Goal: Task Accomplishment & Management: Complete application form

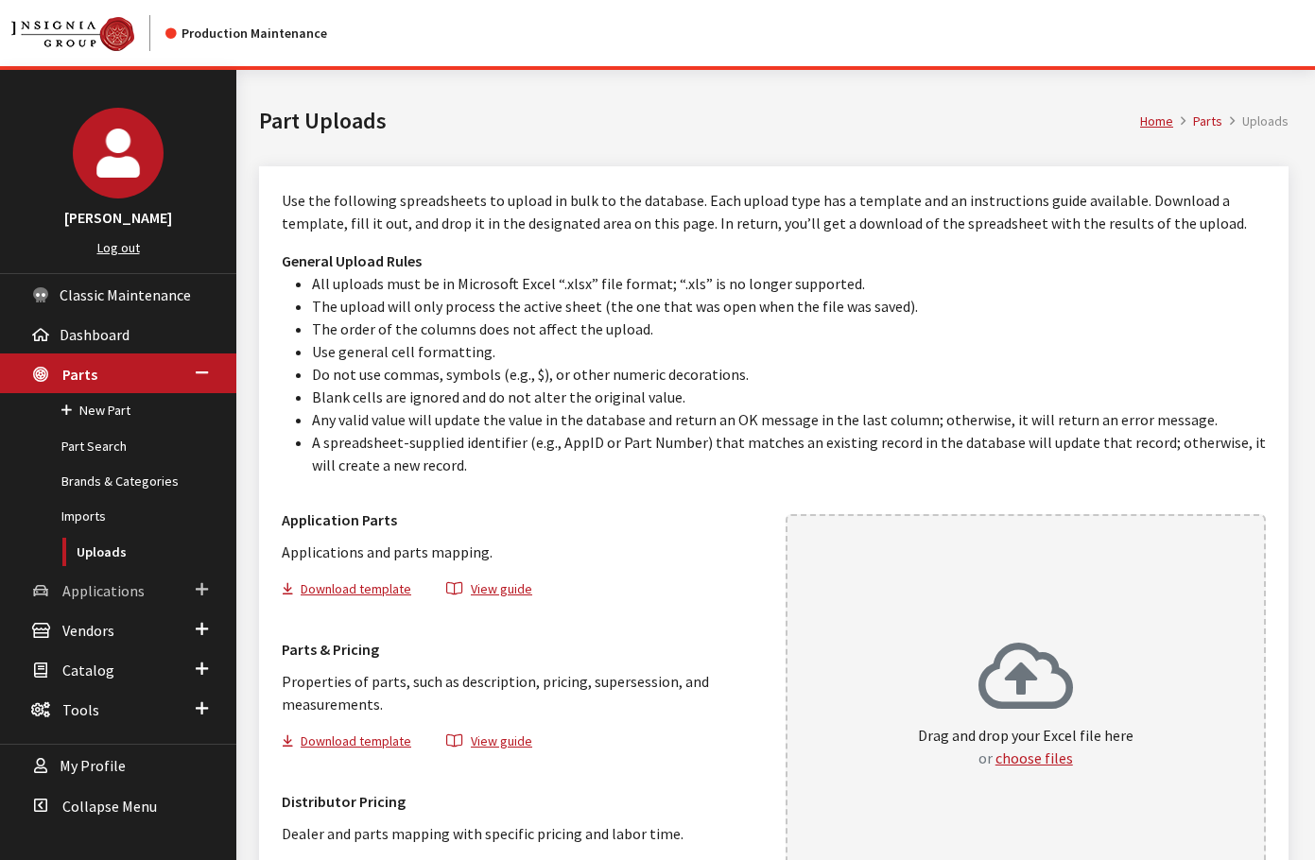
click at [118, 594] on span "Applications" at bounding box center [103, 590] width 82 height 19
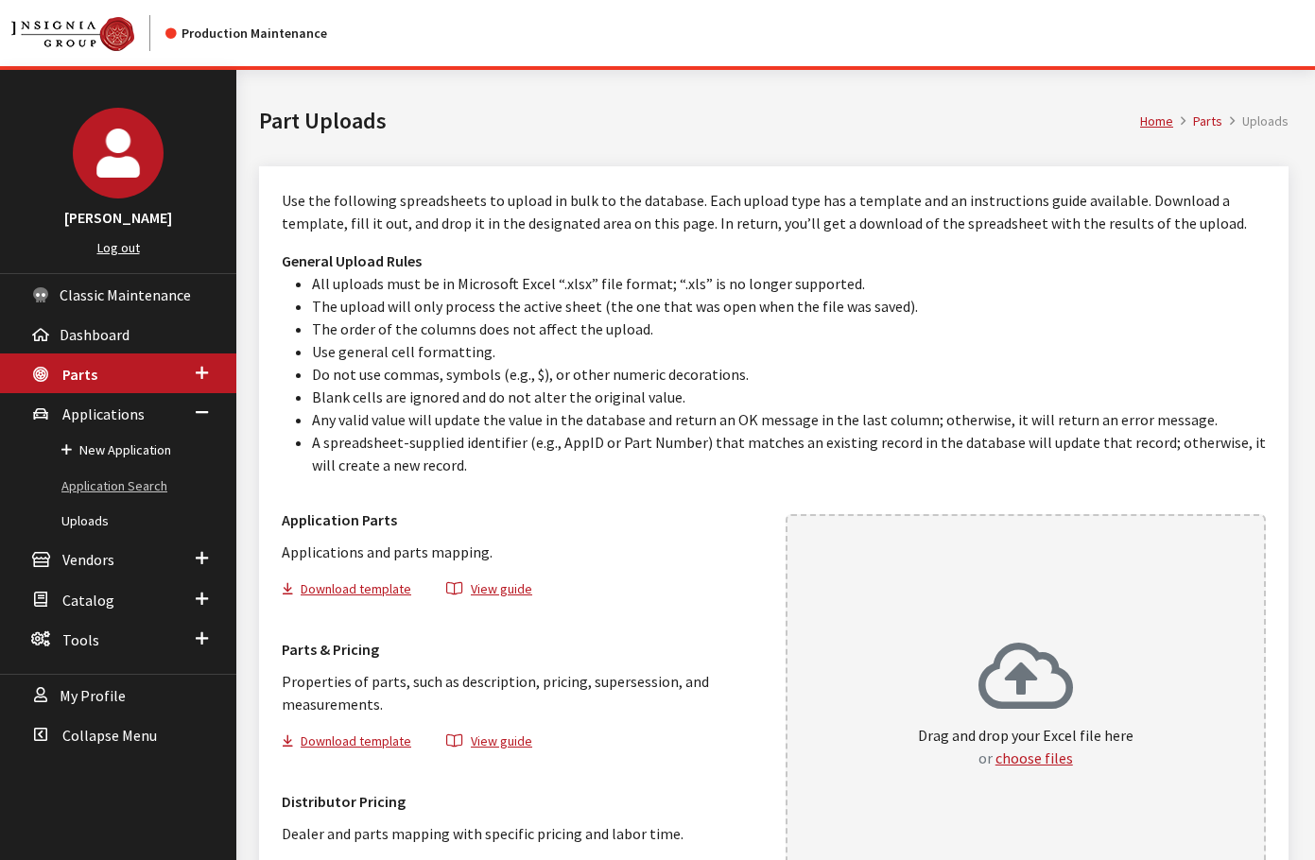
click at [129, 480] on link "Application Search" at bounding box center [118, 486] width 236 height 35
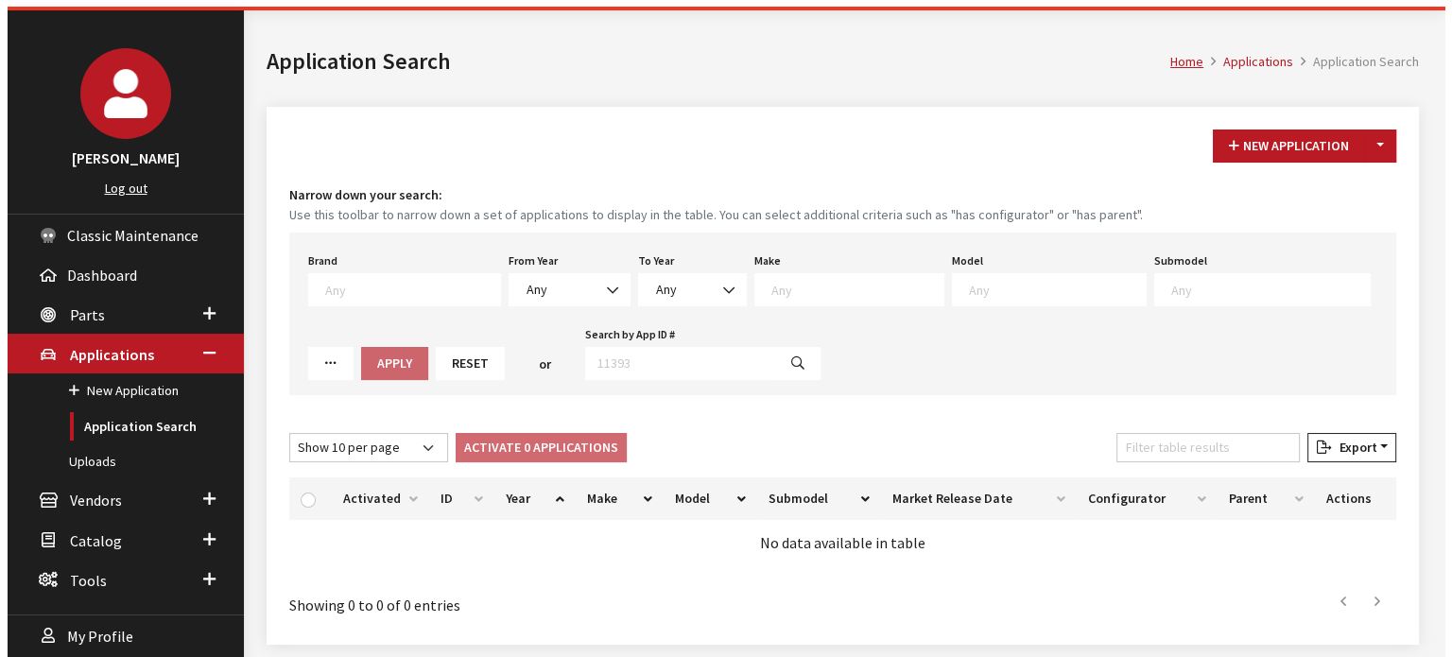
scroll to position [125, 0]
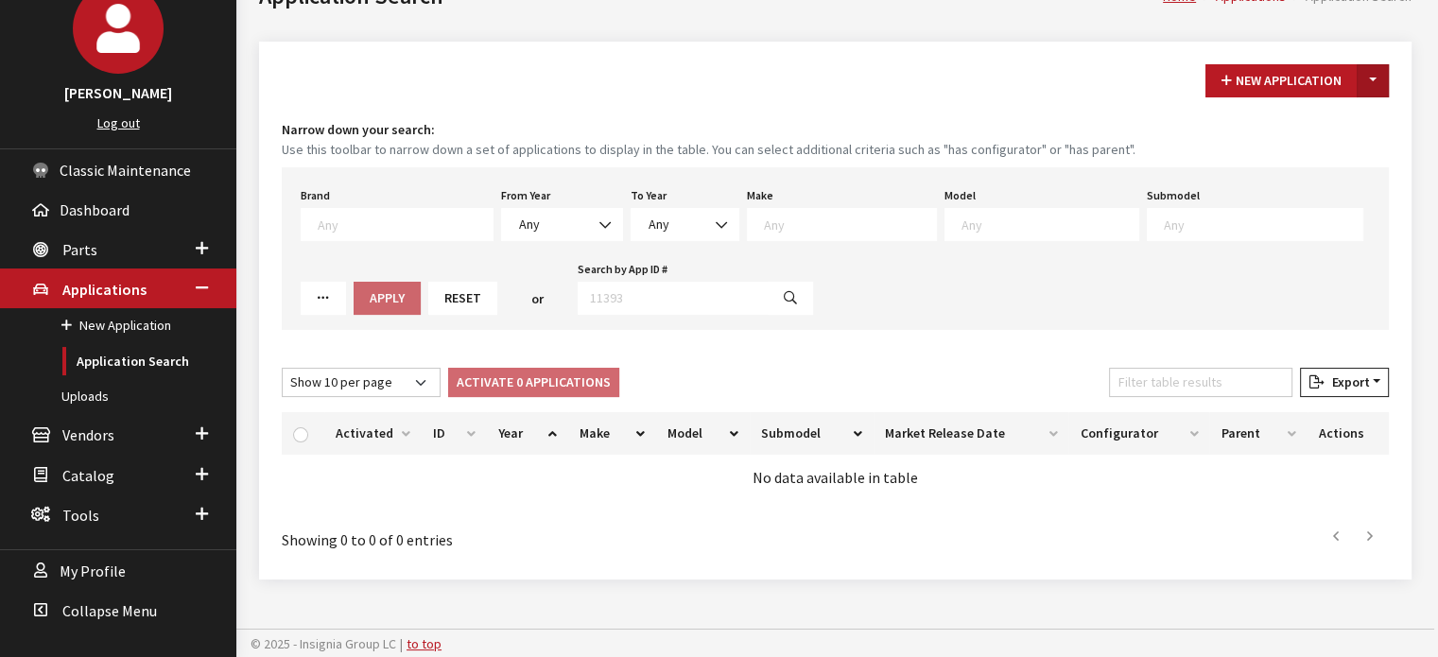
click at [1314, 89] on button "Toggle Dropdown" at bounding box center [1373, 80] width 32 height 33
click at [1285, 130] on button "New From Existing..." at bounding box center [1307, 120] width 163 height 33
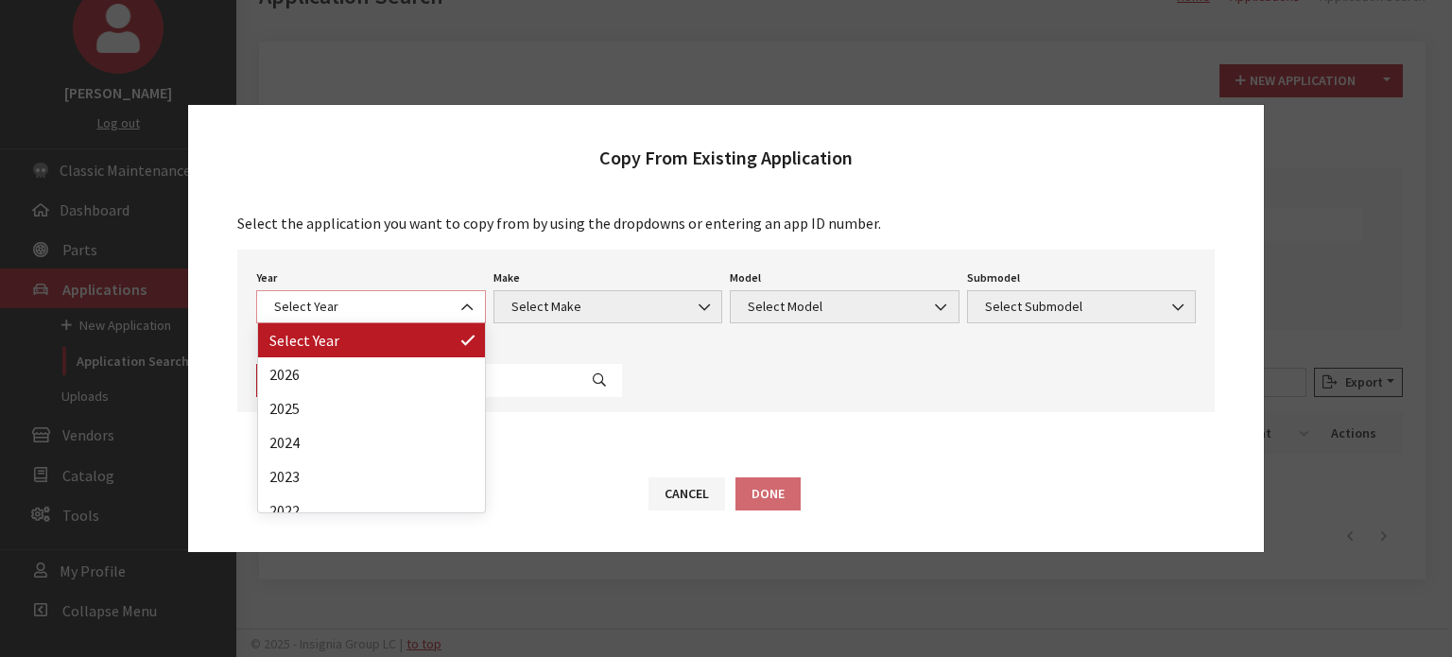
click at [410, 301] on span "Select Year" at bounding box center [371, 307] width 205 height 20
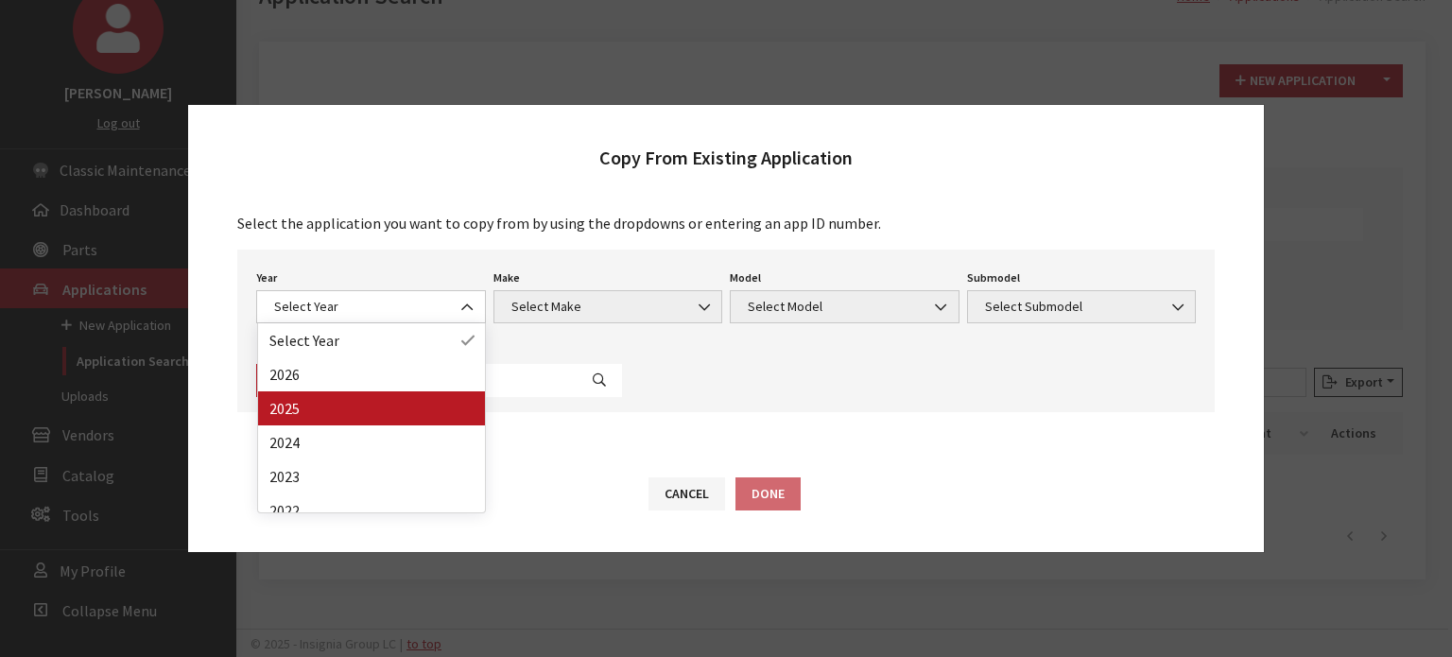
drag, startPoint x: 380, startPoint y: 434, endPoint x: 384, endPoint y: 411, distance: 23.0
select select "43"
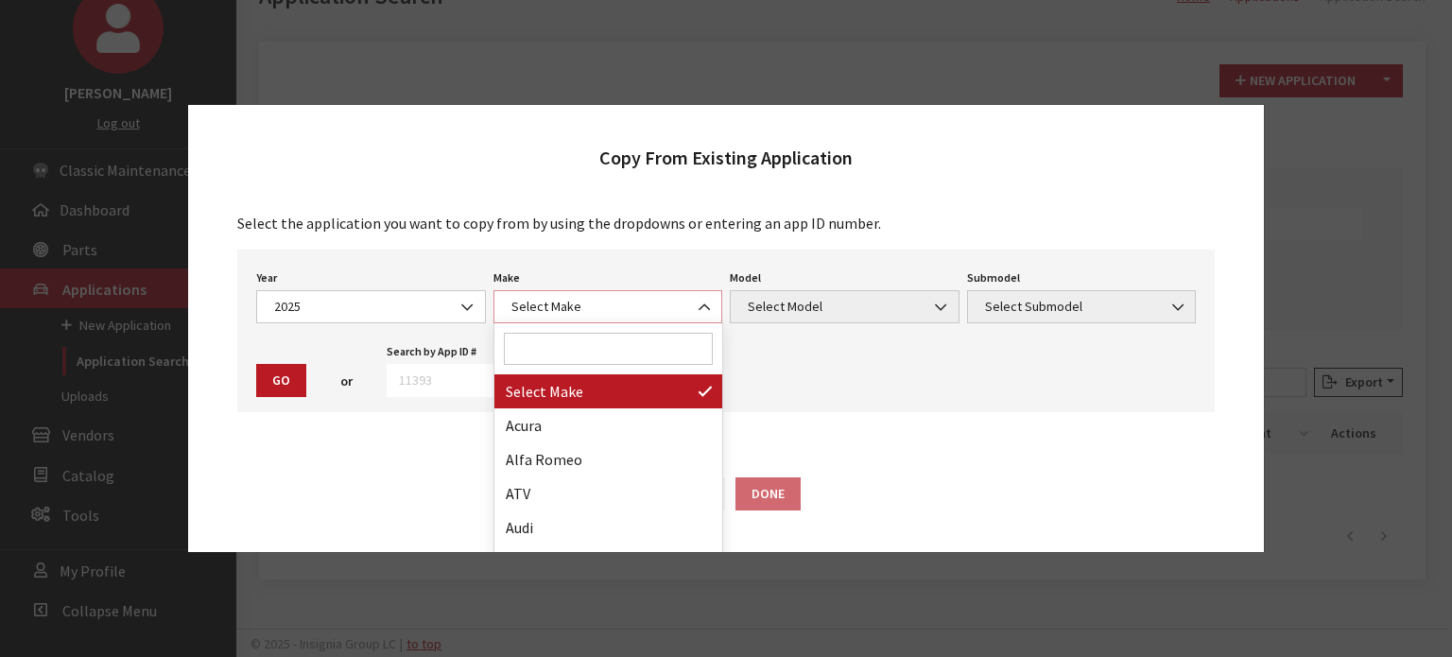
click at [560, 303] on span "Select Make" at bounding box center [608, 307] width 205 height 20
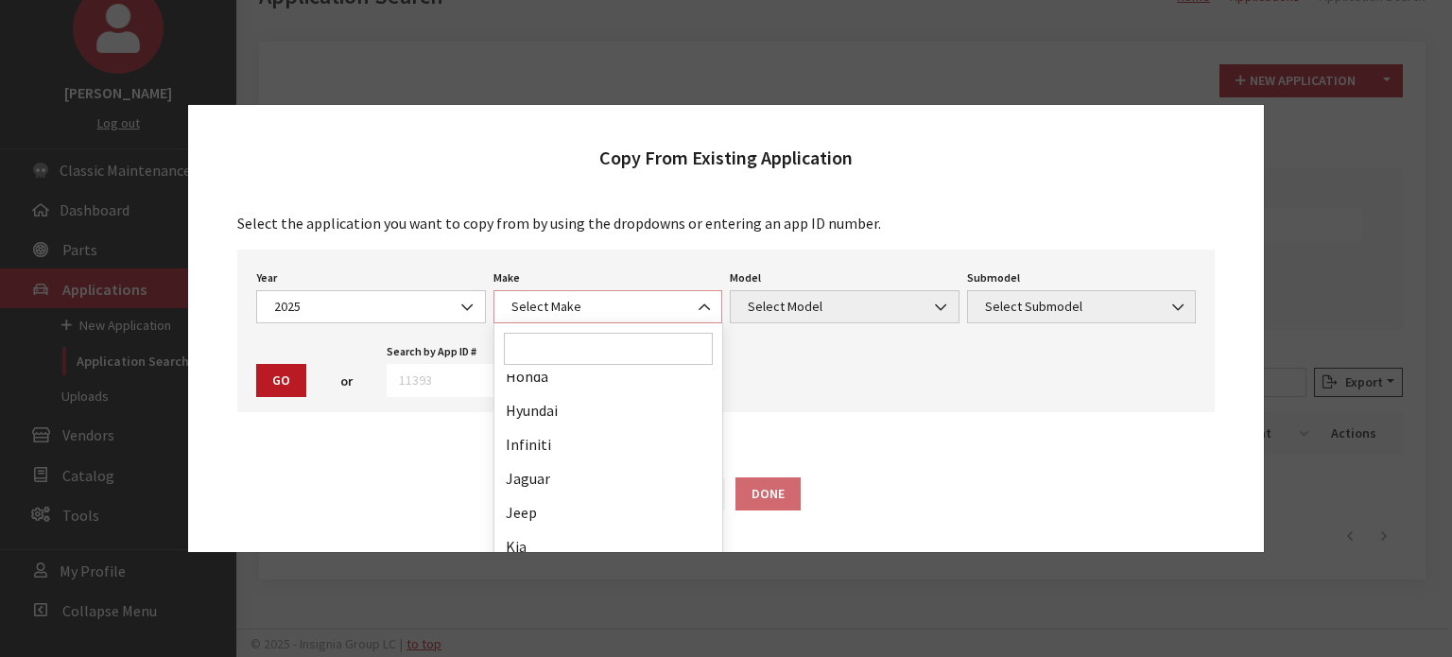
scroll to position [567, 0]
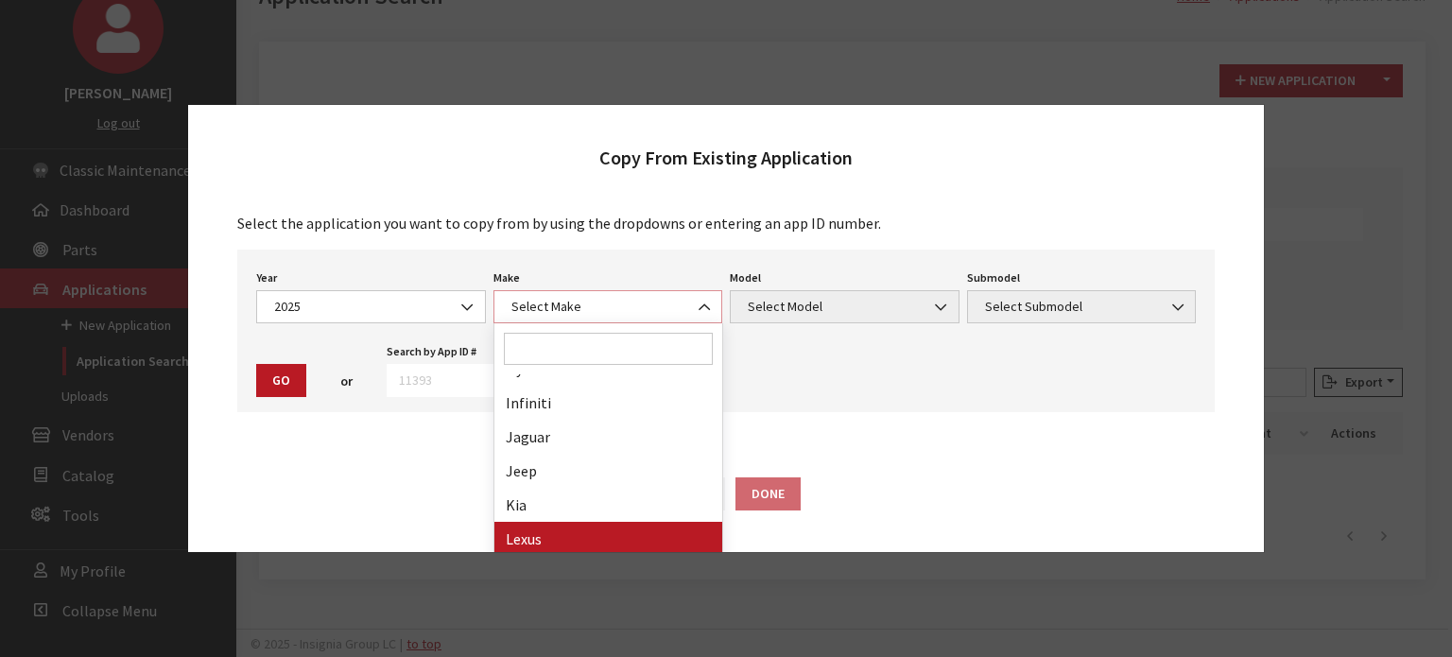
select select "27"
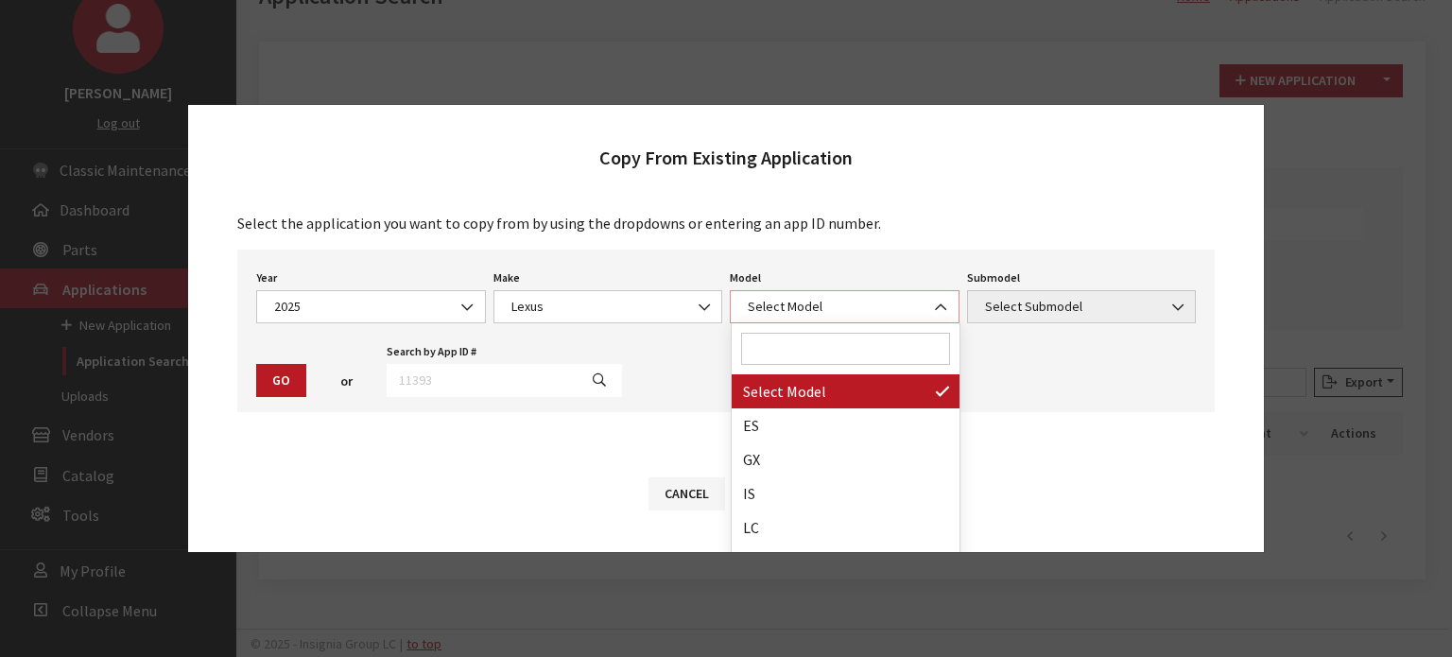
click at [795, 315] on span "Select Model" at bounding box center [844, 307] width 205 height 20
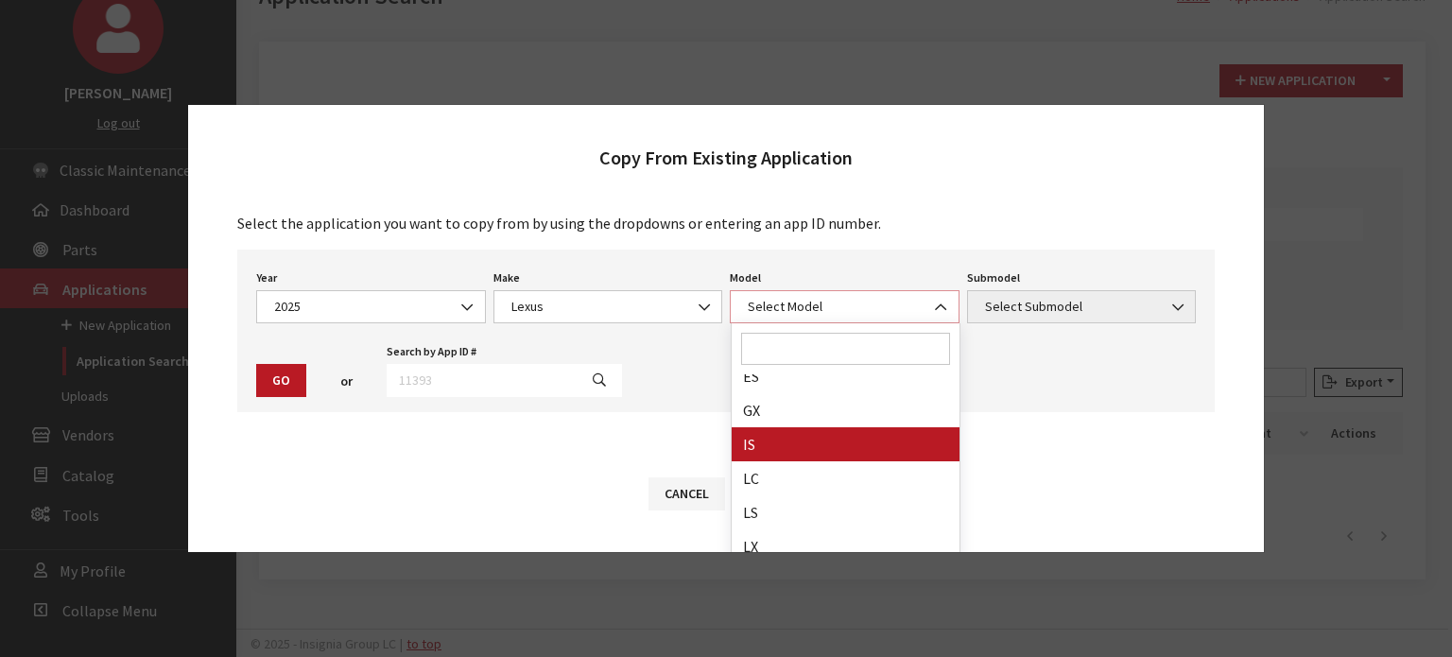
scroll to position [95, 0]
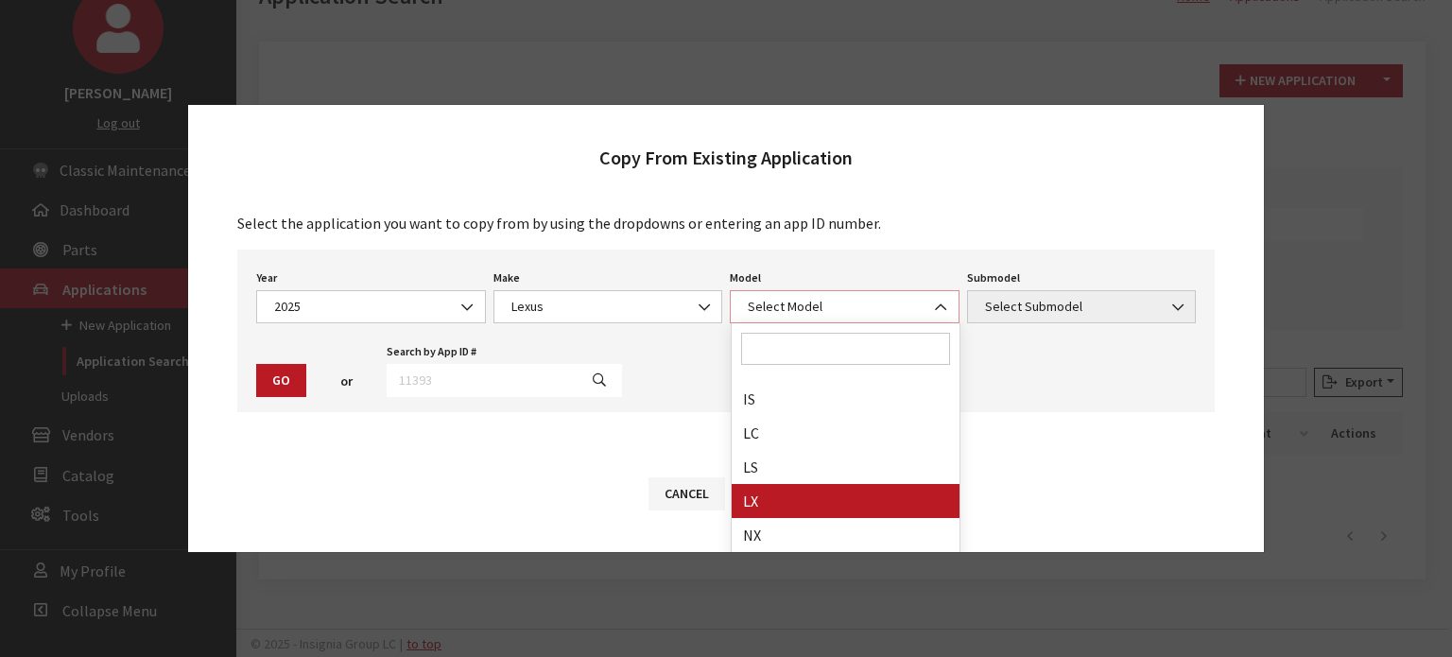
select select "1101"
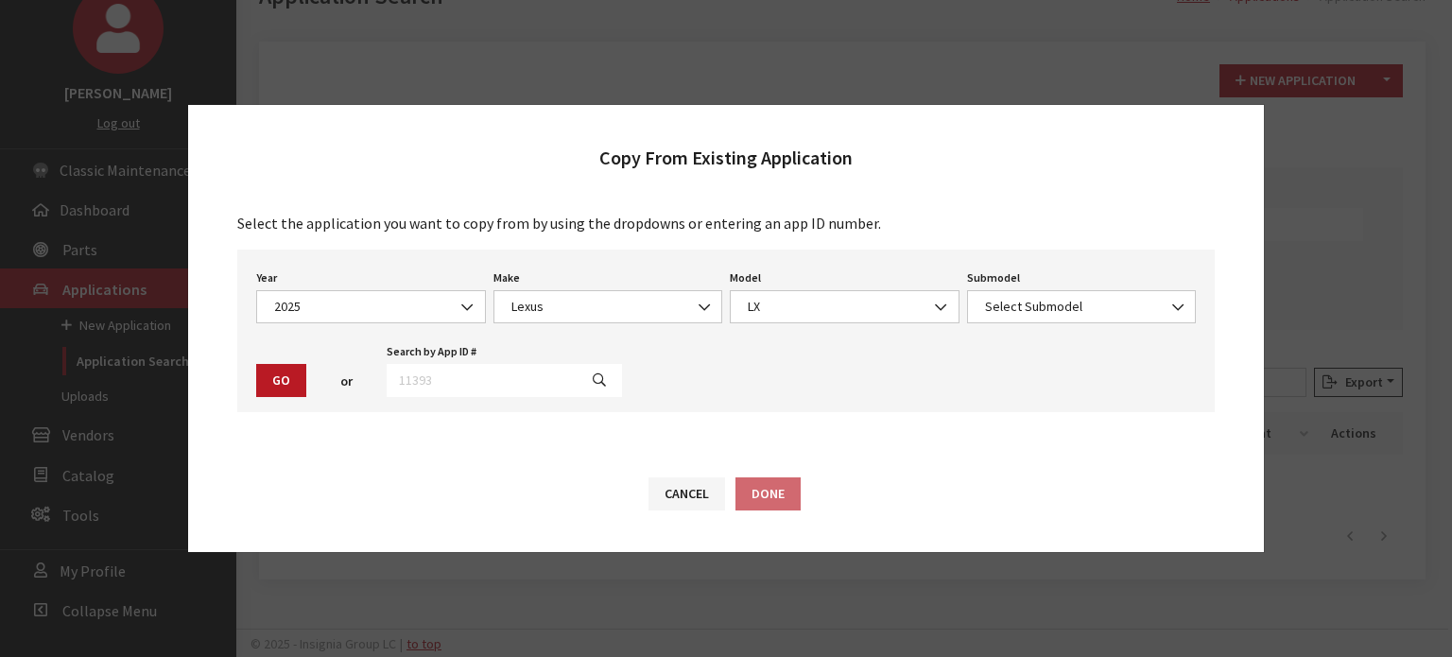
click at [1089, 286] on div "Submodel Select Submodel 600 F Sport Handling 600 Luxury 600 Premium 700h F SPO…" at bounding box center [1081, 294] width 237 height 59
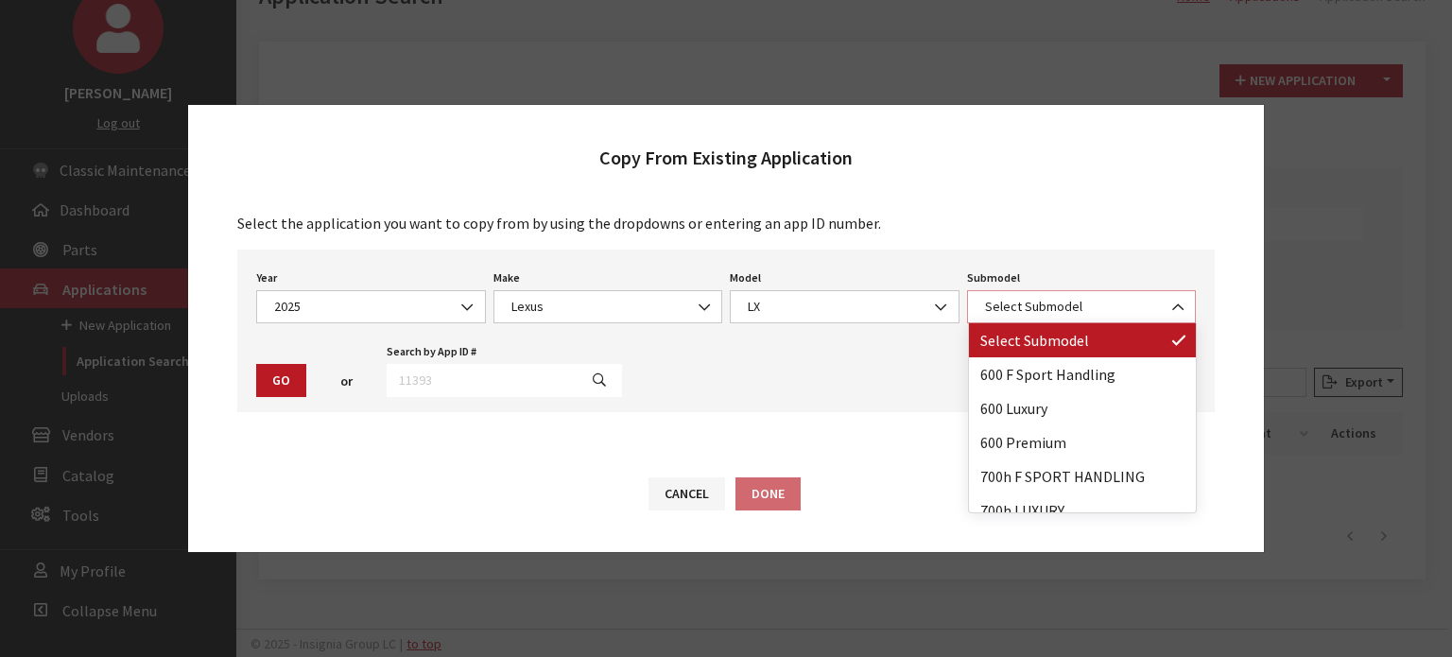
click at [1082, 301] on span "Select Submodel" at bounding box center [1082, 307] width 205 height 20
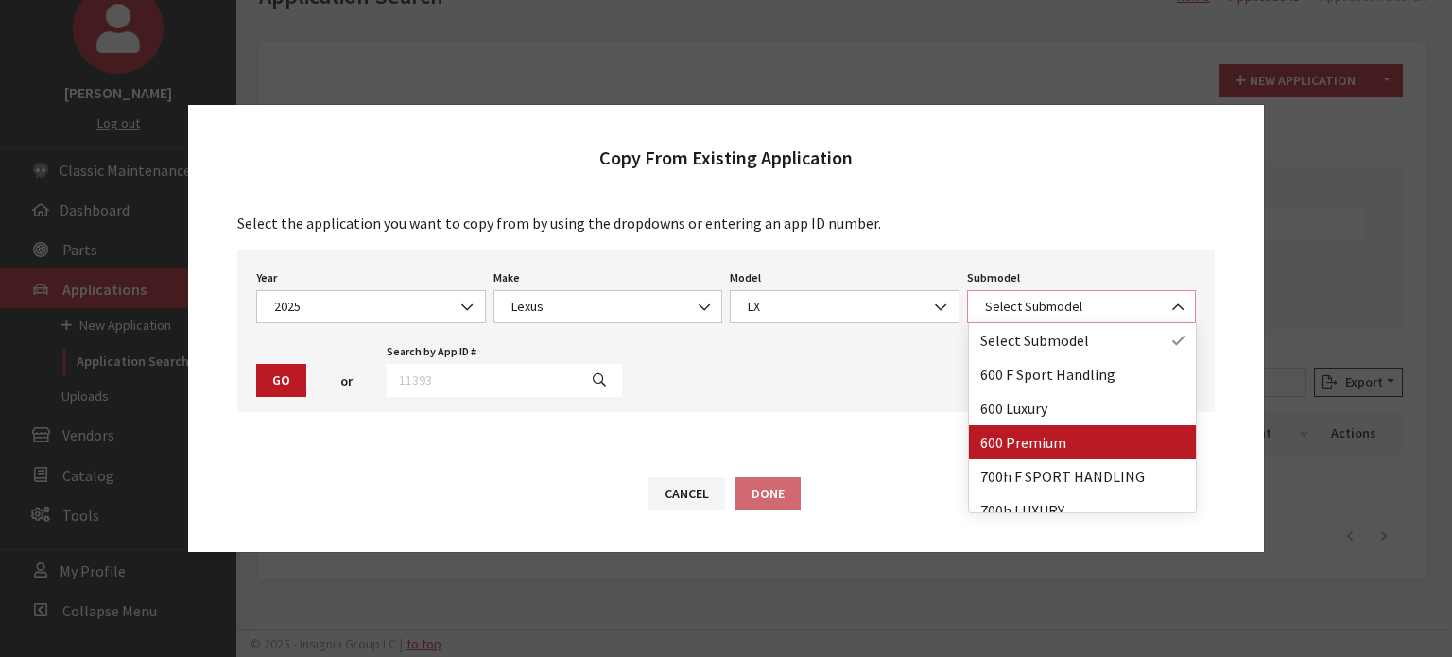
select select "3906"
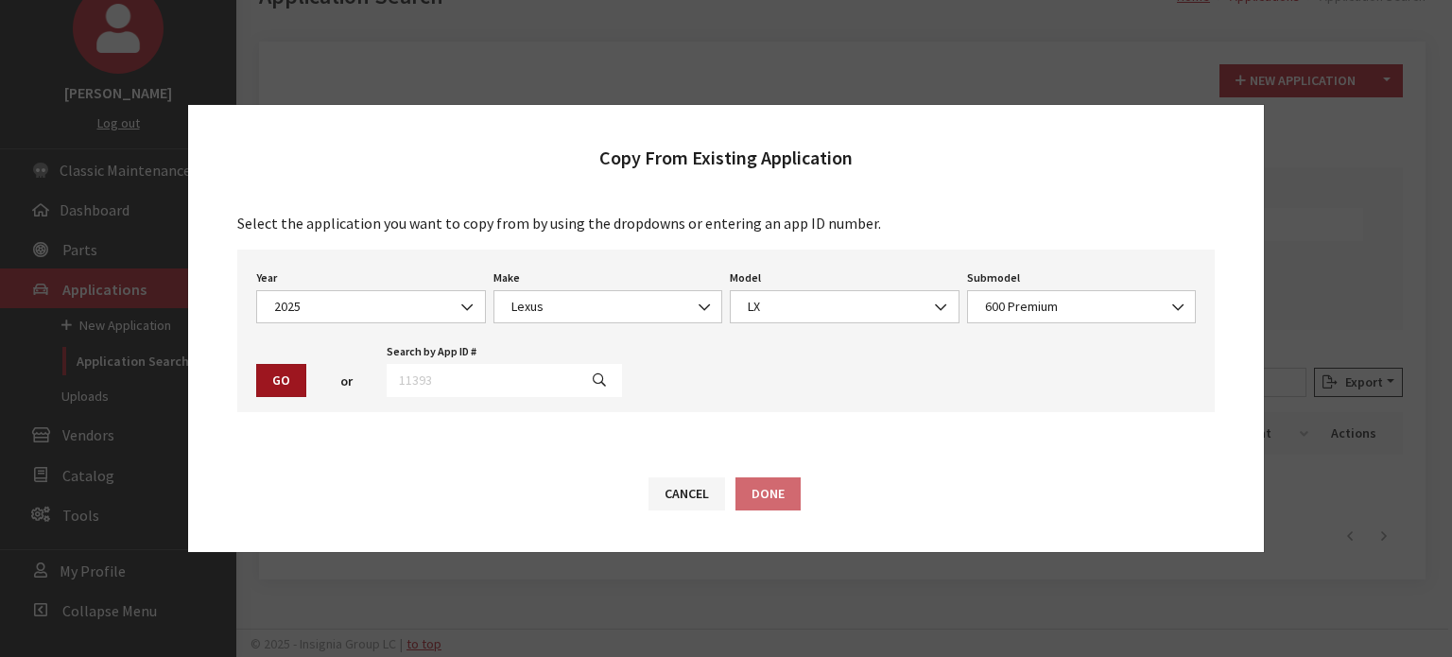
click at [270, 379] on button "Go" at bounding box center [281, 380] width 50 height 33
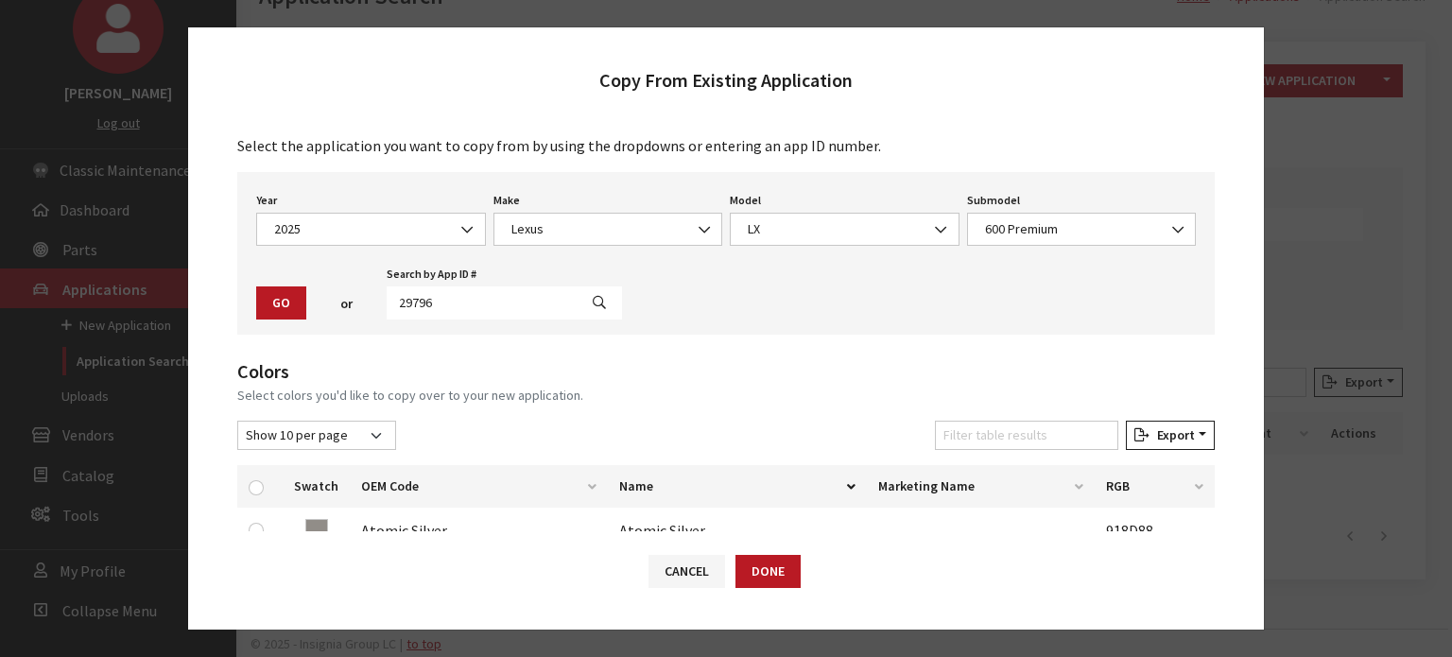
scroll to position [284, 0]
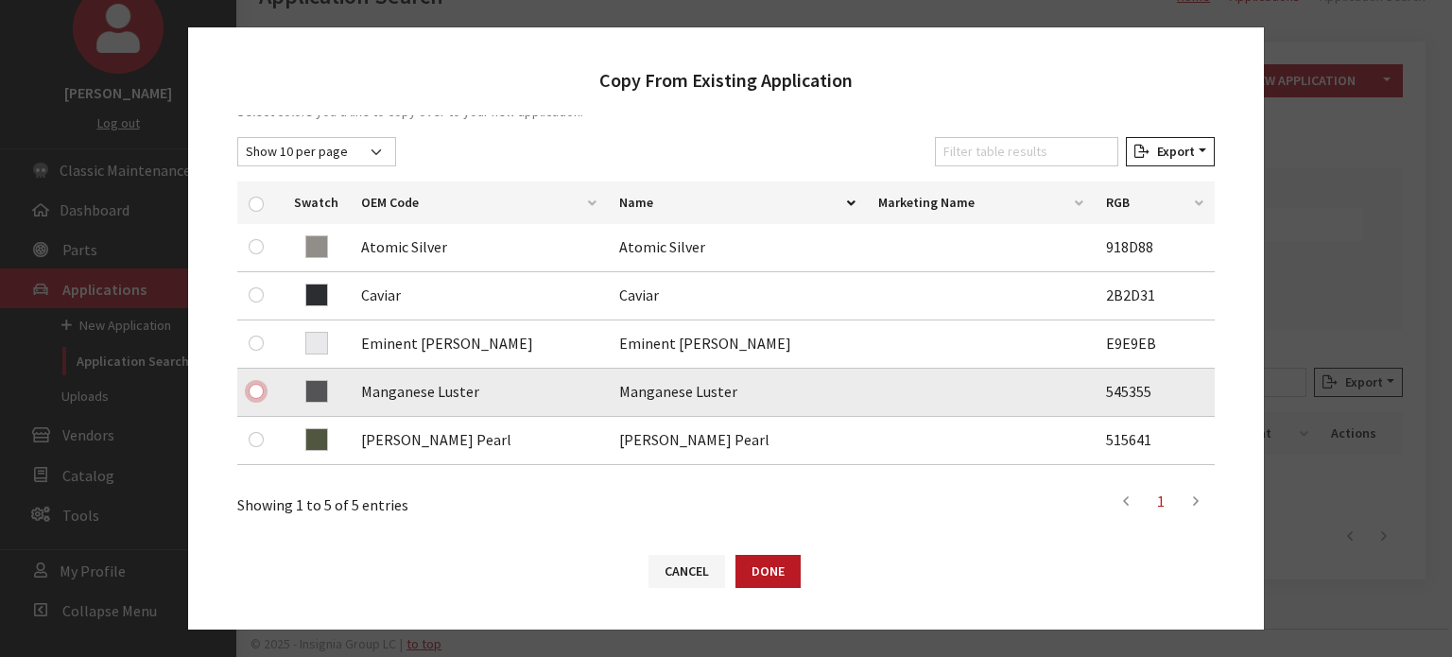
click at [255, 391] on input "checkbox" at bounding box center [256, 391] width 15 height 15
checkbox input "true"
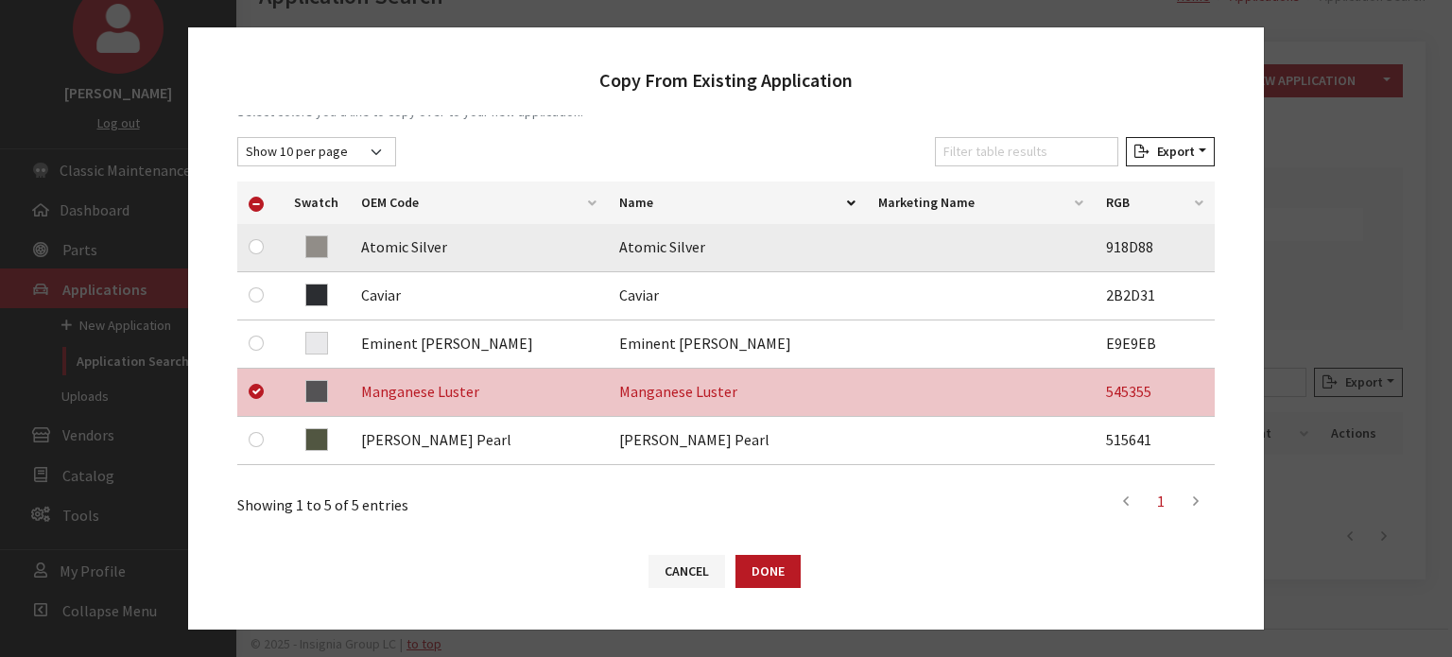
click at [250, 249] on td at bounding box center [259, 248] width 45 height 48
click at [253, 248] on input "checkbox" at bounding box center [256, 246] width 15 height 15
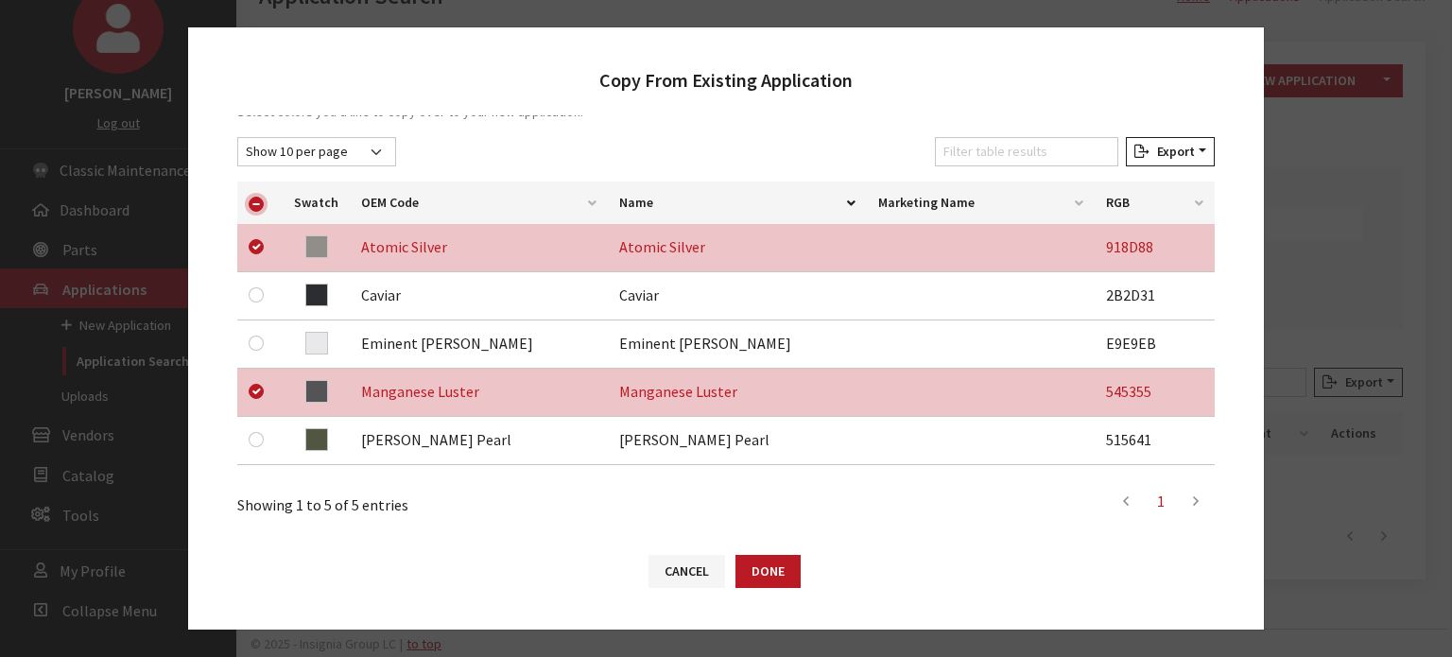
click at [260, 200] on input "checkbox" at bounding box center [256, 204] width 15 height 15
checkbox input "false"
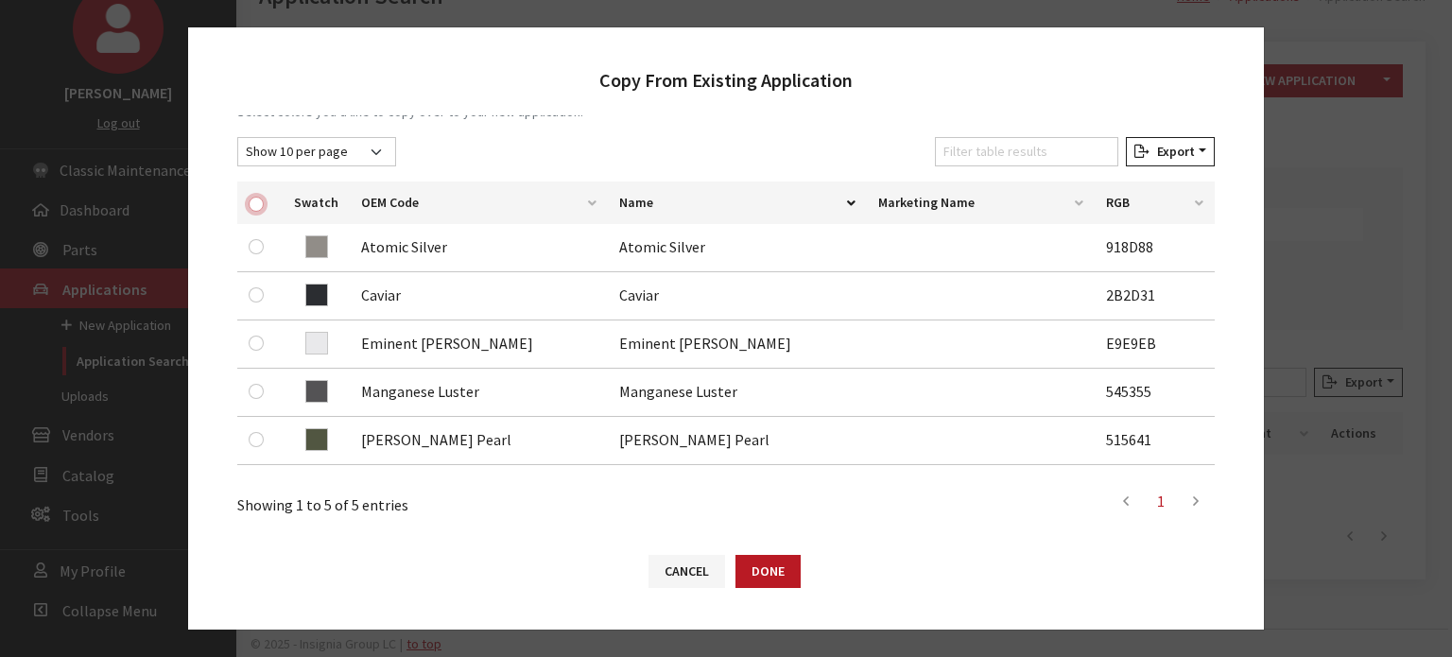
click at [260, 200] on input "checkbox" at bounding box center [256, 204] width 15 height 15
checkbox input "true"
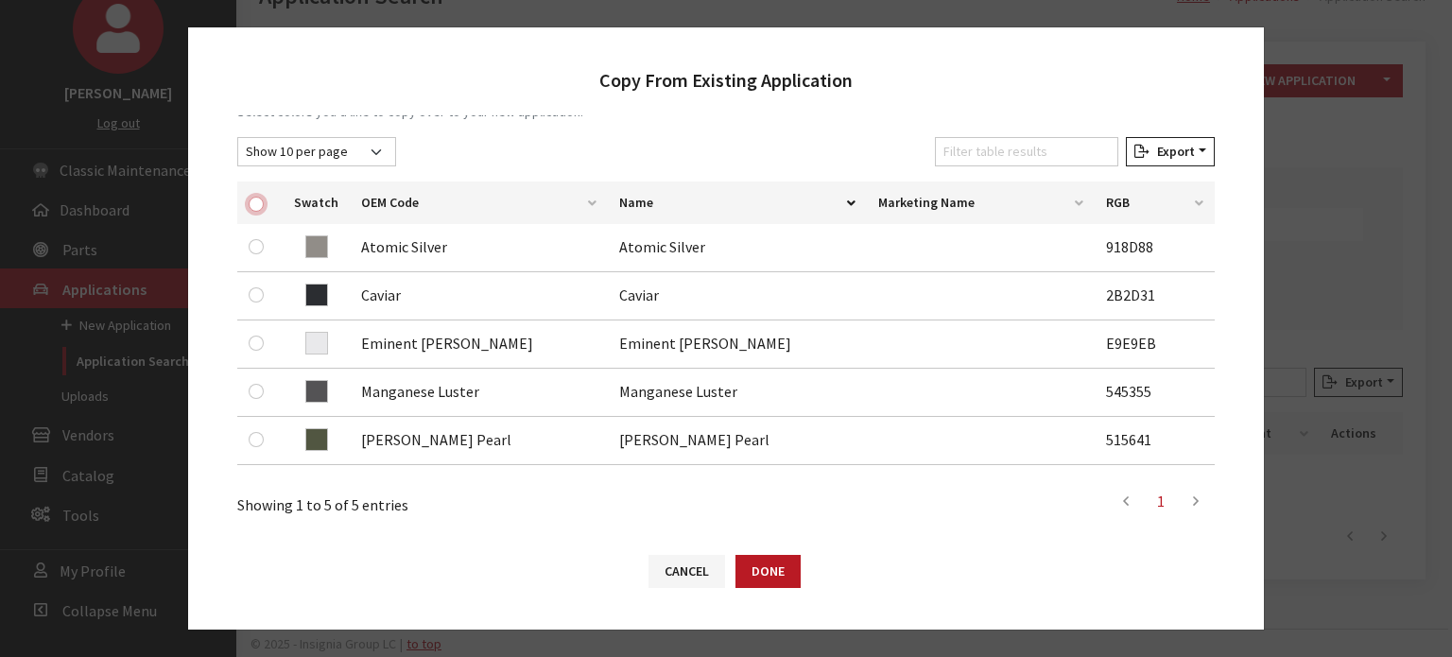
checkbox input "true"
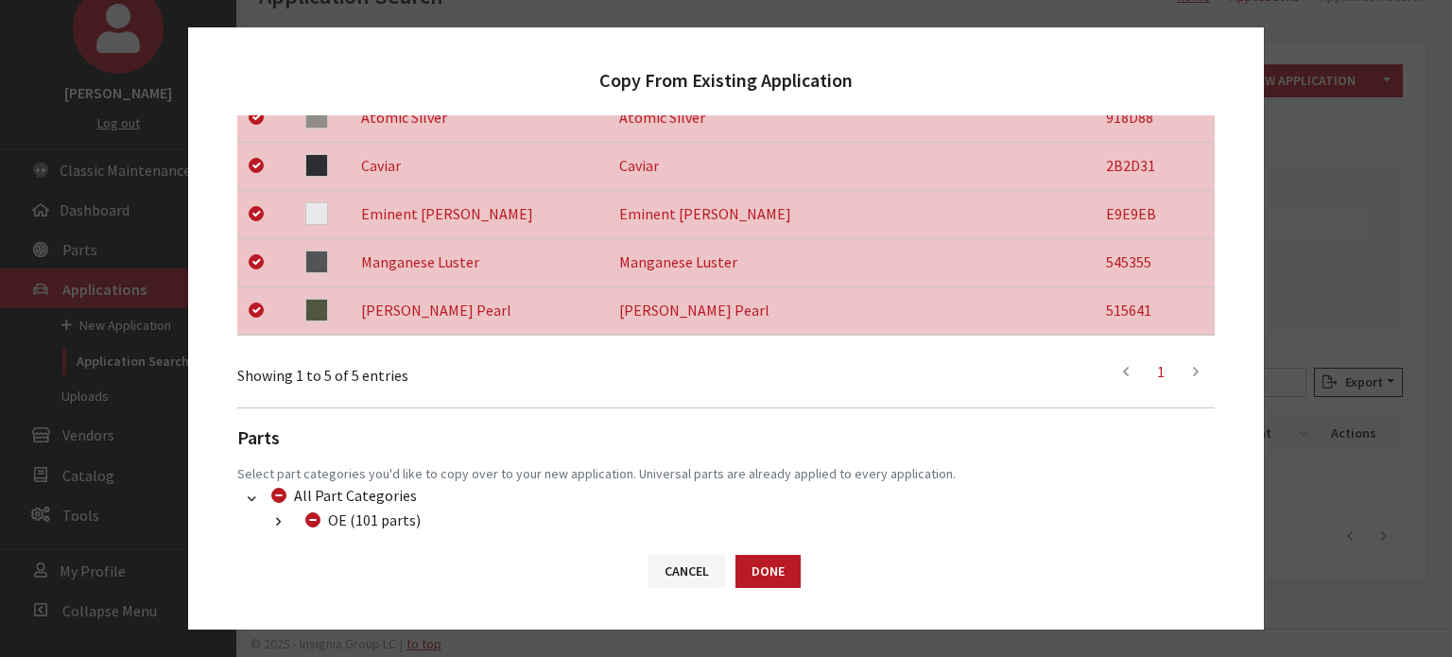
scroll to position [550, 0]
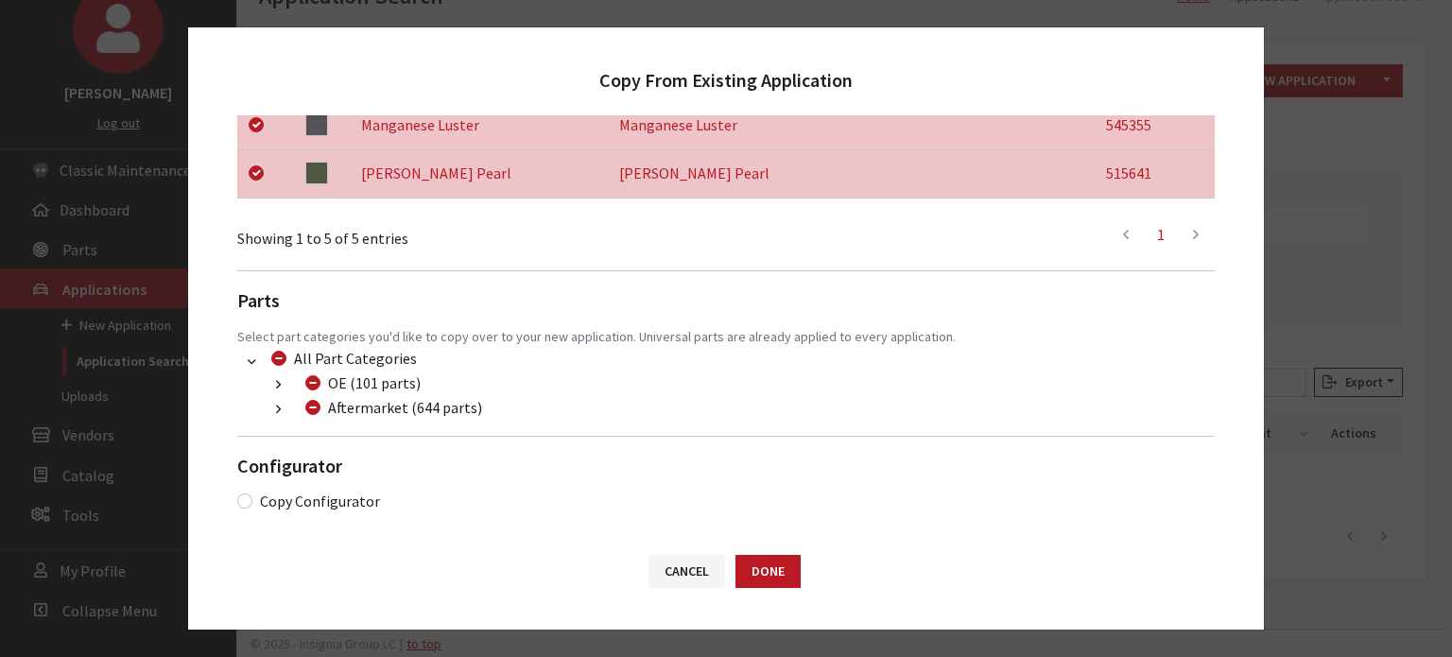
click at [282, 410] on button "button" at bounding box center [278, 410] width 37 height 22
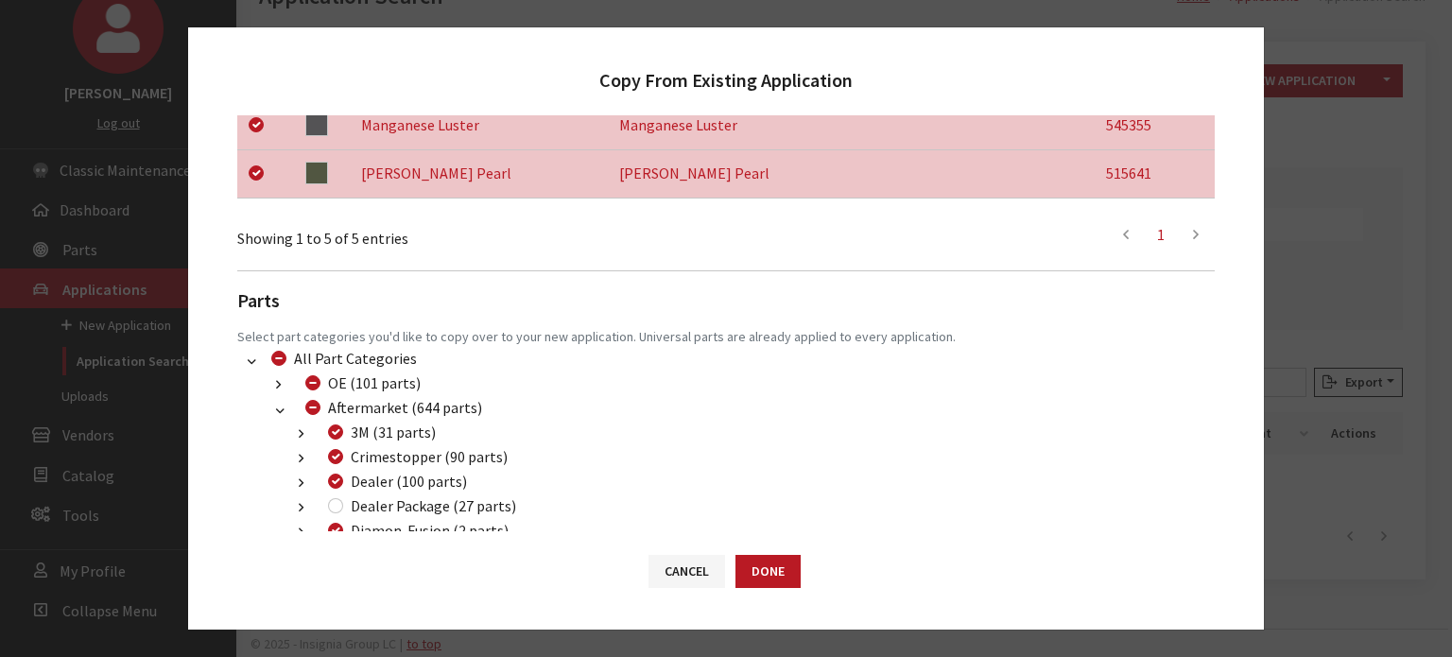
click at [335, 423] on div "3M (31 parts)" at bounding box center [378, 432] width 113 height 23
click at [307, 406] on input "Aftermarket (644 parts)" at bounding box center [312, 407] width 15 height 15
checkbox input "true"
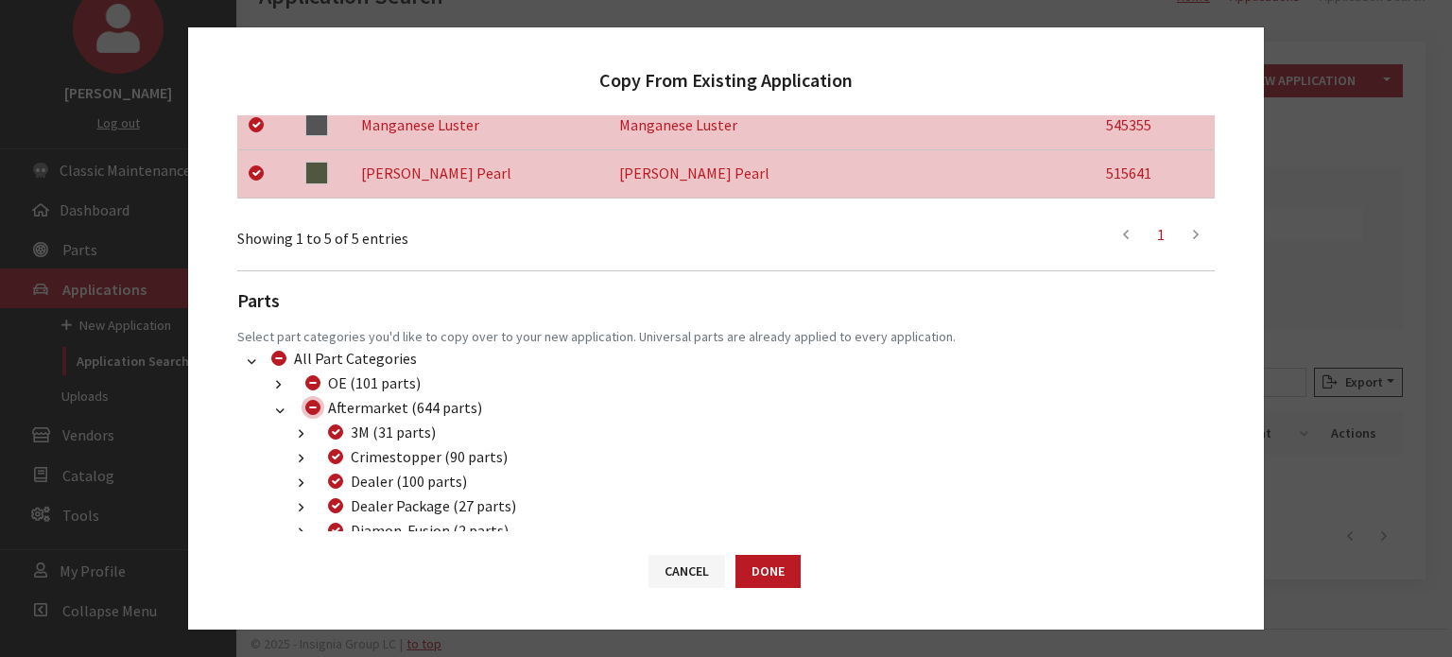
click at [309, 406] on input "Aftermarket (644 parts)" at bounding box center [312, 407] width 15 height 15
checkbox input "false"
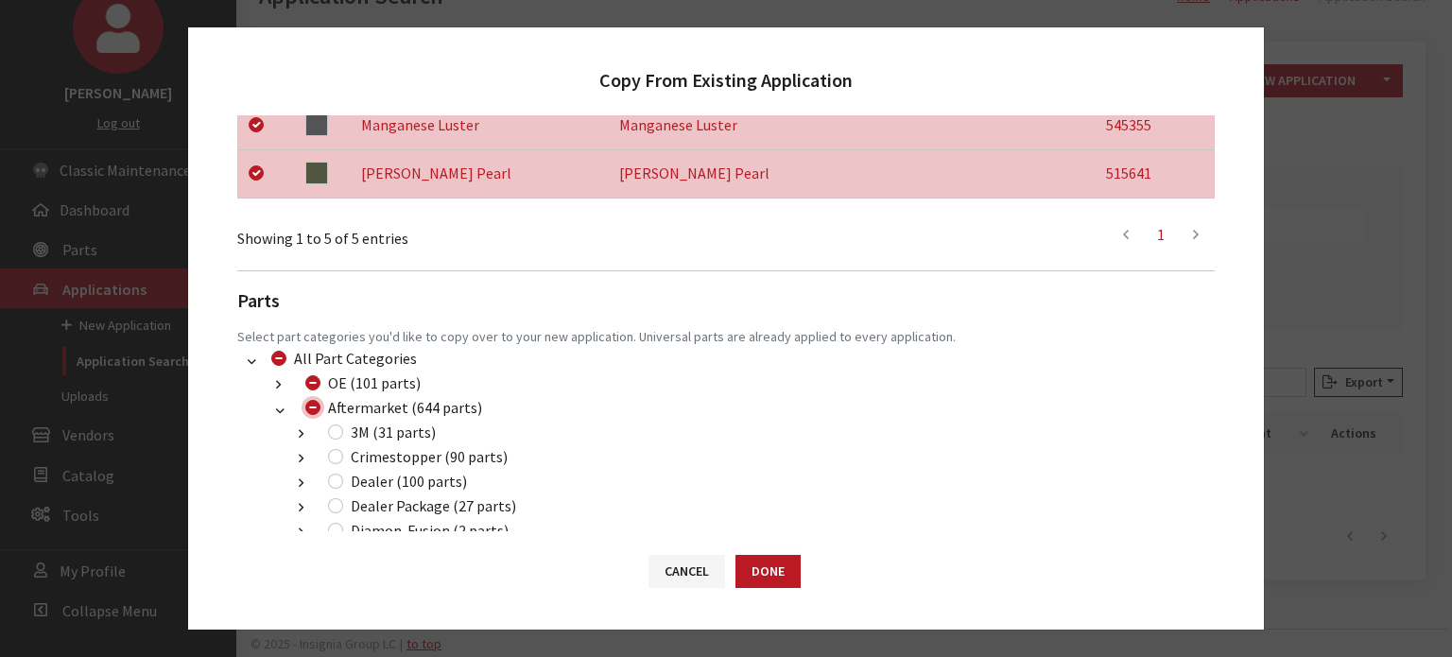
checkbox input "false"
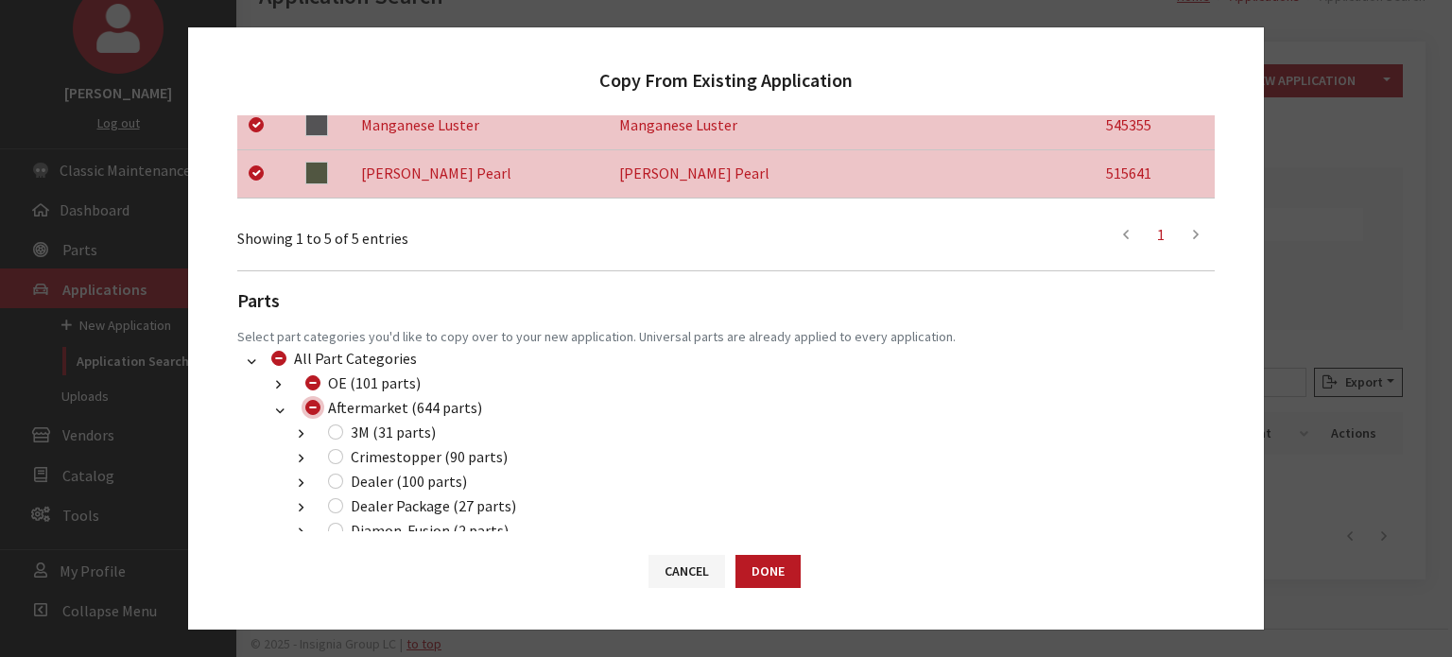
checkbox input "false"
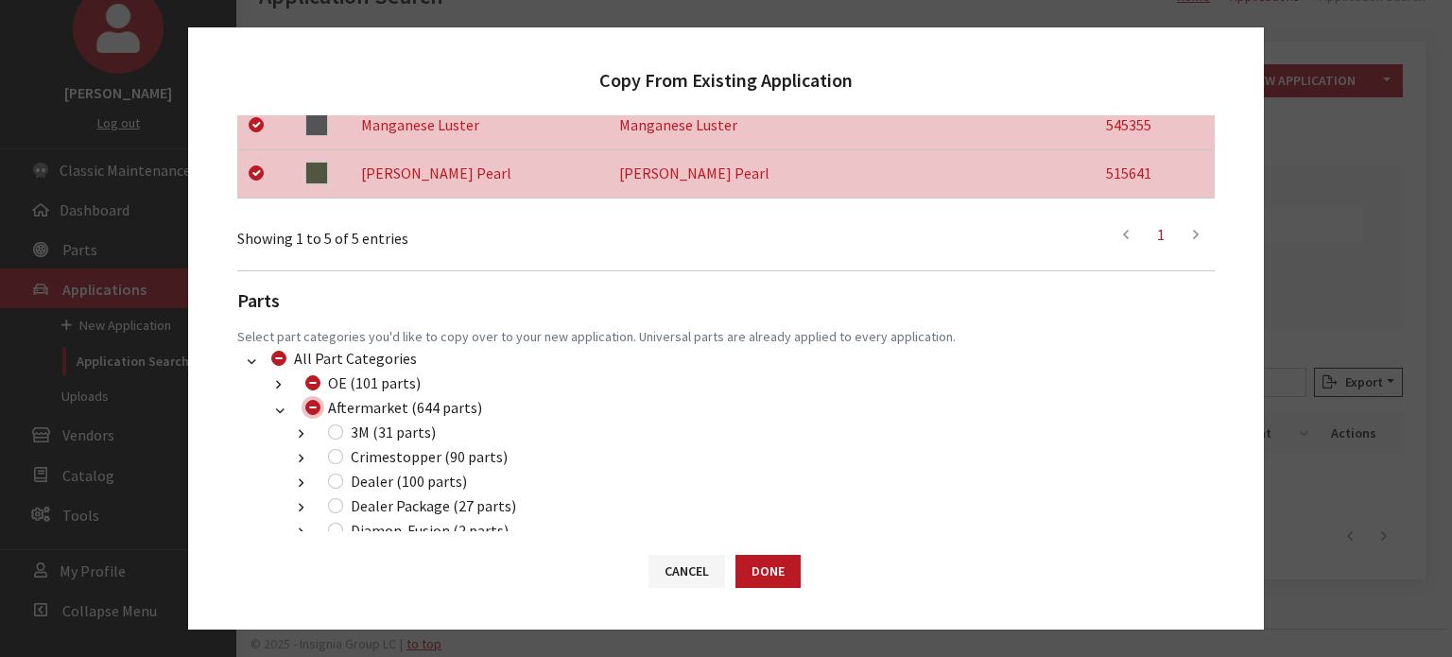
checkbox input "false"
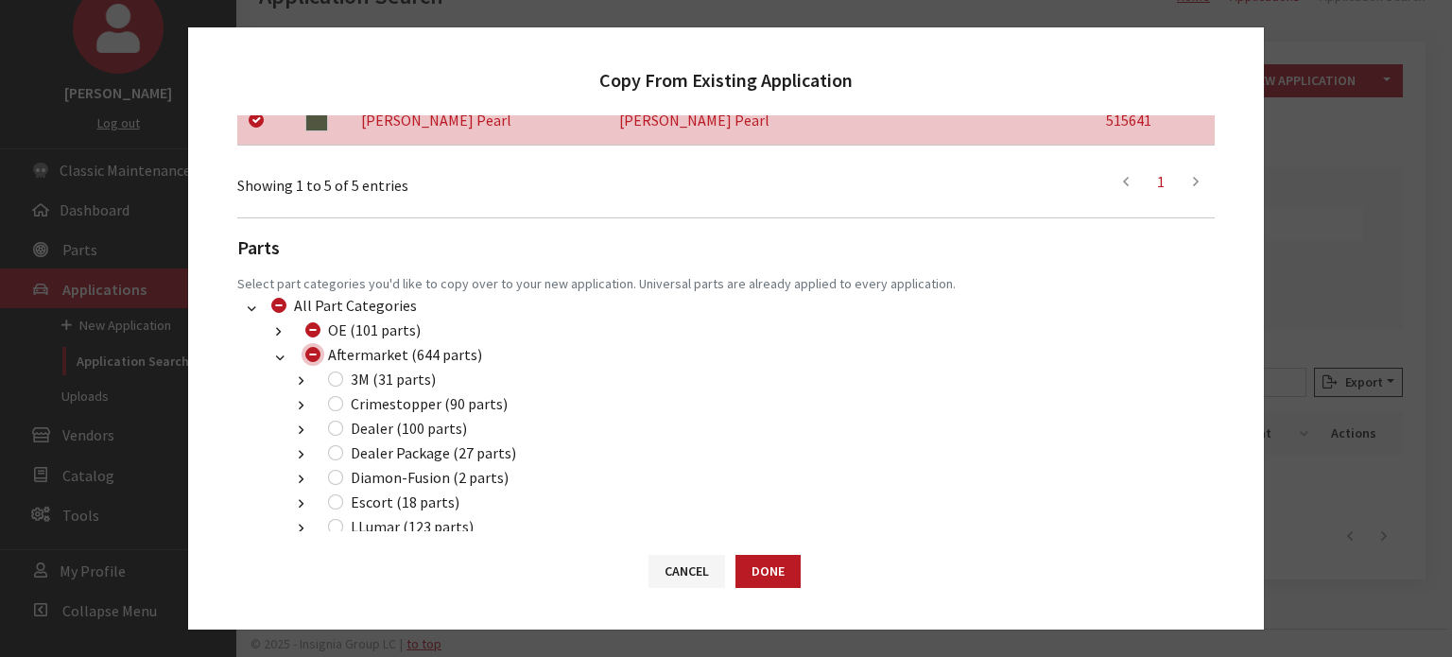
scroll to position [645, 0]
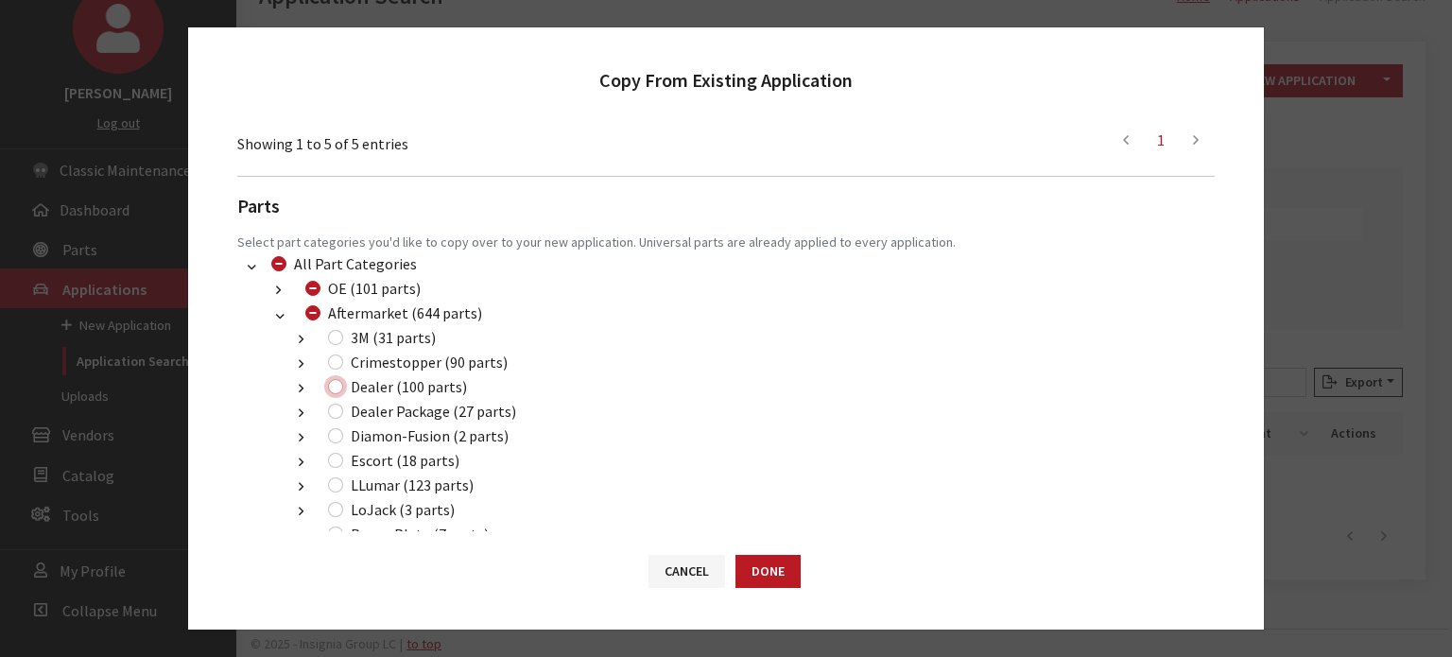
click at [337, 381] on input "Dealer (100 parts)" at bounding box center [335, 386] width 15 height 15
checkbox input "true"
click at [338, 406] on input "Dealer Package (27 parts)" at bounding box center [335, 411] width 15 height 15
checkbox input "true"
click at [334, 482] on input "LLumar (123 parts)" at bounding box center [335, 484] width 15 height 15
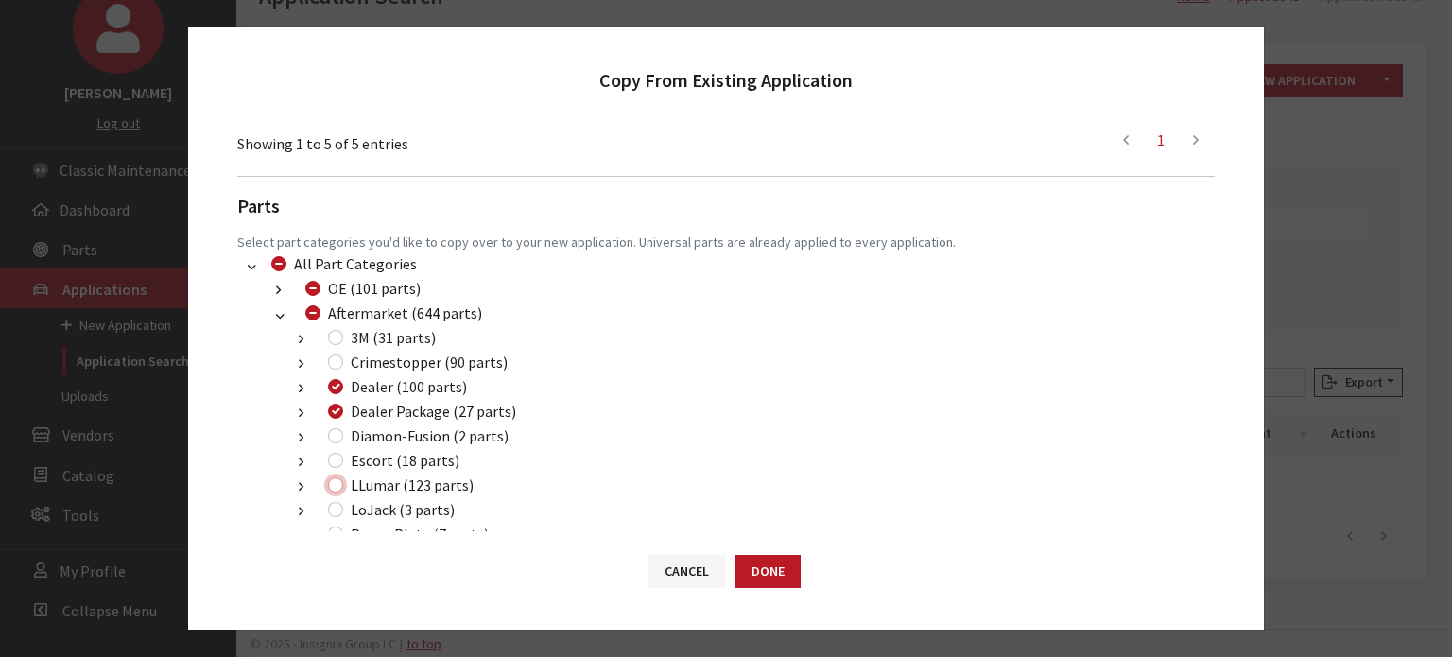
checkbox input "true"
click at [755, 578] on button "Done" at bounding box center [768, 571] width 65 height 33
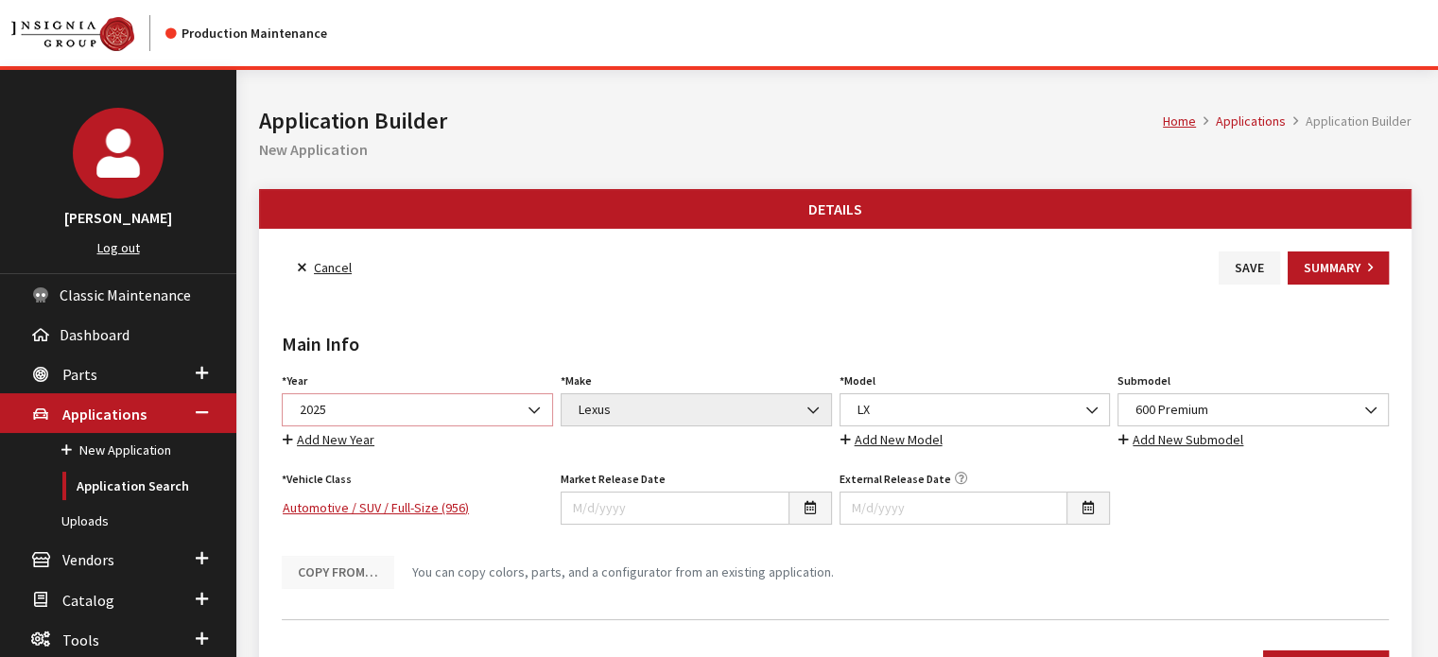
click at [458, 401] on span "2025" at bounding box center [417, 410] width 247 height 20
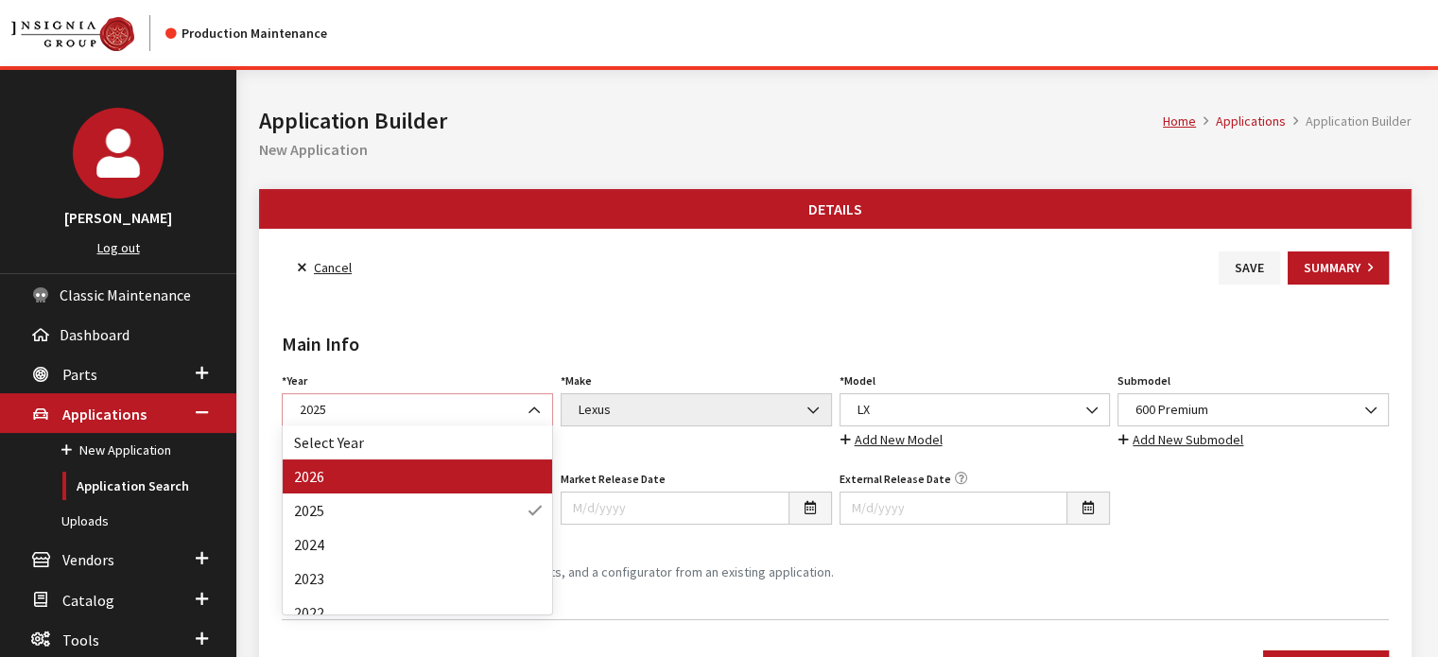
select select "44"
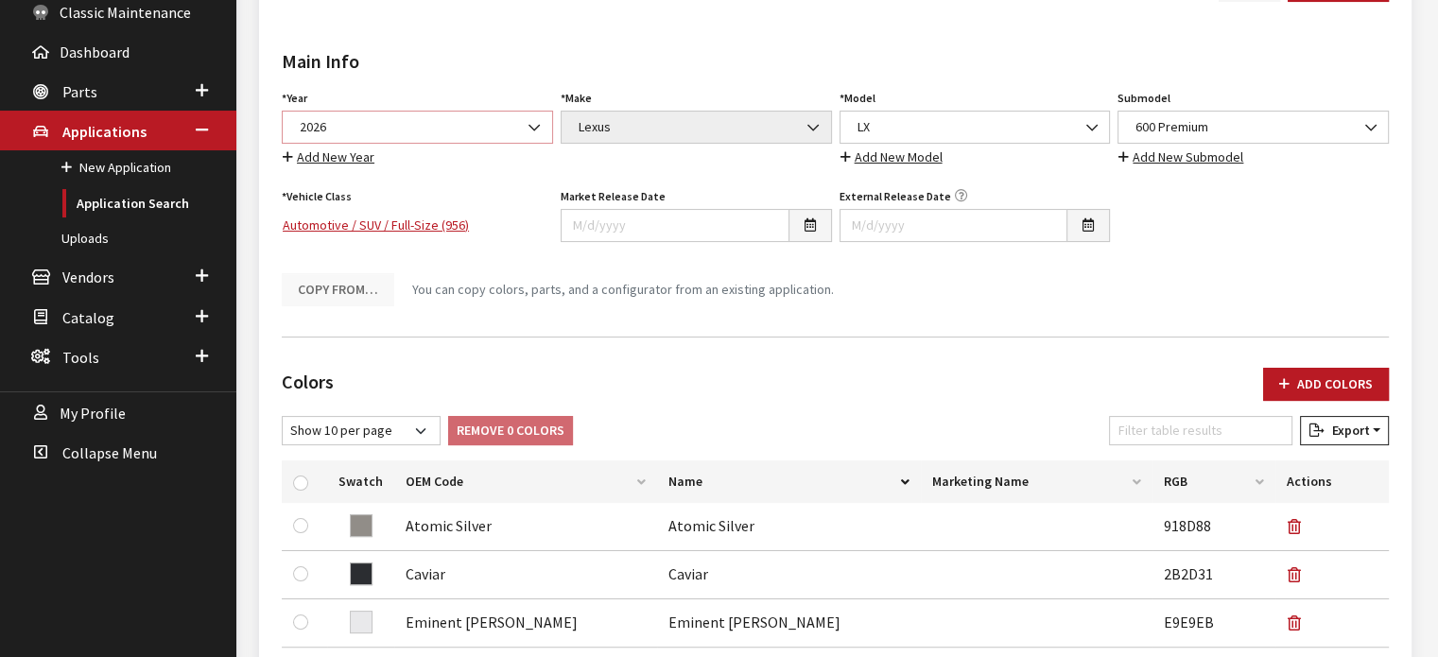
scroll to position [95, 0]
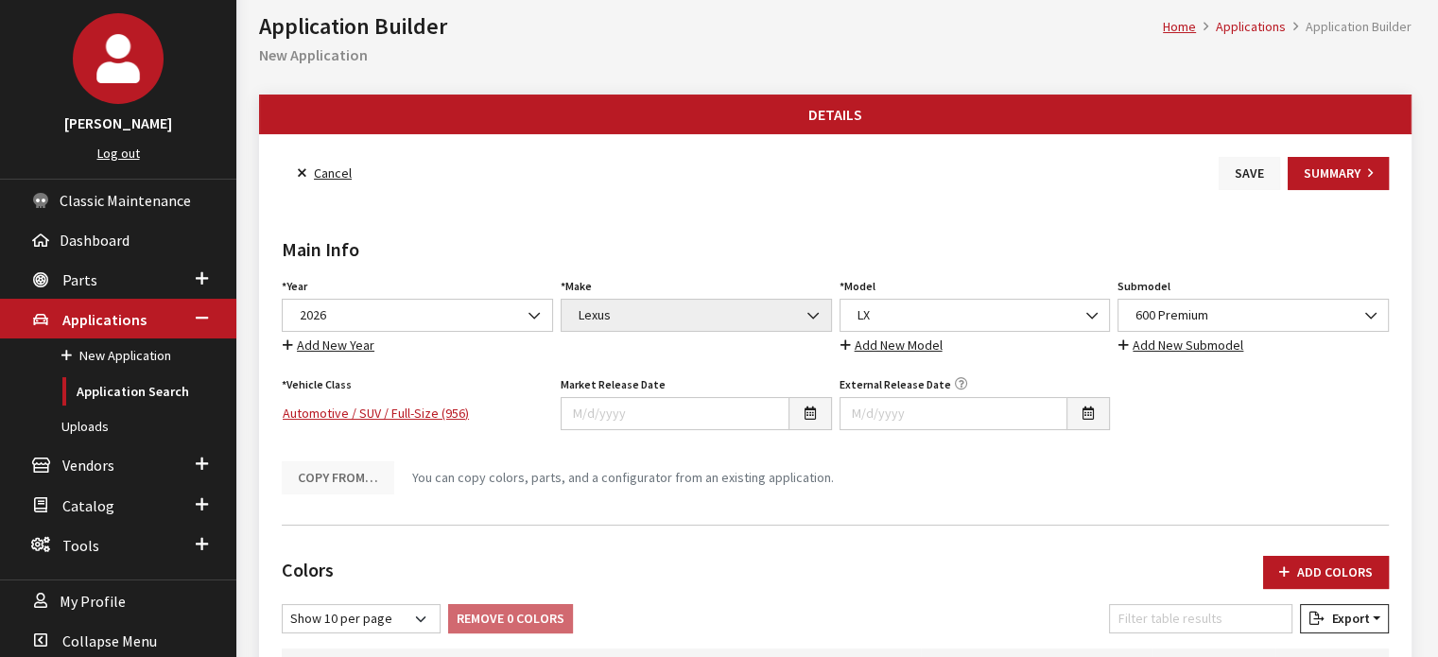
click at [1244, 177] on button "Save" at bounding box center [1249, 173] width 61 height 33
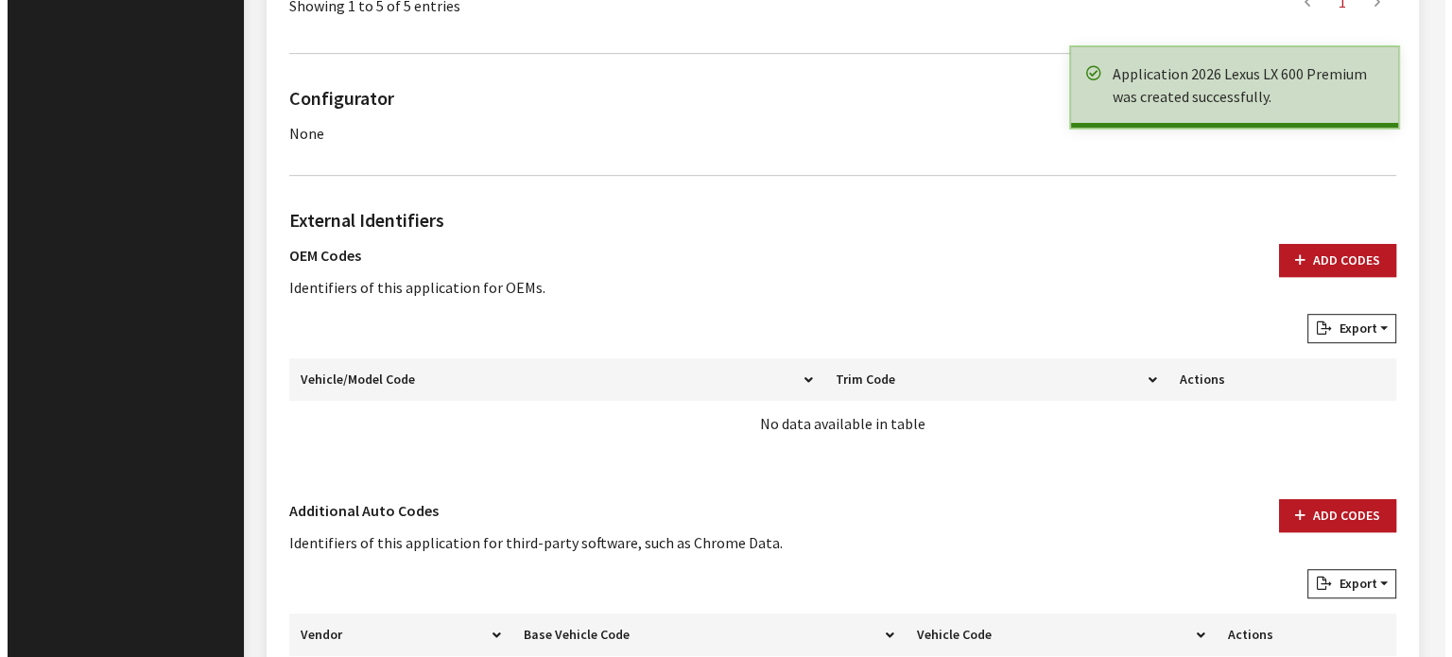
scroll to position [1220, 0]
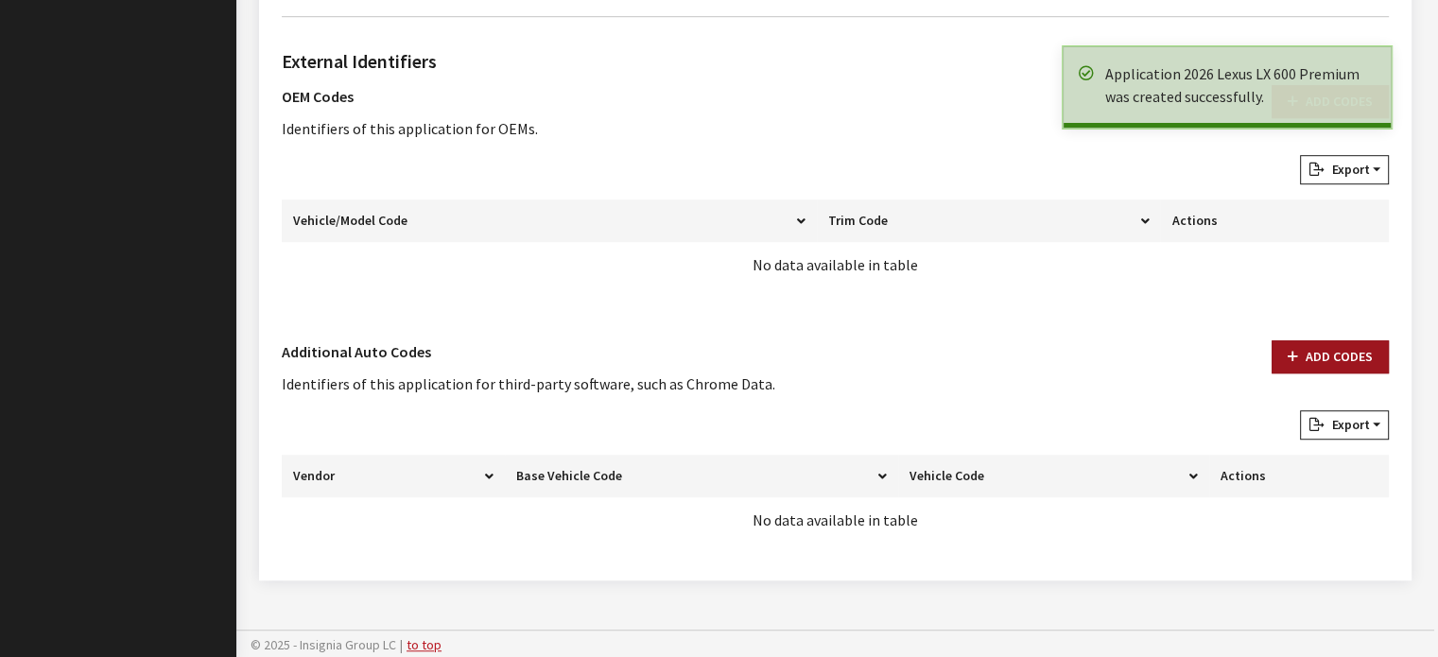
click at [1331, 352] on button "Add Codes" at bounding box center [1330, 356] width 117 height 33
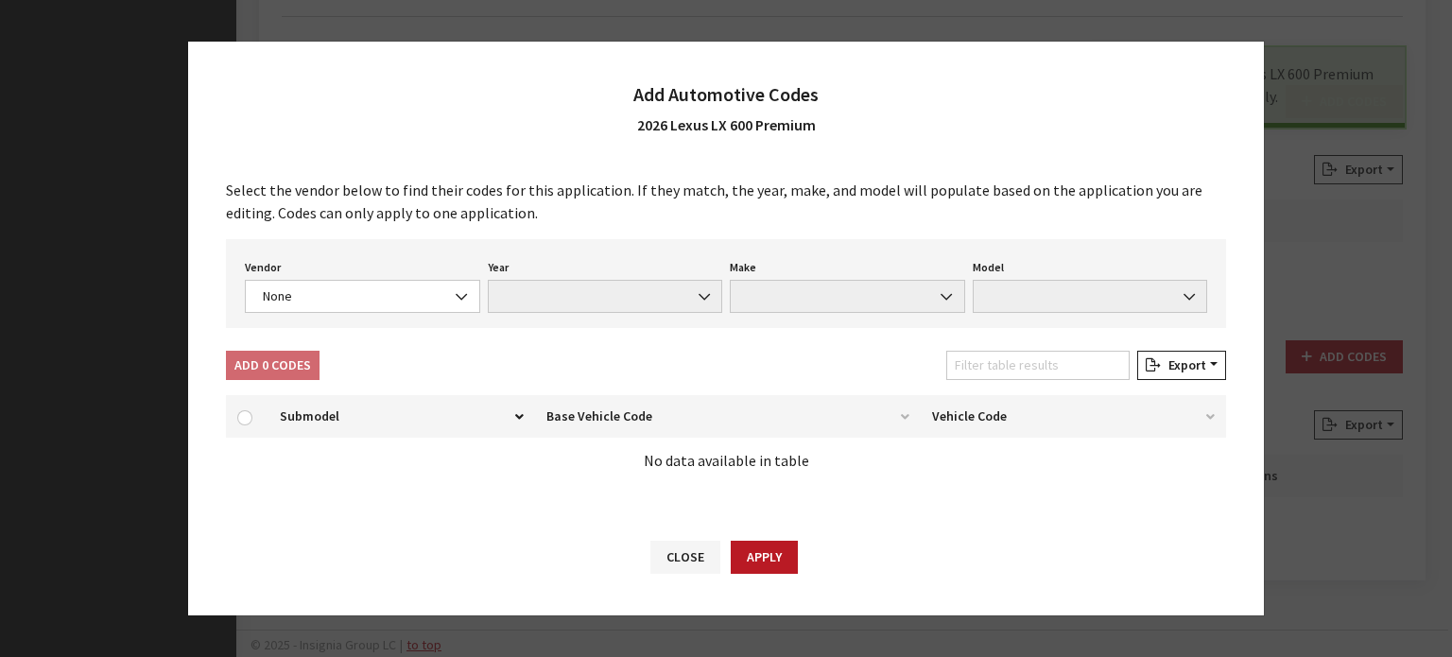
click at [385, 339] on div "Select the vendor below to find their codes for this application. If they match…" at bounding box center [726, 338] width 1076 height 357
click at [371, 287] on span "None" at bounding box center [362, 296] width 211 height 20
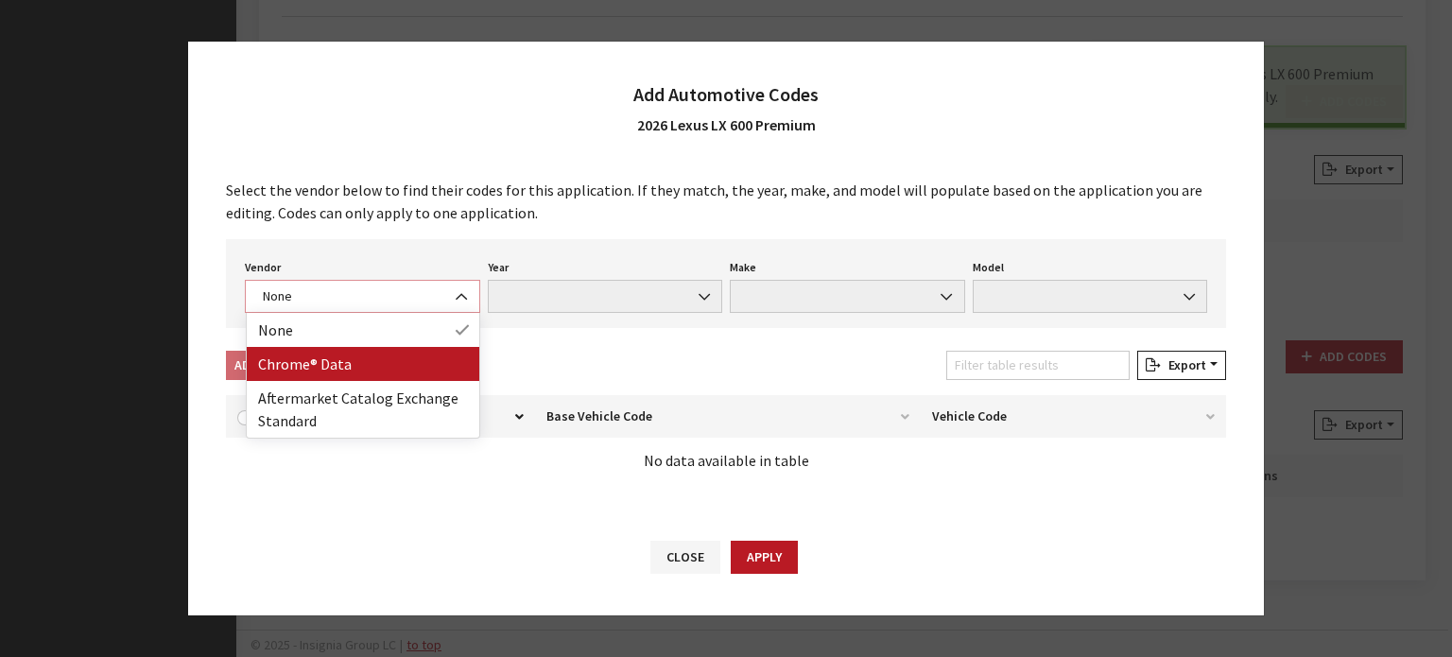
select select "4"
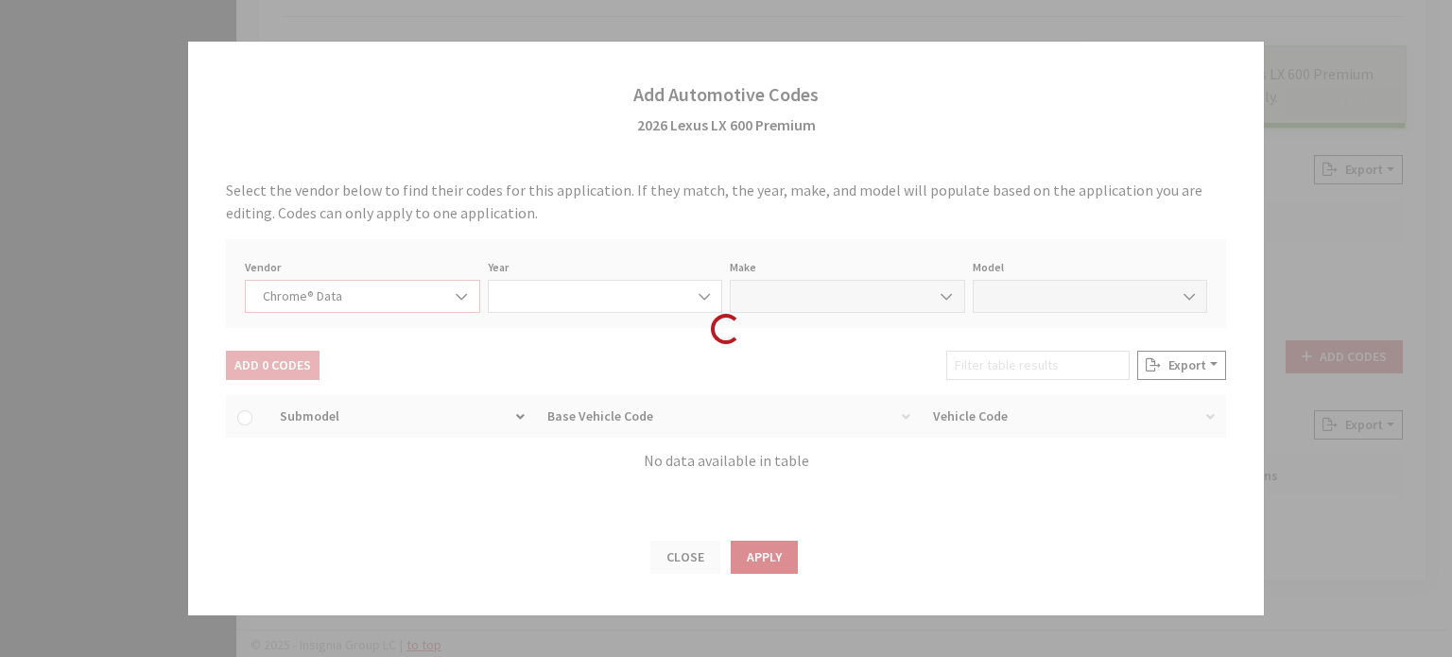
select select "2026"
select select "24"
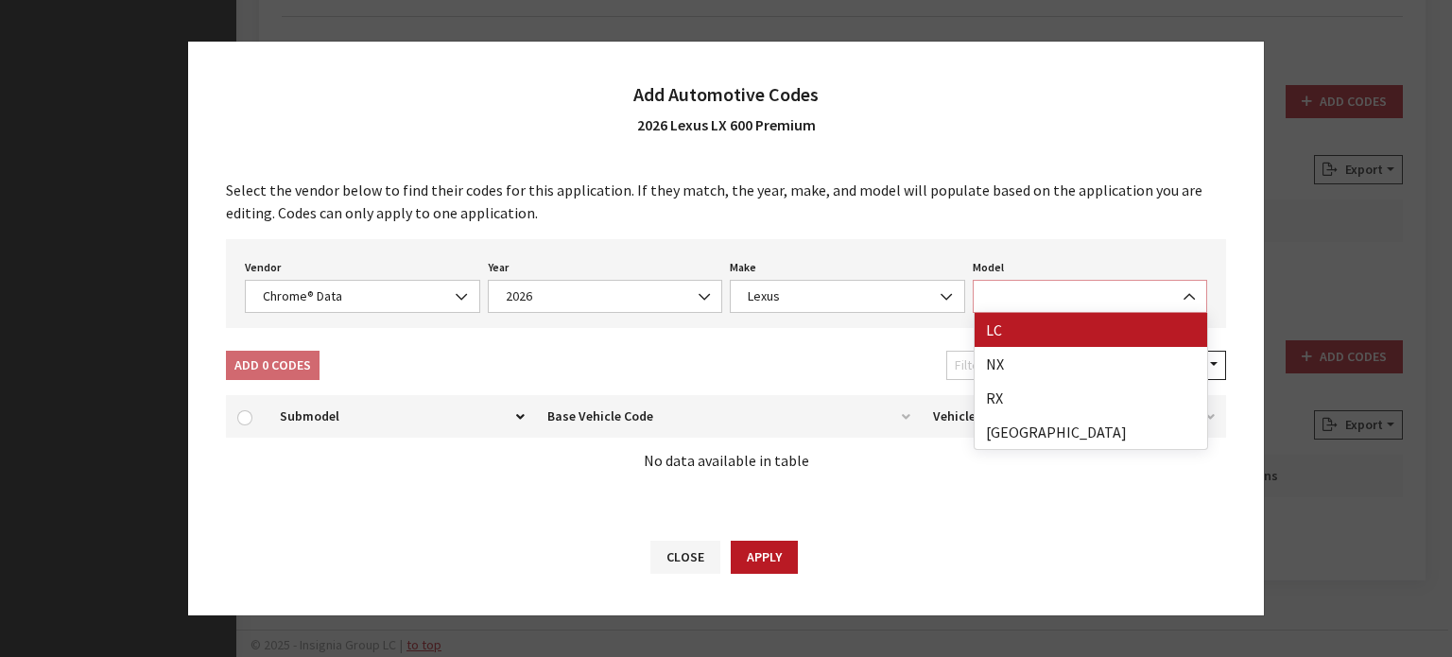
click at [1184, 287] on b at bounding box center [1184, 287] width 0 height 0
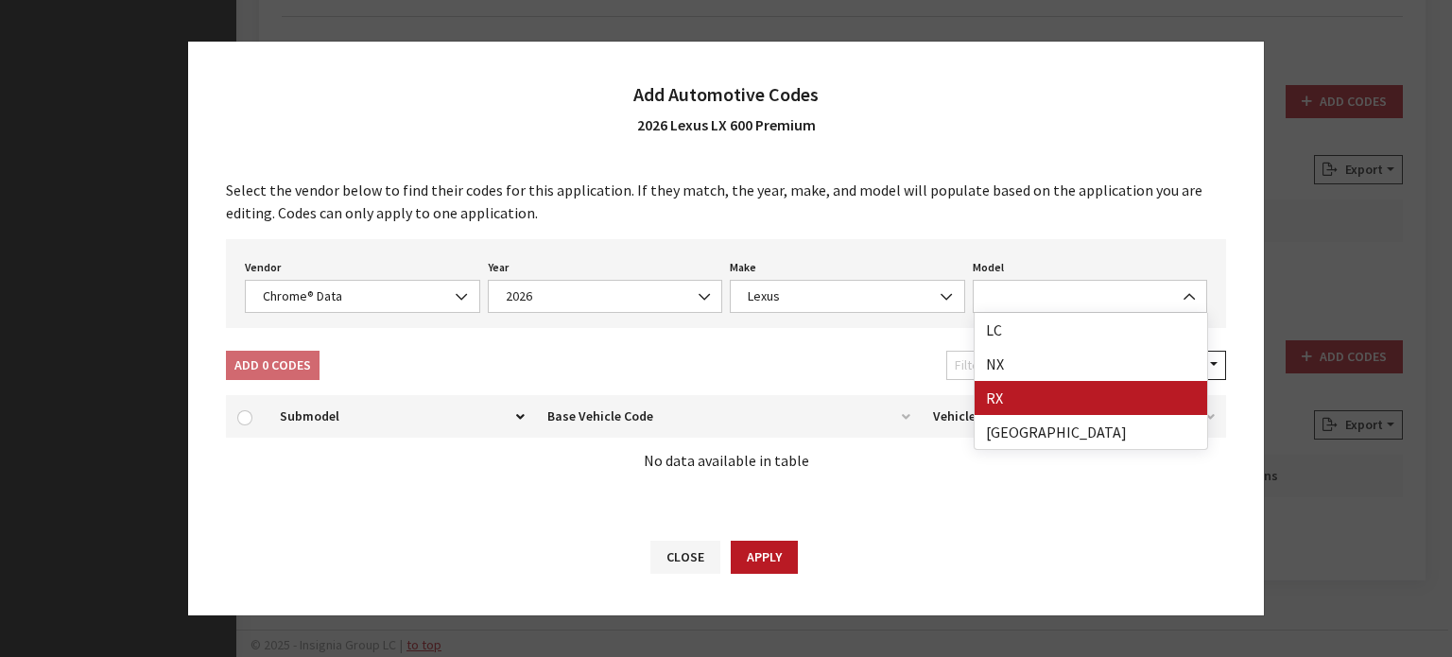
click at [906, 315] on div "Vendor None Chrome® Data Aftermarket Catalog Exchange Standard Chrome® Data Yea…" at bounding box center [726, 283] width 1000 height 89
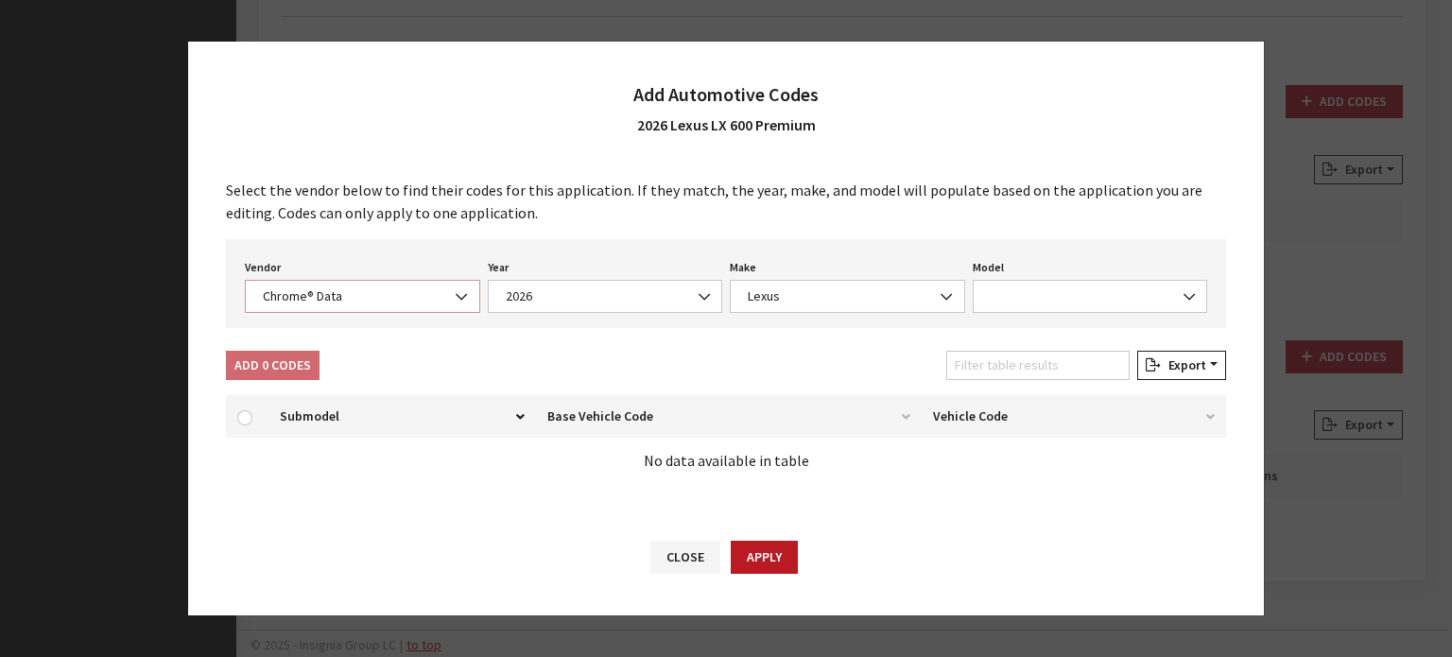
click at [425, 302] on span "Chrome® Data" at bounding box center [362, 296] width 211 height 20
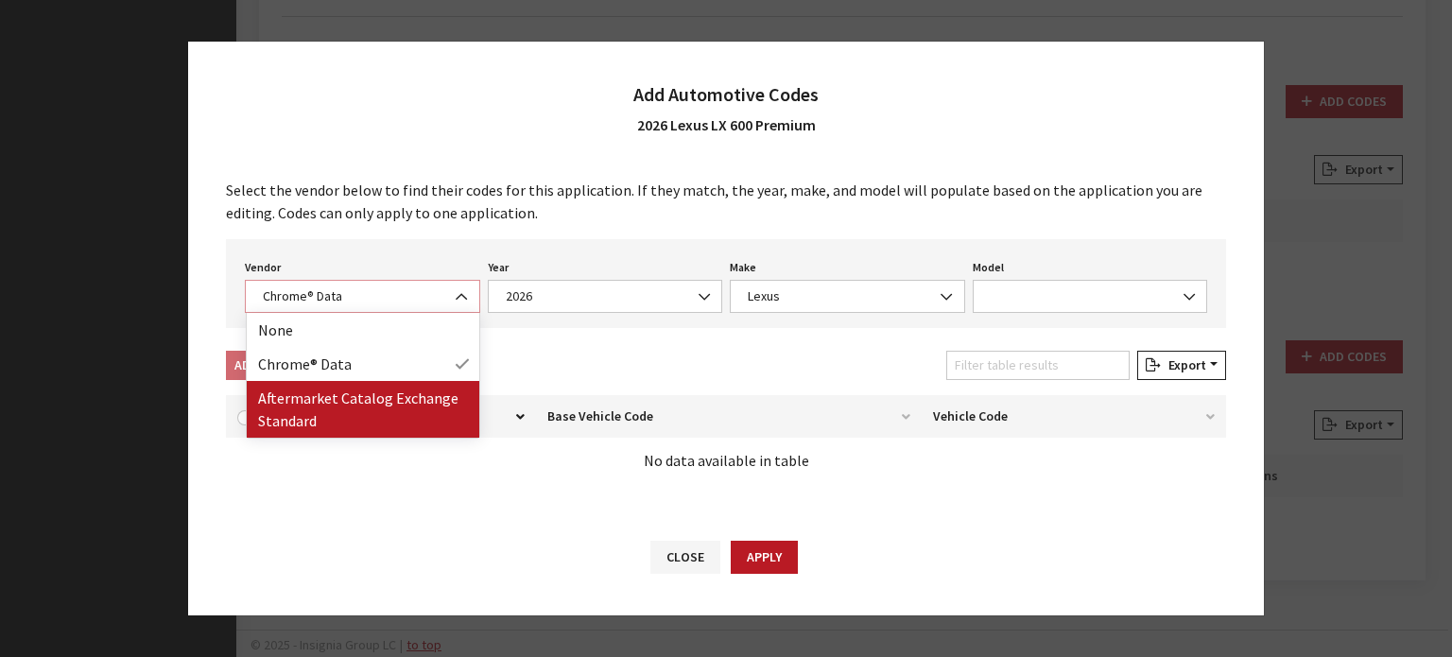
select select "2"
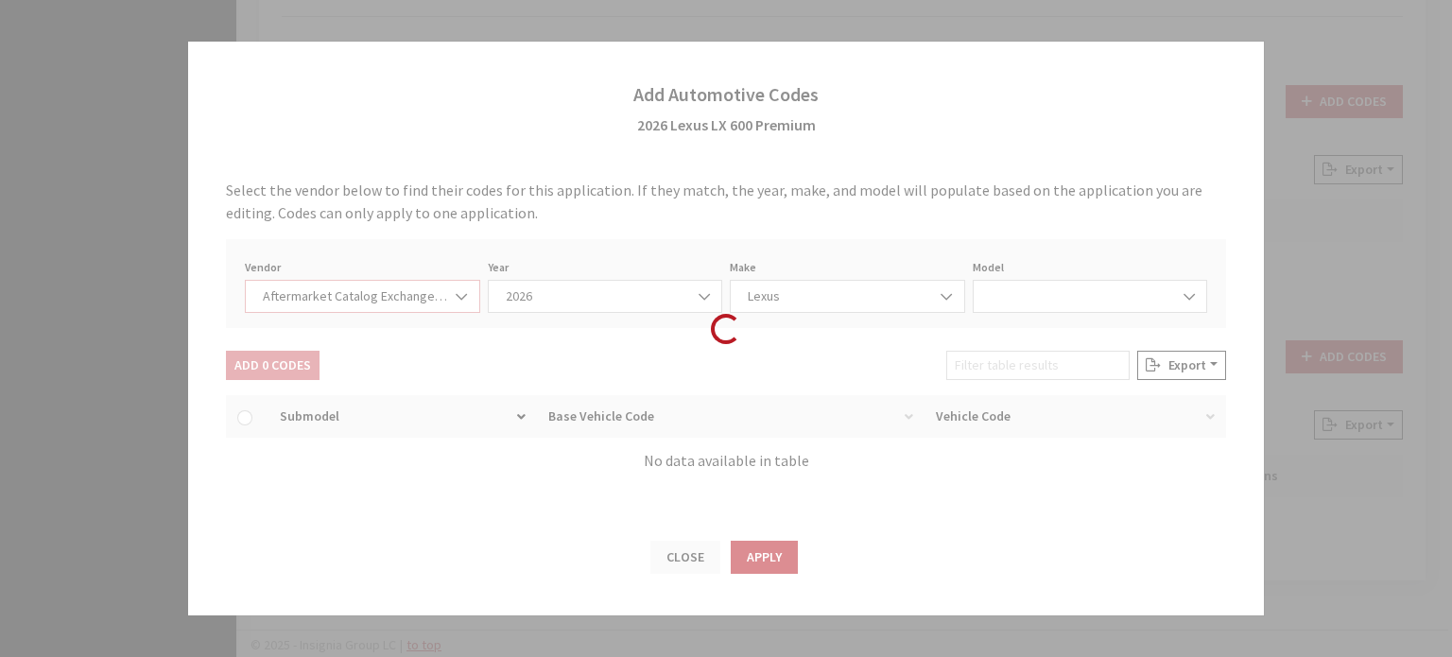
select select "2026"
select select "75"
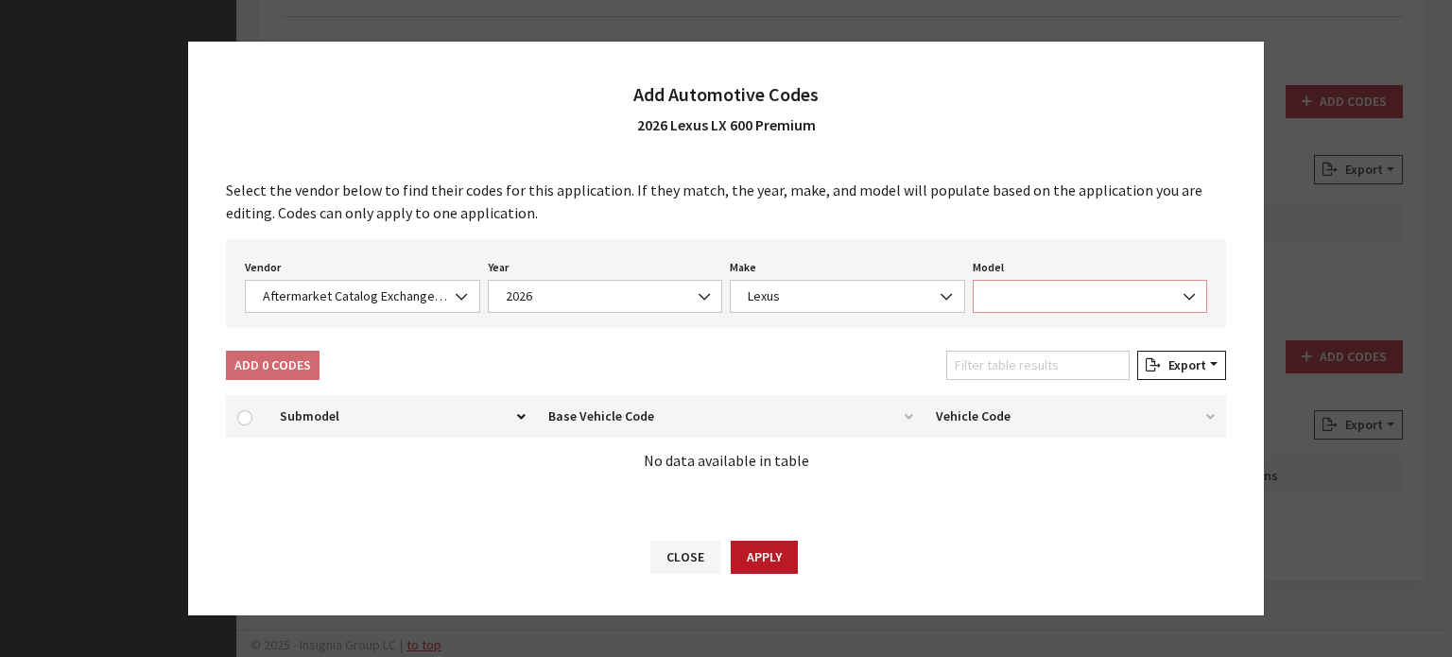
click at [1043, 292] on span at bounding box center [1090, 296] width 235 height 33
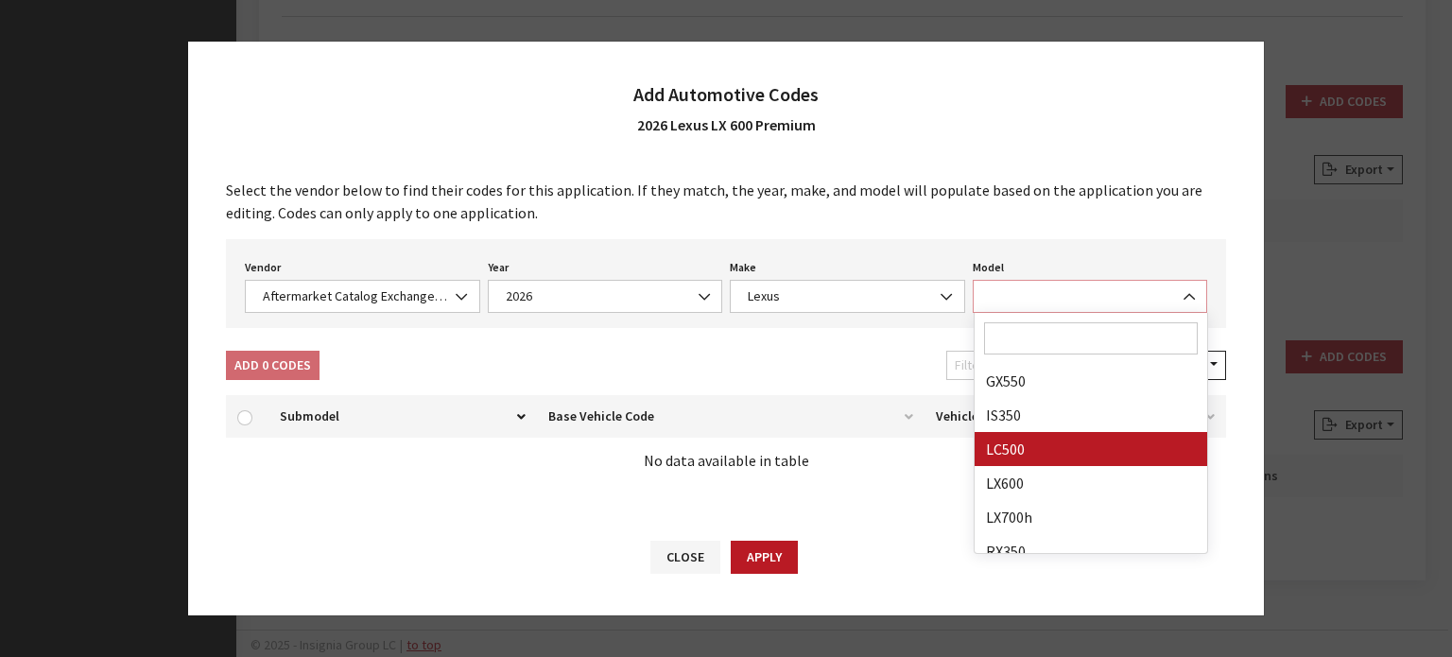
scroll to position [95, 0]
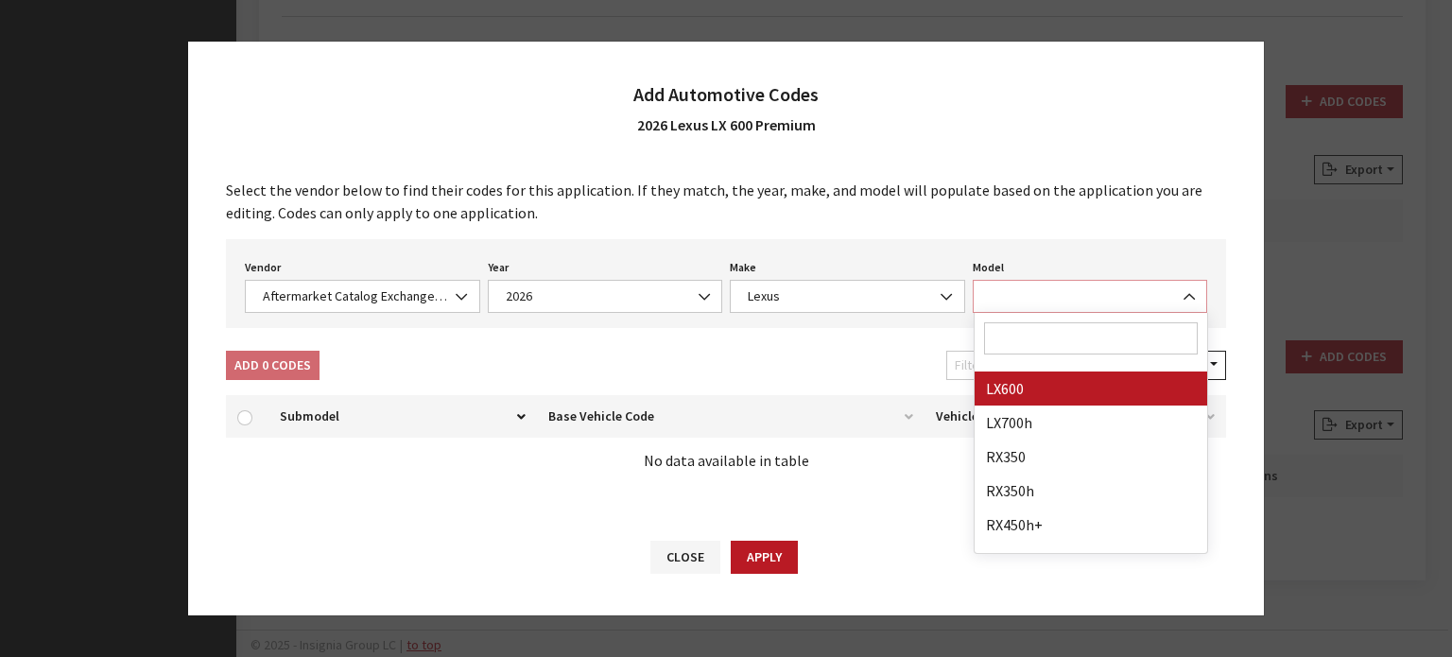
select select "29656"
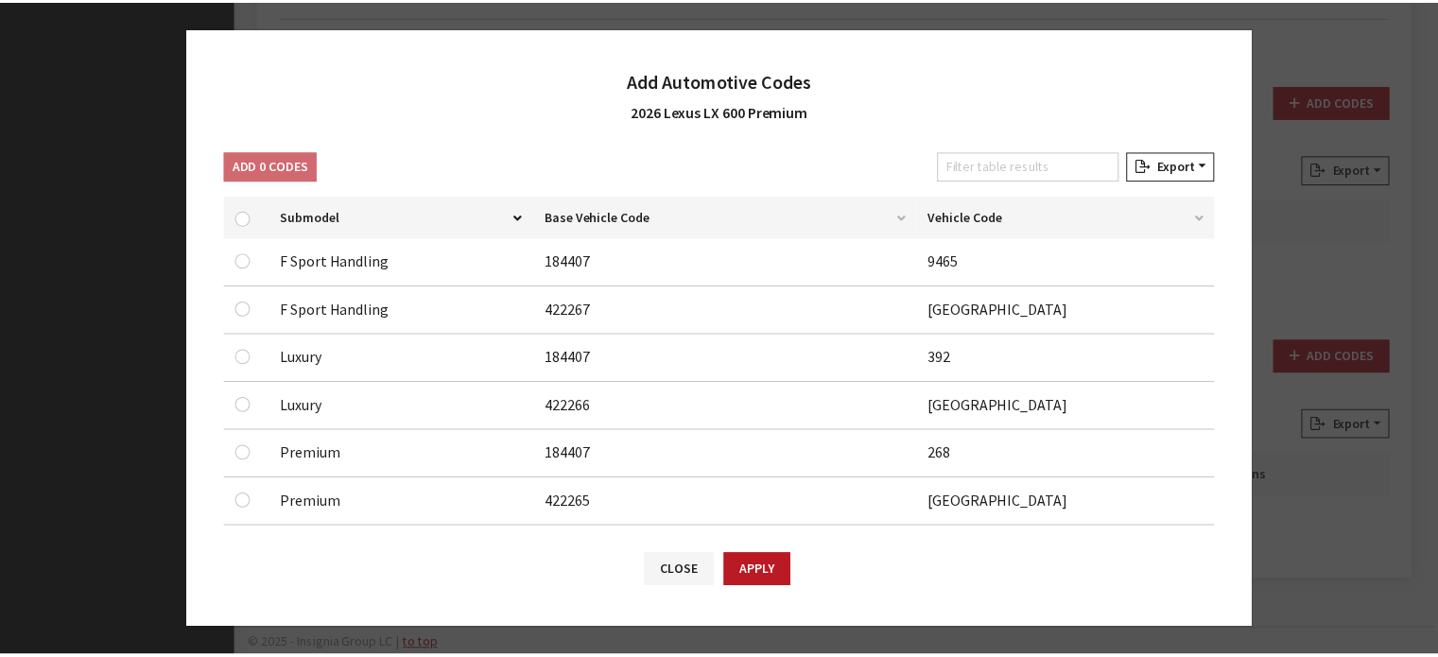
scroll to position [212, 0]
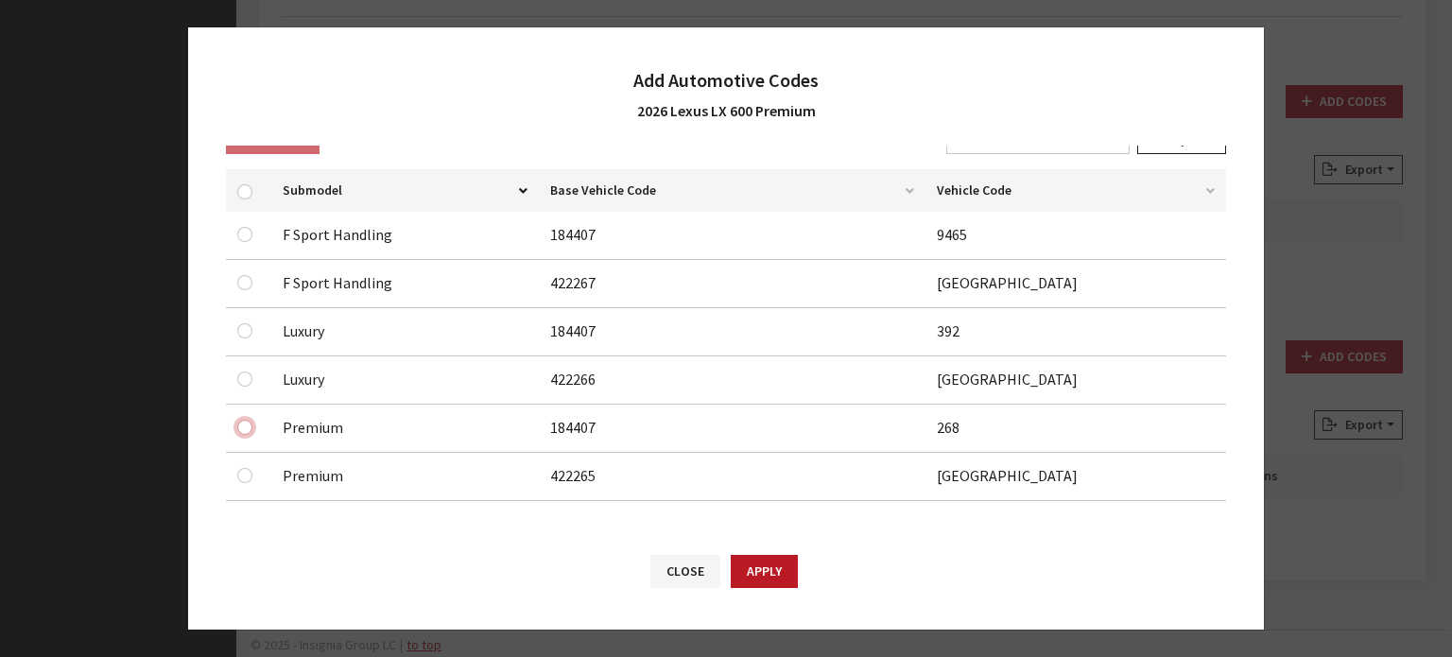
click at [242, 422] on input "checkbox" at bounding box center [244, 427] width 15 height 15
checkbox input "true"
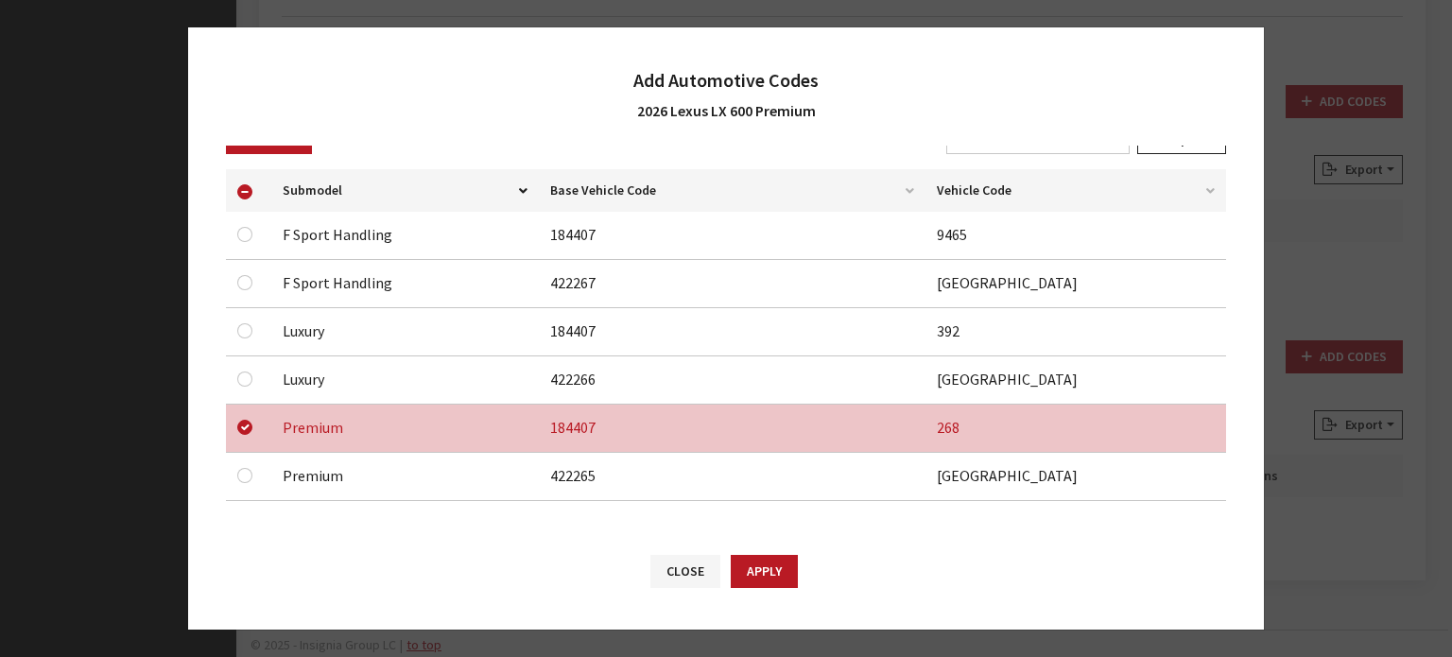
click at [238, 483] on div at bounding box center [248, 475] width 23 height 23
click at [238, 470] on input "checkbox" at bounding box center [244, 475] width 15 height 15
checkbox input "true"
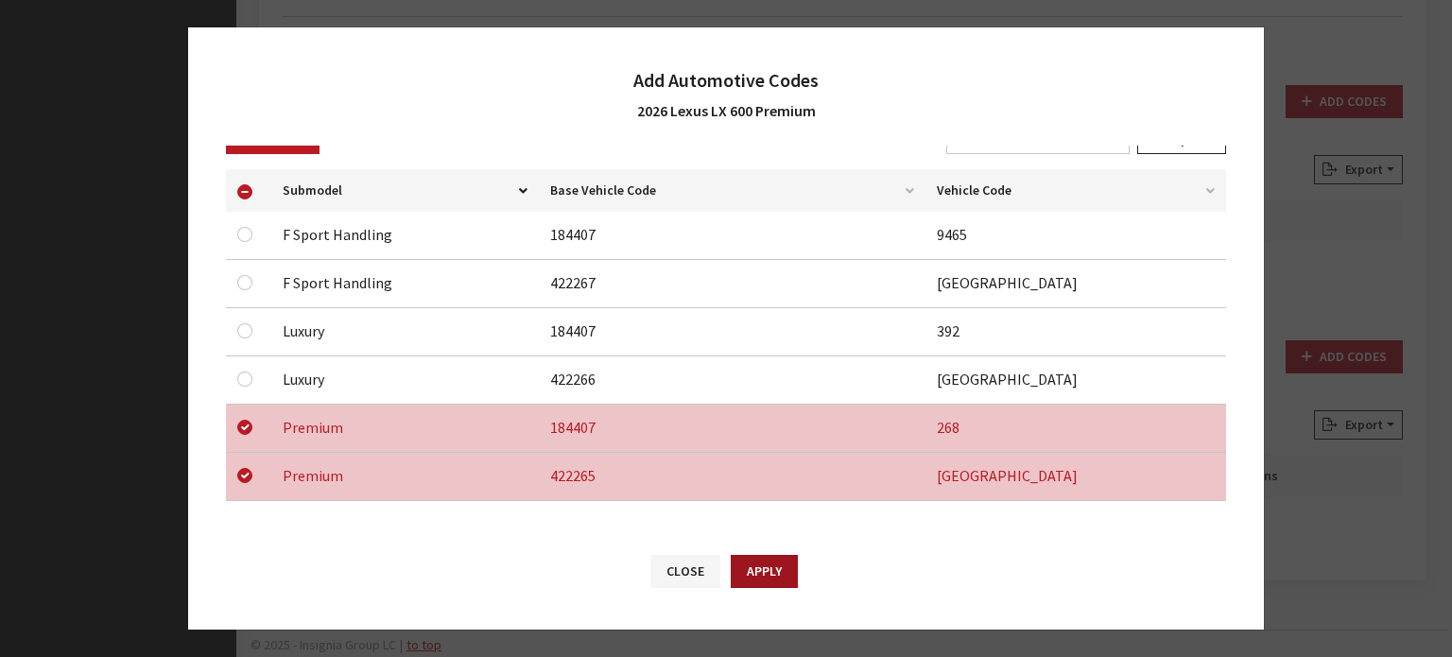
click at [789, 563] on button "Apply" at bounding box center [764, 571] width 67 height 33
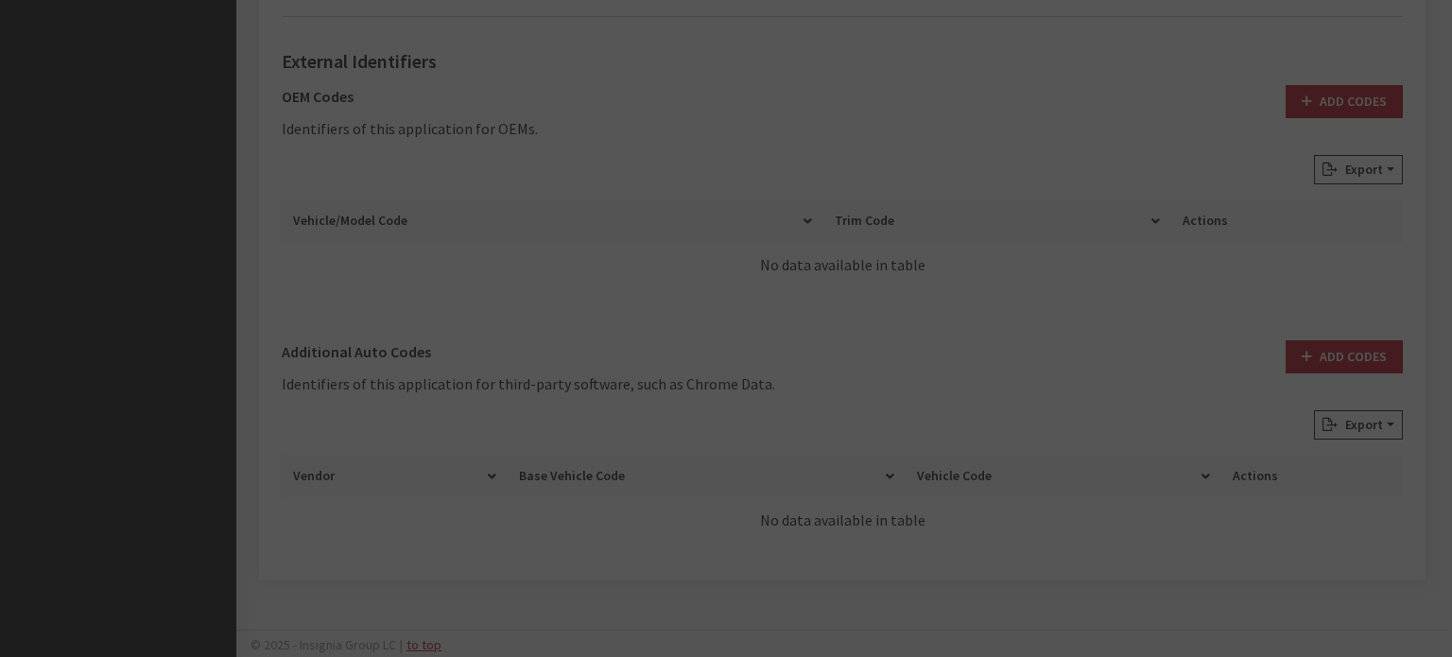
checkbox input "false"
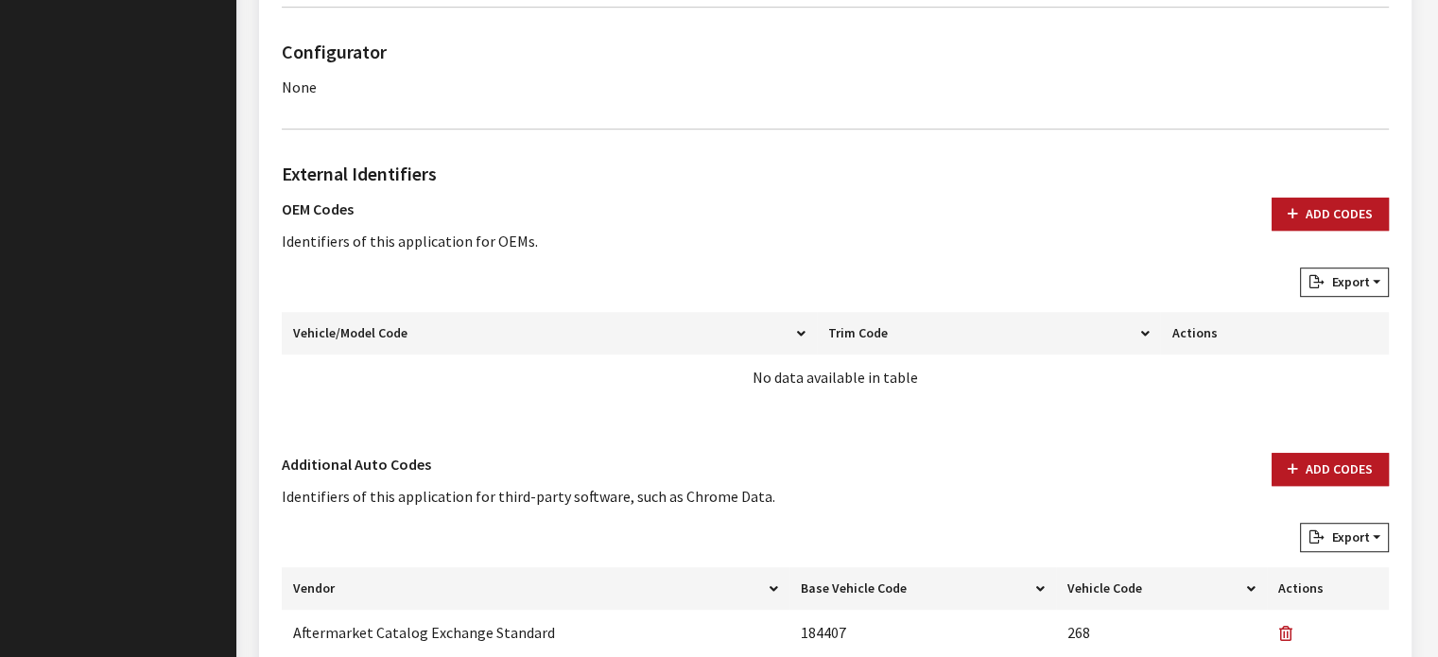
scroll to position [936, 0]
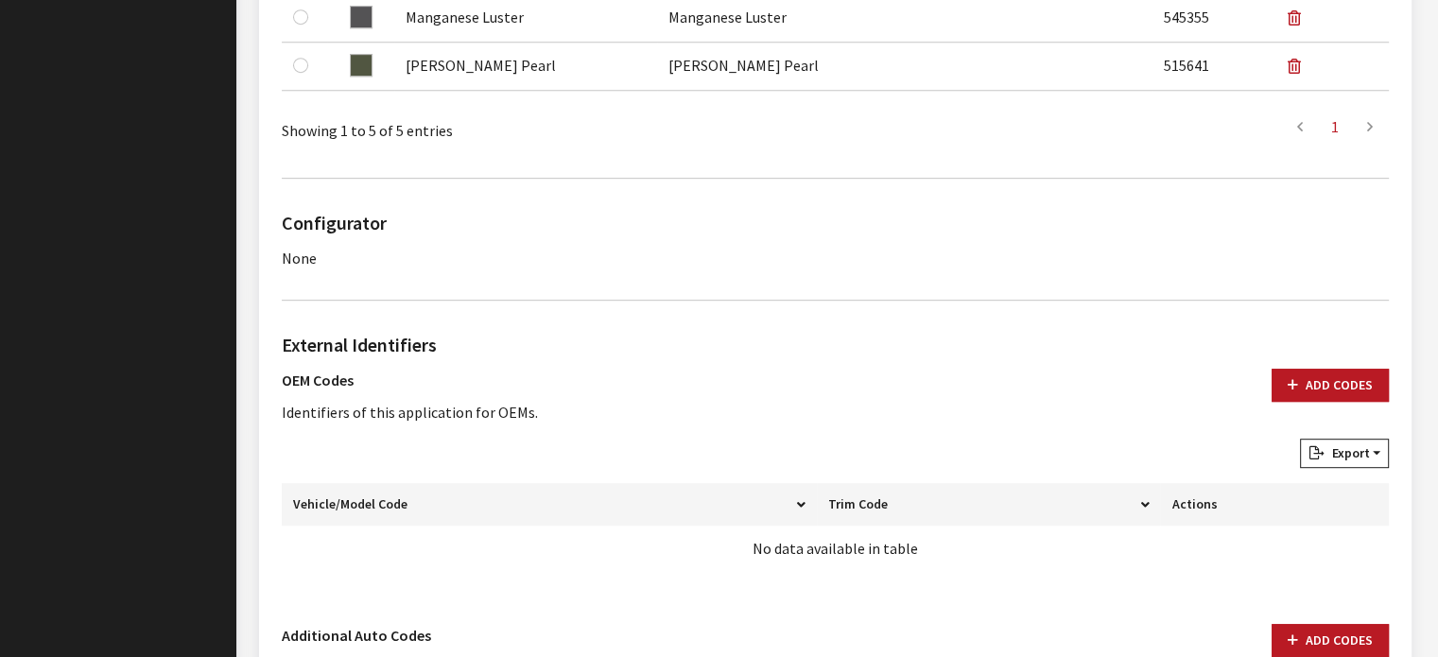
click at [1315, 362] on div "External Identifiers OEM Codes Identifiers of this application for OEMs. Add Co…" at bounding box center [835, 458] width 1115 height 255
click at [1298, 387] on icon "button" at bounding box center [1293, 385] width 10 height 13
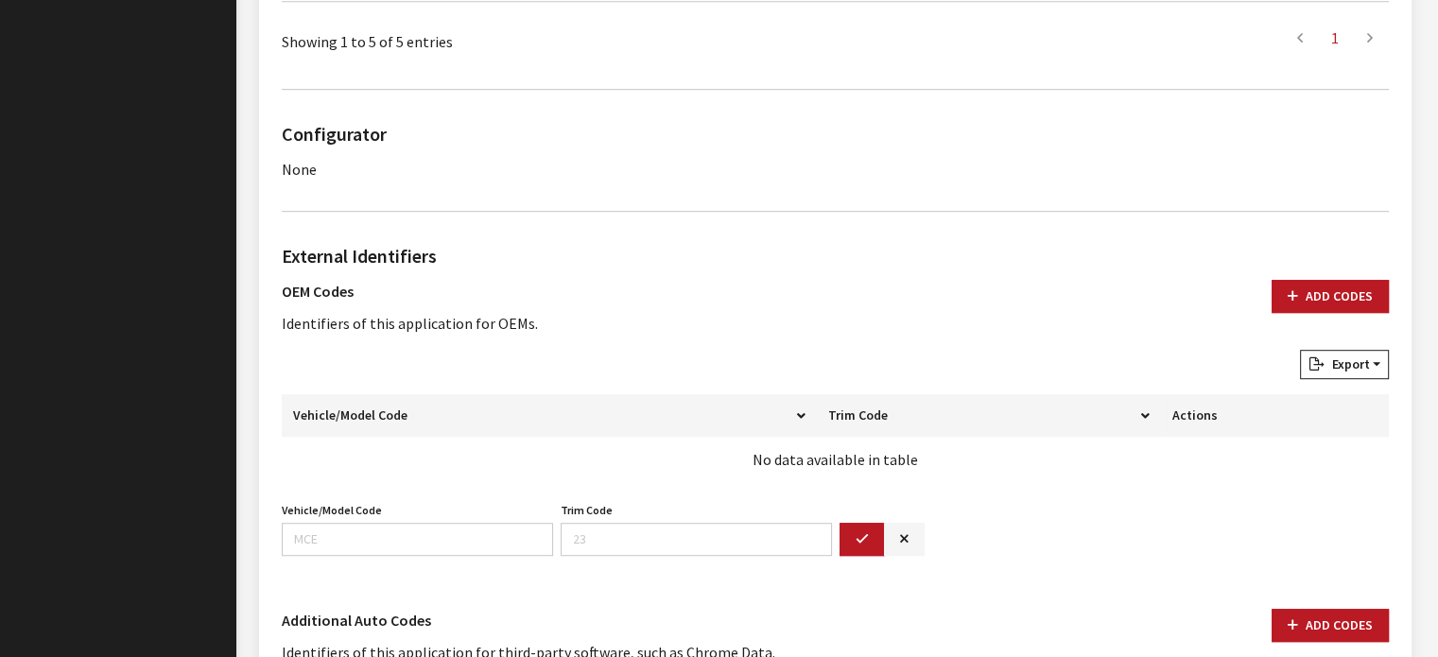
scroll to position [1125, 0]
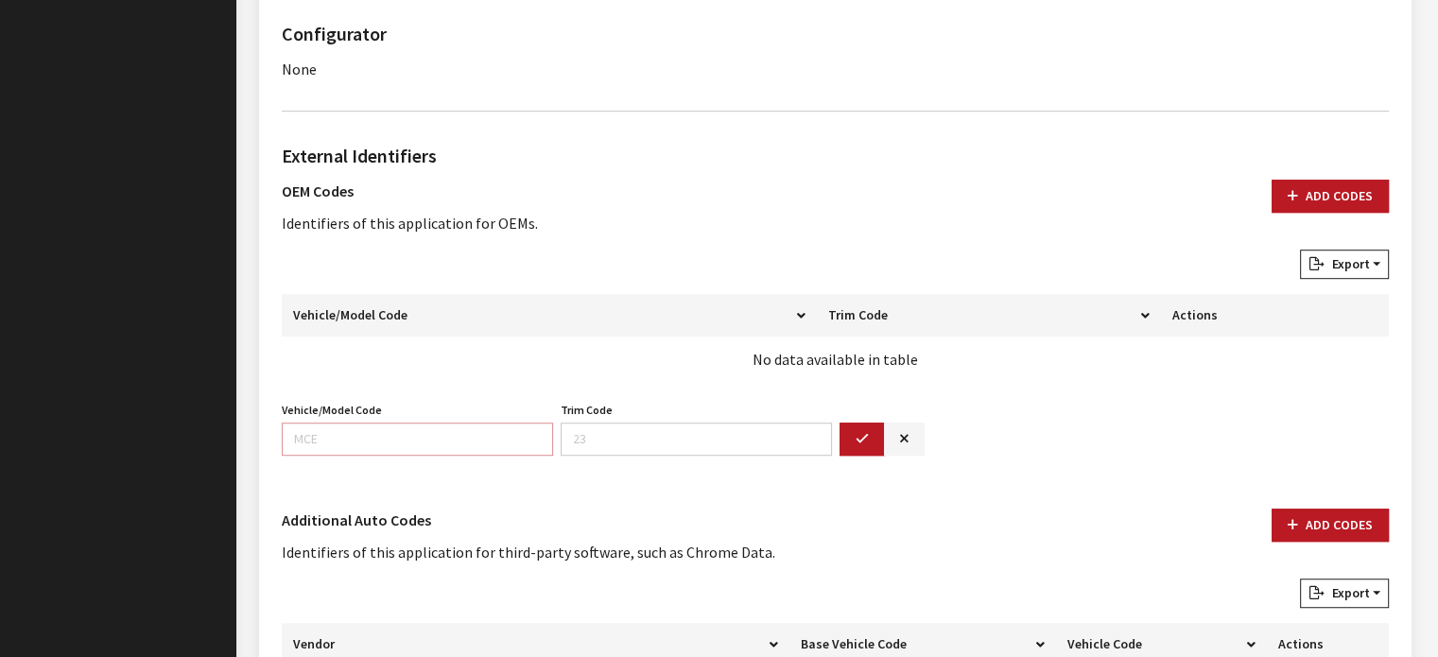
click at [405, 425] on input "Vehicle/Model Code" at bounding box center [417, 439] width 271 height 33
type input "9621"
click at [852, 442] on button "button" at bounding box center [862, 439] width 45 height 33
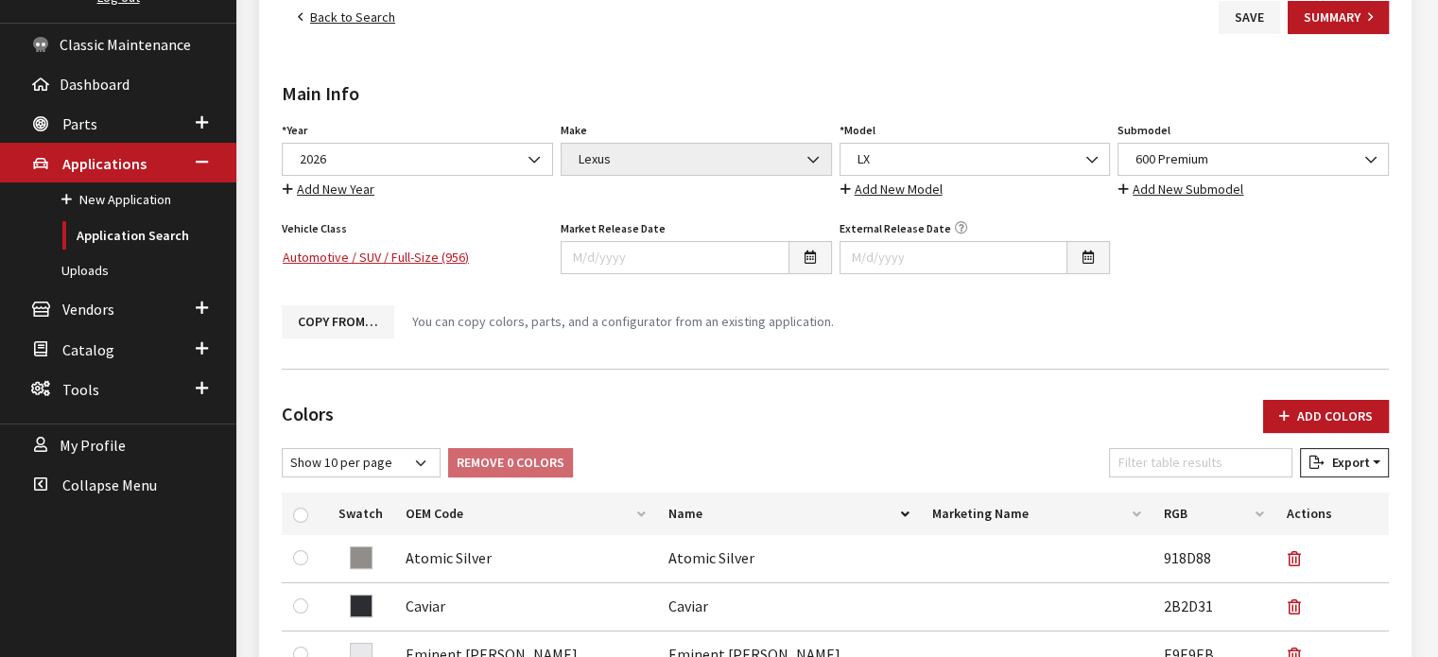
scroll to position [180, 0]
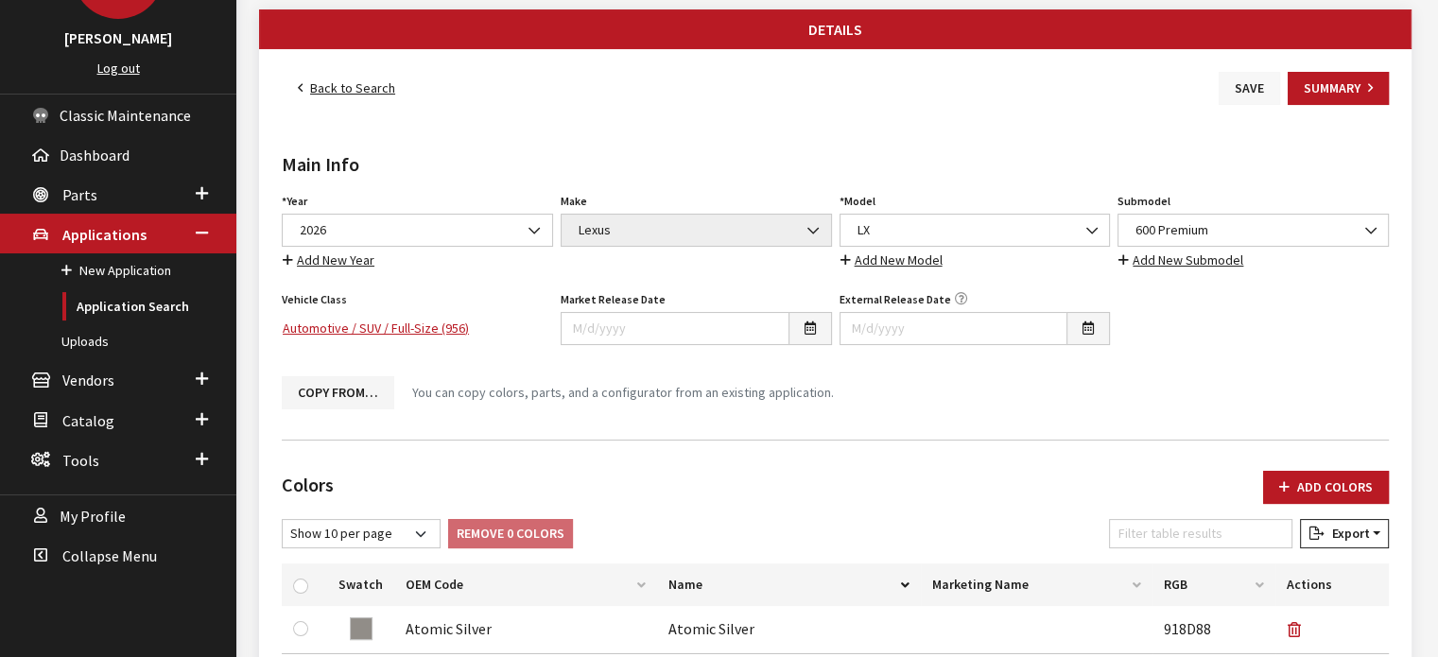
click at [1244, 73] on button "Save" at bounding box center [1249, 88] width 61 height 33
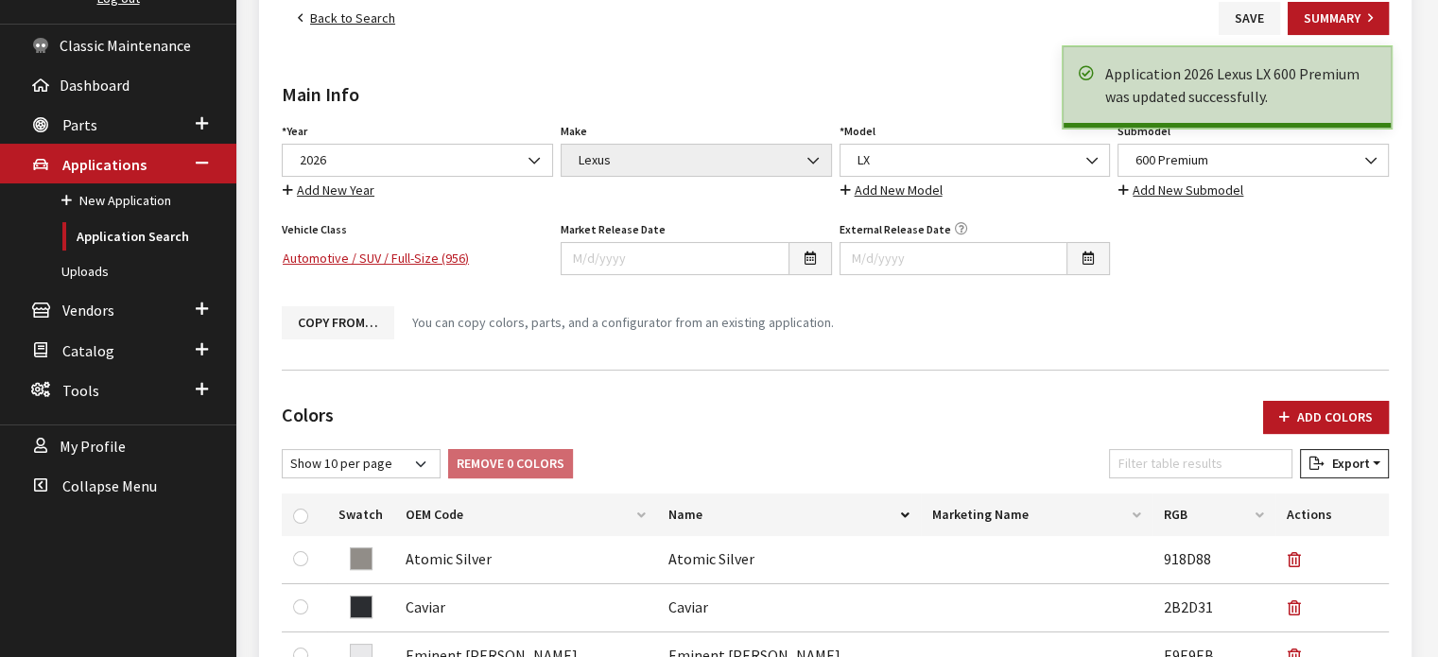
scroll to position [43, 0]
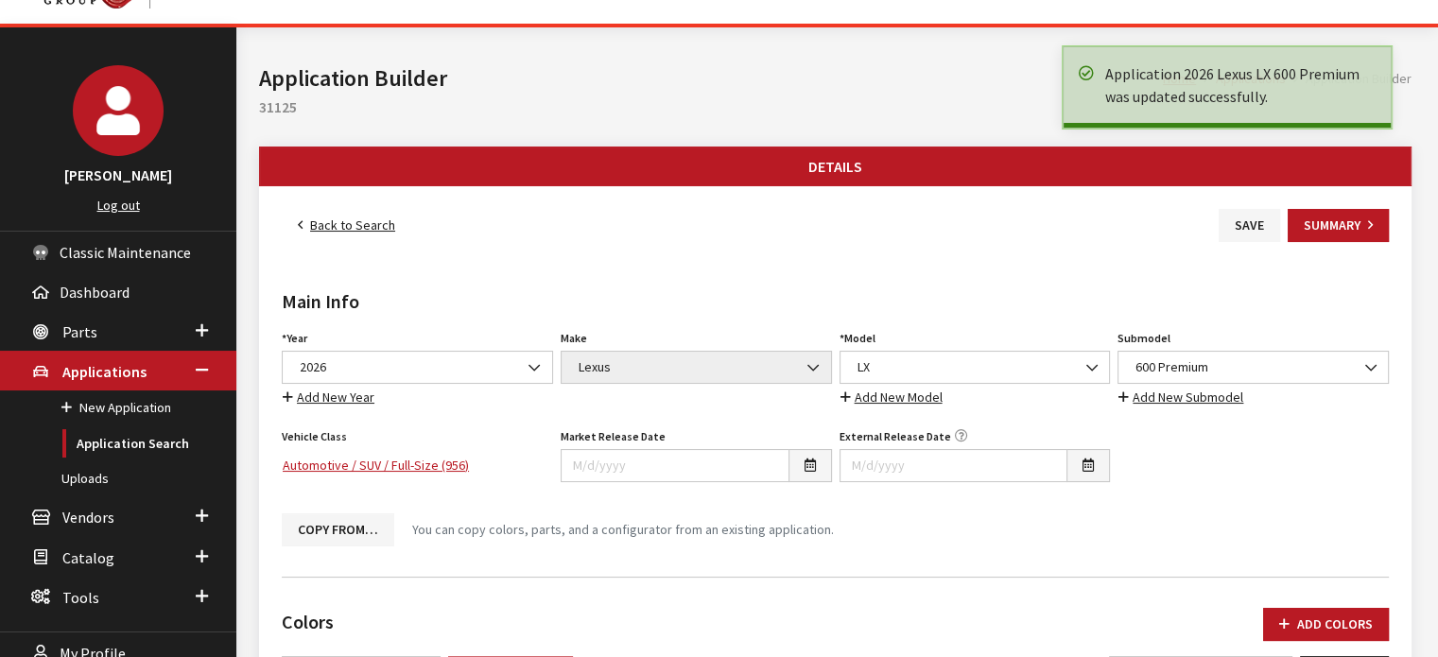
click at [356, 230] on link "Back to Search" at bounding box center [347, 225] width 130 height 33
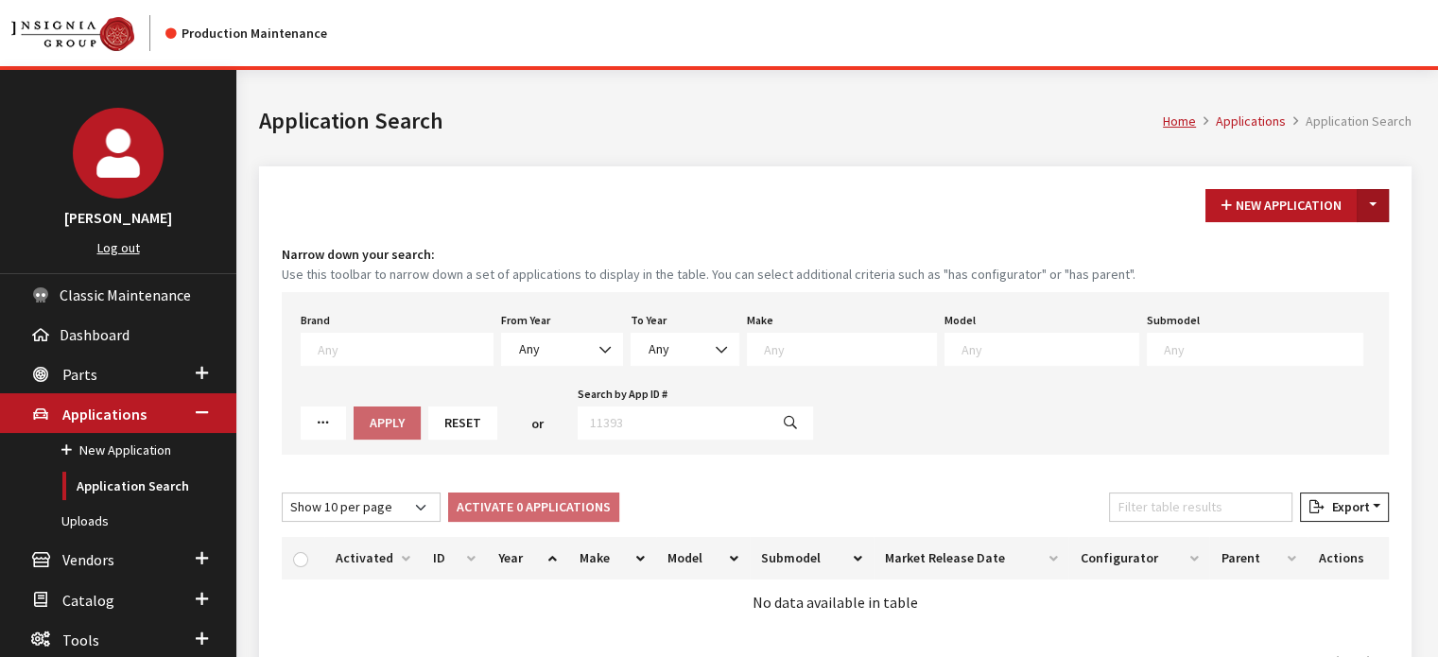
click at [1384, 199] on button "Toggle Dropdown" at bounding box center [1373, 205] width 32 height 33
click at [1336, 252] on button "New From Existing..." at bounding box center [1307, 245] width 163 height 33
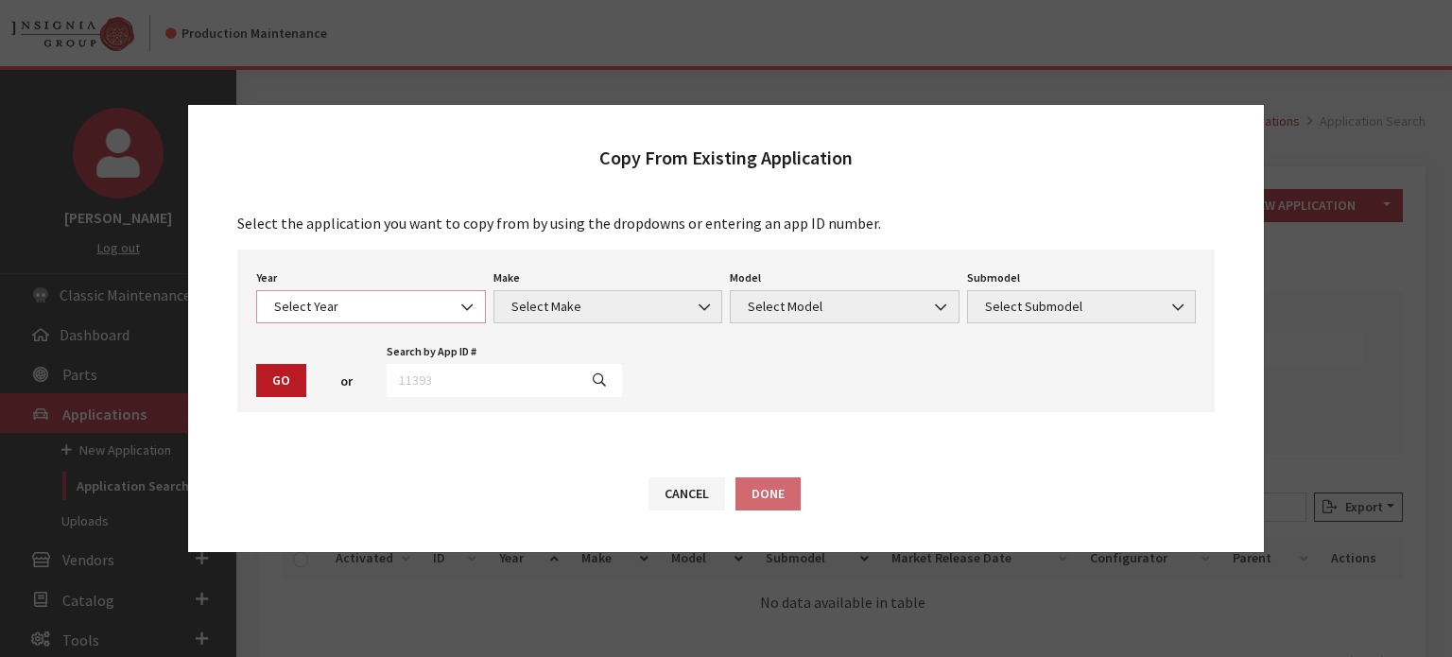
click at [416, 296] on span "Select Year" at bounding box center [371, 306] width 230 height 33
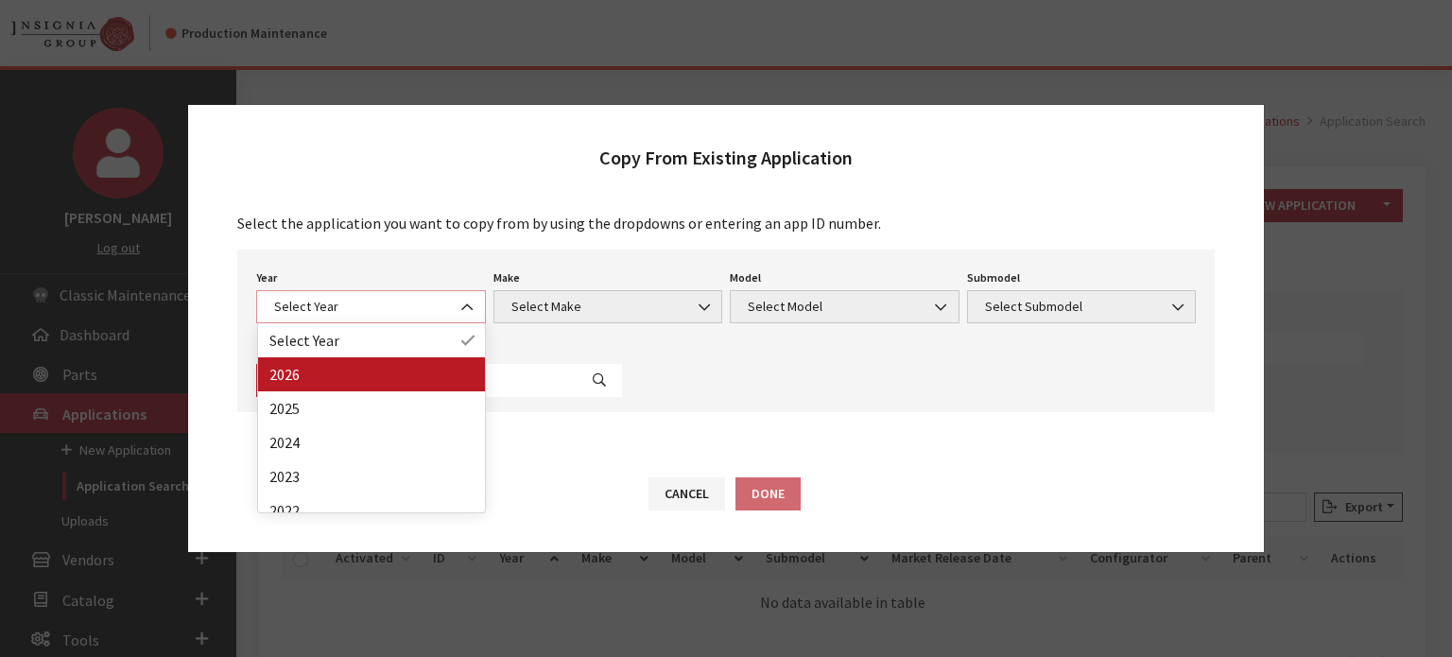
select select "44"
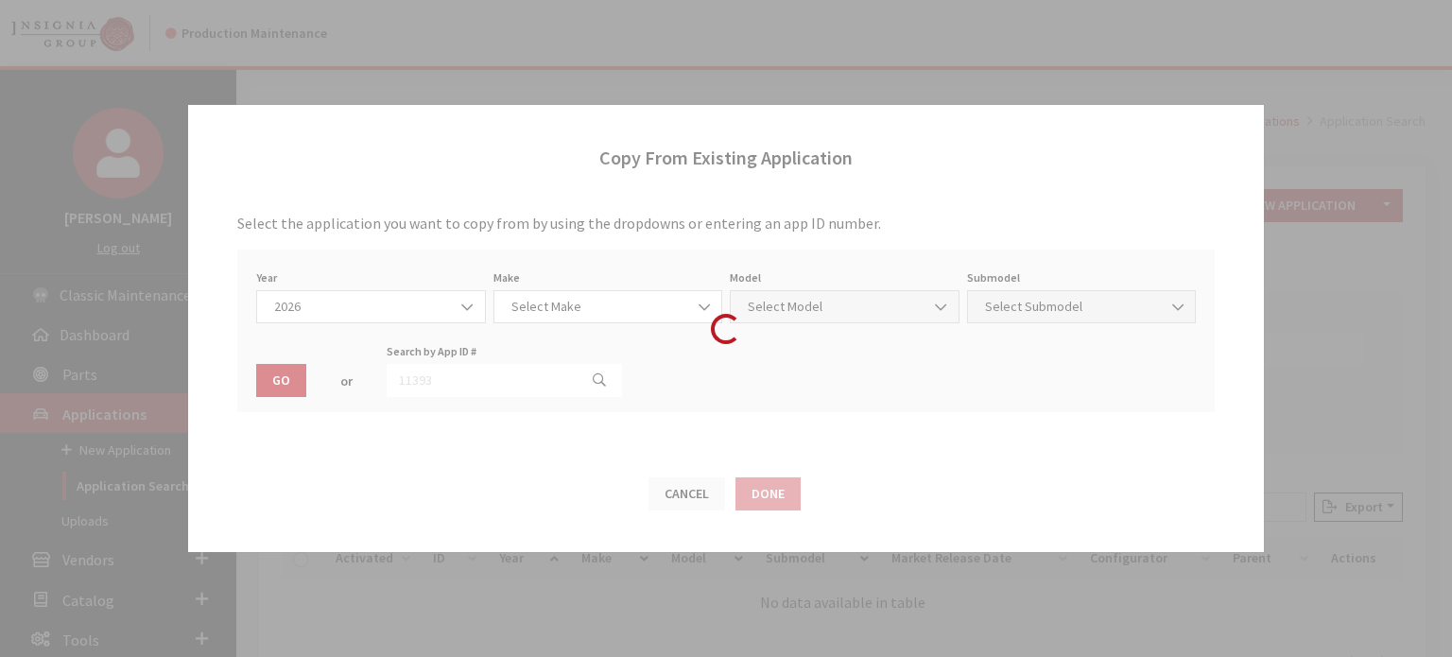
click at [562, 289] on div "Make Select Make Select Make Make is required." at bounding box center [608, 294] width 237 height 59
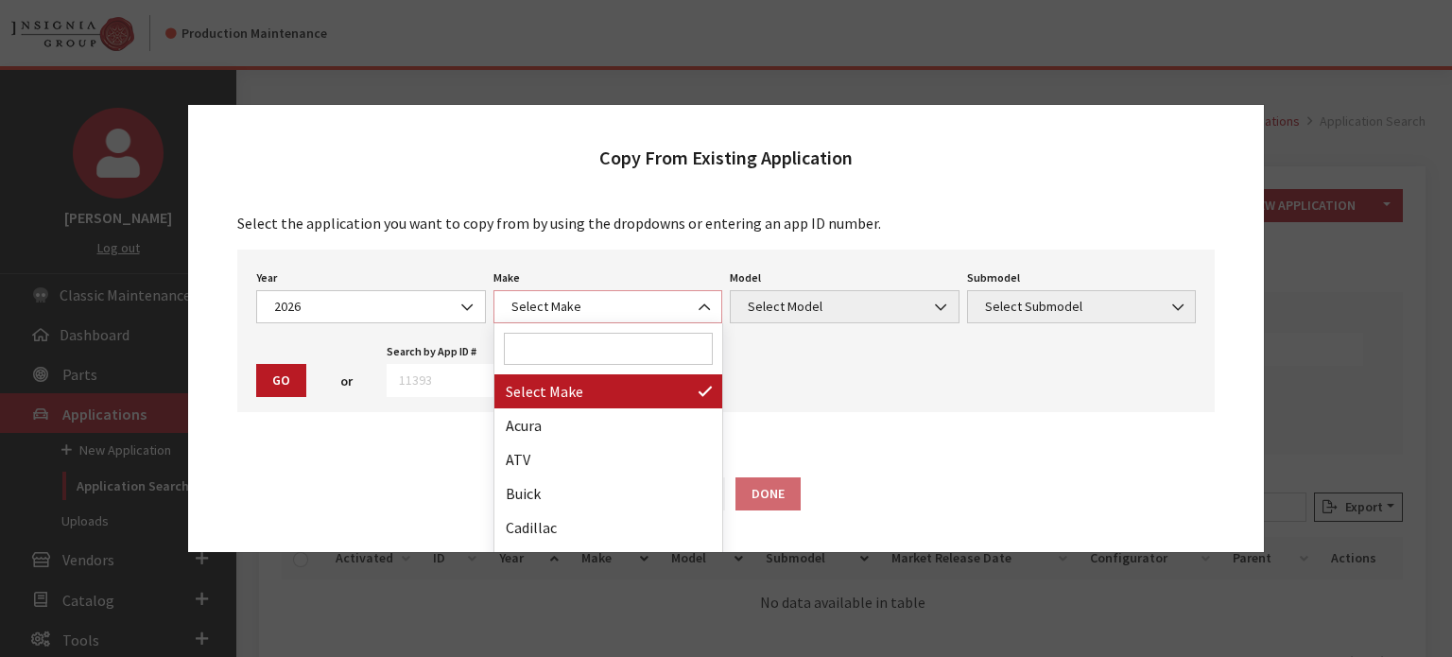
click at [560, 297] on span "Select Make" at bounding box center [609, 306] width 230 height 33
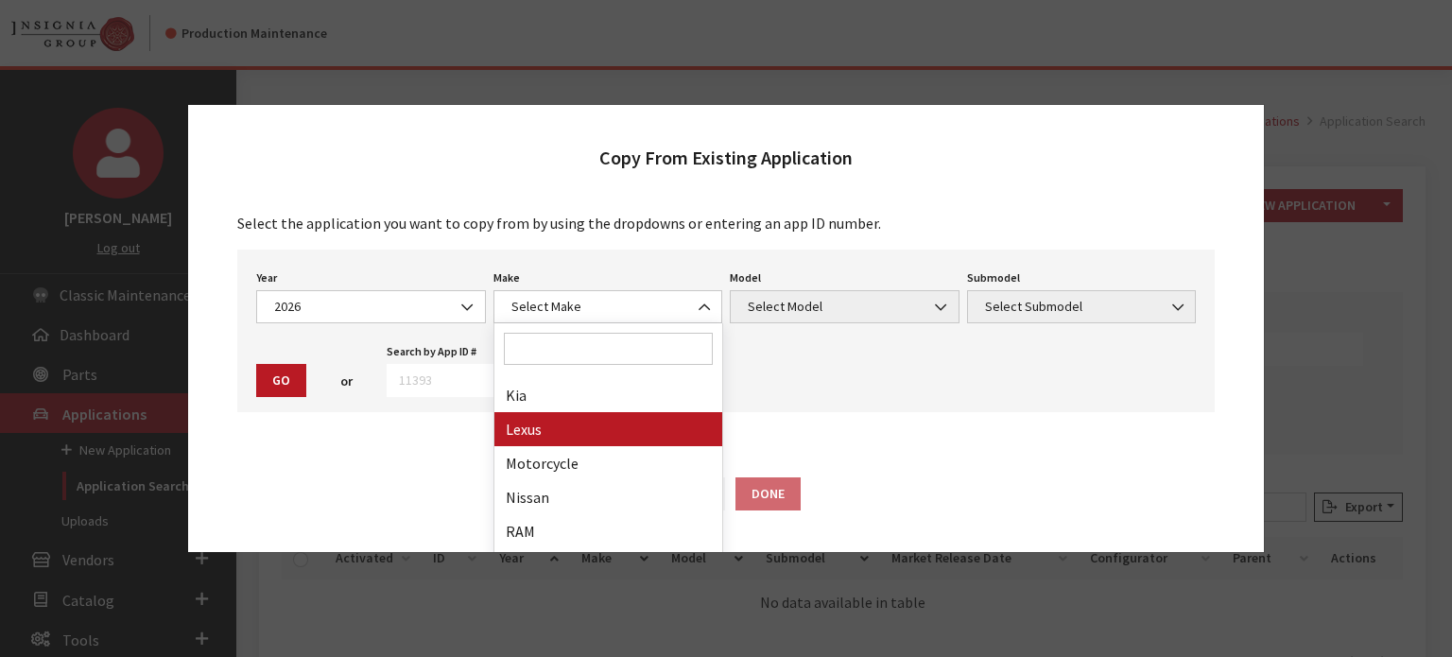
drag, startPoint x: 576, startPoint y: 435, endPoint x: 800, endPoint y: 333, distance: 246.2
select select "27"
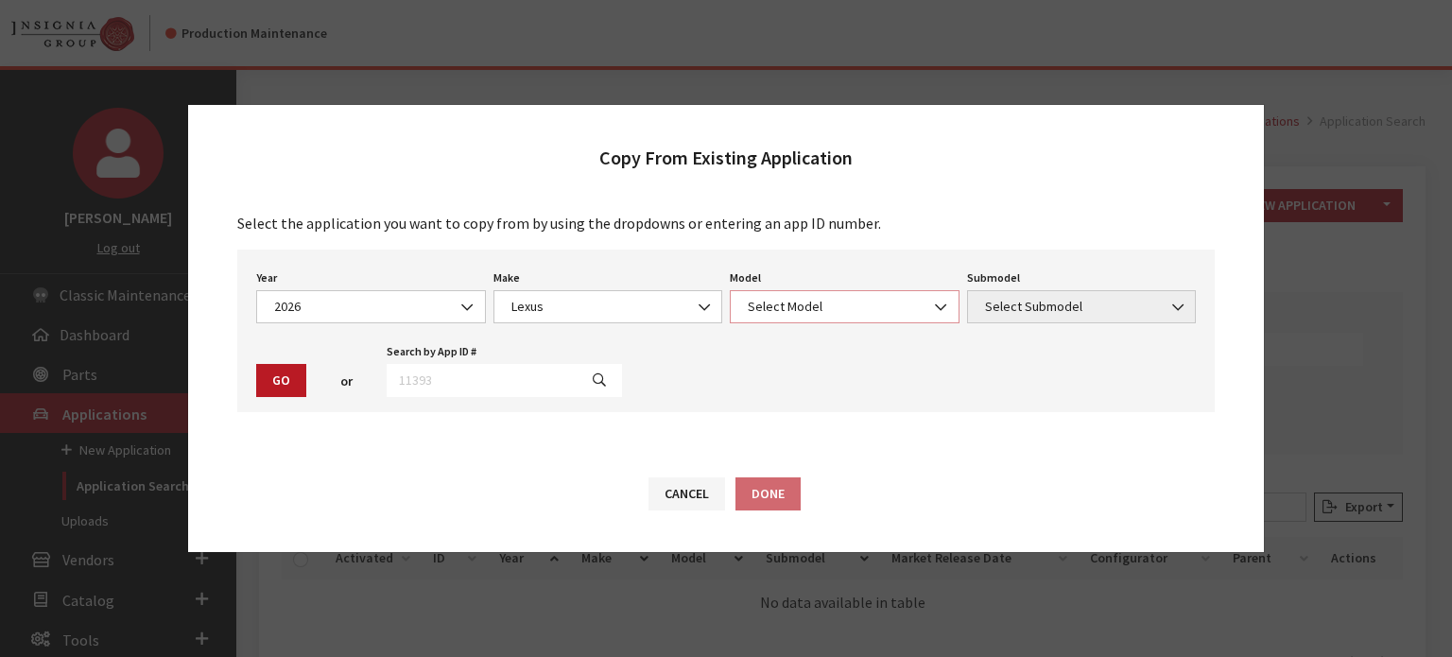
click at [816, 306] on span "Select Model" at bounding box center [844, 307] width 205 height 20
click at [808, 303] on span "[GEOGRAPHIC_DATA]" at bounding box center [844, 307] width 205 height 20
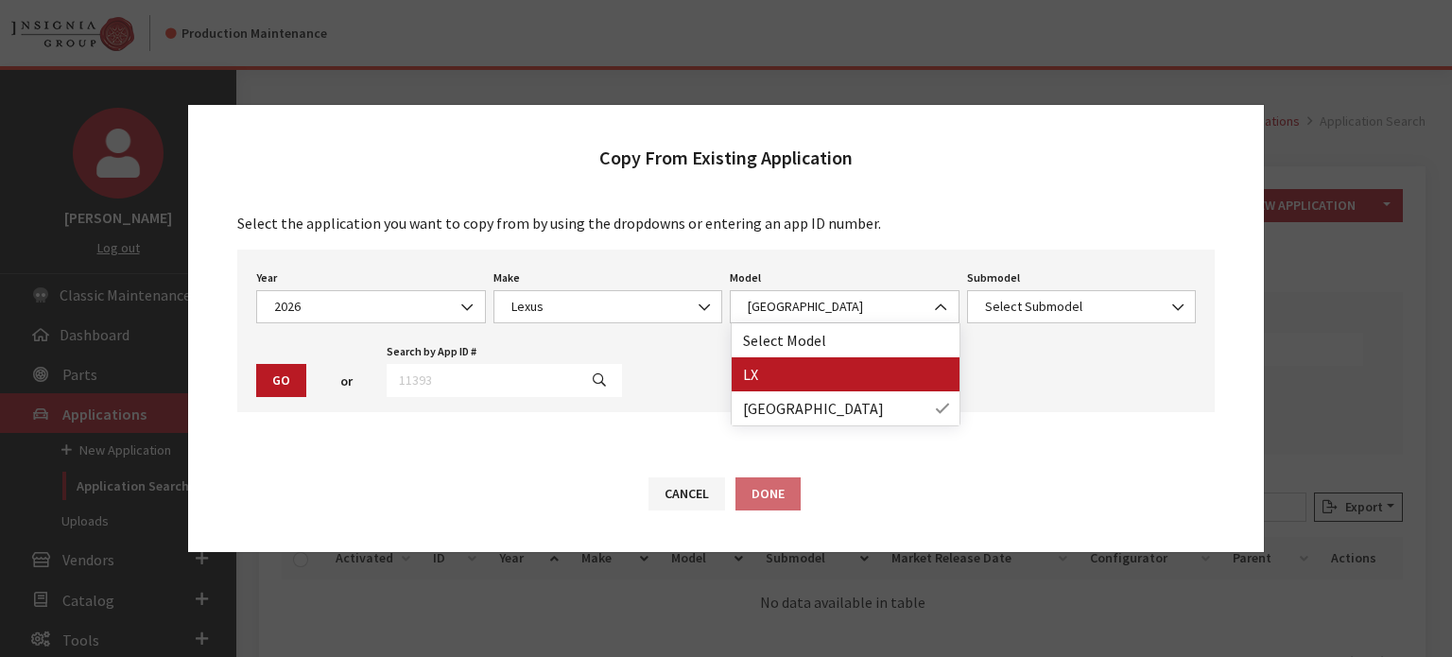
drag, startPoint x: 813, startPoint y: 385, endPoint x: 923, endPoint y: 325, distance: 124.8
select select "1101"
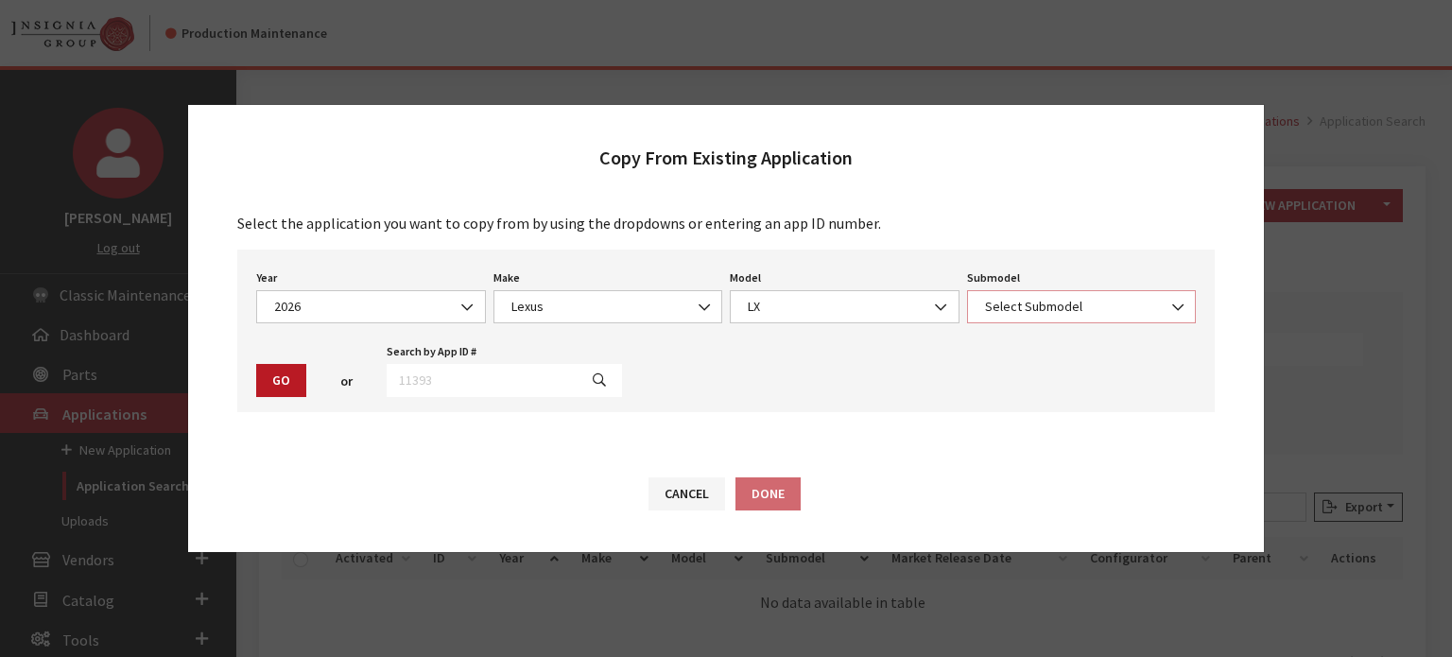
click at [981, 301] on span "Select Submodel" at bounding box center [1082, 307] width 205 height 20
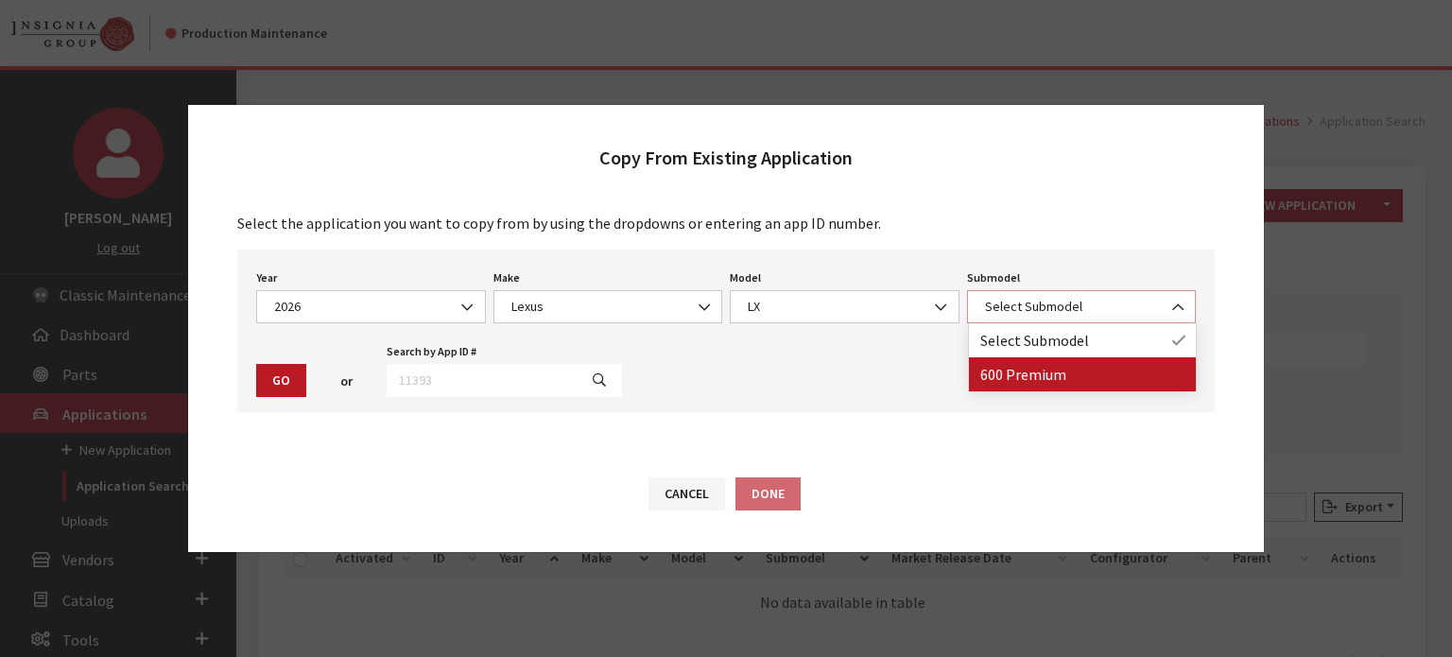
select select "3906"
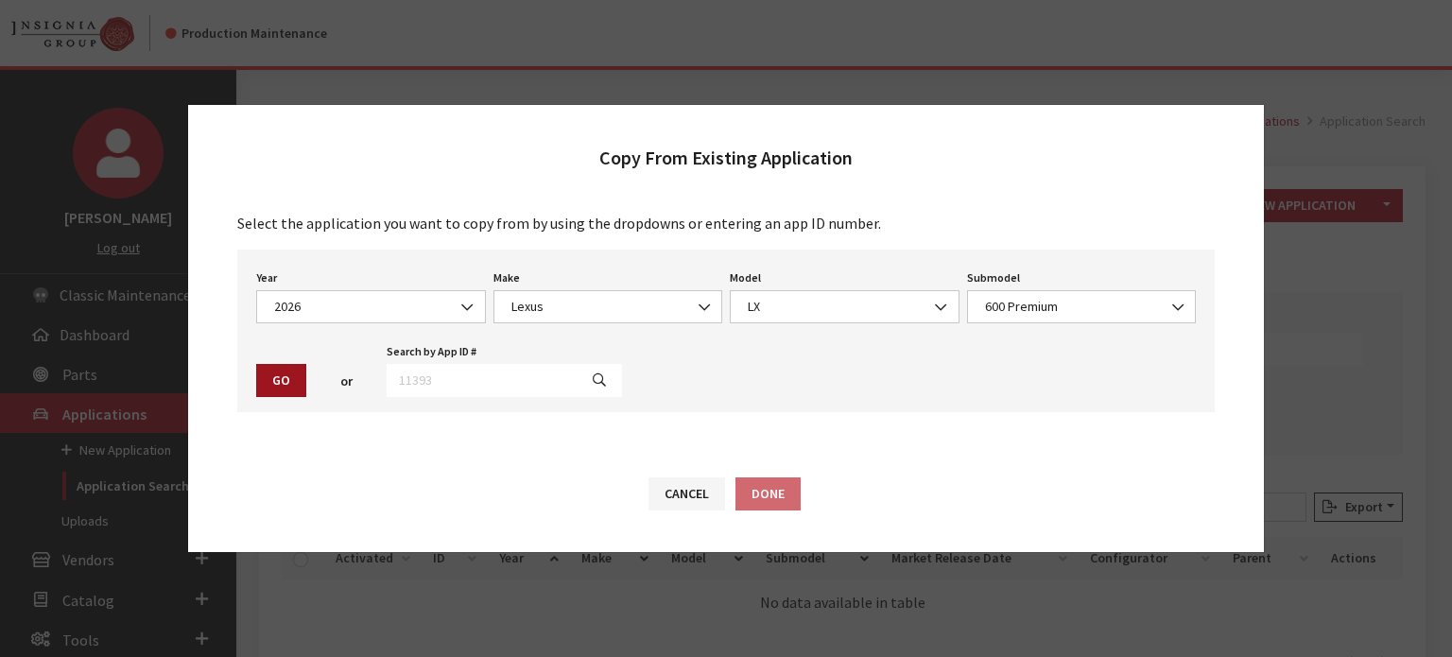
click at [284, 383] on button "Go" at bounding box center [281, 380] width 50 height 33
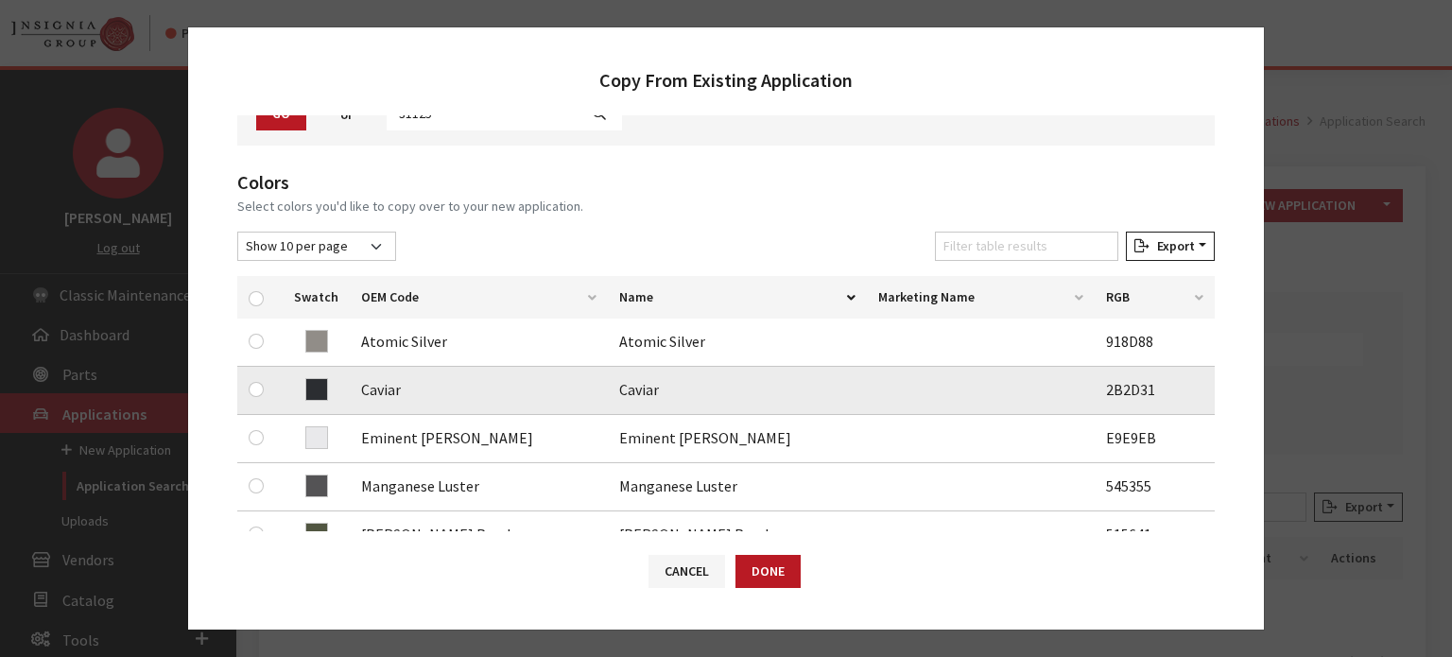
scroll to position [284, 0]
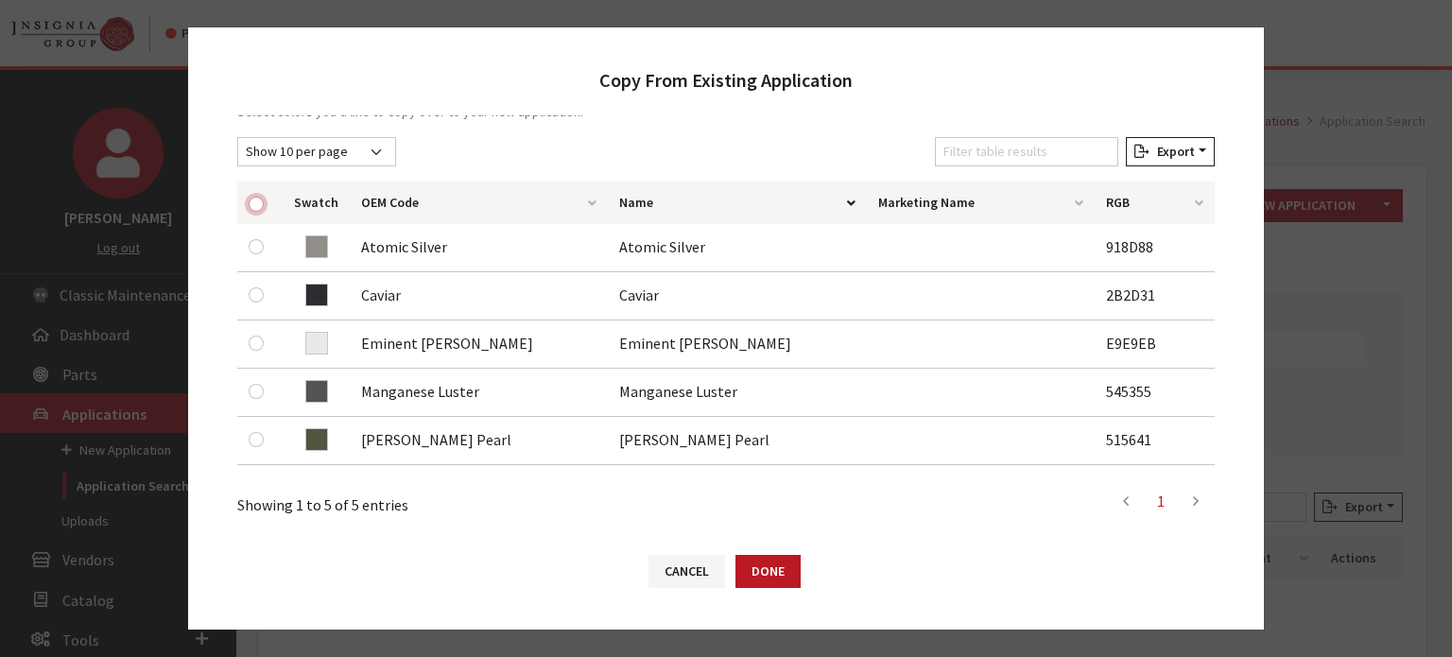
click at [250, 199] on input "checkbox" at bounding box center [256, 204] width 15 height 15
checkbox input "true"
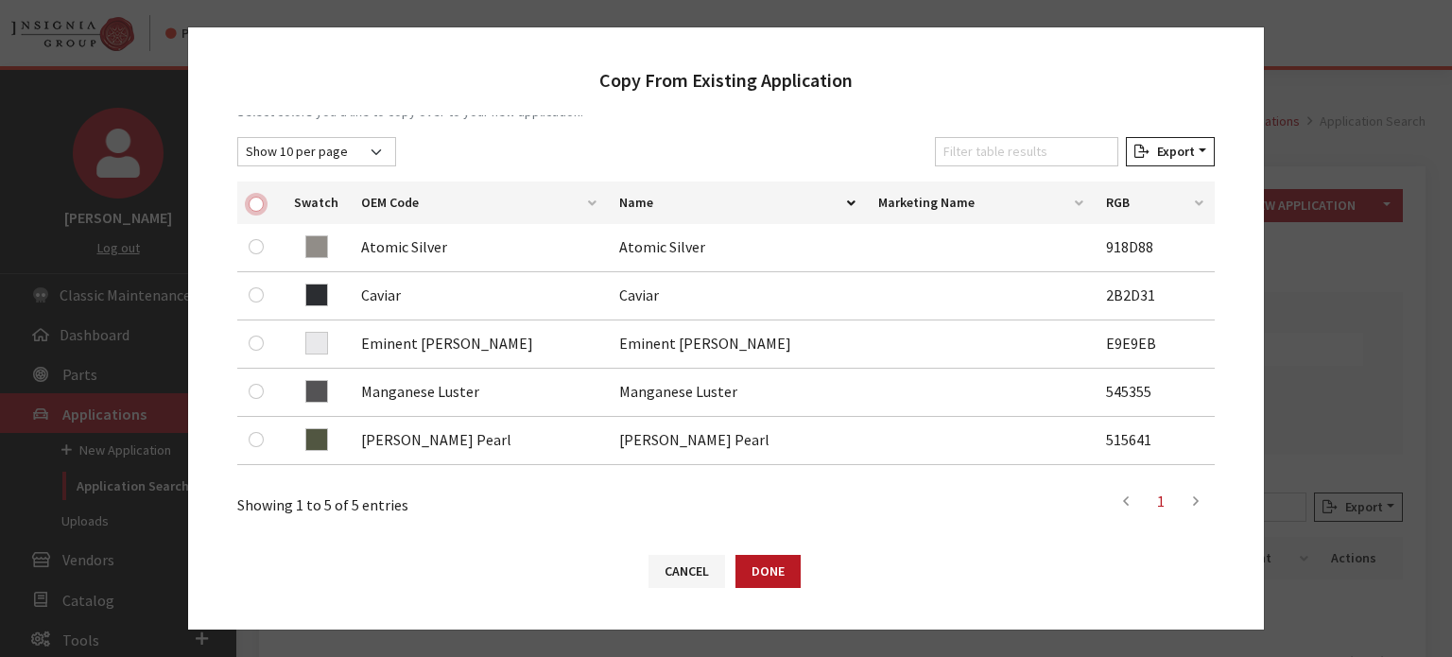
checkbox input "true"
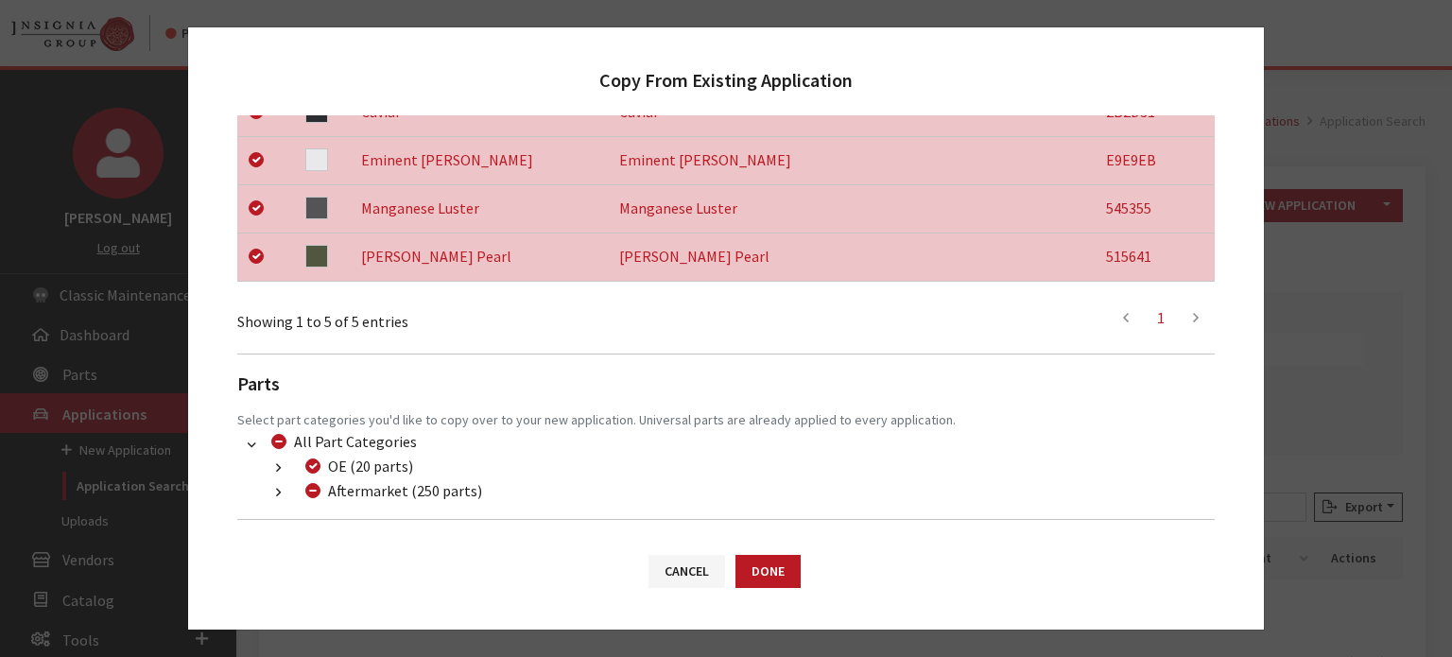
scroll to position [548, 0]
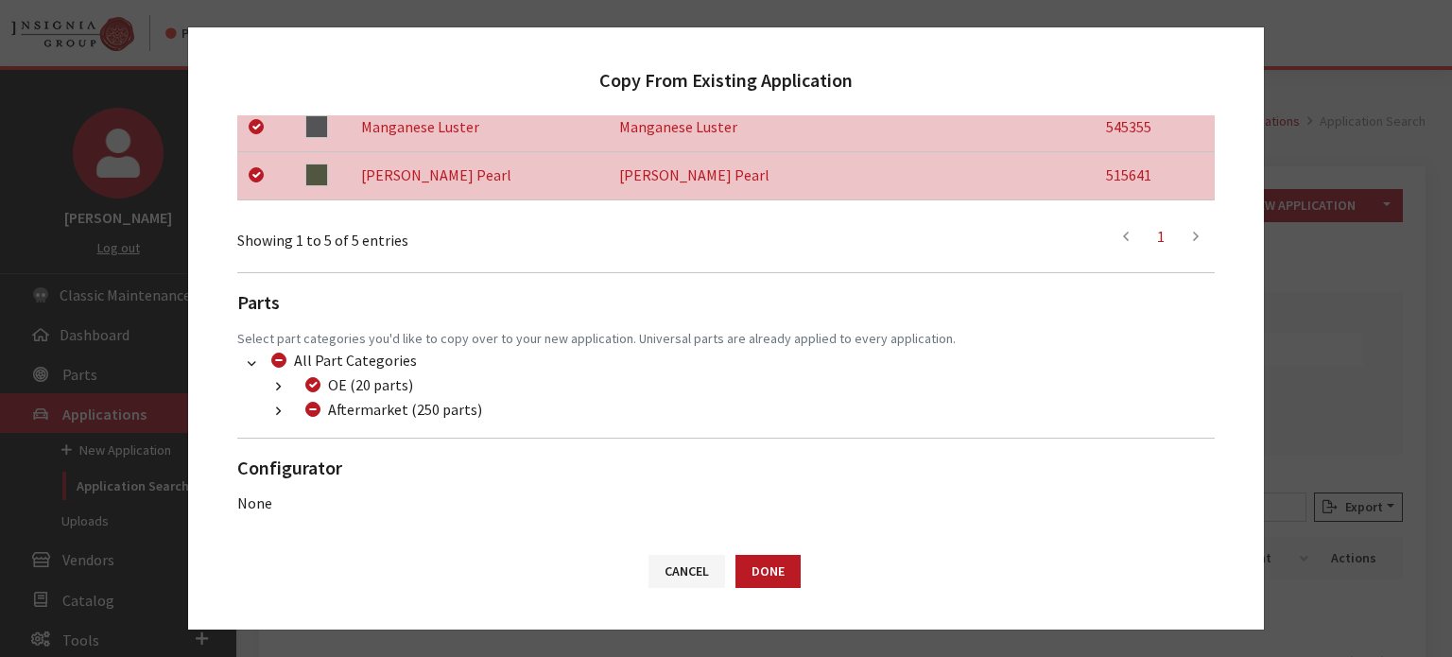
click at [278, 413] on icon "button" at bounding box center [278, 412] width 5 height 13
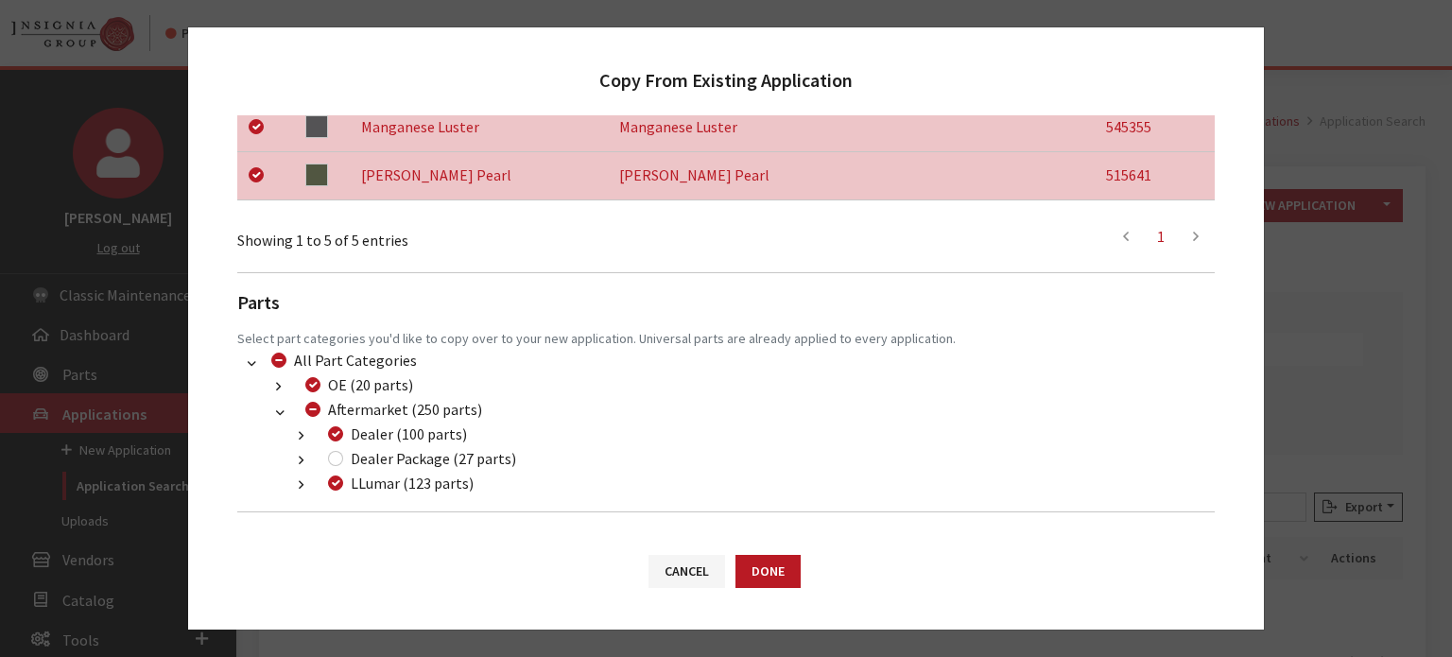
drag, startPoint x: 342, startPoint y: 449, endPoint x: 340, endPoint y: 460, distance: 11.5
click at [342, 449] on div "Dealer Package (27 parts)" at bounding box center [419, 458] width 194 height 23
drag, startPoint x: 340, startPoint y: 460, endPoint x: 406, endPoint y: 486, distance: 70.1
click at [339, 460] on input "Dealer Package (27 parts)" at bounding box center [335, 458] width 15 height 15
checkbox input "true"
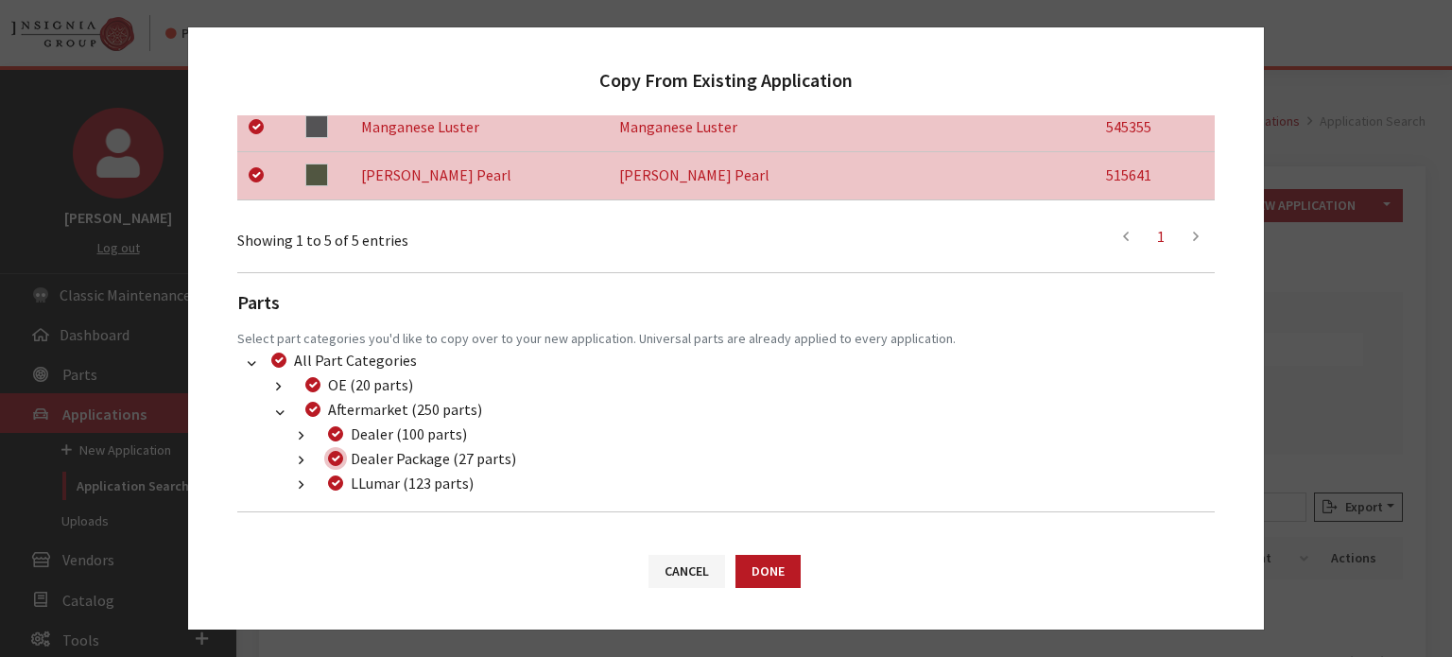
checkbox input "true"
click at [800, 579] on div "Cancel Done" at bounding box center [726, 580] width 1076 height 98
click at [788, 578] on button "Done" at bounding box center [768, 571] width 65 height 33
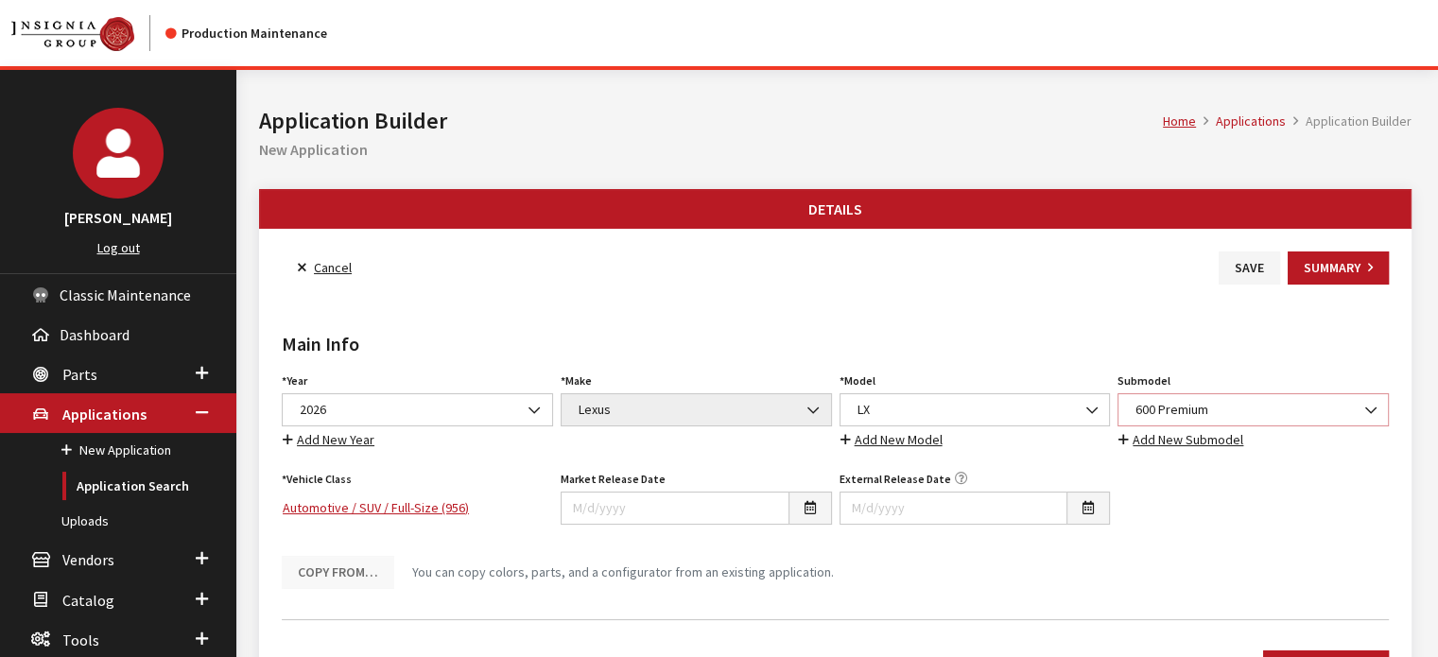
click at [1184, 407] on span "600 Premium" at bounding box center [1253, 410] width 247 height 20
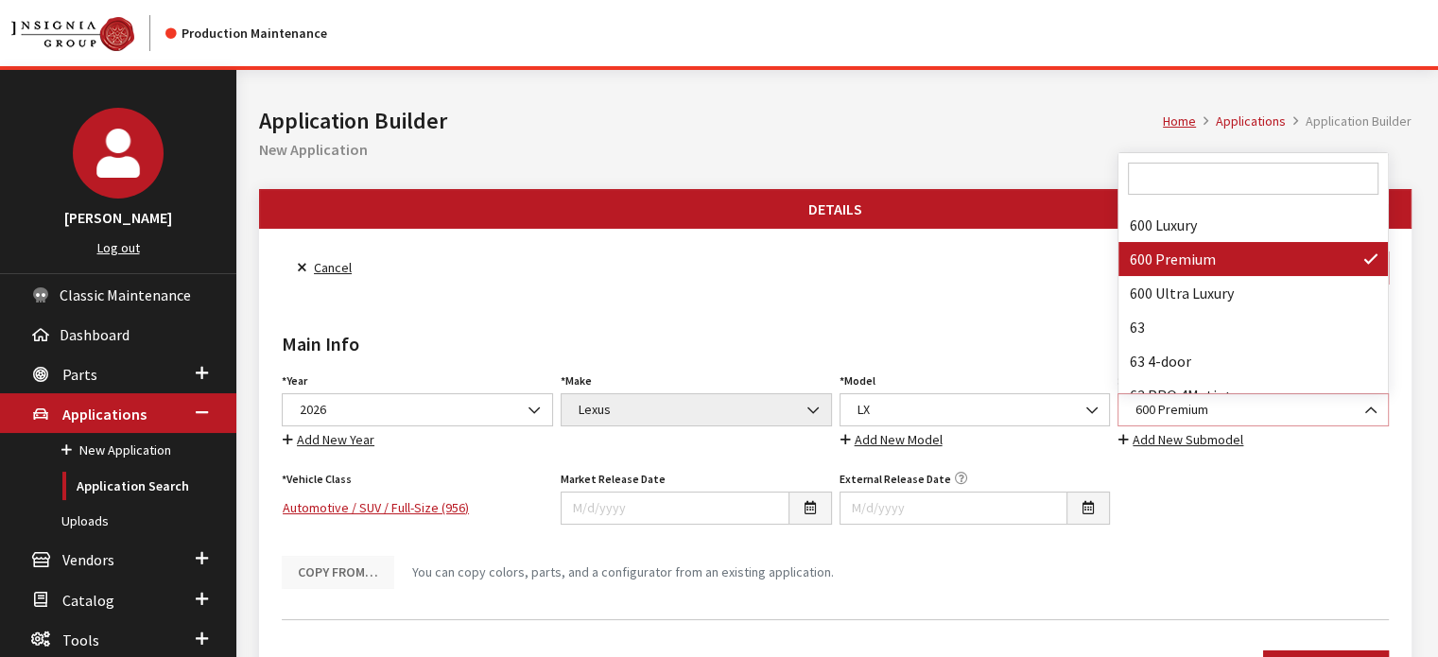
scroll to position [33606, 0]
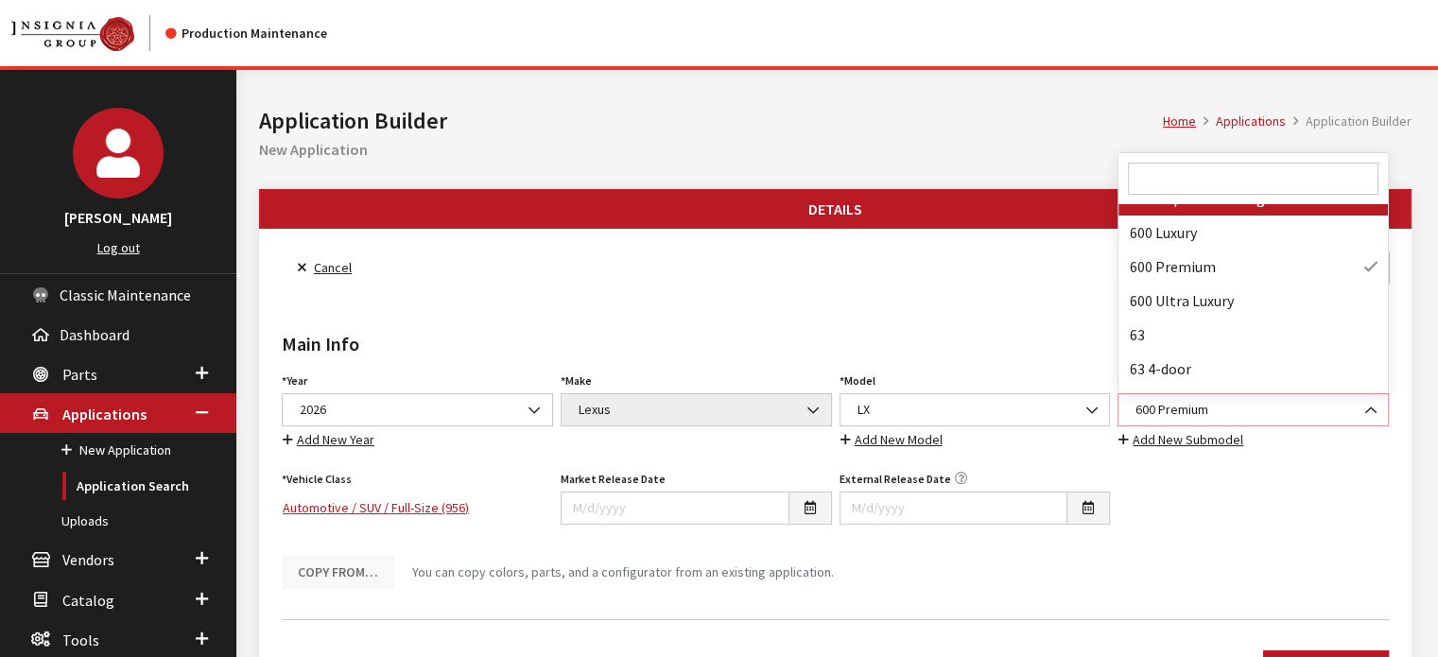
select select "4162"
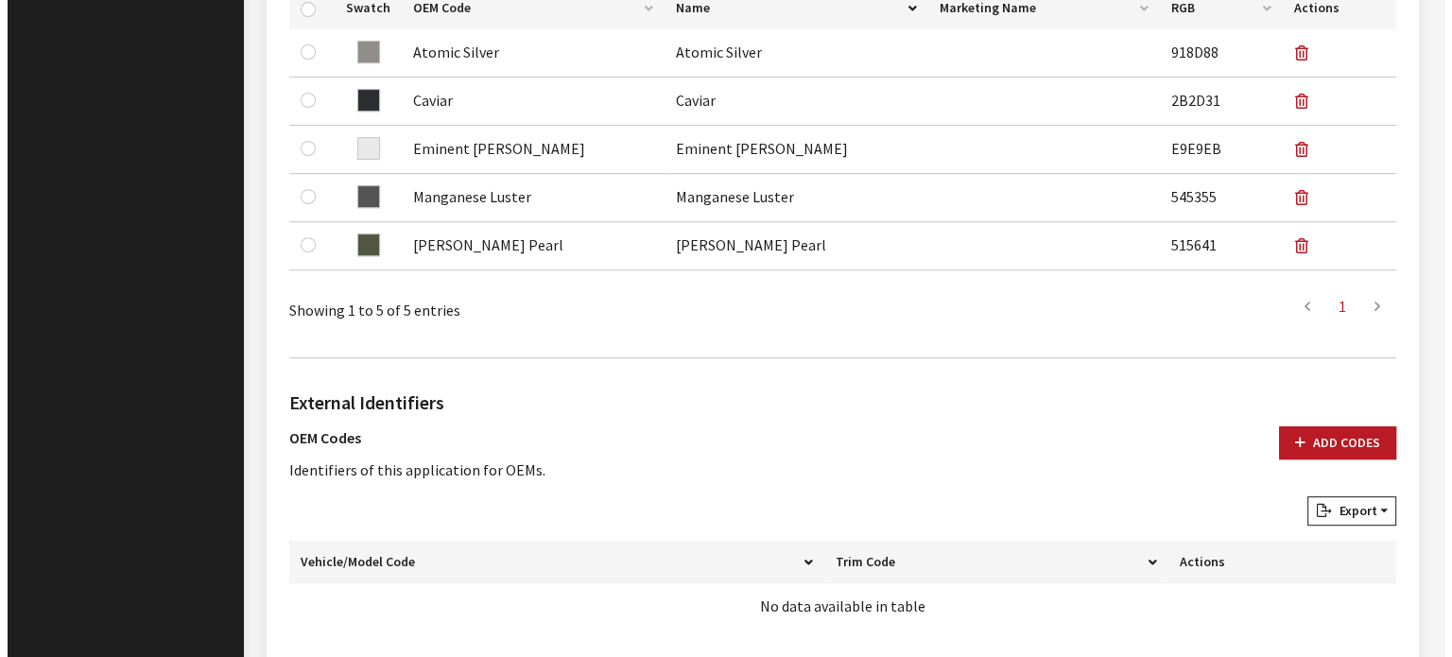
scroll to position [1098, 0]
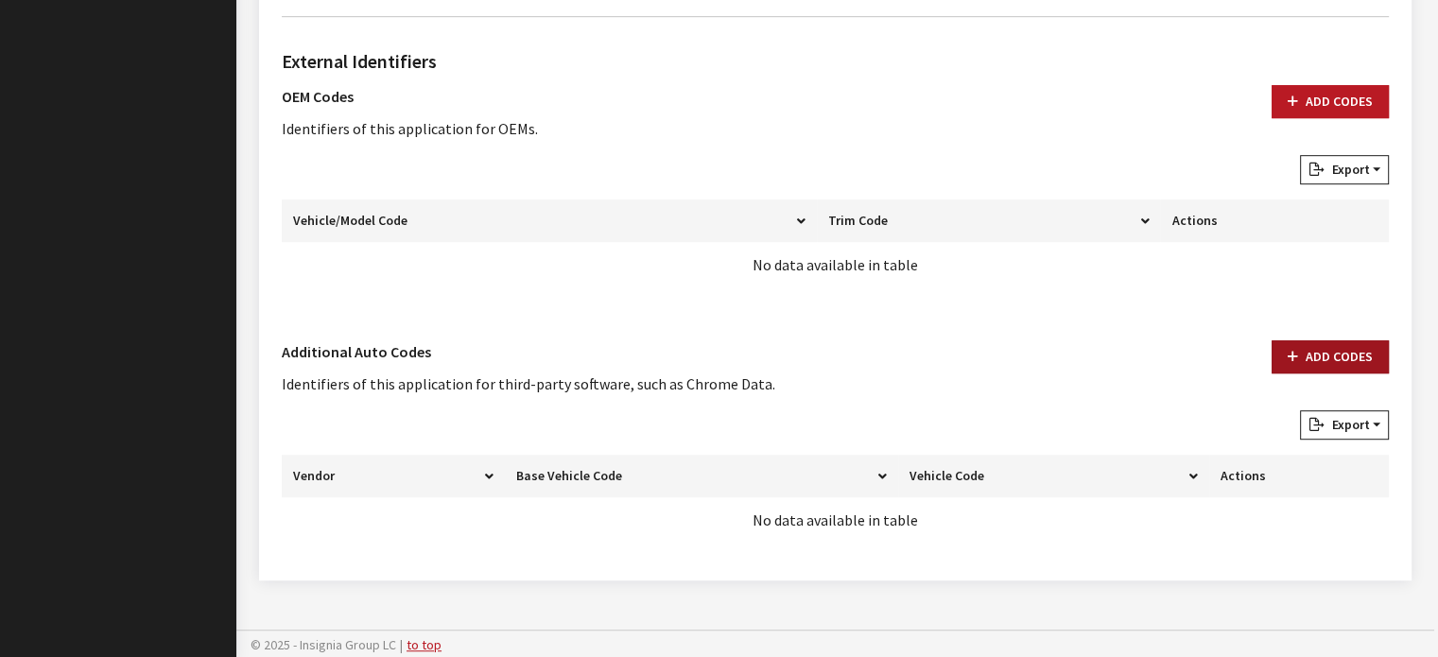
click at [1319, 365] on button "Add Codes" at bounding box center [1330, 356] width 117 height 33
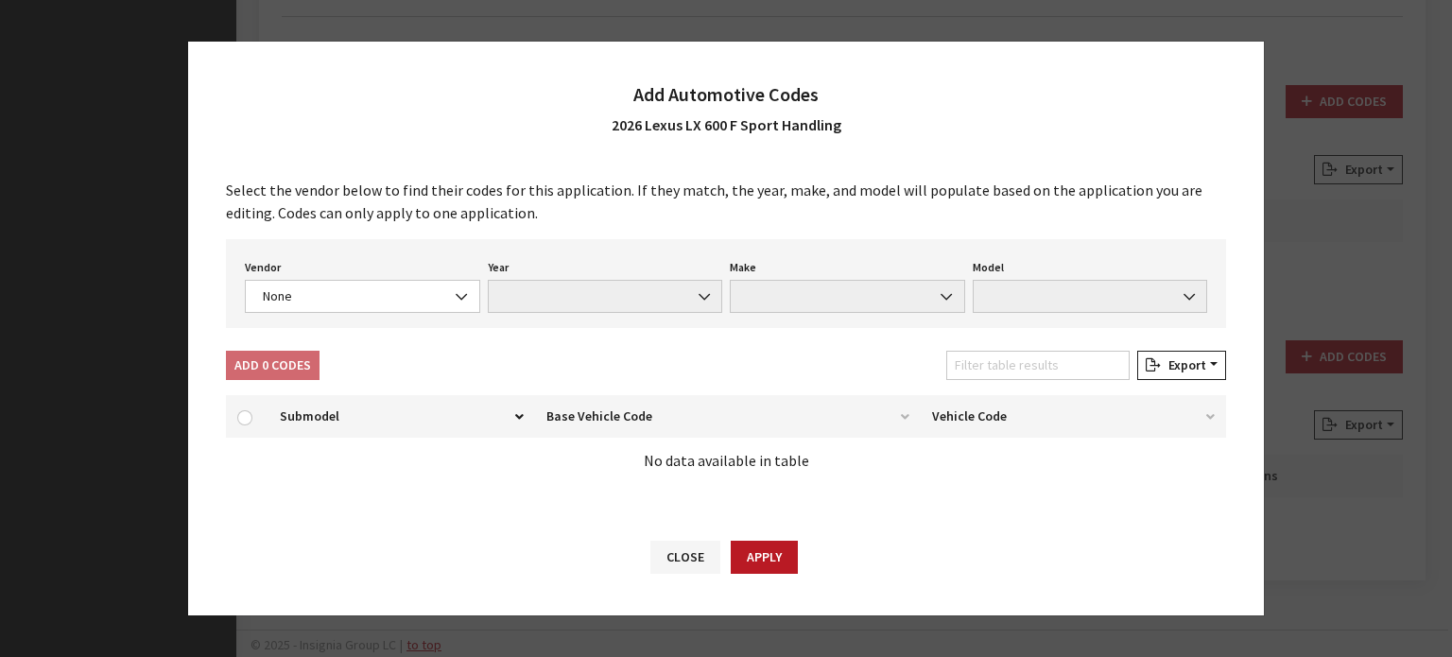
drag, startPoint x: 352, startPoint y: 327, endPoint x: 346, endPoint y: 303, distance: 24.3
click at [348, 319] on div "Vendor None Chrome® Data Aftermarket Catalog Exchange Standard None Year None M…" at bounding box center [726, 283] width 1000 height 89
click at [344, 302] on span "None" at bounding box center [362, 296] width 211 height 20
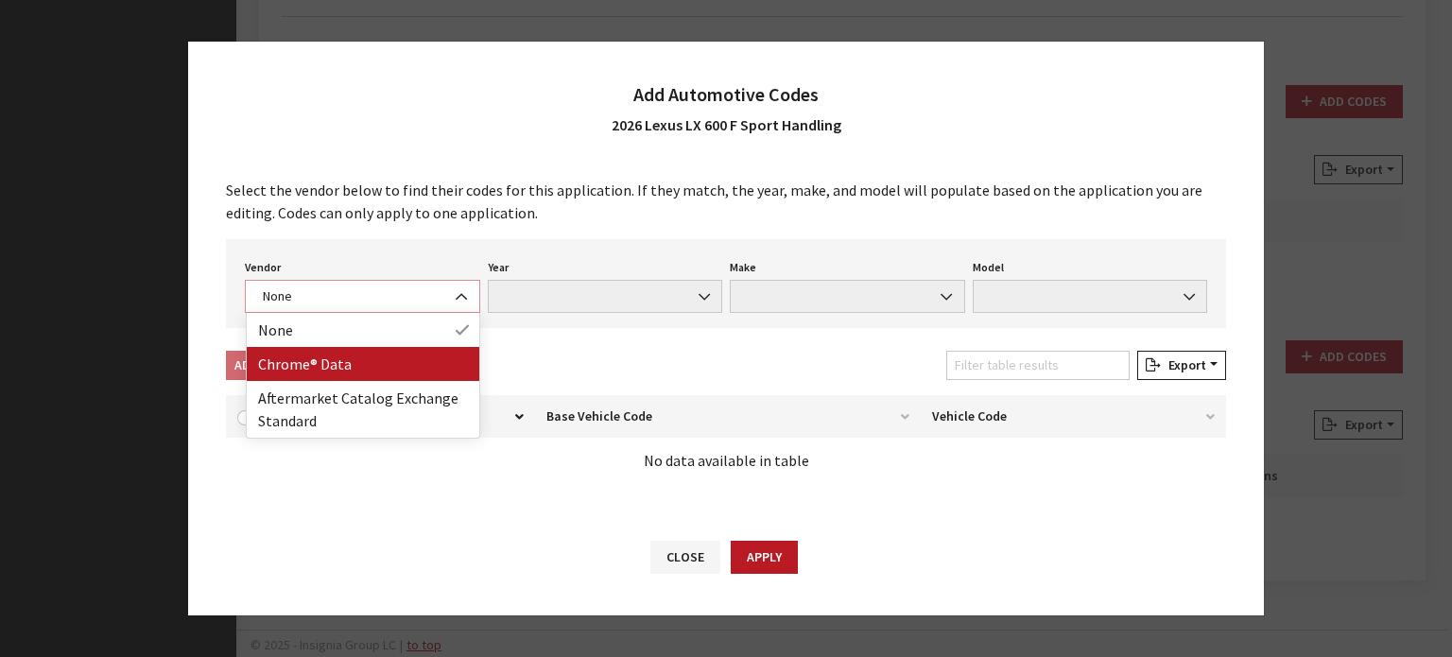
select select "4"
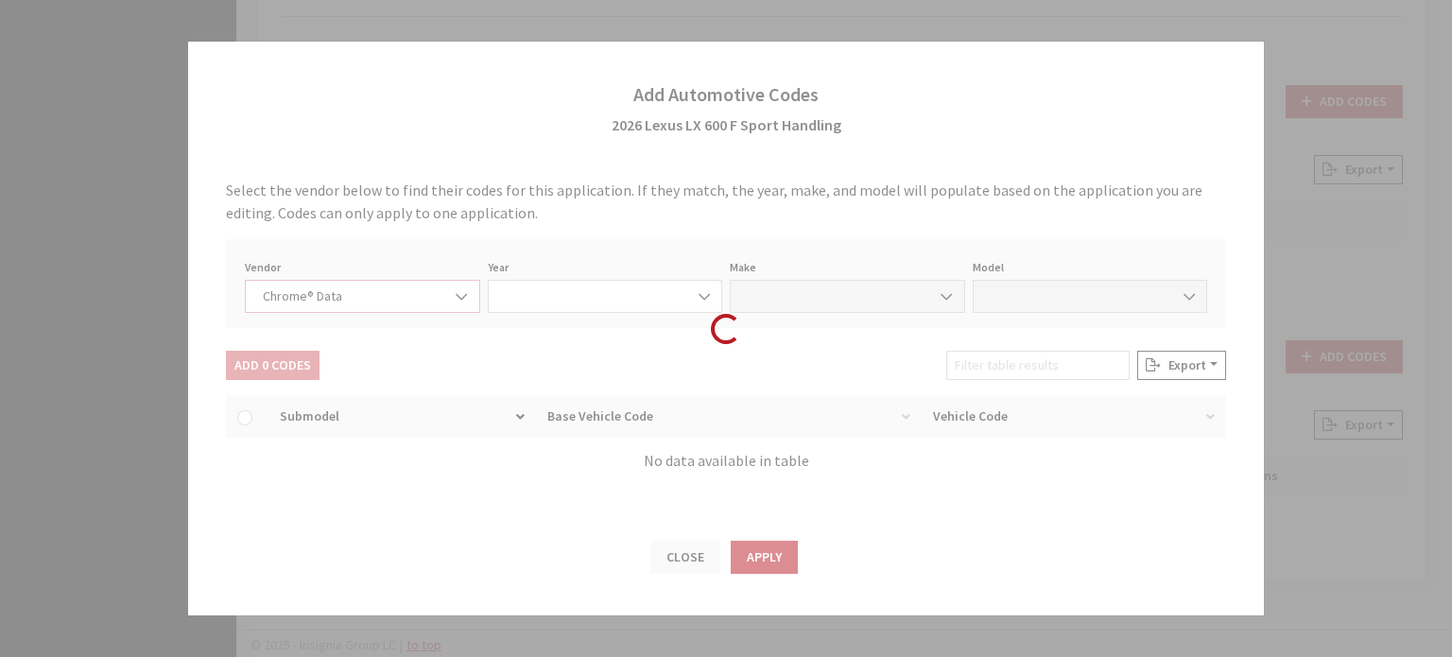
select select "2026"
select select "24"
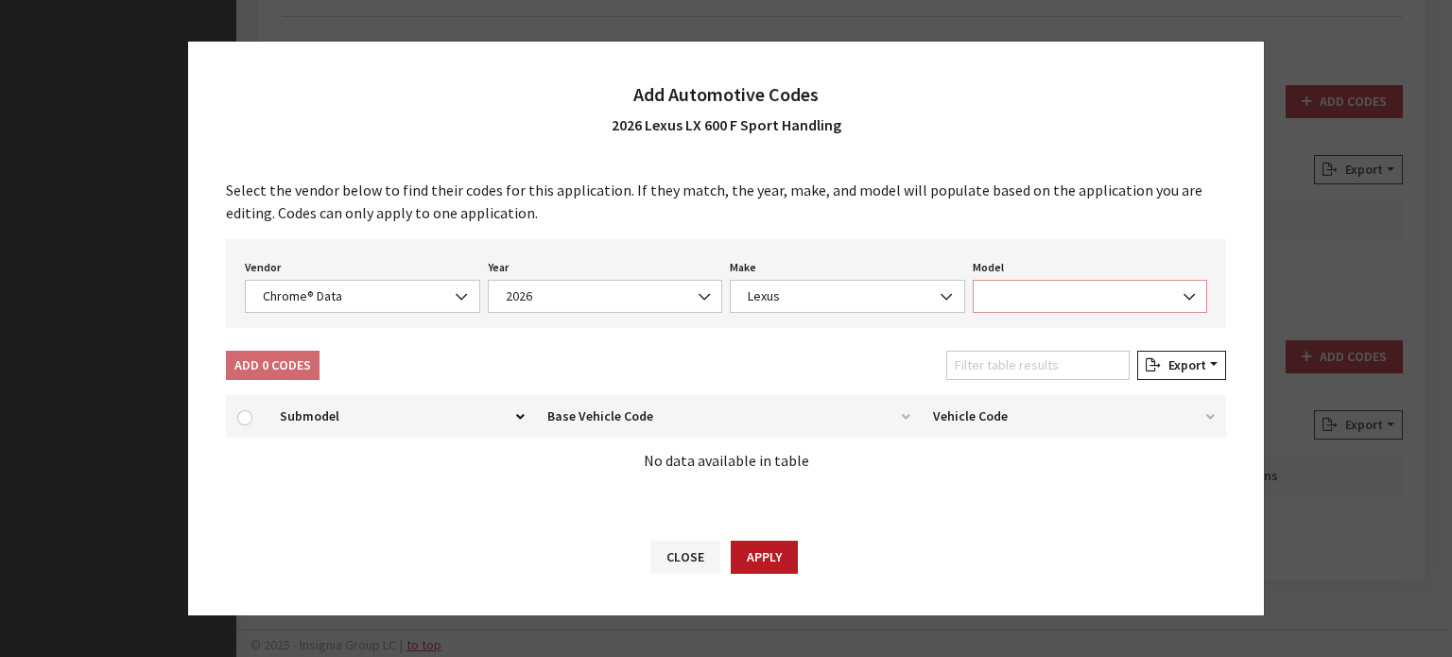
click at [1096, 286] on span at bounding box center [1090, 296] width 235 height 33
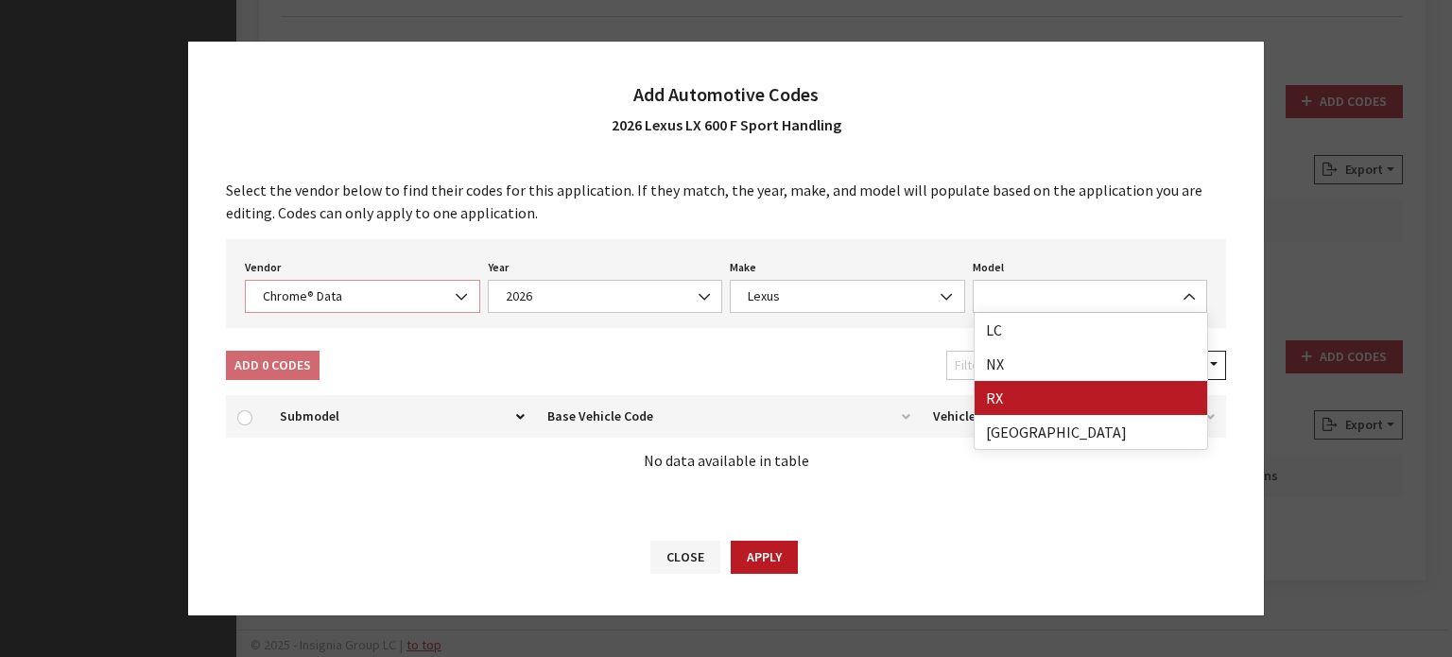
click at [420, 294] on span "Chrome® Data" at bounding box center [362, 296] width 211 height 20
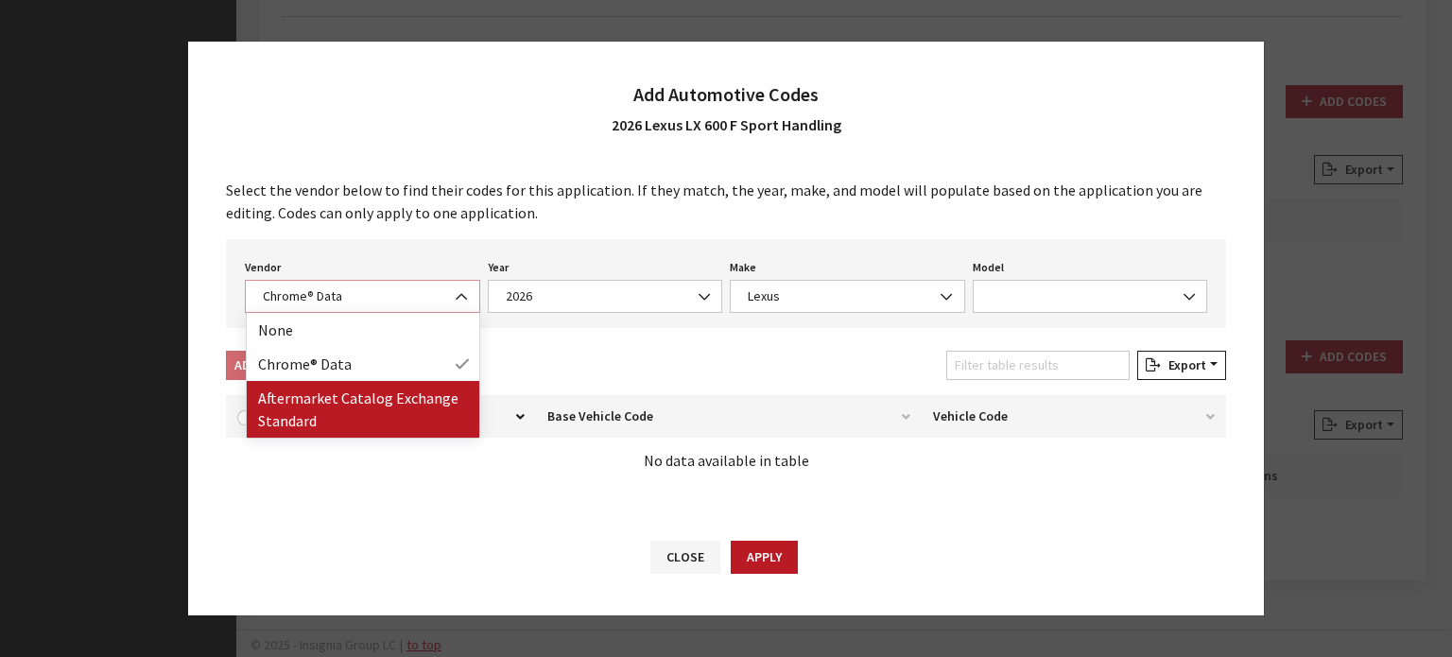
select select "2"
select select "2026"
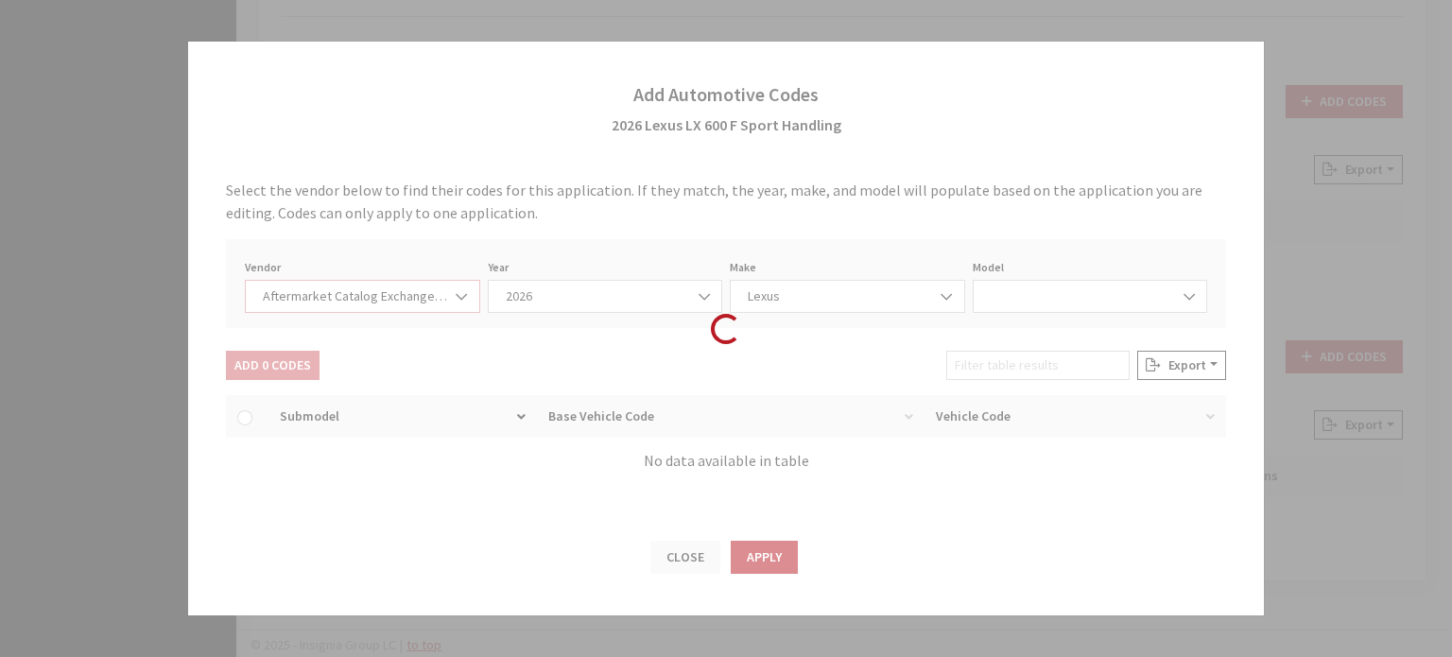
select select "75"
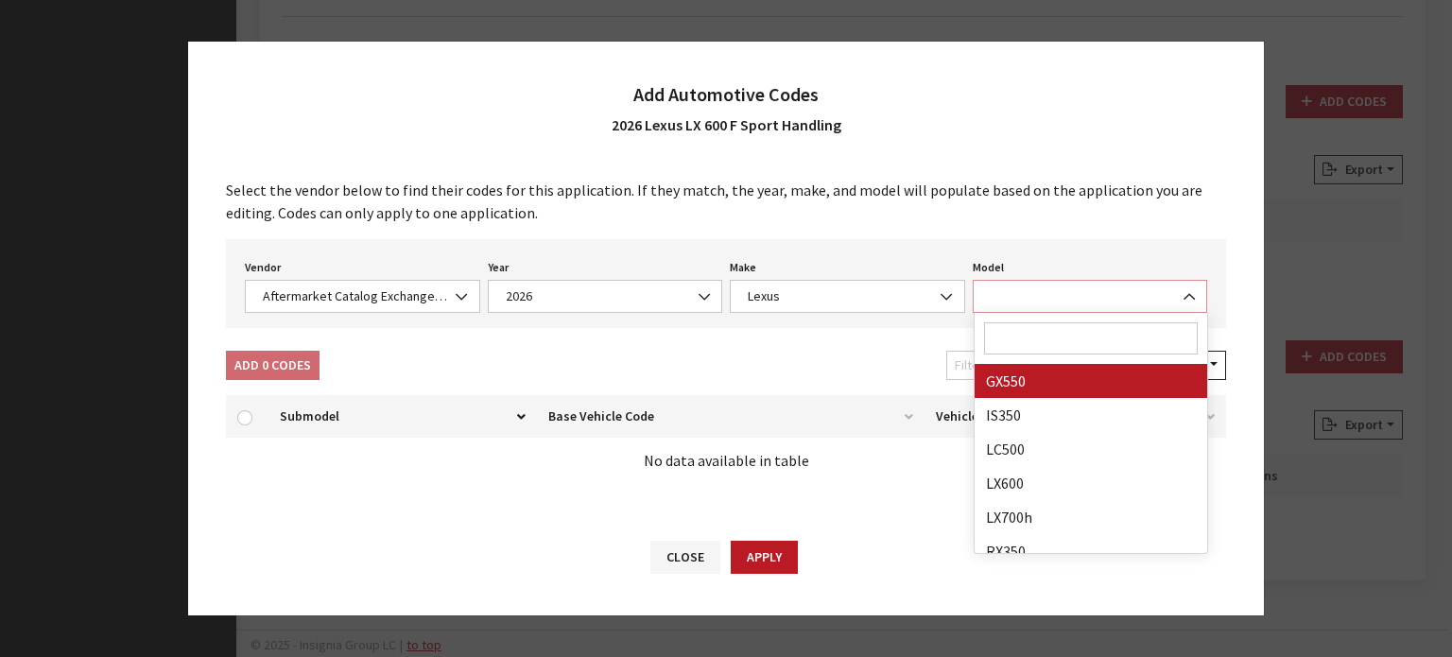
click at [1016, 302] on span at bounding box center [1090, 296] width 235 height 33
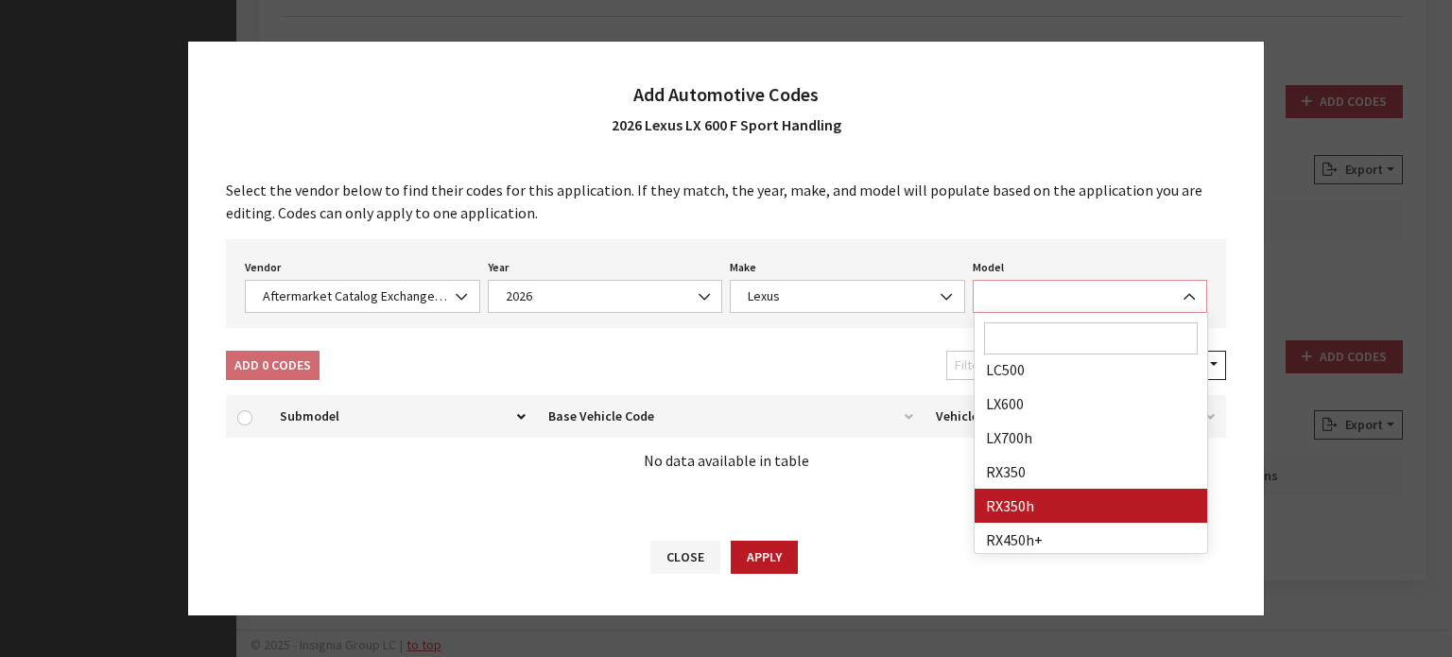
scroll to position [95, 0]
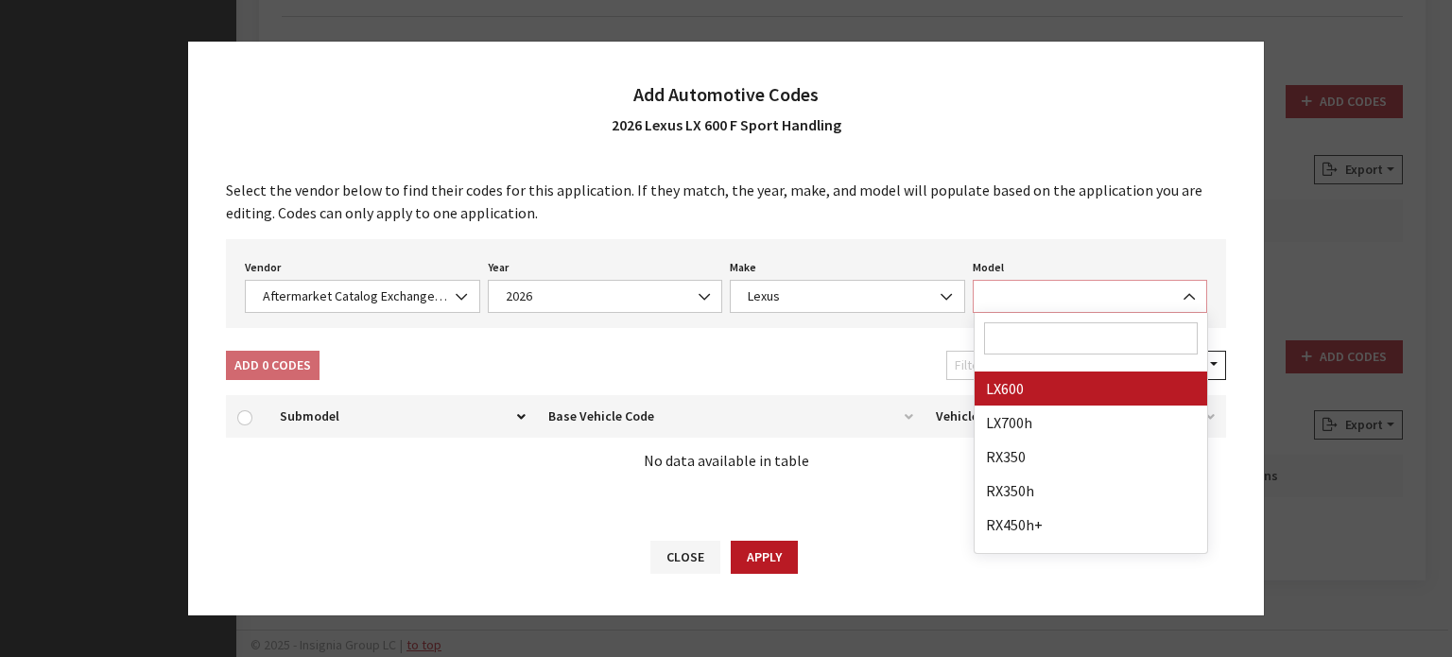
select select "29656"
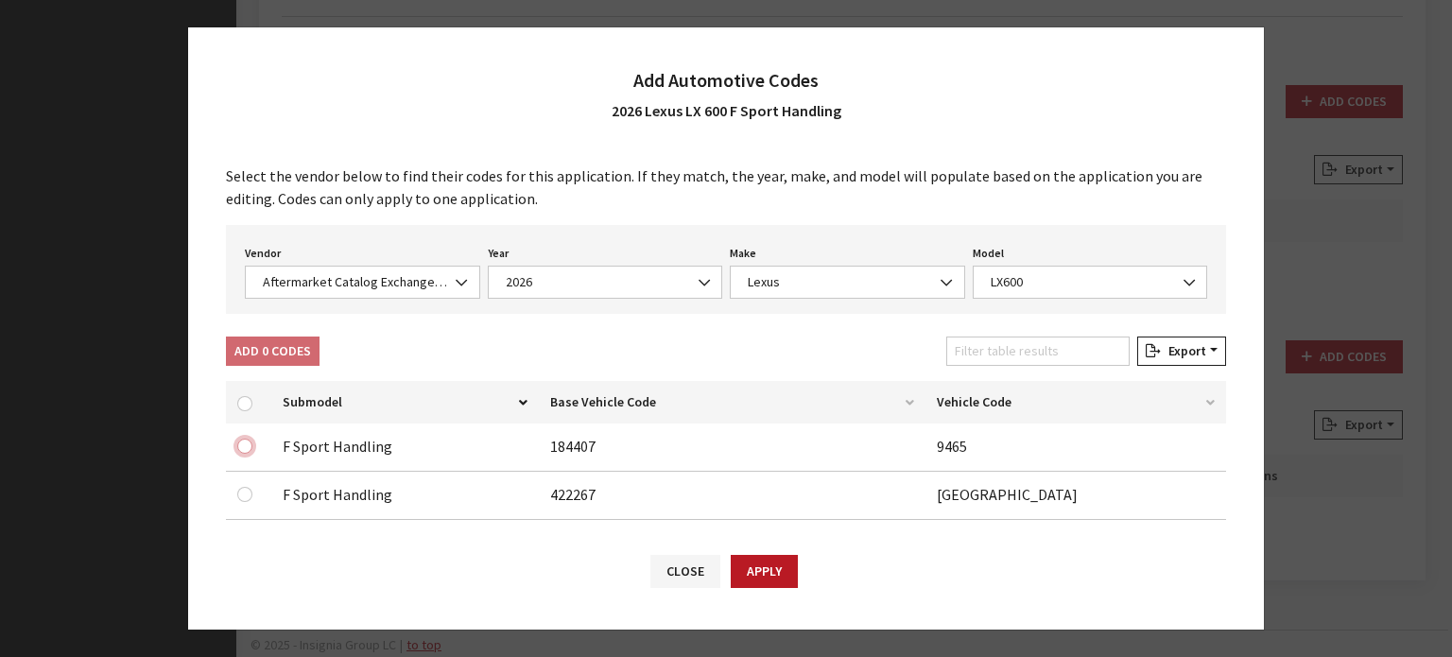
click at [241, 441] on input "checkbox" at bounding box center [244, 446] width 15 height 15
checkbox input "true"
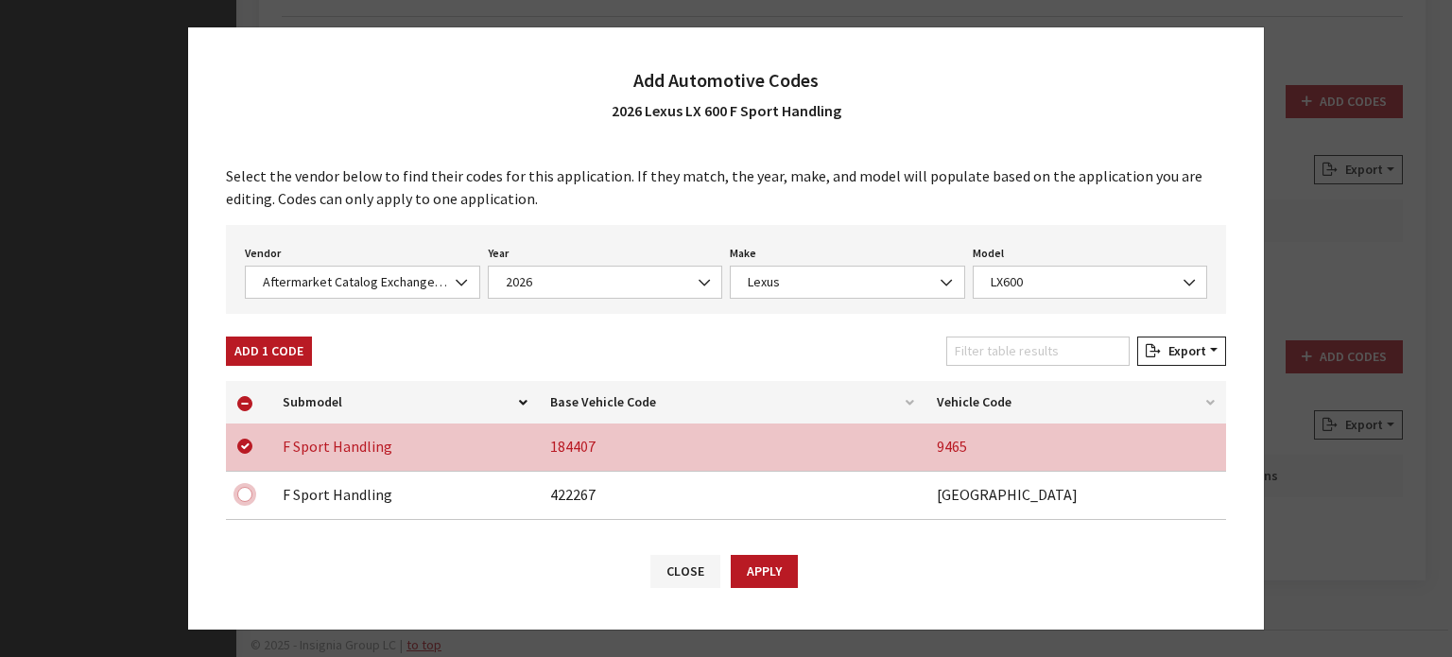
click at [244, 487] on input "checkbox" at bounding box center [244, 494] width 15 height 15
checkbox input "true"
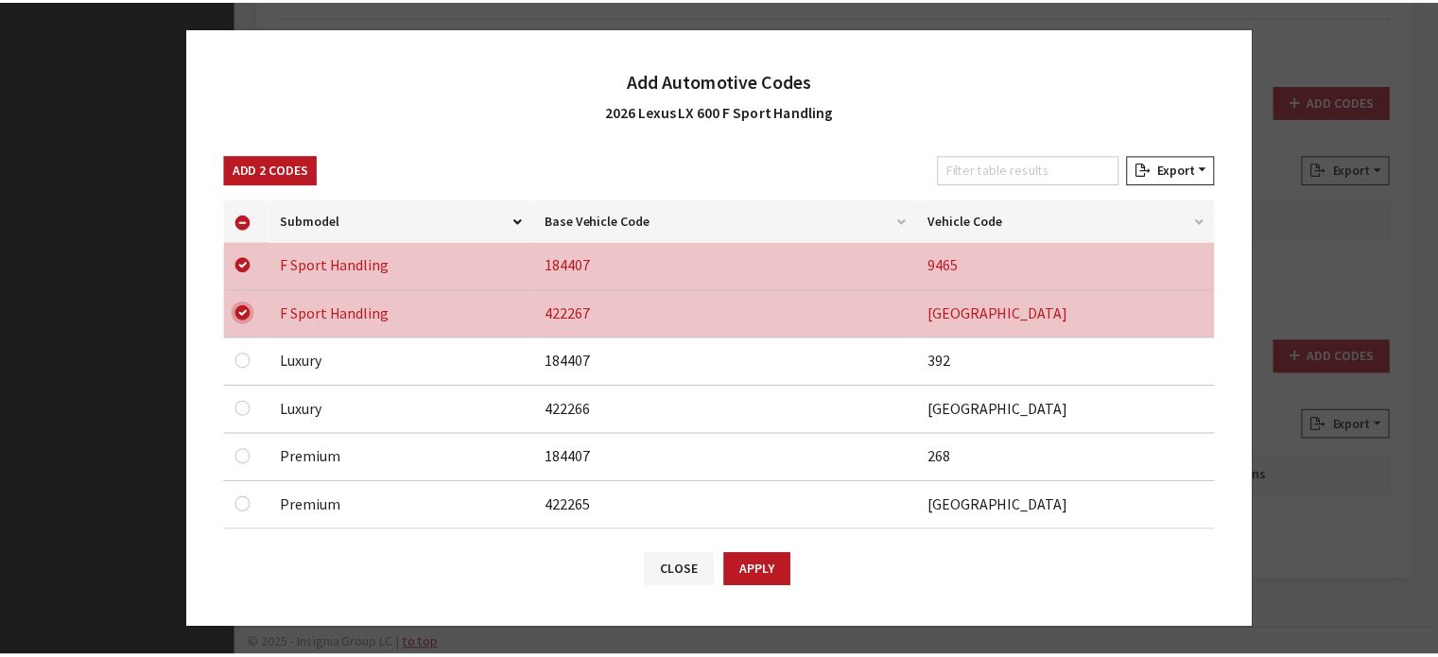
scroll to position [189, 0]
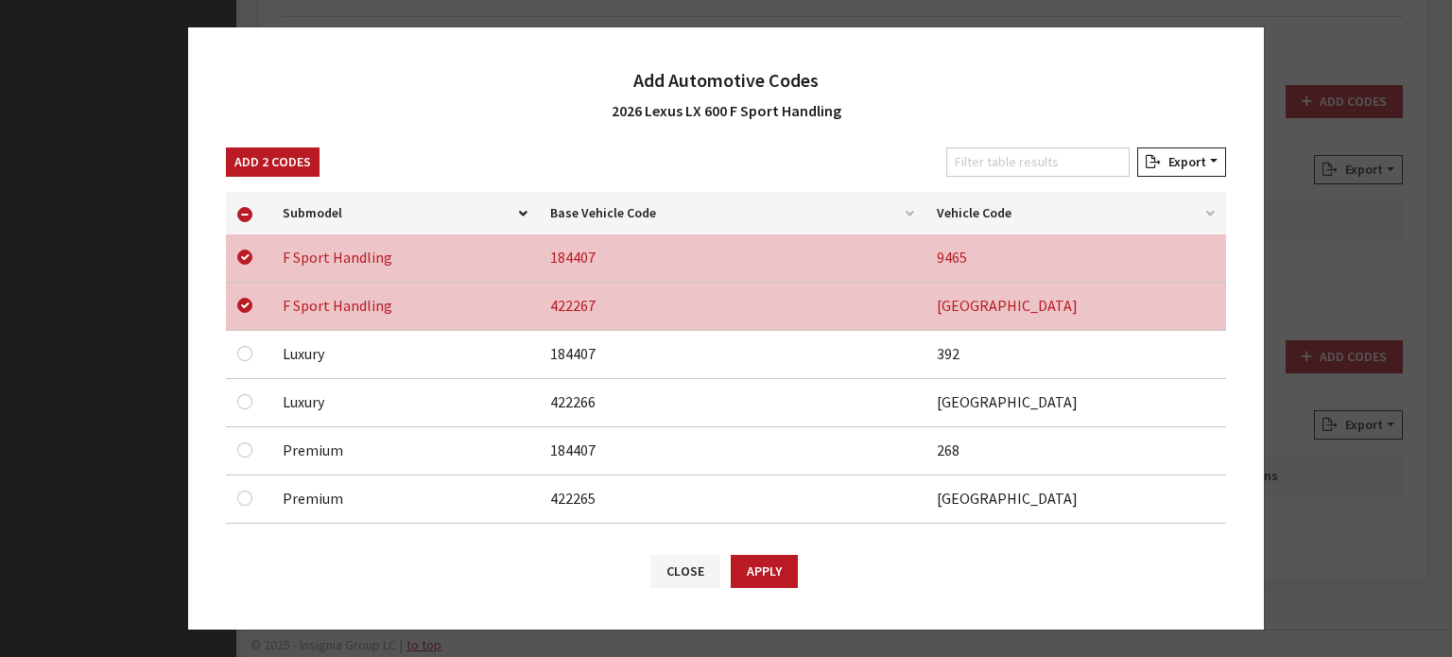
click at [230, 138] on div "Add Automotive Codes 2026 Lexus LX 600 F Sport Handling" at bounding box center [726, 86] width 1076 height 118
drag, startPoint x: 269, startPoint y: 156, endPoint x: 605, endPoint y: 415, distance: 424.7
click at [269, 157] on button "Add 2 Codes" at bounding box center [273, 161] width 94 height 29
checkbox input "false"
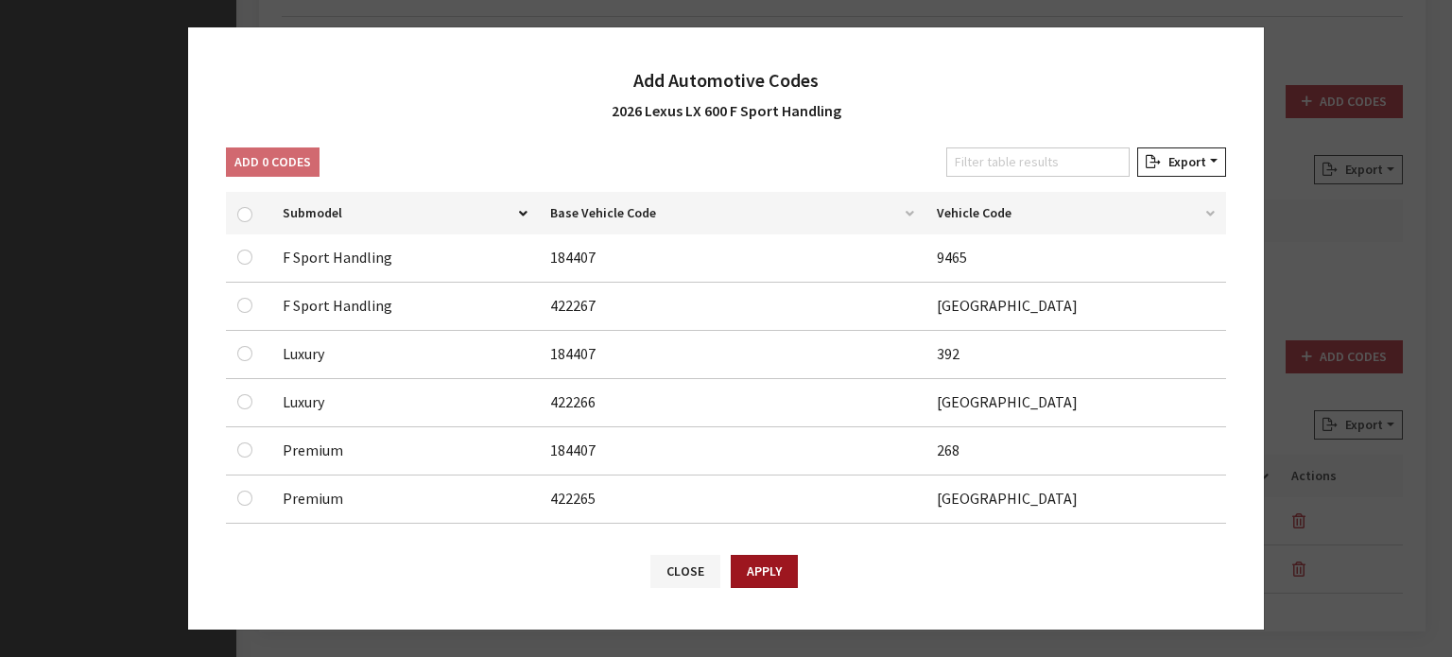
click at [778, 560] on button "Apply" at bounding box center [764, 571] width 67 height 33
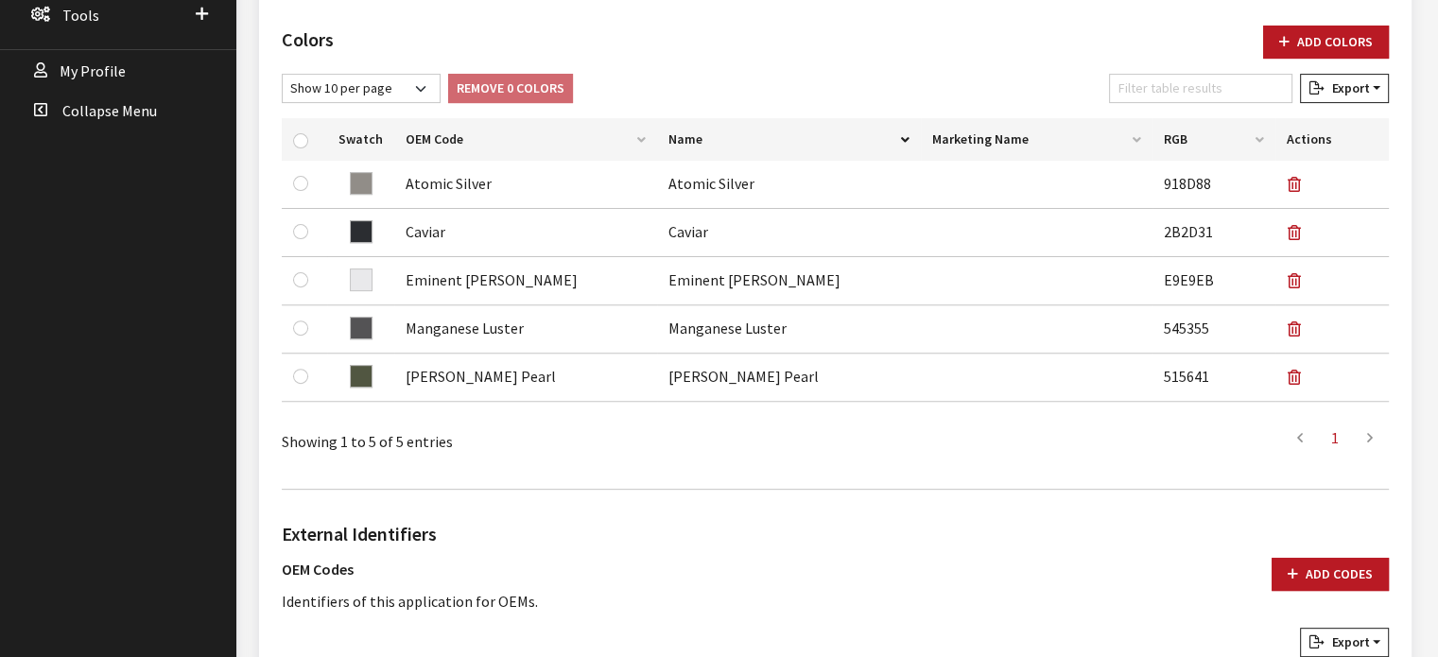
scroll to position [58, 0]
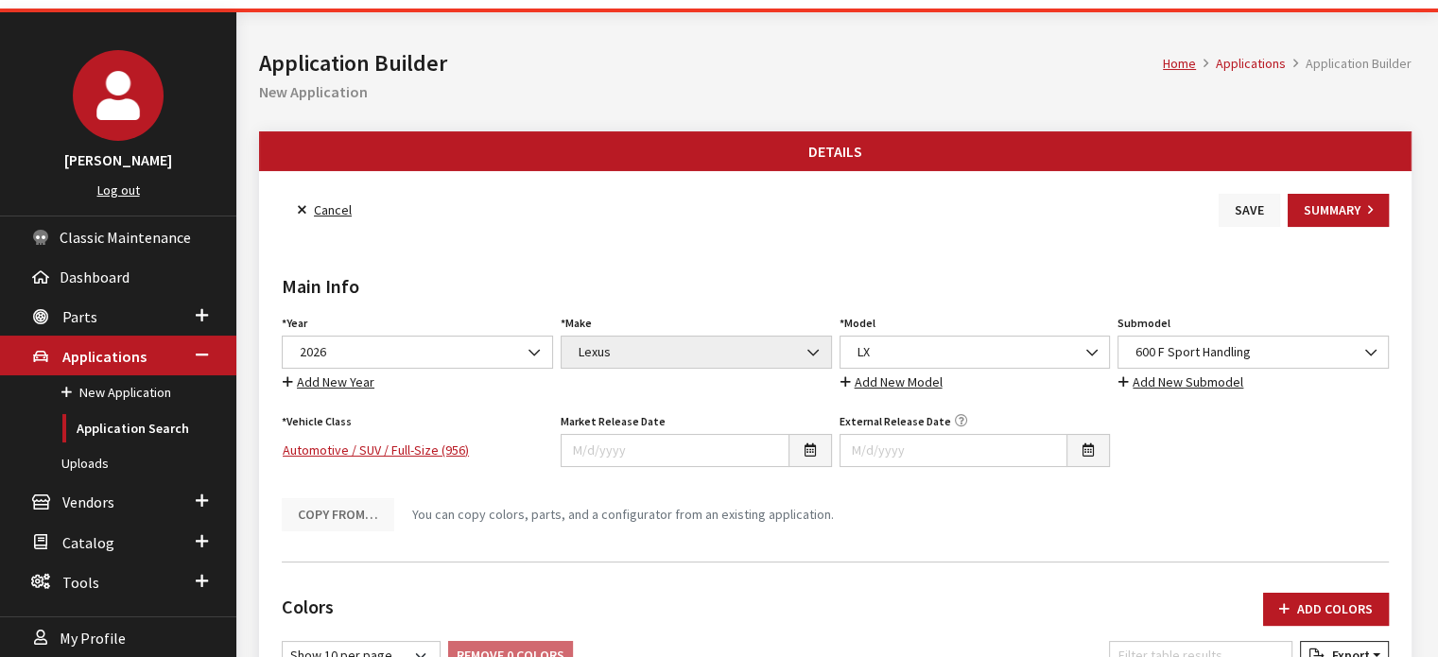
click at [1252, 207] on button "Save" at bounding box center [1249, 210] width 61 height 33
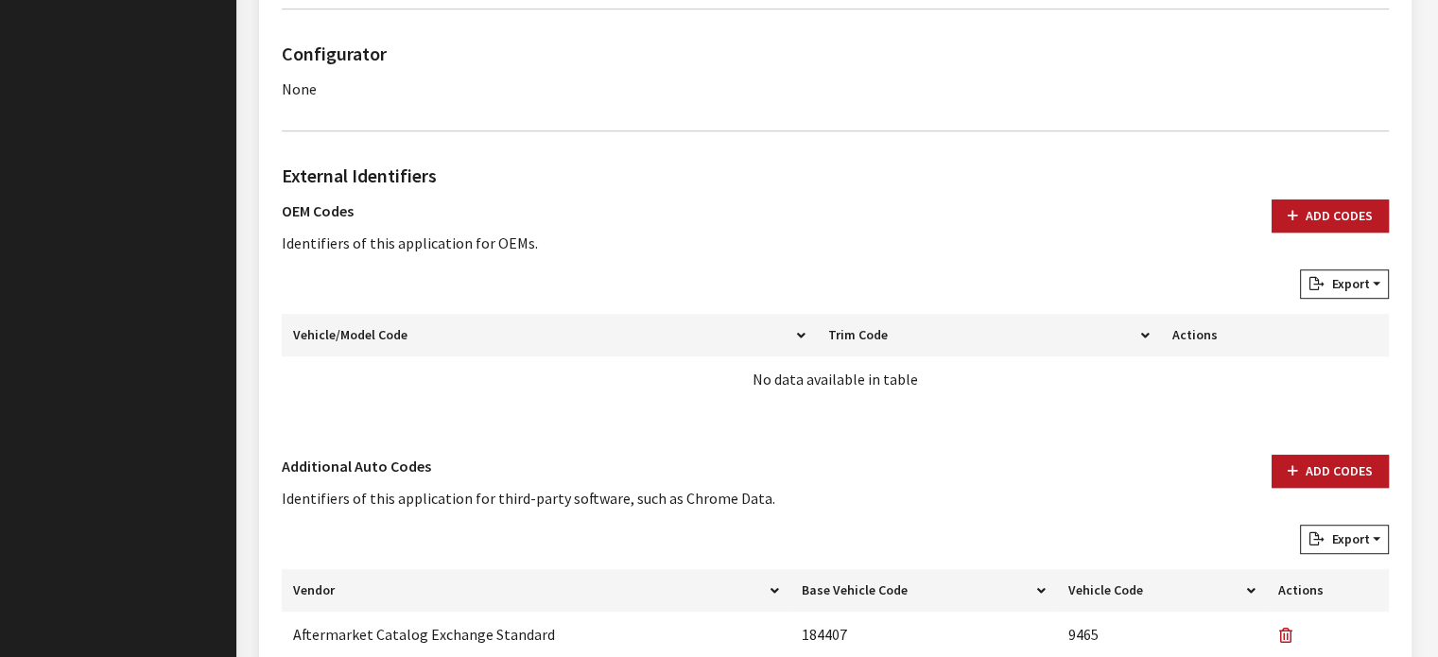
scroll to position [1270, 0]
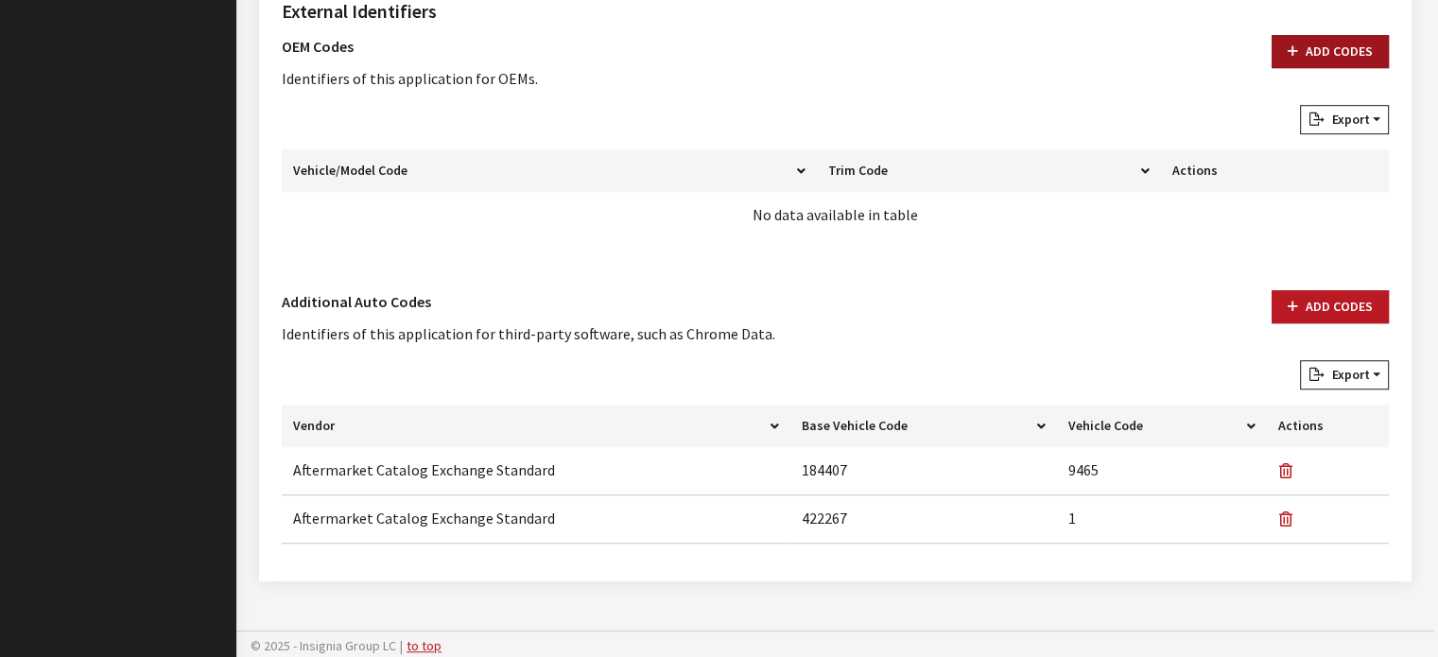
click at [1343, 61] on button "Add Codes" at bounding box center [1330, 51] width 117 height 33
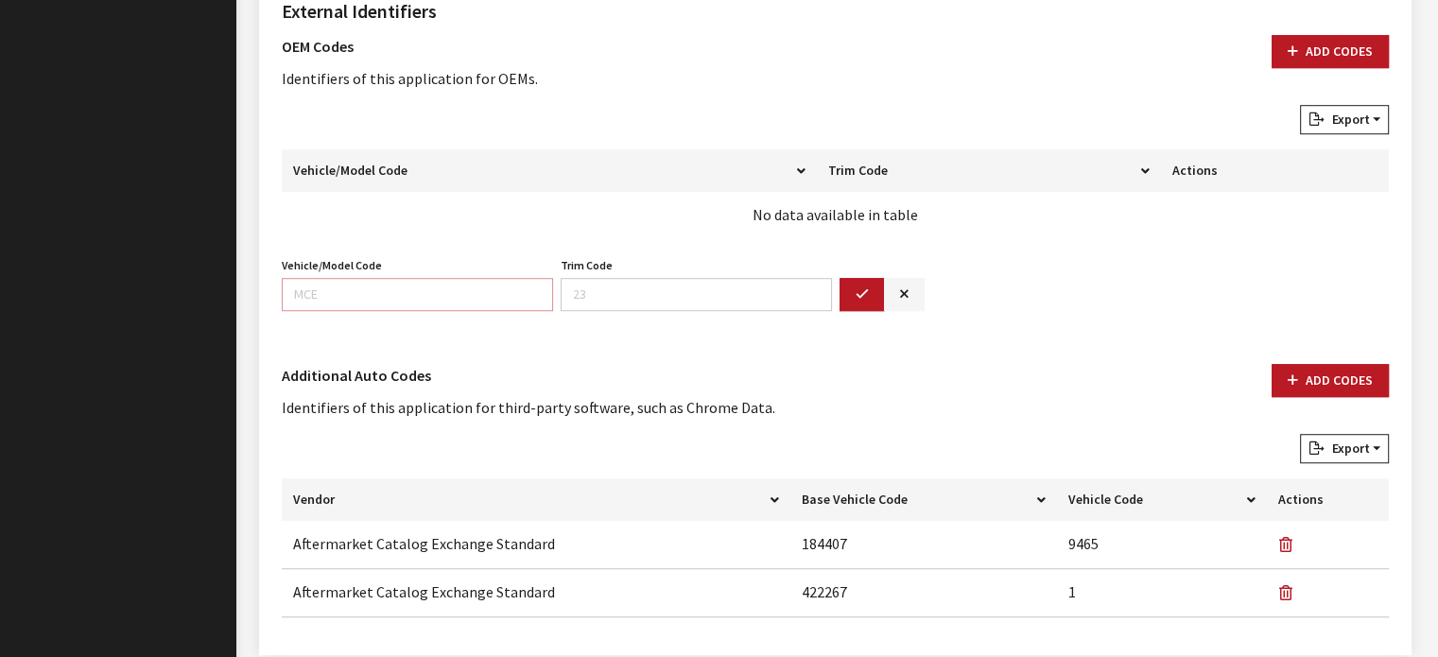
click at [471, 302] on input "Vehicle/Model Code" at bounding box center [417, 294] width 271 height 33
type input "9622"
click at [870, 294] on button "button" at bounding box center [862, 294] width 45 height 33
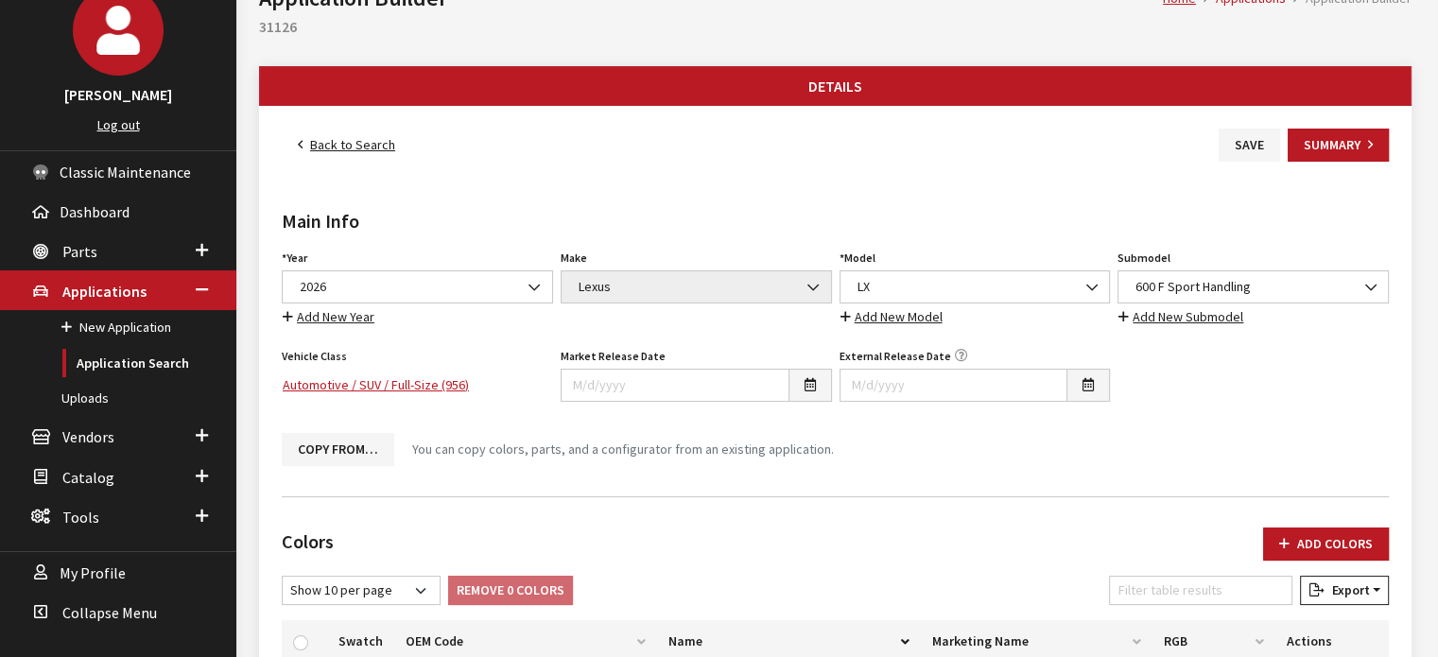
scroll to position [0, 0]
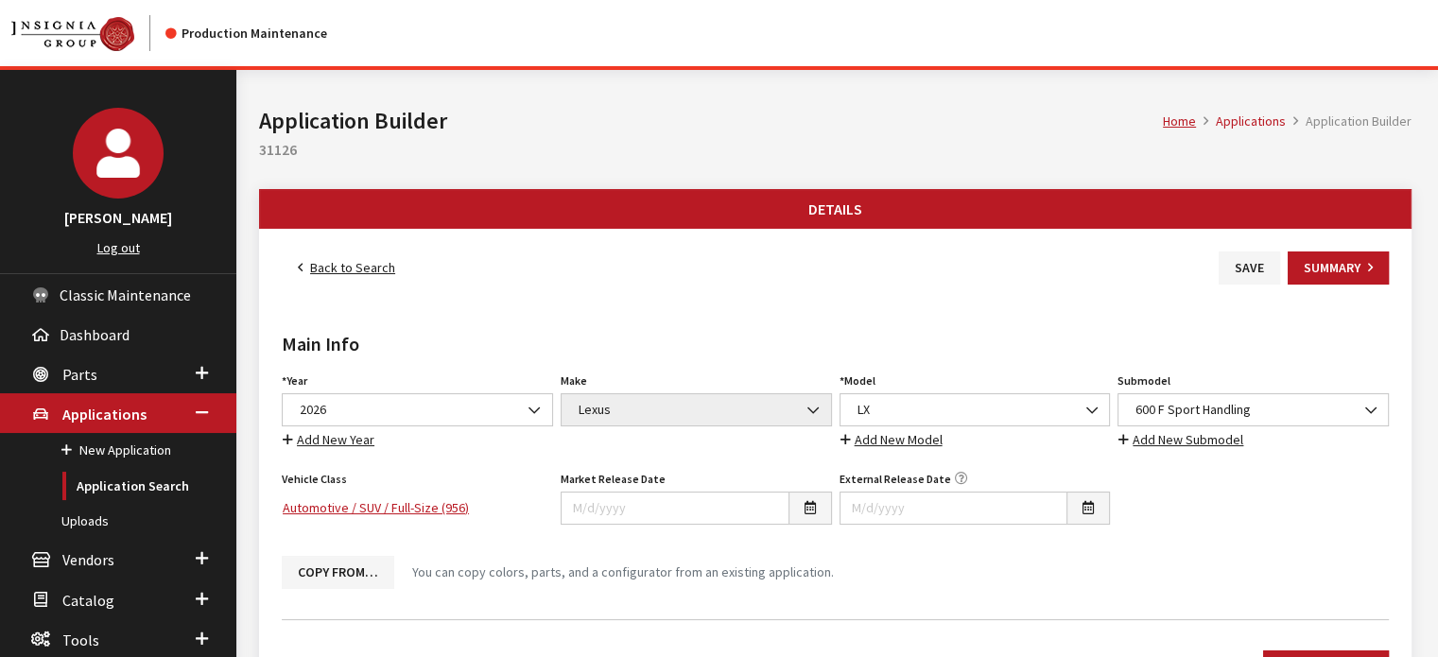
click at [386, 277] on link "Back to Search" at bounding box center [347, 267] width 130 height 33
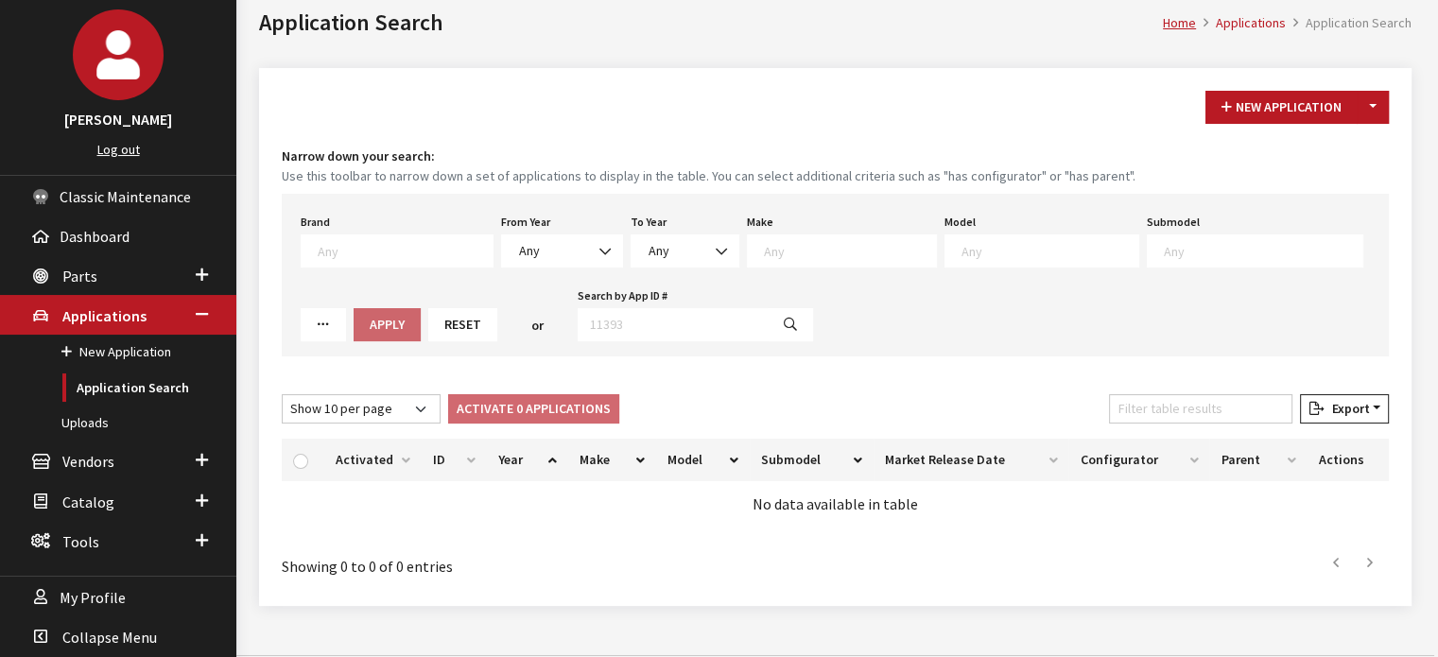
scroll to position [125, 0]
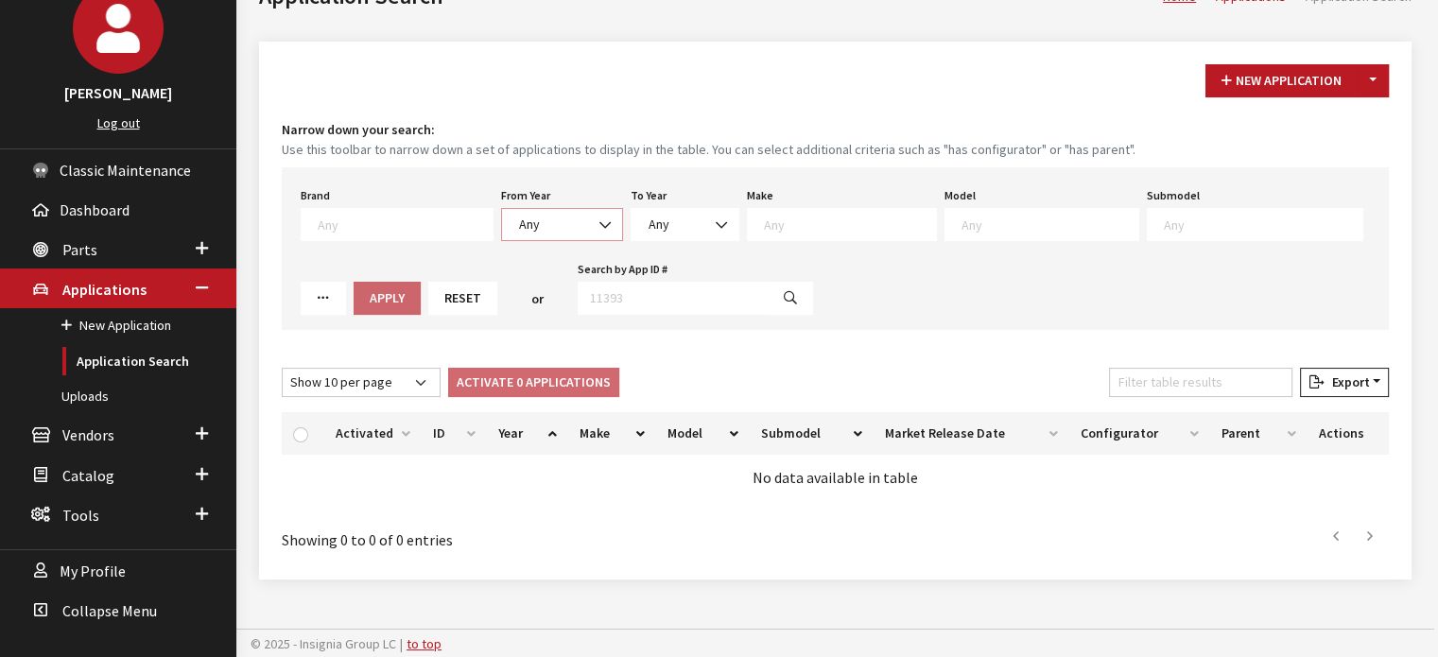
click at [521, 229] on span "Any" at bounding box center [529, 224] width 21 height 17
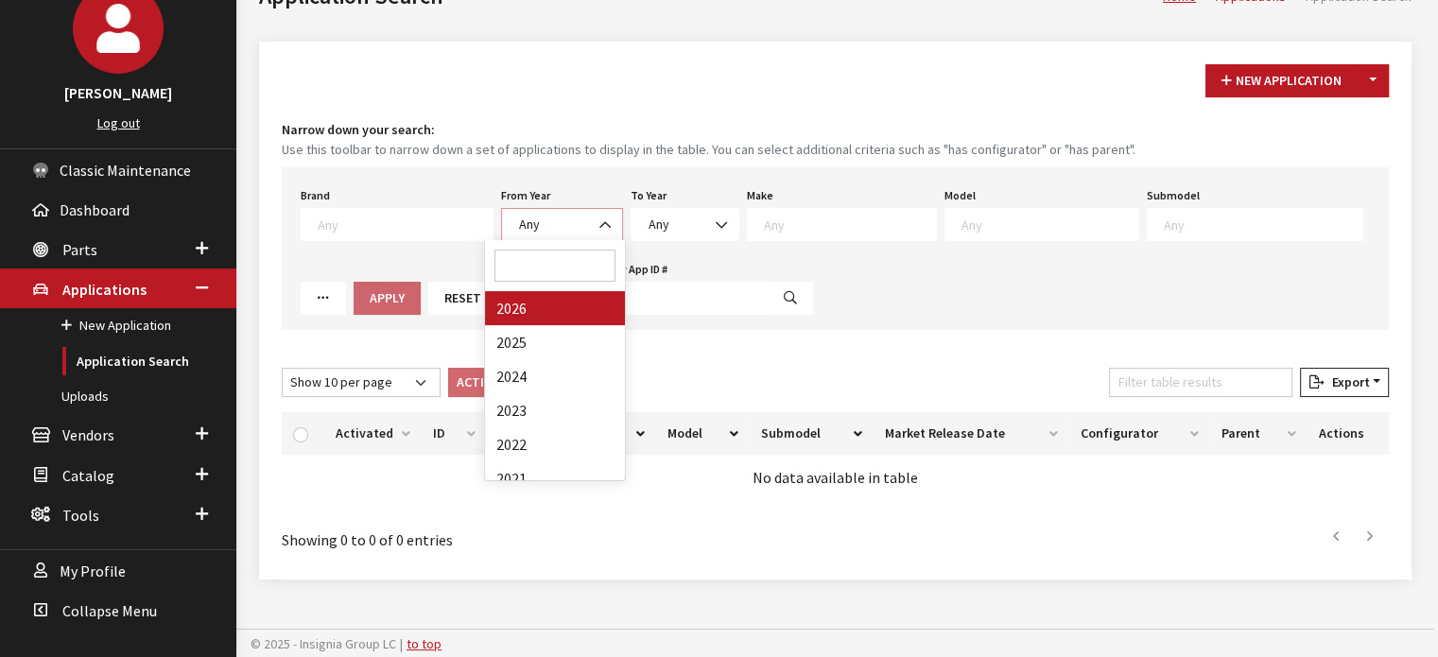
select select "2026"
select select
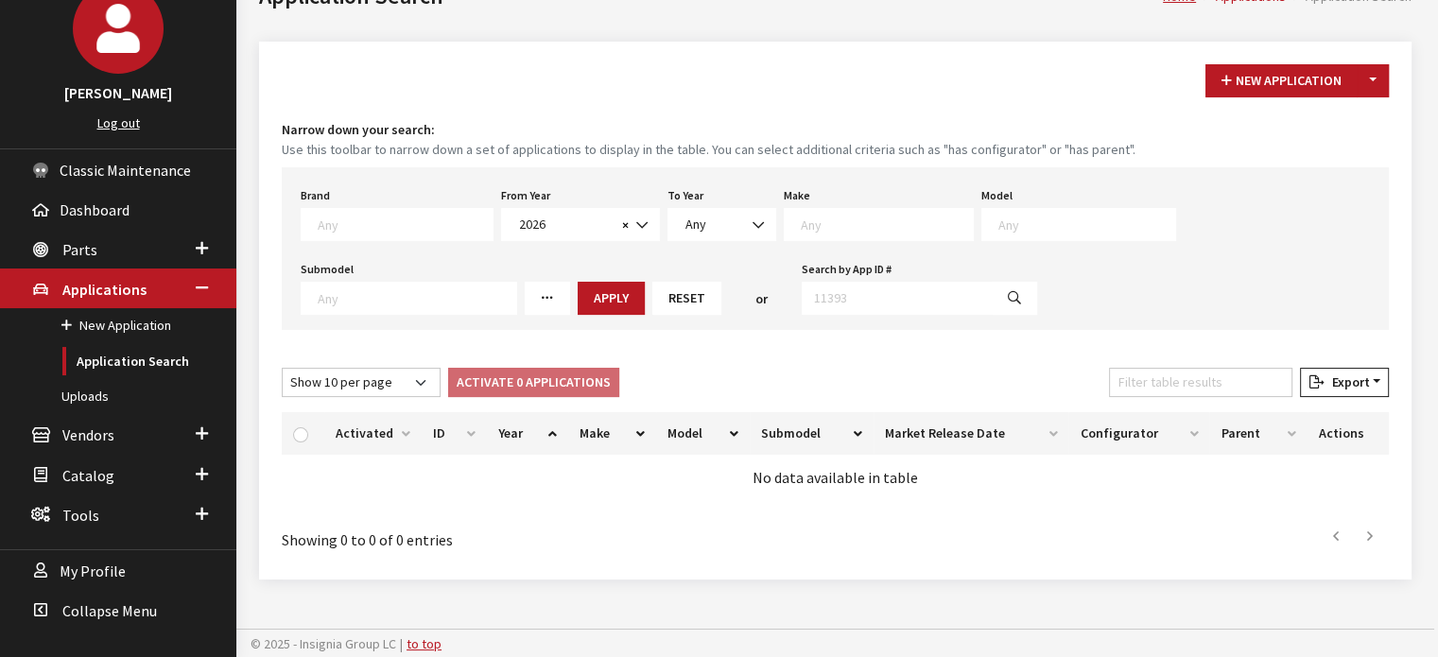
click at [821, 216] on textarea "Search" at bounding box center [887, 224] width 172 height 17
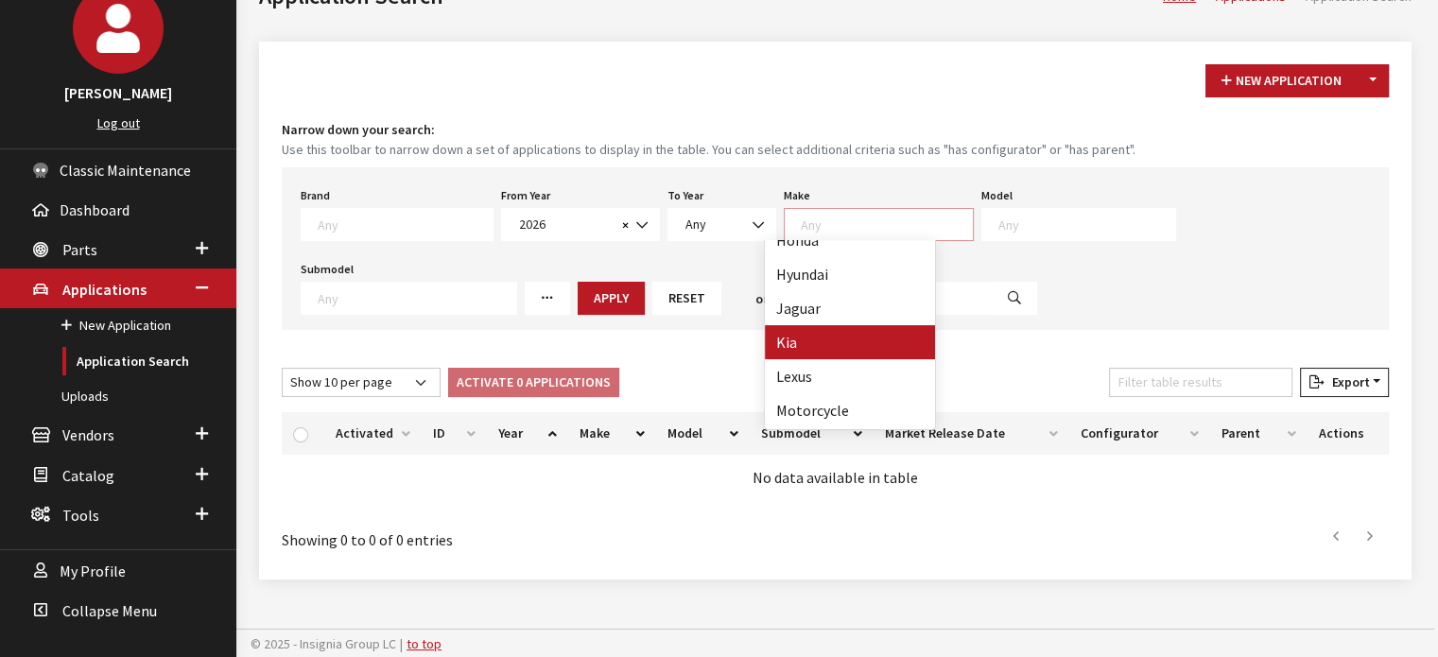
scroll to position [378, 0]
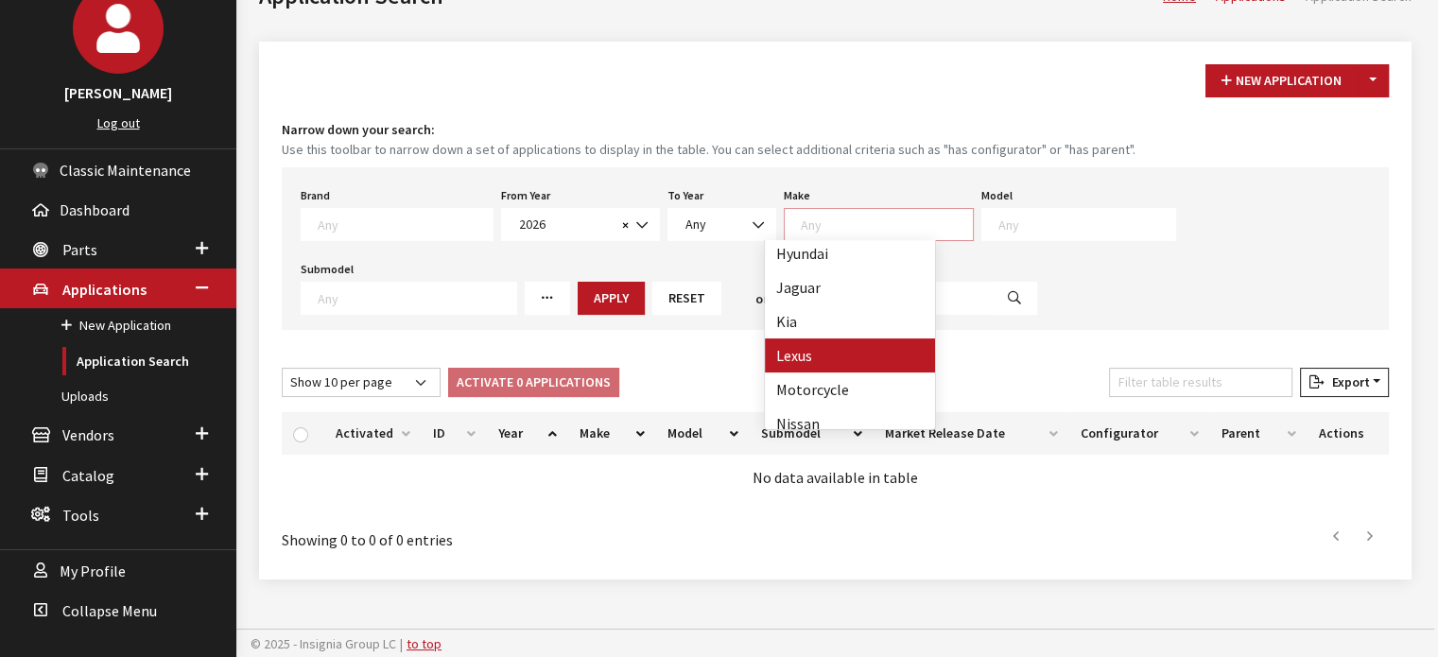
select select "27"
select select
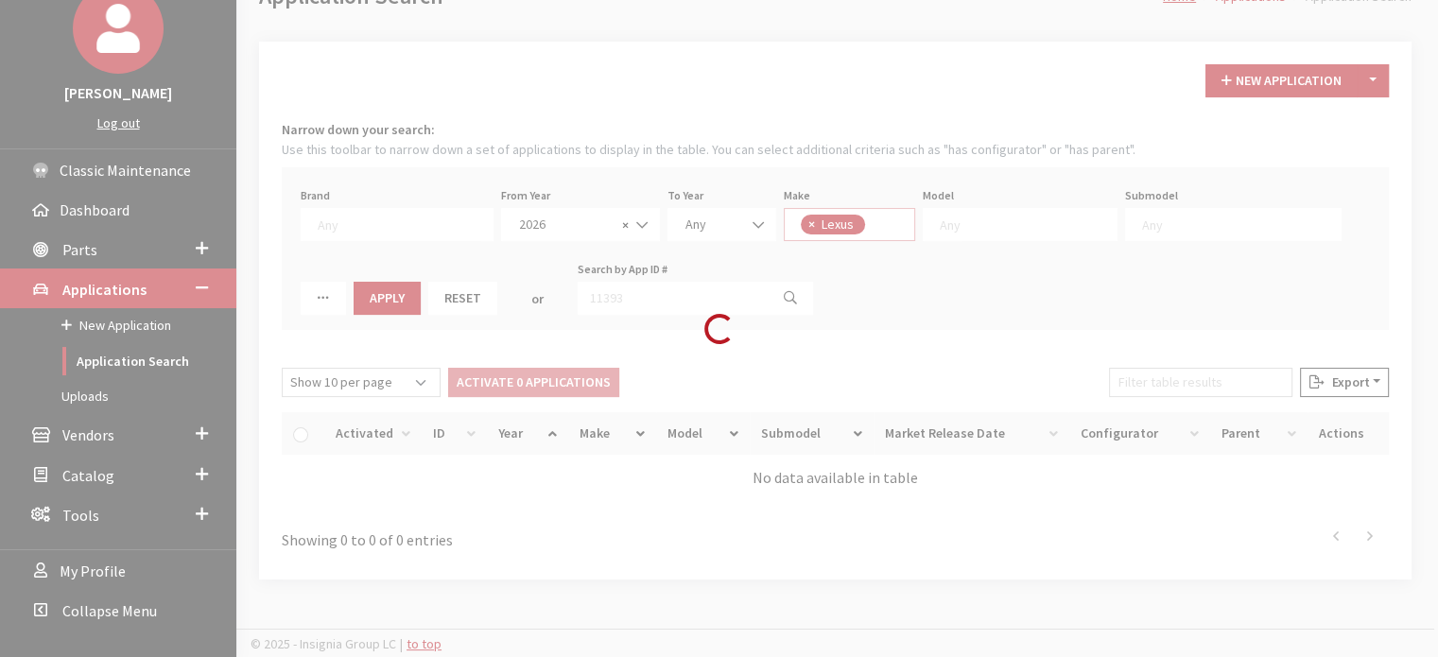
scroll to position [264, 0]
click at [984, 201] on div "Model Any" at bounding box center [1020, 211] width 202 height 59
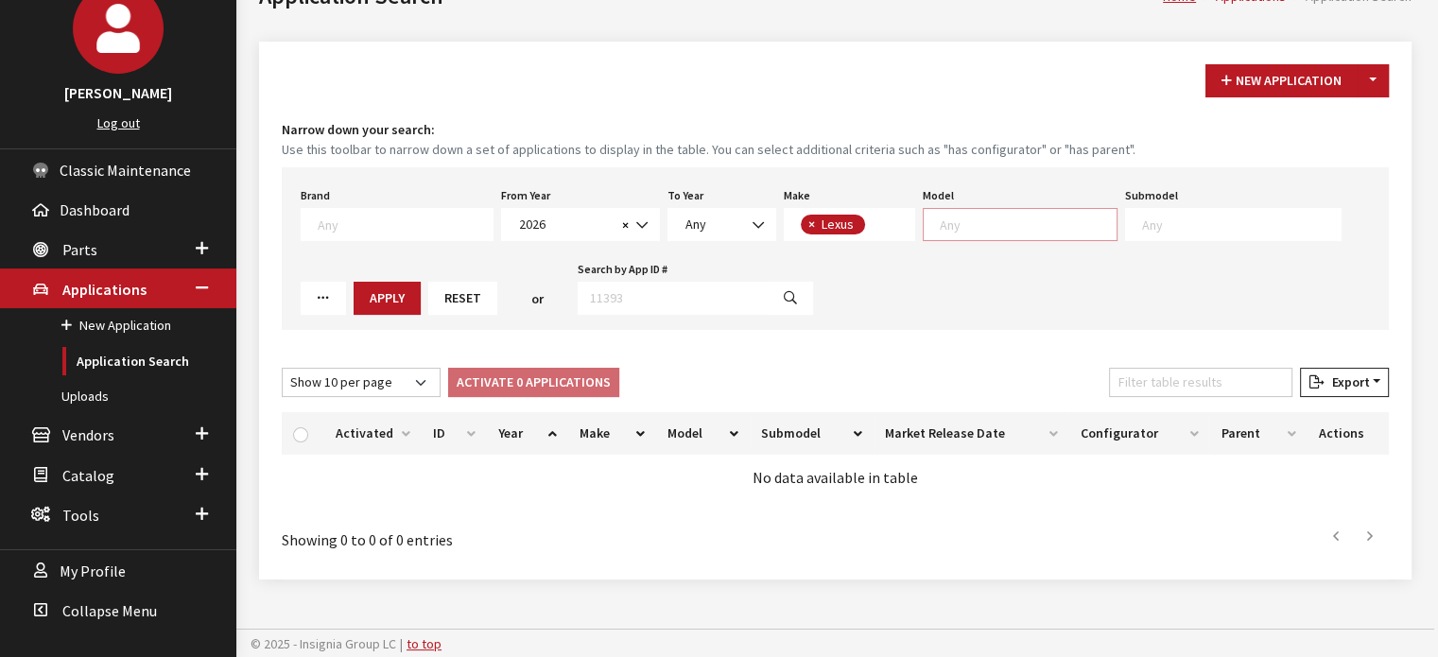
click at [983, 210] on span at bounding box center [1020, 224] width 195 height 33
drag, startPoint x: 936, startPoint y: 259, endPoint x: 676, endPoint y: 286, distance: 261.4
select select "1101"
select select
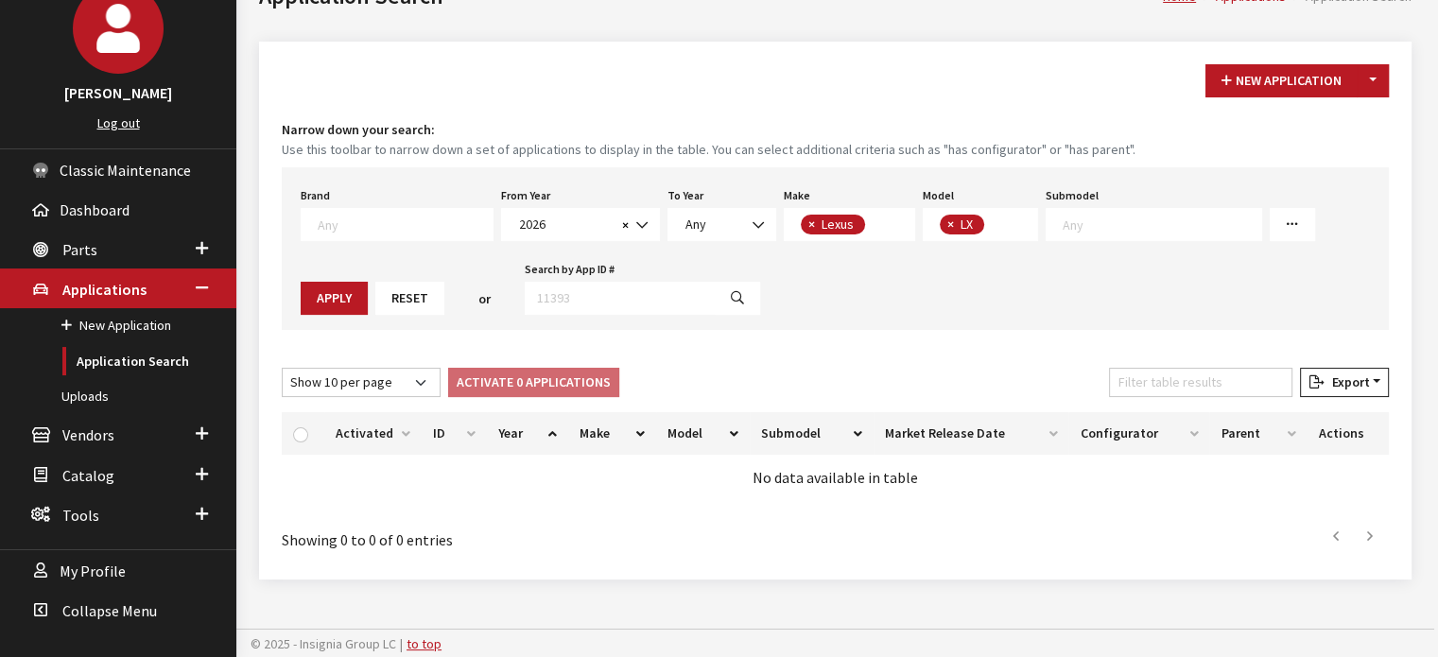
scroll to position [0, 0]
click at [368, 282] on button "Apply" at bounding box center [334, 298] width 67 height 33
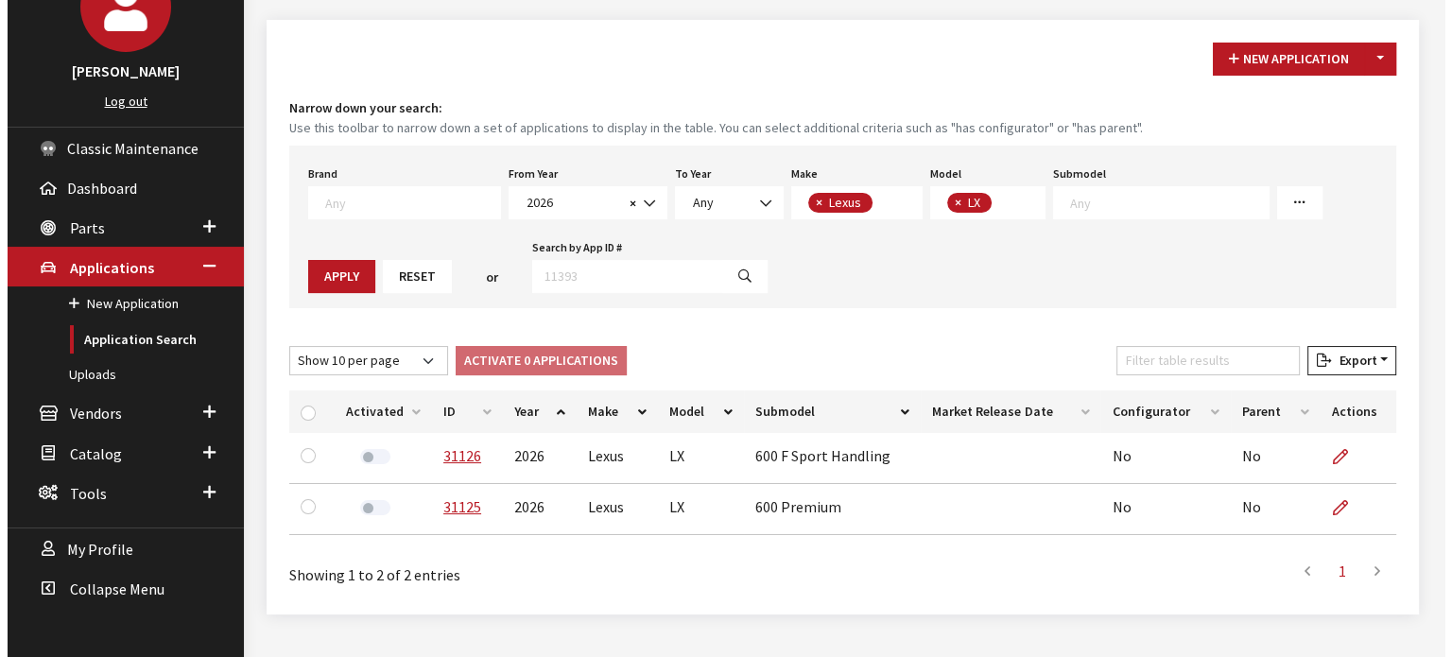
scroll to position [182, 0]
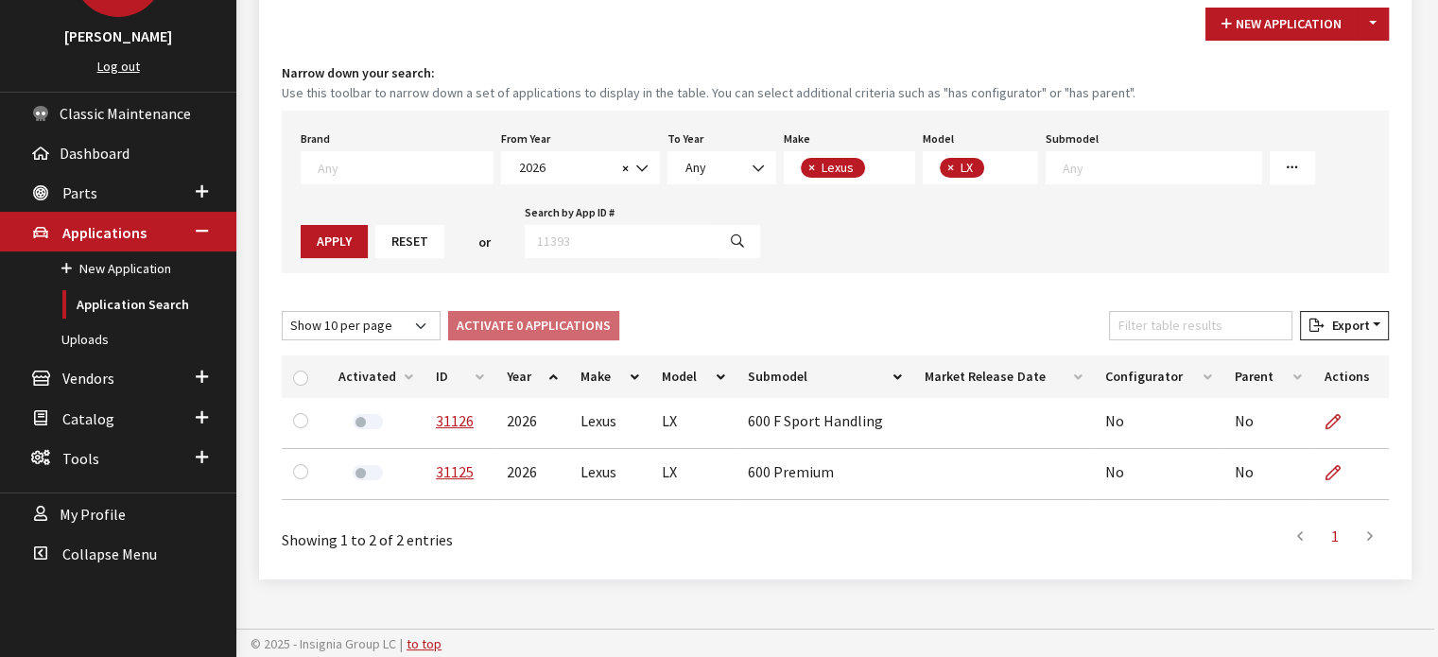
click at [465, 376] on th "ID" at bounding box center [460, 376] width 71 height 43
click at [1388, 19] on div "New Application Toggle Dropdown New From Existing..." at bounding box center [1297, 24] width 191 height 33
click at [1378, 29] on button "Toggle Dropdown" at bounding box center [1373, 24] width 32 height 33
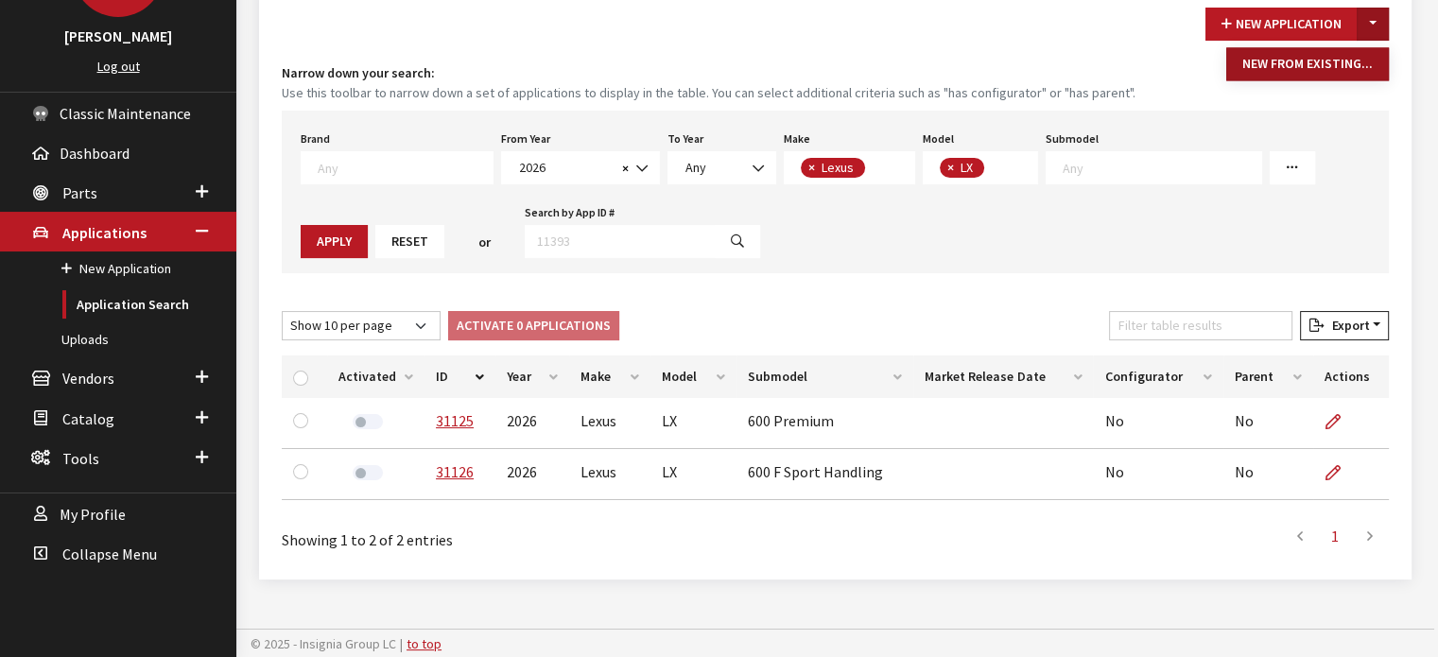
click at [1377, 70] on button "New From Existing..." at bounding box center [1307, 63] width 163 height 33
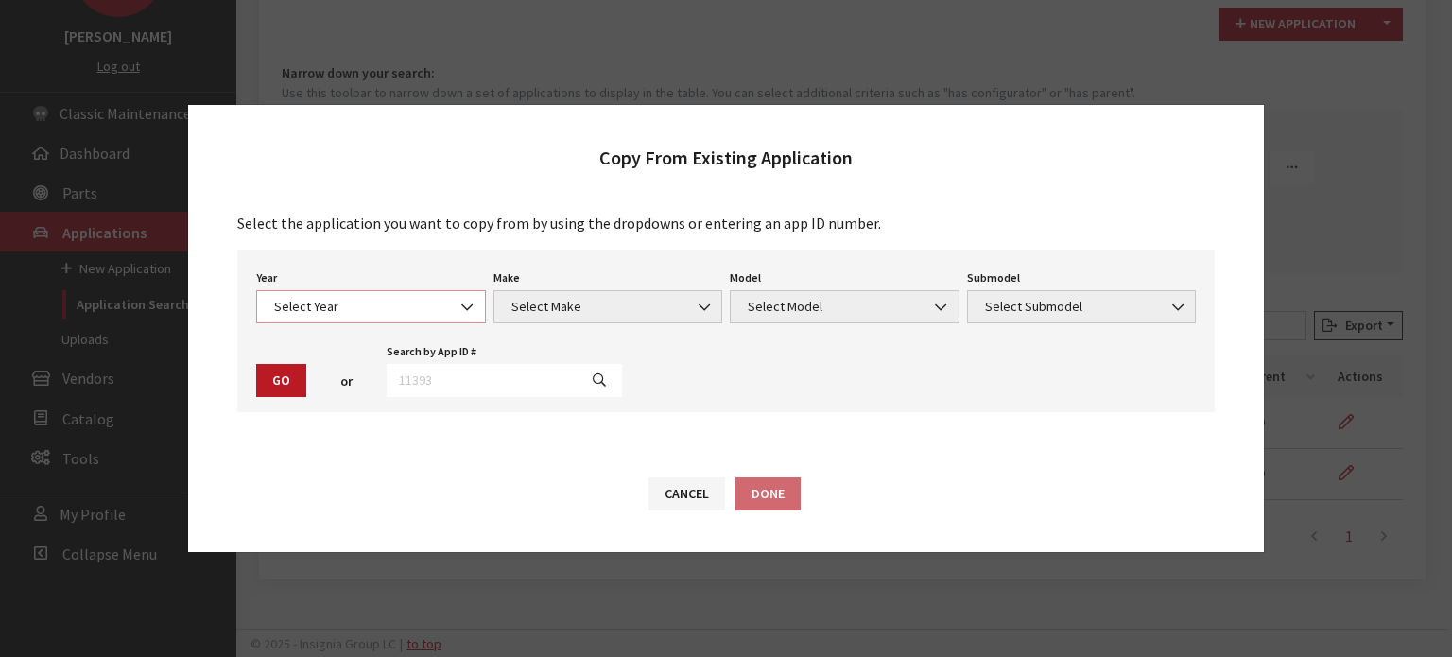
click at [371, 290] on span "Select Year" at bounding box center [371, 306] width 230 height 33
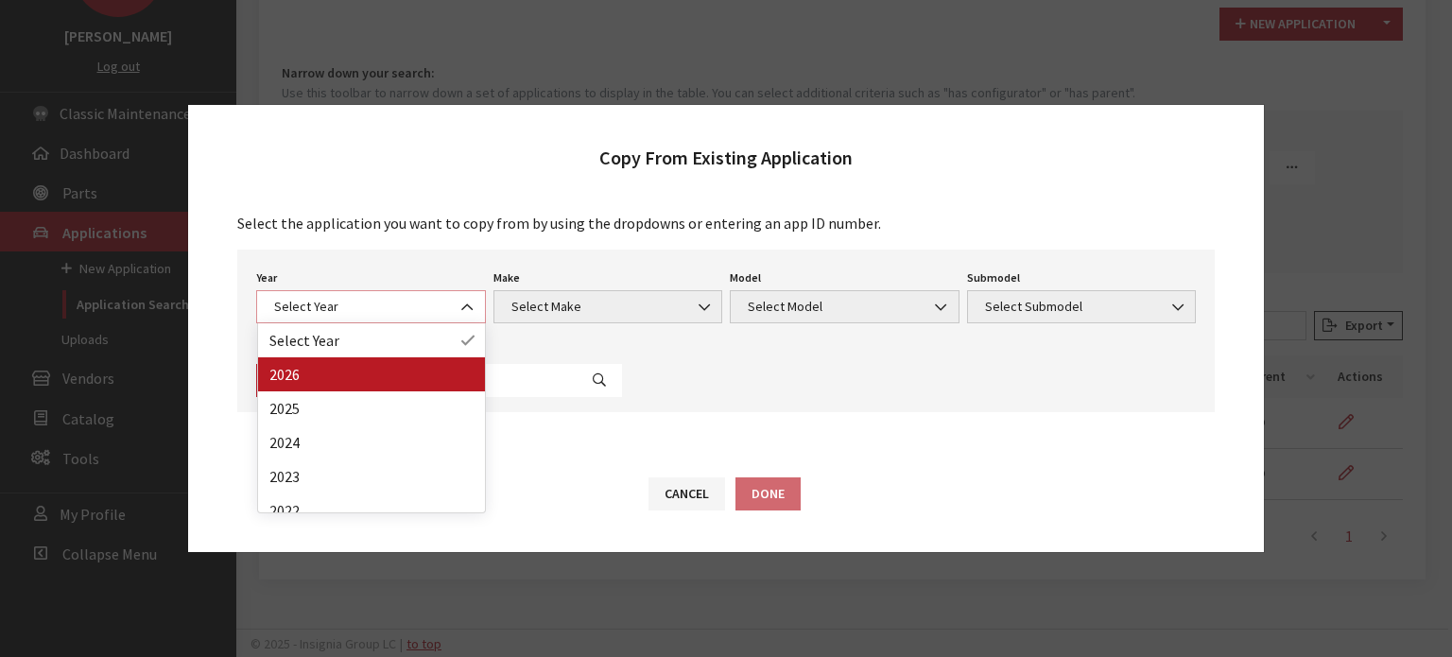
select select "44"
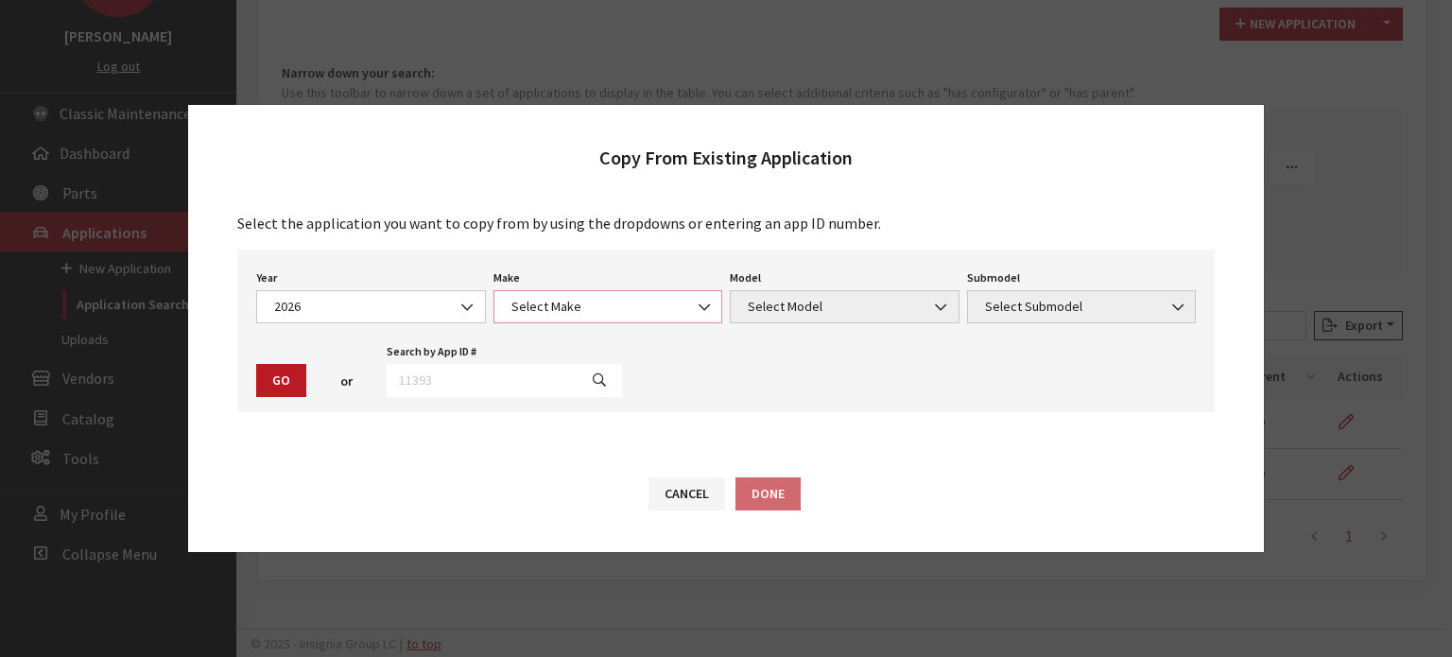
click at [531, 303] on span "Select Make" at bounding box center [608, 307] width 205 height 20
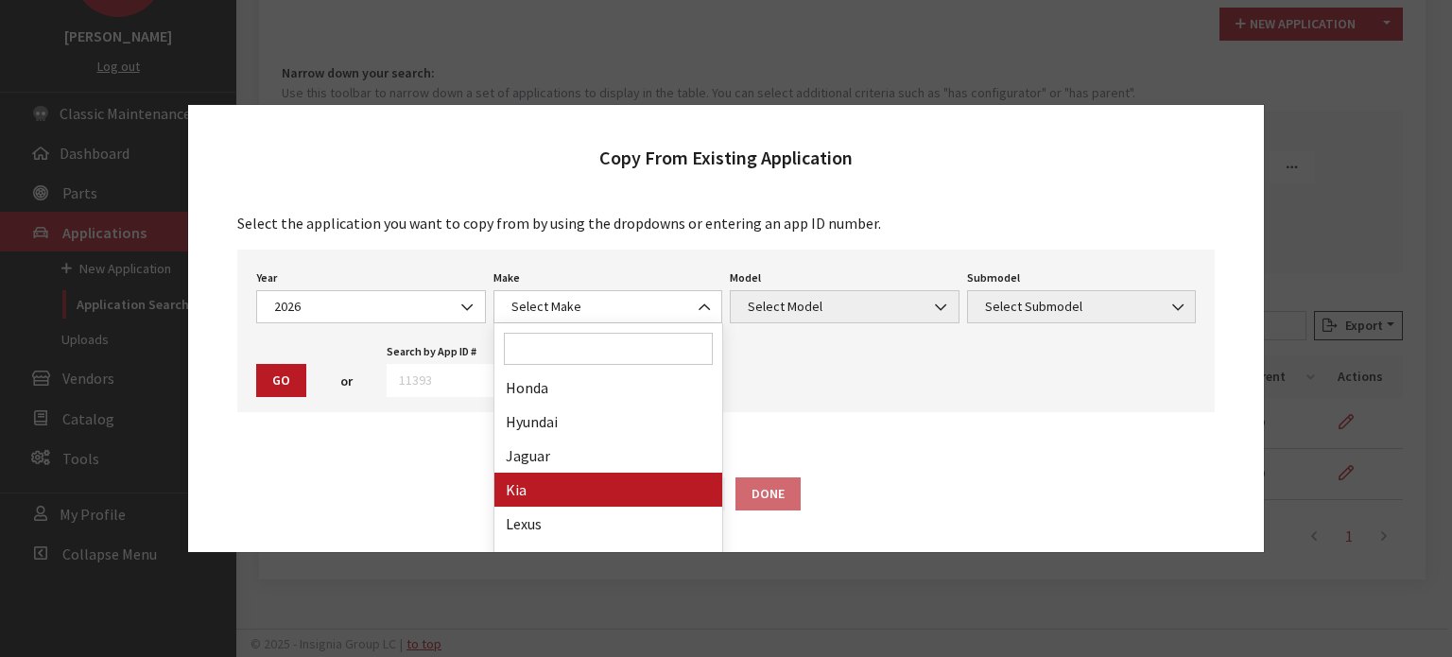
drag, startPoint x: 598, startPoint y: 517, endPoint x: 600, endPoint y: 507, distance: 10.8
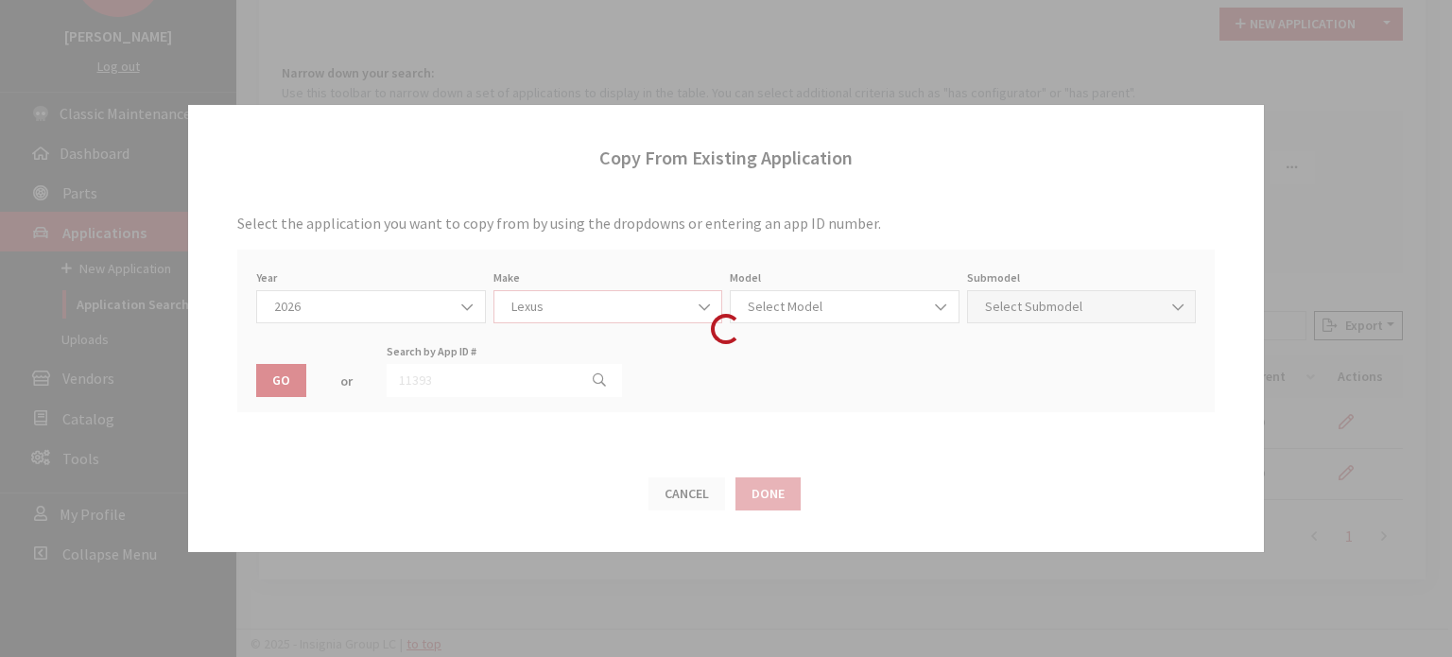
select select "27"
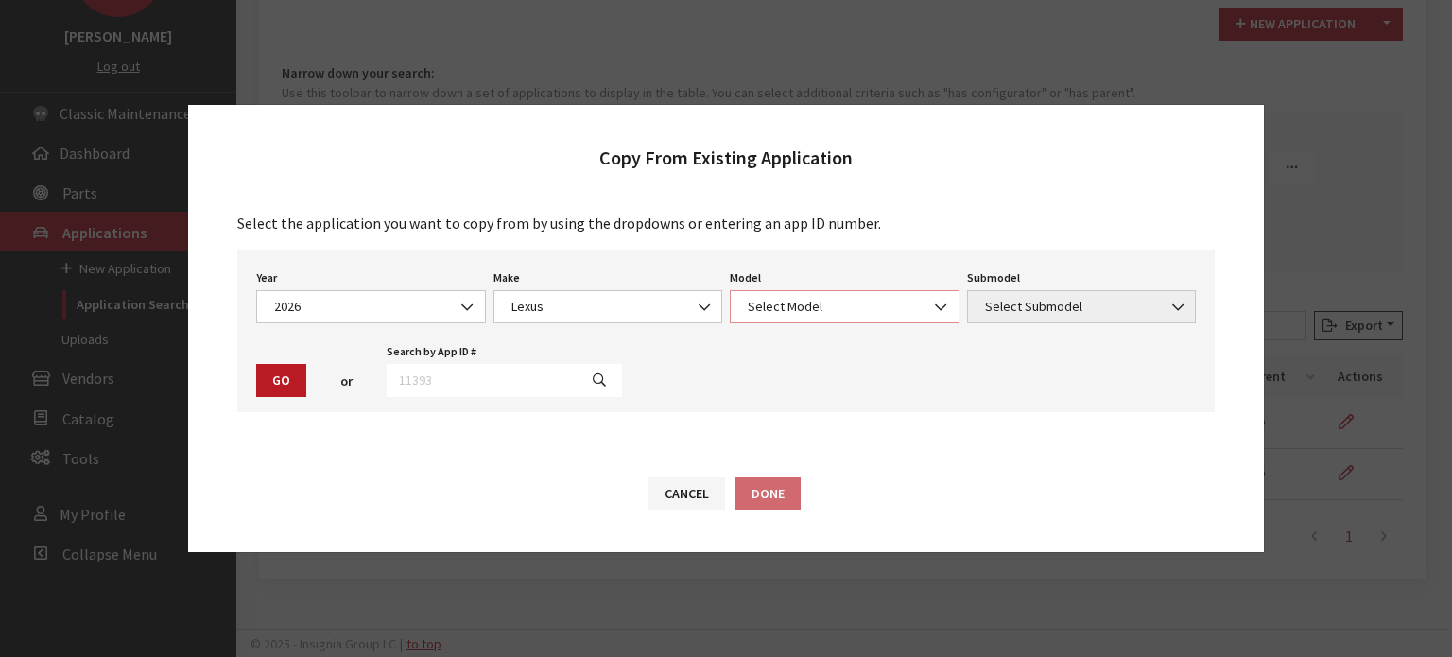
click at [787, 323] on span "Select Model" at bounding box center [845, 306] width 230 height 33
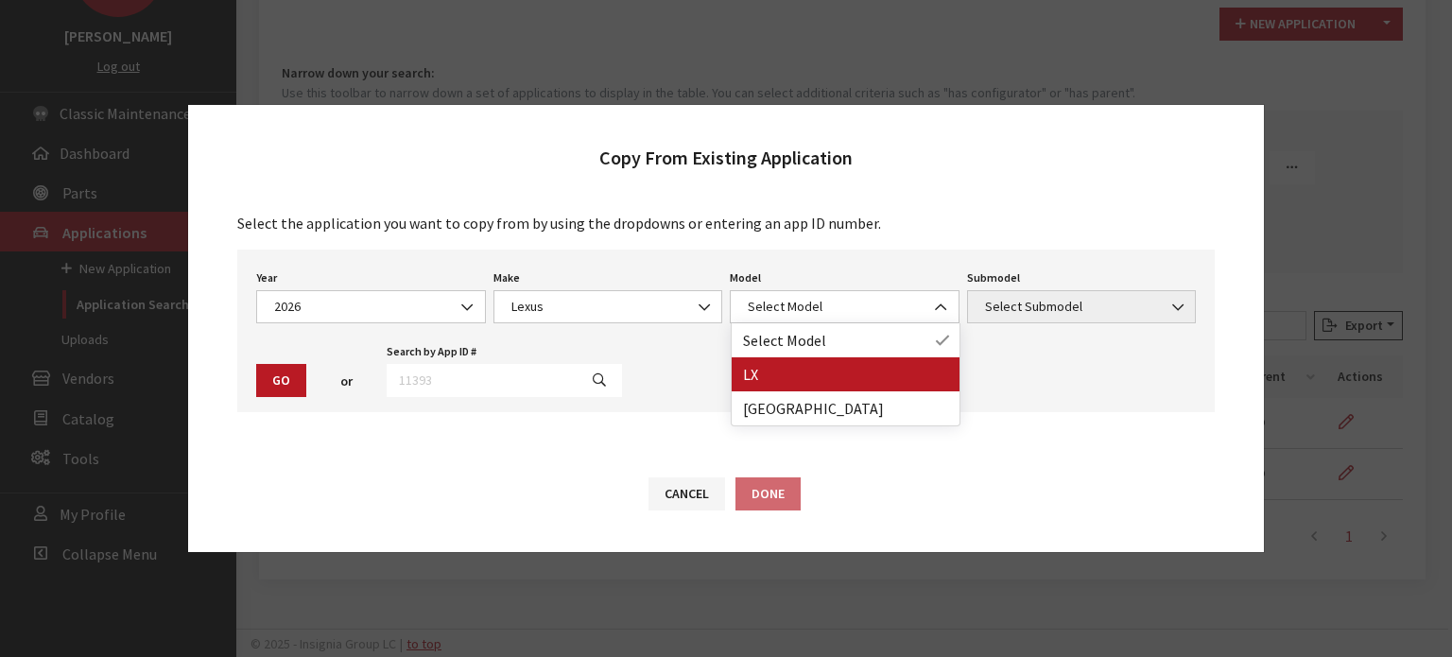
drag, startPoint x: 787, startPoint y: 384, endPoint x: 1020, endPoint y: 286, distance: 253.0
select select "1101"
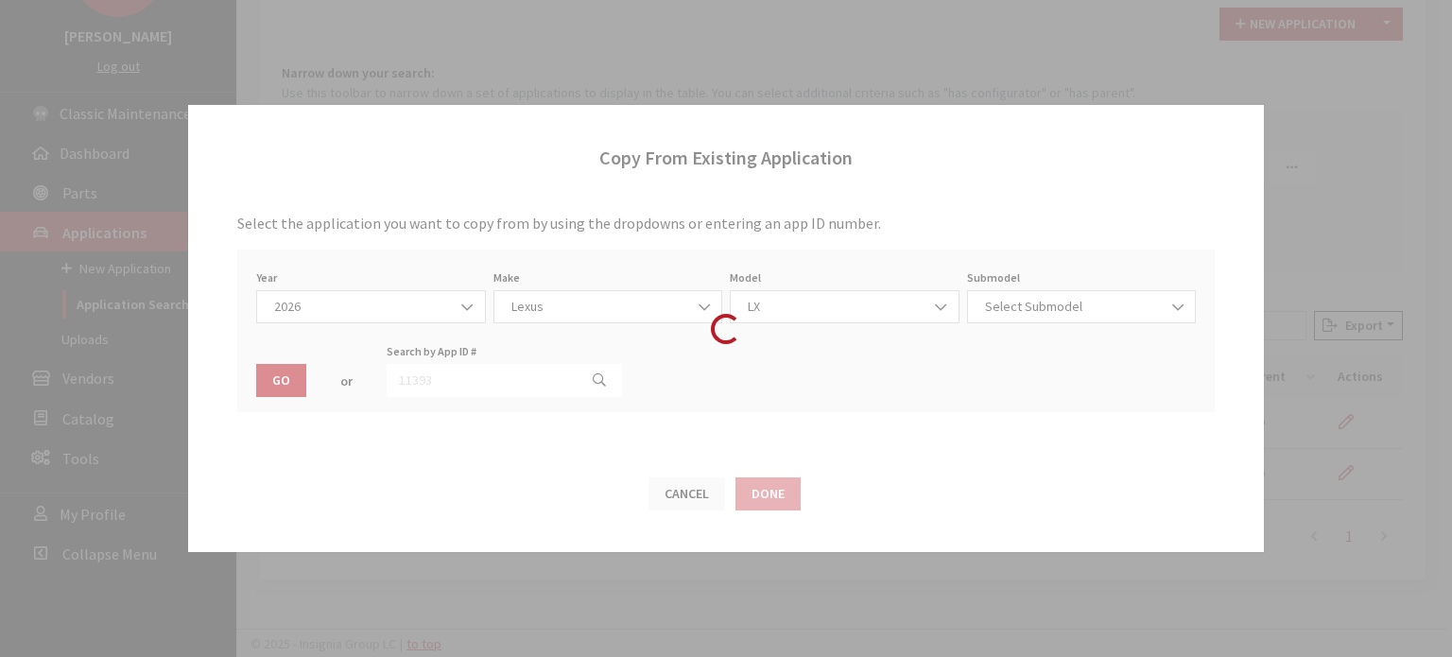
click at [1022, 286] on div "Submodel Select Submodel Select Submodel" at bounding box center [1081, 294] width 237 height 59
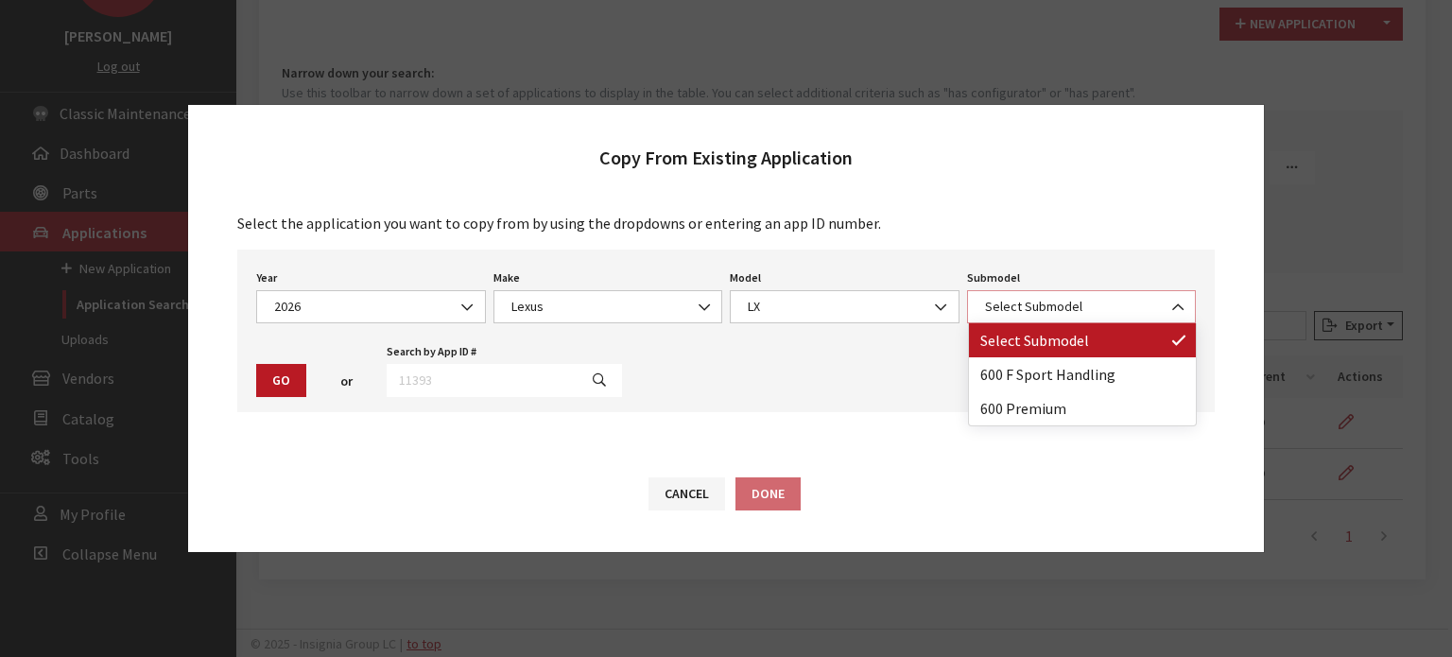
click at [1025, 304] on span "Select Submodel" at bounding box center [1082, 307] width 205 height 20
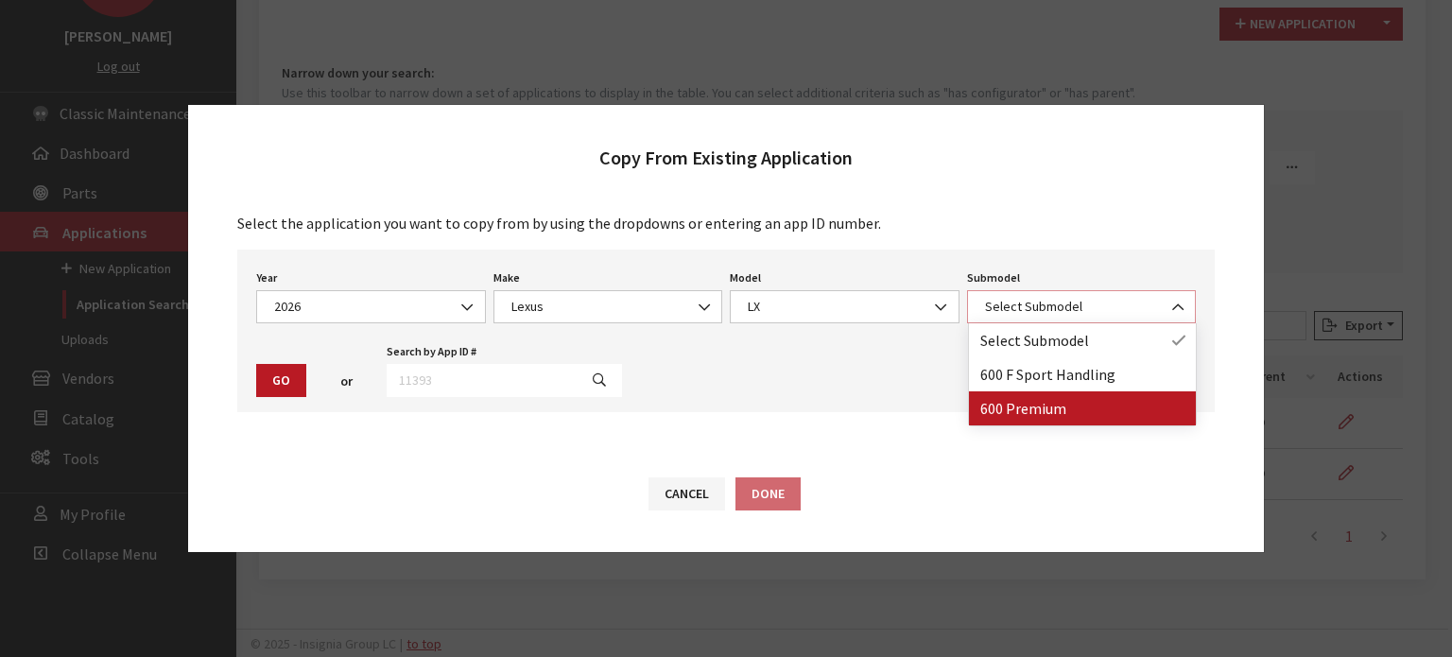
select select "3906"
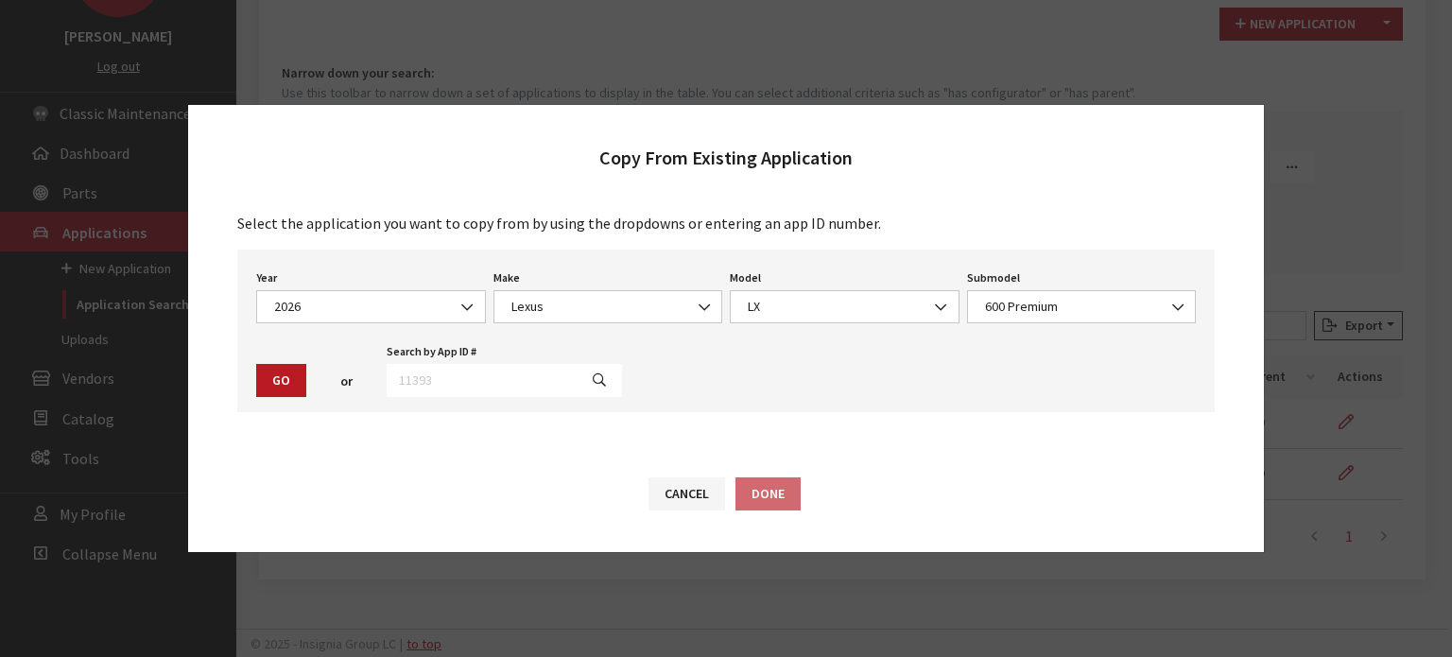
click at [301, 391] on button "Go" at bounding box center [281, 380] width 50 height 33
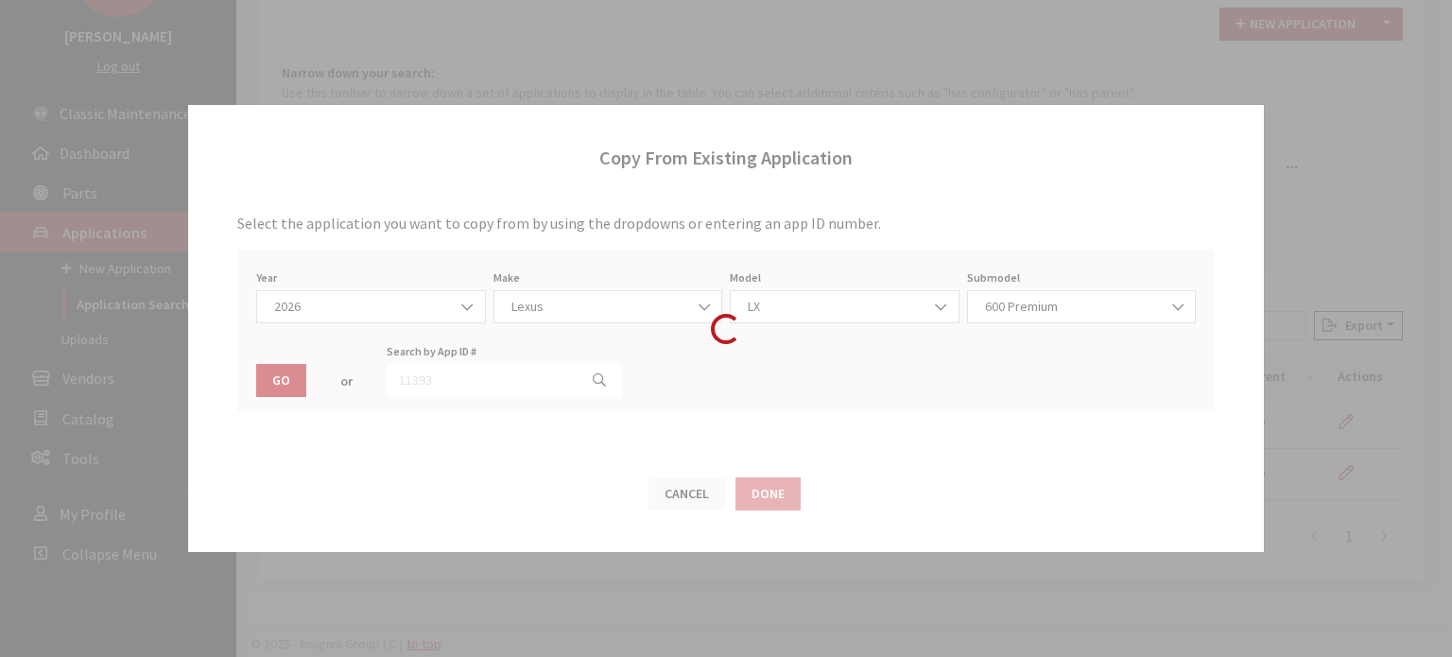
click at [284, 374] on div "Loading..." at bounding box center [726, 328] width 1452 height 657
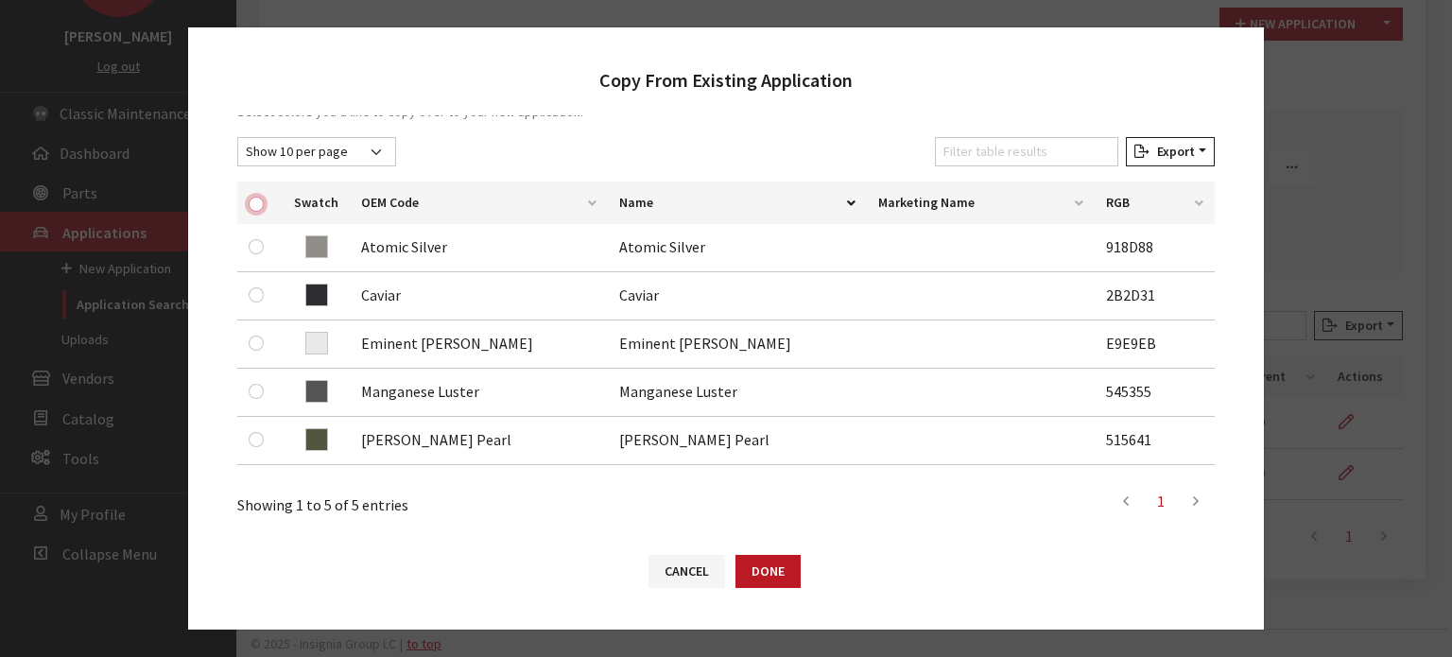
click at [254, 205] on input "checkbox" at bounding box center [256, 204] width 15 height 15
checkbox input "true"
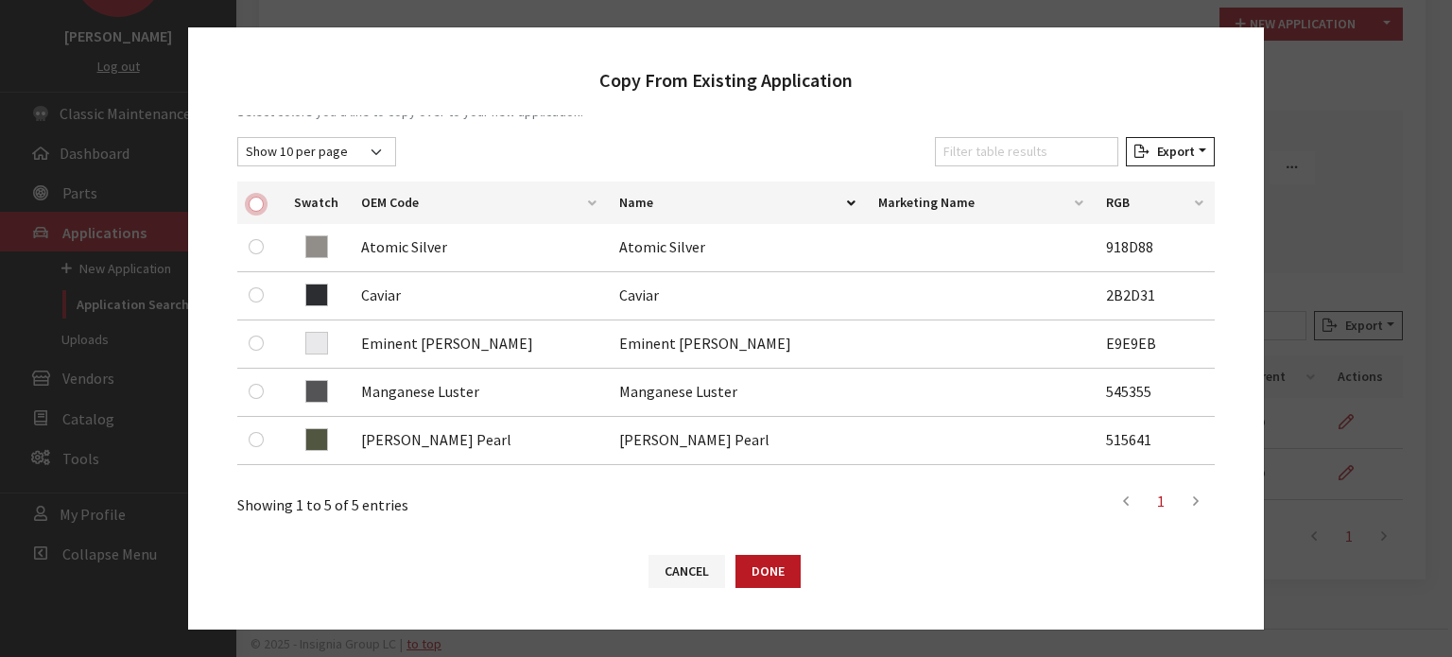
checkbox input "true"
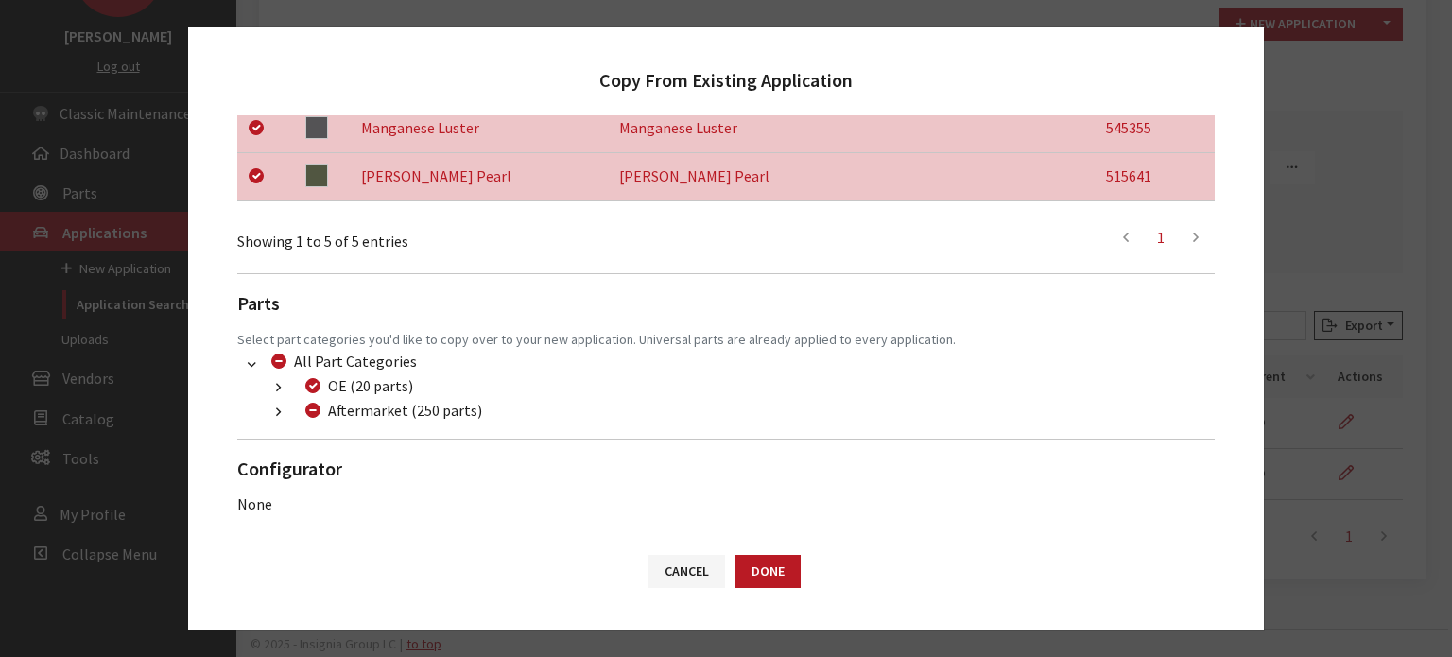
scroll to position [548, 0]
click at [284, 416] on button "button" at bounding box center [278, 412] width 37 height 22
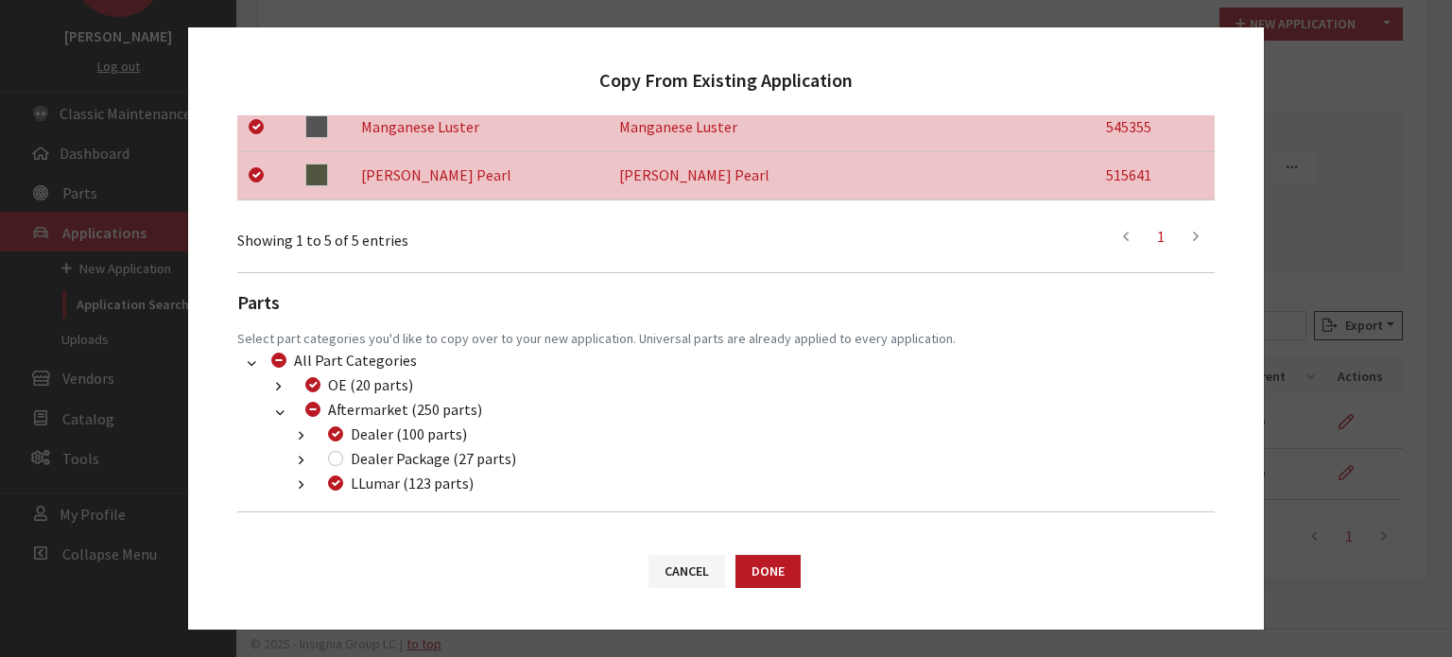
click at [344, 460] on div "Dealer Package (27 parts)" at bounding box center [419, 458] width 194 height 23
click at [338, 460] on input "Dealer Package (27 parts)" at bounding box center [335, 458] width 15 height 15
checkbox input "true"
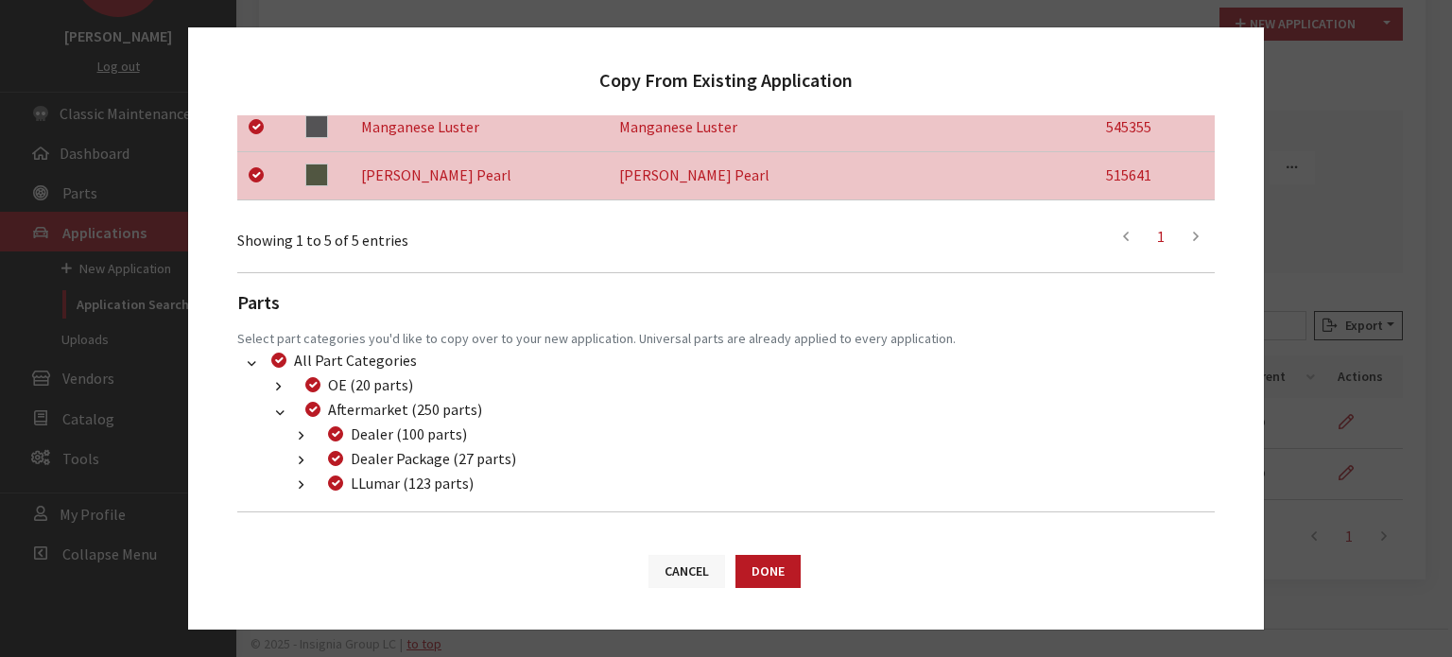
click at [724, 562] on button "Cancel" at bounding box center [687, 571] width 77 height 33
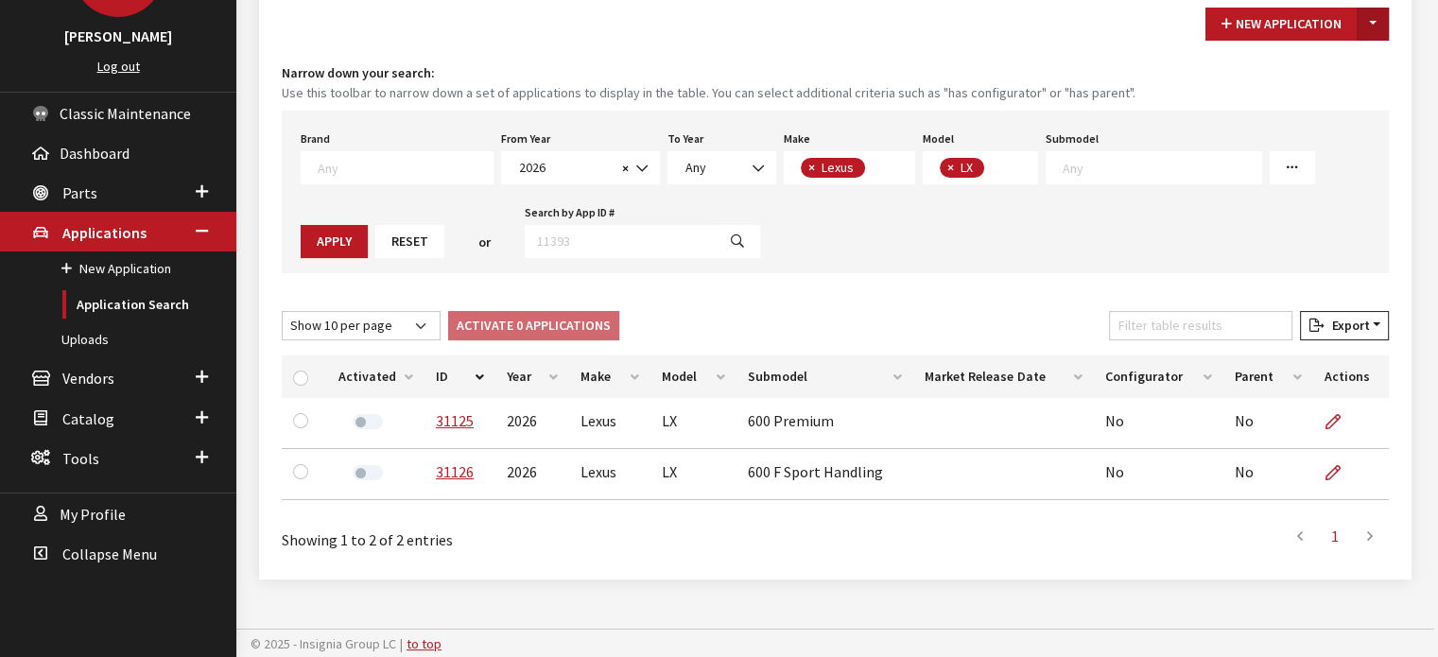
click at [1377, 25] on button "Toggle Dropdown" at bounding box center [1373, 24] width 32 height 33
click at [1359, 71] on button "New From Existing..." at bounding box center [1307, 63] width 163 height 33
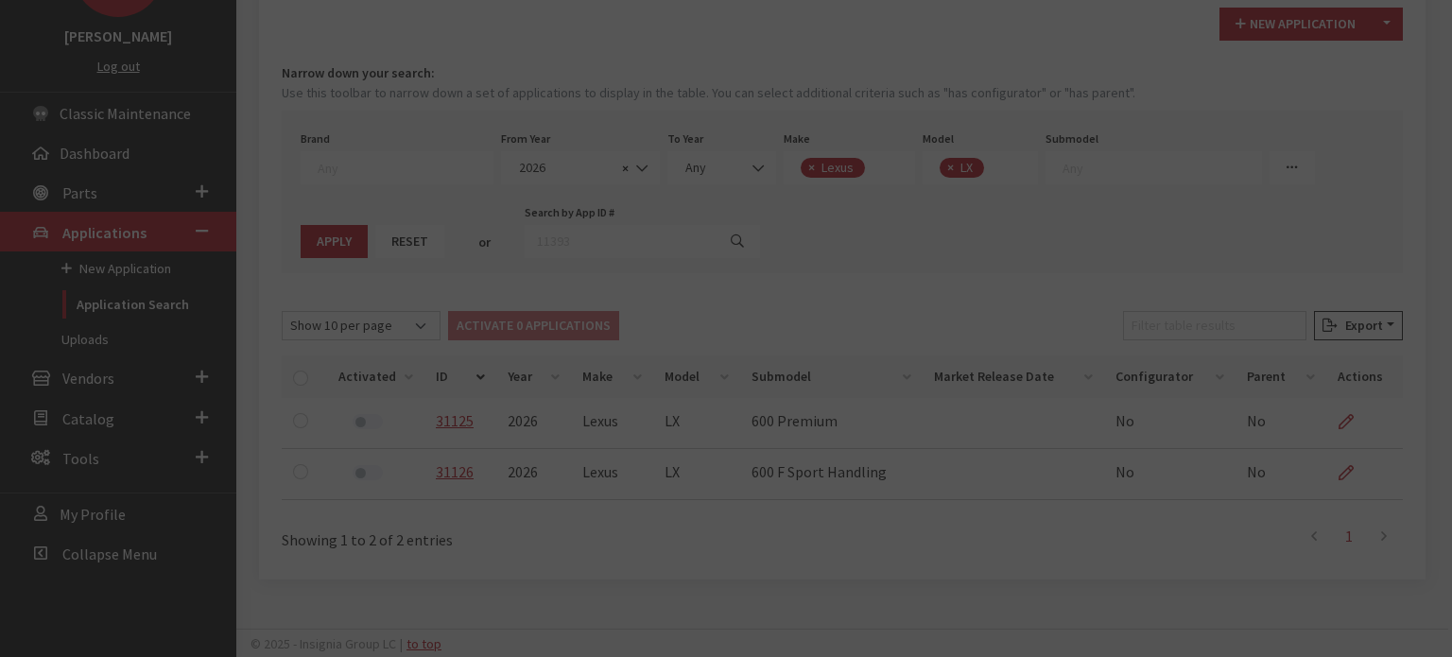
scroll to position [0, 0]
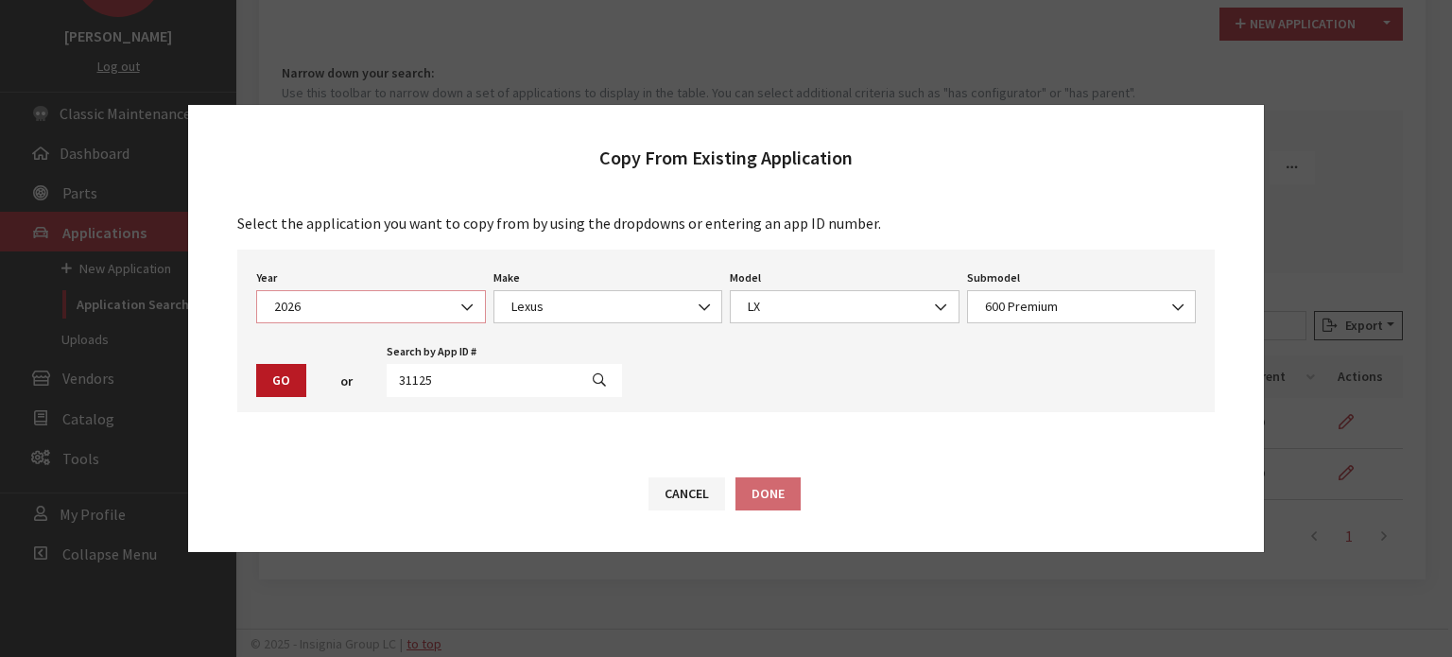
click at [345, 303] on span "2026" at bounding box center [371, 307] width 205 height 20
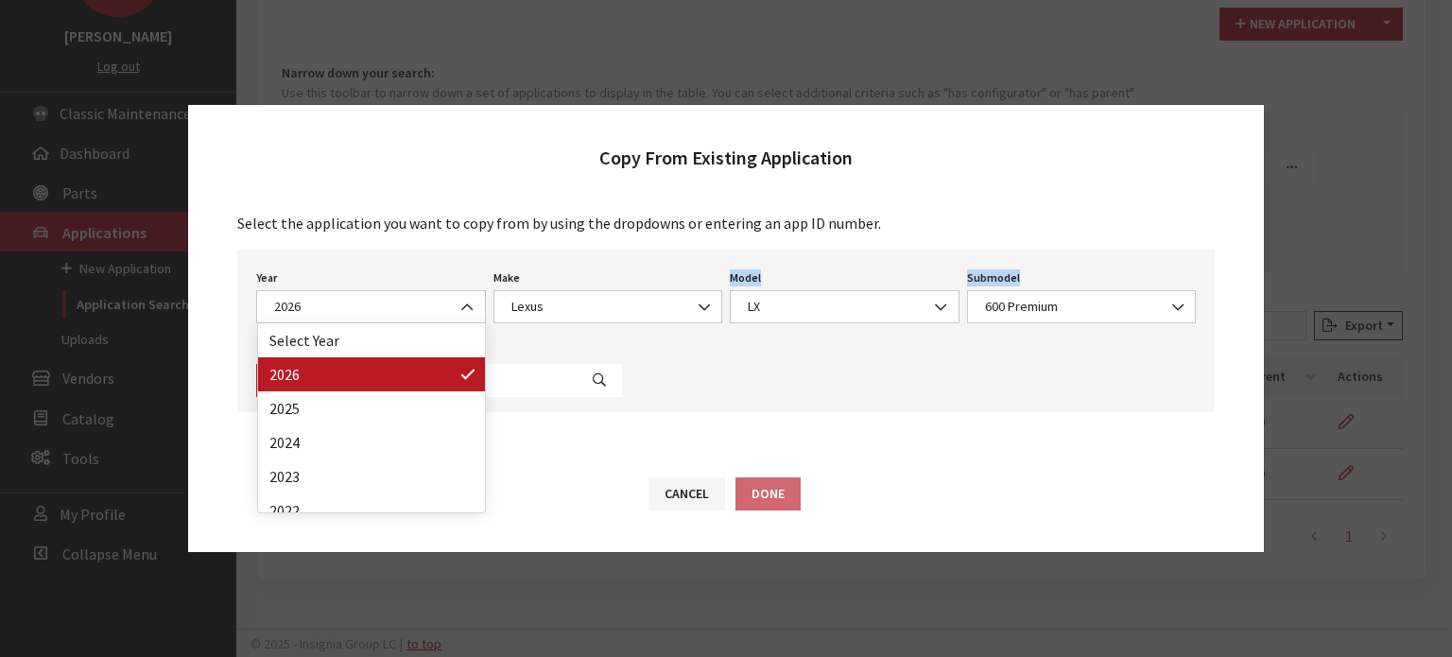
drag, startPoint x: 643, startPoint y: 353, endPoint x: 351, endPoint y: 377, distance: 293.2
click at [643, 351] on div "Year Select Year 2026 2025 2024 2023 2022 2021 2020 2019 2018 2017 2016 2015 20…" at bounding box center [726, 331] width 978 height 163
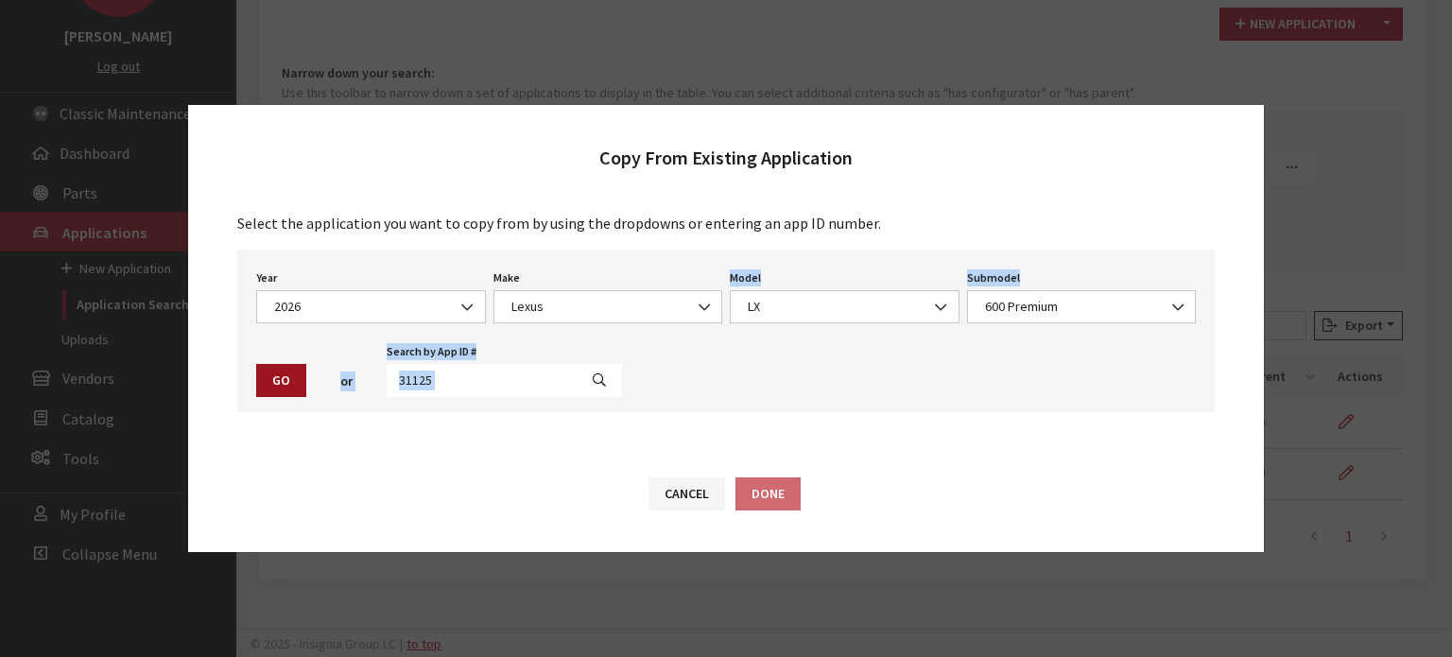
click at [290, 374] on button "Go" at bounding box center [281, 380] width 50 height 33
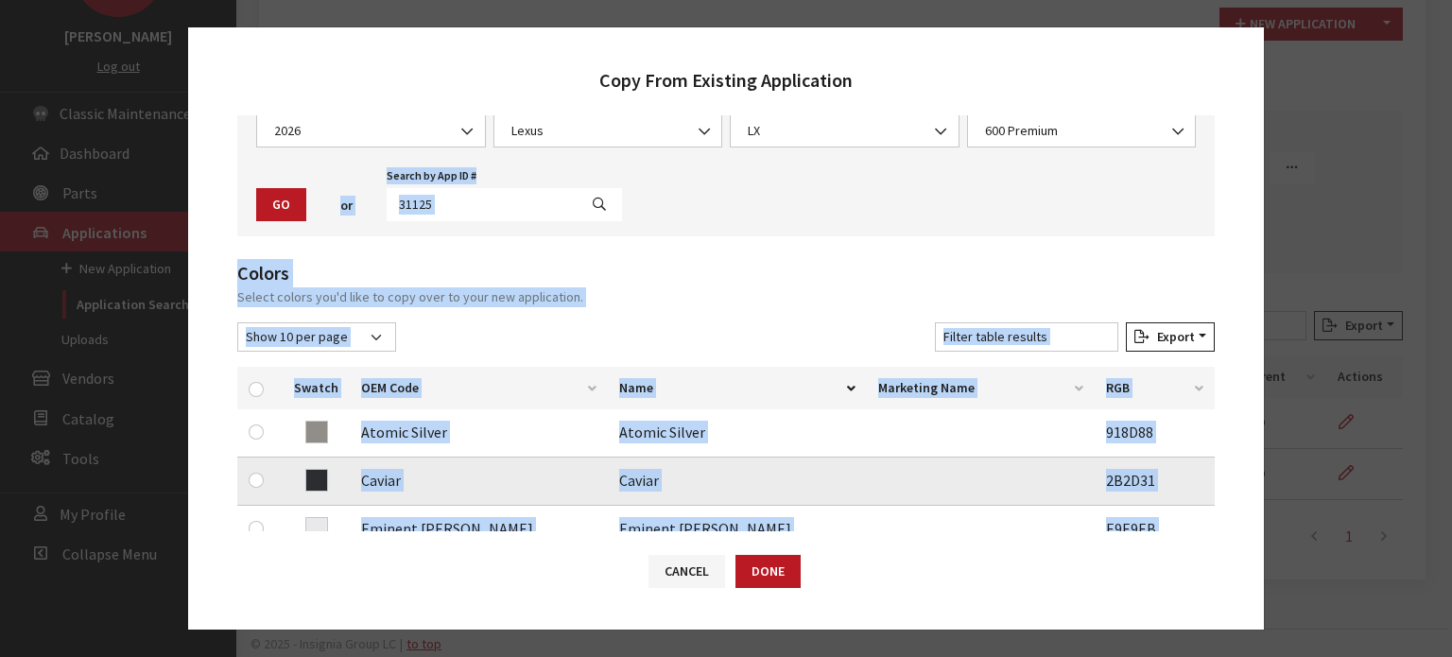
scroll to position [284, 0]
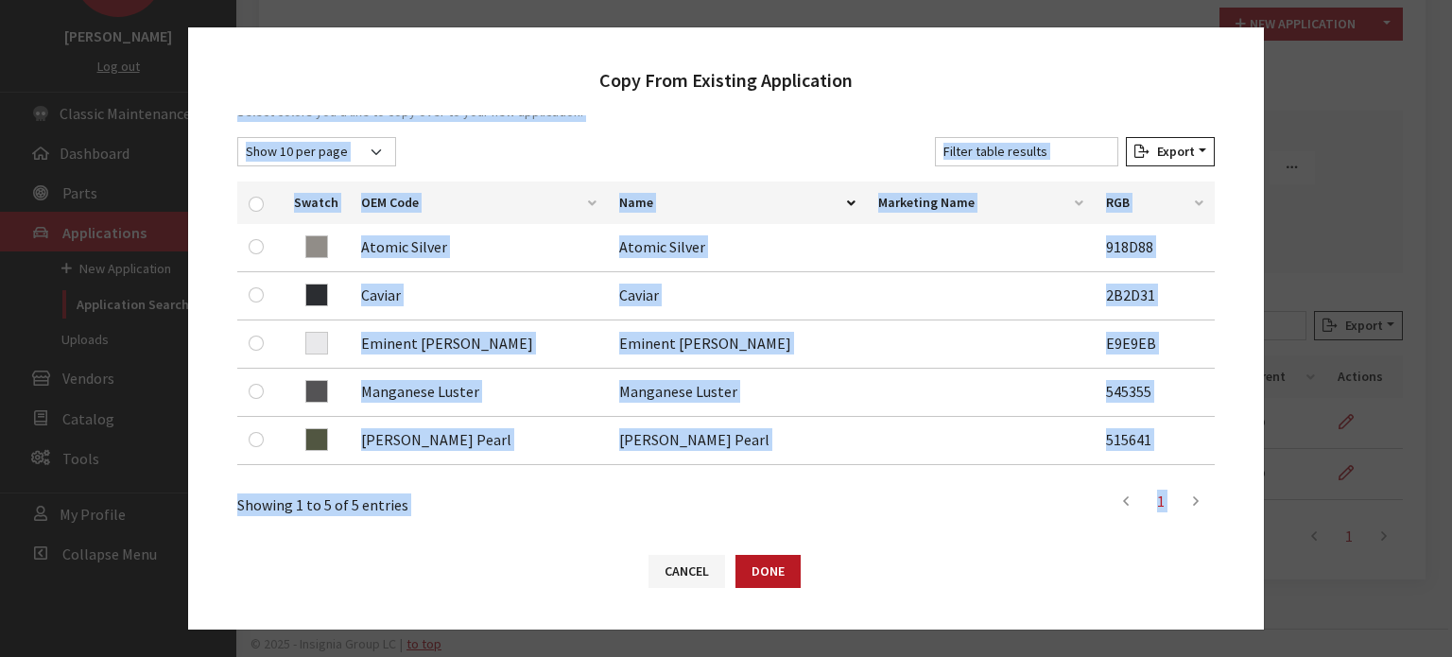
click at [630, 134] on div "Colors Select colors you'd like to copy over to your new application. Show 10 p…" at bounding box center [726, 298] width 978 height 448
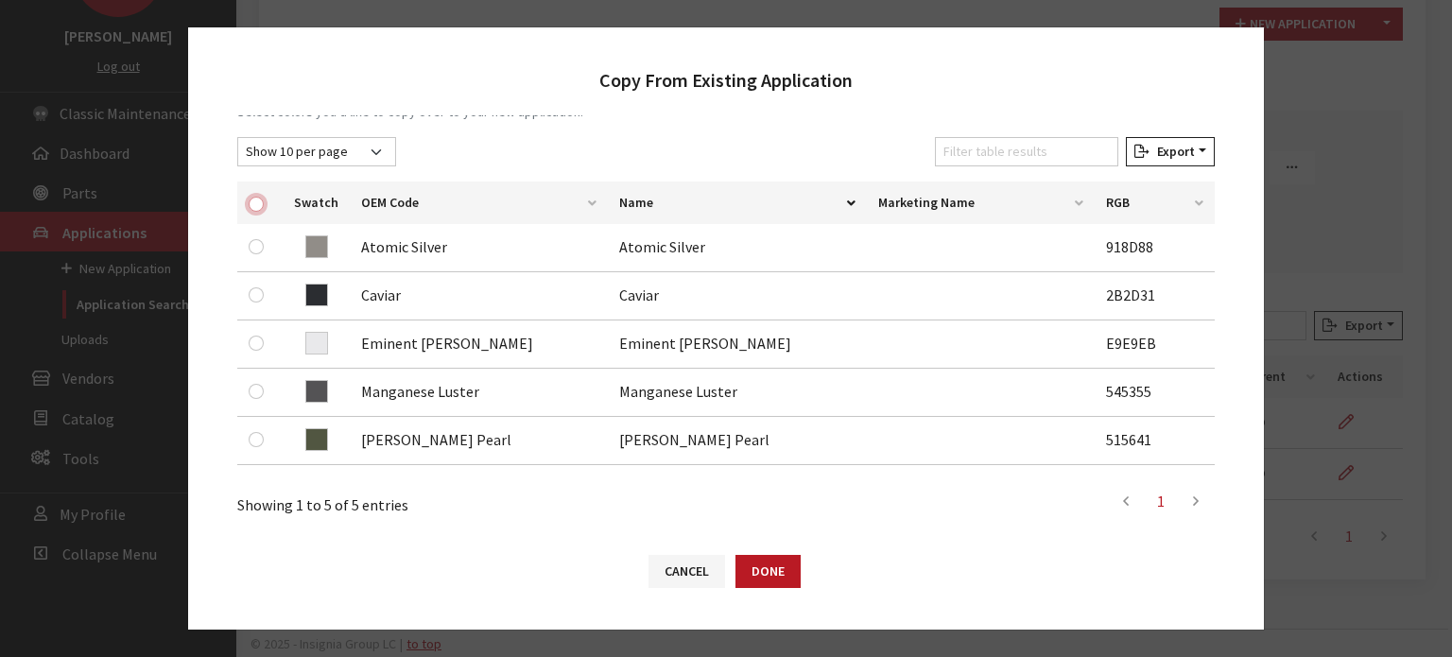
click at [259, 197] on input "checkbox" at bounding box center [256, 204] width 15 height 15
checkbox input "true"
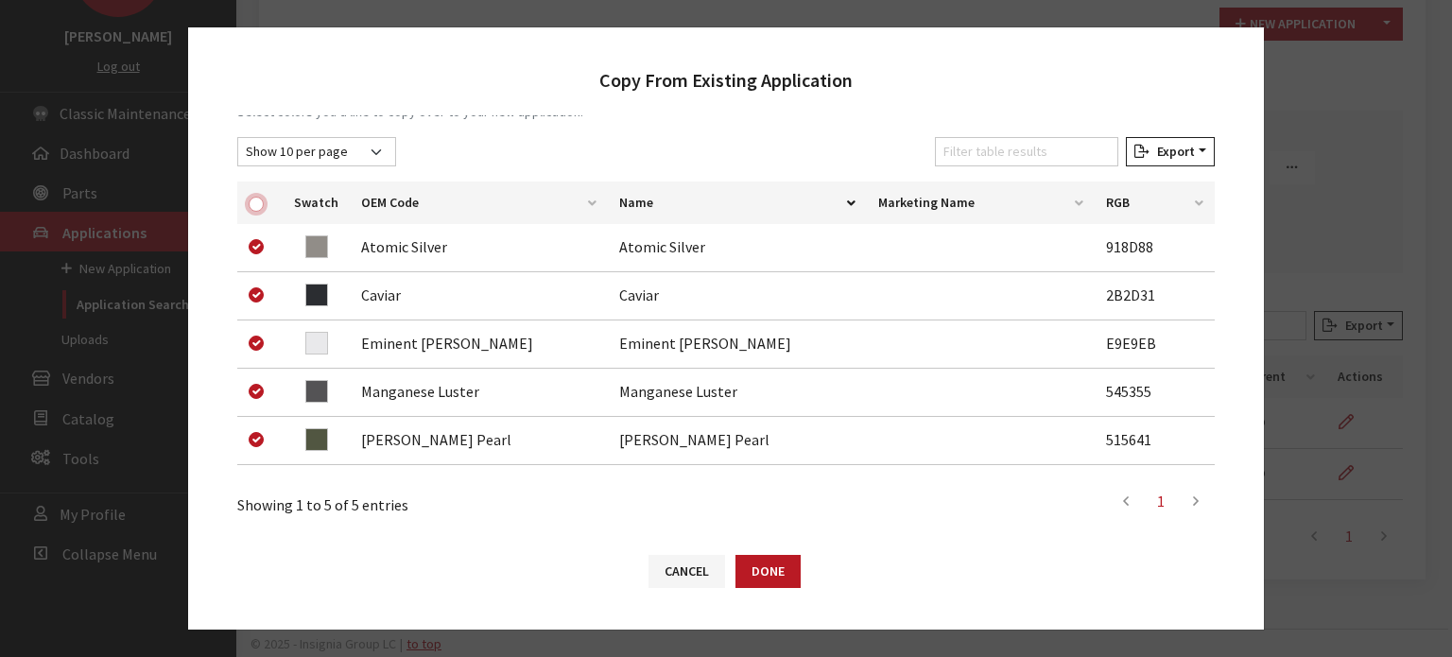
checkbox input "true"
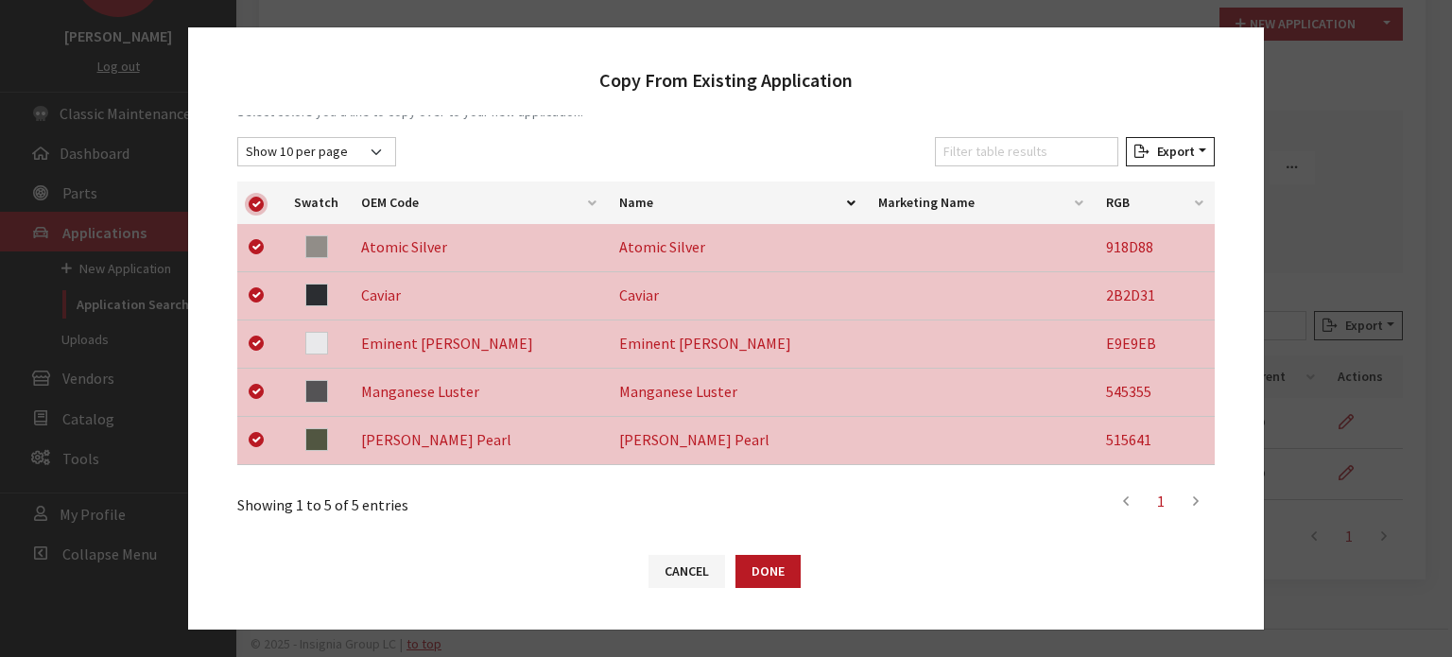
scroll to position [548, 0]
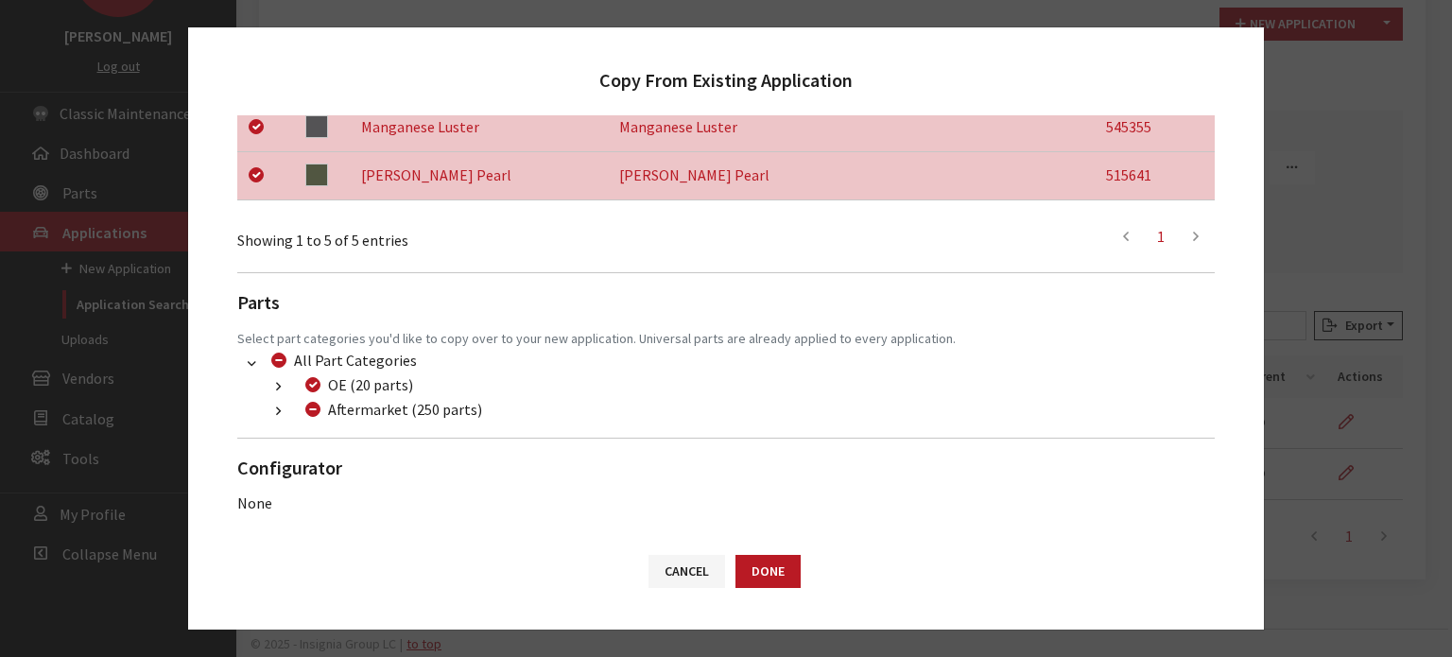
click at [279, 411] on icon "button" at bounding box center [278, 412] width 5 height 13
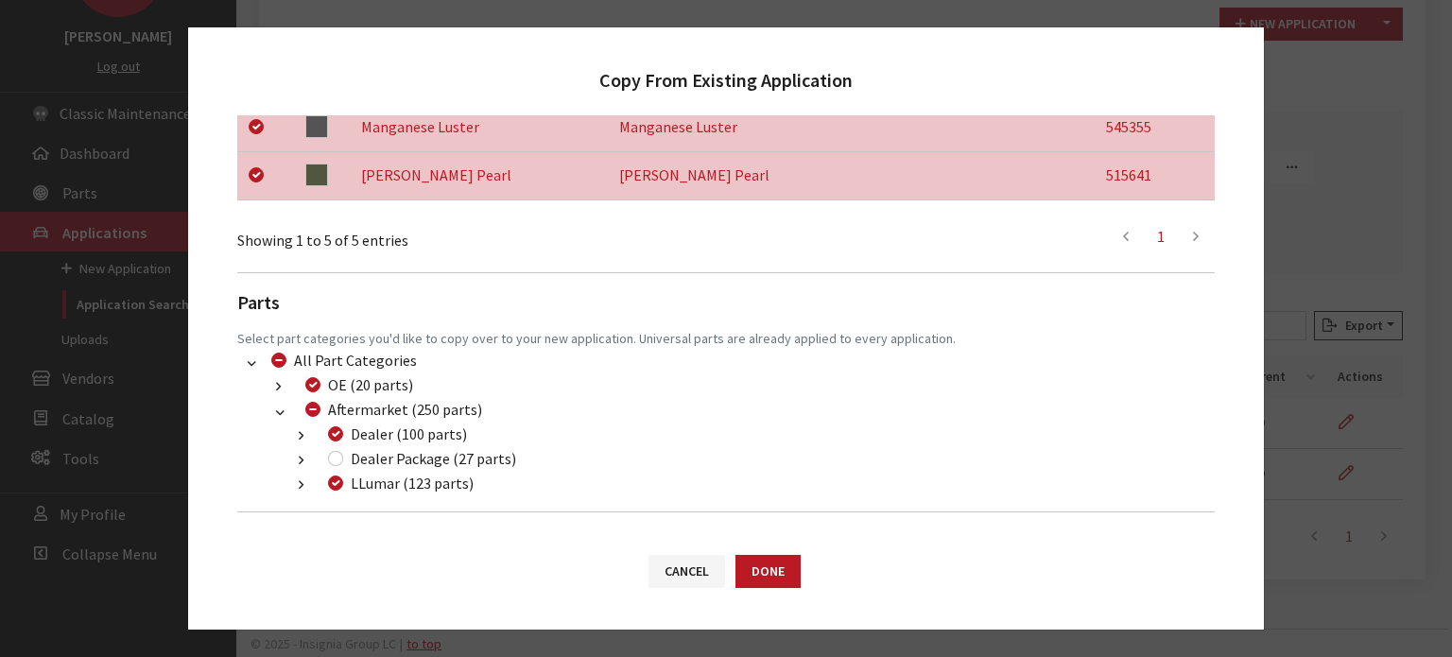
click at [325, 453] on div "Dealer Package (27 parts)" at bounding box center [419, 458] width 194 height 23
drag, startPoint x: 330, startPoint y: 460, endPoint x: 343, endPoint y: 465, distance: 14.1
click at [331, 460] on input "Dealer Package (27 parts)" at bounding box center [335, 458] width 15 height 15
checkbox input "true"
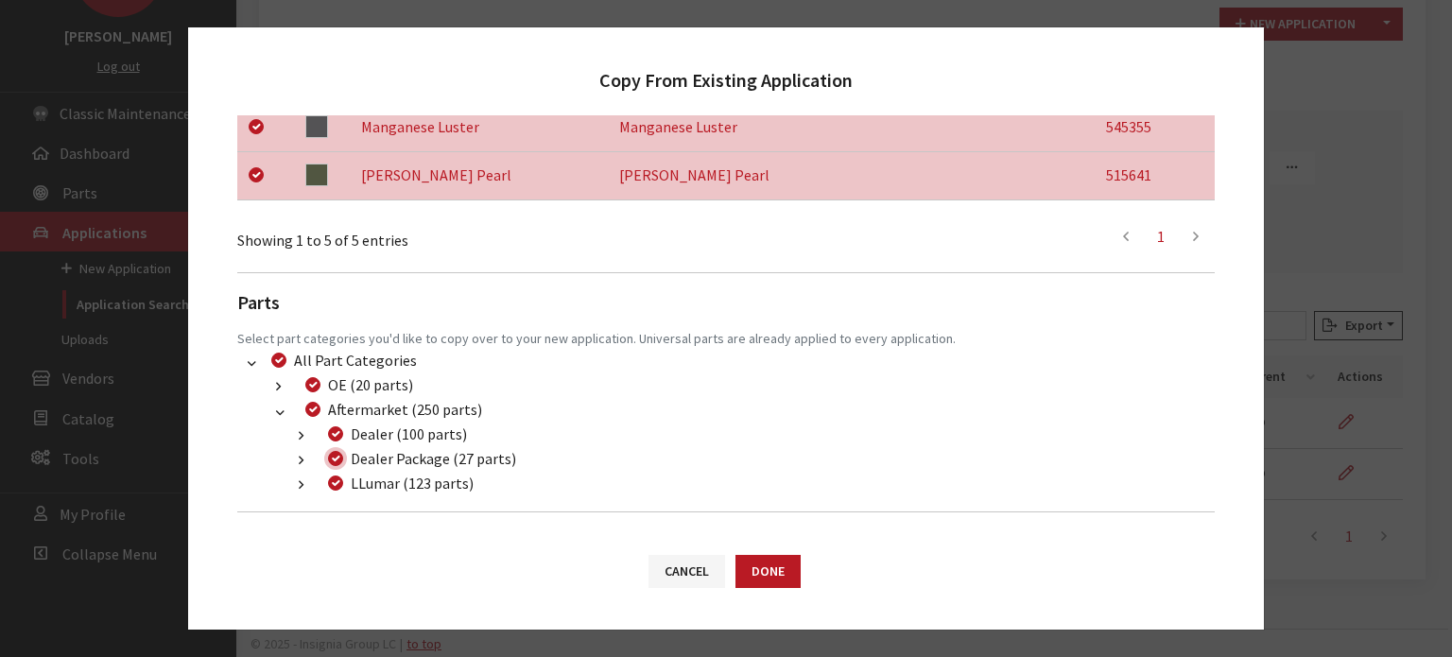
checkbox input "true"
click at [754, 566] on button "Done" at bounding box center [768, 571] width 65 height 33
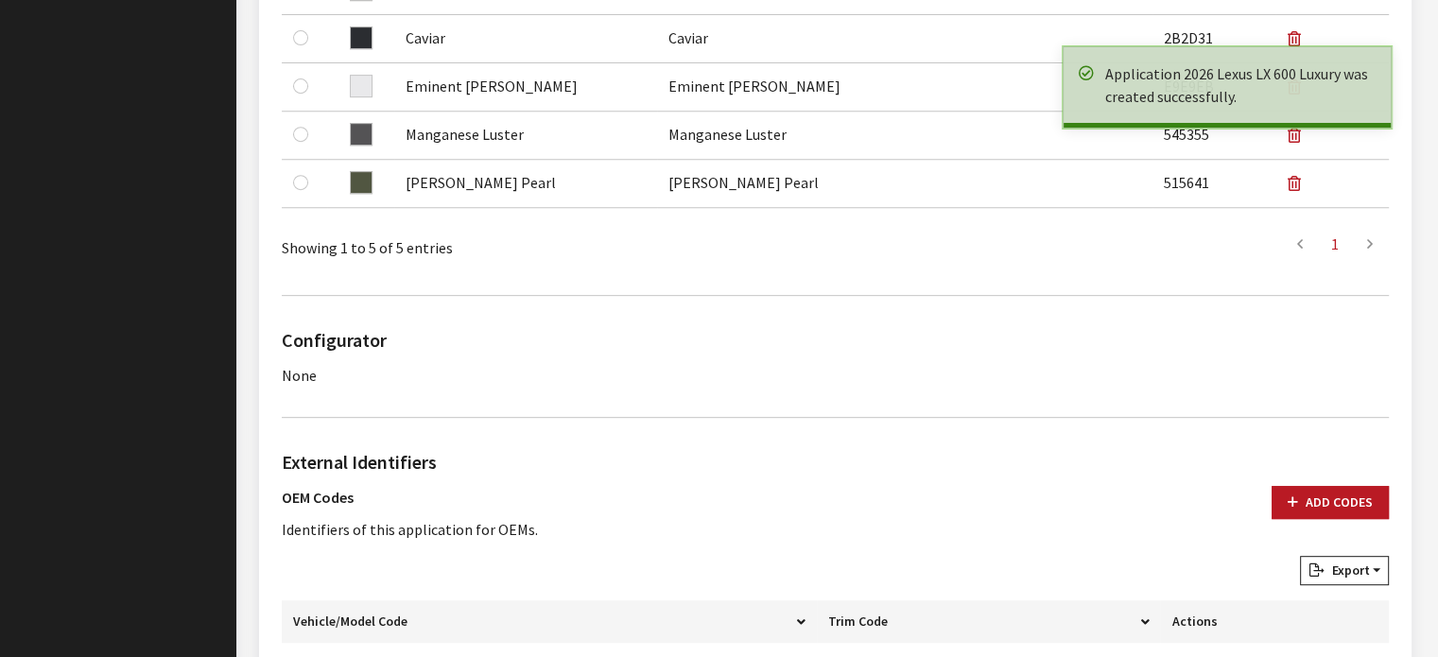
scroll to position [945, 0]
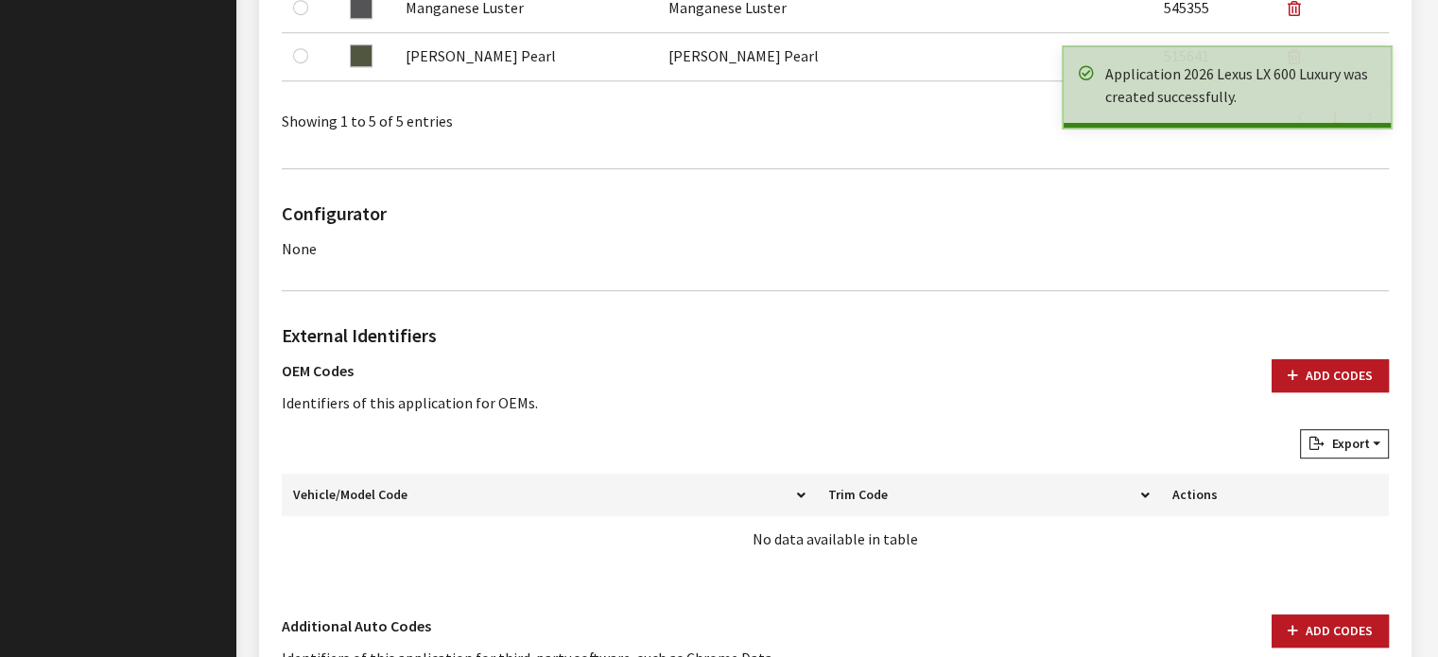
drag, startPoint x: 1332, startPoint y: 375, endPoint x: 1145, endPoint y: 436, distance: 196.7
click at [1330, 373] on button "Add Codes" at bounding box center [1330, 375] width 117 height 33
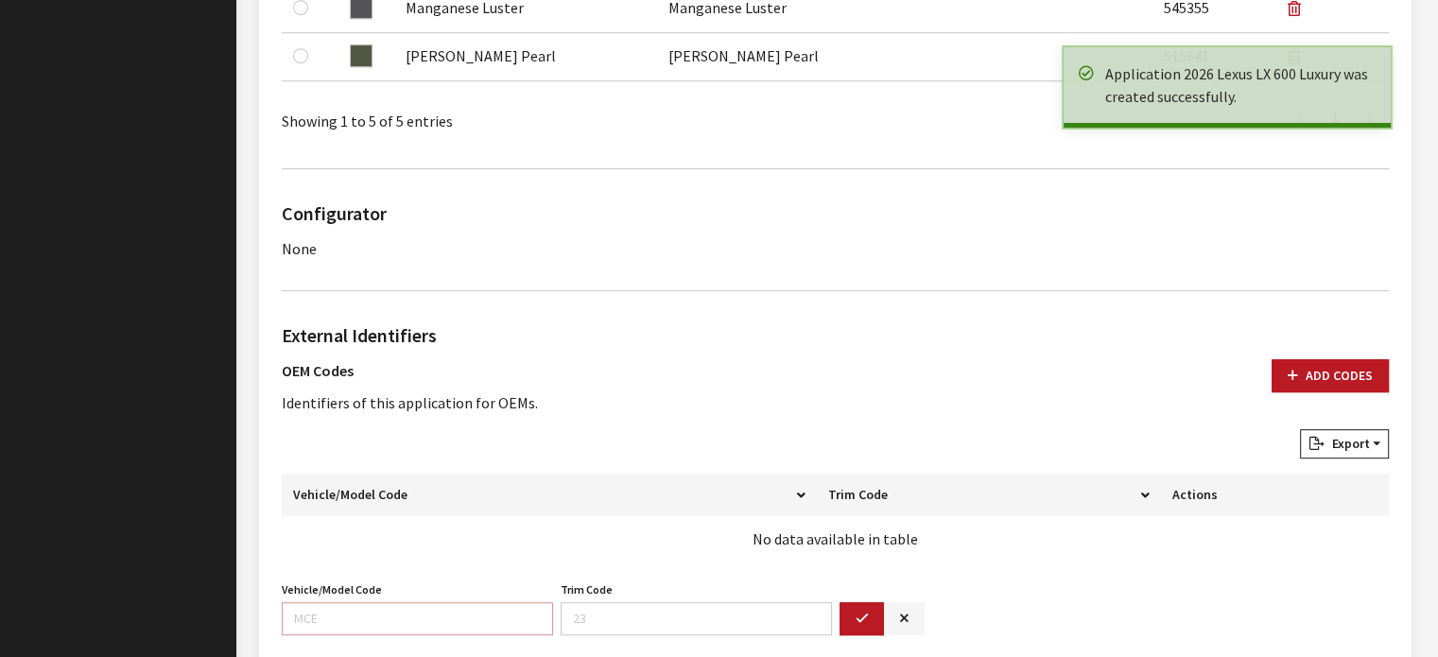
click at [506, 630] on input "Vehicle/Model Code" at bounding box center [417, 618] width 271 height 33
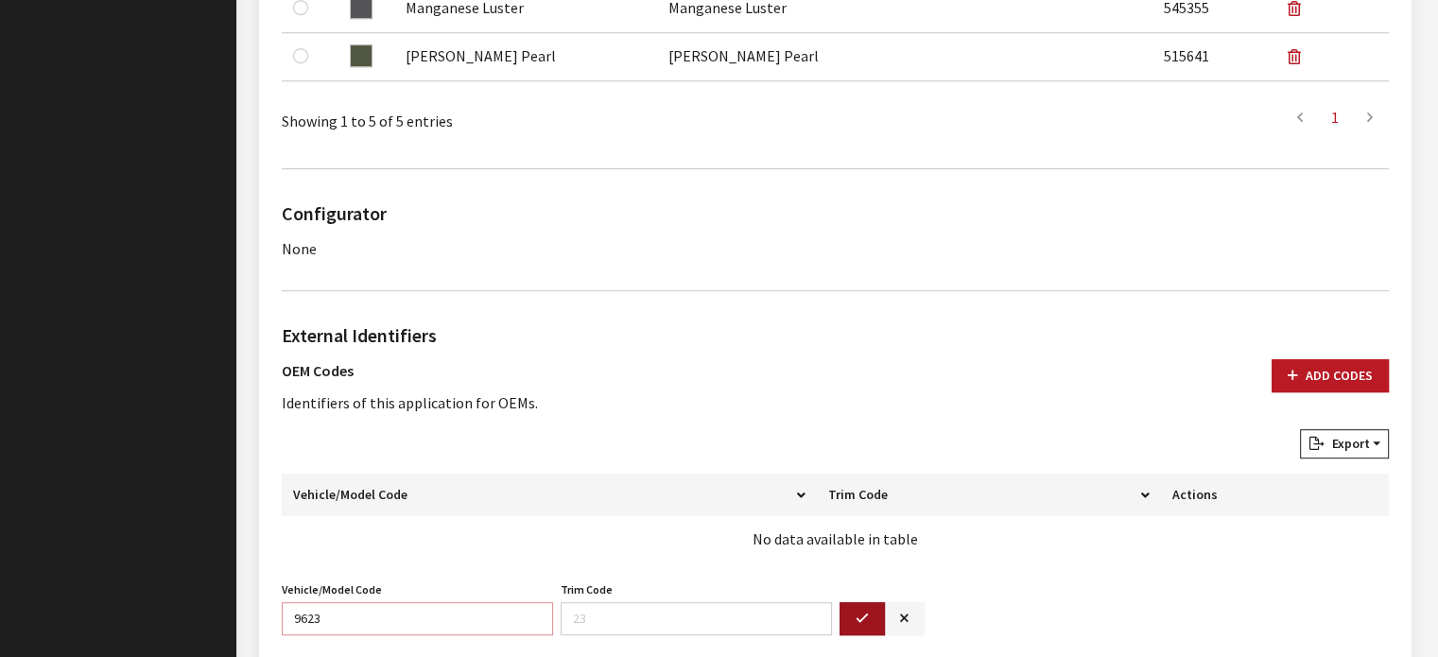
type input "9623"
click at [868, 604] on button "button" at bounding box center [862, 618] width 45 height 33
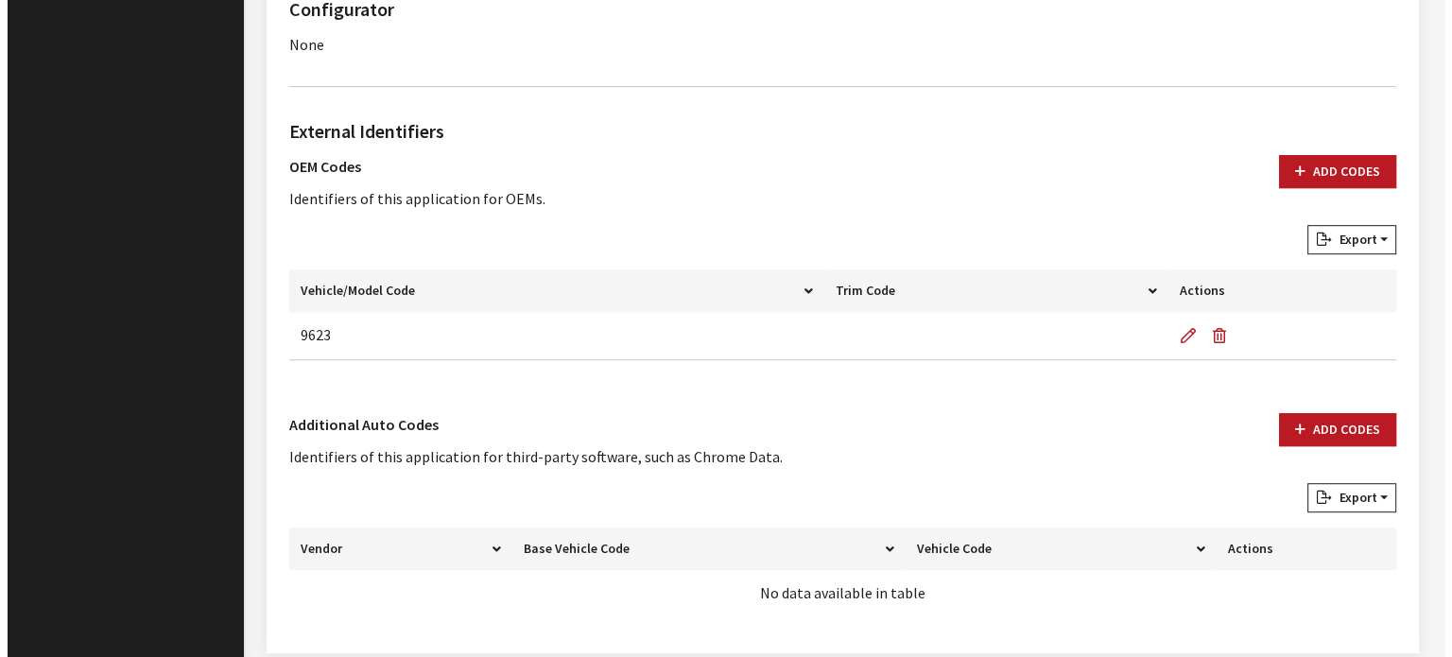
scroll to position [1222, 0]
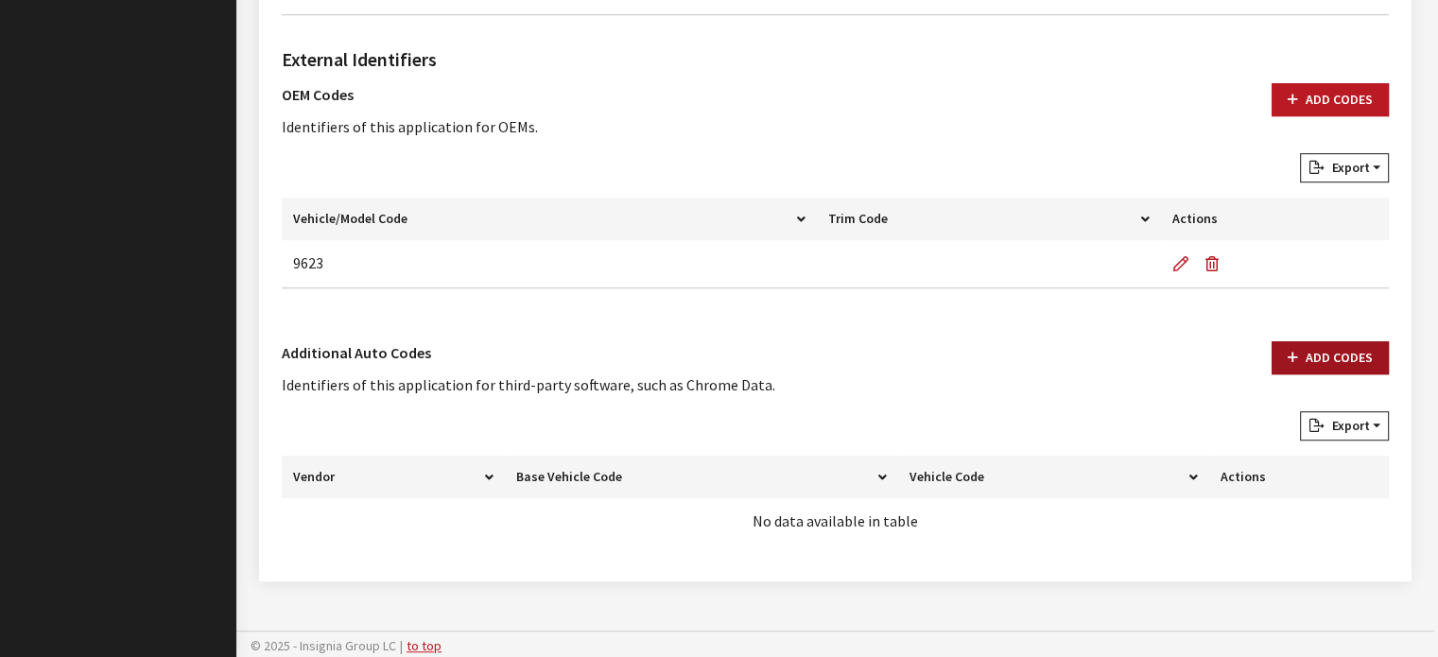
click at [1343, 366] on button "Add Codes" at bounding box center [1330, 357] width 117 height 33
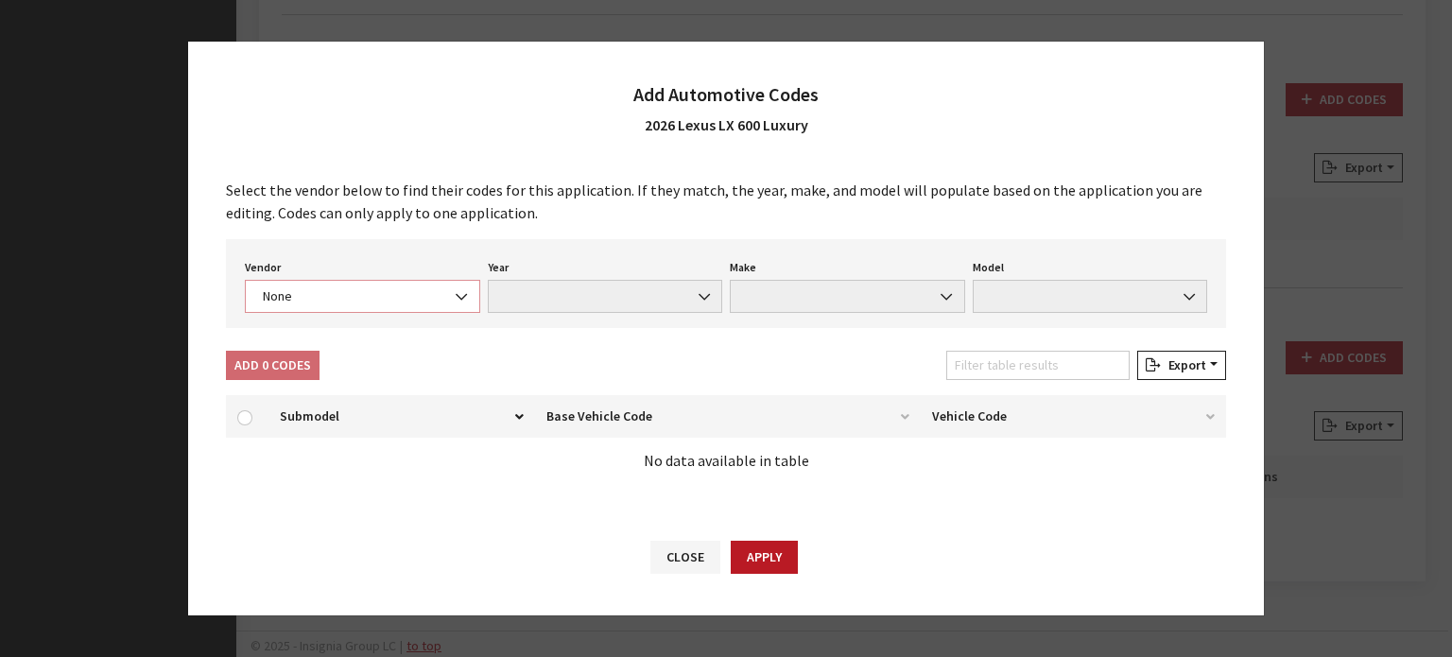
click at [354, 309] on span "None" at bounding box center [362, 296] width 235 height 33
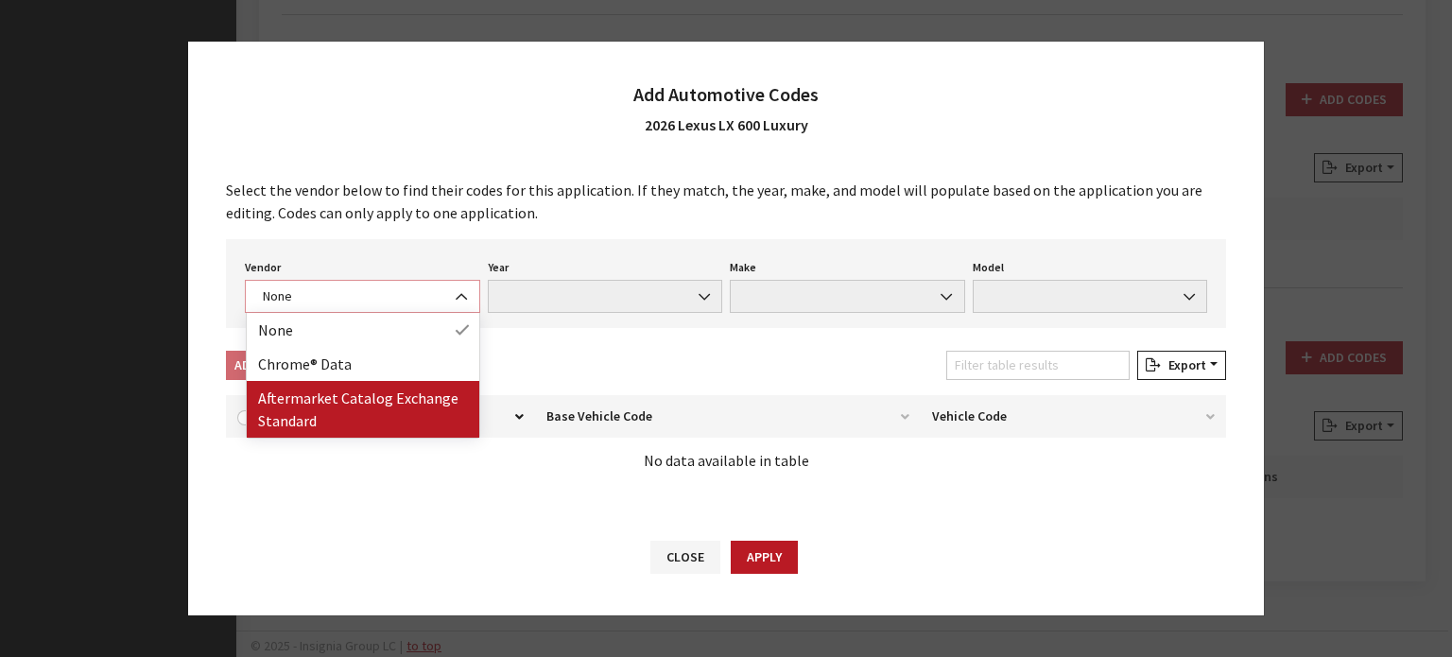
select select "2"
select select "2026"
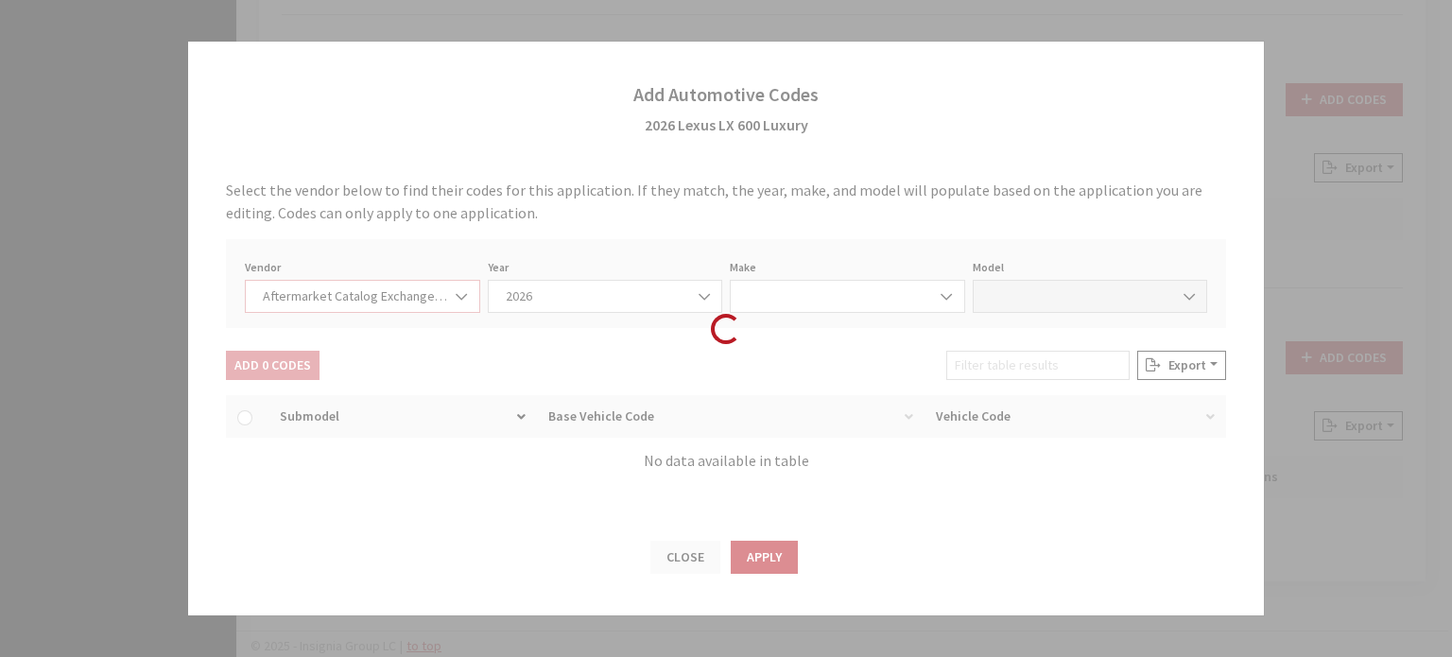
select select "75"
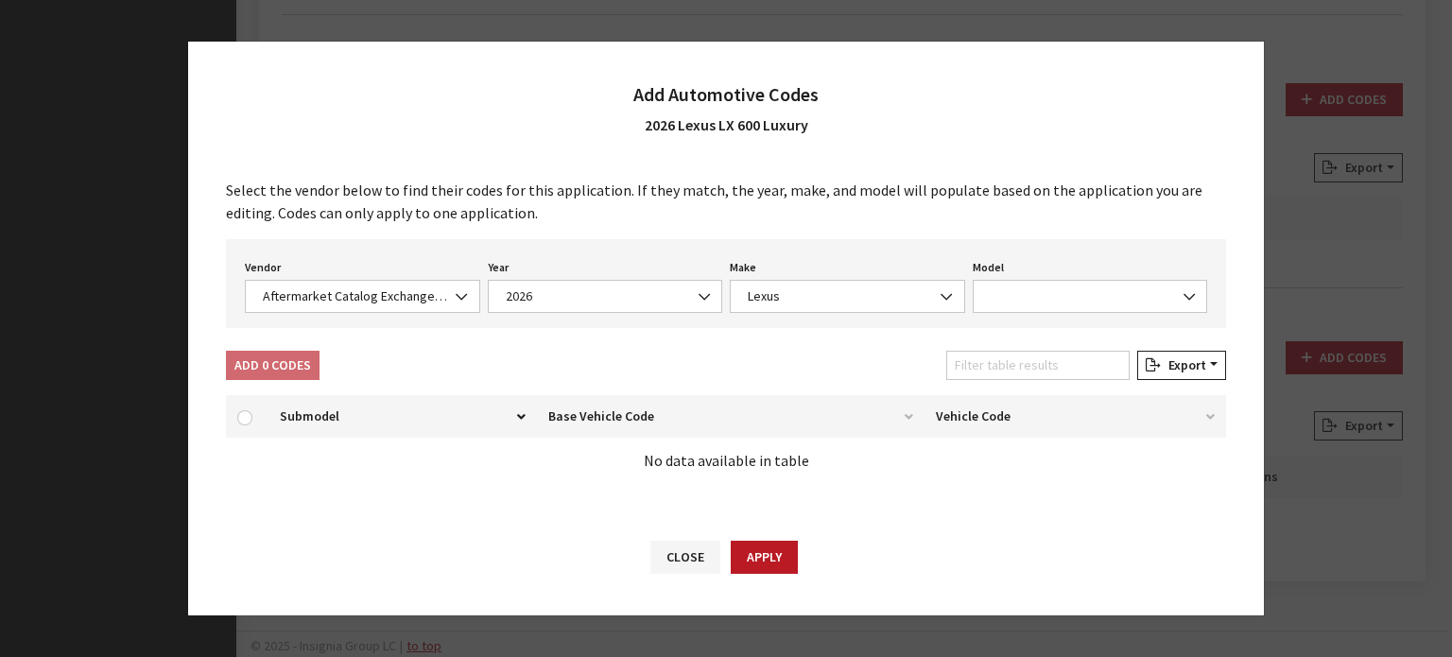
click at [1035, 266] on div "Model None IS350 RX350 LC500 LX600 RZ450e RX350h RX500h GX550 TX350 TX500h TX55…" at bounding box center [1090, 283] width 243 height 59
click at [1046, 290] on span at bounding box center [1090, 296] width 235 height 33
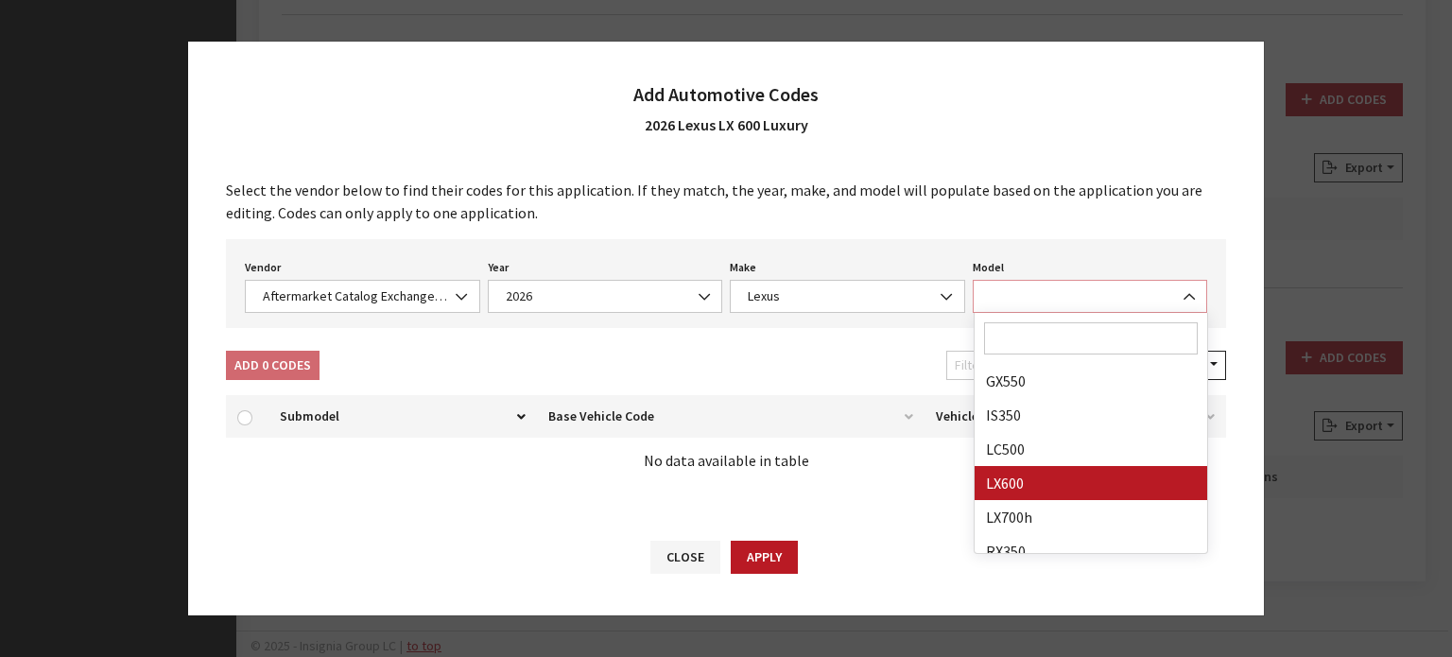
scroll to position [95, 0]
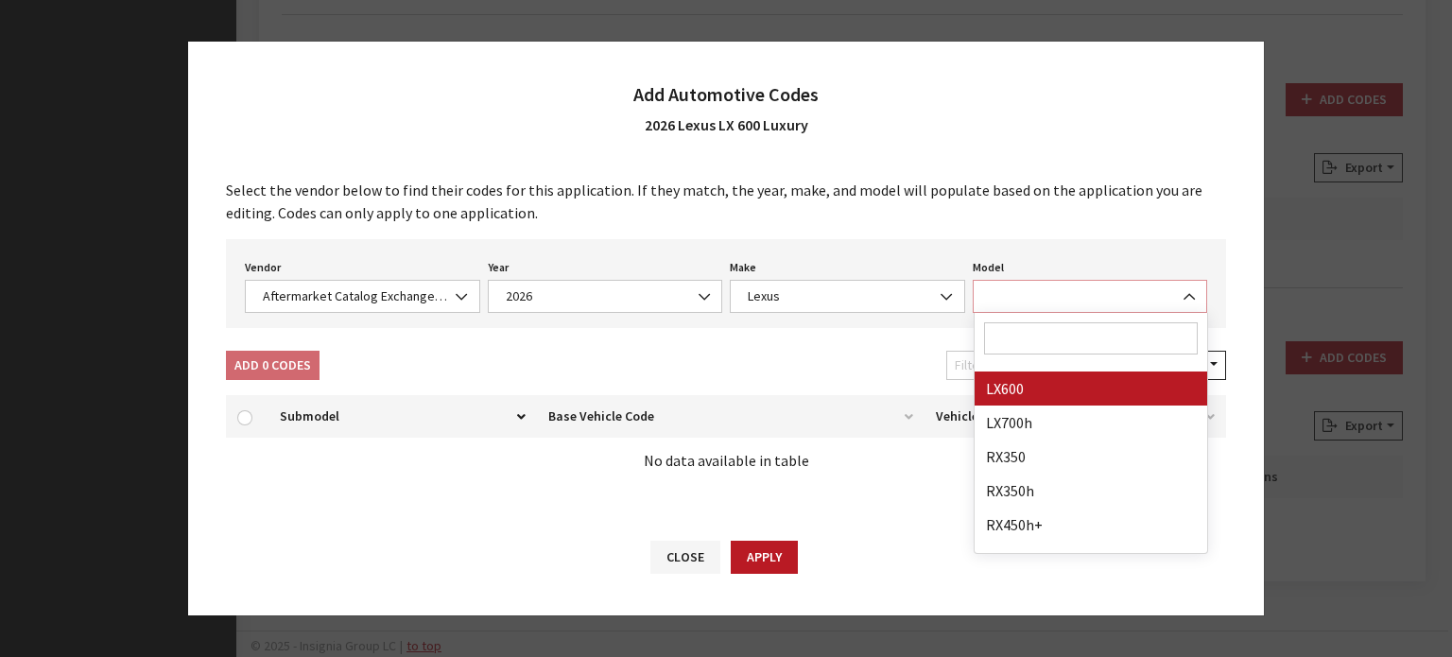
select select "29656"
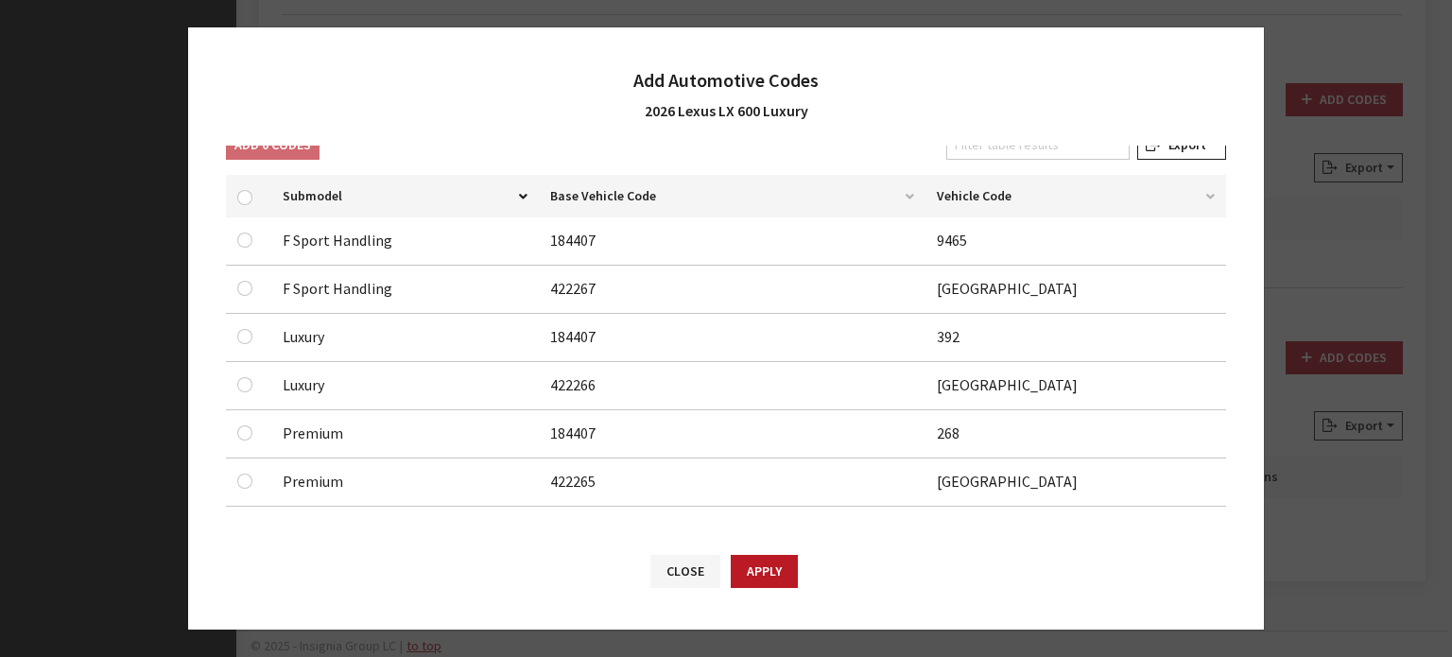
scroll to position [212, 0]
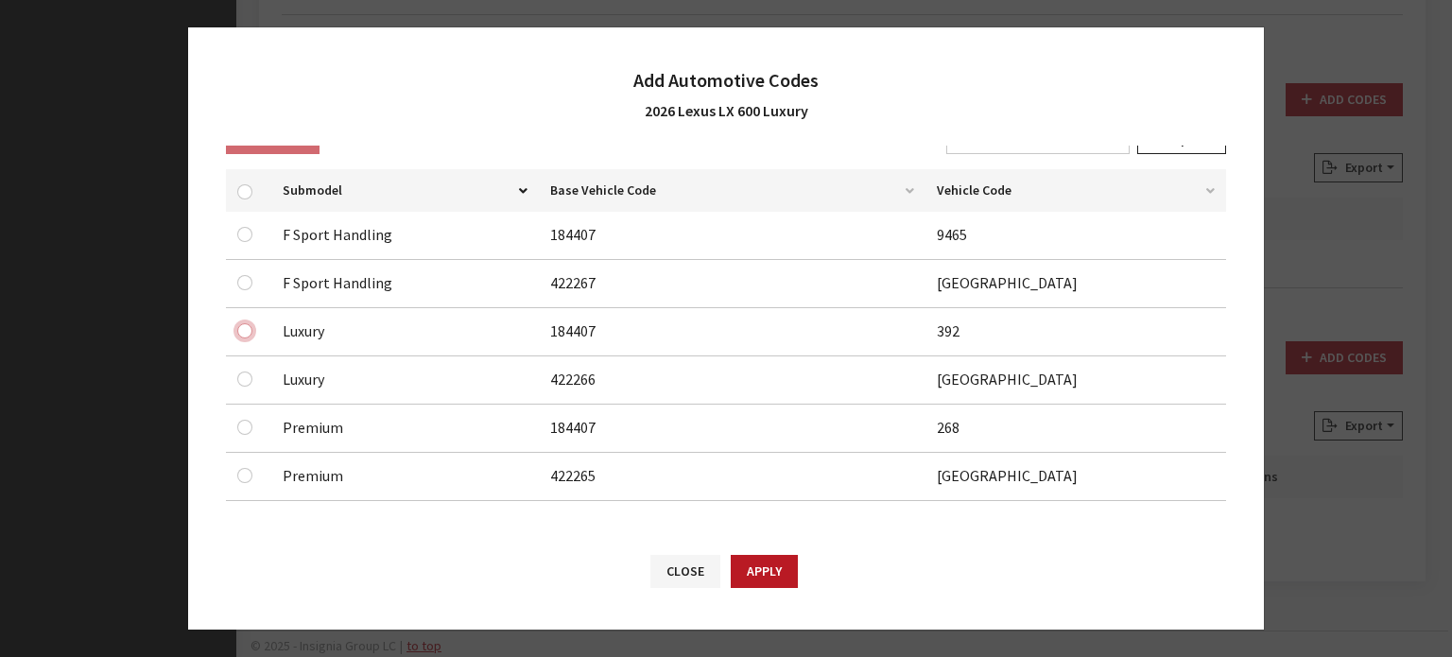
click at [247, 333] on input "checkbox" at bounding box center [244, 330] width 15 height 15
checkbox input "true"
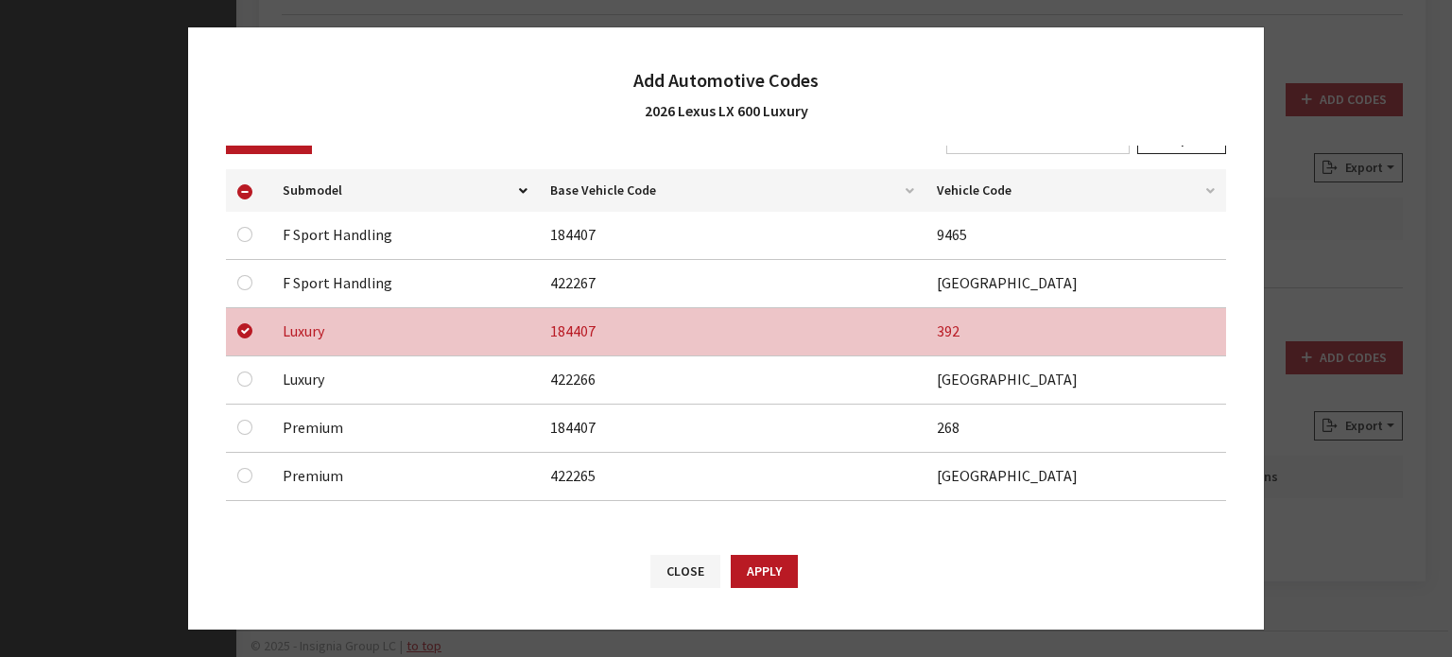
click at [252, 385] on div at bounding box center [248, 379] width 23 height 23
drag, startPoint x: 252, startPoint y: 385, endPoint x: 245, endPoint y: 378, distance: 10.1
click at [246, 378] on div at bounding box center [248, 379] width 23 height 23
click at [244, 377] on input "checkbox" at bounding box center [244, 379] width 15 height 15
checkbox input "true"
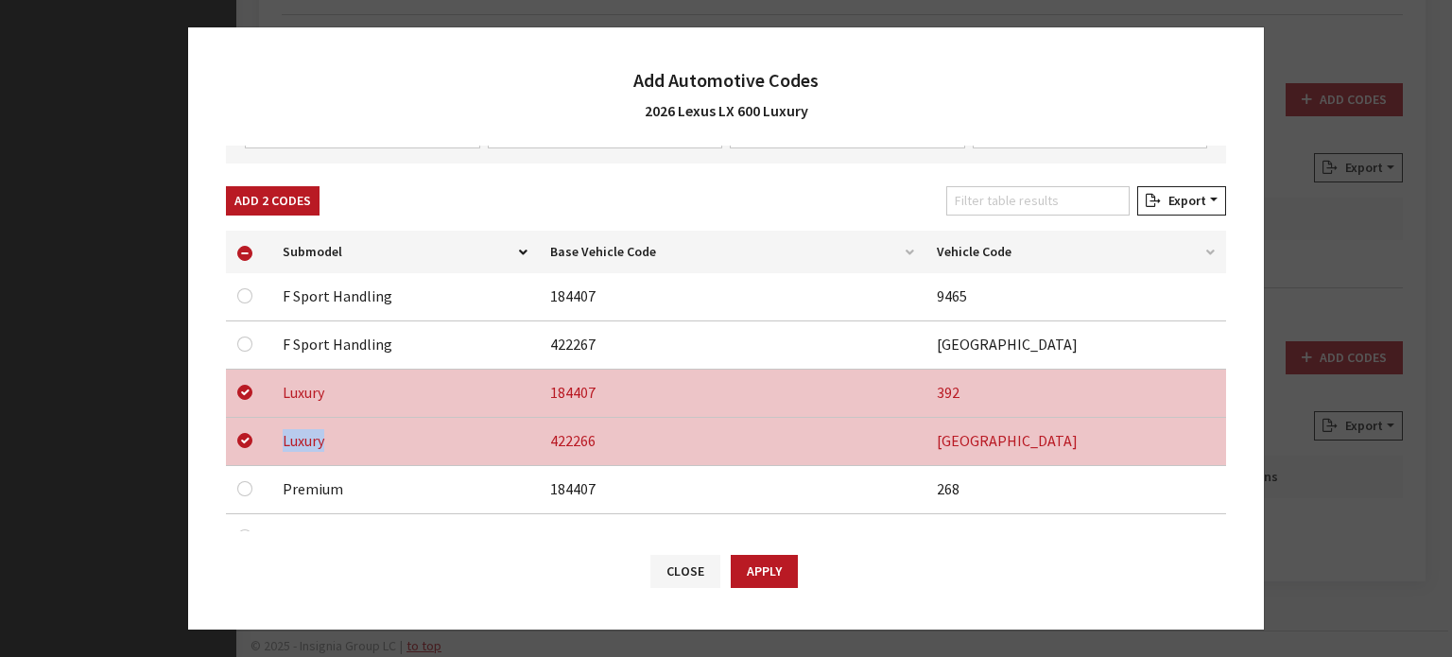
scroll to position [117, 0]
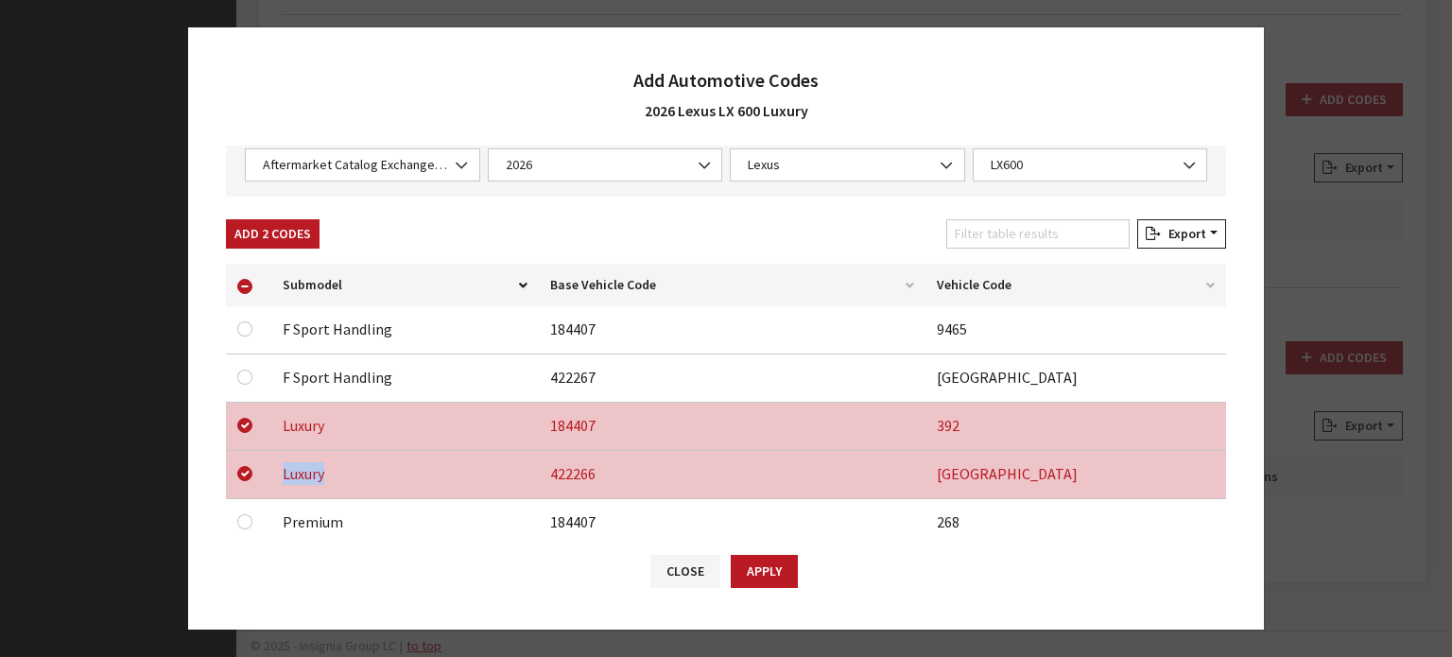
click at [292, 256] on div "Available Automotive Codes: Submodel Base Vehicle Code Vehicle Code F Sport Han…" at bounding box center [726, 433] width 1023 height 355
click at [289, 243] on button "Add 2 Codes" at bounding box center [273, 233] width 94 height 29
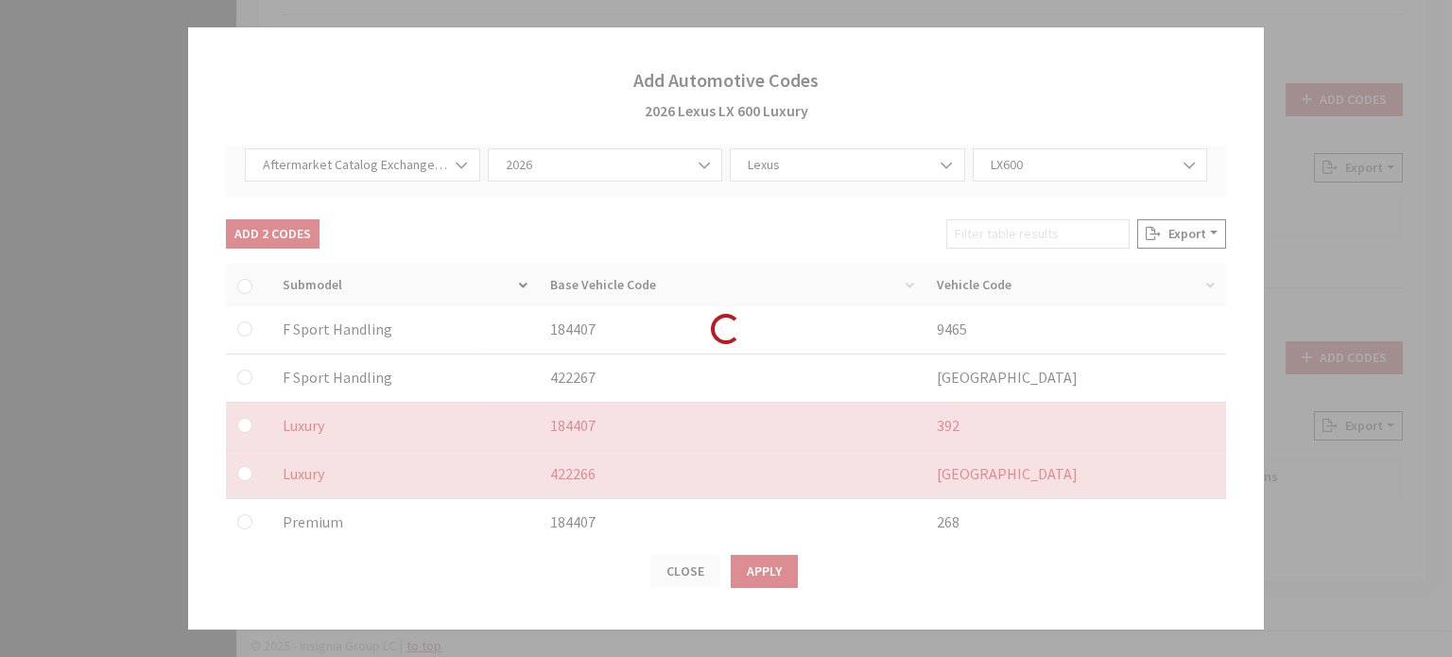
checkbox input "false"
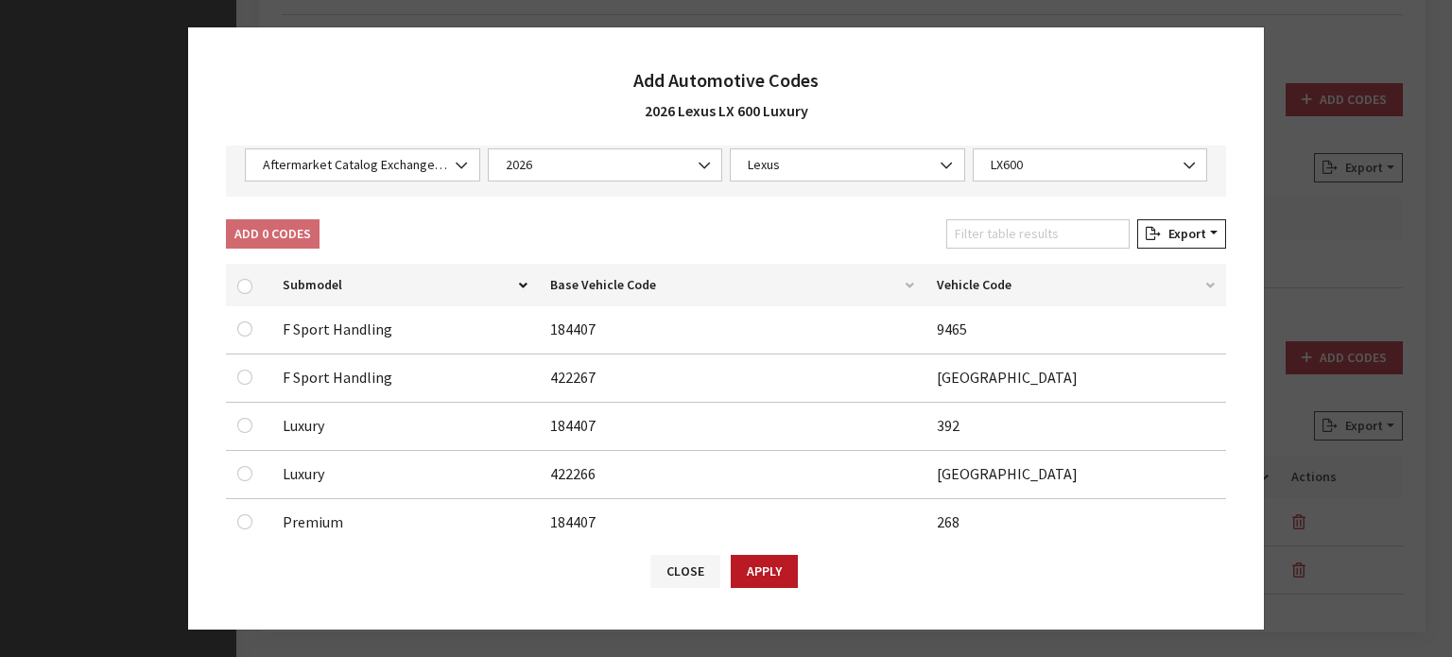
click at [761, 551] on div "Close Apply" at bounding box center [726, 580] width 1076 height 98
click at [762, 560] on button "Apply" at bounding box center [764, 571] width 67 height 33
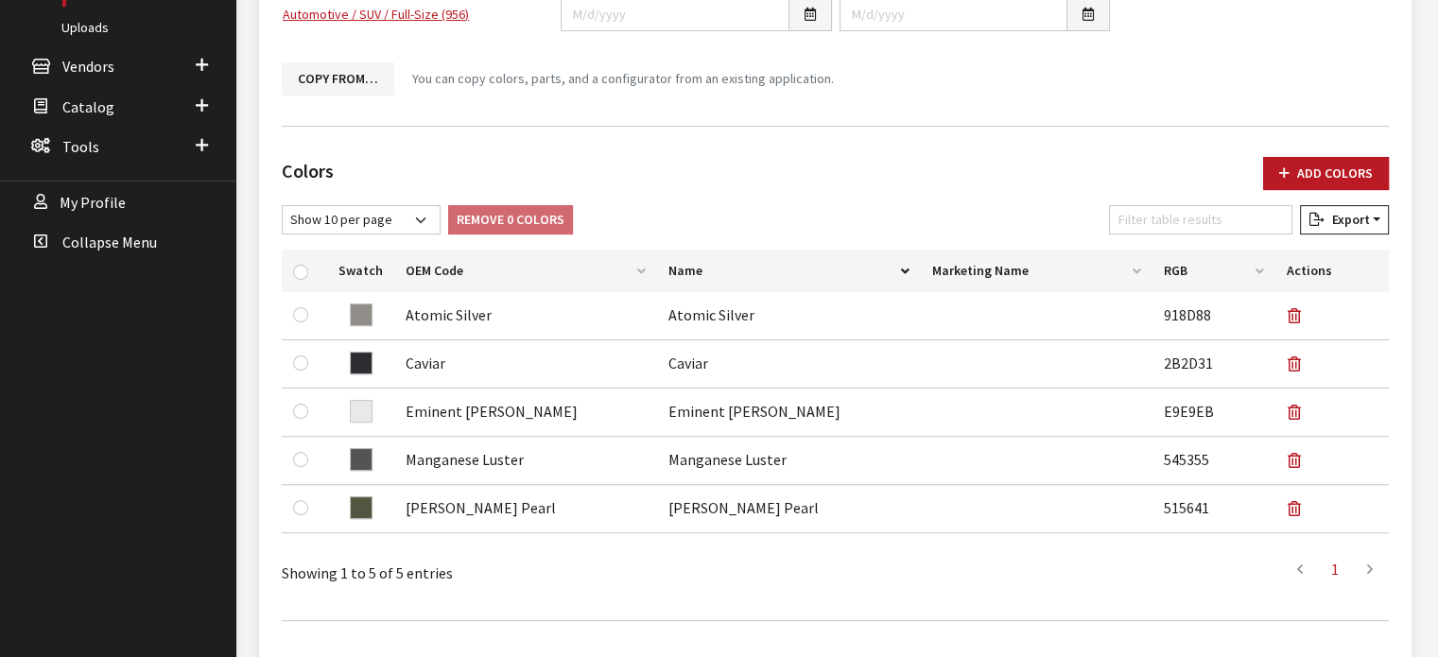
scroll to position [182, 0]
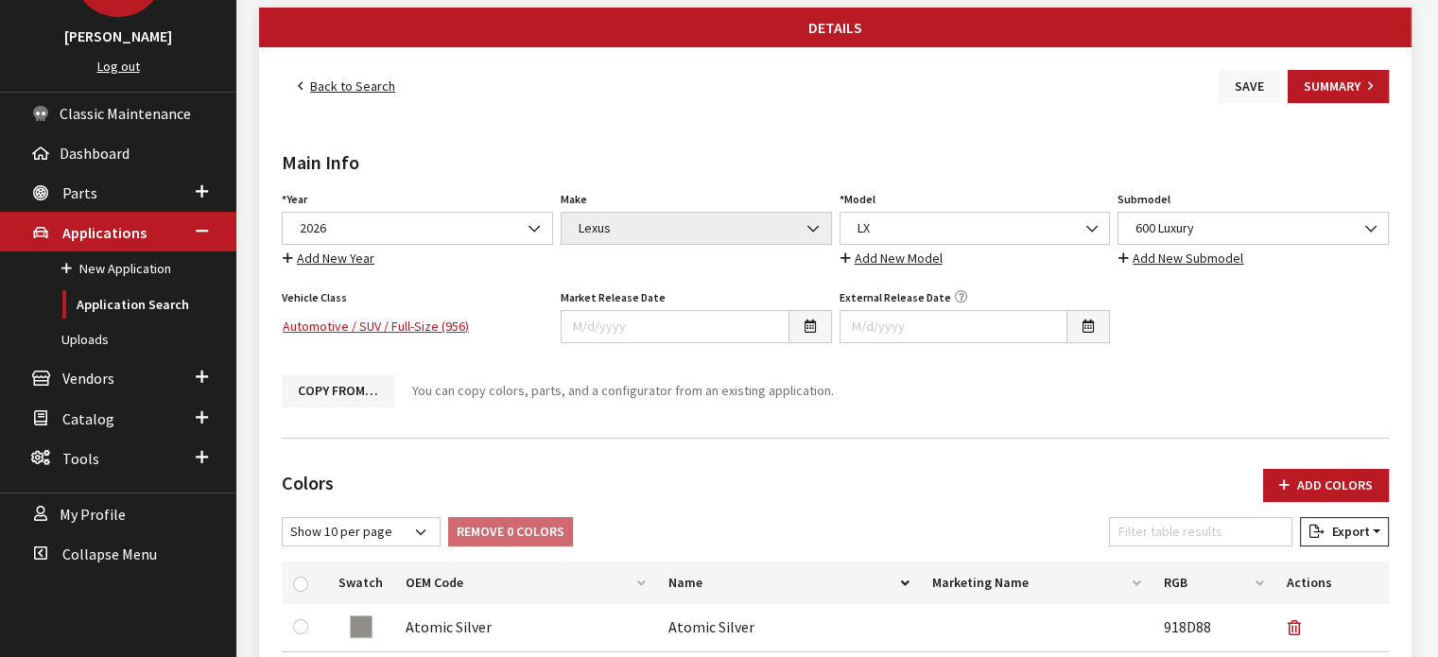
click at [1233, 81] on button "Save" at bounding box center [1249, 86] width 61 height 33
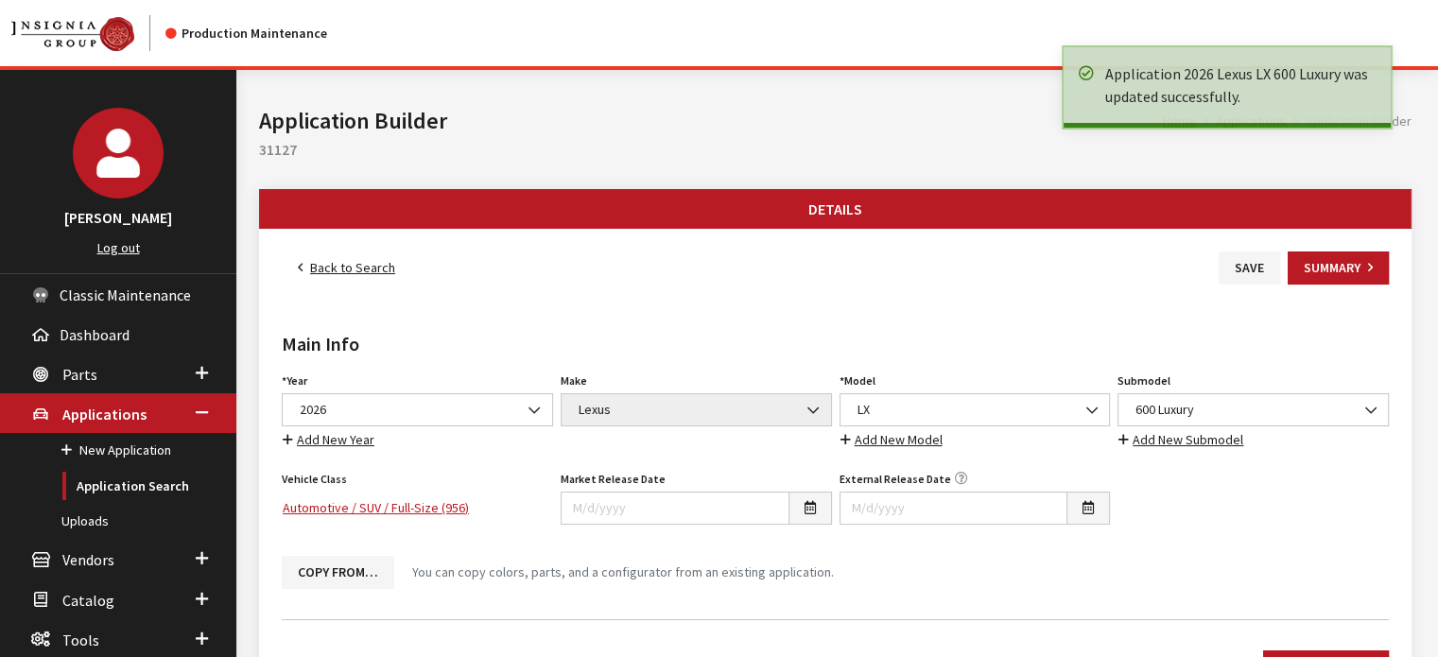
click at [337, 262] on link "Back to Search" at bounding box center [347, 267] width 130 height 33
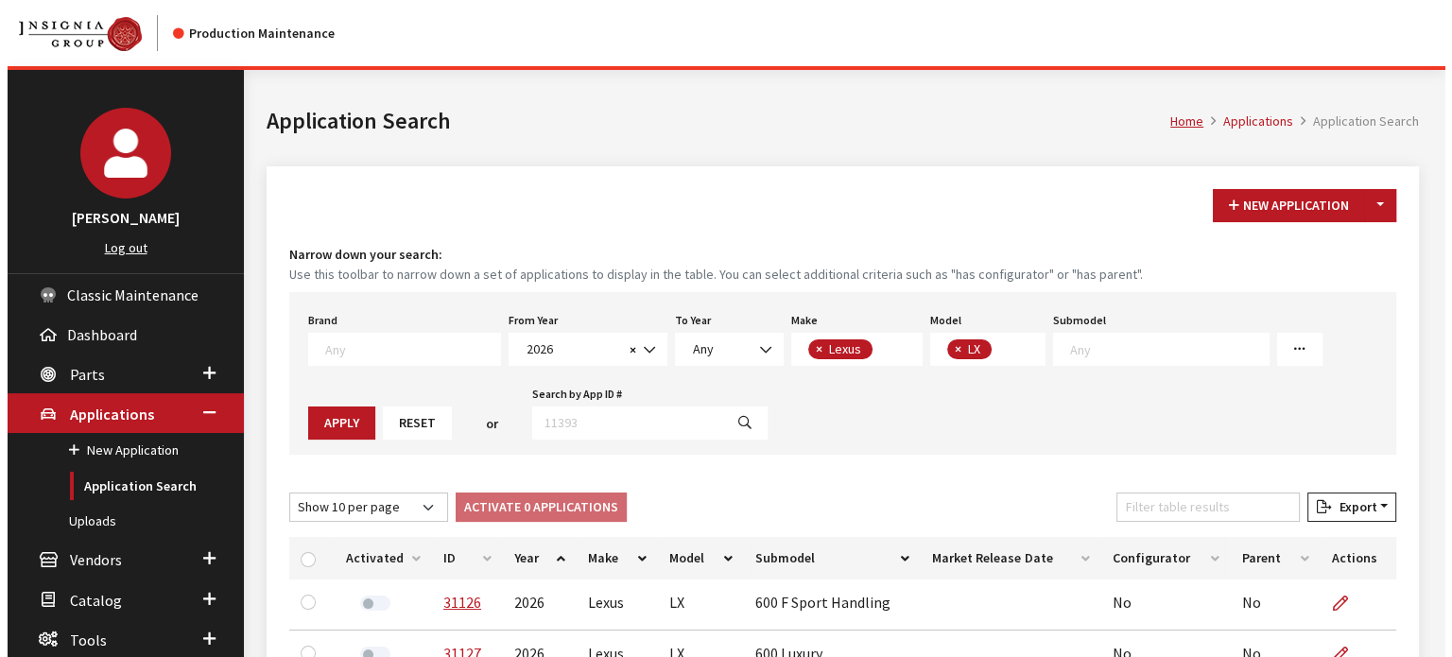
scroll to position [205, 0]
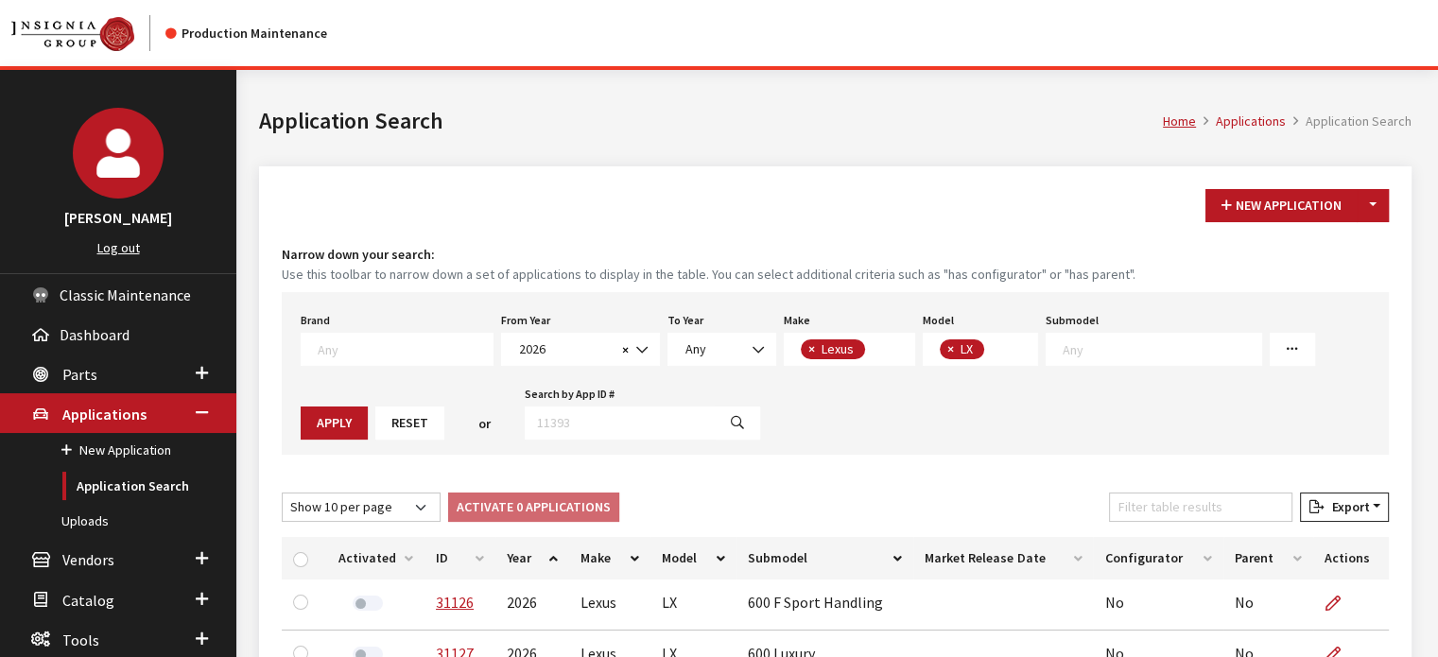
click at [1390, 195] on div "New Application Toggle Dropdown New From Existing..." at bounding box center [1297, 205] width 191 height 33
click at [1384, 199] on button "Toggle Dropdown" at bounding box center [1373, 205] width 32 height 33
click at [1326, 246] on button "New From Existing..." at bounding box center [1307, 245] width 163 height 33
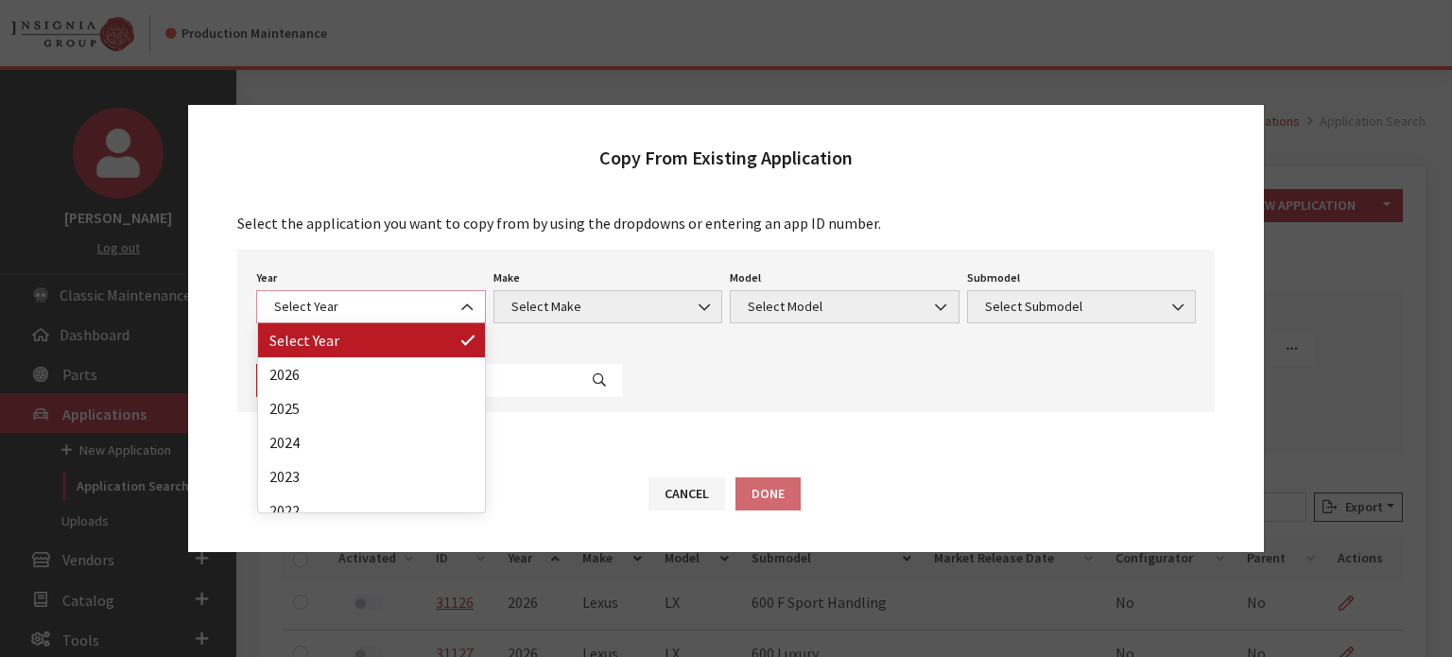
drag, startPoint x: 413, startPoint y: 311, endPoint x: 402, endPoint y: 336, distance: 27.1
click at [412, 312] on span "Select Year" at bounding box center [371, 307] width 205 height 20
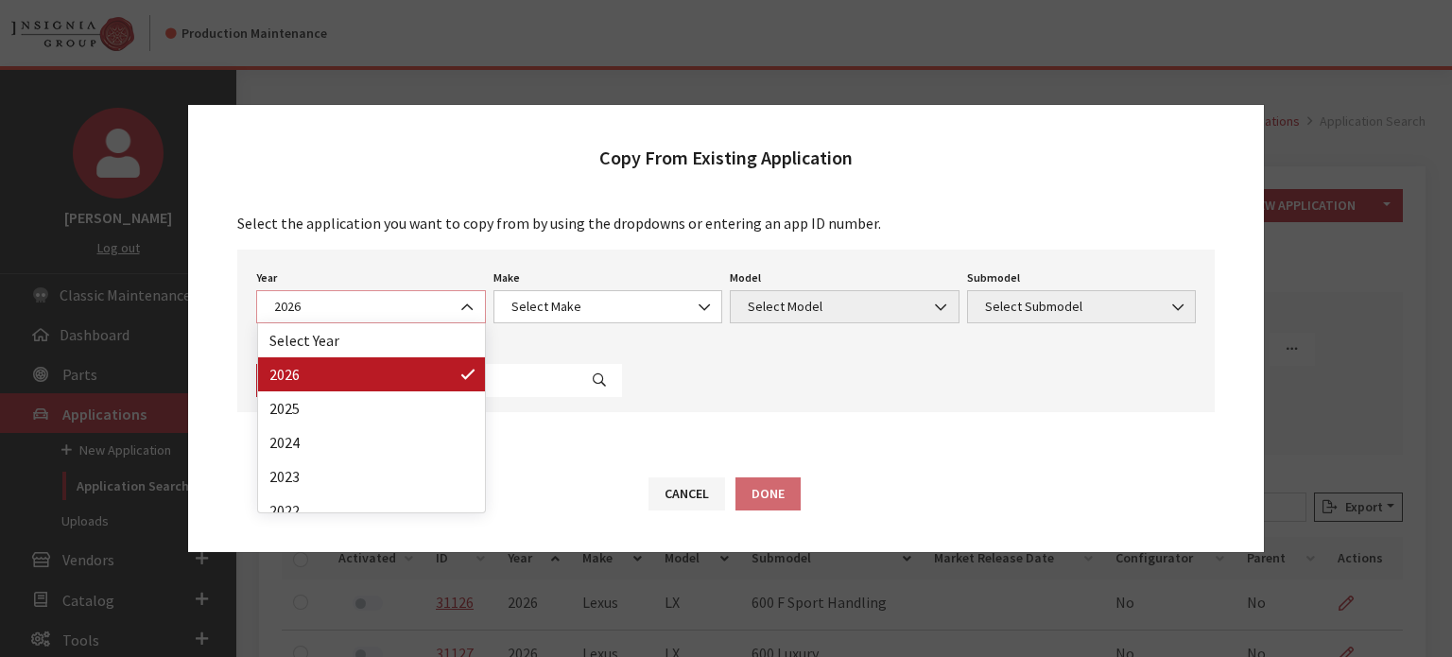
drag, startPoint x: 396, startPoint y: 308, endPoint x: 411, endPoint y: 399, distance: 92.0
click at [402, 321] on span "2026" at bounding box center [371, 306] width 230 height 33
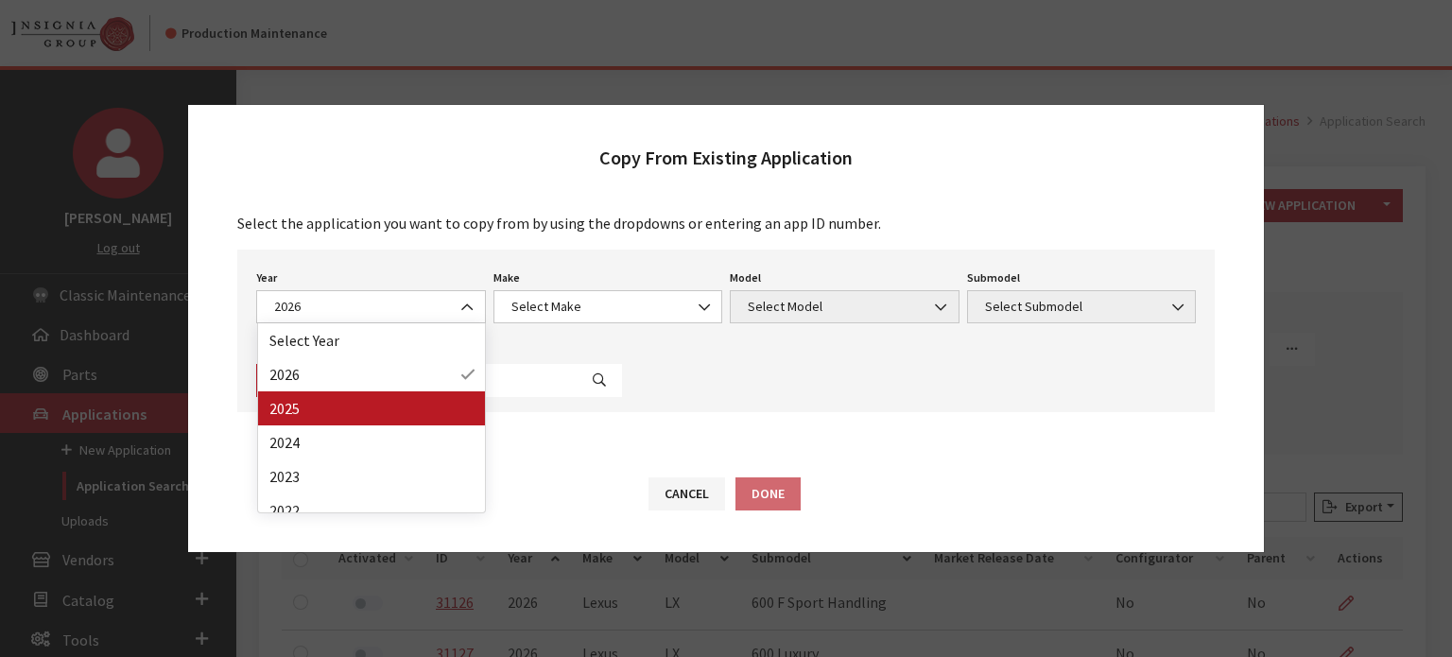
drag, startPoint x: 410, startPoint y: 400, endPoint x: 547, endPoint y: 333, distance: 152.6
select select "43"
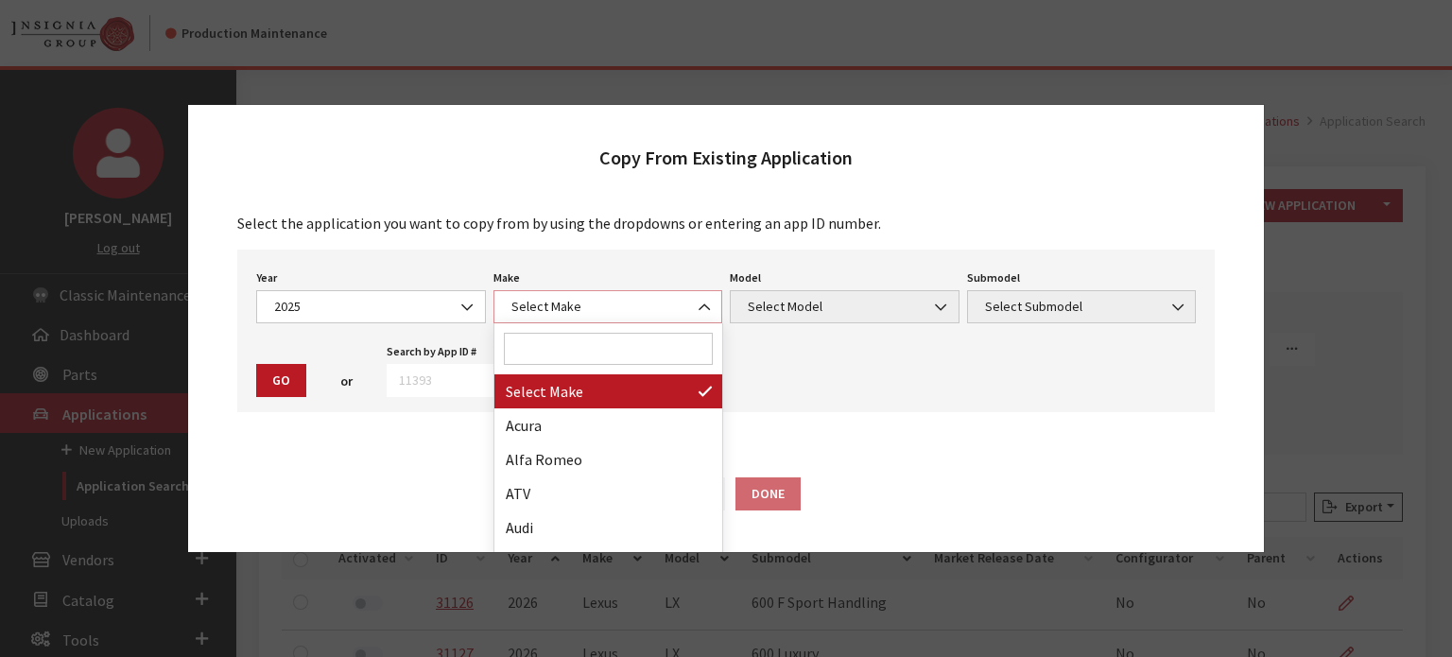
click at [629, 302] on span "Select Make" at bounding box center [608, 307] width 205 height 20
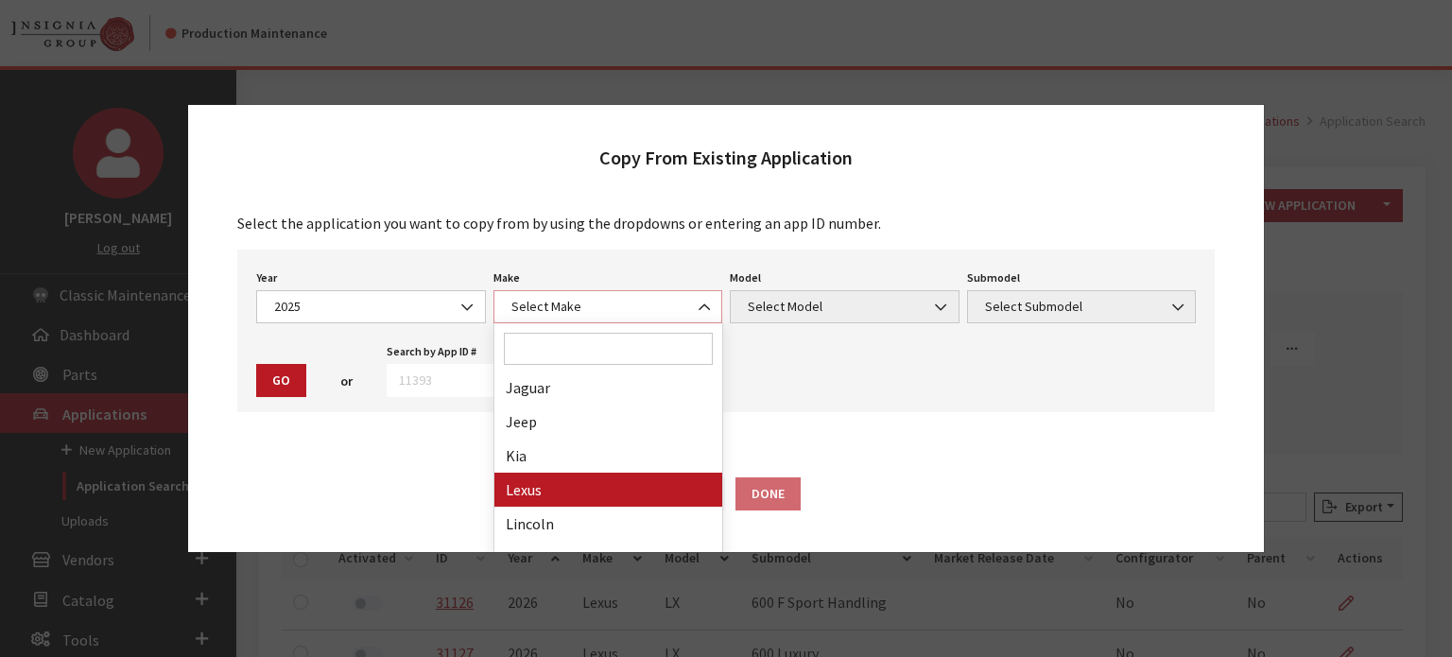
scroll to position [662, 0]
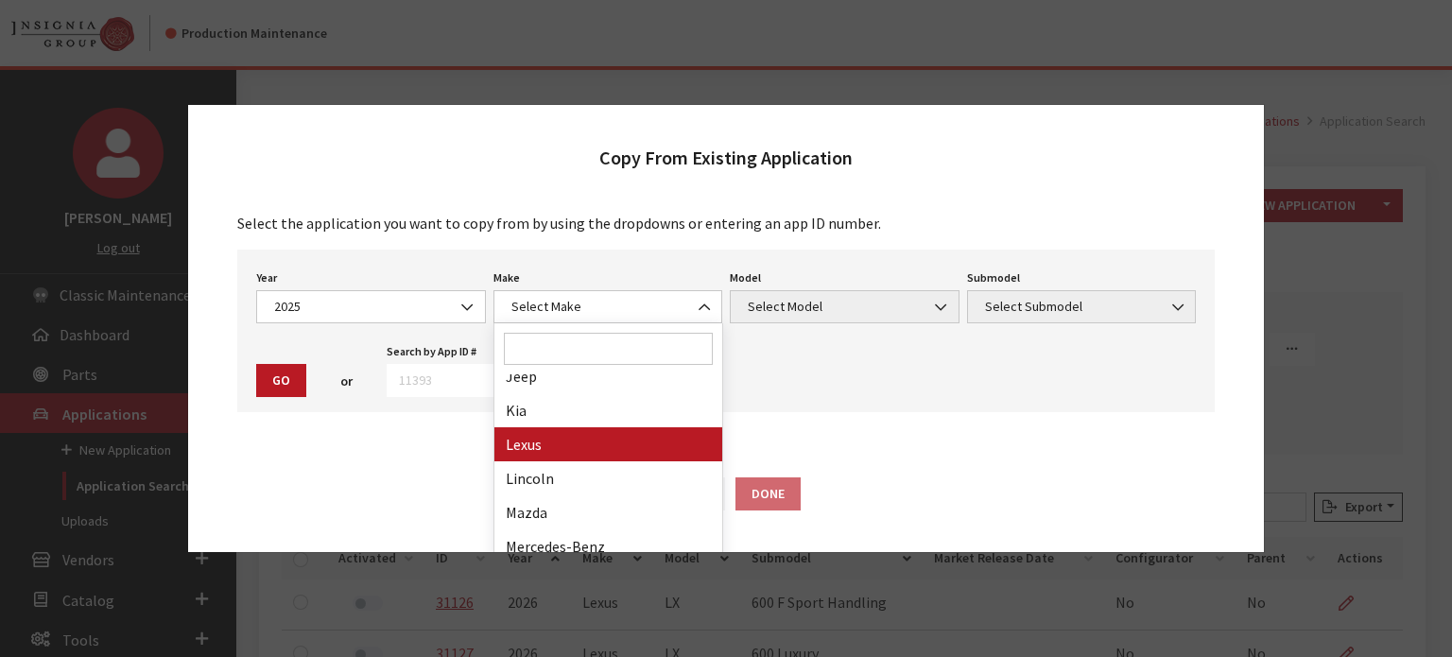
drag, startPoint x: 565, startPoint y: 442, endPoint x: 851, endPoint y: 344, distance: 301.7
select select "27"
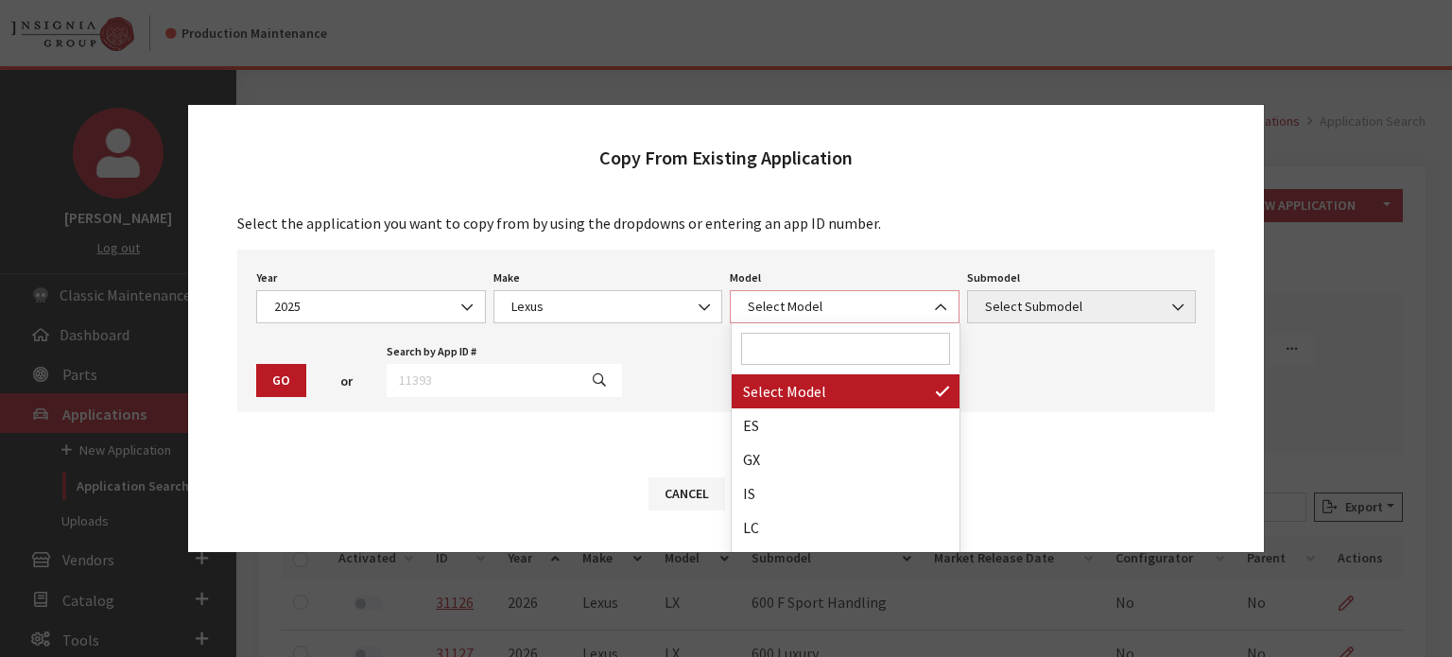
click at [853, 305] on span "Select Model" at bounding box center [844, 307] width 205 height 20
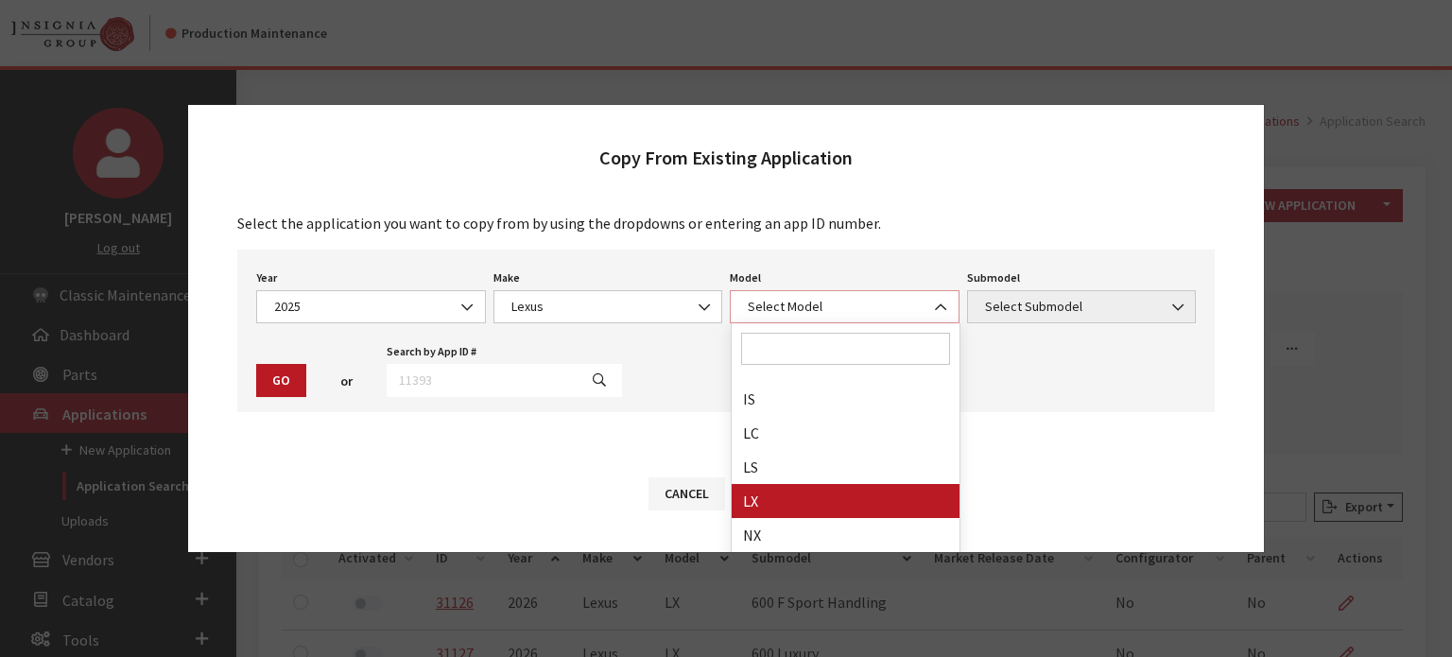
select select "1101"
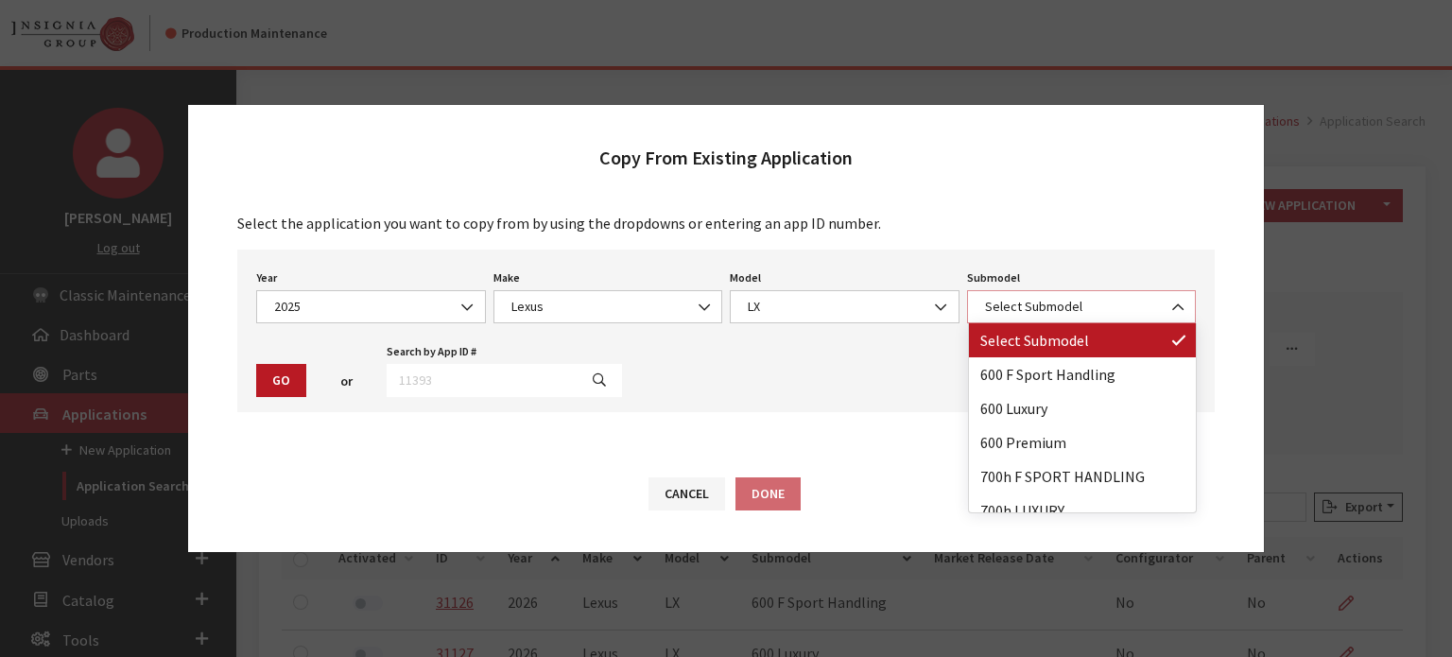
click at [1036, 313] on span "Select Submodel" at bounding box center [1082, 307] width 205 height 20
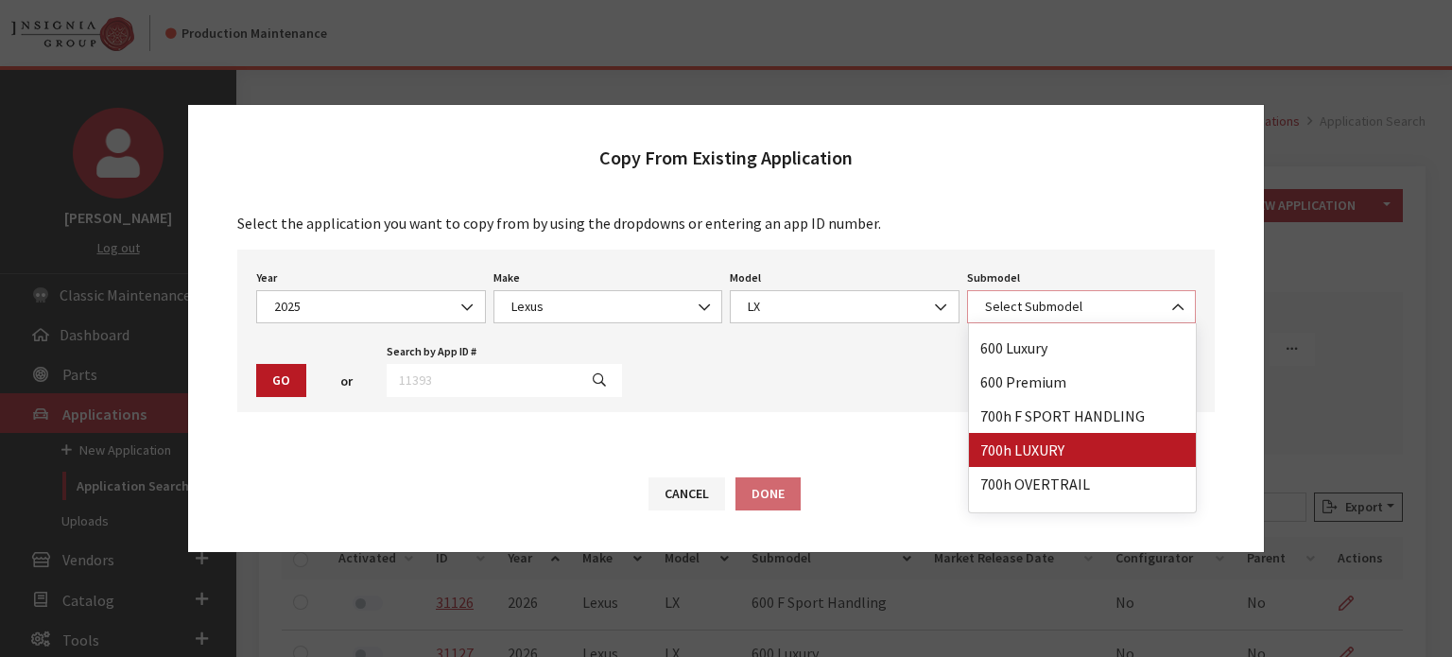
scroll to position [83, 0]
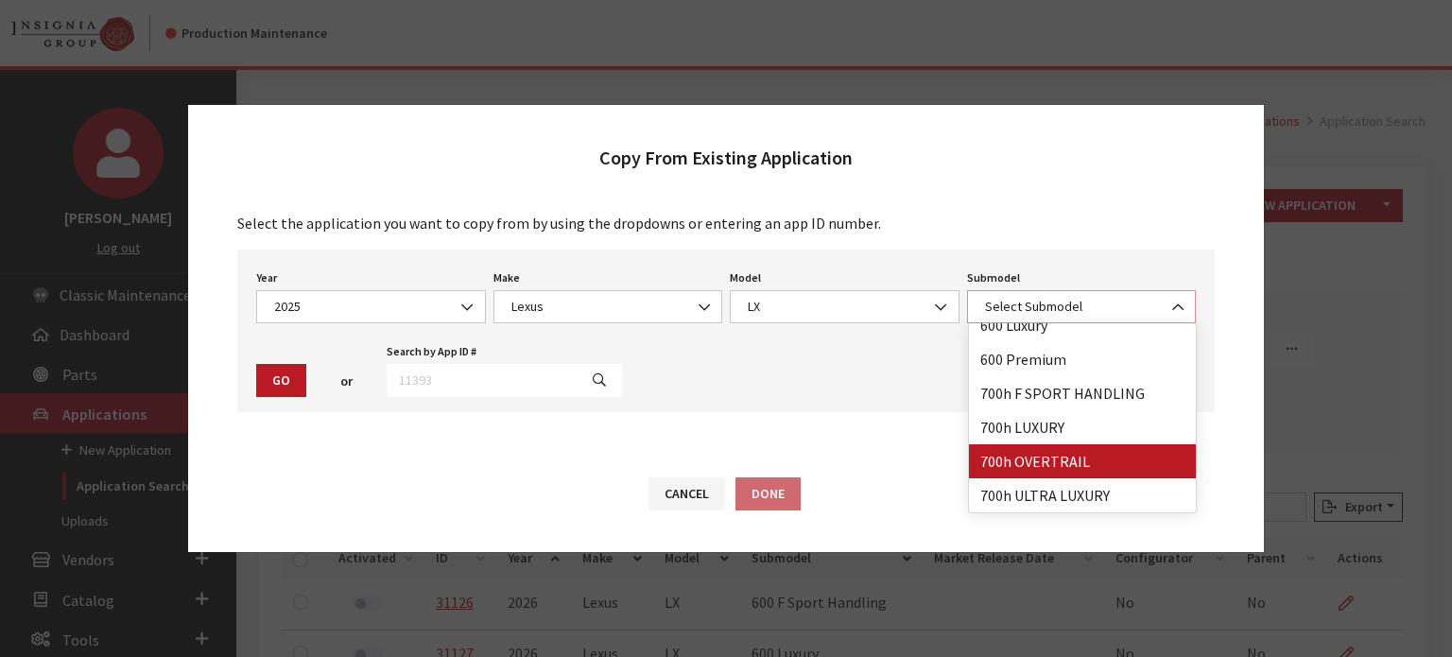
select select "4708"
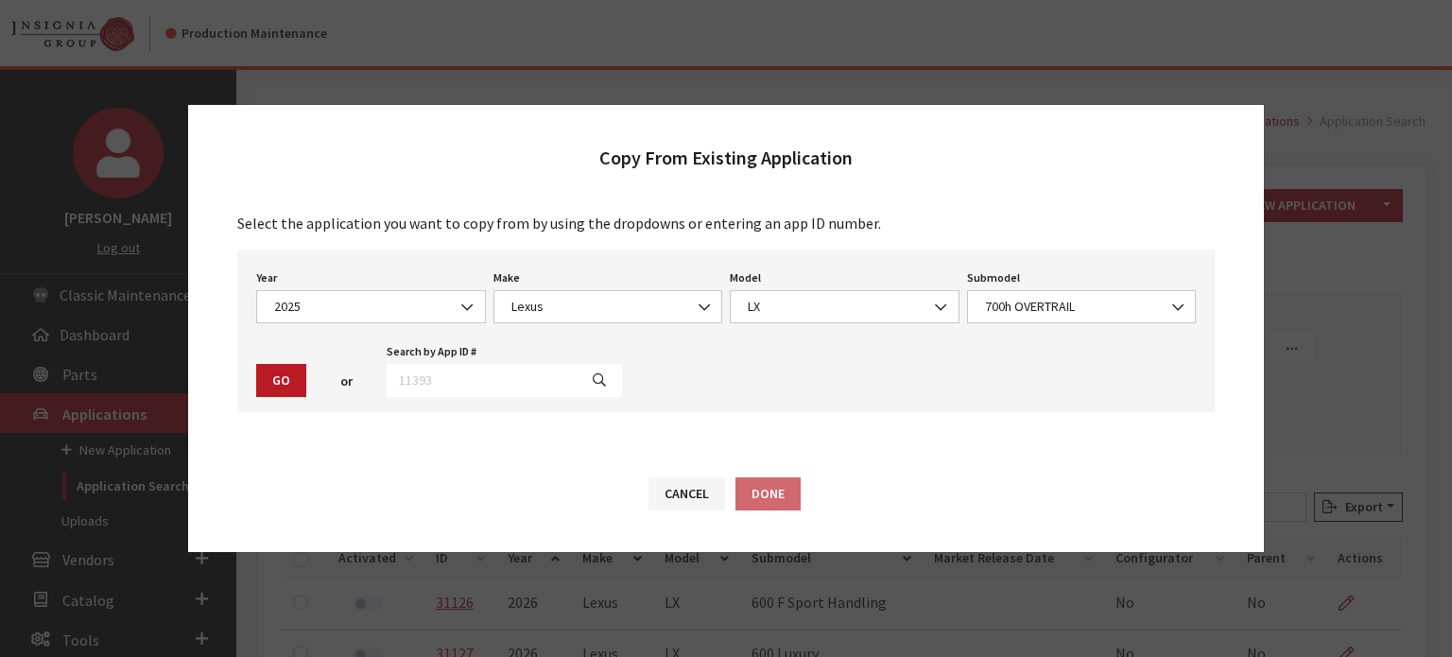
click at [275, 383] on button "Go" at bounding box center [281, 380] width 50 height 33
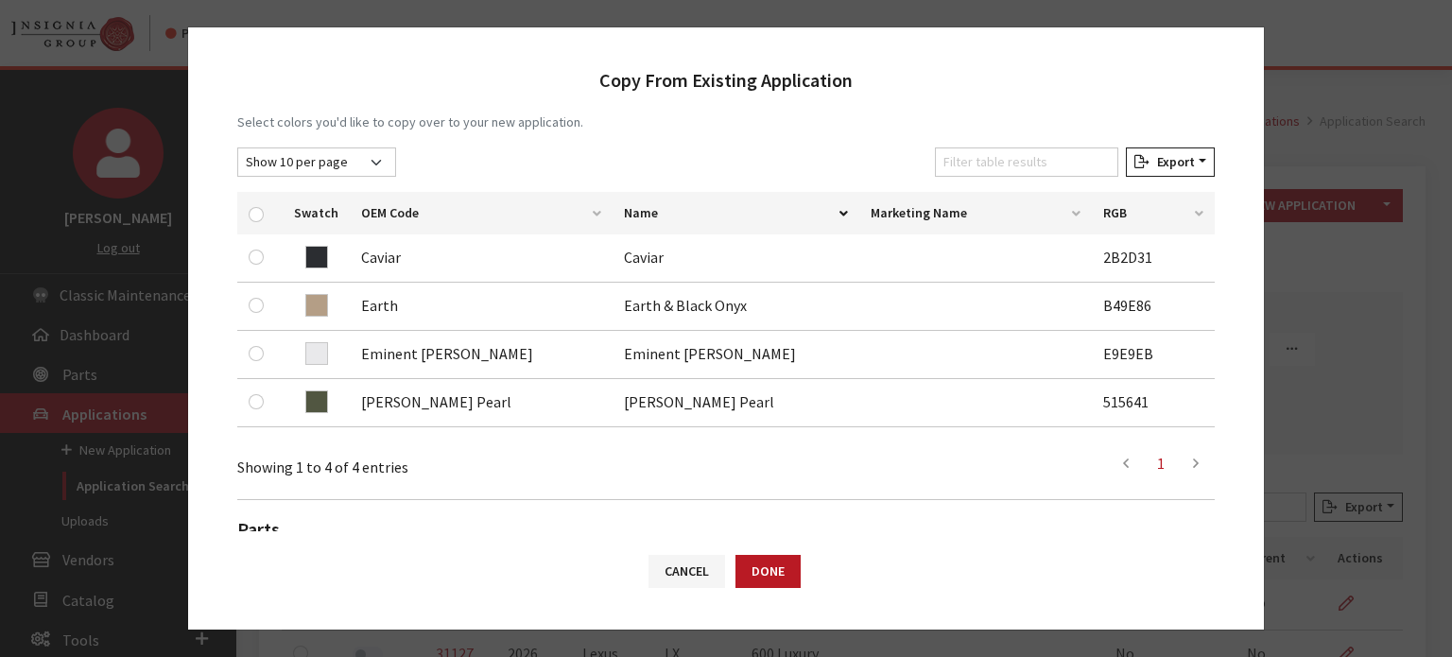
scroll to position [284, 0]
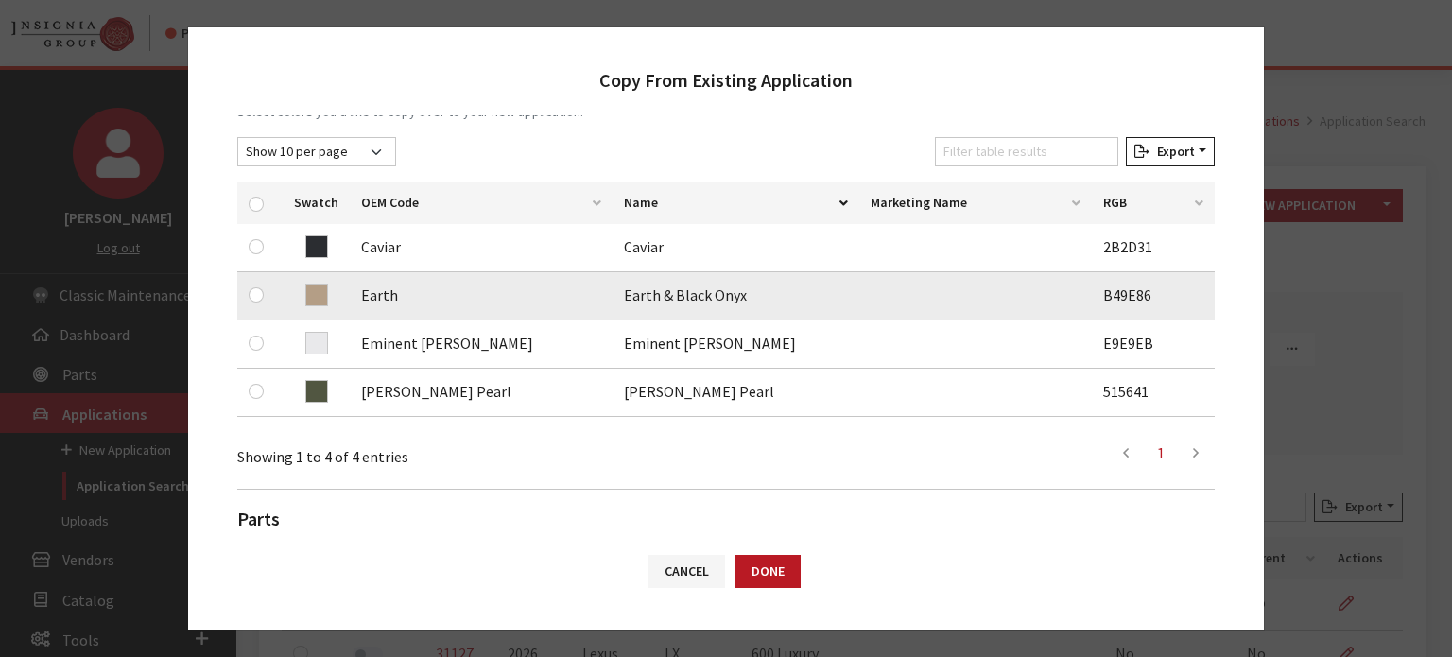
click at [247, 295] on td at bounding box center [259, 296] width 45 height 48
click at [262, 292] on input "checkbox" at bounding box center [256, 294] width 15 height 15
checkbox input "true"
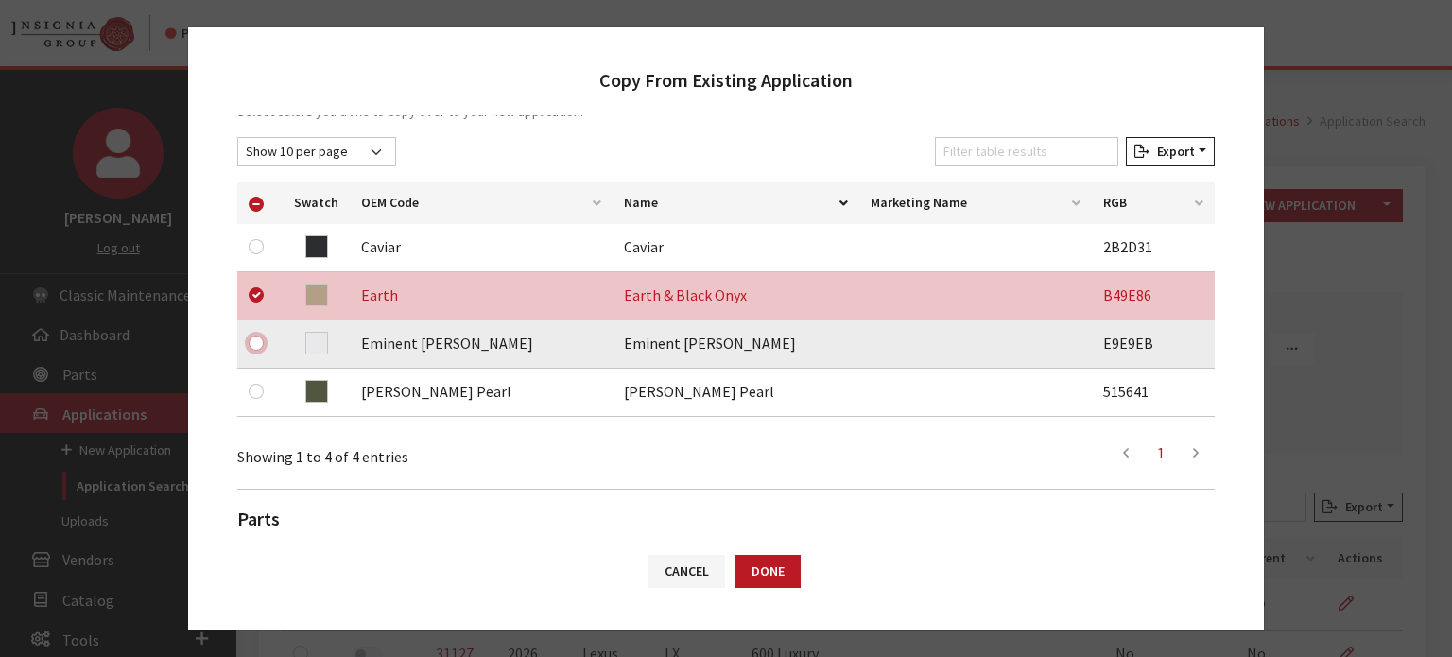
click at [255, 341] on input "checkbox" at bounding box center [256, 343] width 15 height 15
checkbox input "true"
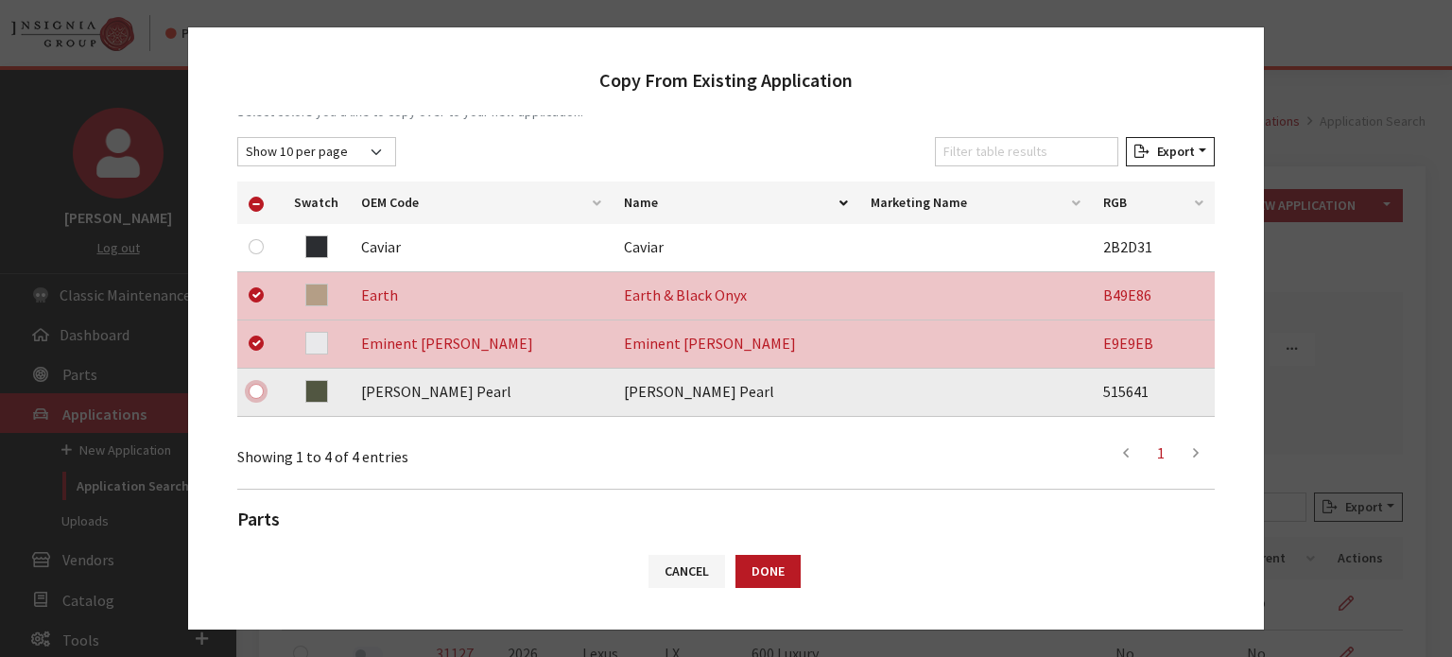
click at [260, 394] on input "checkbox" at bounding box center [256, 391] width 15 height 15
checkbox input "true"
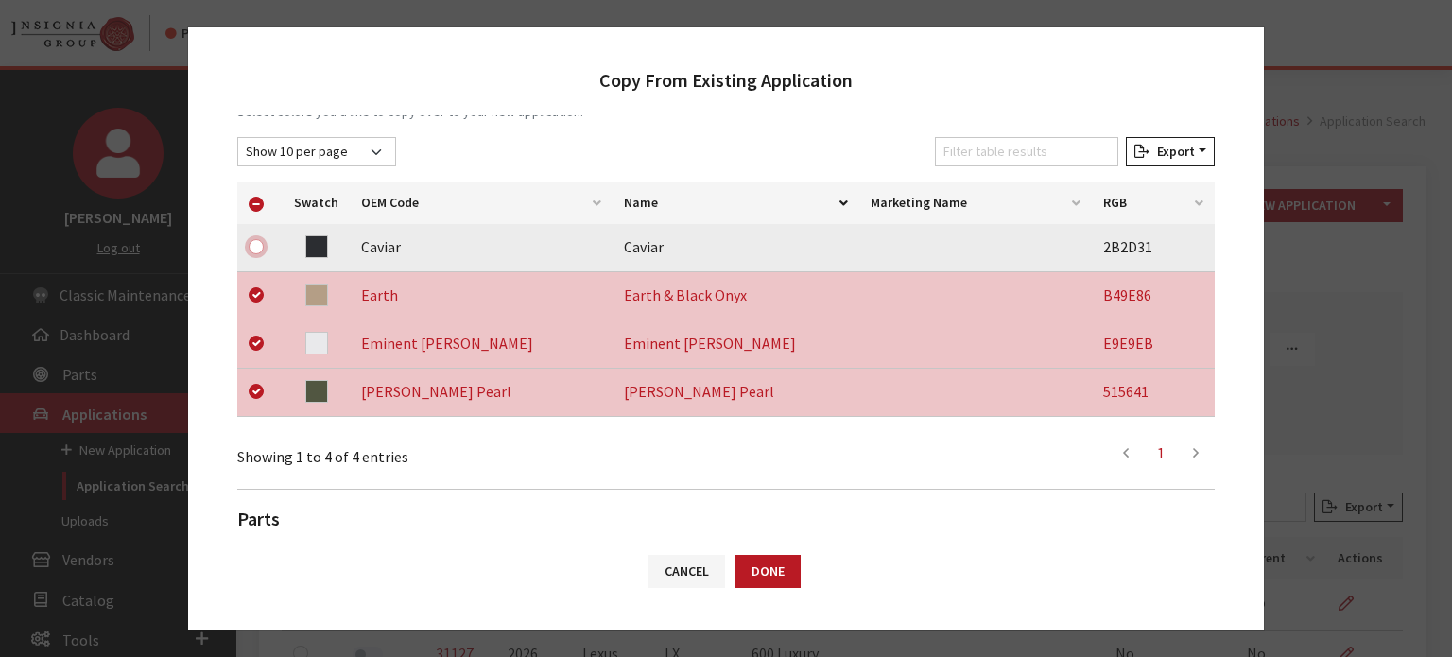
click at [261, 242] on input "checkbox" at bounding box center [256, 246] width 15 height 15
checkbox input "true"
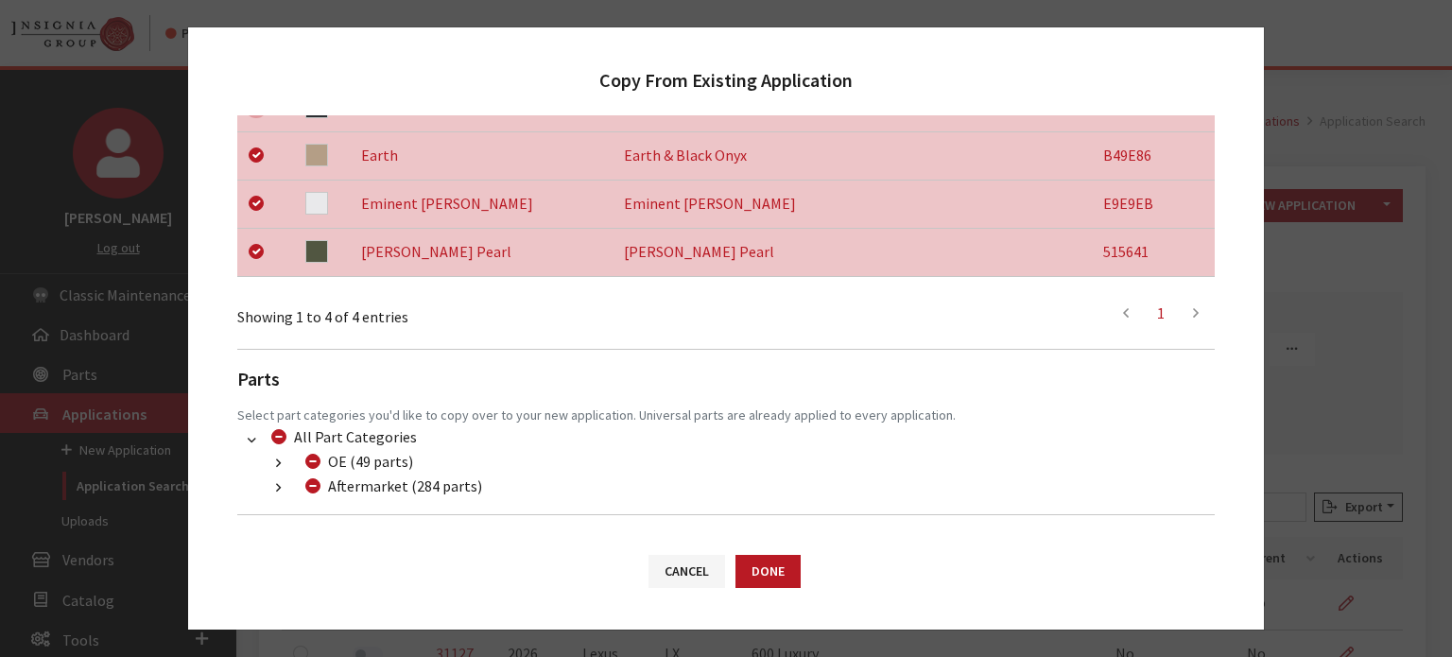
scroll to position [502, 0]
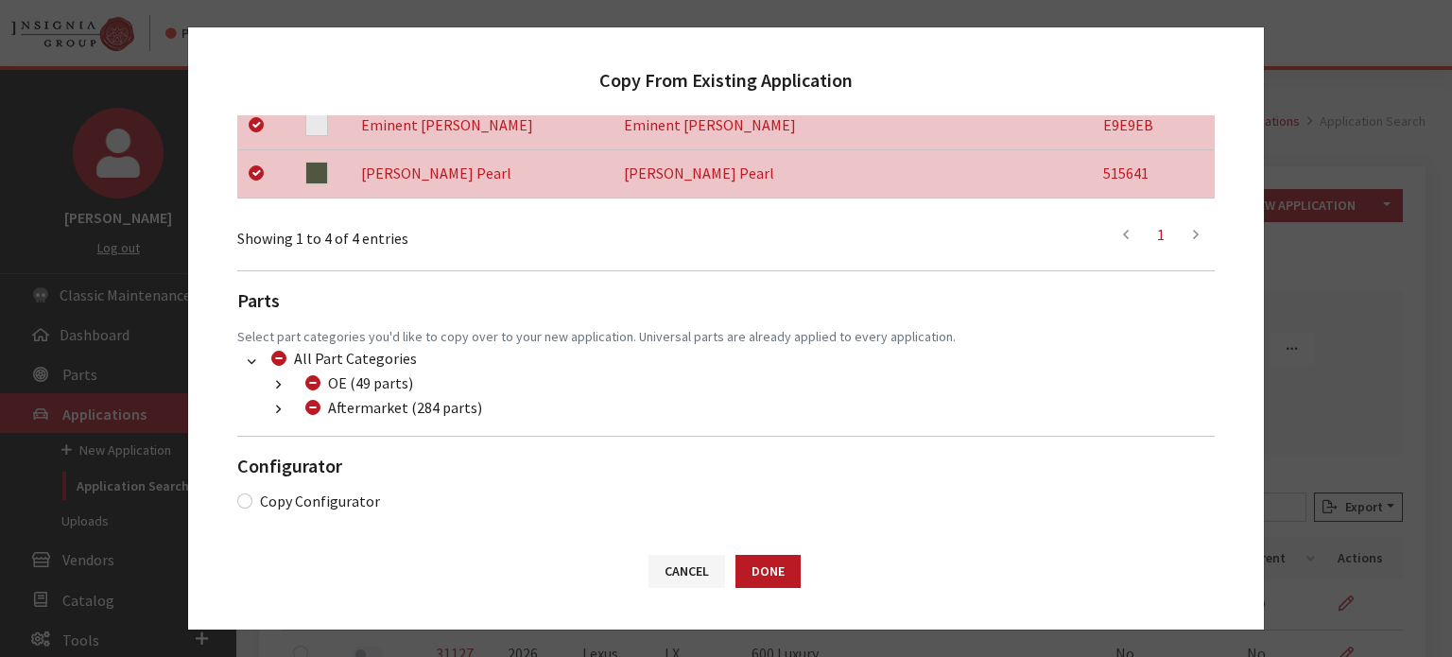
click at [279, 413] on icon "button" at bounding box center [278, 410] width 5 height 13
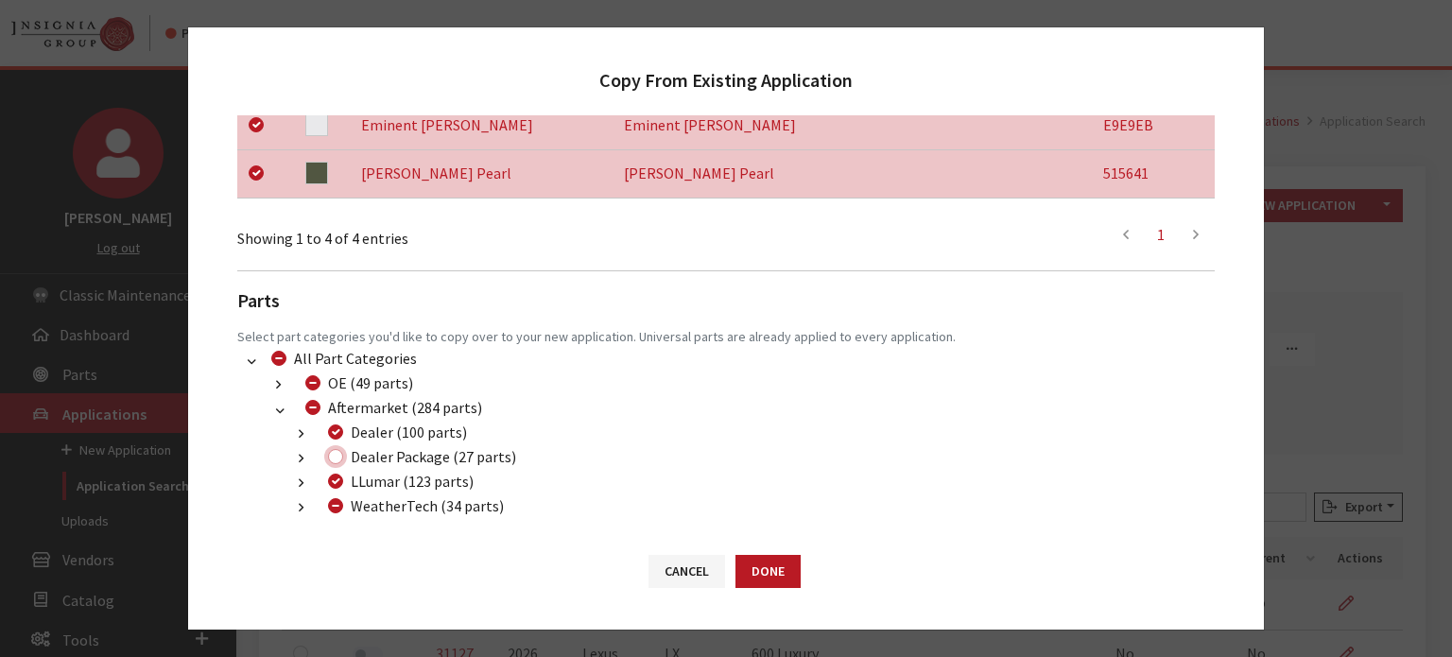
click at [341, 460] on div "Dealer Package (27 parts)" at bounding box center [419, 456] width 194 height 23
click at [344, 506] on div "WeatherTech (34 parts)" at bounding box center [413, 505] width 182 height 23
click at [337, 506] on input "WeatherTech (34 parts)" at bounding box center [335, 505] width 15 height 15
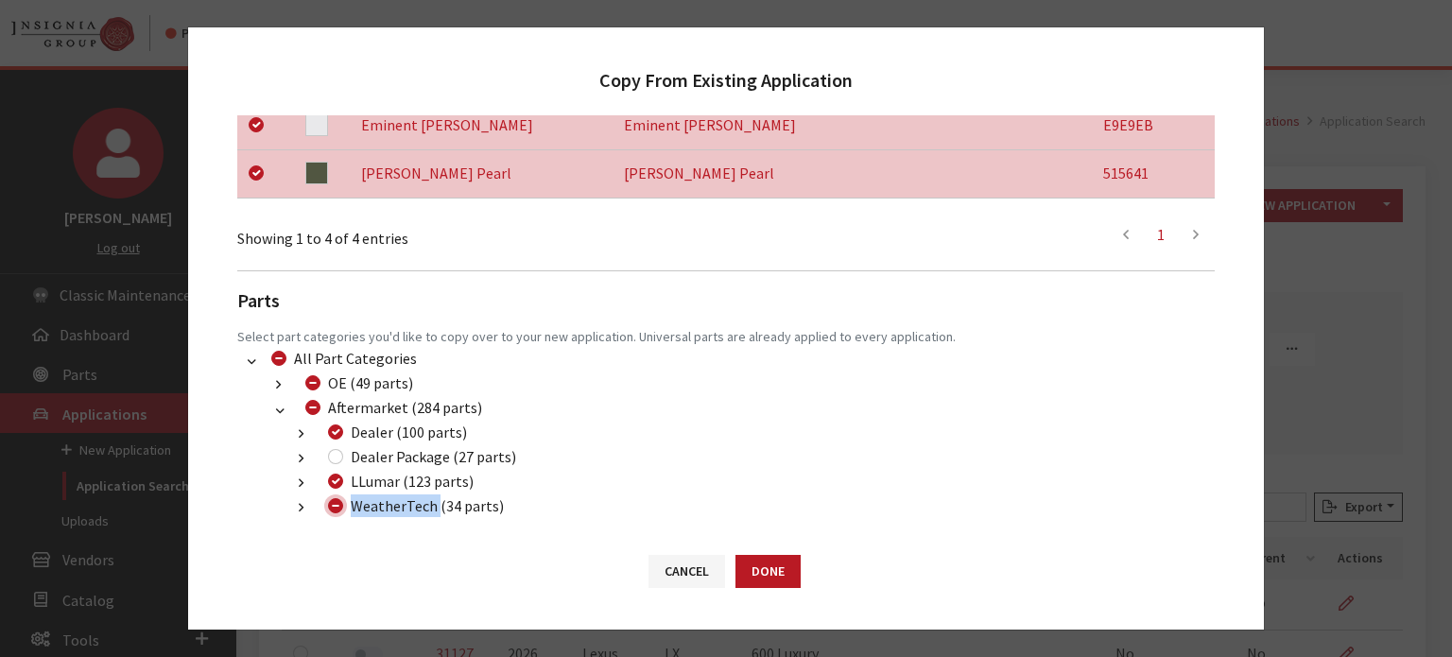
checkbox input "false"
click at [787, 578] on button "Done" at bounding box center [768, 571] width 65 height 33
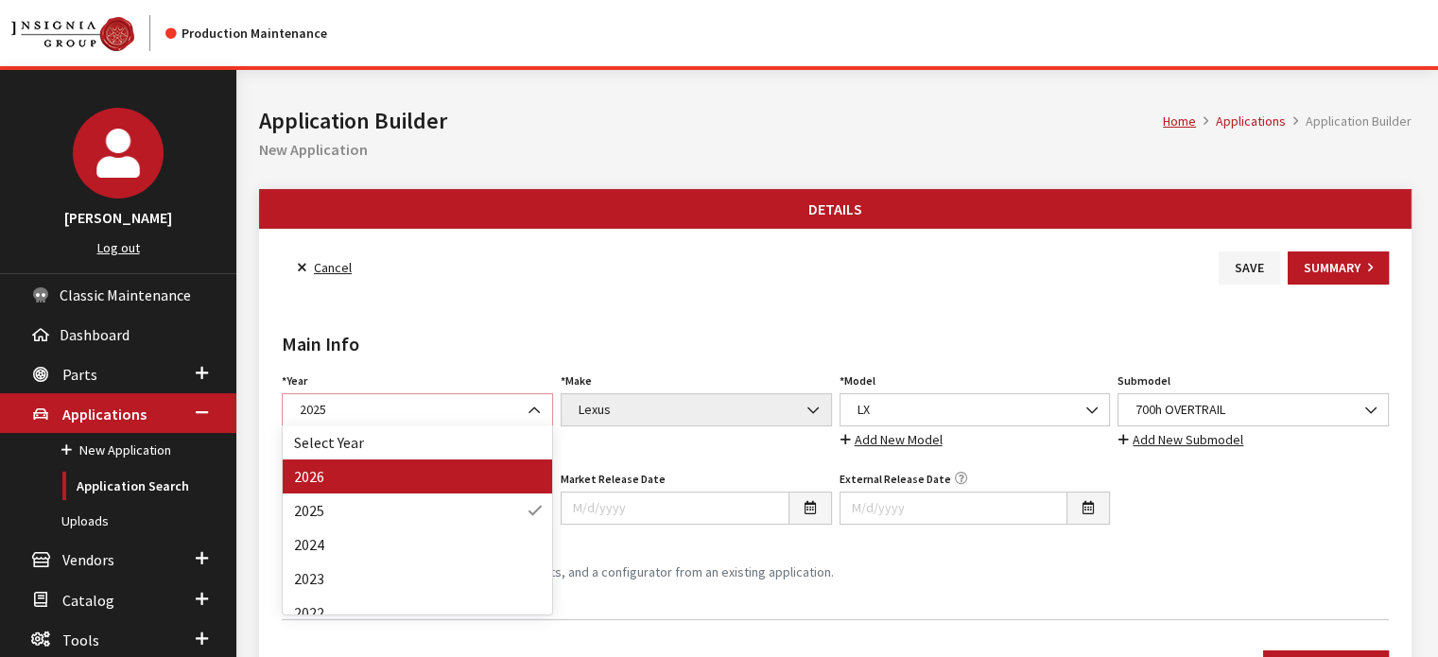
select select "44"
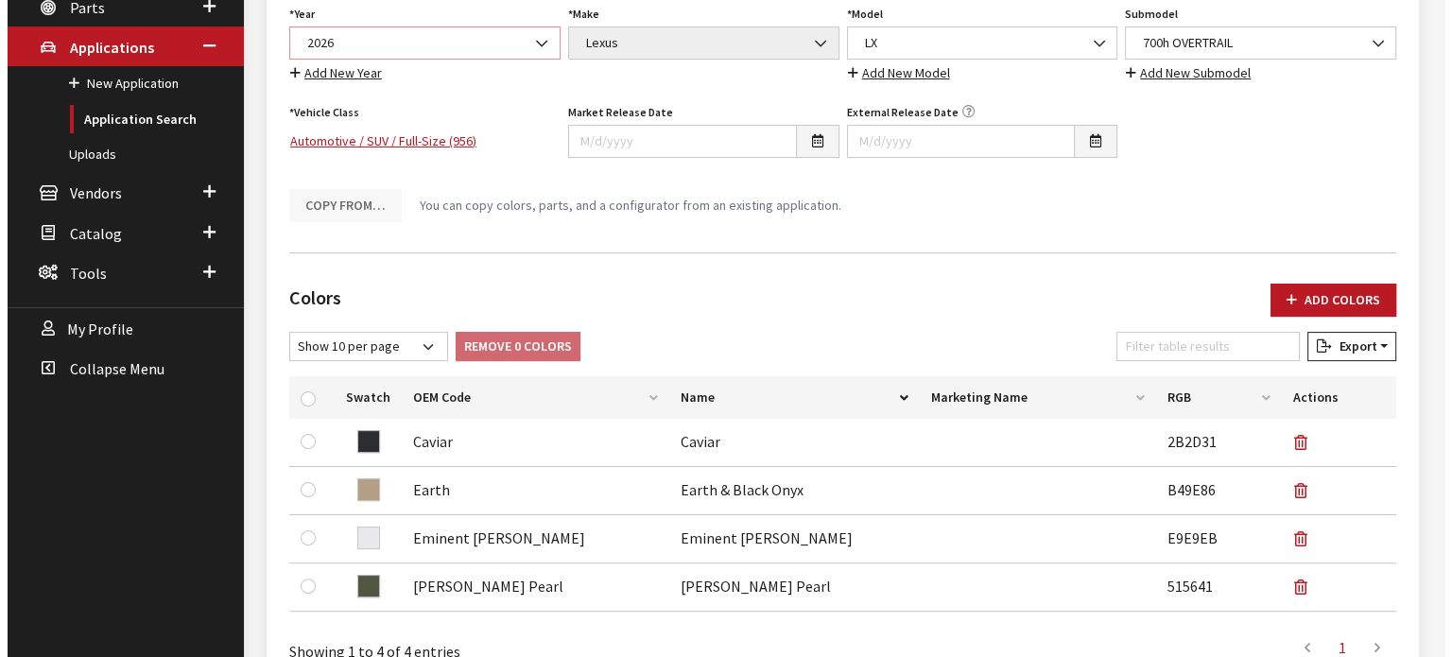
scroll to position [473, 0]
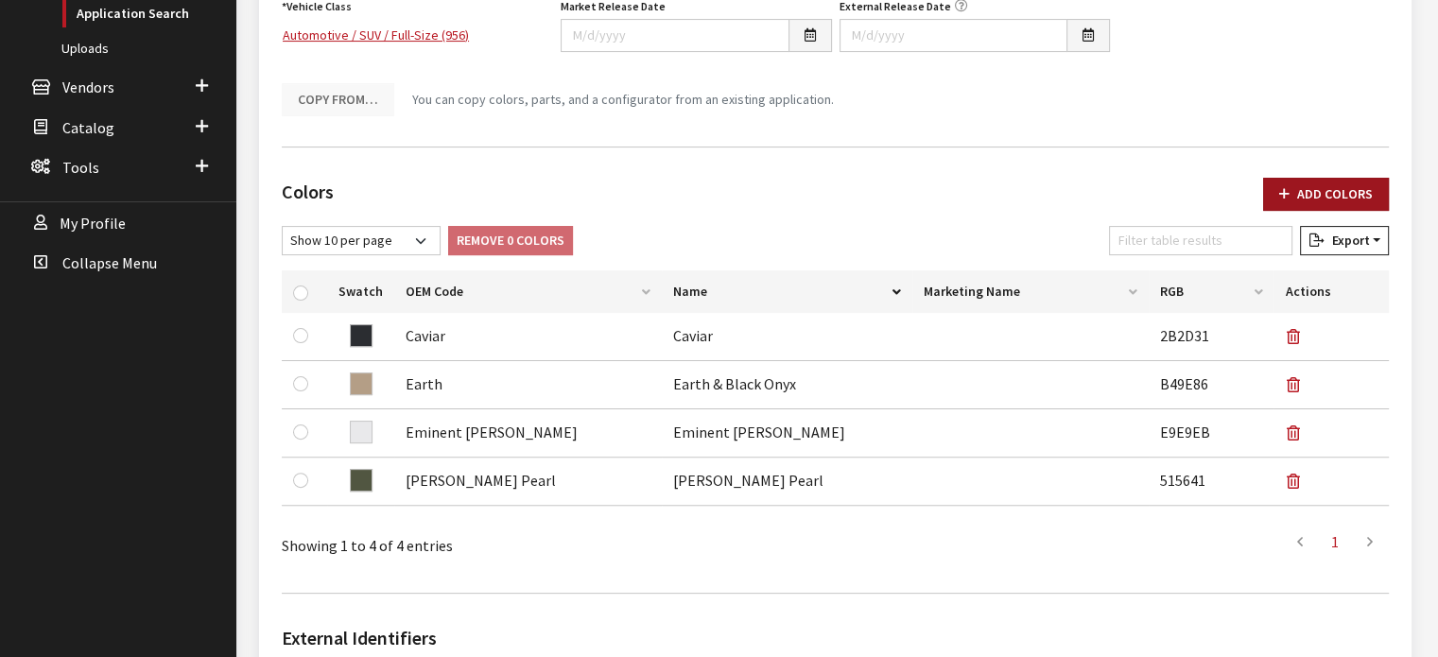
click at [1344, 186] on button "Add Colors" at bounding box center [1326, 194] width 126 height 33
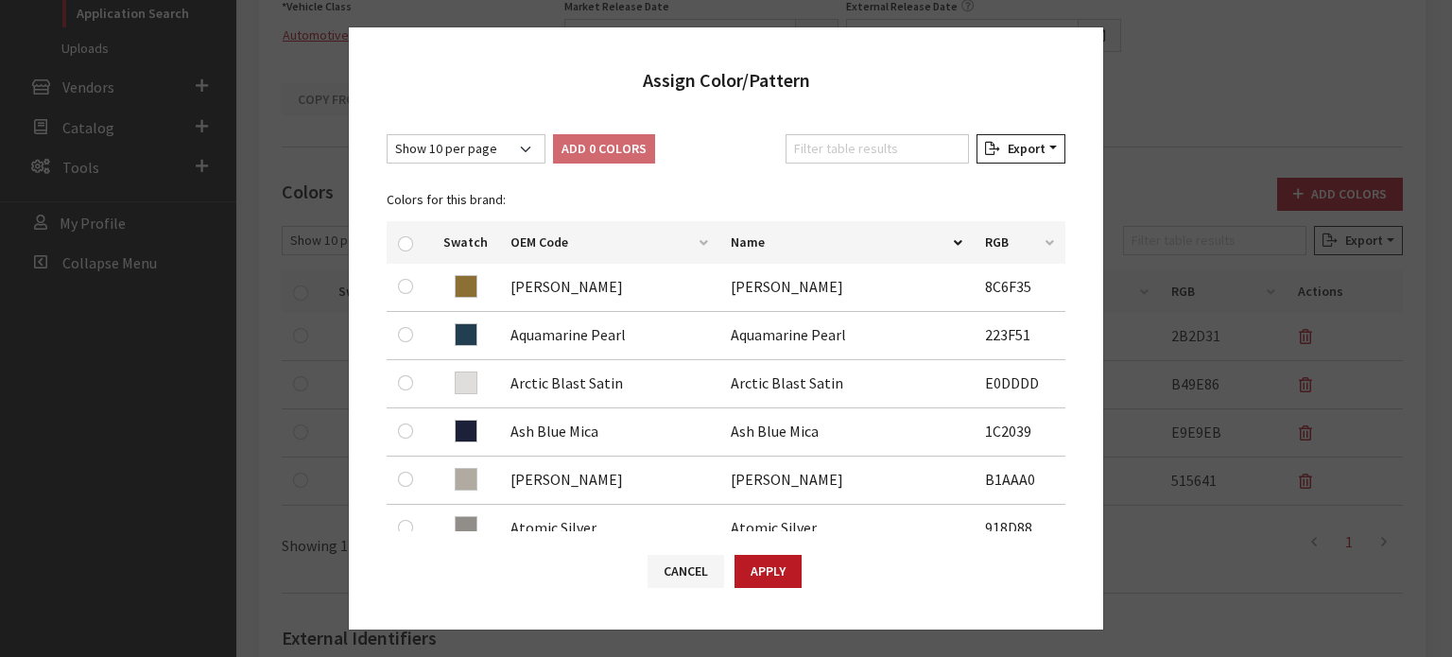
click at [855, 162] on div "Filter table results" at bounding box center [877, 152] width 191 height 37
click at [854, 157] on input "Filter table results" at bounding box center [877, 148] width 183 height 29
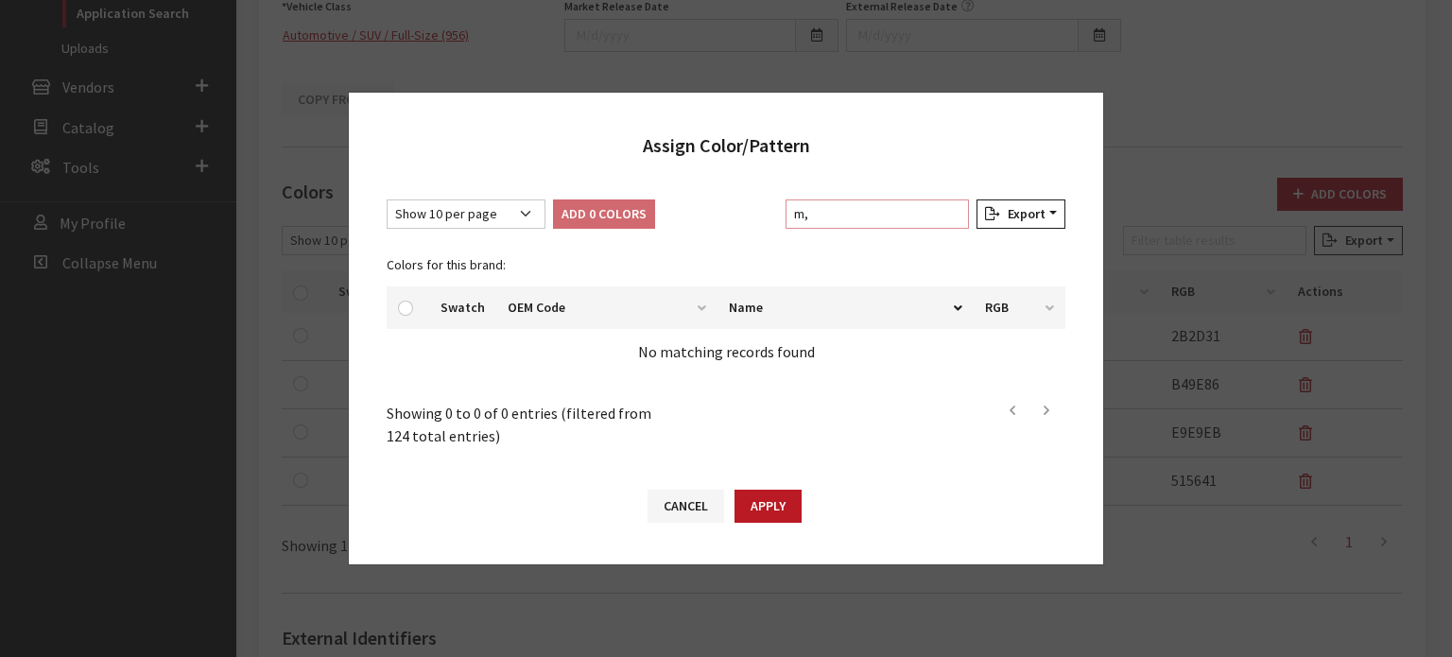
type input "m"
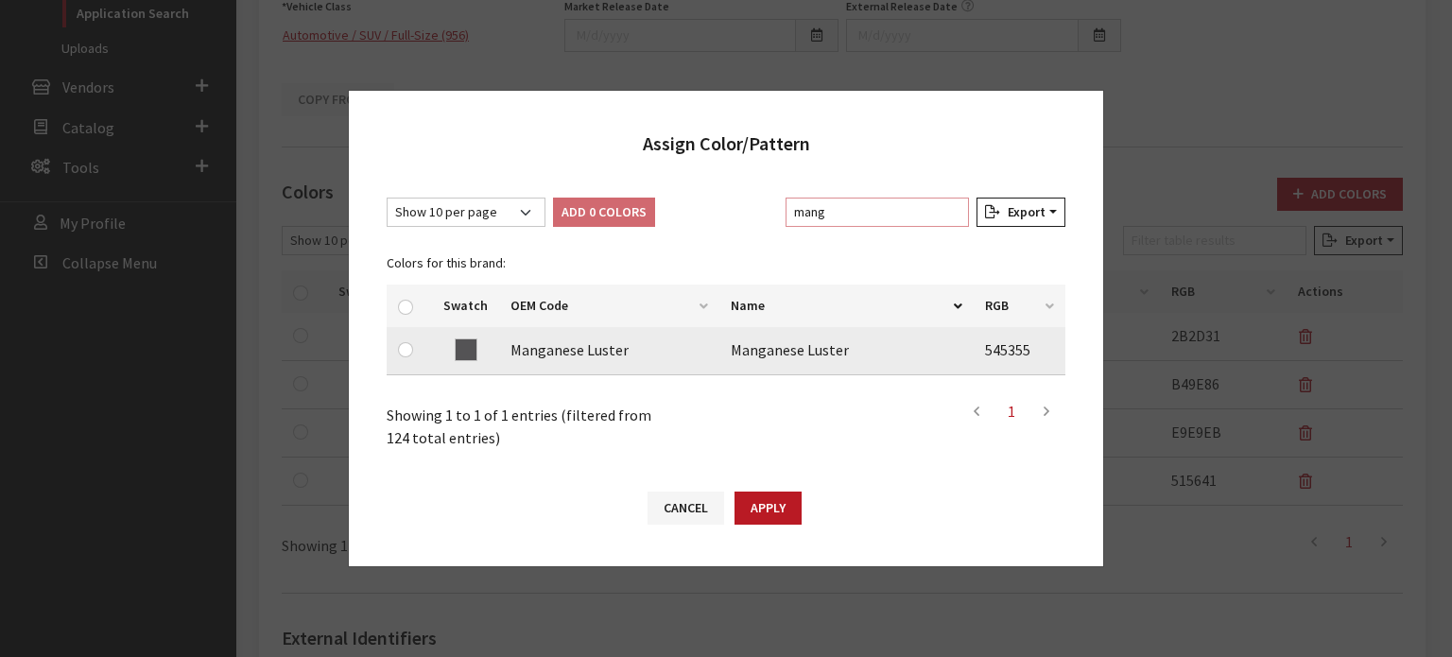
type input "mang"
click at [413, 356] on div at bounding box center [409, 349] width 23 height 23
click at [401, 344] on div at bounding box center [409, 349] width 23 height 23
click at [402, 349] on input "checkbox" at bounding box center [405, 349] width 15 height 15
checkbox input "true"
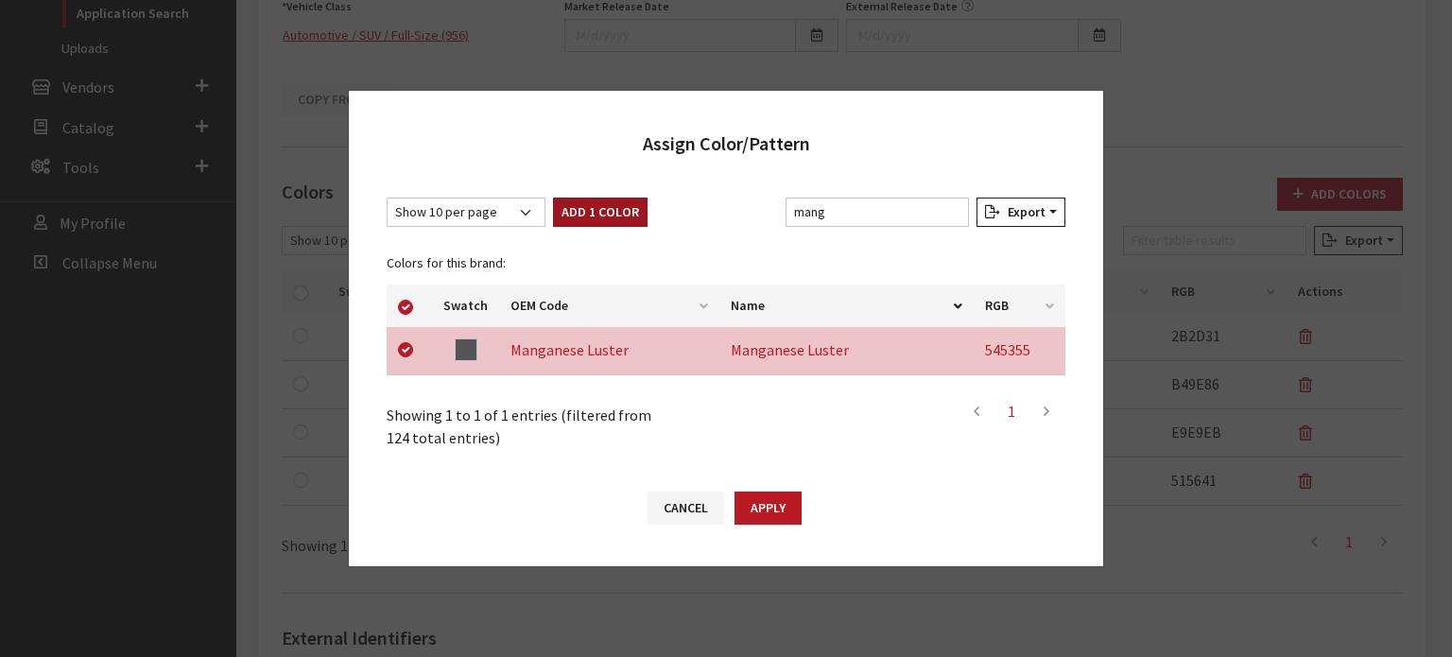
drag, startPoint x: 572, startPoint y: 210, endPoint x: 652, endPoint y: 321, distance: 137.5
click at [572, 208] on button "Add 1 Color" at bounding box center [600, 212] width 95 height 29
checkbox input "false"
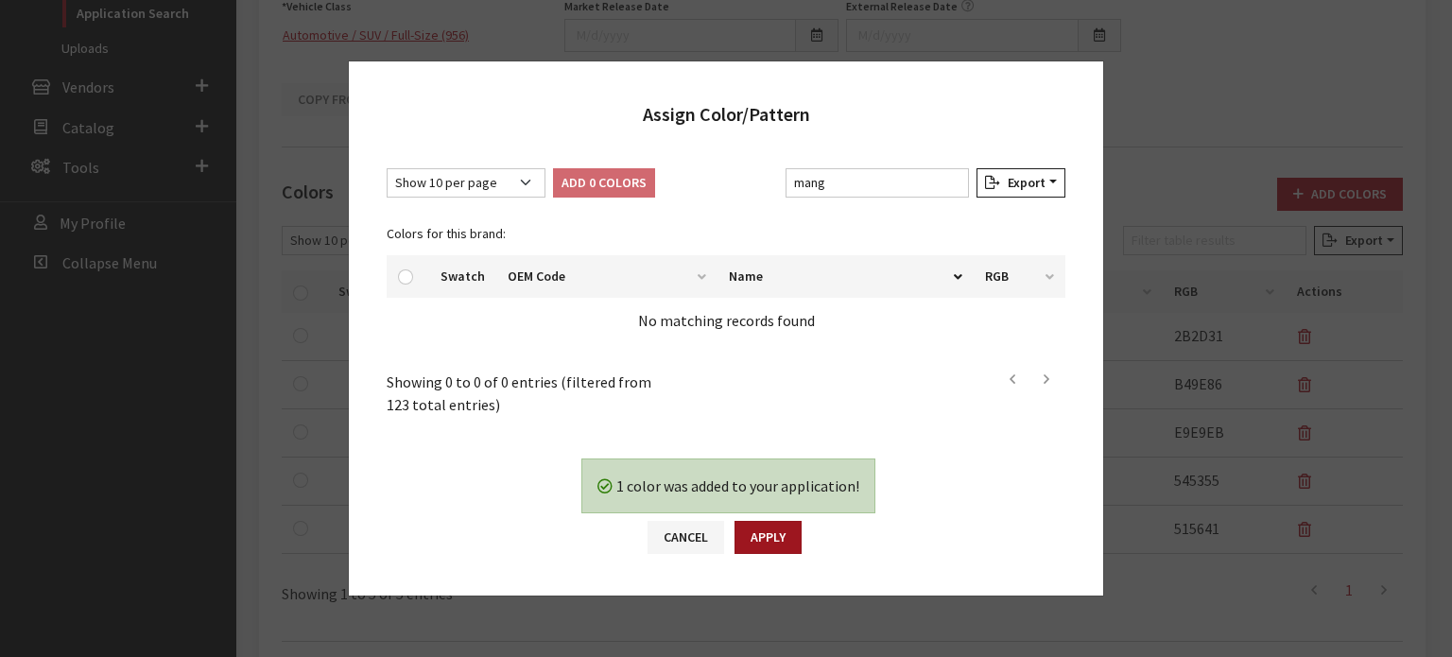
click at [775, 533] on button "Apply" at bounding box center [768, 537] width 67 height 33
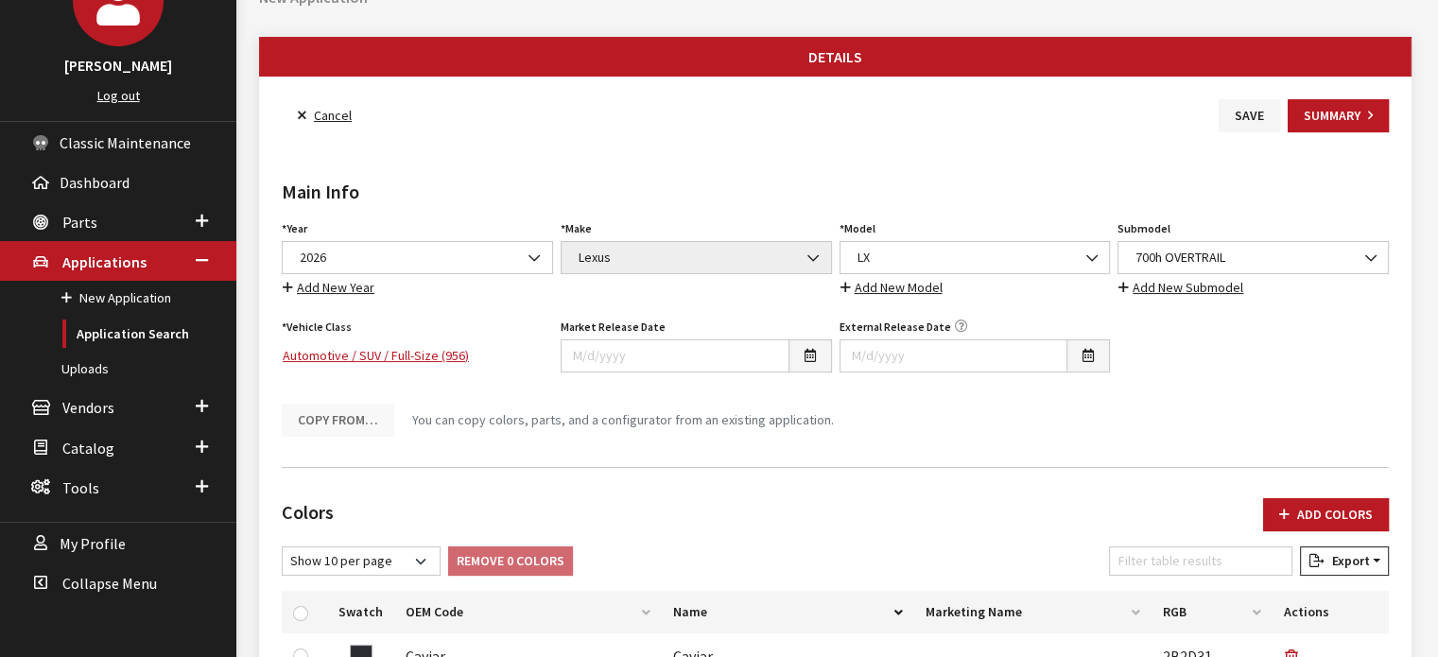
scroll to position [0, 0]
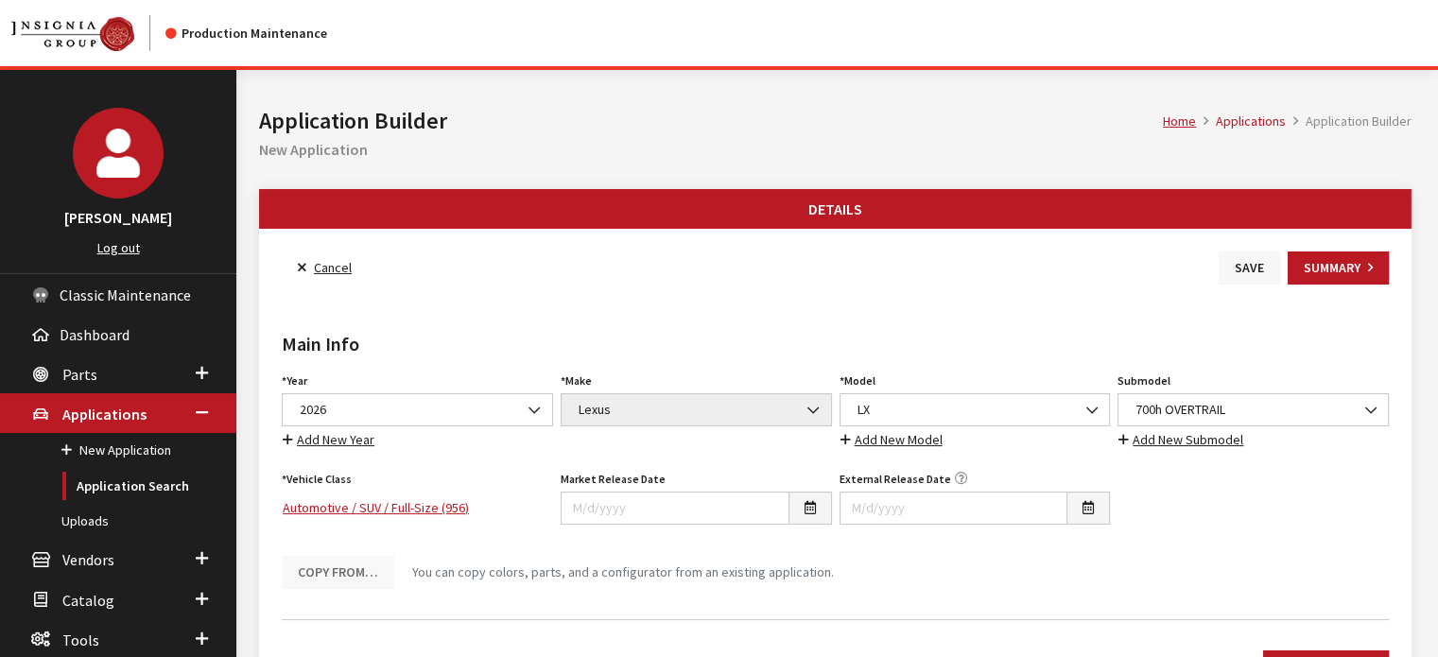
click at [1240, 257] on button "Save" at bounding box center [1249, 267] width 61 height 33
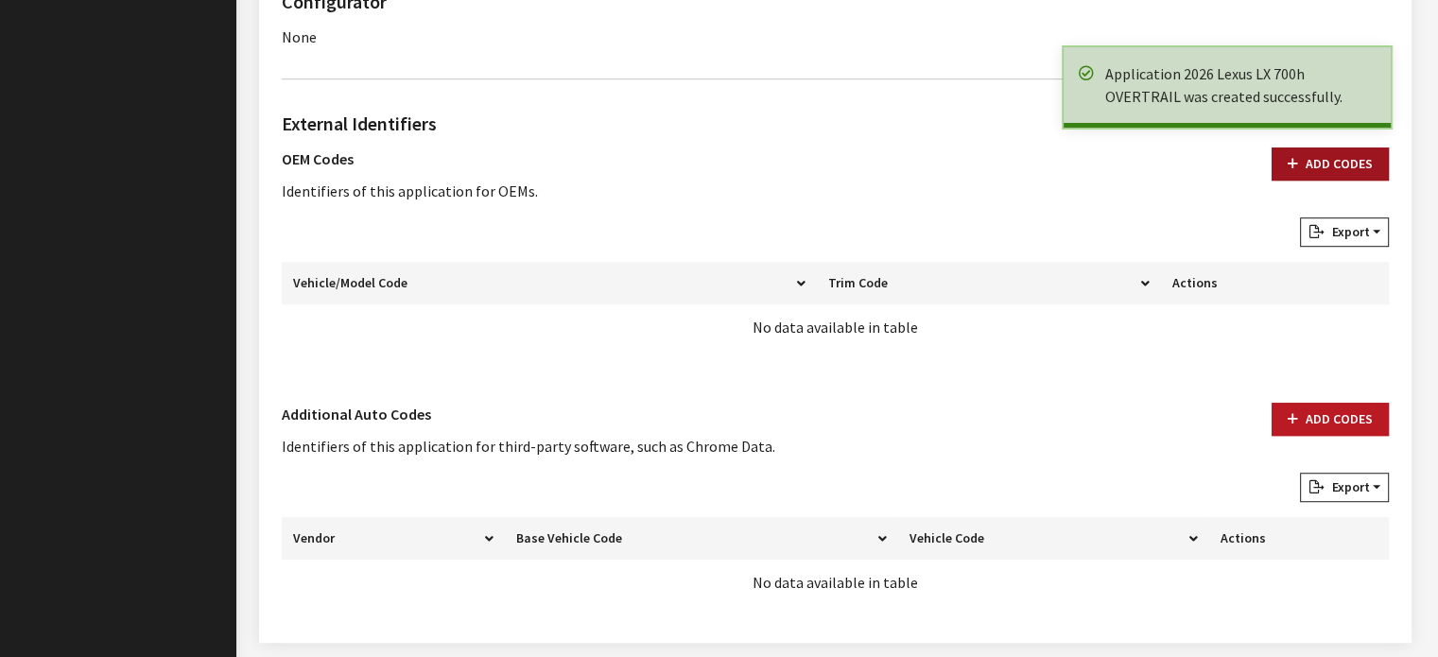
scroll to position [1125, 0]
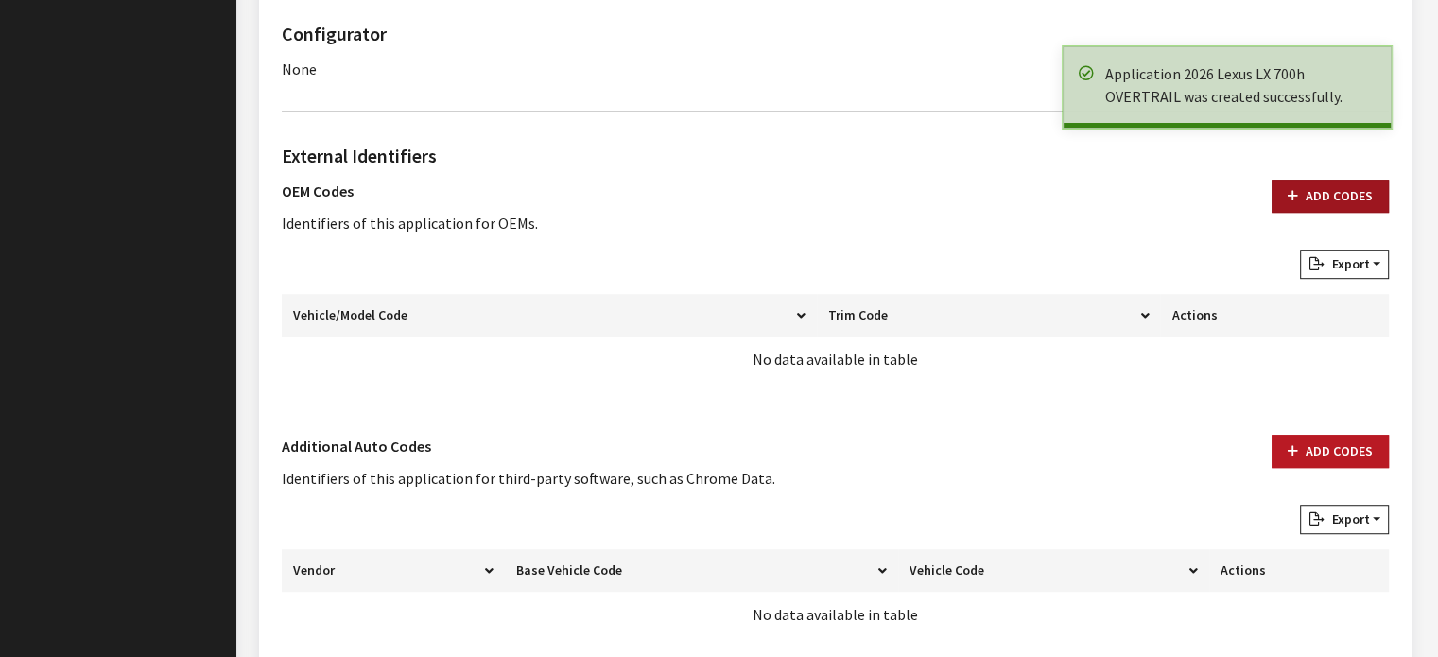
drag, startPoint x: 1309, startPoint y: 171, endPoint x: 1298, endPoint y: 192, distance: 23.7
click at [1309, 174] on div "External Identifiers OEM Codes Identifiers of this application for OEMs. Add Co…" at bounding box center [835, 269] width 1115 height 255
click at [1298, 192] on icon "button" at bounding box center [1293, 196] width 10 height 13
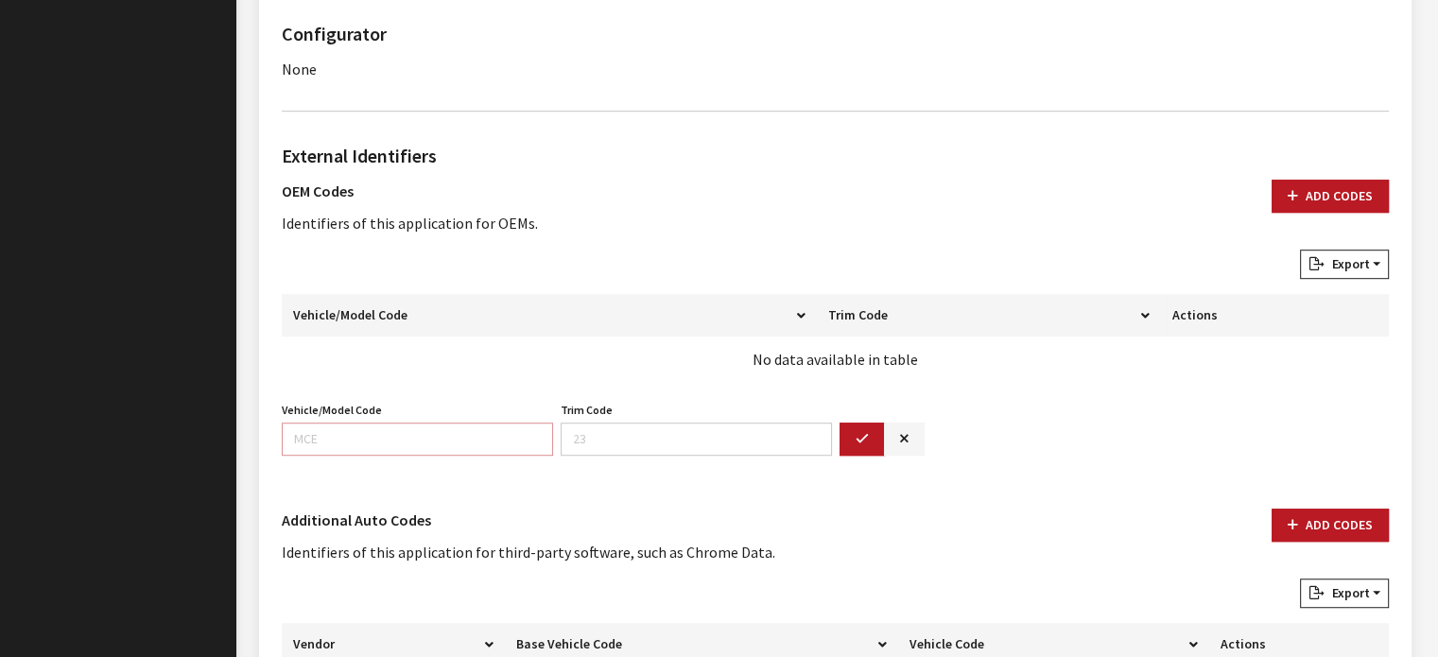
click at [355, 436] on input "Vehicle/Model Code" at bounding box center [417, 439] width 271 height 33
type input "9626"
click at [857, 427] on button "button" at bounding box center [862, 439] width 45 height 33
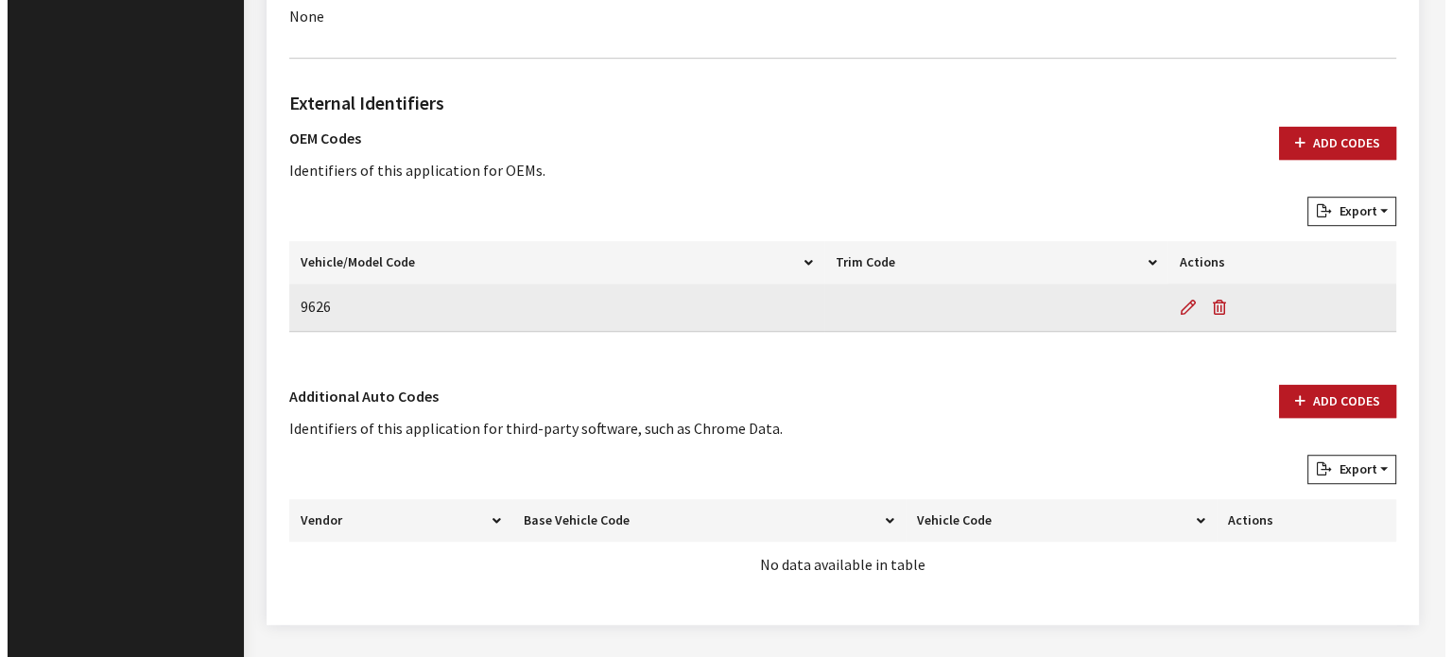
scroll to position [1222, 0]
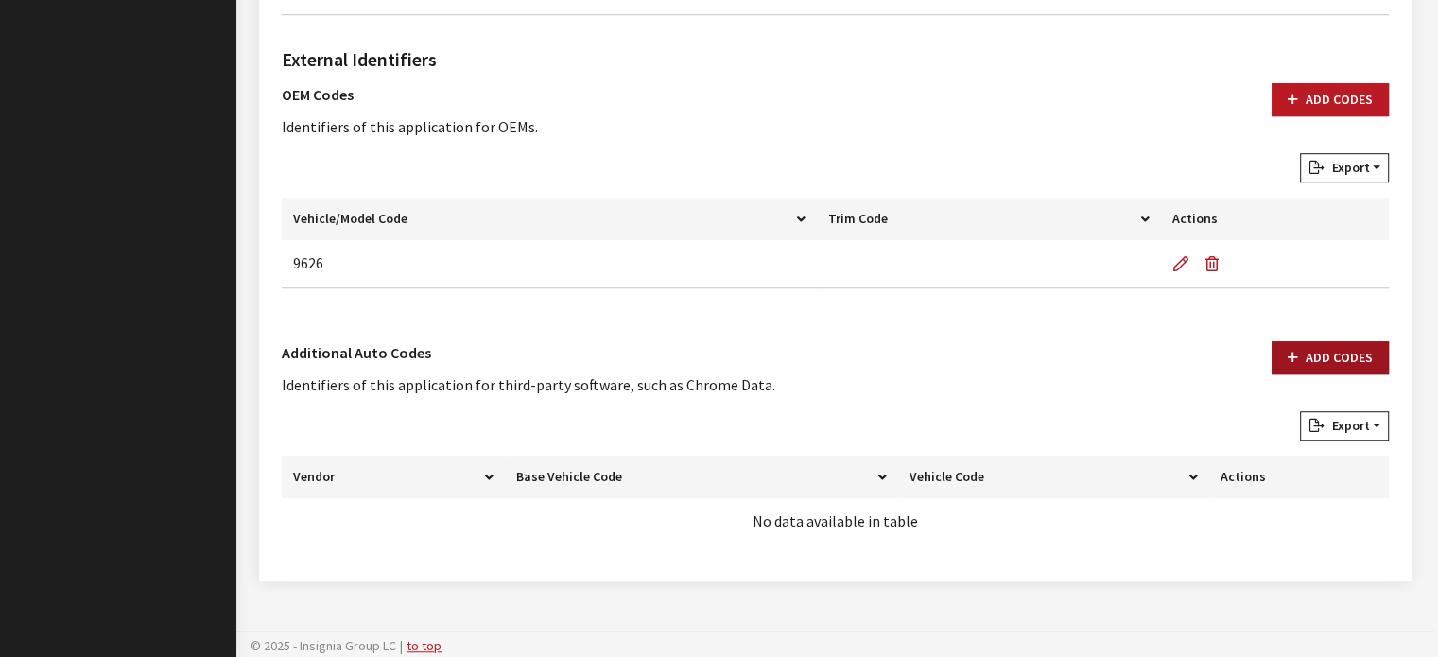
click at [1316, 346] on button "Add Codes" at bounding box center [1330, 357] width 117 height 33
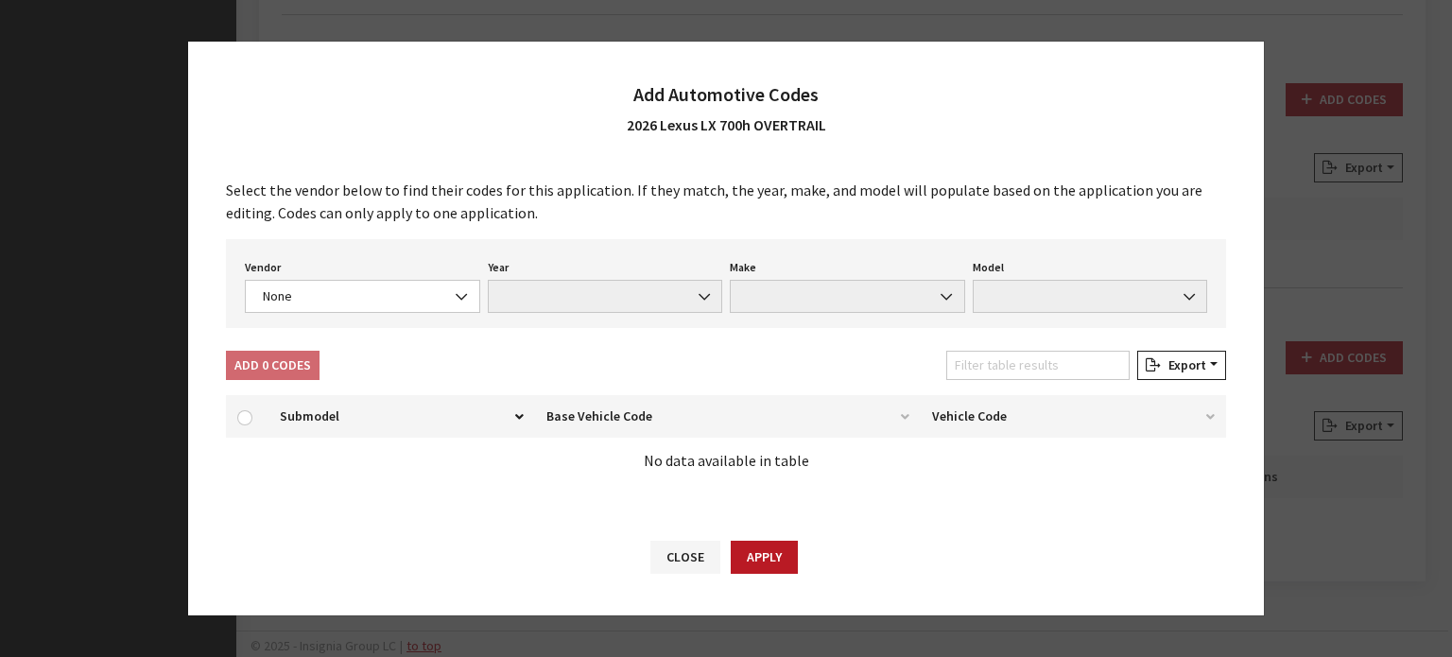
drag, startPoint x: 323, startPoint y: 329, endPoint x: 321, endPoint y: 319, distance: 10.6
click at [322, 328] on div "Select the vendor below to find their codes for this application. If they match…" at bounding box center [726, 338] width 1076 height 357
click at [321, 307] on span "None" at bounding box center [362, 296] width 235 height 33
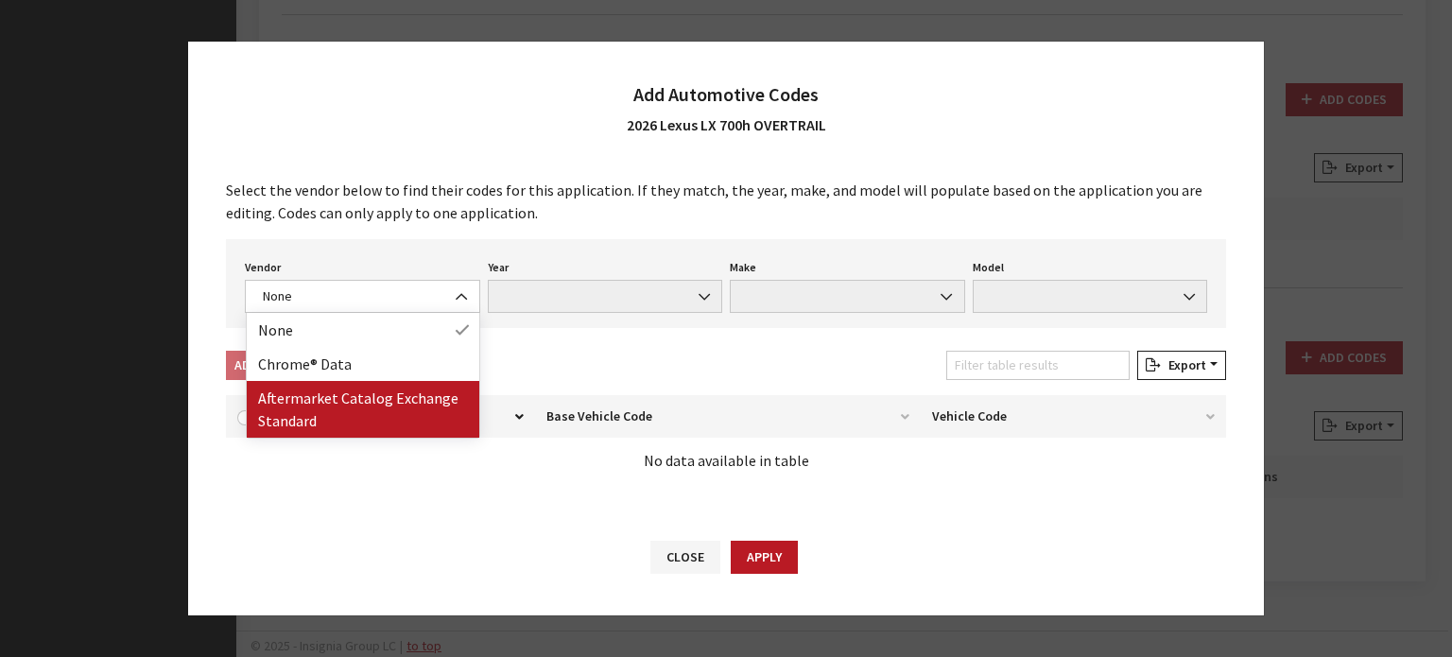
drag, startPoint x: 338, startPoint y: 380, endPoint x: 340, endPoint y: 406, distance: 25.6
select select "2"
select select "2026"
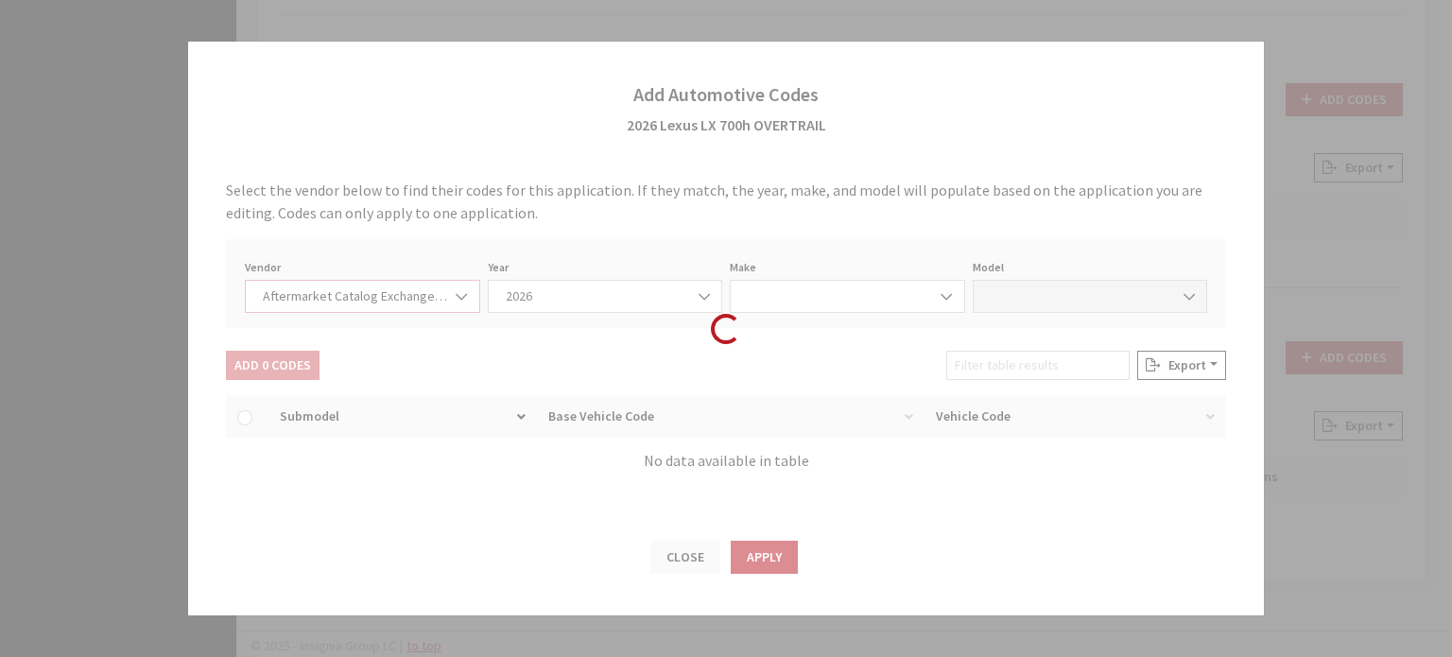
select select "75"
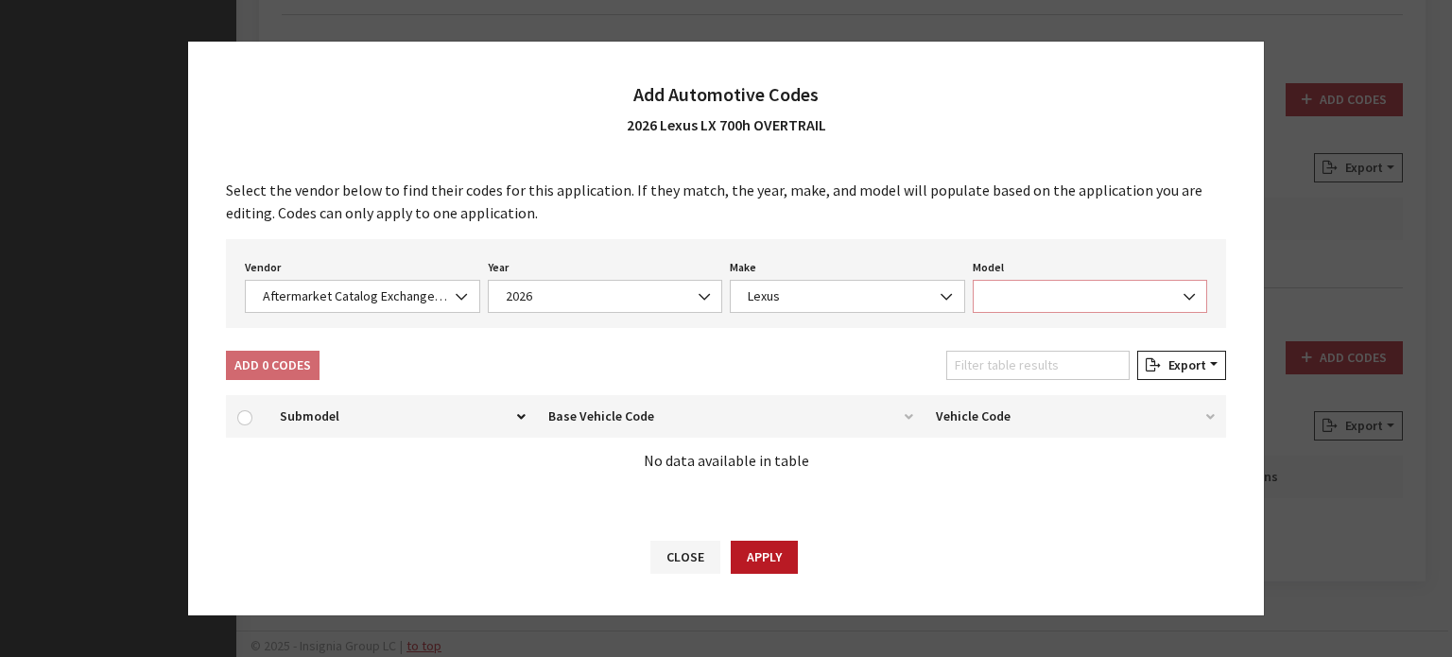
click at [1032, 305] on span at bounding box center [1090, 296] width 235 height 33
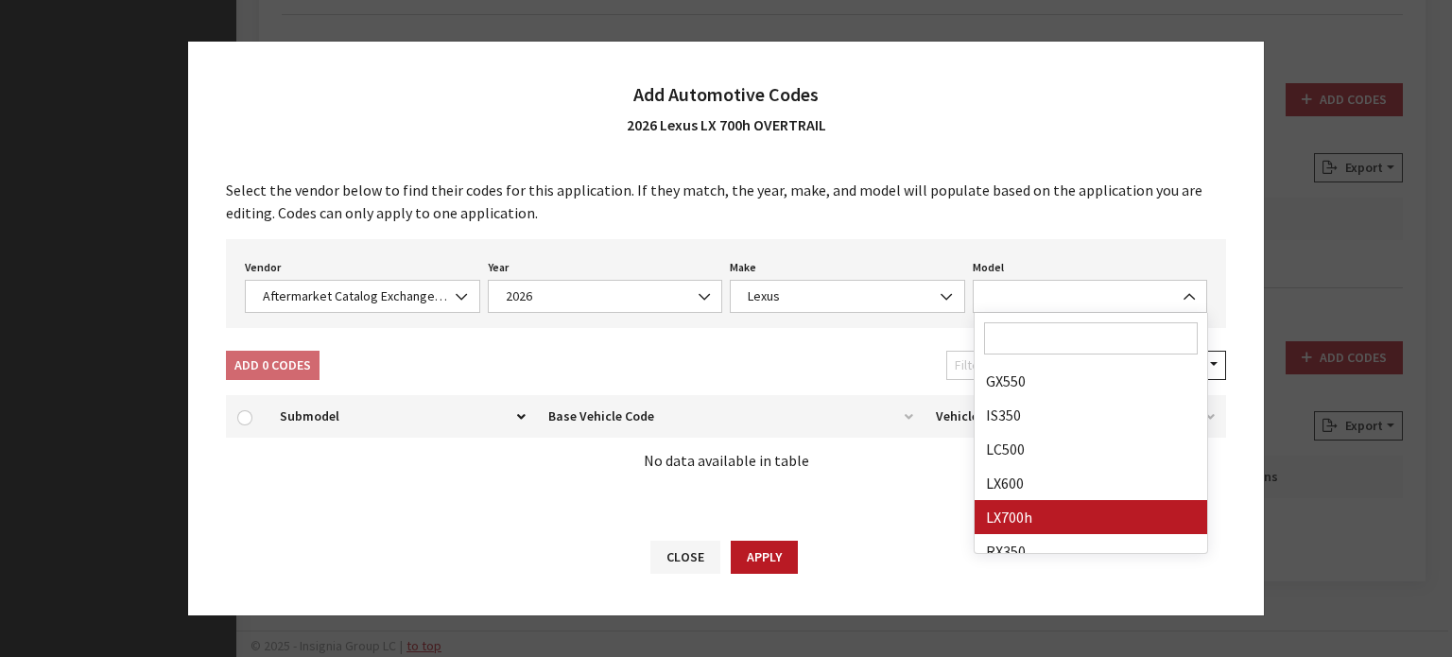
drag, startPoint x: 1030, startPoint y: 508, endPoint x: 961, endPoint y: 505, distance: 69.1
select select "33845"
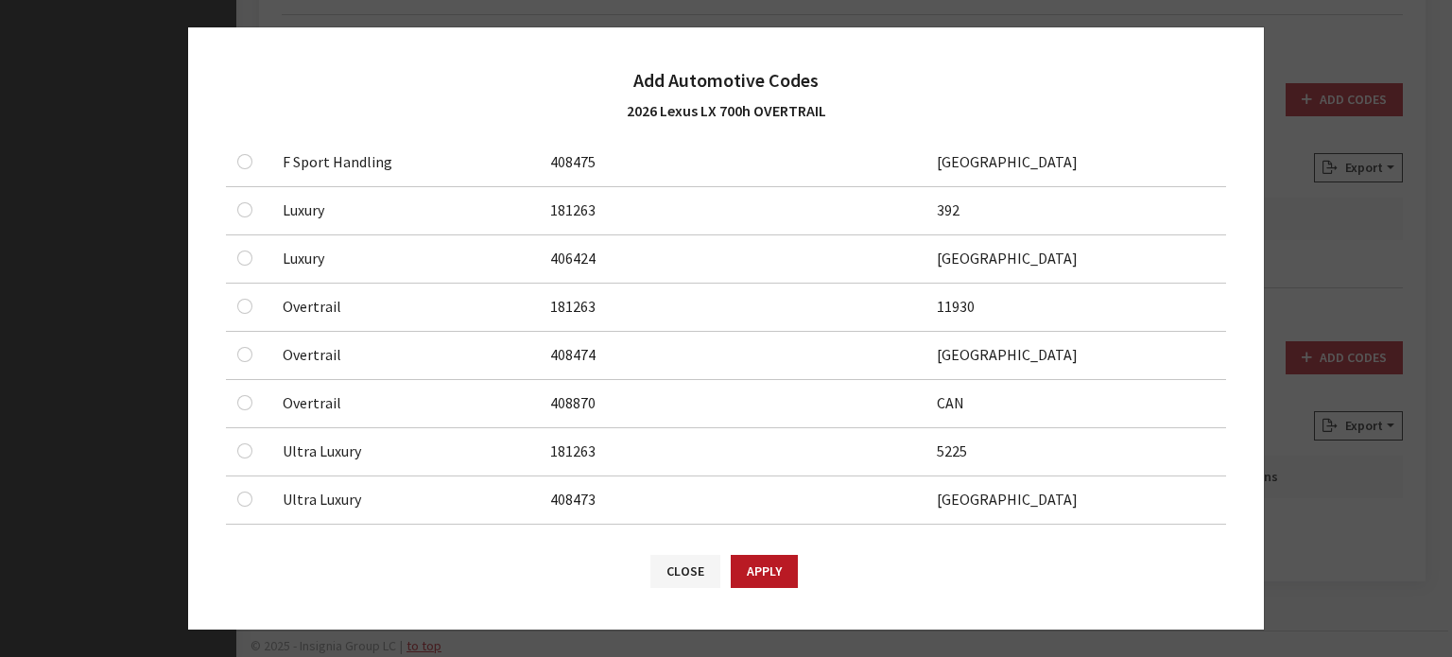
scroll to position [356, 0]
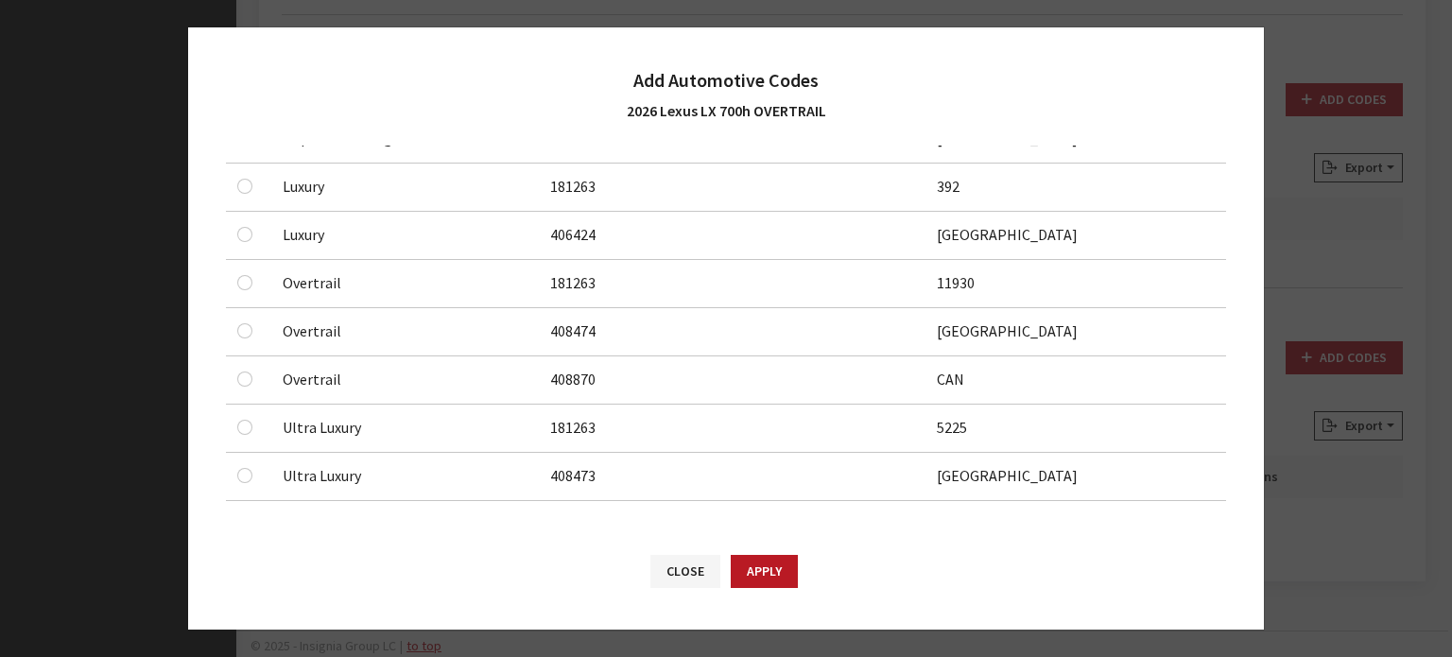
drag, startPoint x: 227, startPoint y: 287, endPoint x: 245, endPoint y: 281, distance: 19.1
click at [228, 286] on td at bounding box center [248, 284] width 45 height 48
click at [246, 281] on input "checkbox" at bounding box center [244, 282] width 15 height 15
checkbox input "true"
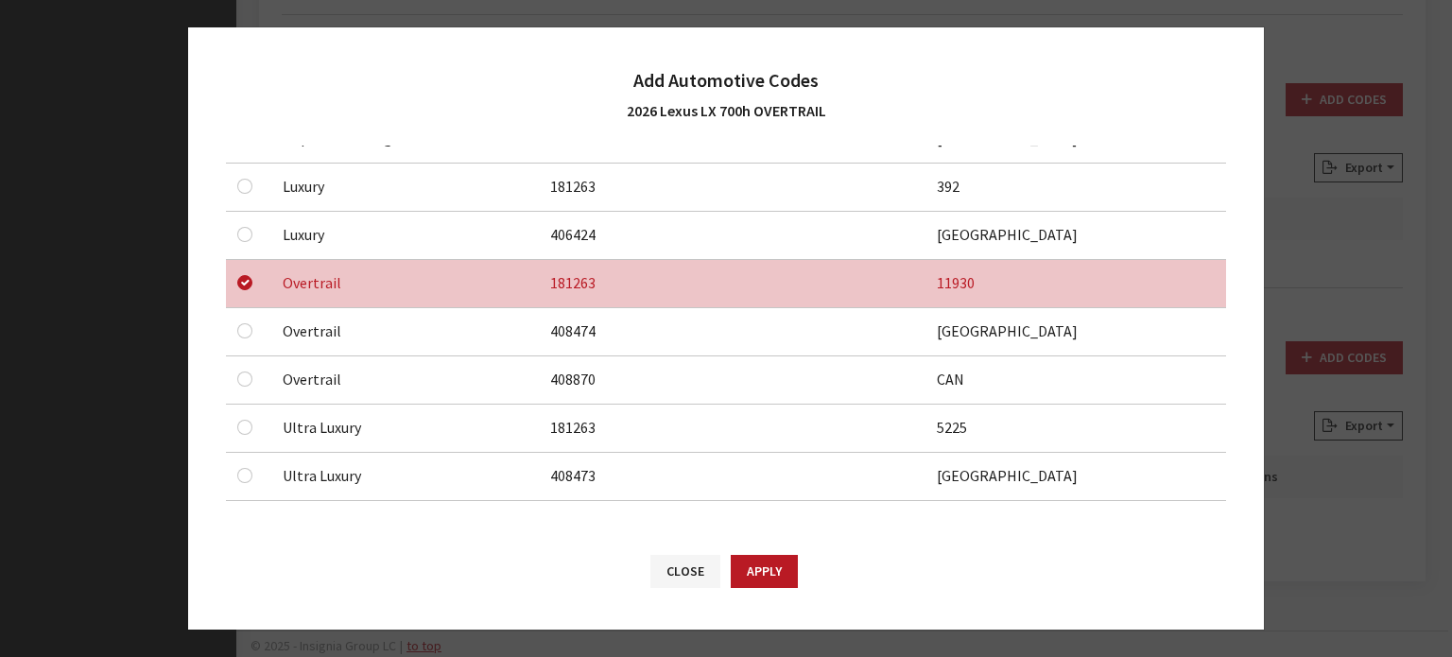
click at [250, 329] on div at bounding box center [248, 331] width 23 height 23
click at [246, 324] on input "checkbox" at bounding box center [244, 330] width 15 height 15
checkbox input "true"
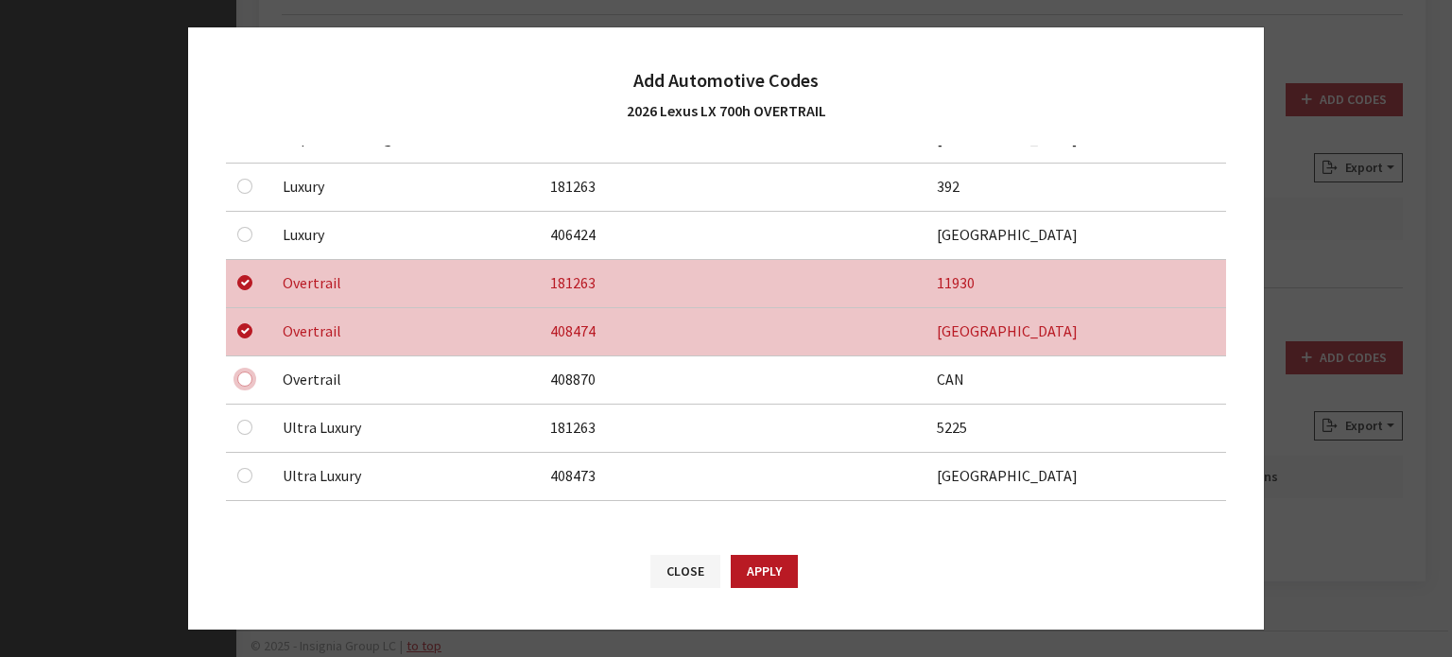
click at [239, 375] on input "checkbox" at bounding box center [244, 379] width 15 height 15
checkbox input "true"
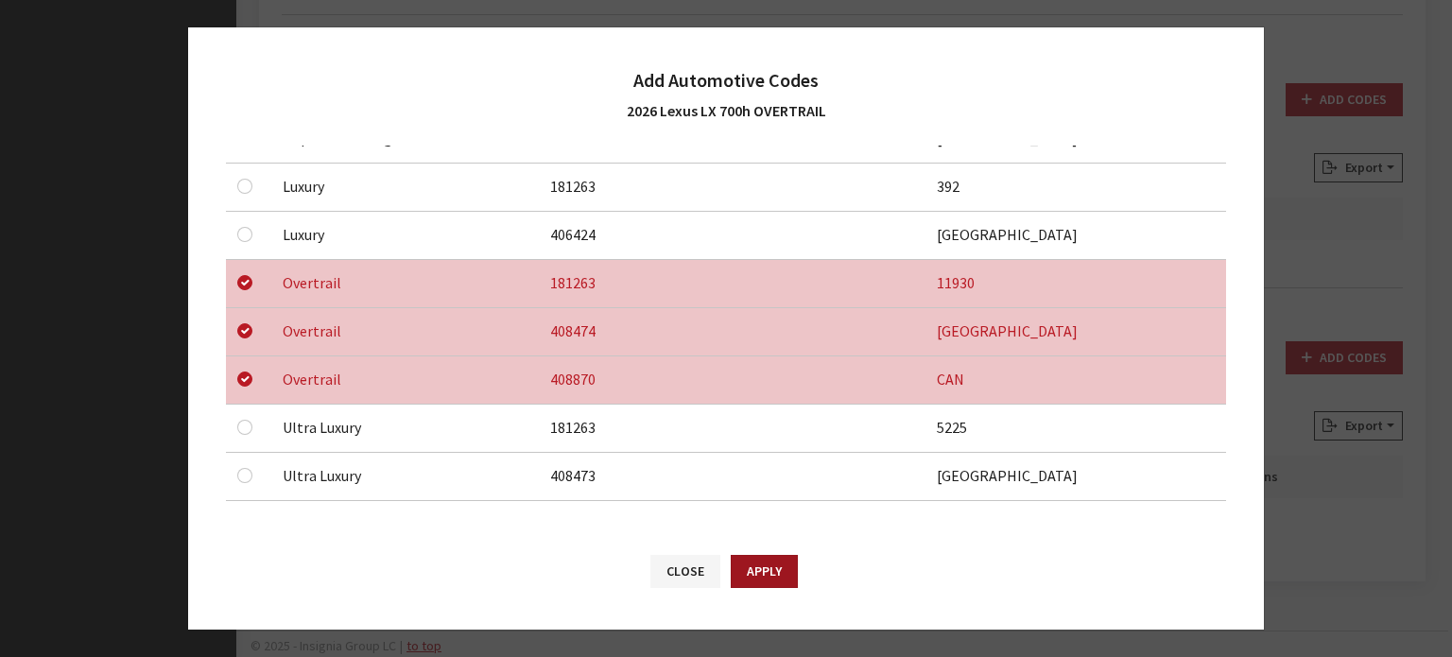
click at [752, 563] on button "Apply" at bounding box center [764, 571] width 67 height 33
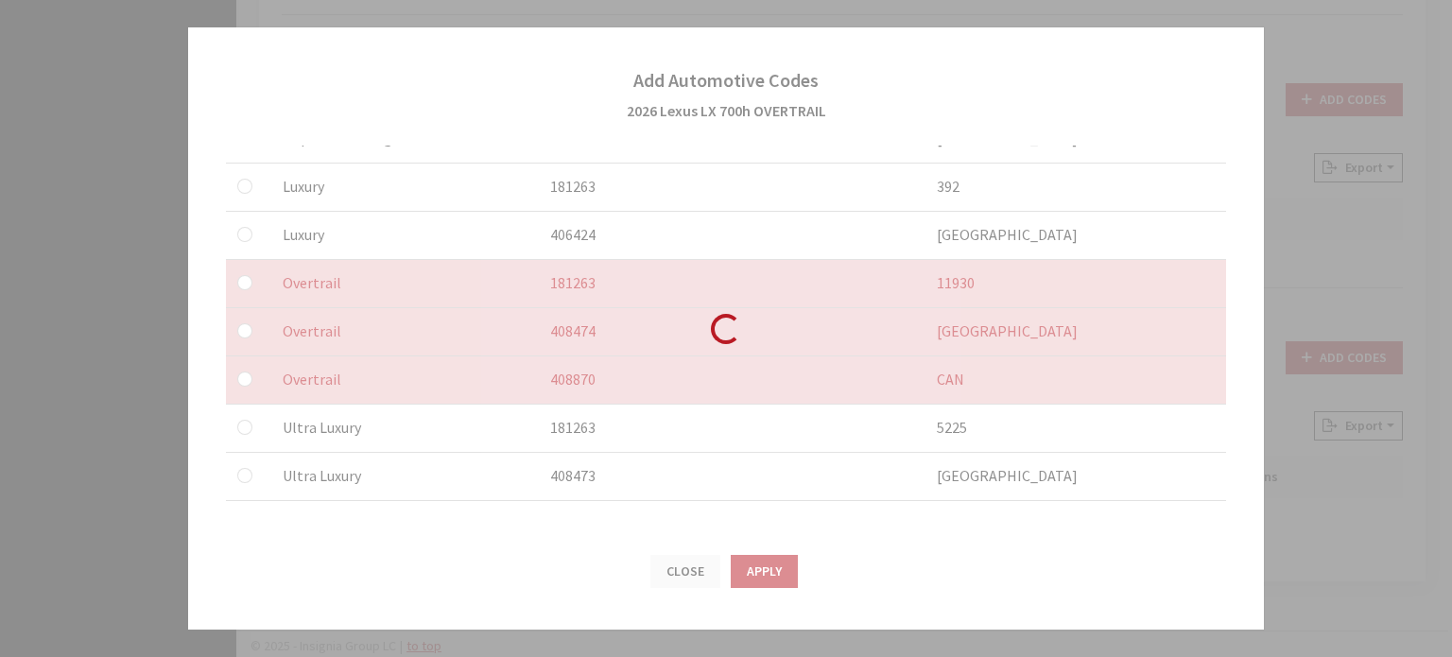
checkbox input "false"
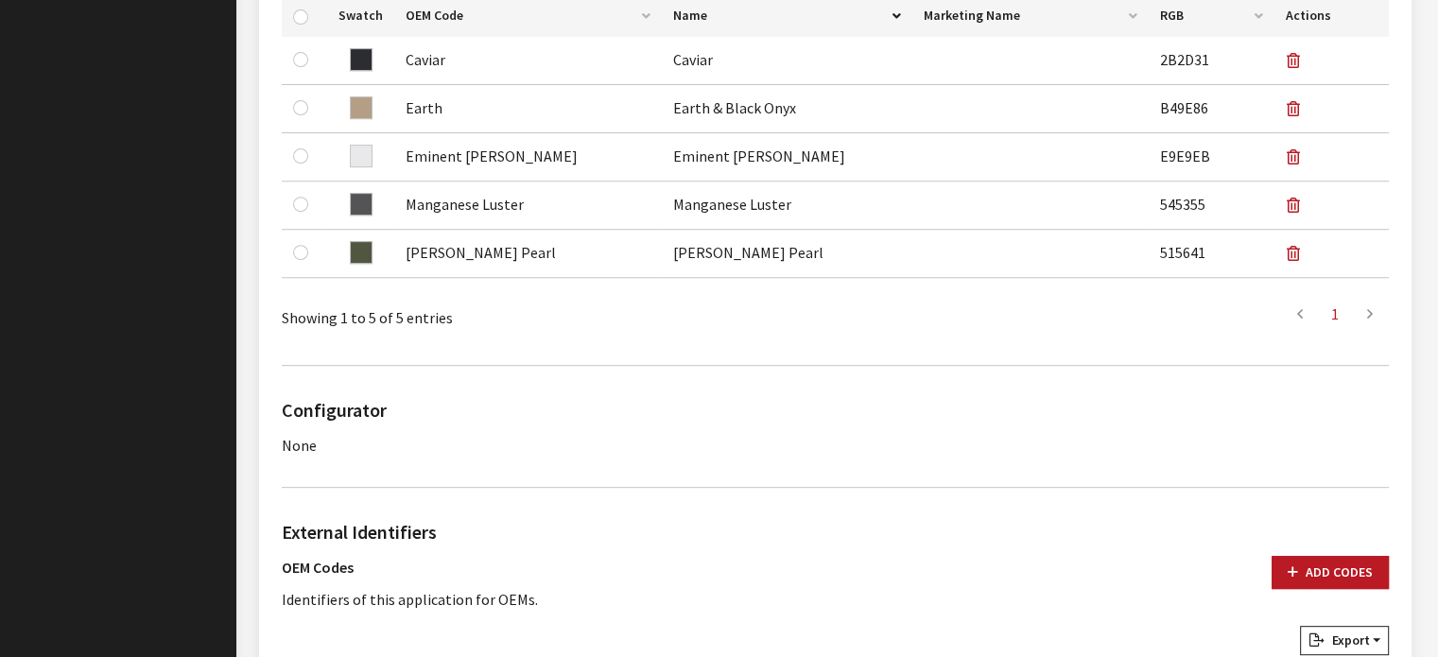
scroll to position [182, 0]
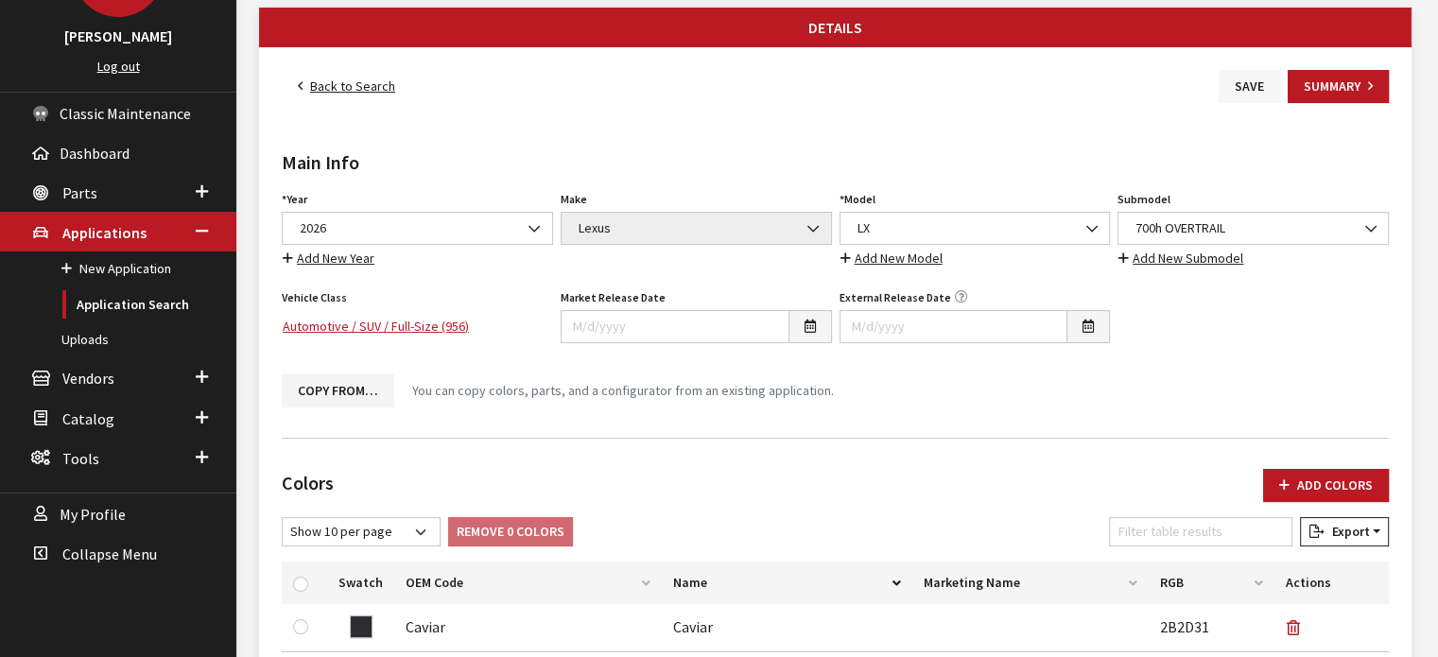
click at [1249, 90] on button "Save" at bounding box center [1249, 86] width 61 height 33
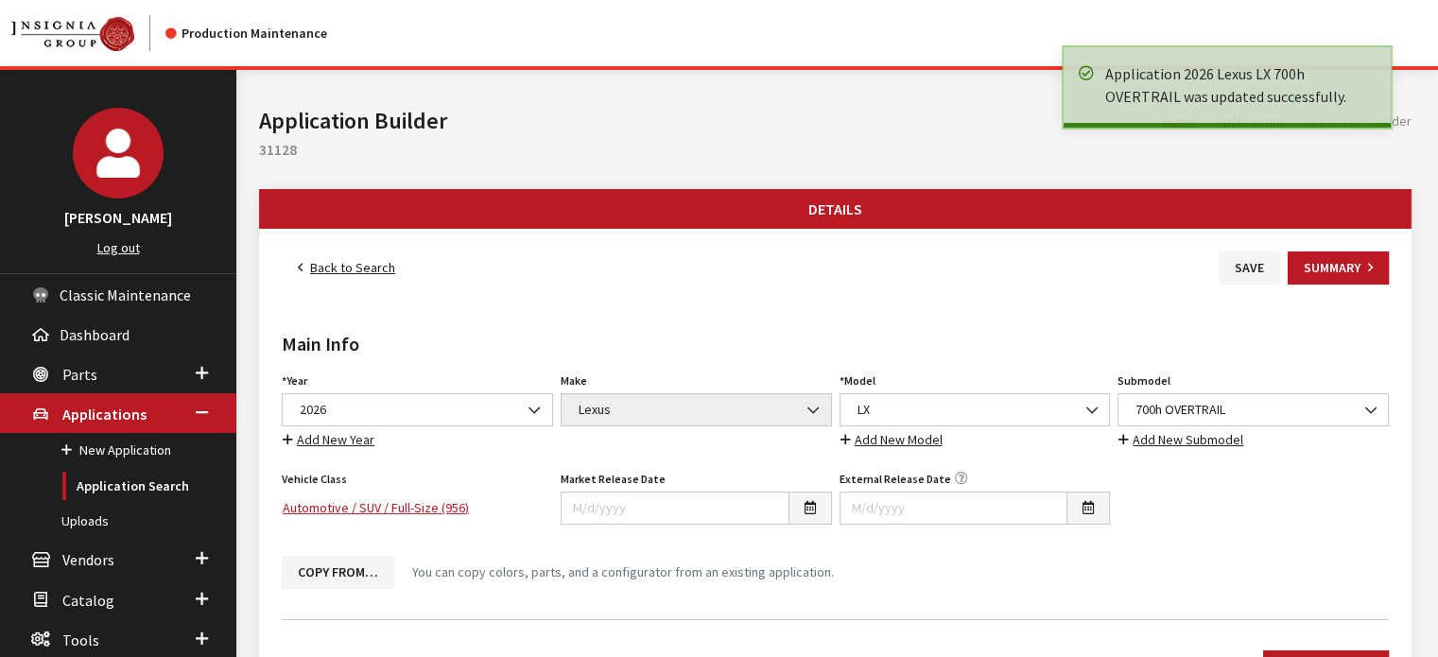
click at [336, 271] on link "Back to Search" at bounding box center [347, 267] width 130 height 33
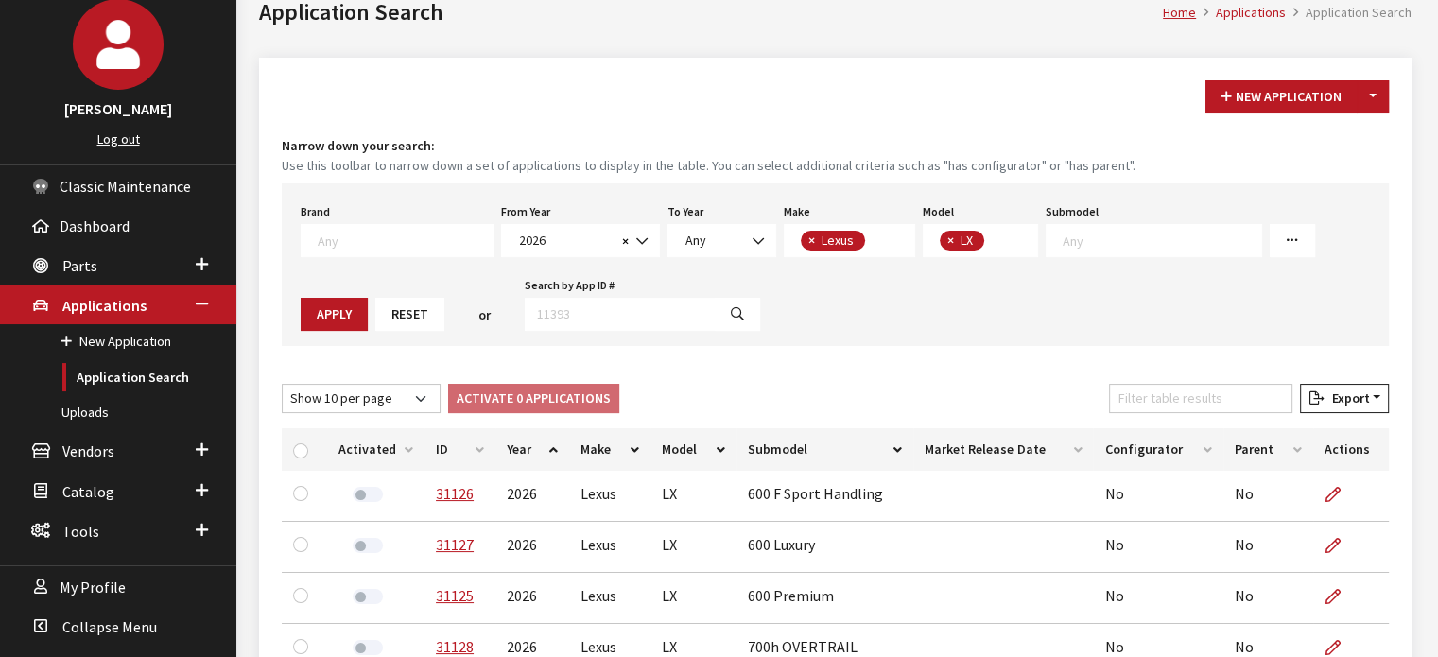
scroll to position [189, 0]
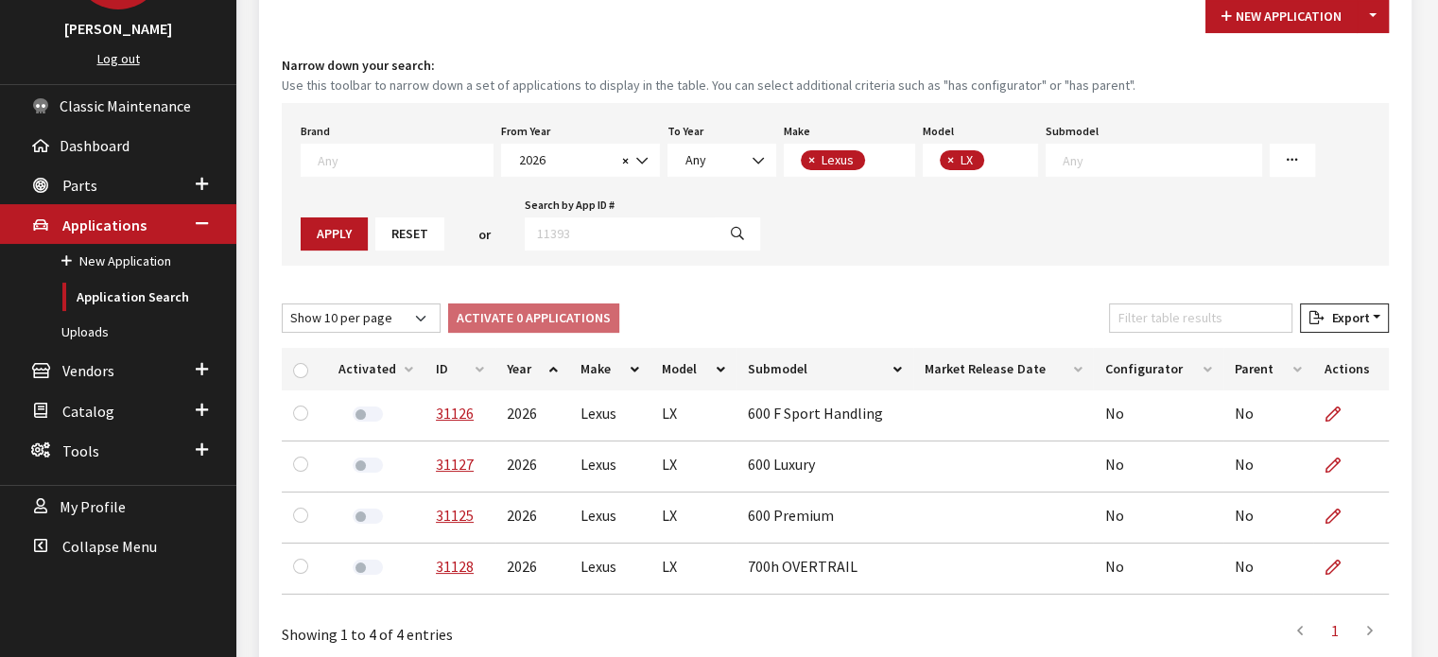
click at [447, 373] on th "ID" at bounding box center [460, 369] width 71 height 43
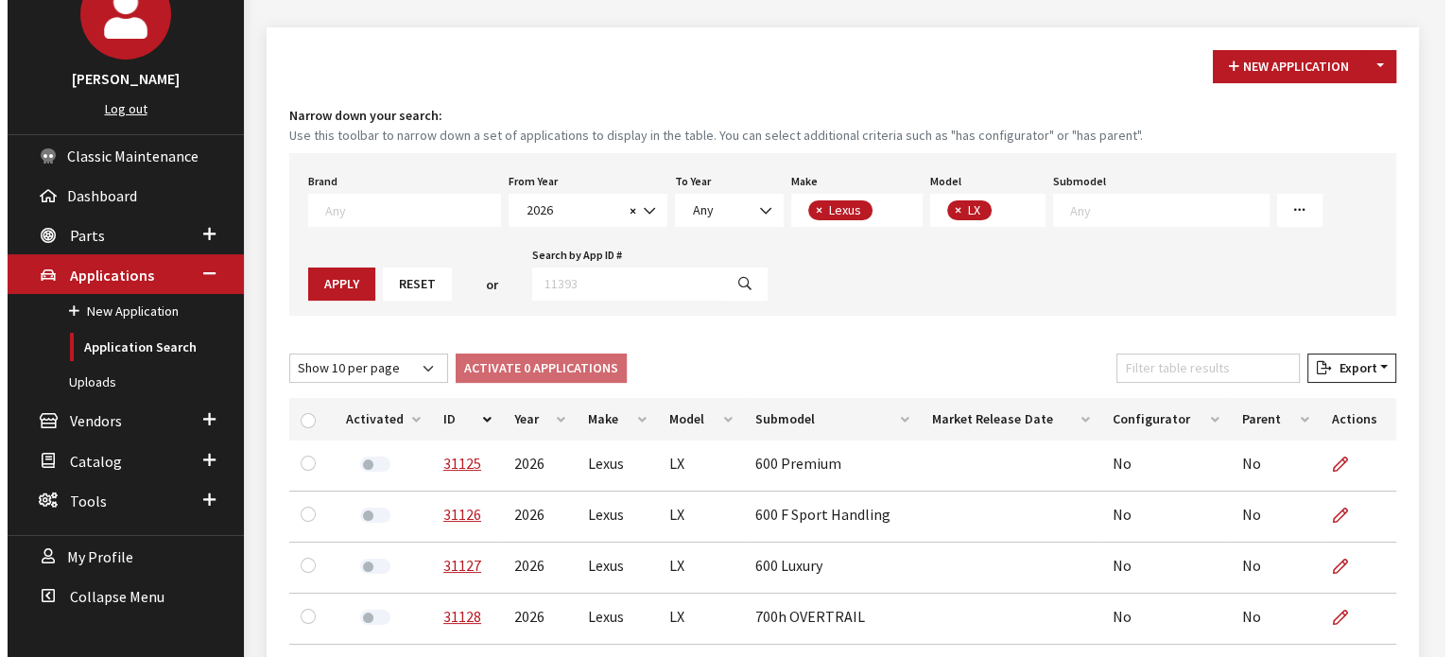
scroll to position [95, 0]
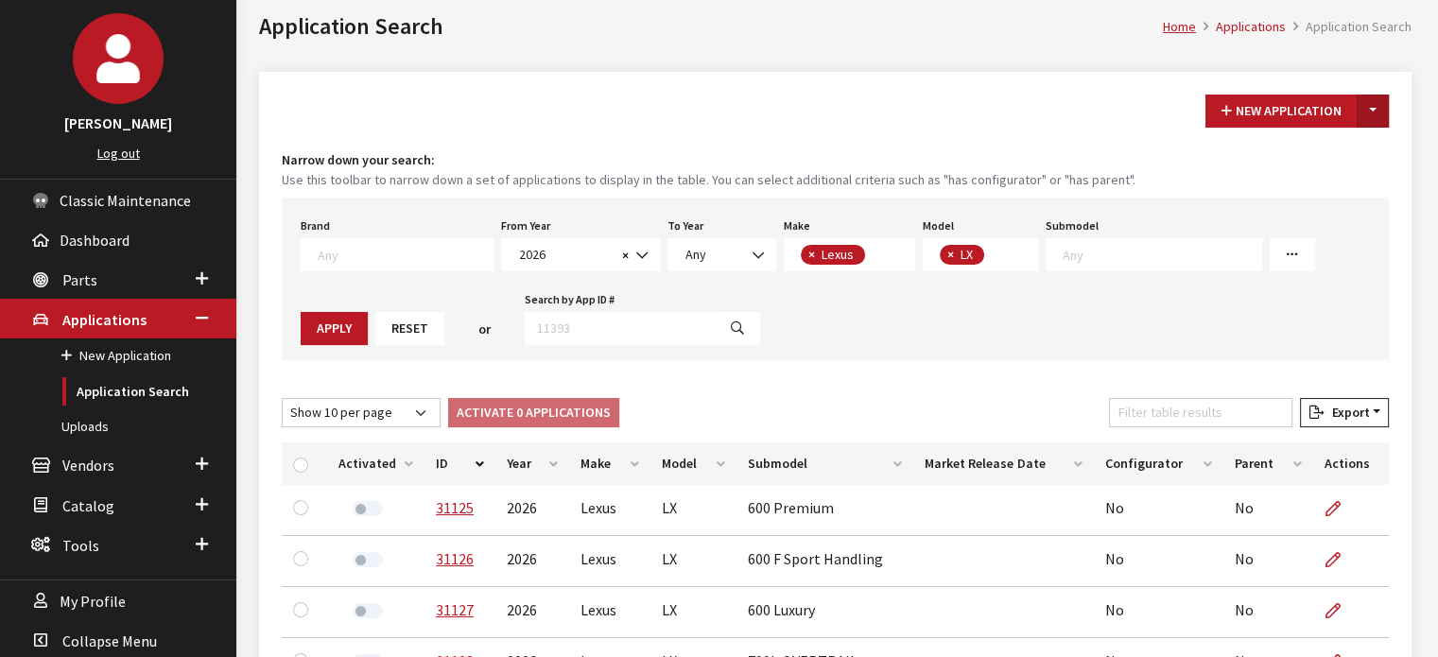
click at [1381, 111] on button "Toggle Dropdown" at bounding box center [1373, 111] width 32 height 33
click at [1364, 165] on button "New From Existing..." at bounding box center [1307, 150] width 163 height 33
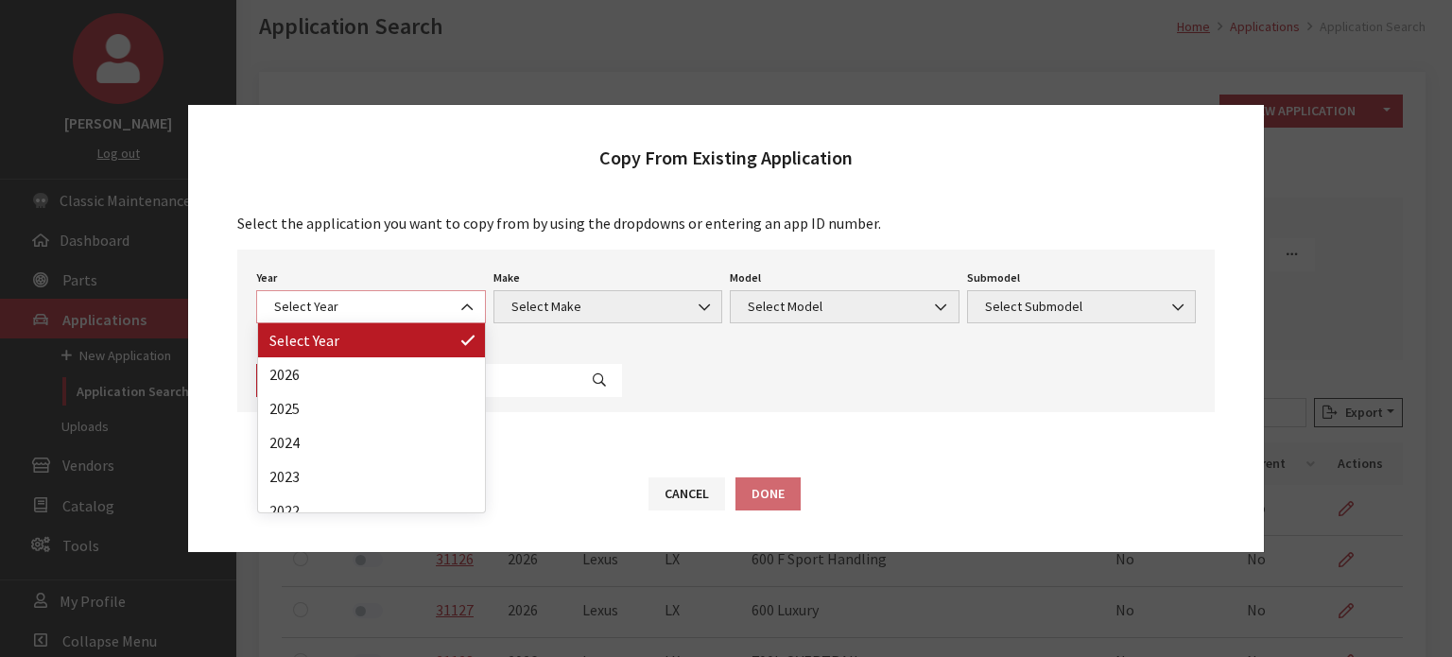
drag, startPoint x: 280, startPoint y: 303, endPoint x: 289, endPoint y: 306, distance: 10.2
click at [282, 303] on span "Select Year" at bounding box center [371, 307] width 205 height 20
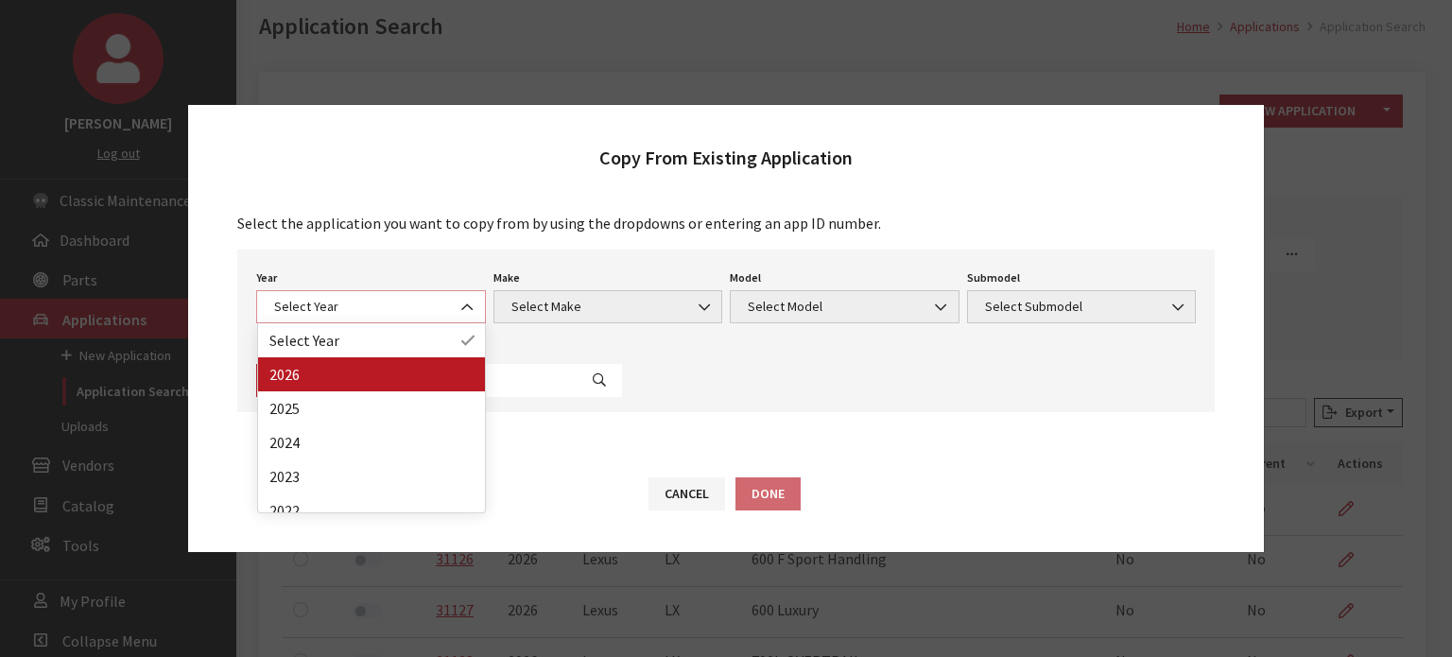
select select "44"
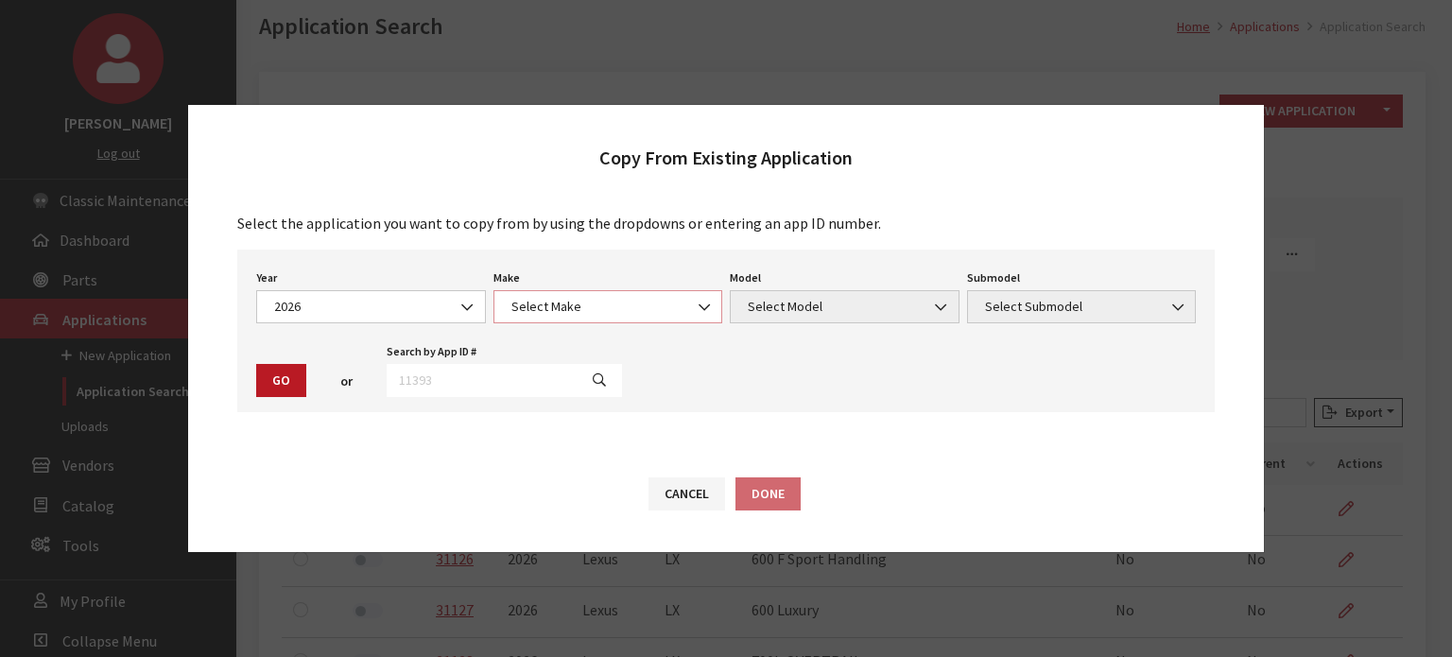
click at [590, 298] on span "Select Make" at bounding box center [608, 307] width 205 height 20
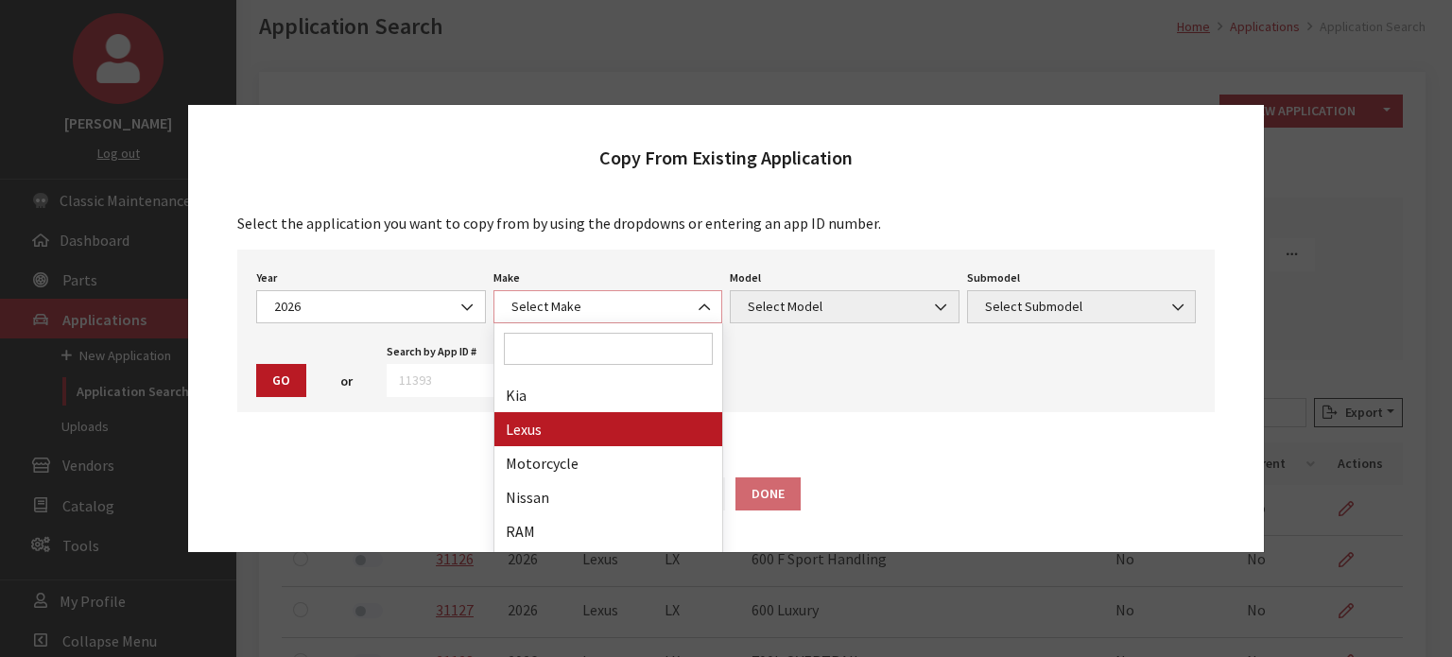
select select "27"
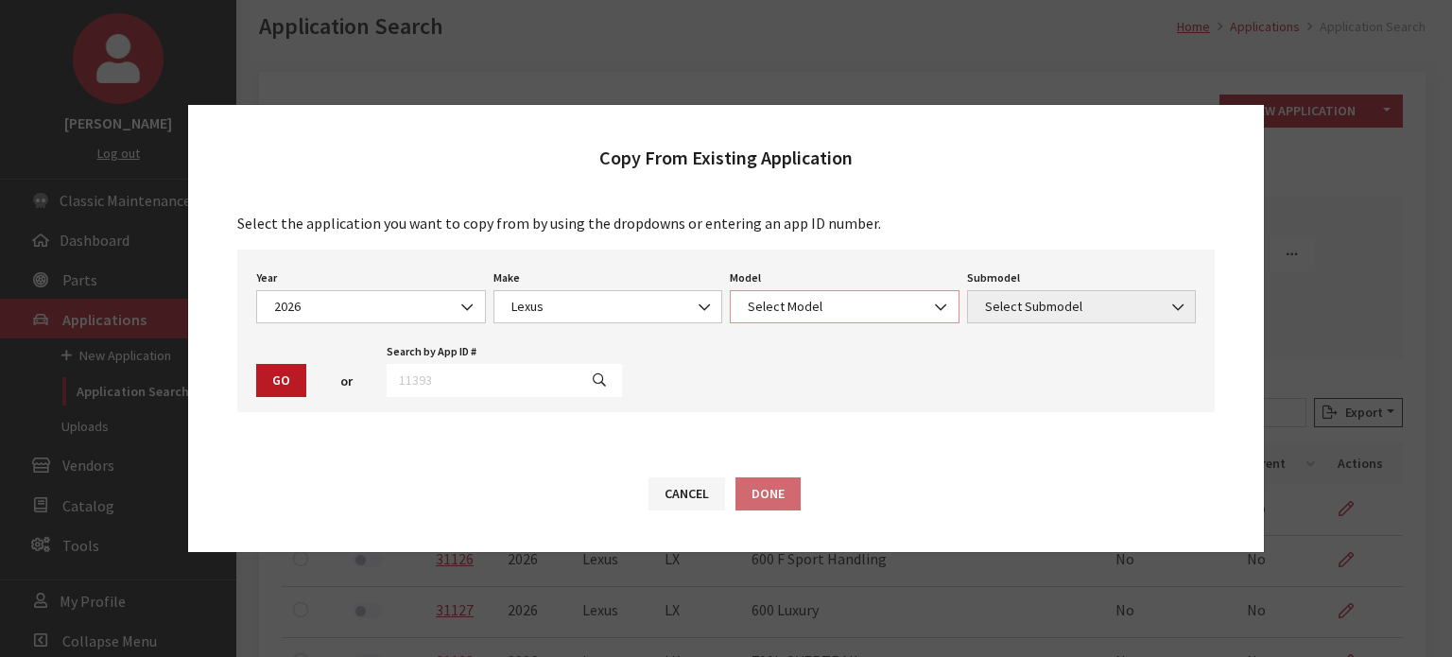
click at [753, 315] on span "Select Model" at bounding box center [844, 307] width 205 height 20
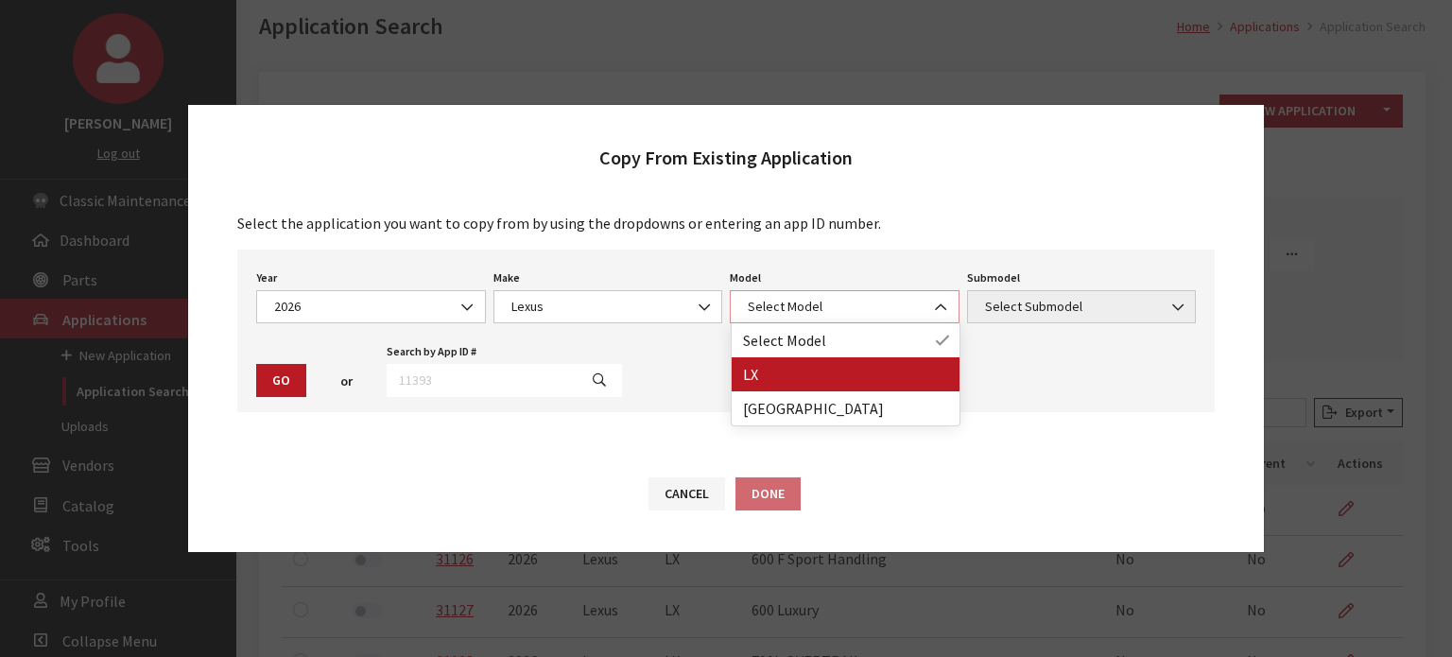
select select "1101"
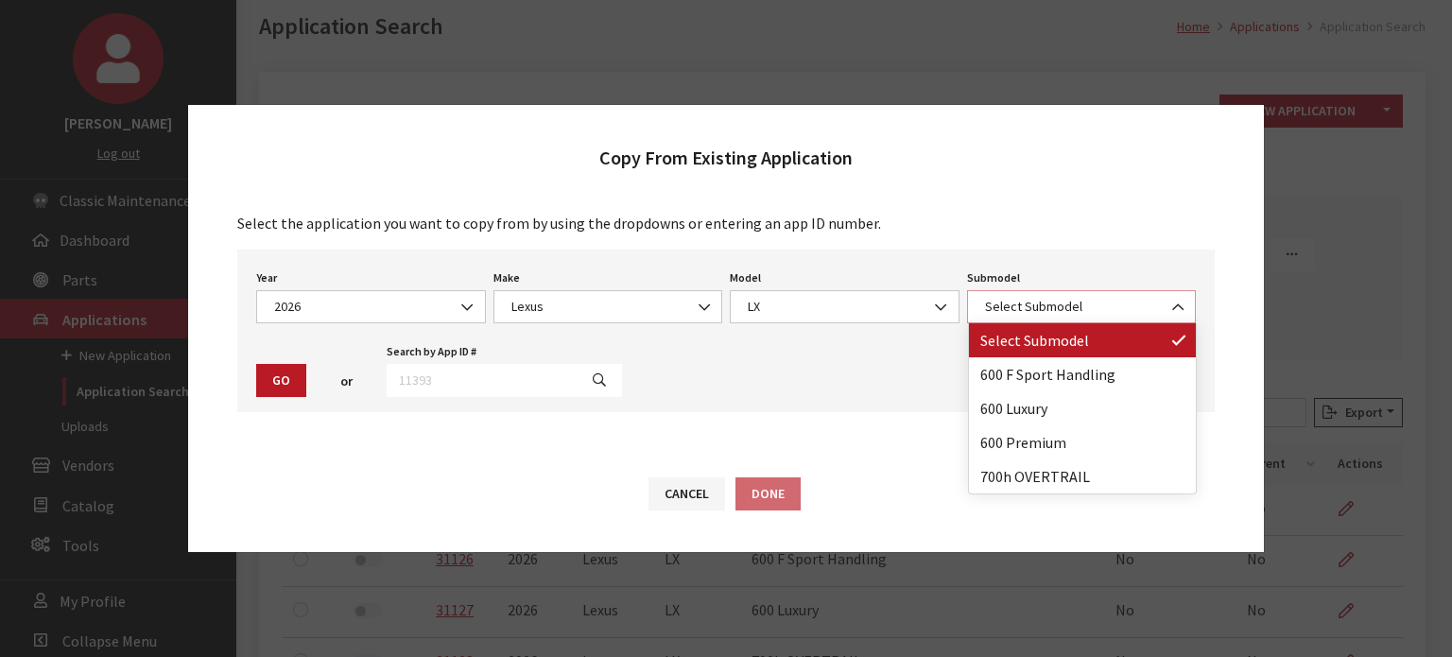
click at [1002, 309] on span "Select Submodel" at bounding box center [1082, 307] width 205 height 20
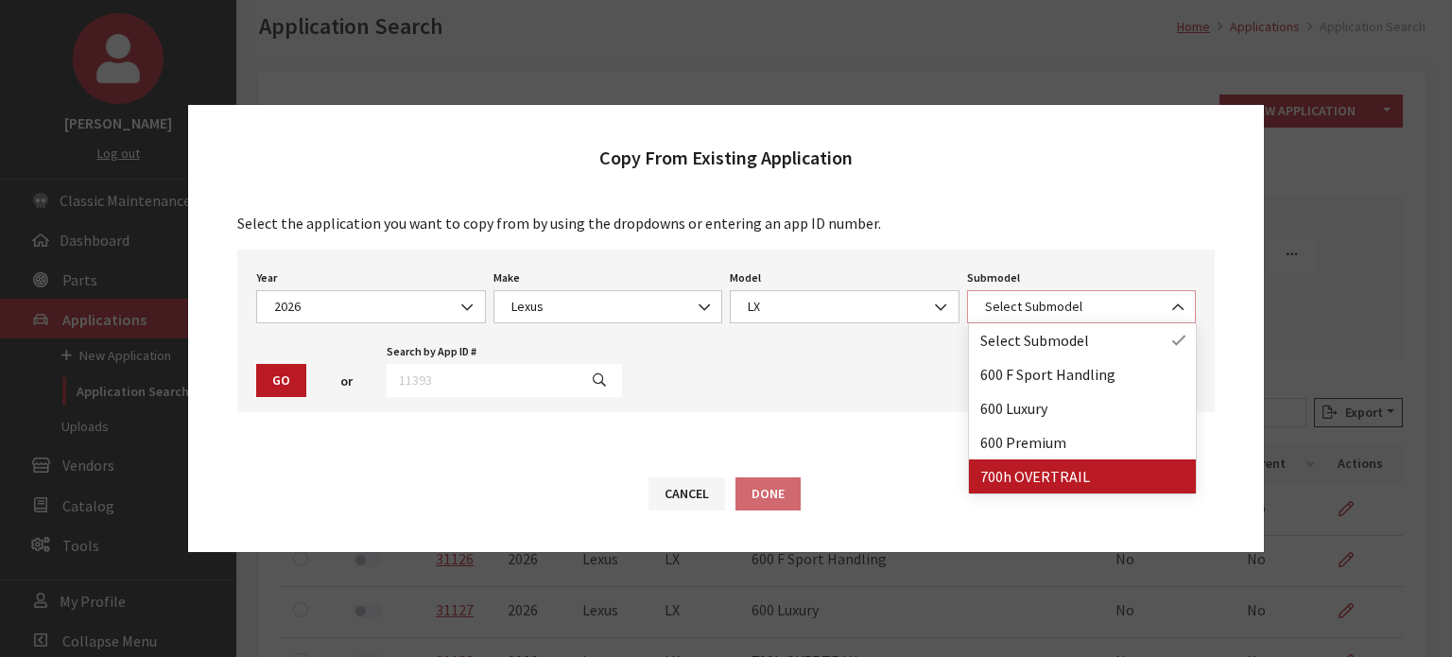
select select "4708"
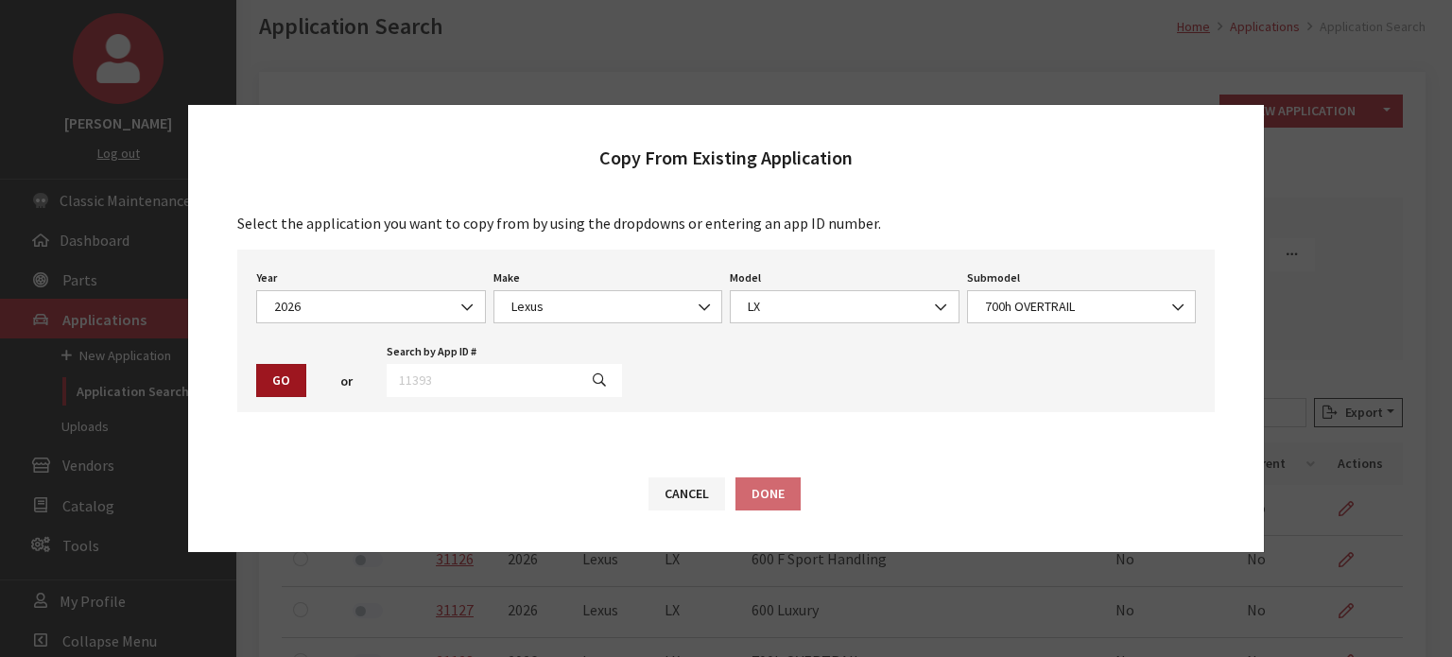
click at [275, 372] on button "Go" at bounding box center [281, 380] width 50 height 33
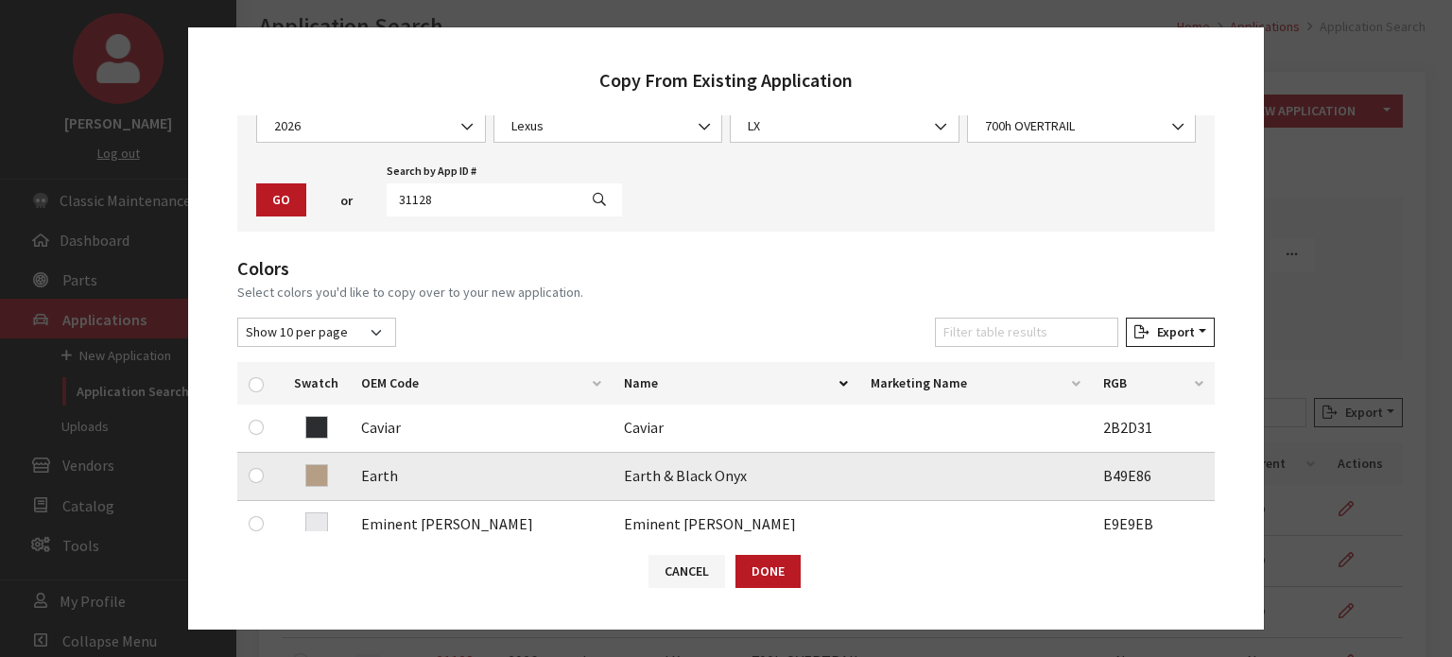
scroll to position [284, 0]
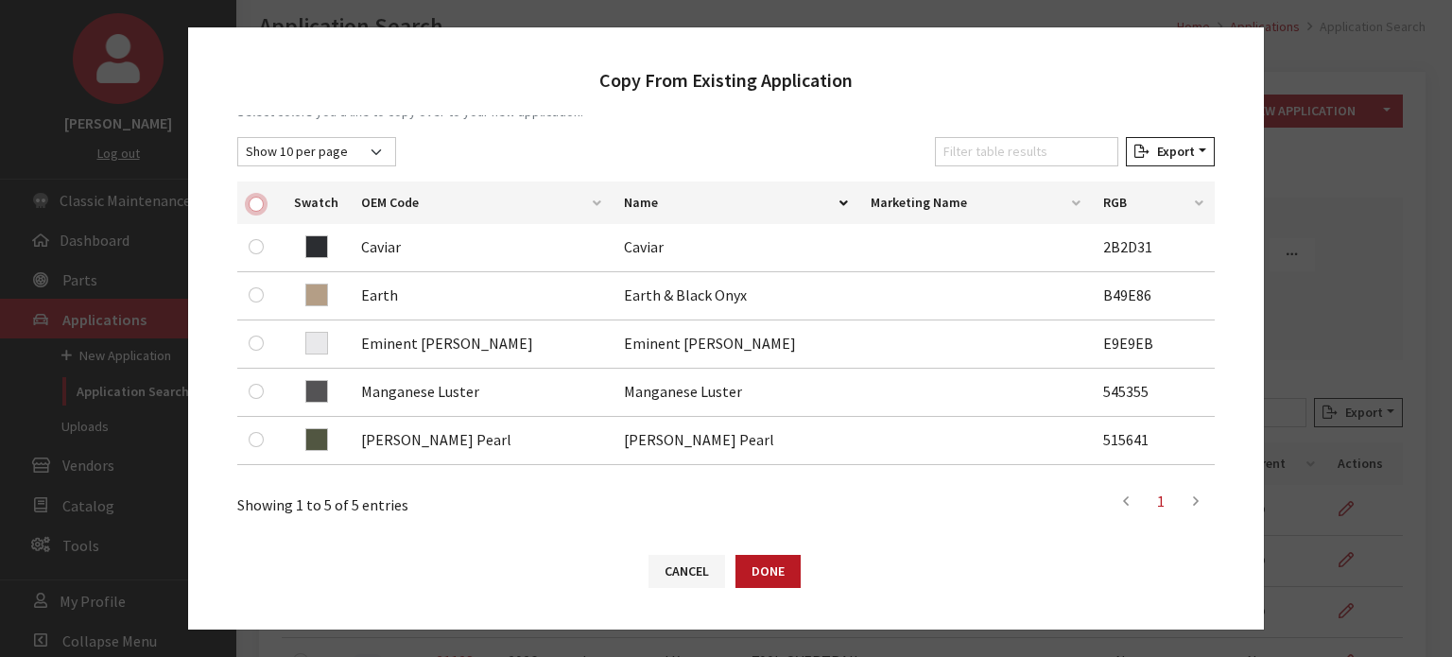
click at [250, 201] on input "checkbox" at bounding box center [256, 204] width 15 height 15
checkbox input "true"
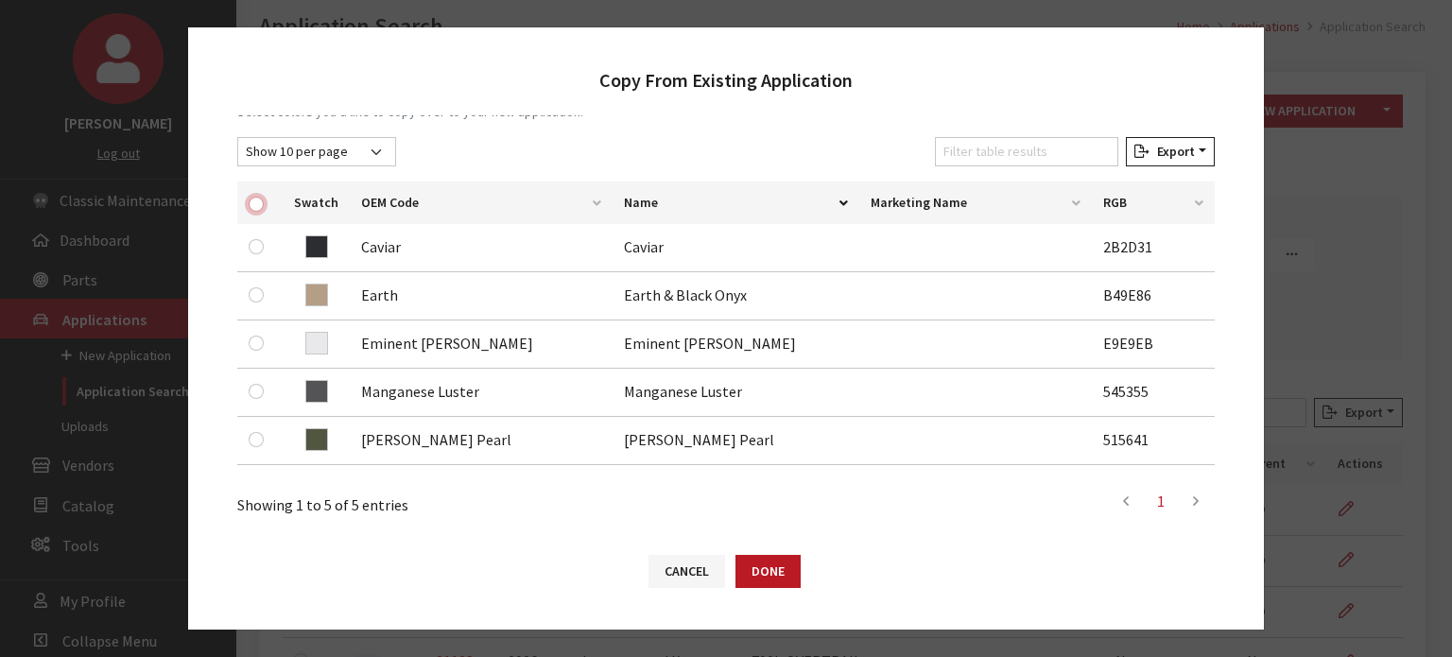
checkbox input "true"
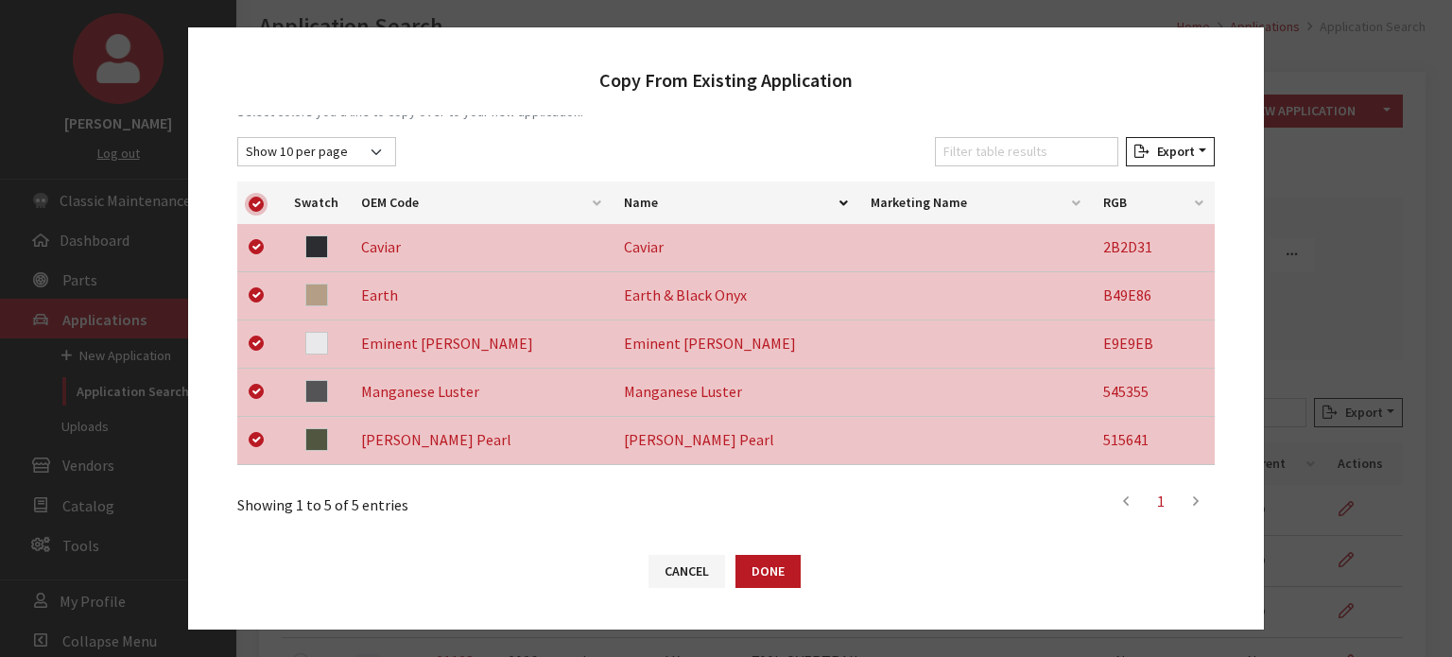
scroll to position [548, 0]
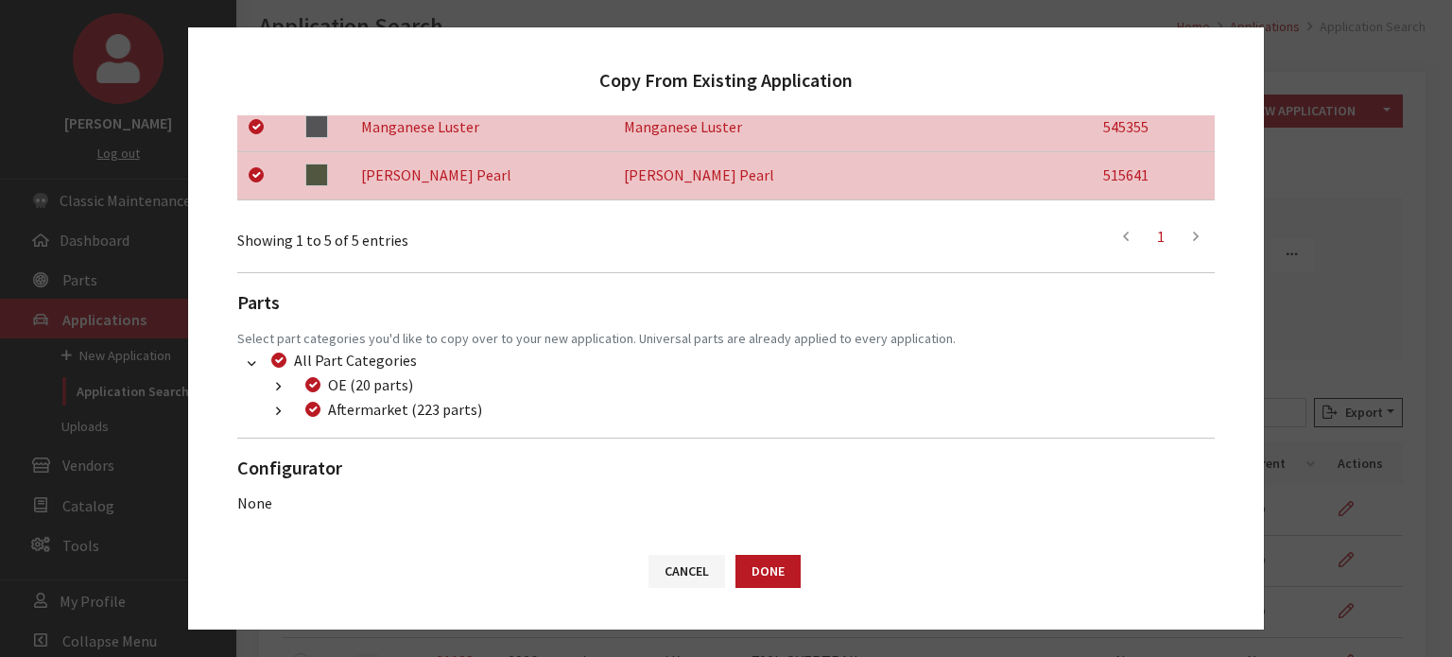
click at [273, 409] on button "button" at bounding box center [278, 412] width 37 height 22
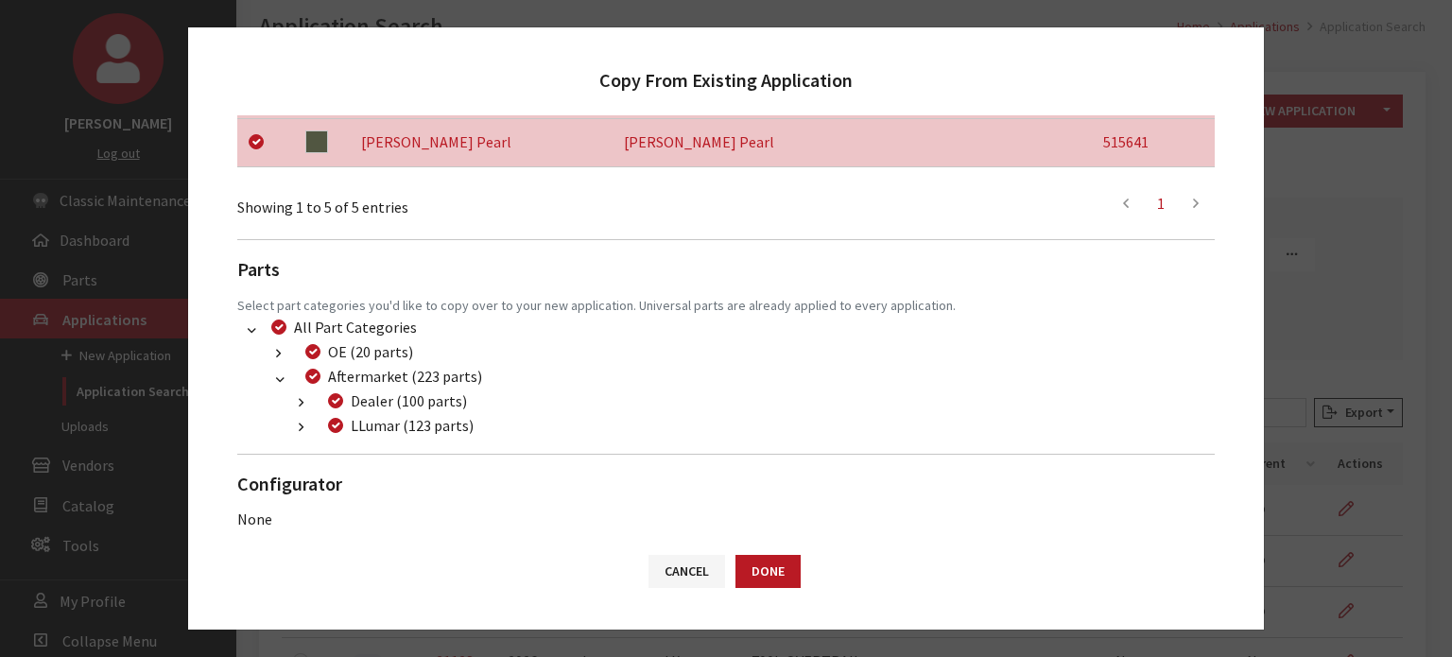
scroll to position [598, 0]
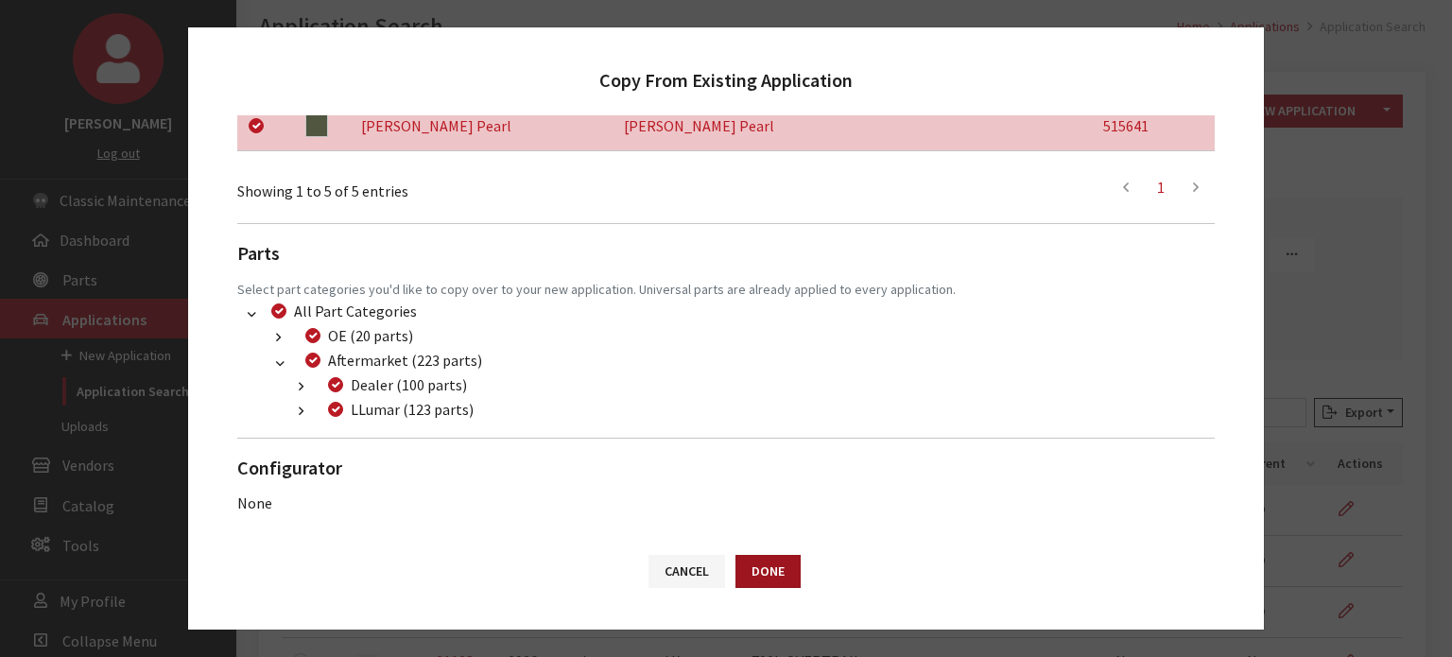
click at [783, 572] on button "Done" at bounding box center [768, 571] width 65 height 33
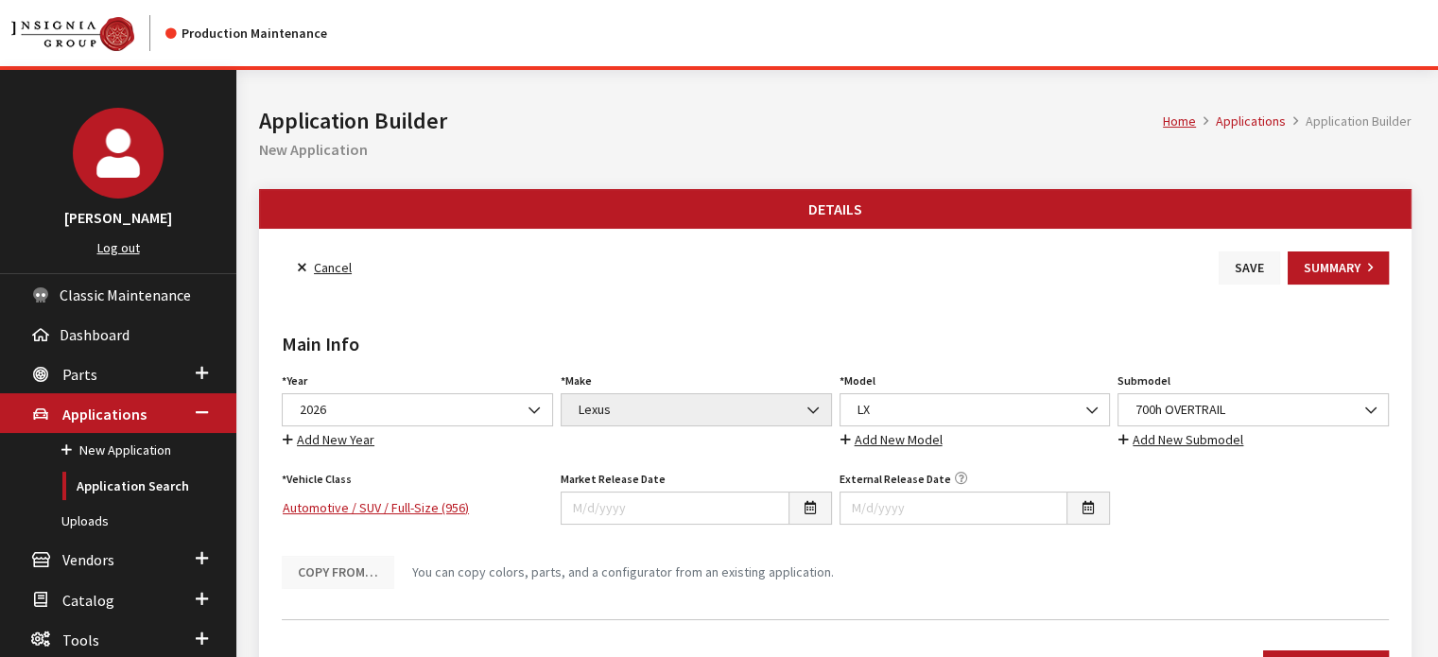
click at [1234, 276] on button "Save" at bounding box center [1249, 267] width 61 height 33
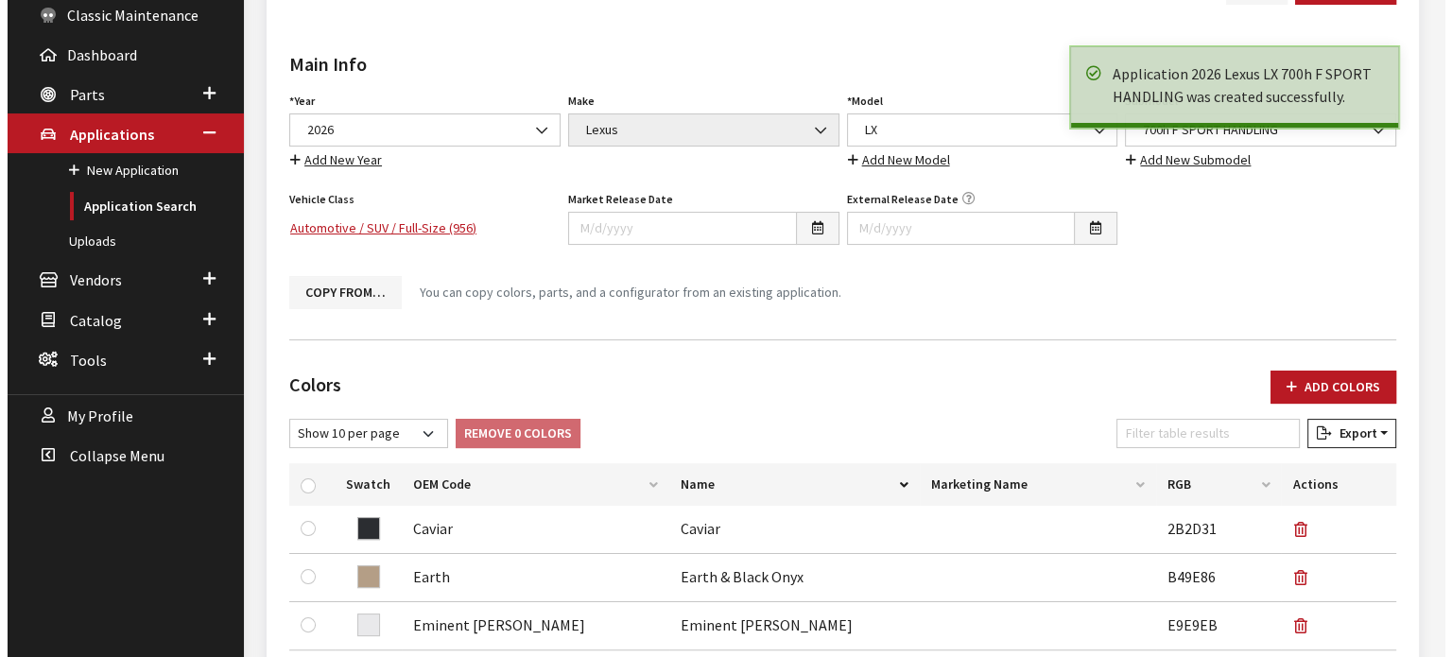
scroll to position [284, 0]
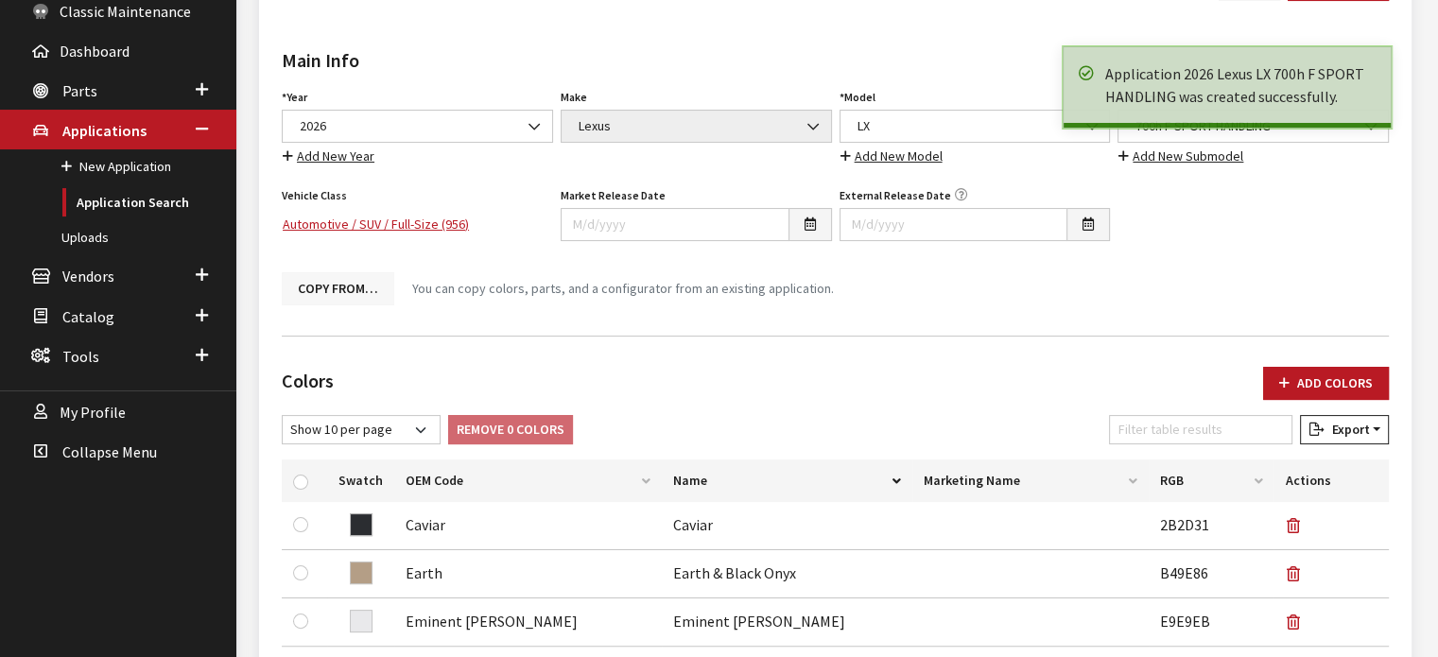
click at [338, 290] on button "Copy From…" at bounding box center [338, 288] width 113 height 33
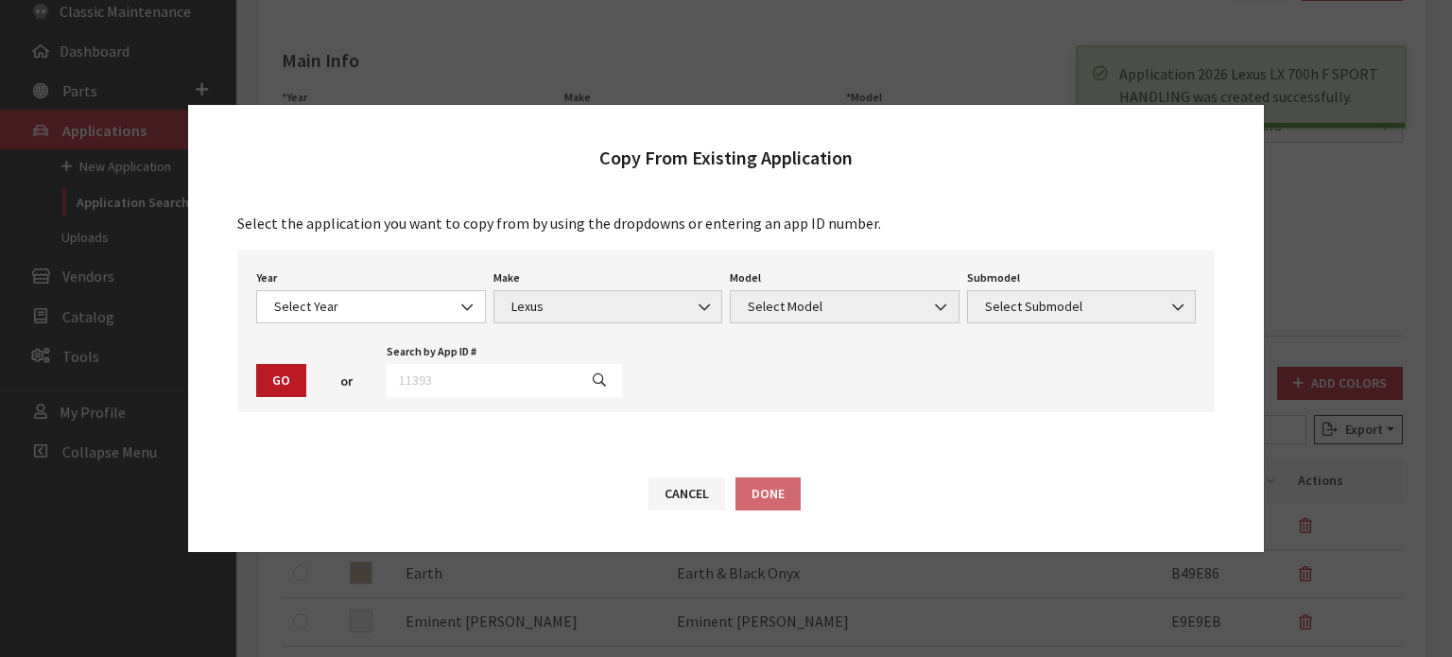
click at [381, 286] on div "Year Select Year 2026 2025 2024 2023 2022 2021 2020 2019 2018 2017 2016 2015 20…" at bounding box center [370, 294] width 237 height 59
click at [381, 300] on span "Select Year" at bounding box center [371, 307] width 205 height 20
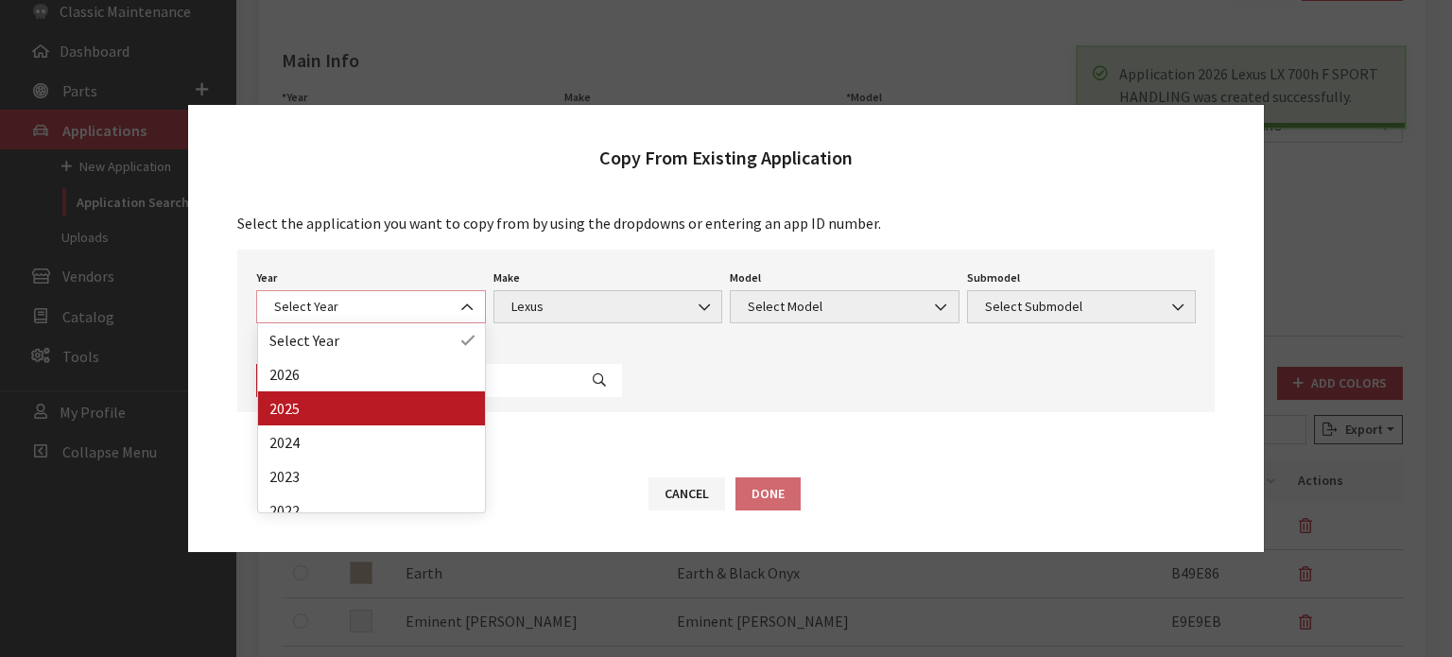
select select "43"
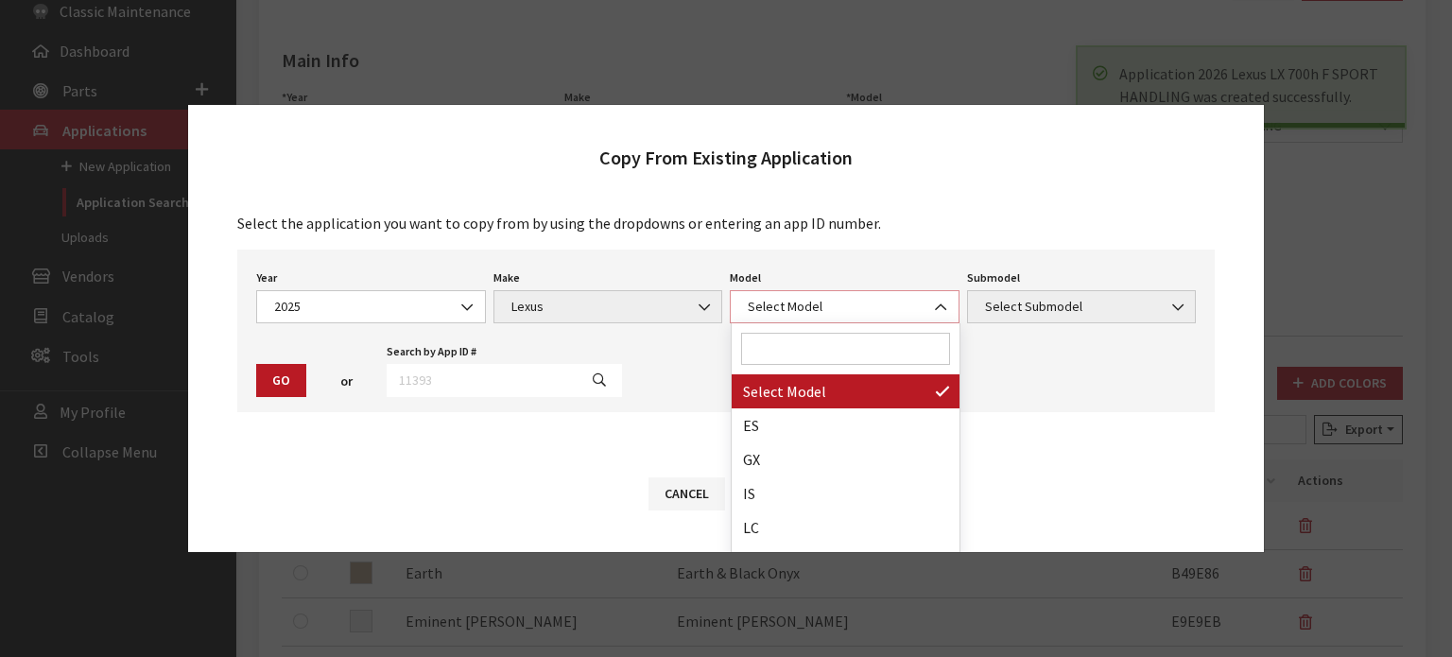
click at [808, 305] on span "Select Model" at bounding box center [844, 307] width 205 height 20
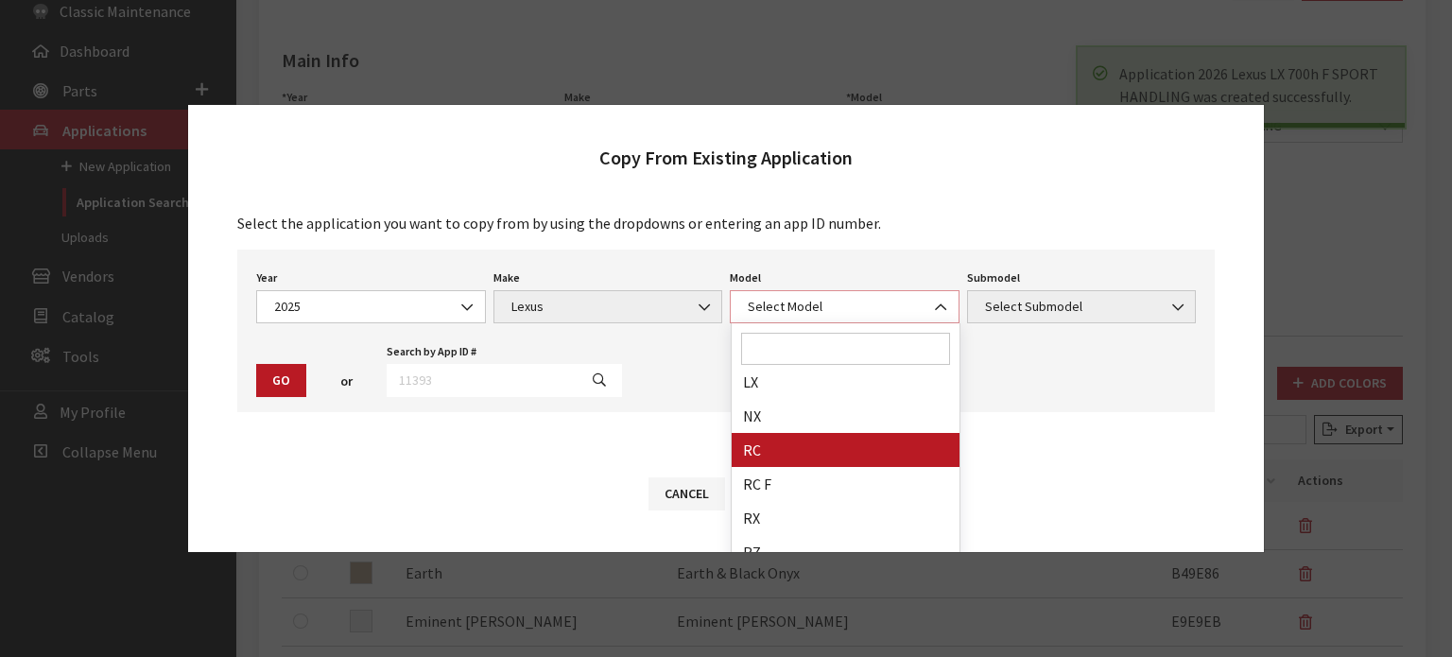
scroll to position [189, 0]
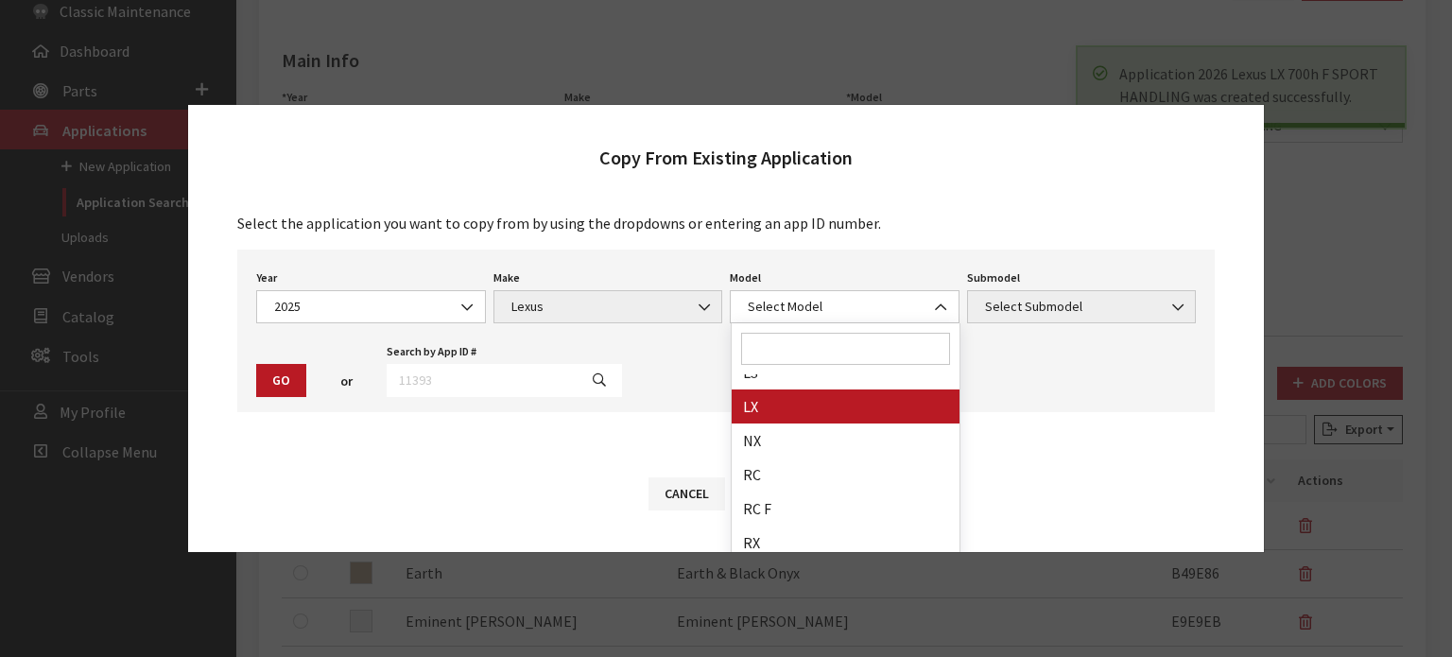
drag, startPoint x: 823, startPoint y: 403, endPoint x: 1019, endPoint y: 343, distance: 205.5
select select "1101"
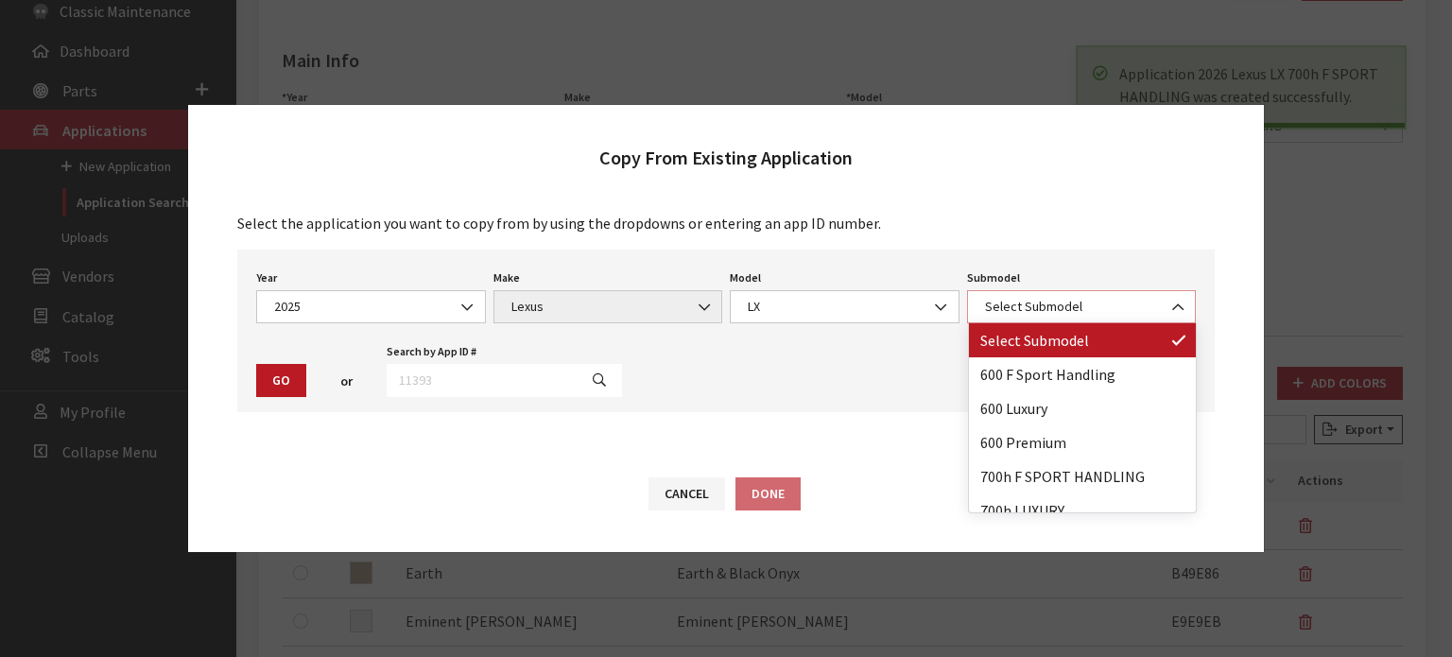
click at [1040, 316] on span "Select Submodel" at bounding box center [1082, 307] width 205 height 20
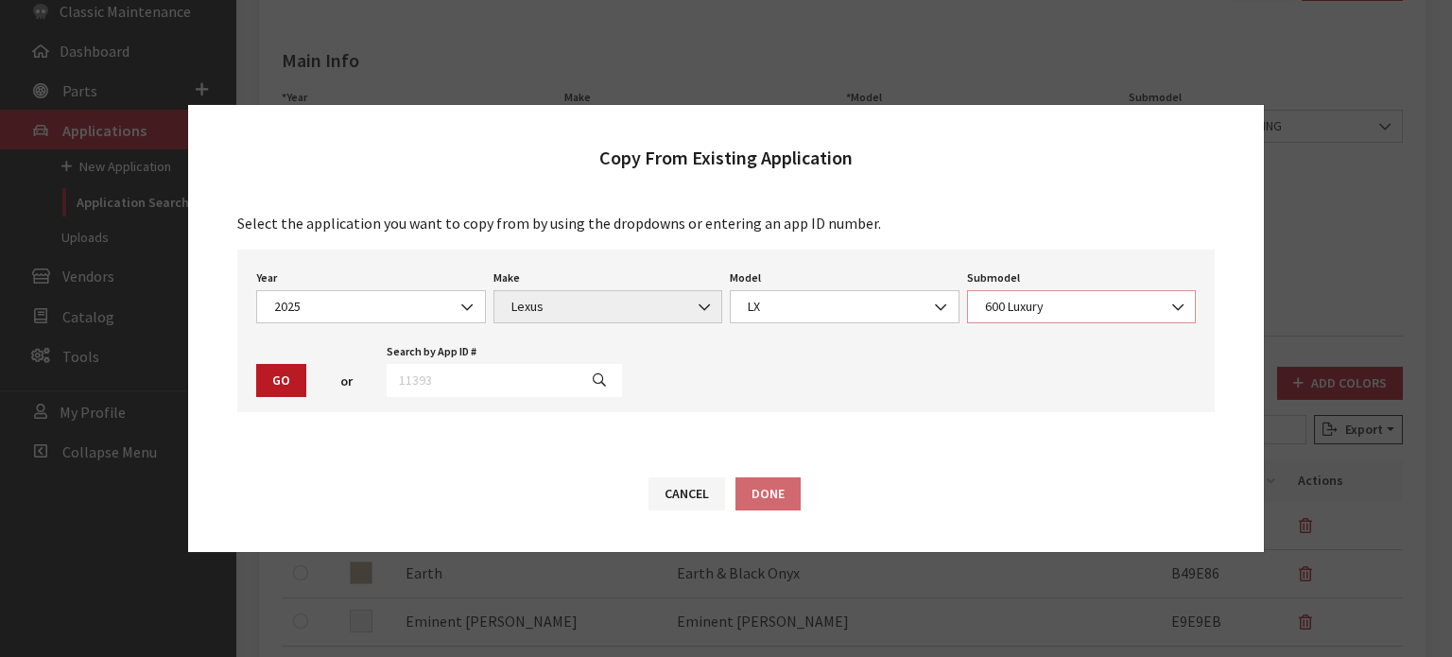
click at [1077, 317] on span "600 Luxury" at bounding box center [1082, 307] width 205 height 20
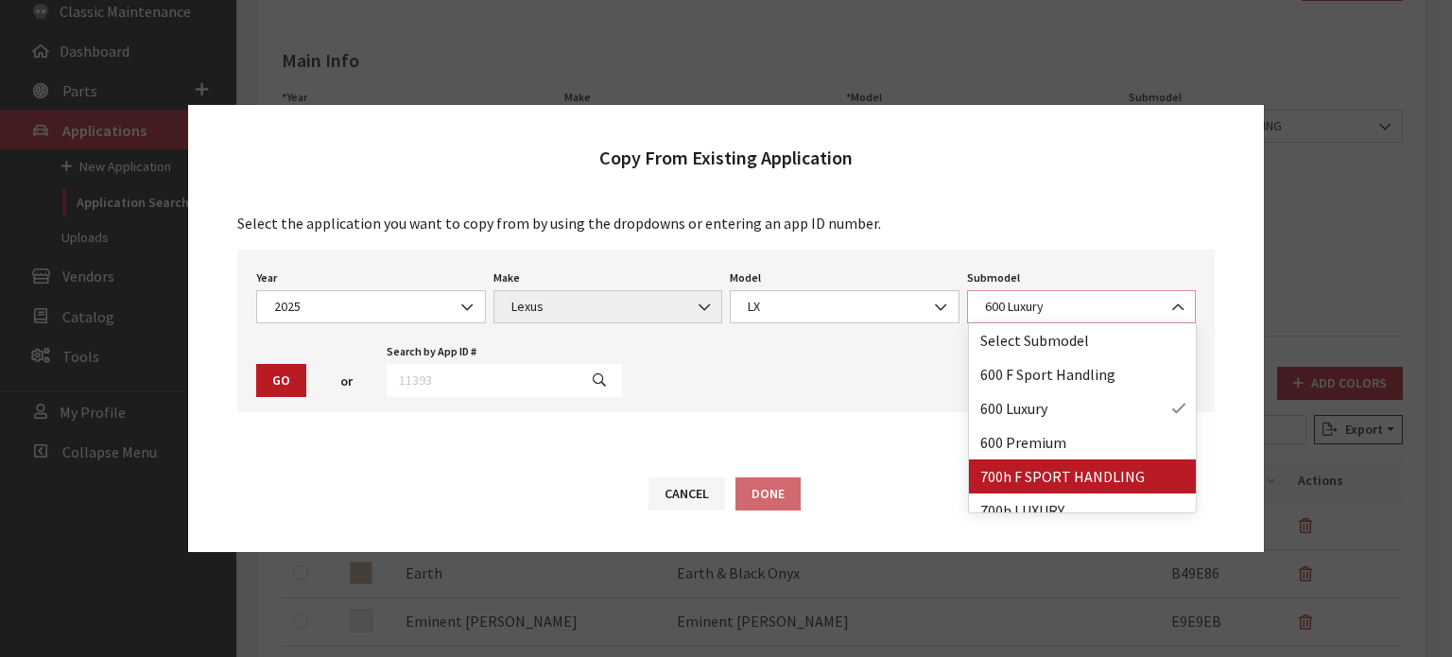
select select "4707"
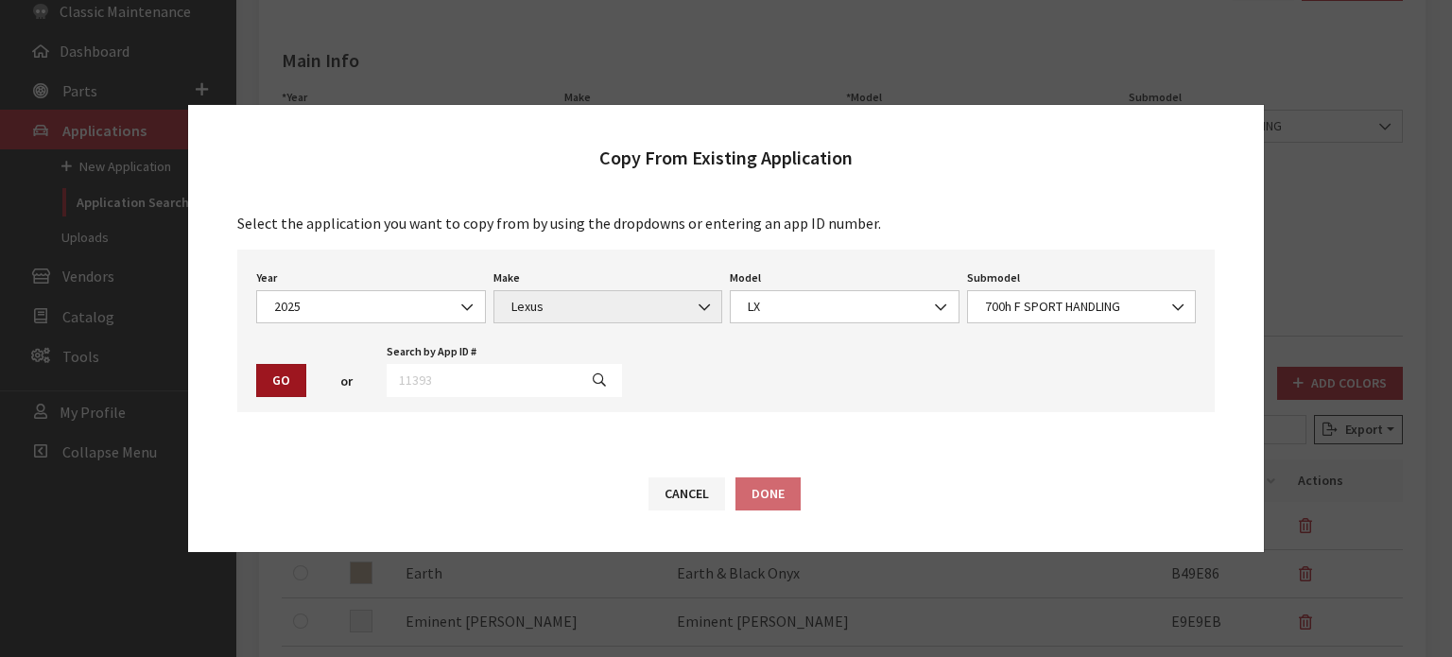
click at [266, 369] on button "Go" at bounding box center [281, 380] width 50 height 33
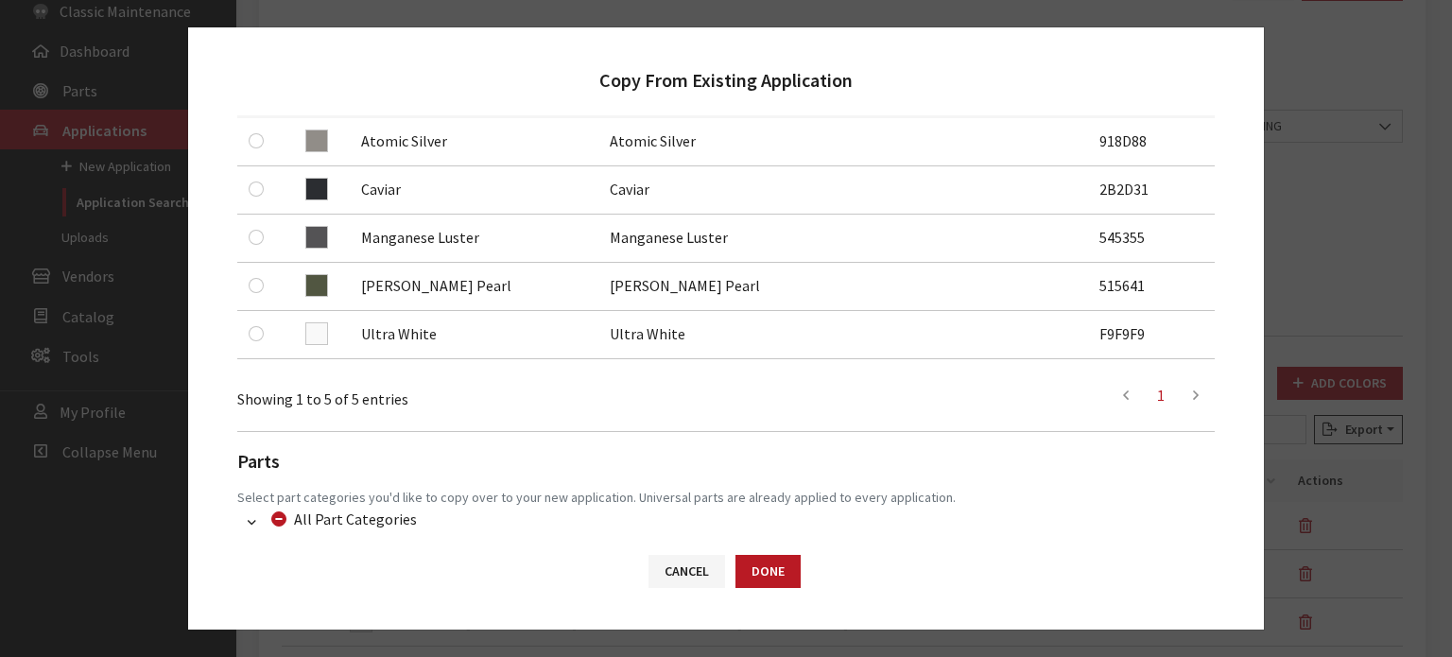
scroll to position [550, 0]
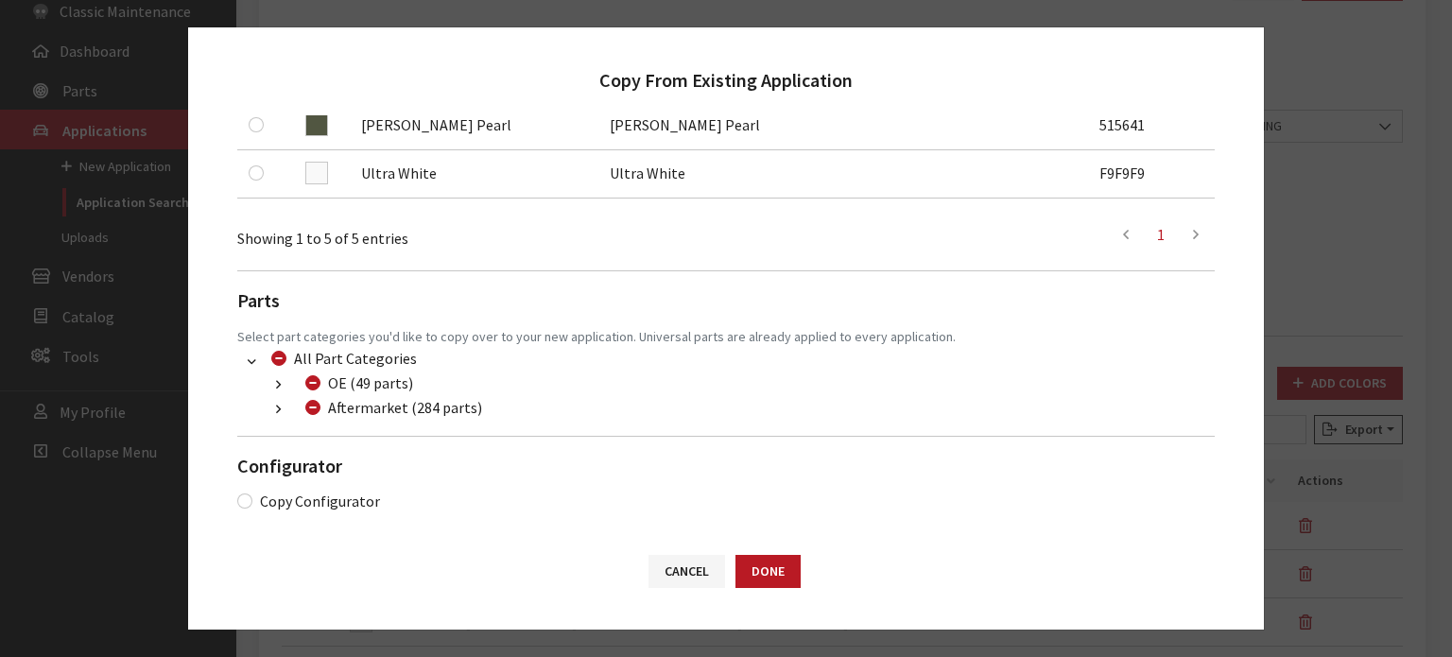
click at [279, 394] on li "OE (49 parts) Lexus (29 parts) (10) Lexus OE Accessories (29 parts) META (14 pa…" at bounding box center [737, 384] width 955 height 25
click at [282, 407] on button "button" at bounding box center [278, 410] width 37 height 22
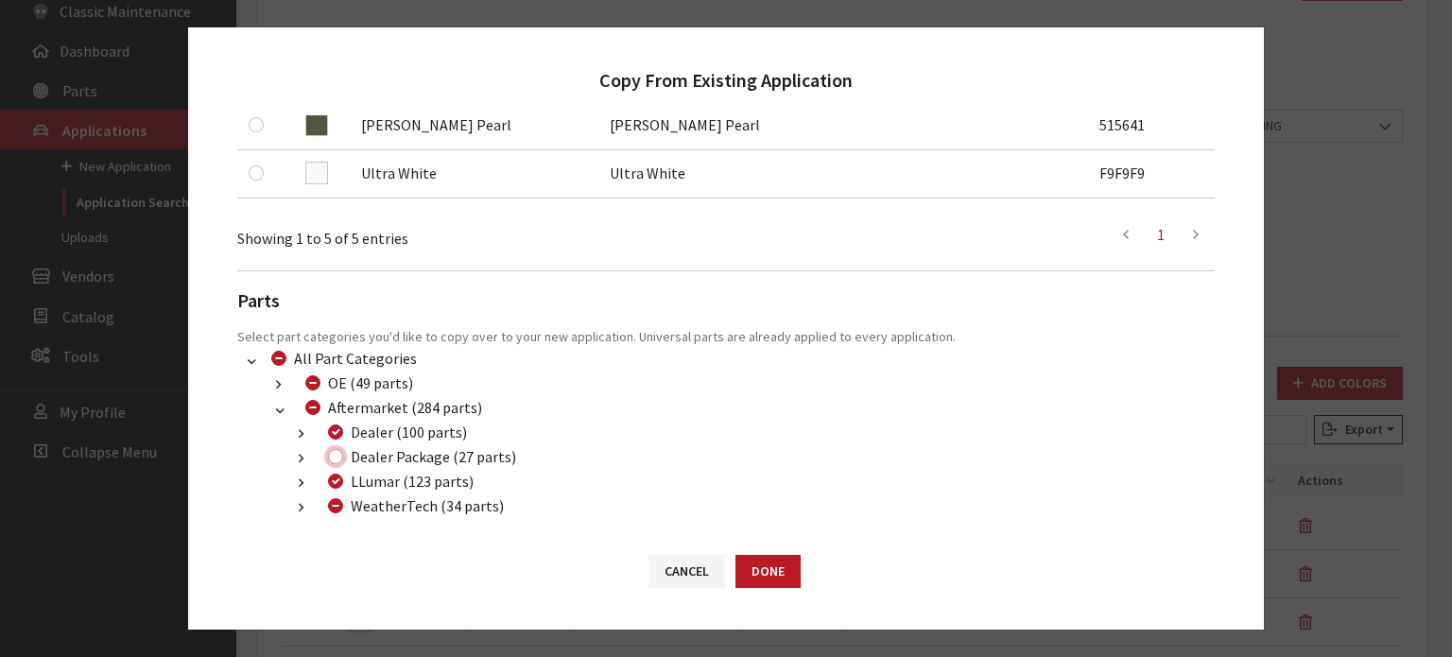
click at [337, 450] on input "Dealer Package (27 parts)" at bounding box center [335, 456] width 15 height 15
checkbox input "true"
click at [340, 500] on input "WeatherTech (34 parts)" at bounding box center [335, 505] width 15 height 15
checkbox input "true"
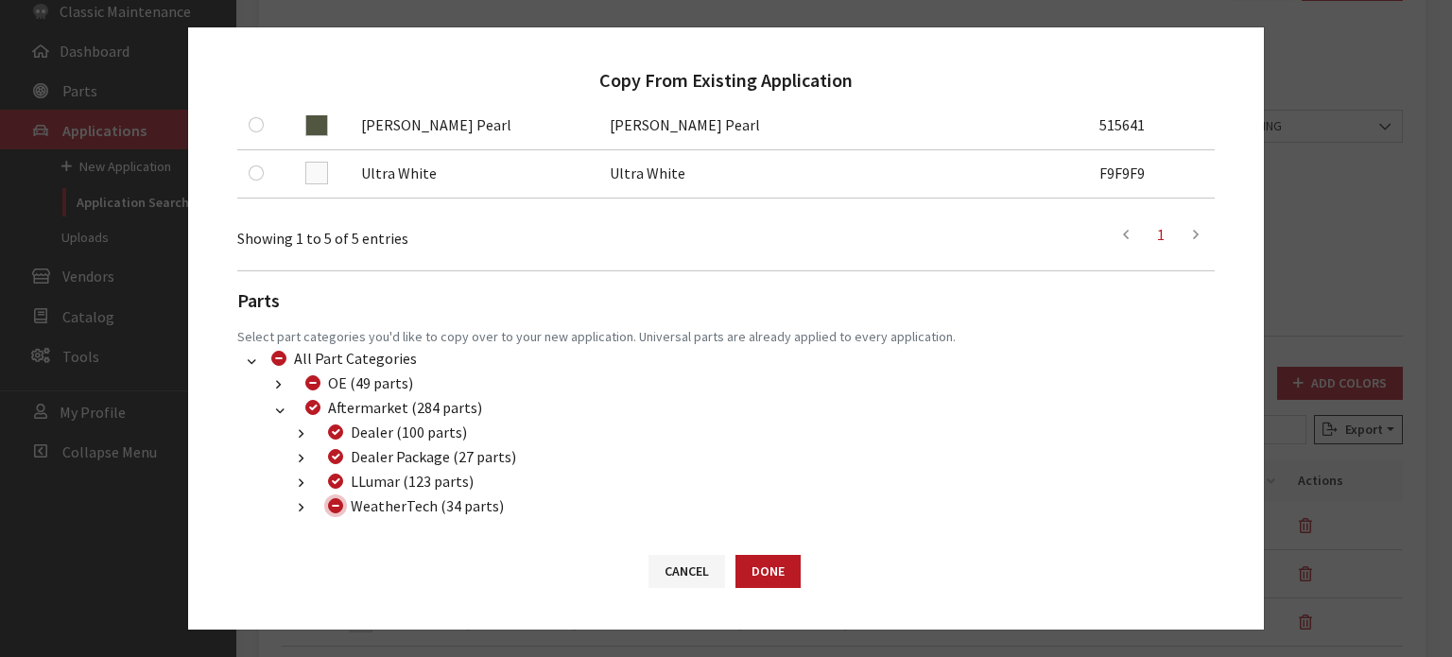
click at [340, 500] on input "WeatherTech (34 parts)" at bounding box center [335, 505] width 15 height 15
checkbox input "false"
click at [778, 573] on button "Done" at bounding box center [768, 571] width 65 height 33
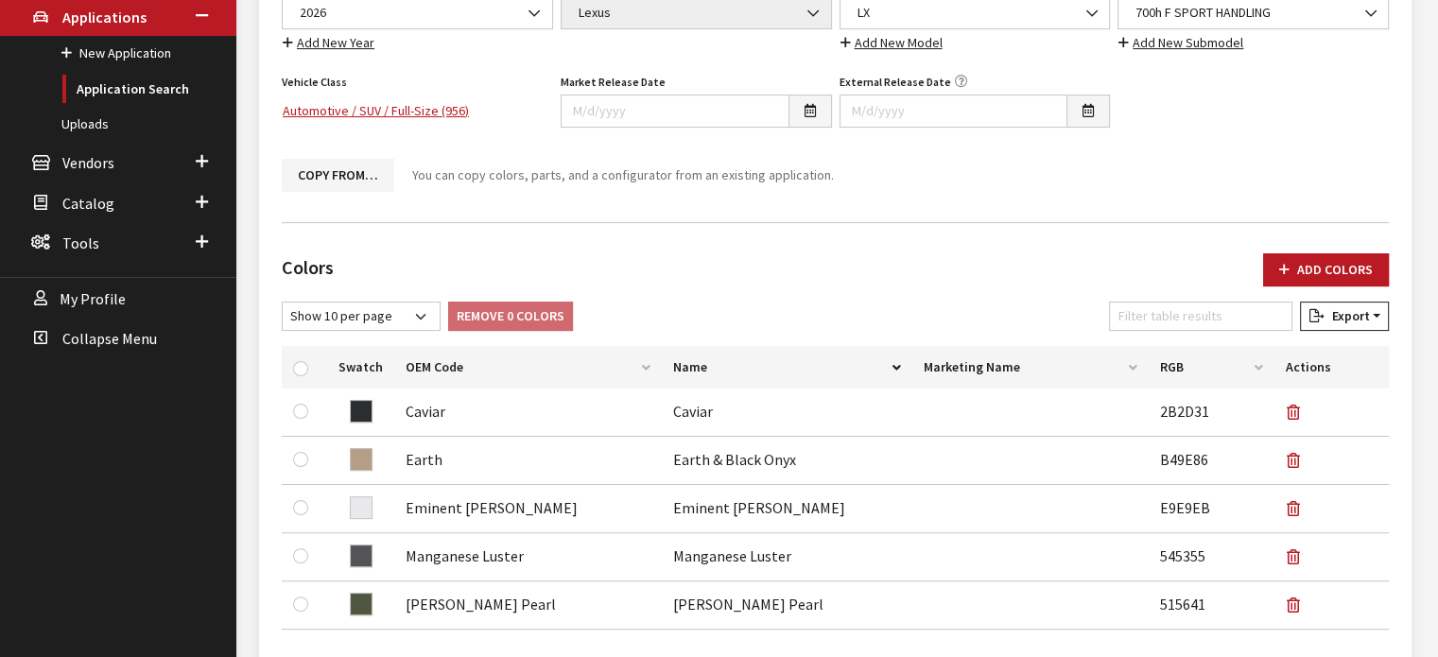
scroll to position [95, 0]
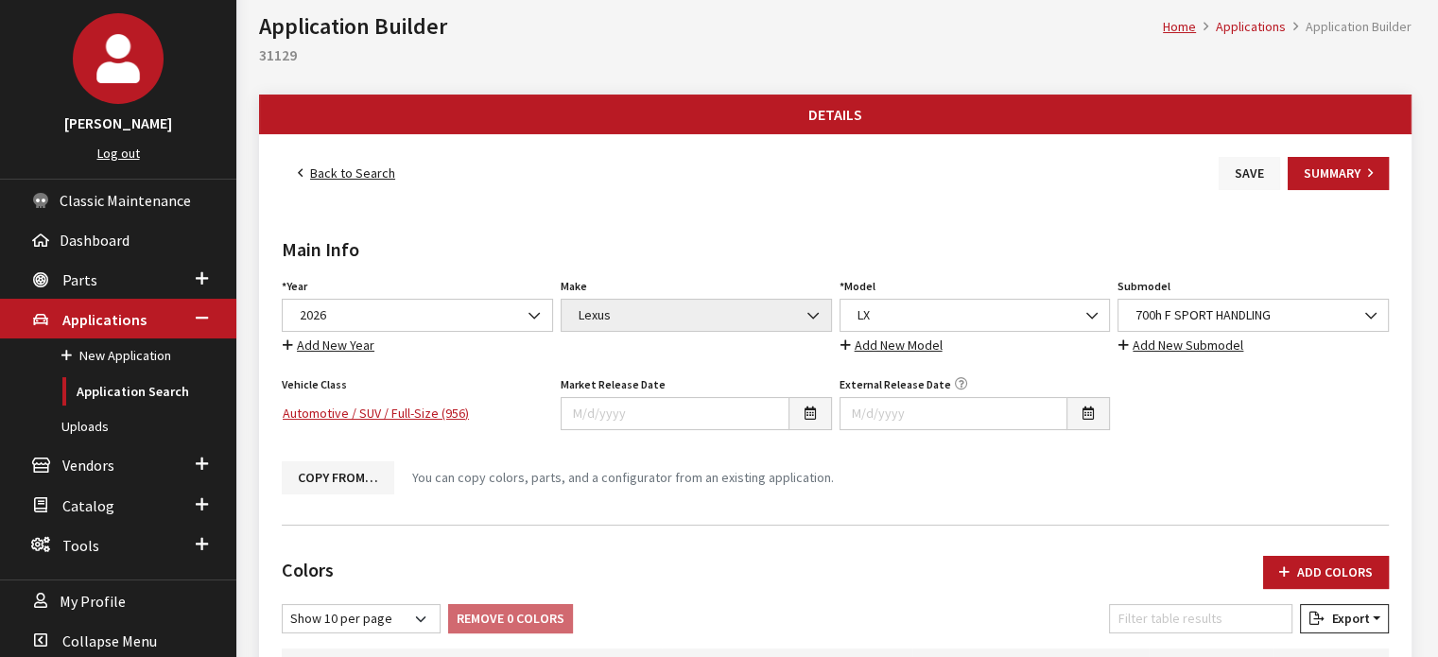
click at [1236, 178] on button "Save" at bounding box center [1249, 173] width 61 height 33
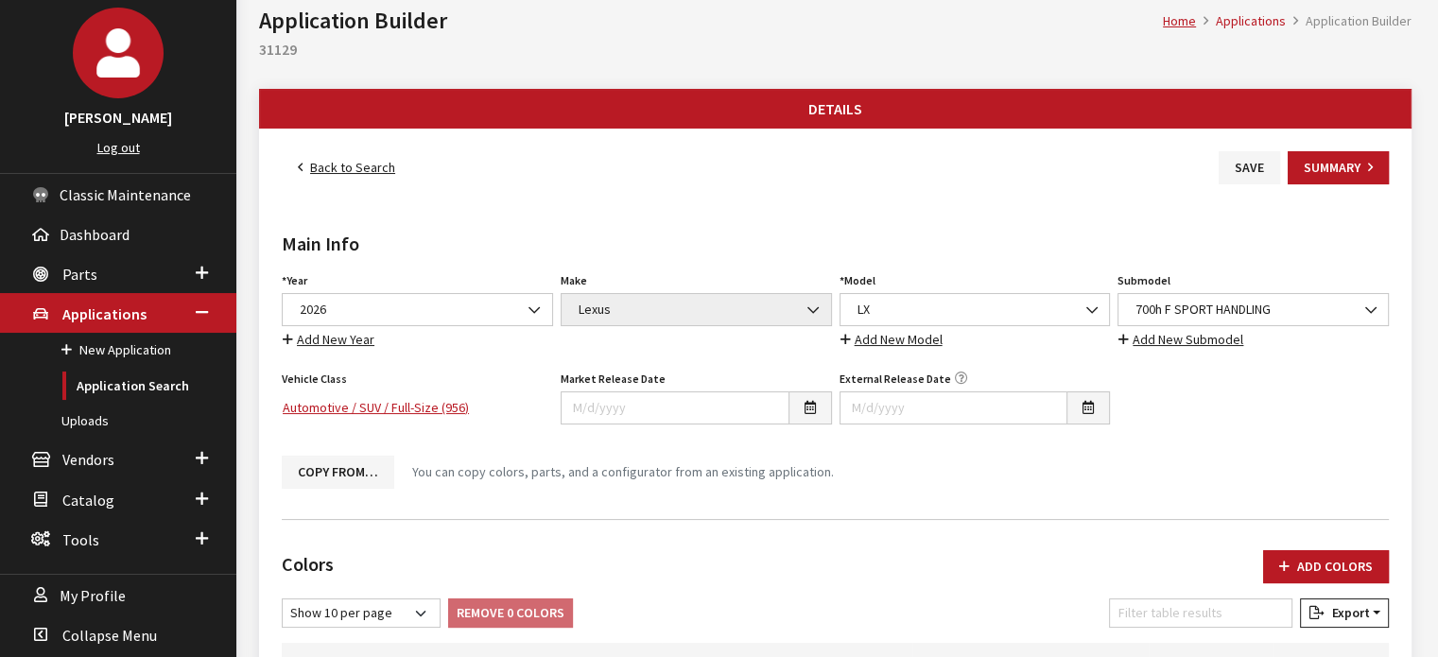
scroll to position [182, 0]
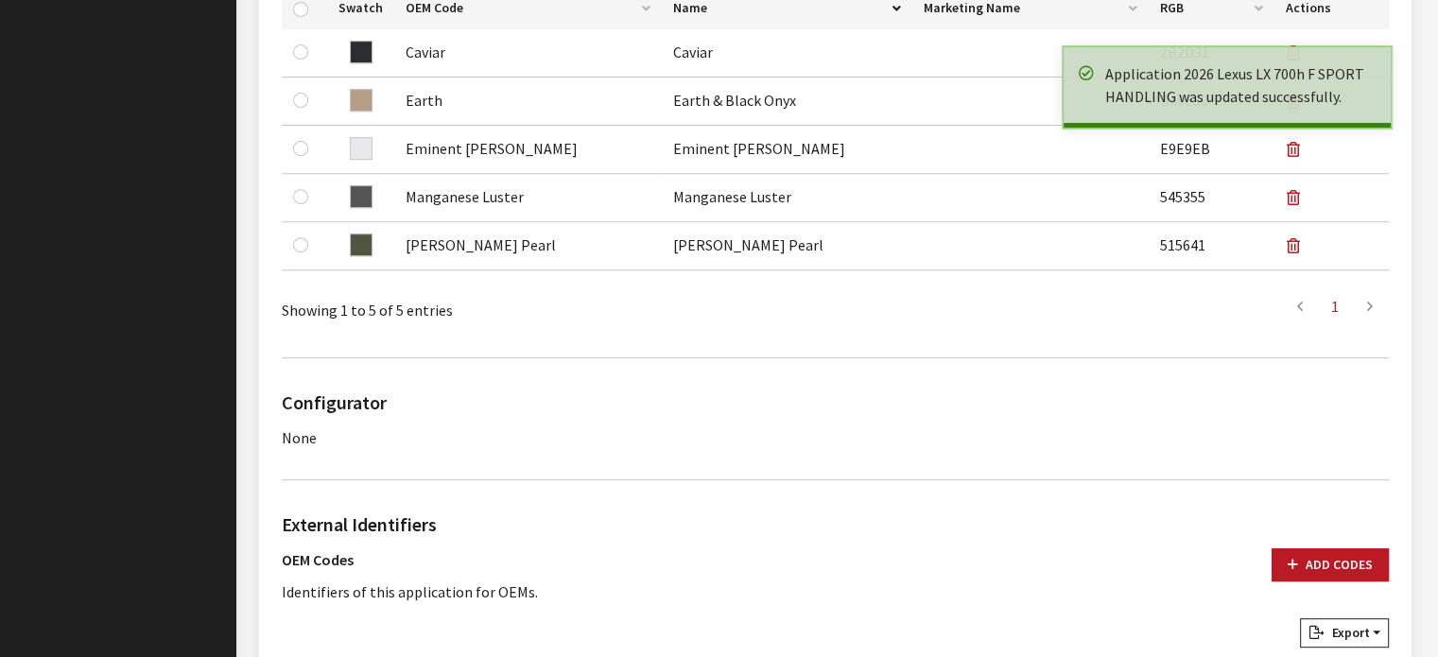
scroll to position [945, 0]
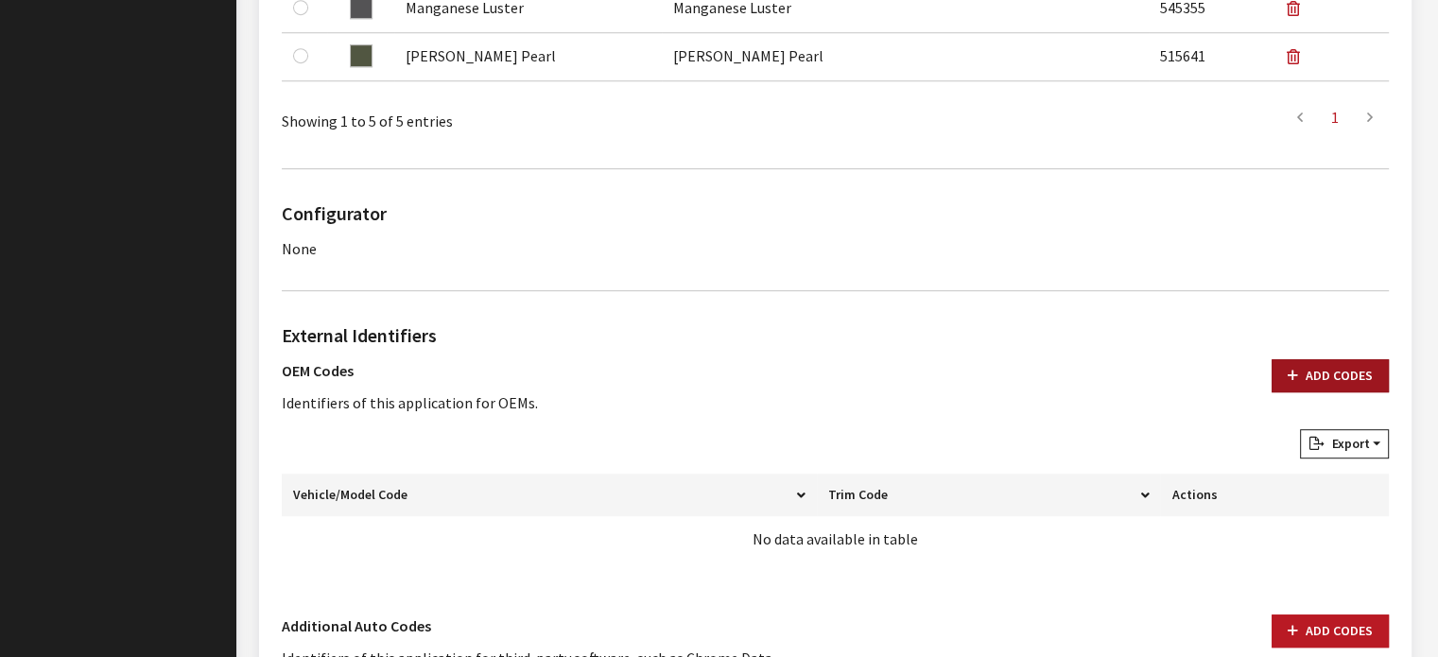
click at [1290, 370] on icon "button" at bounding box center [1293, 376] width 10 height 13
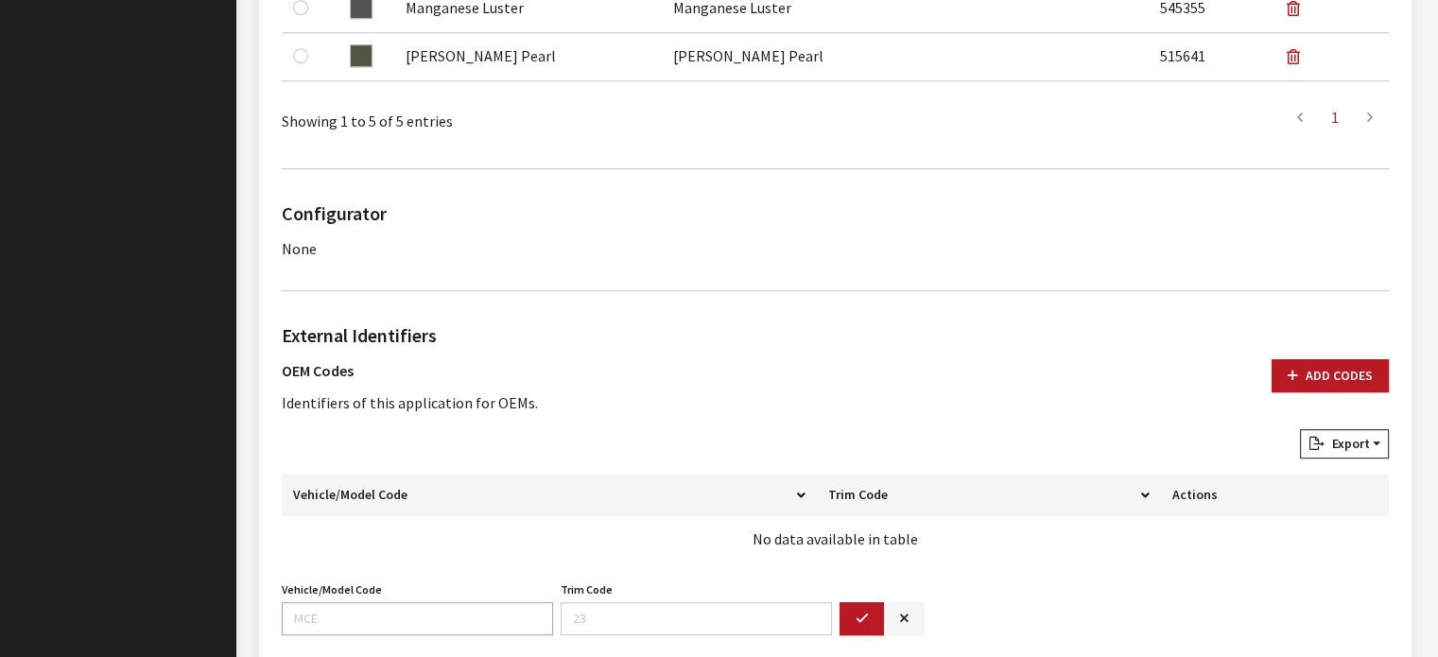
drag, startPoint x: 405, startPoint y: 627, endPoint x: 405, endPoint y: 615, distance: 12.3
click at [405, 616] on input "Vehicle/Model Code" at bounding box center [417, 618] width 271 height 33
type input "9627"
drag, startPoint x: 847, startPoint y: 609, endPoint x: 864, endPoint y: 600, distance: 19.0
click at [855, 596] on div "Vehicle/Model Code 9627 Vehicle/Model Code is required. Trim Code Trim Code is …" at bounding box center [835, 614] width 1115 height 74
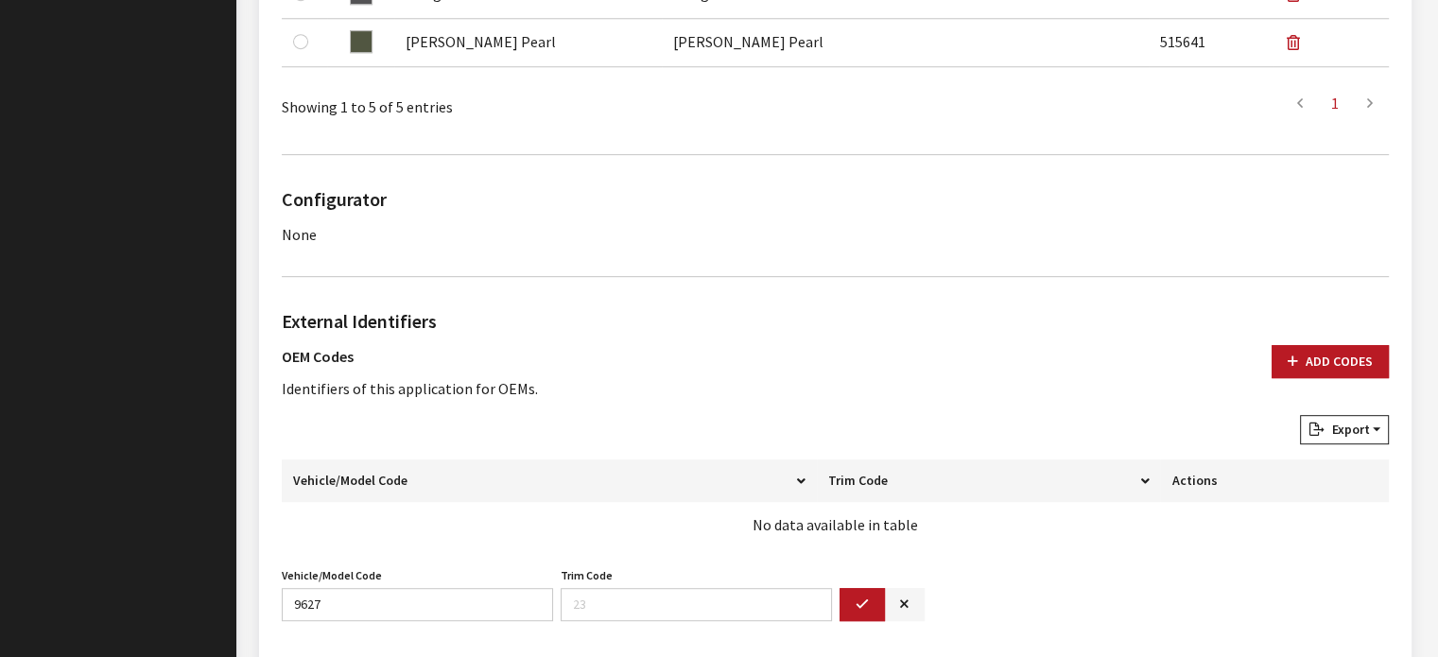
scroll to position [1292, 0]
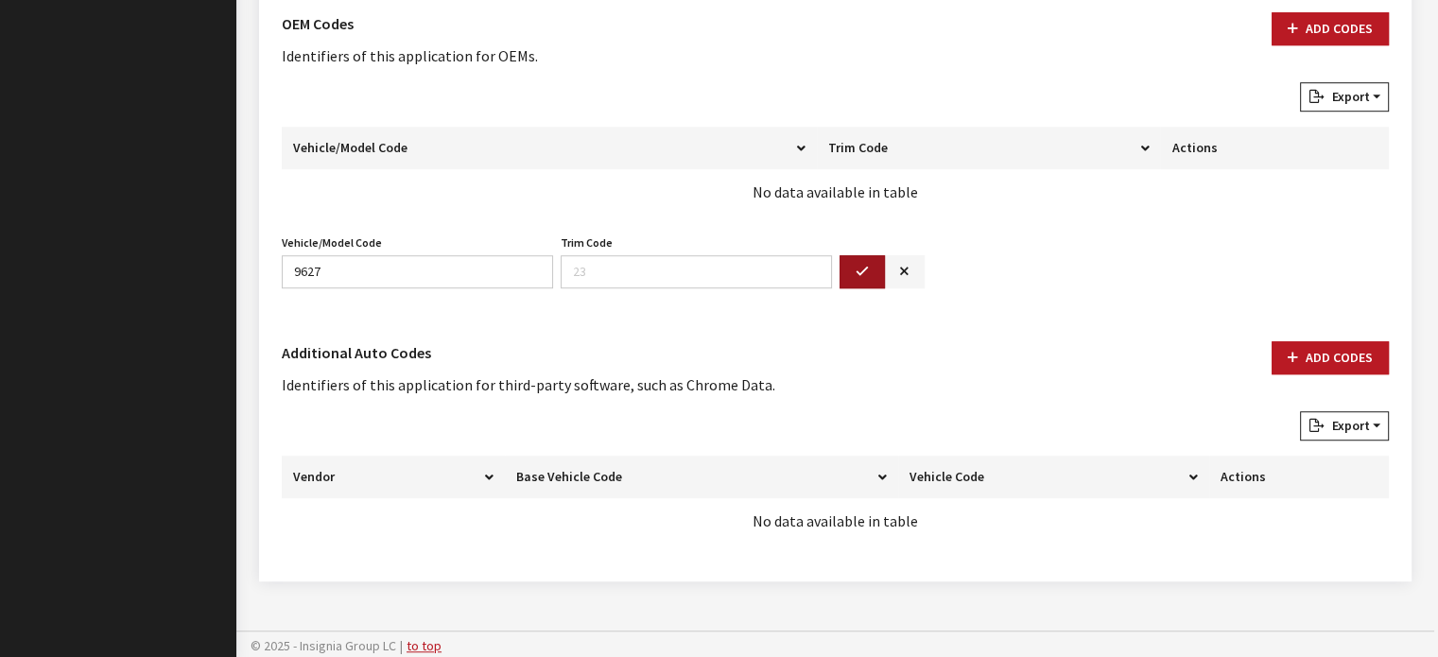
click at [867, 267] on icon "button" at bounding box center [862, 272] width 13 height 13
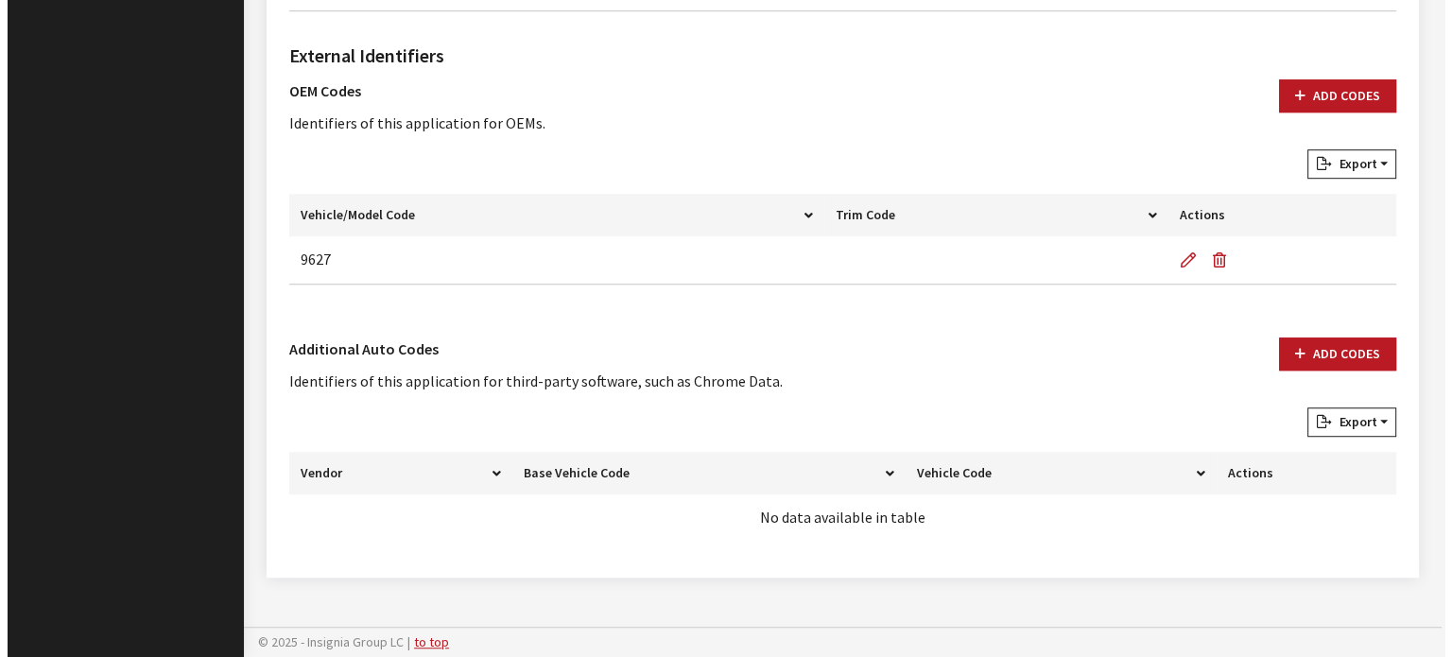
scroll to position [1222, 0]
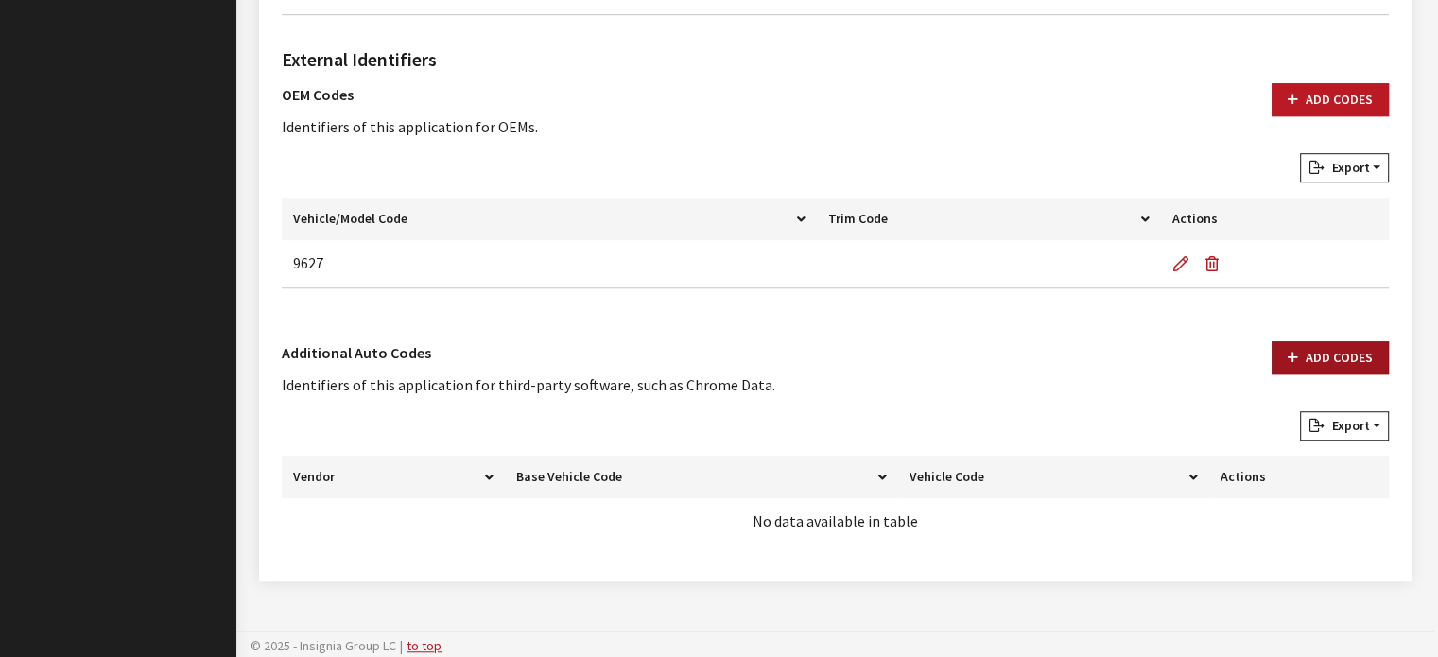
drag, startPoint x: 1422, startPoint y: 377, endPoint x: 1332, endPoint y: 366, distance: 90.5
click at [1313, 359] on button "Add Codes" at bounding box center [1330, 357] width 117 height 33
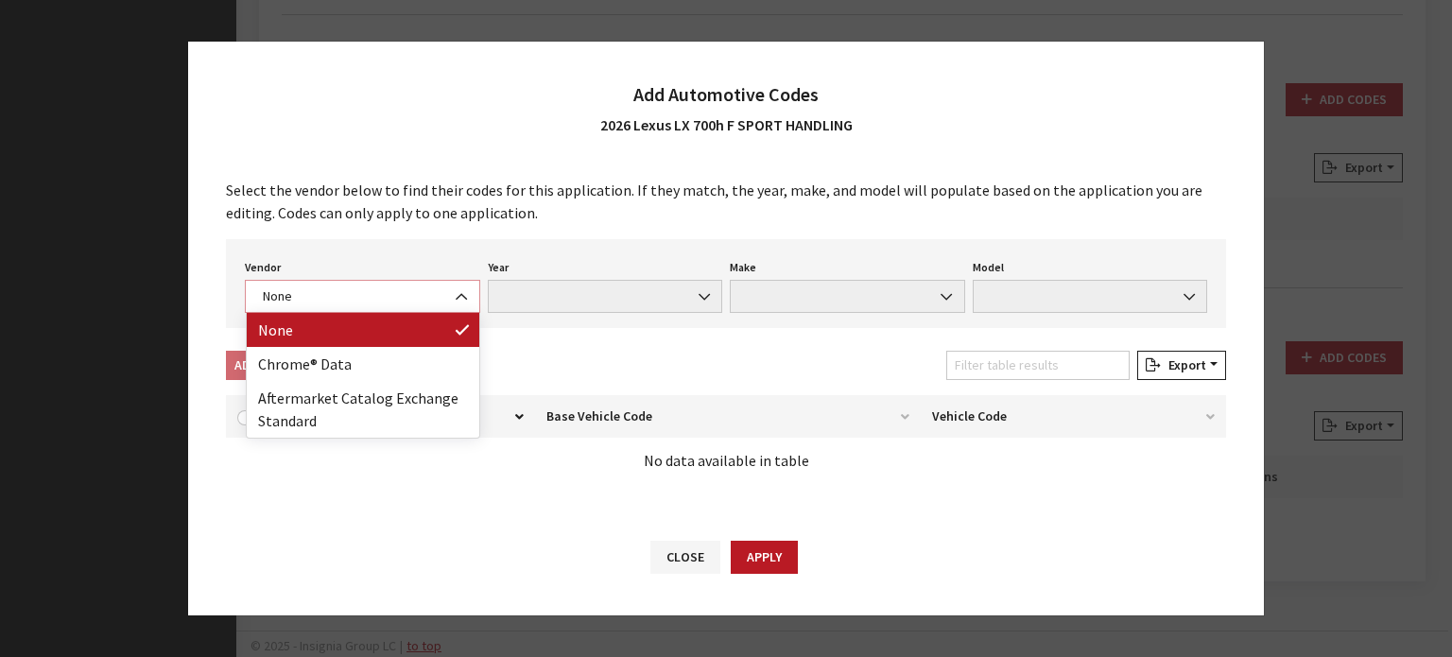
click at [352, 305] on span "None" at bounding box center [362, 296] width 211 height 20
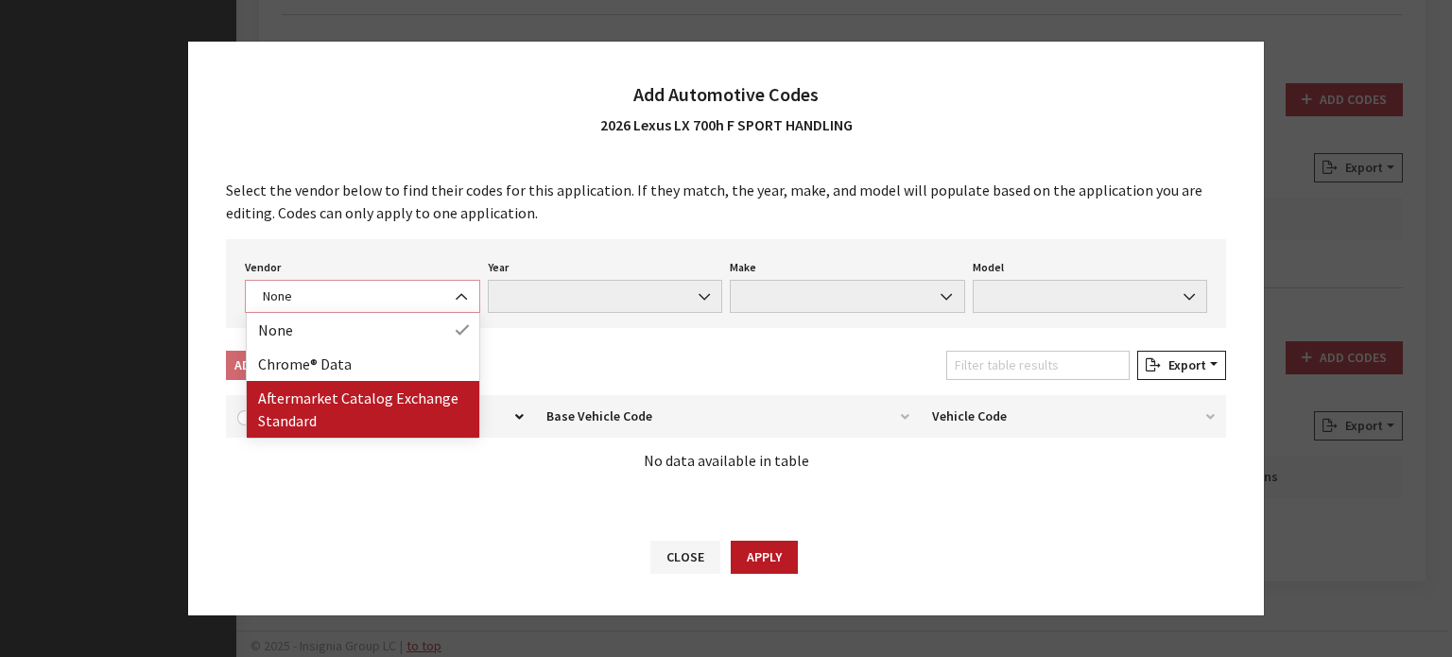
select select "2"
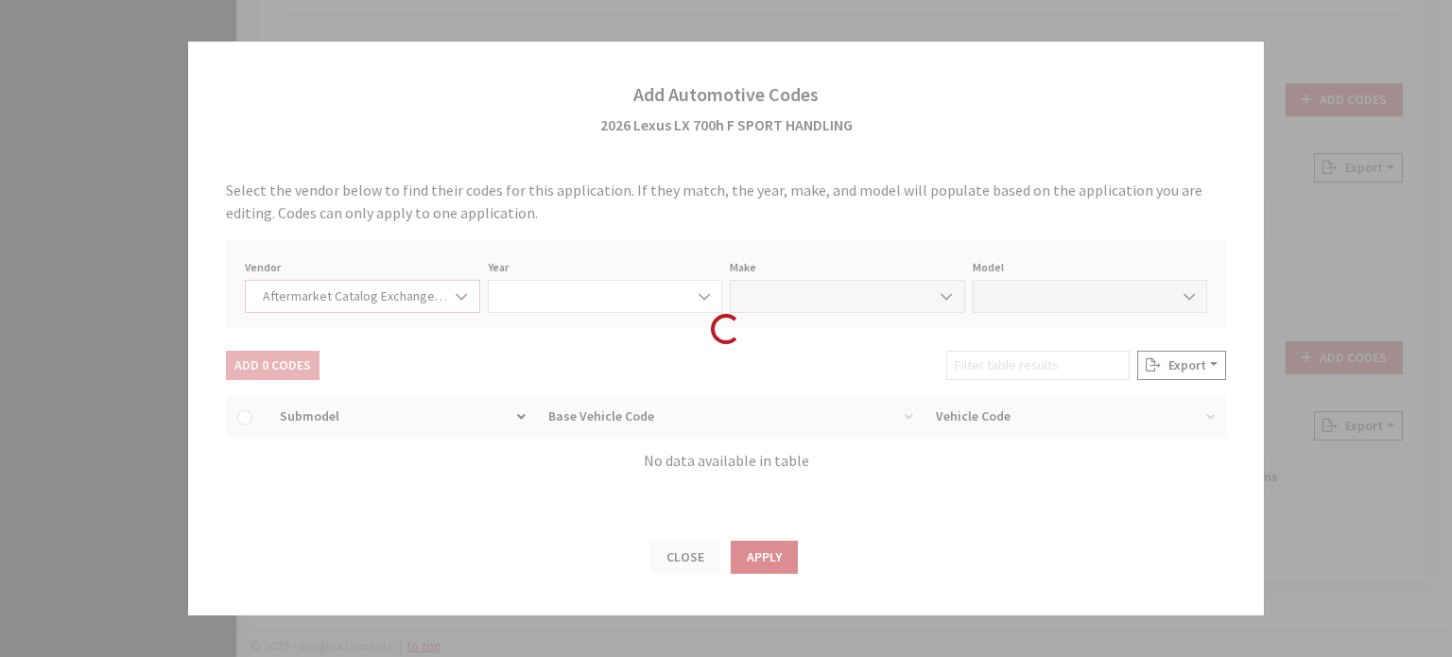
select select "2026"
select select "75"
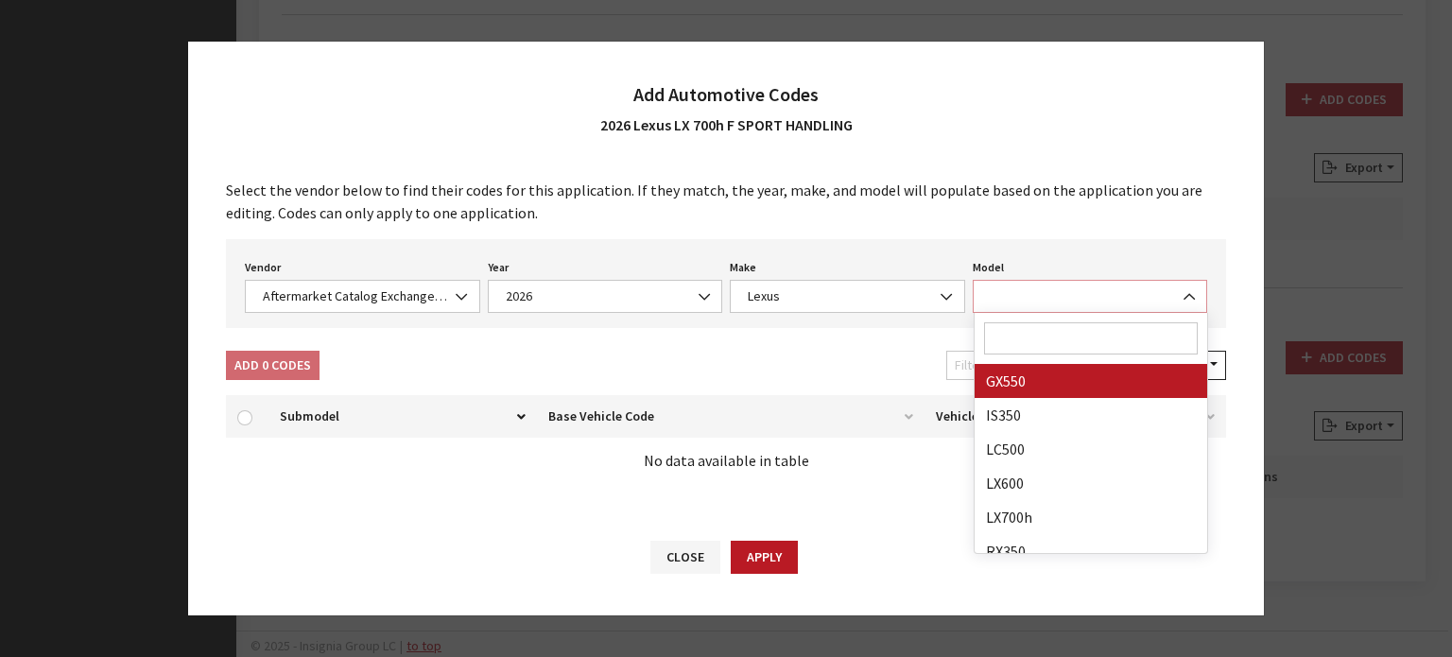
click at [997, 298] on span at bounding box center [1090, 296] width 235 height 33
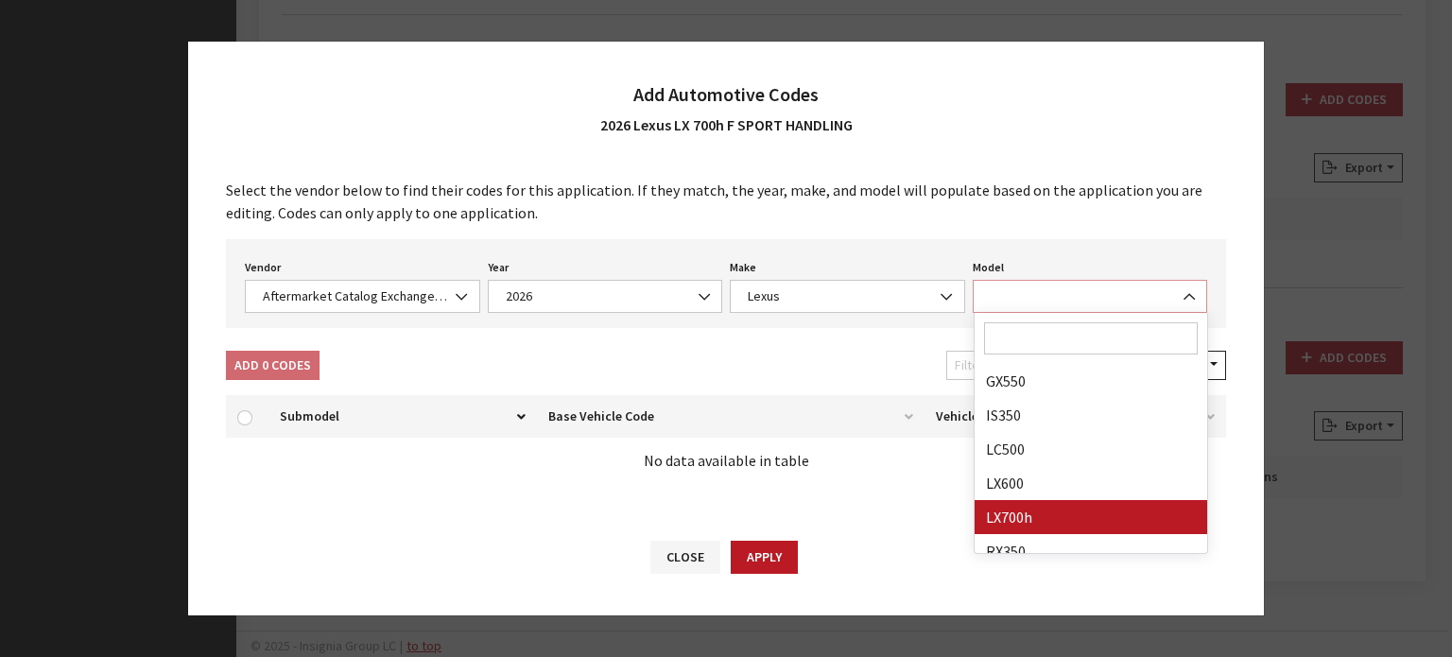
select select "33845"
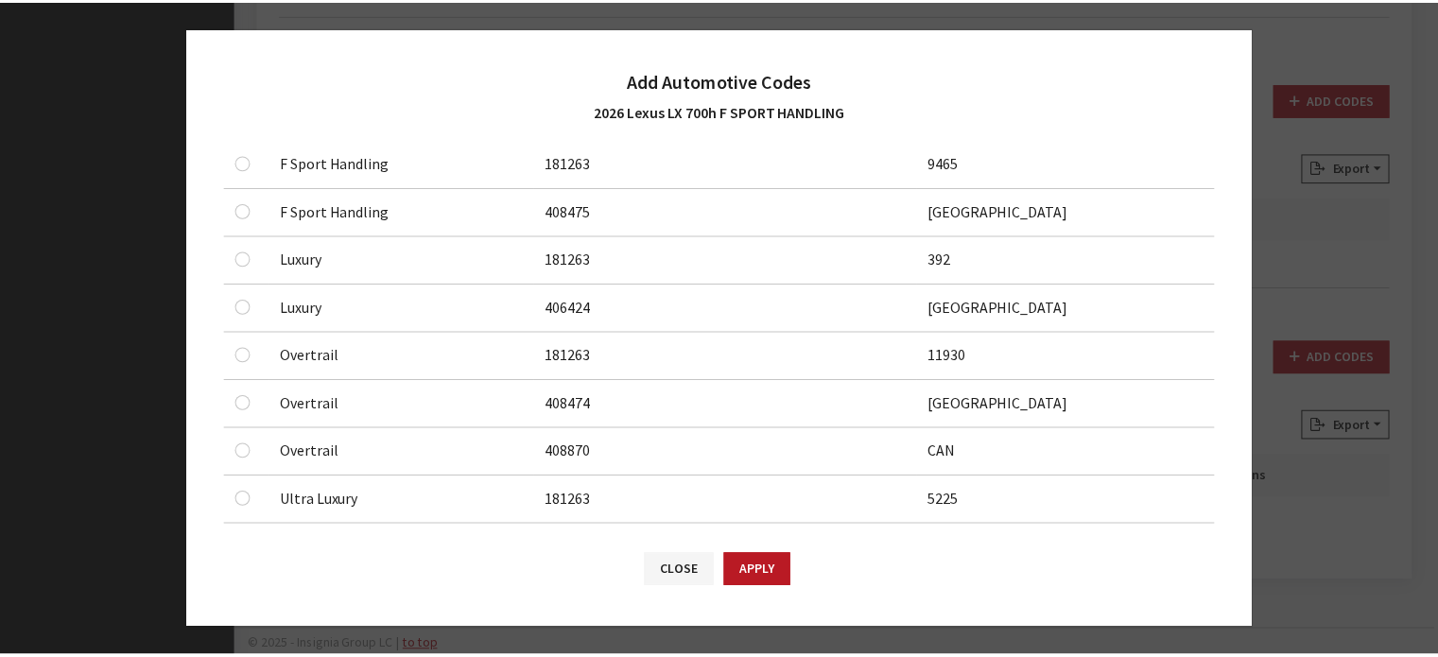
scroll to position [95, 0]
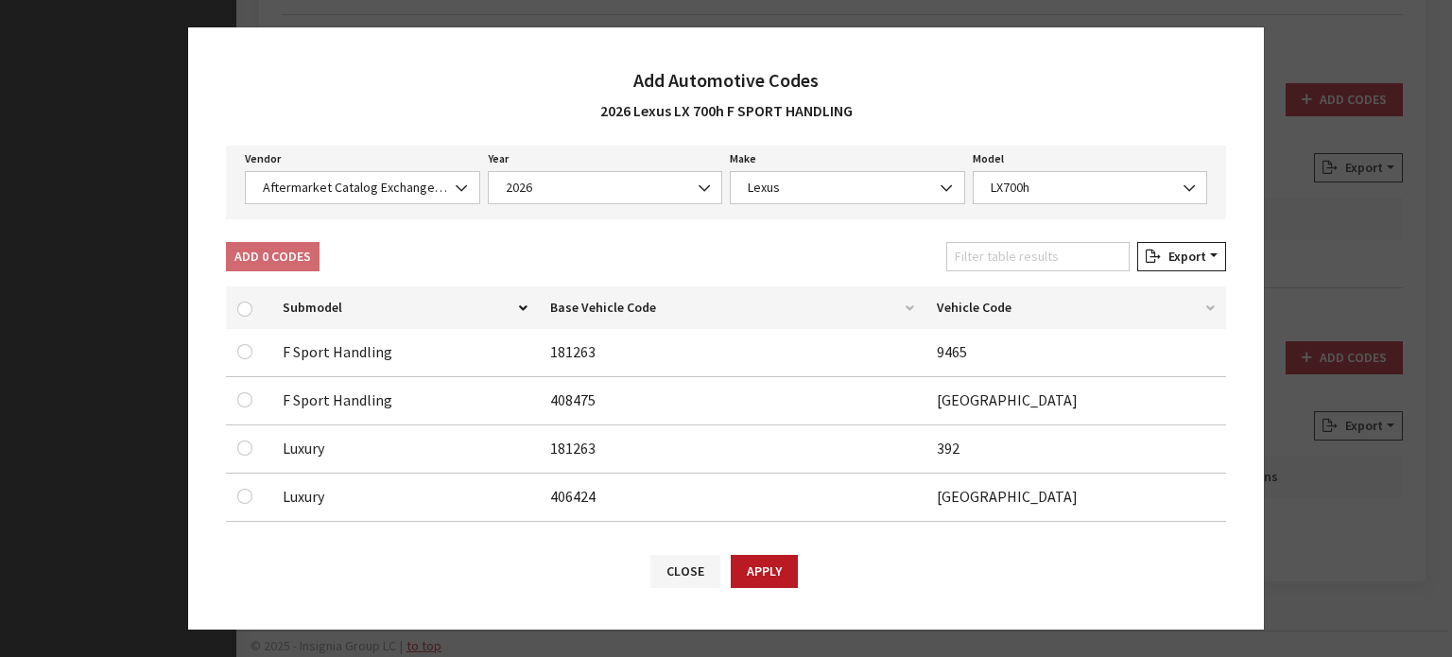
click at [237, 348] on td at bounding box center [248, 353] width 45 height 48
drag, startPoint x: 243, startPoint y: 349, endPoint x: 270, endPoint y: 387, distance: 46.7
click at [244, 349] on input "checkbox" at bounding box center [244, 351] width 15 height 15
checkbox input "true"
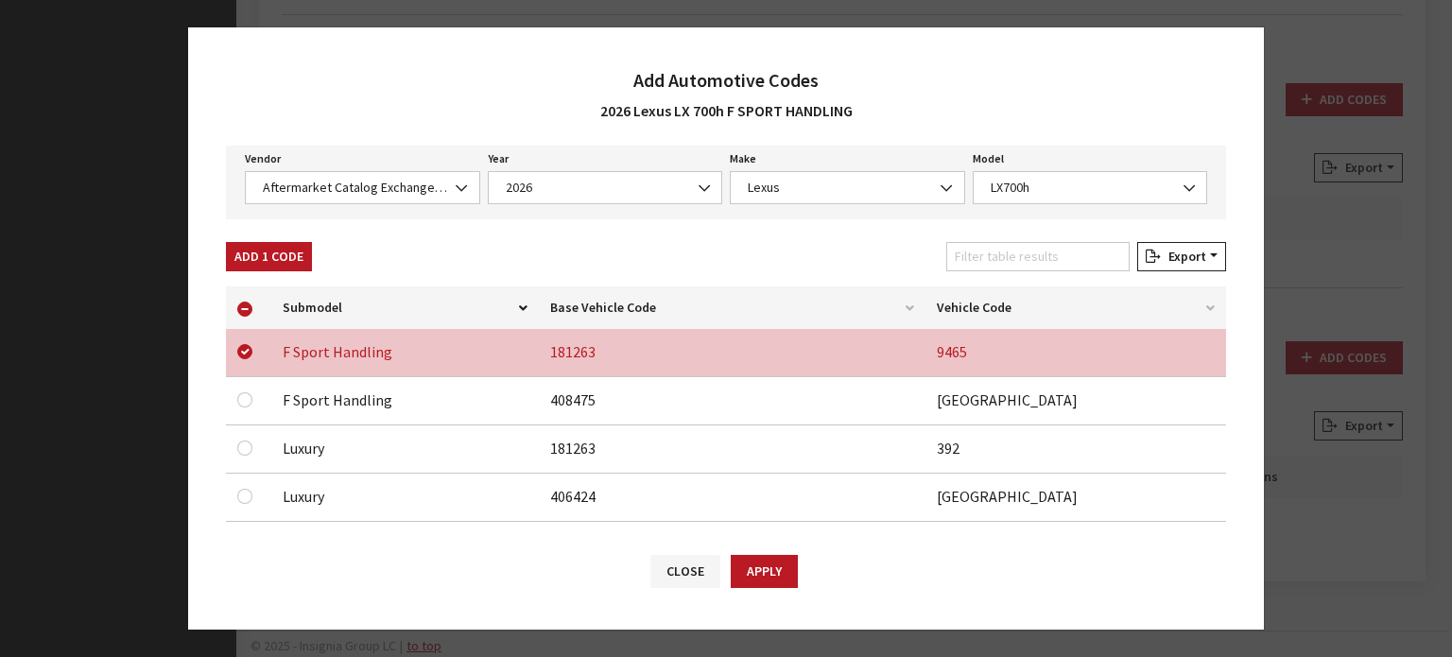
click at [251, 404] on div at bounding box center [248, 400] width 23 height 23
click at [248, 401] on input "checkbox" at bounding box center [244, 399] width 15 height 15
checkbox input "true"
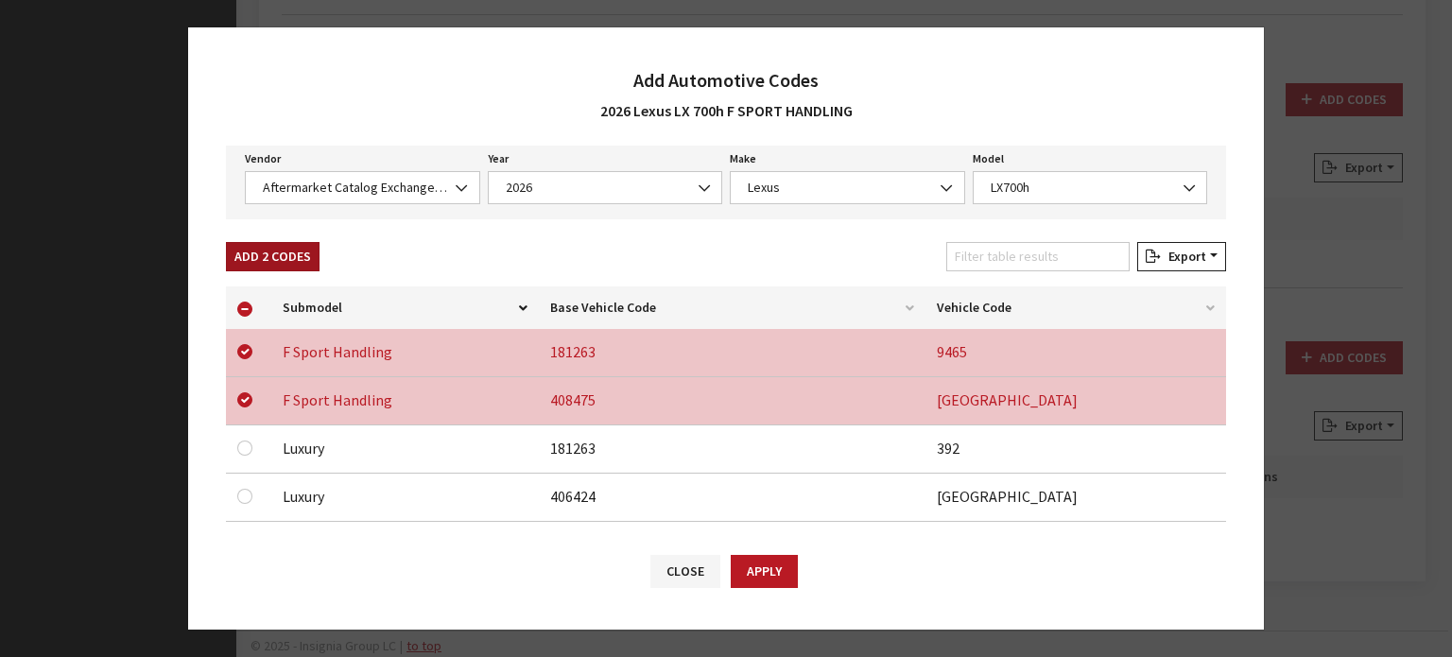
click at [282, 253] on button "Add 2 Codes" at bounding box center [273, 256] width 94 height 29
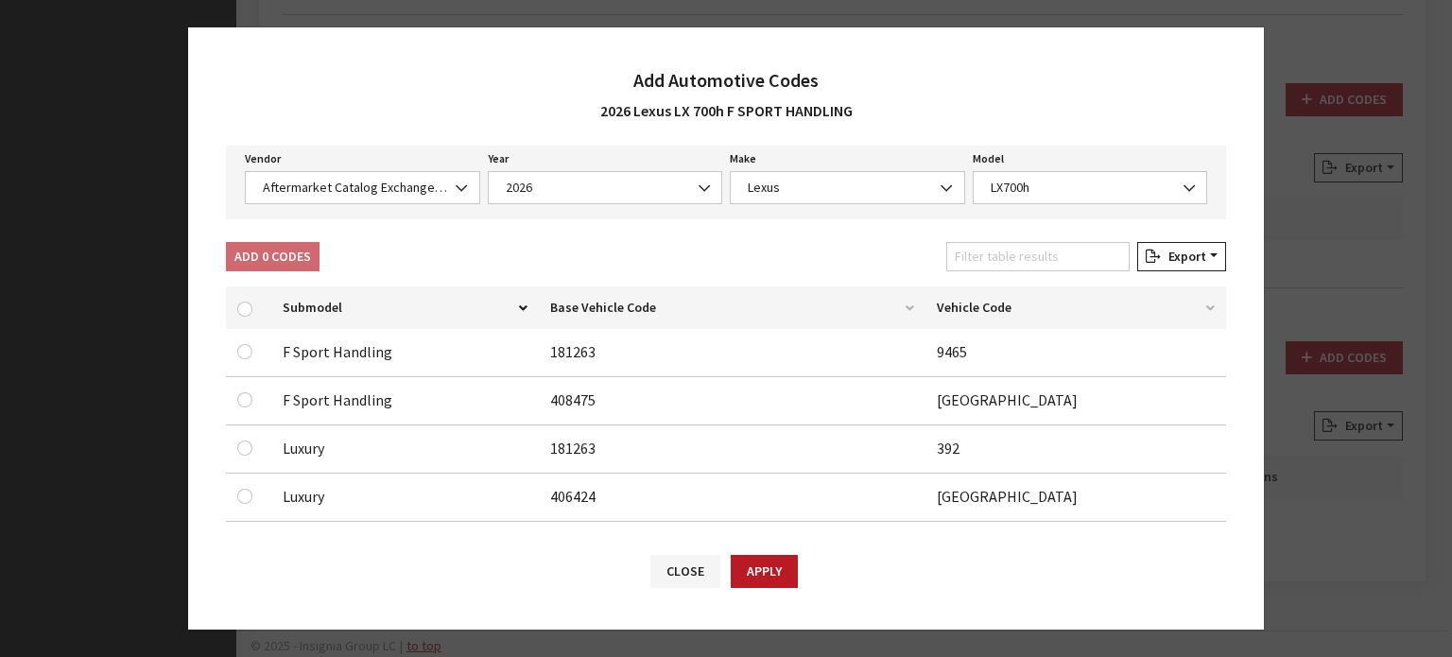
checkbox input "false"
click at [243, 355] on input "checkbox" at bounding box center [244, 351] width 15 height 15
checkbox input "true"
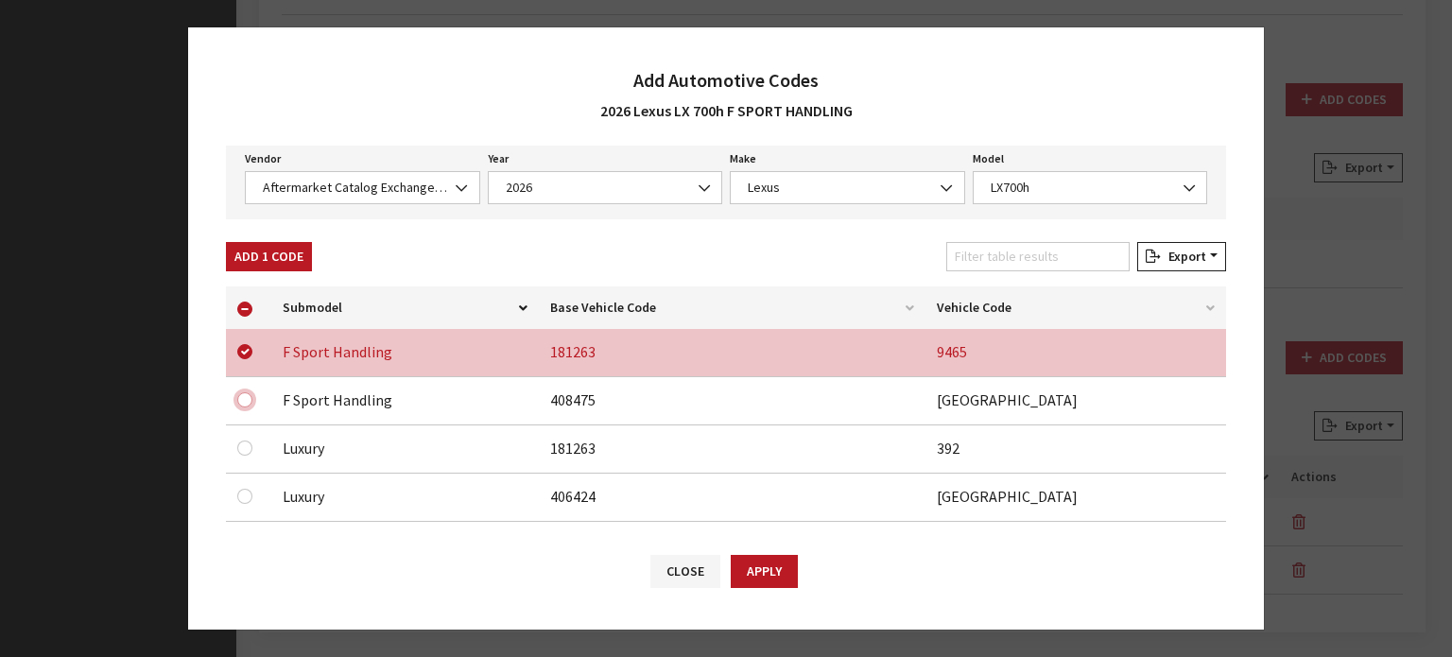
click at [242, 400] on input "checkbox" at bounding box center [244, 399] width 15 height 15
checkbox input "true"
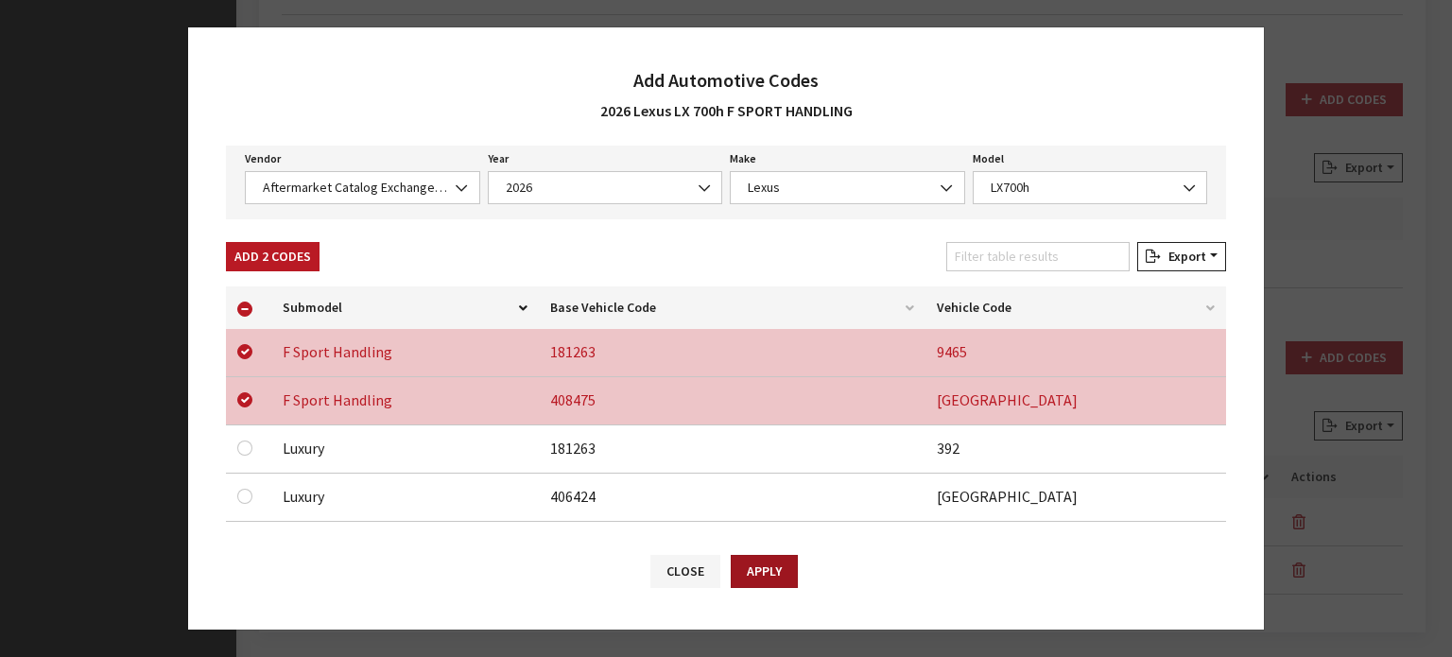
drag, startPoint x: 749, startPoint y: 546, endPoint x: 757, endPoint y: 578, distance: 33.3
click at [750, 549] on div "Close Apply" at bounding box center [726, 580] width 1076 height 98
click at [756, 576] on button "Apply" at bounding box center [764, 571] width 67 height 33
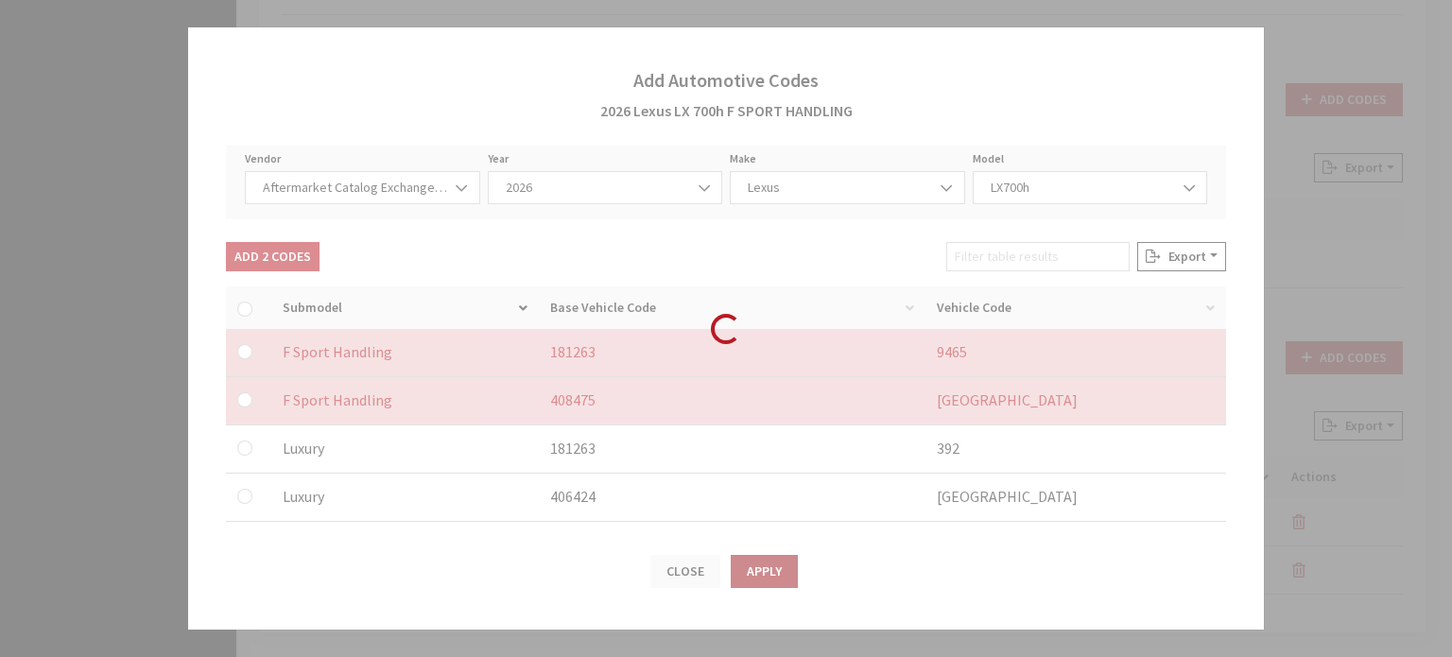
checkbox input "false"
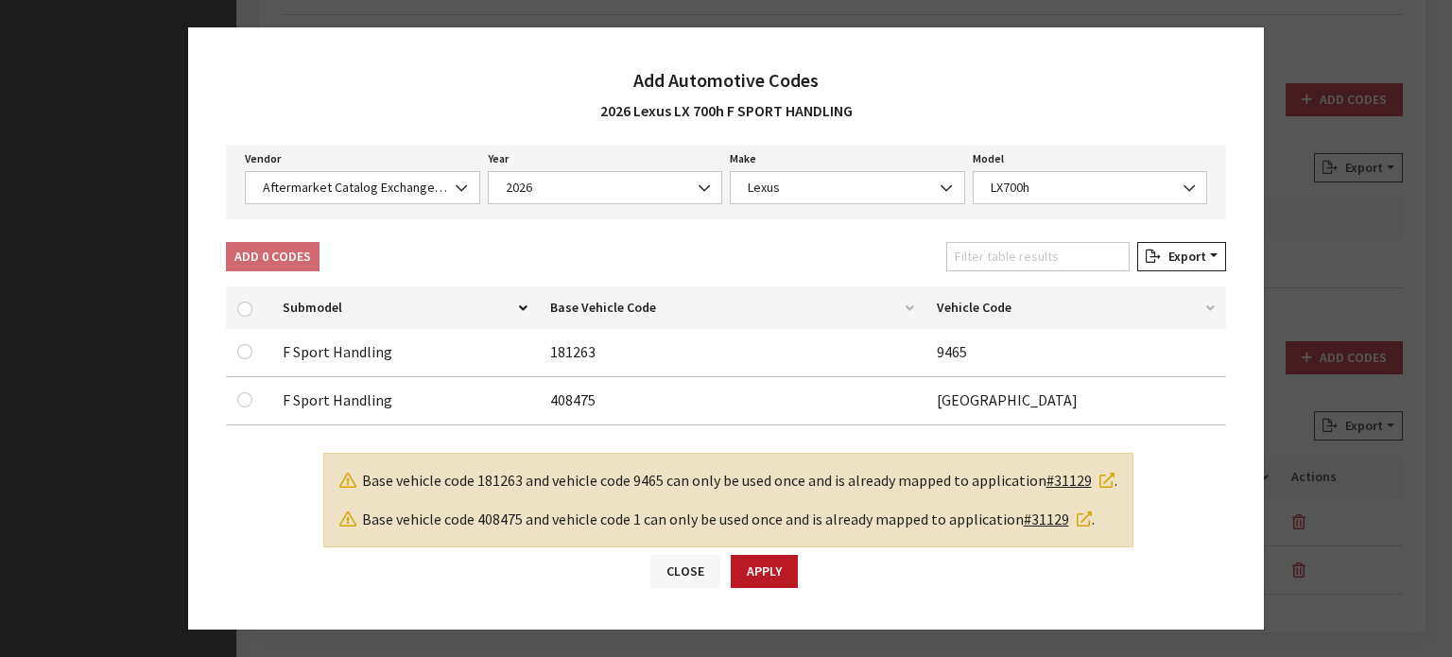
click at [680, 572] on button "Close" at bounding box center [685, 571] width 70 height 33
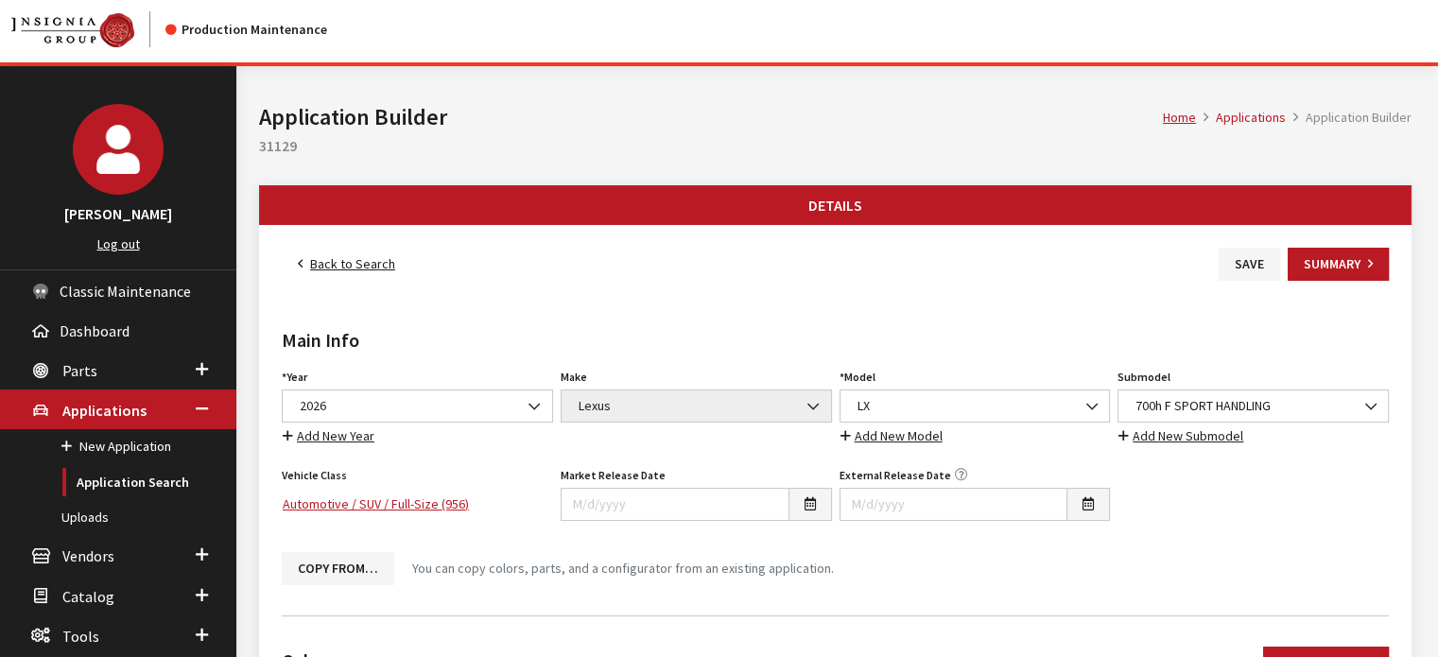
scroll to position [0, 0]
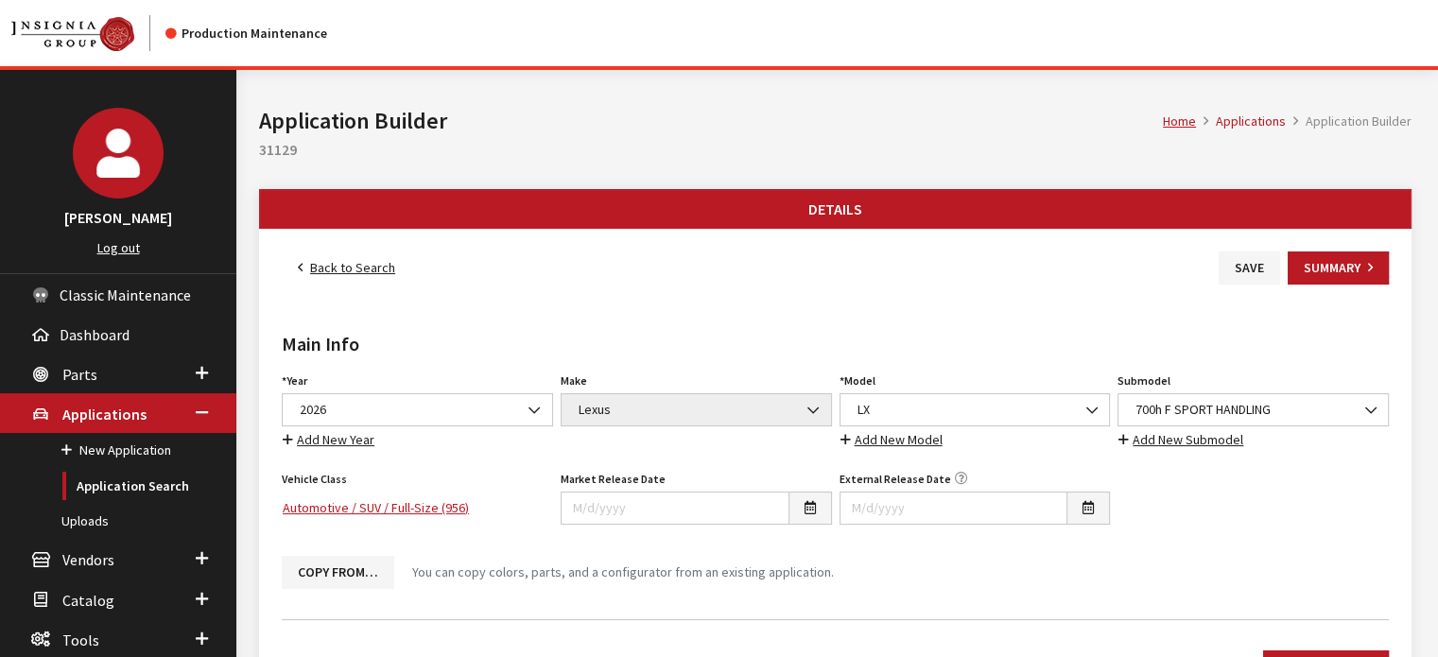
drag, startPoint x: 1231, startPoint y: 264, endPoint x: 1210, endPoint y: 283, distance: 28.1
click at [1231, 264] on button "Save" at bounding box center [1249, 267] width 61 height 33
click at [370, 269] on link "Back to Search" at bounding box center [347, 267] width 130 height 33
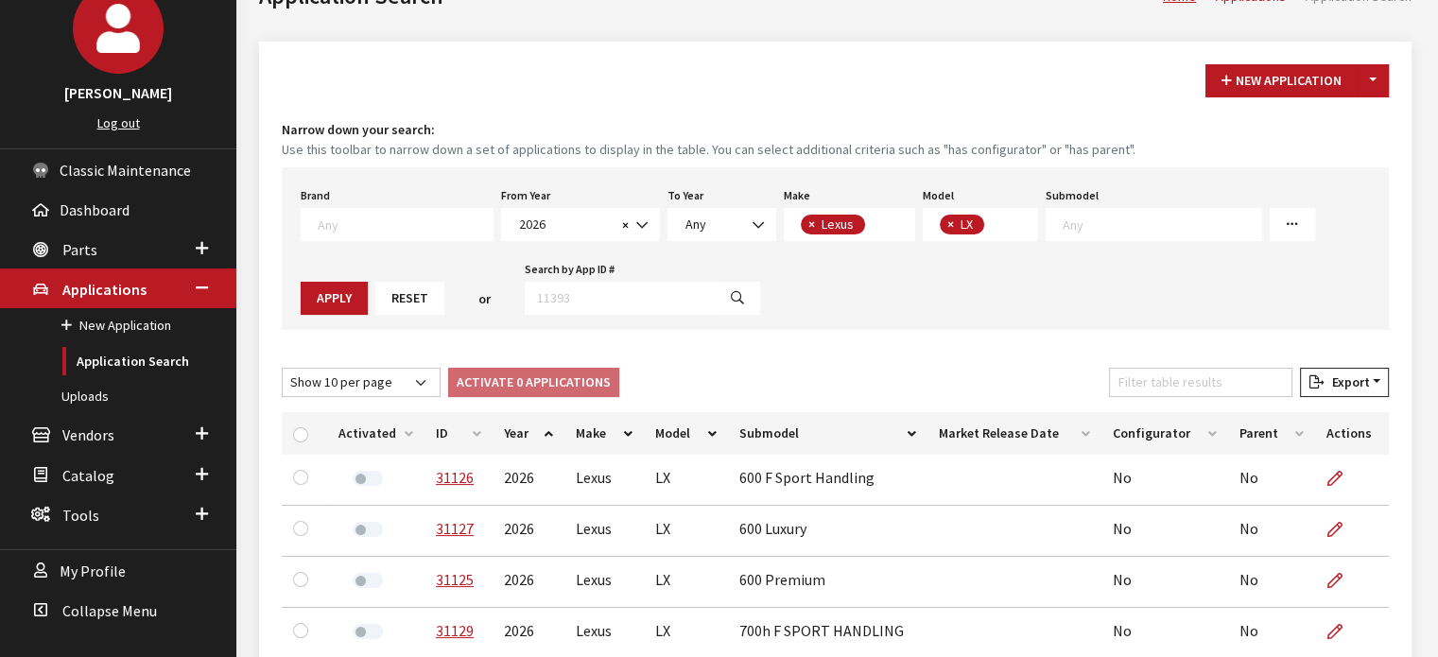
scroll to position [205, 0]
click at [464, 434] on th "ID" at bounding box center [459, 433] width 68 height 43
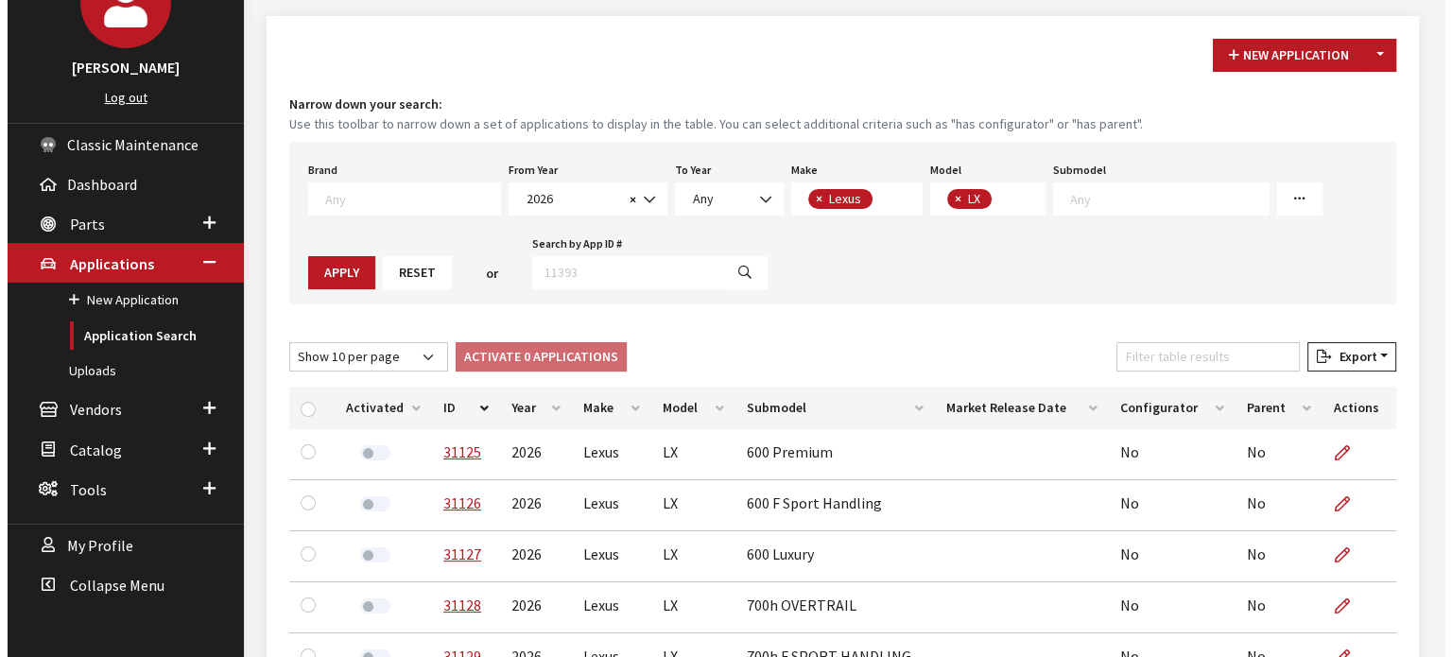
scroll to position [53, 0]
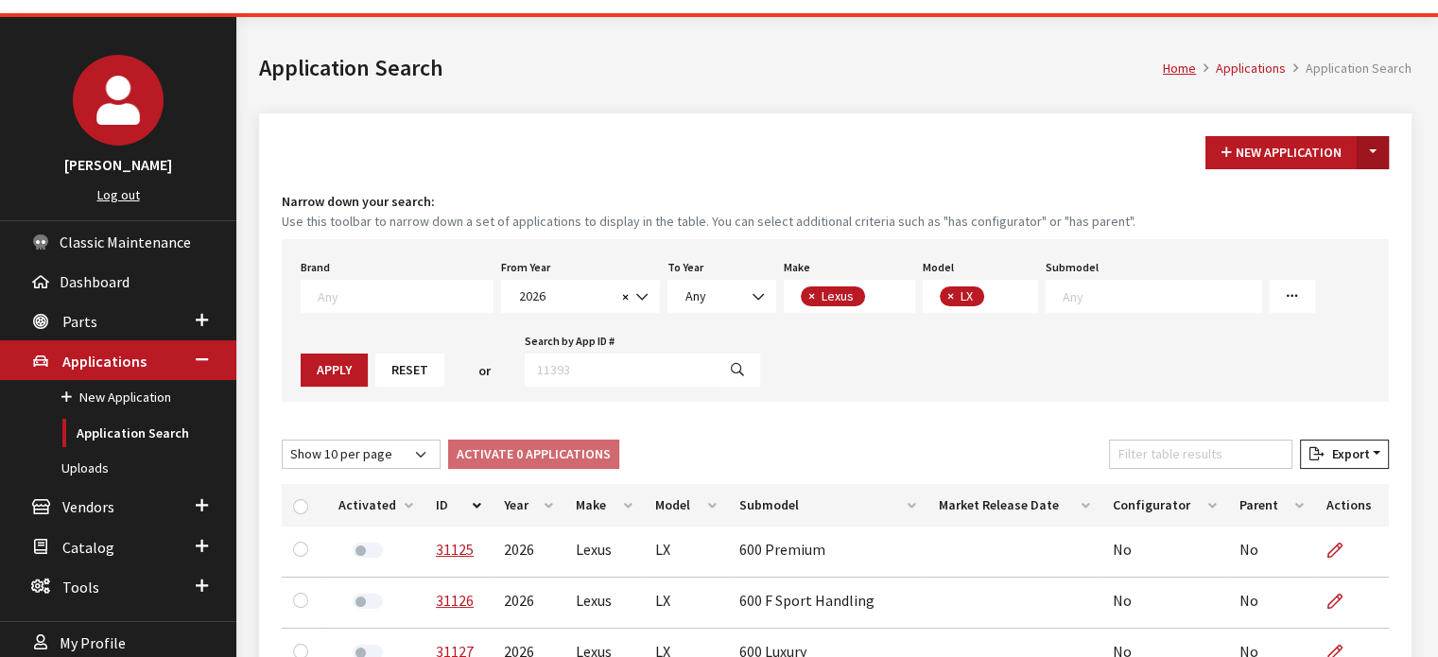
drag, startPoint x: 1363, startPoint y: 147, endPoint x: 1366, endPoint y: 171, distance: 23.8
click at [1364, 147] on button "Toggle Dropdown" at bounding box center [1373, 152] width 32 height 33
click at [1332, 199] on button "New From Existing..." at bounding box center [1307, 192] width 163 height 33
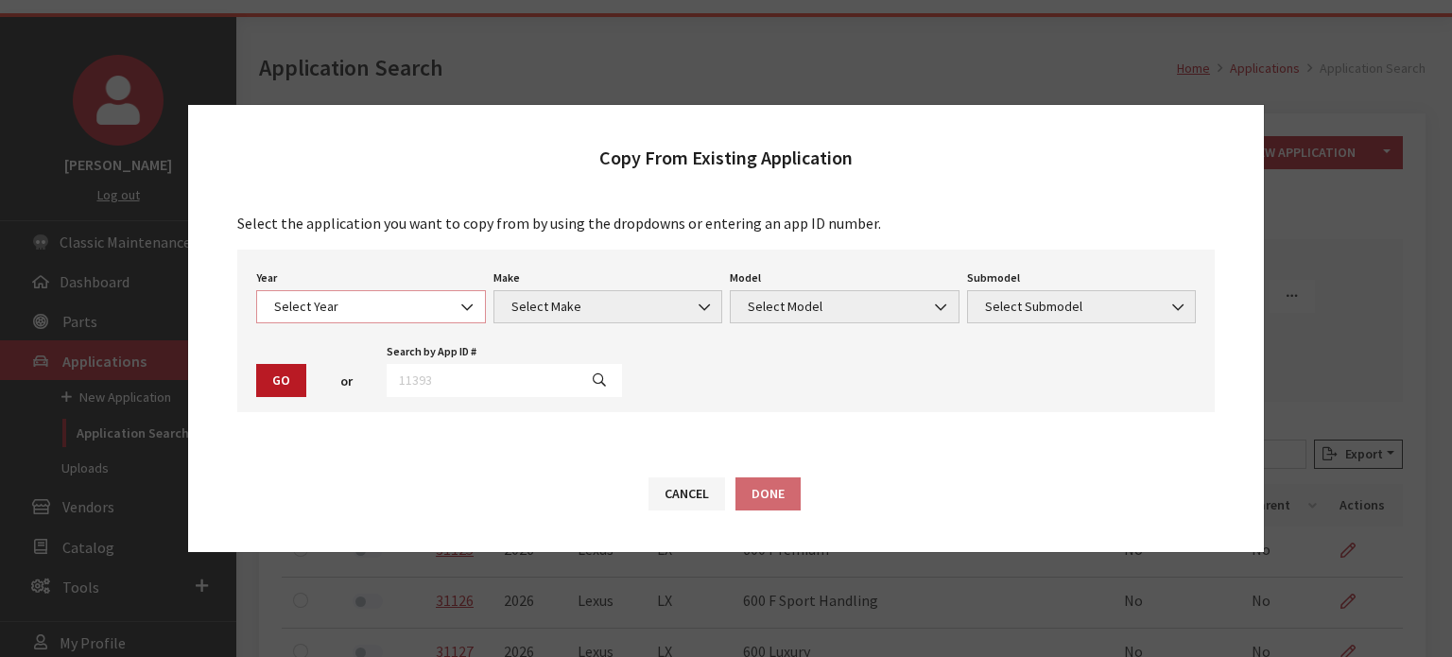
click at [311, 317] on span "Select Year" at bounding box center [371, 306] width 230 height 33
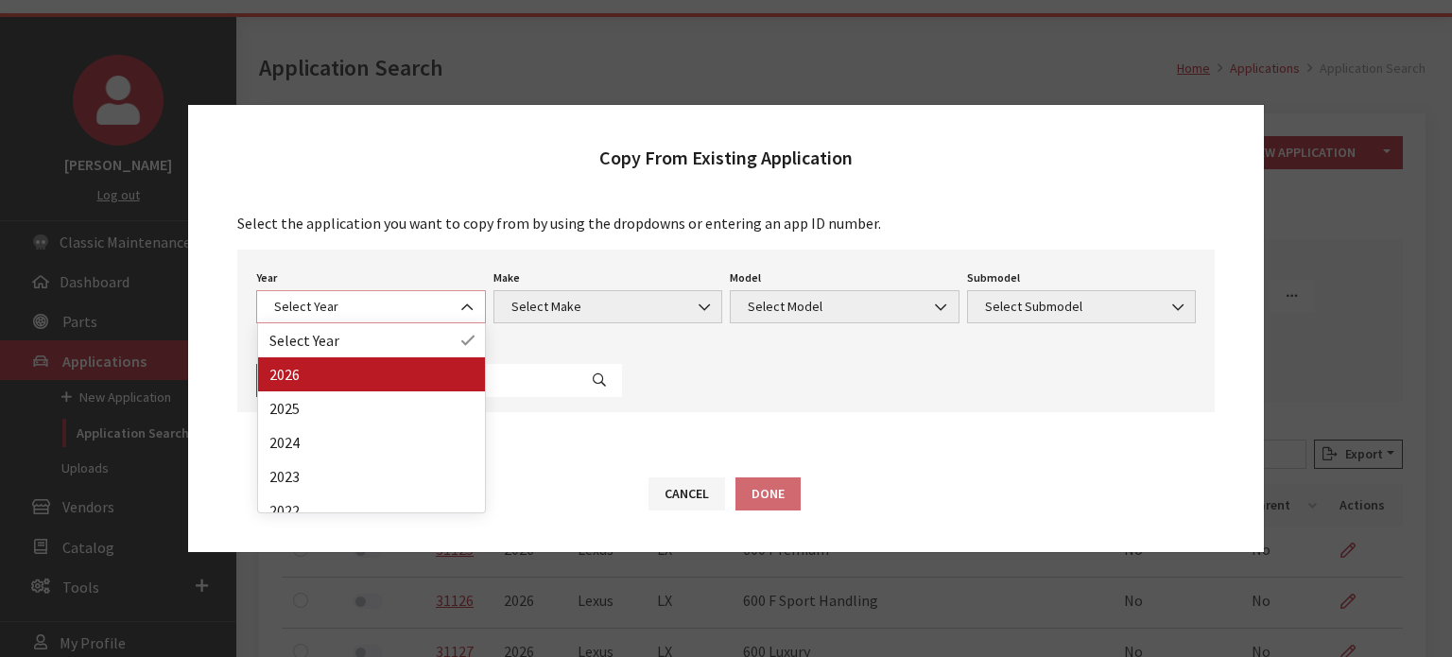
select select "44"
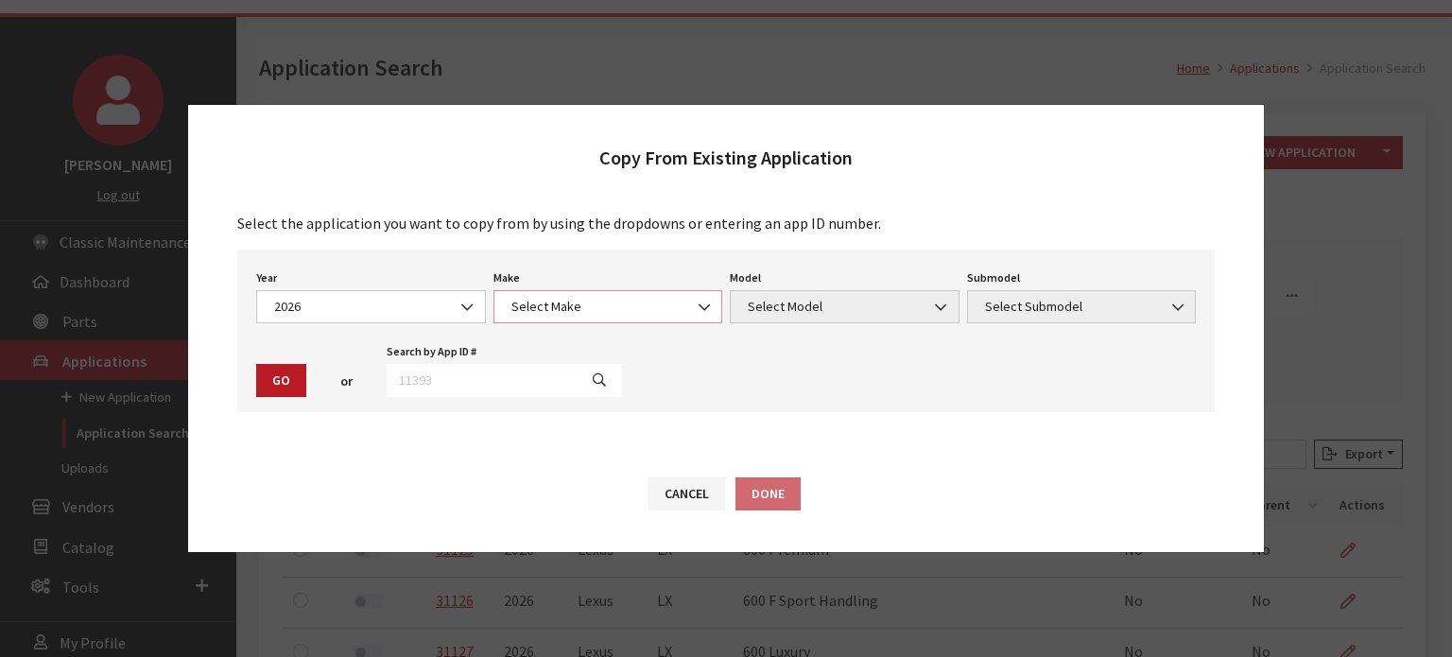
click at [609, 313] on span "Select Make" at bounding box center [608, 307] width 205 height 20
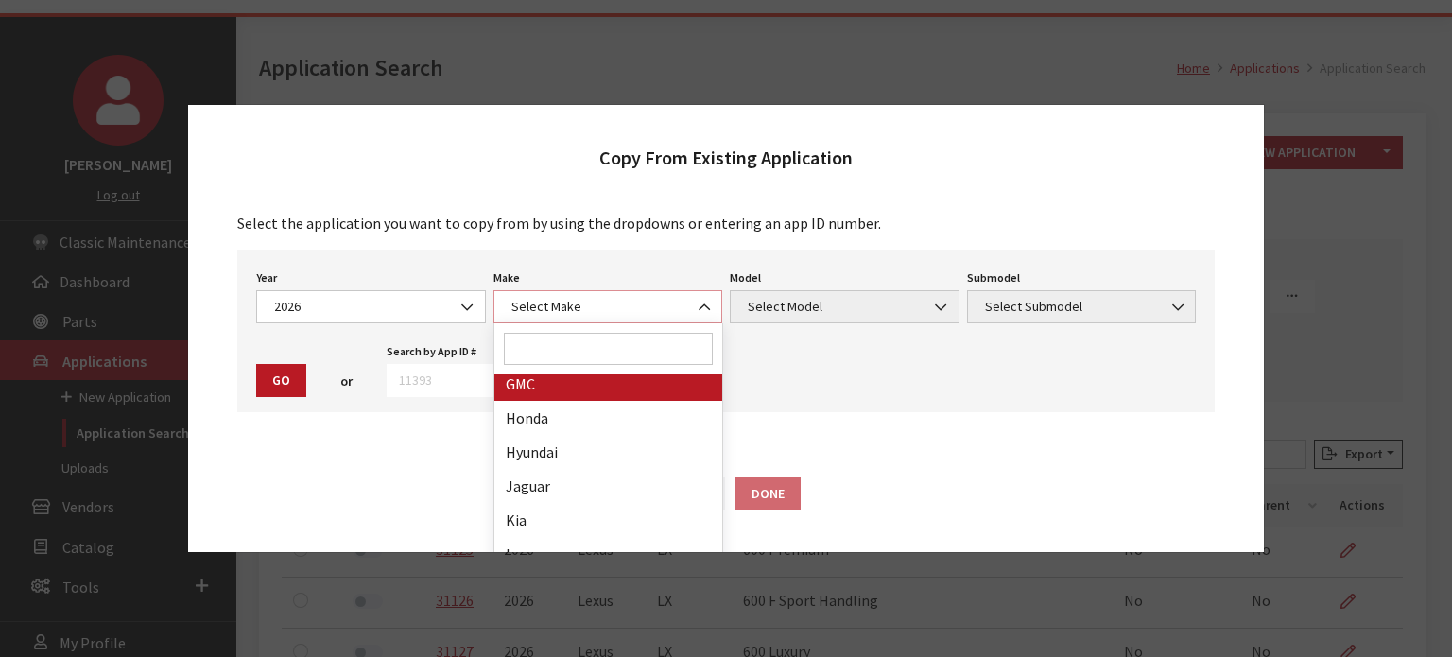
scroll to position [378, 0]
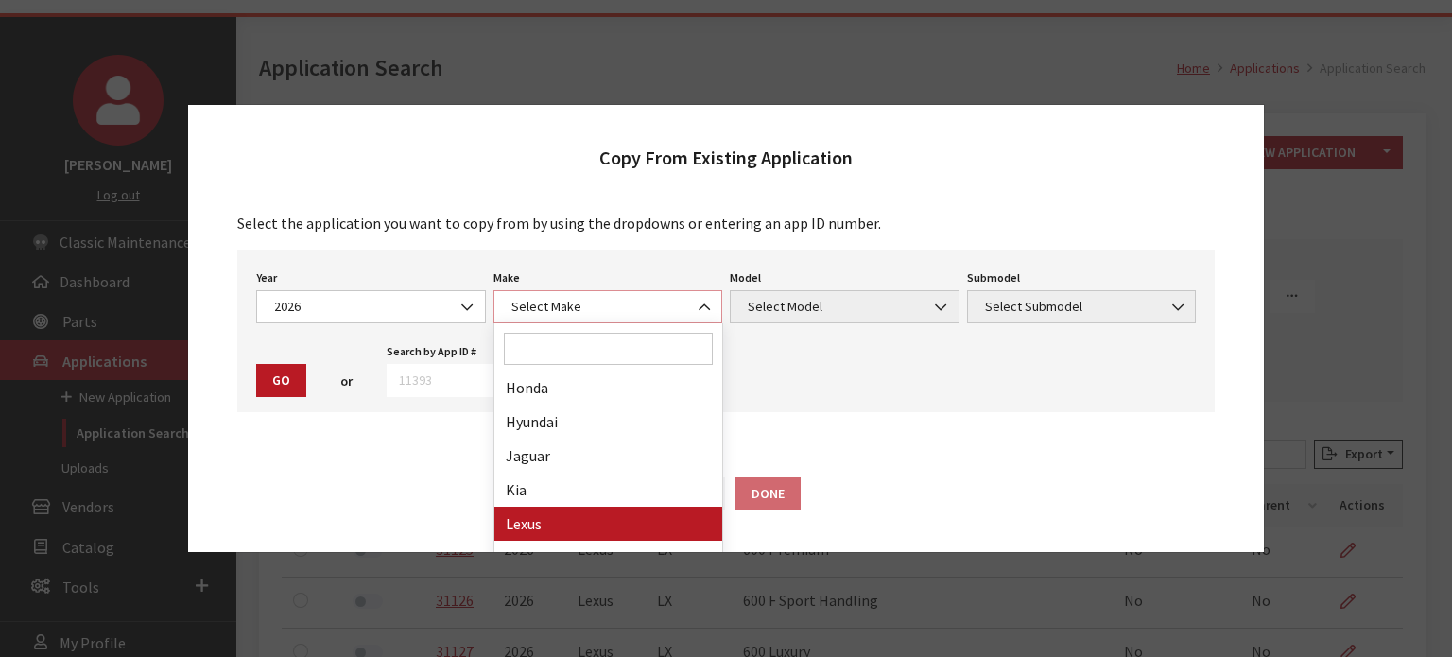
select select "27"
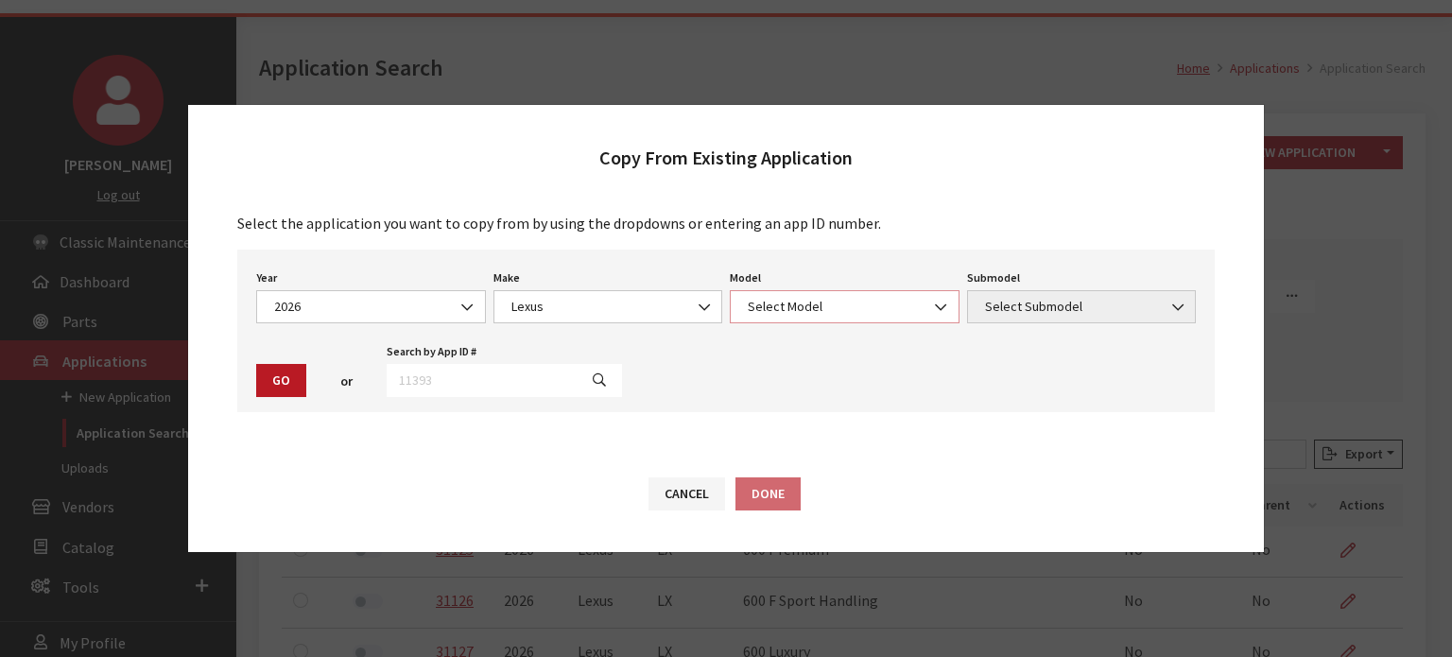
click at [822, 319] on span "Select Model" at bounding box center [845, 306] width 230 height 33
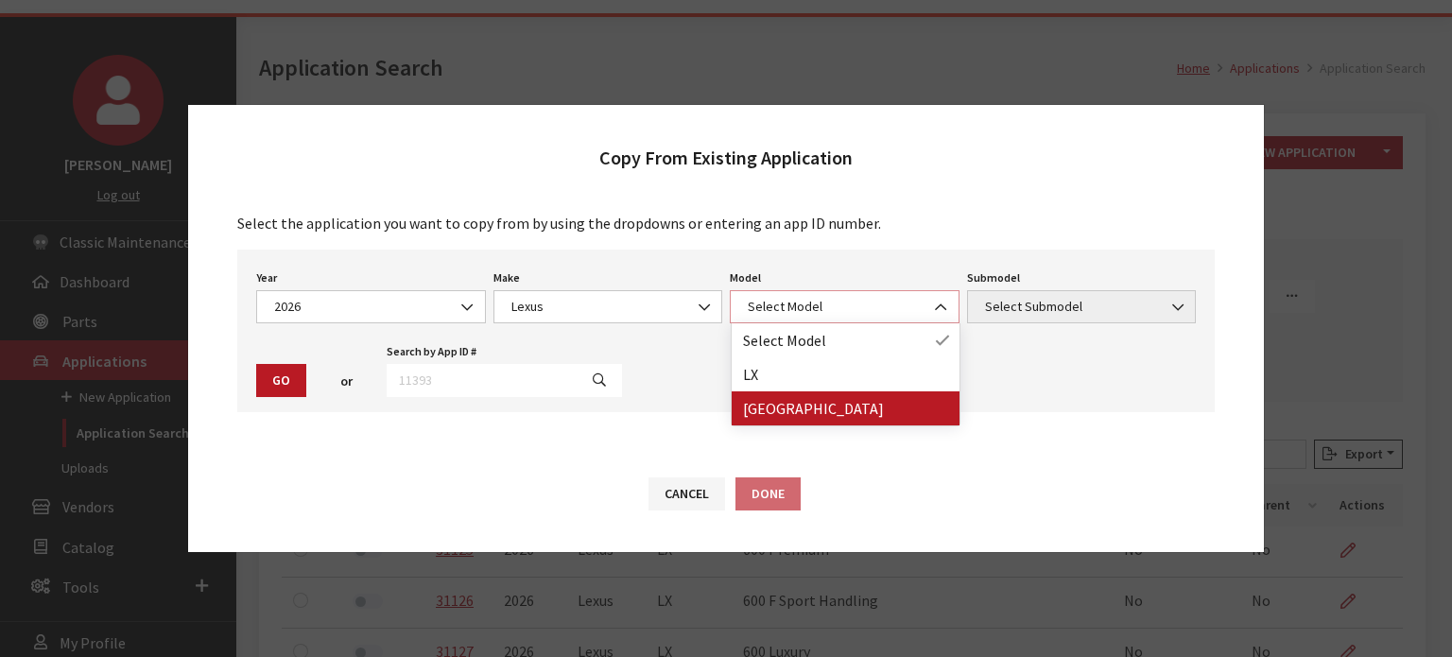
select select "1101"
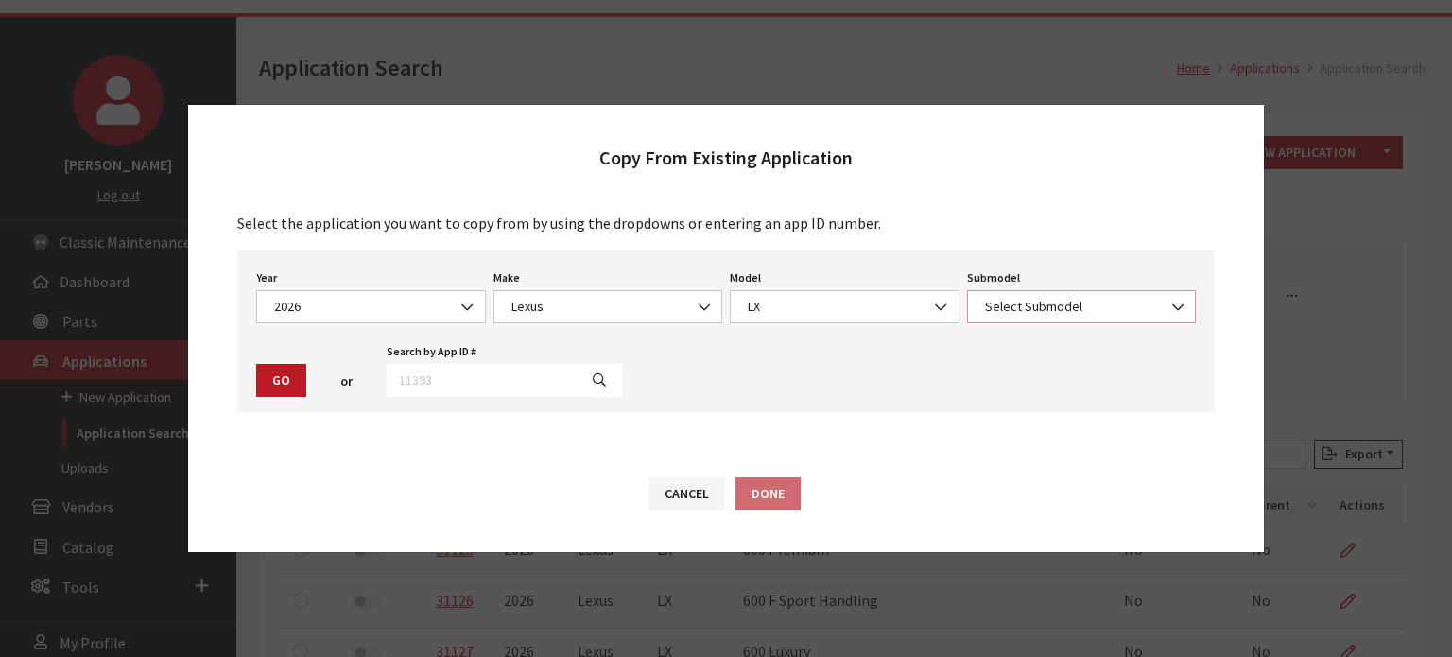
click at [1041, 305] on span "Select Submodel" at bounding box center [1082, 307] width 205 height 20
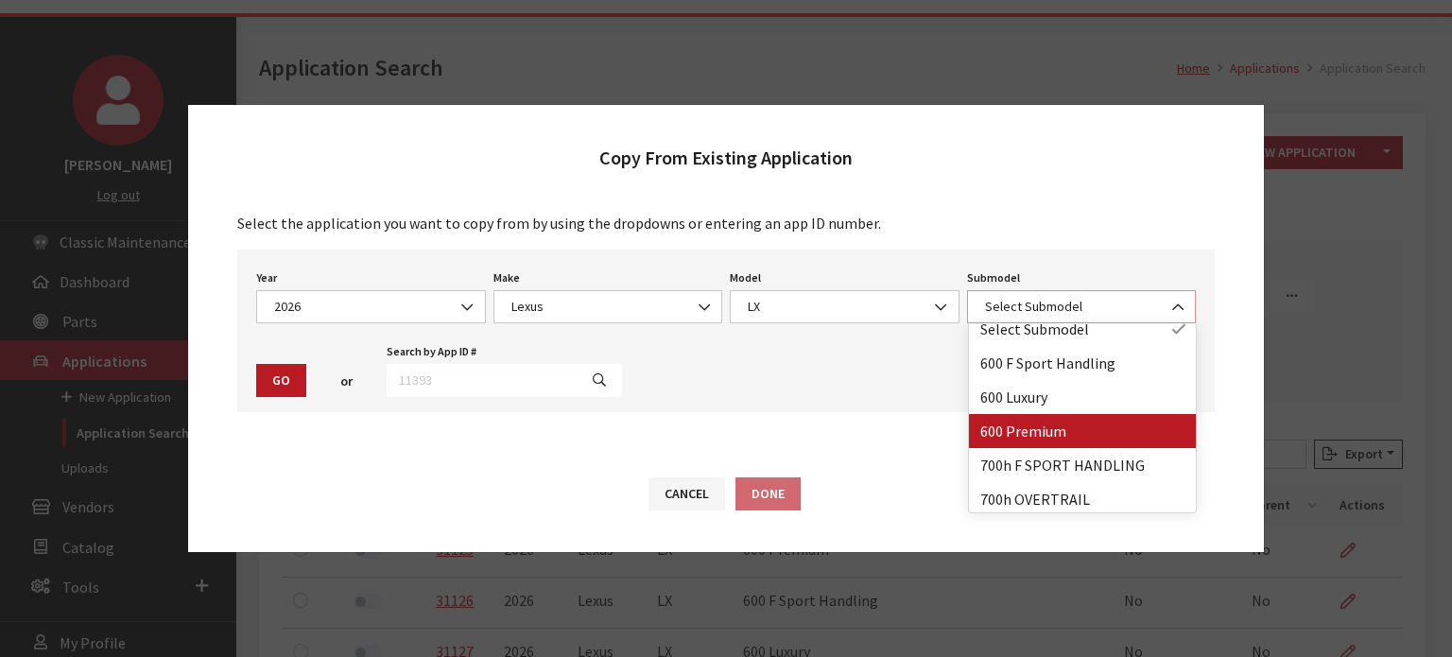
scroll to position [15, 0]
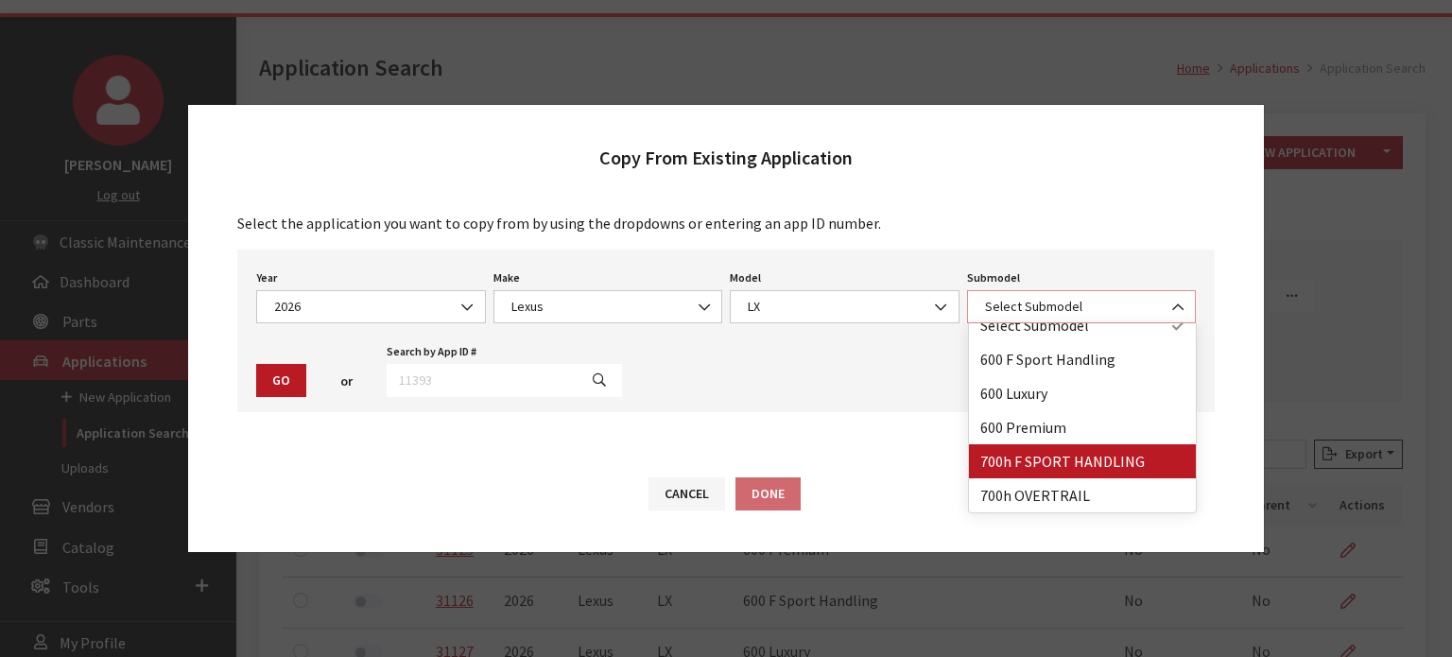
select select "4707"
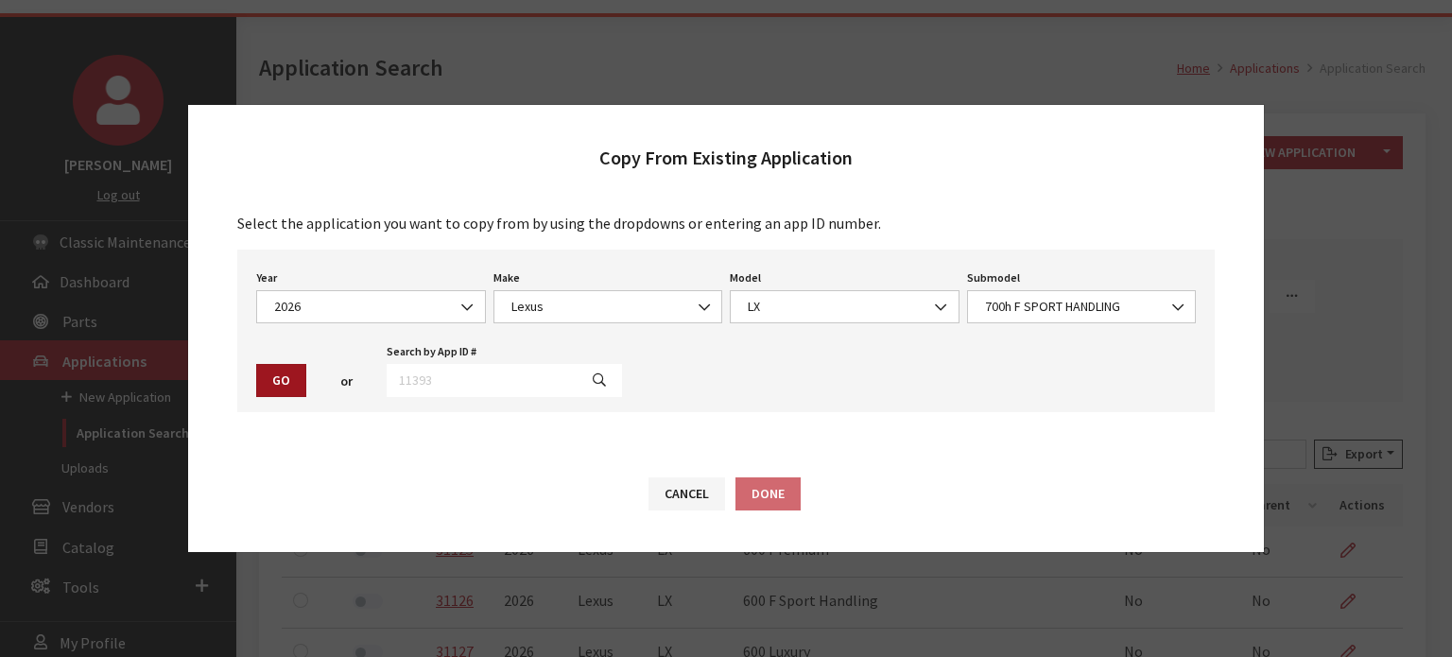
click at [275, 382] on button "Go" at bounding box center [281, 380] width 50 height 33
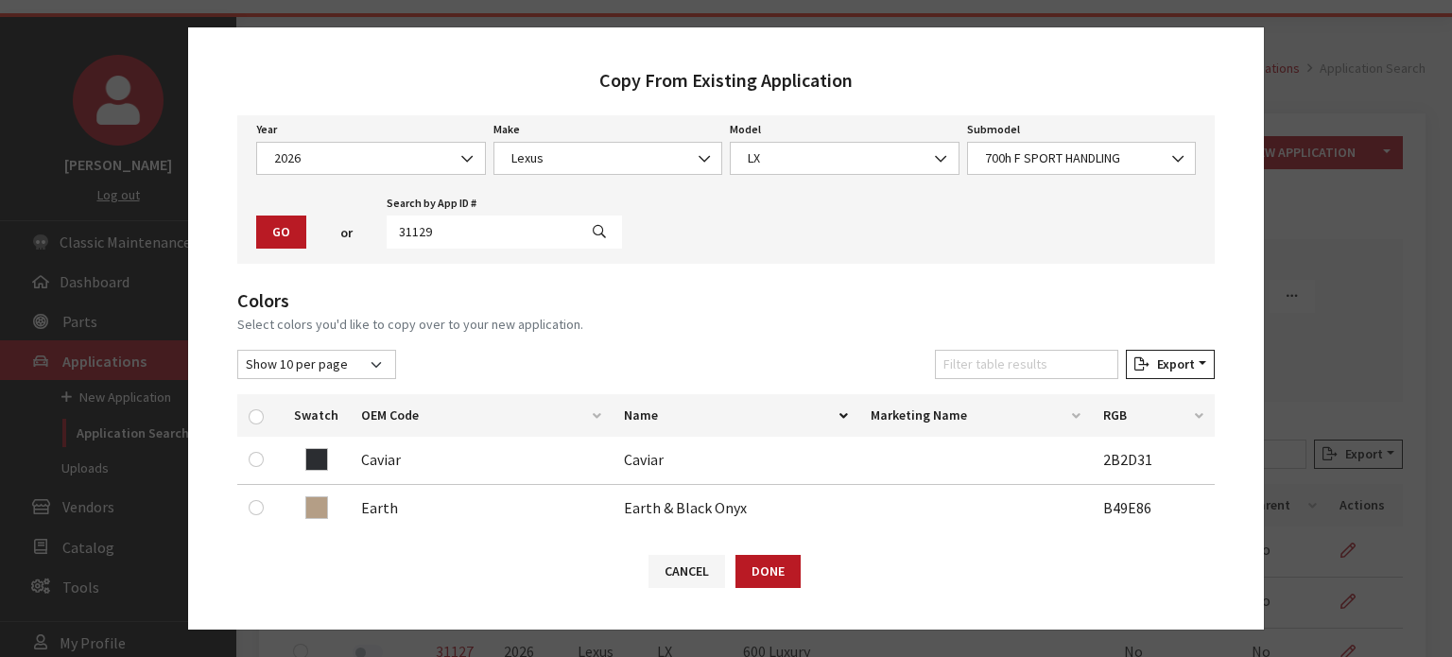
scroll to position [0, 0]
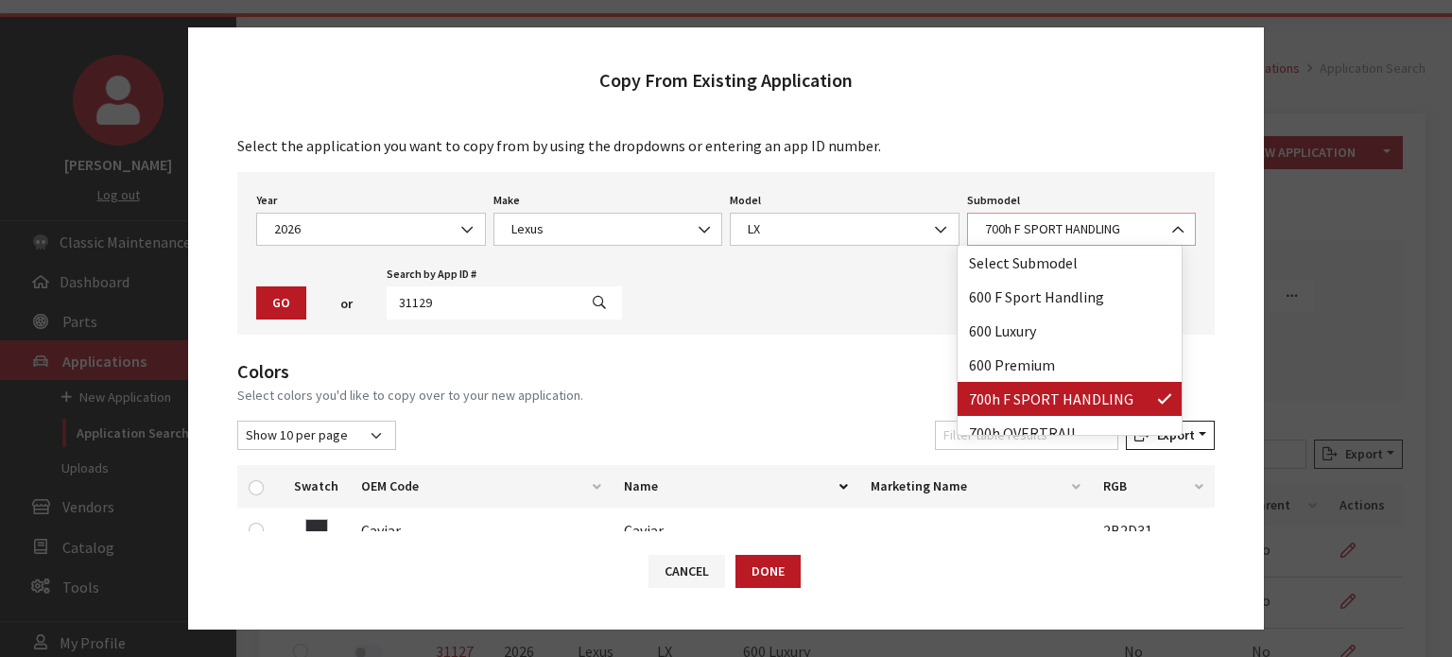
click at [1074, 217] on span "700h F SPORT HANDLING" at bounding box center [1082, 229] width 230 height 33
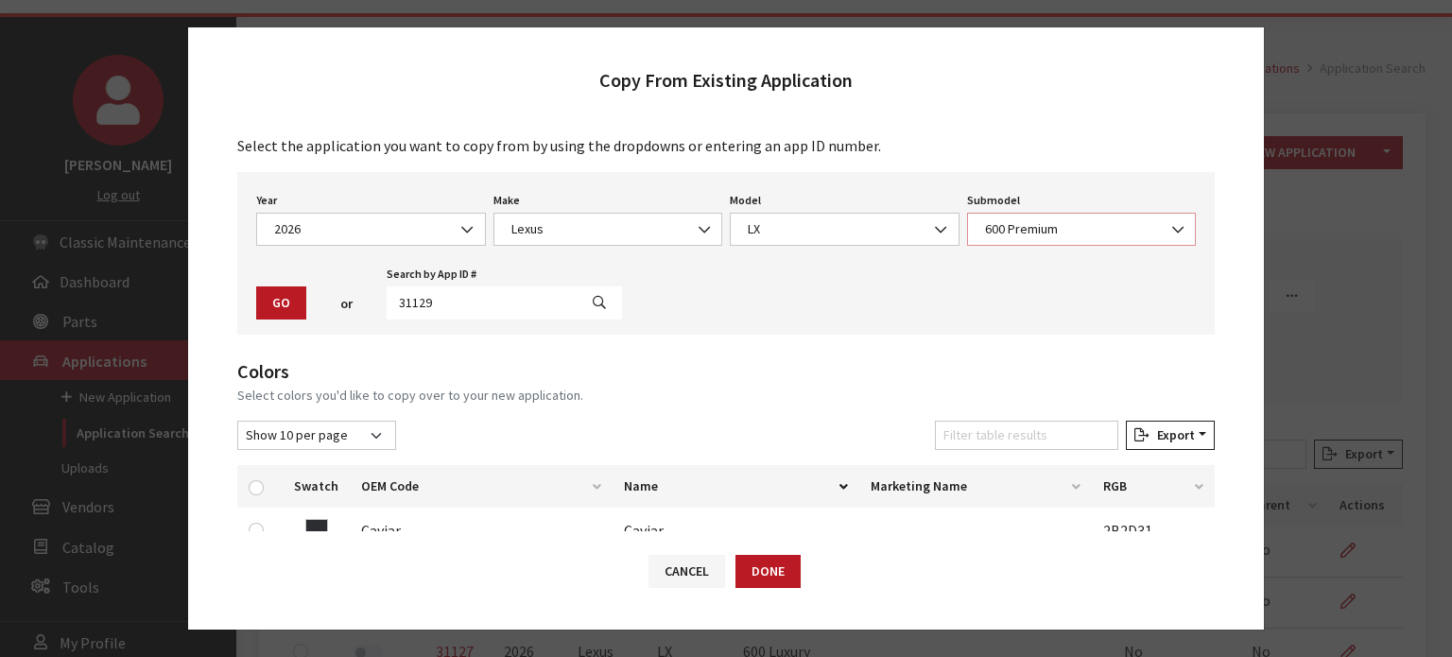
click at [1055, 230] on span "600 Premium" at bounding box center [1082, 229] width 205 height 20
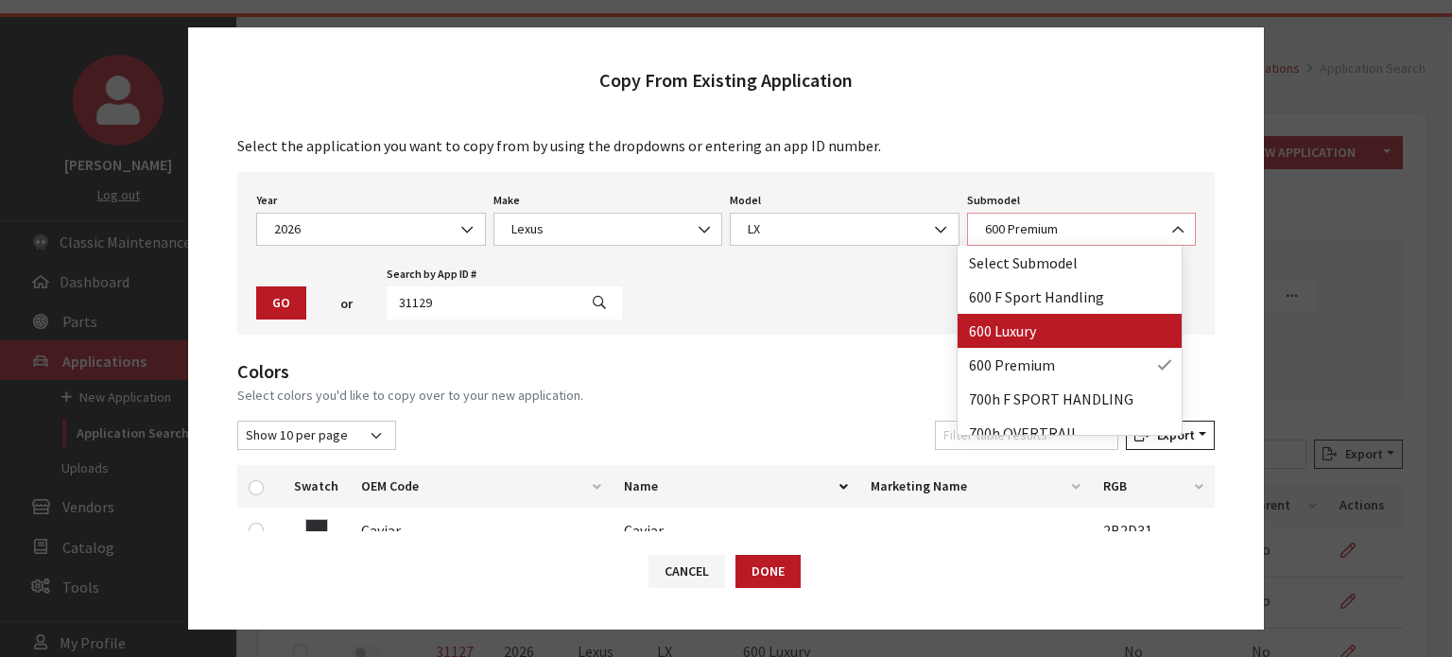
select select "3904"
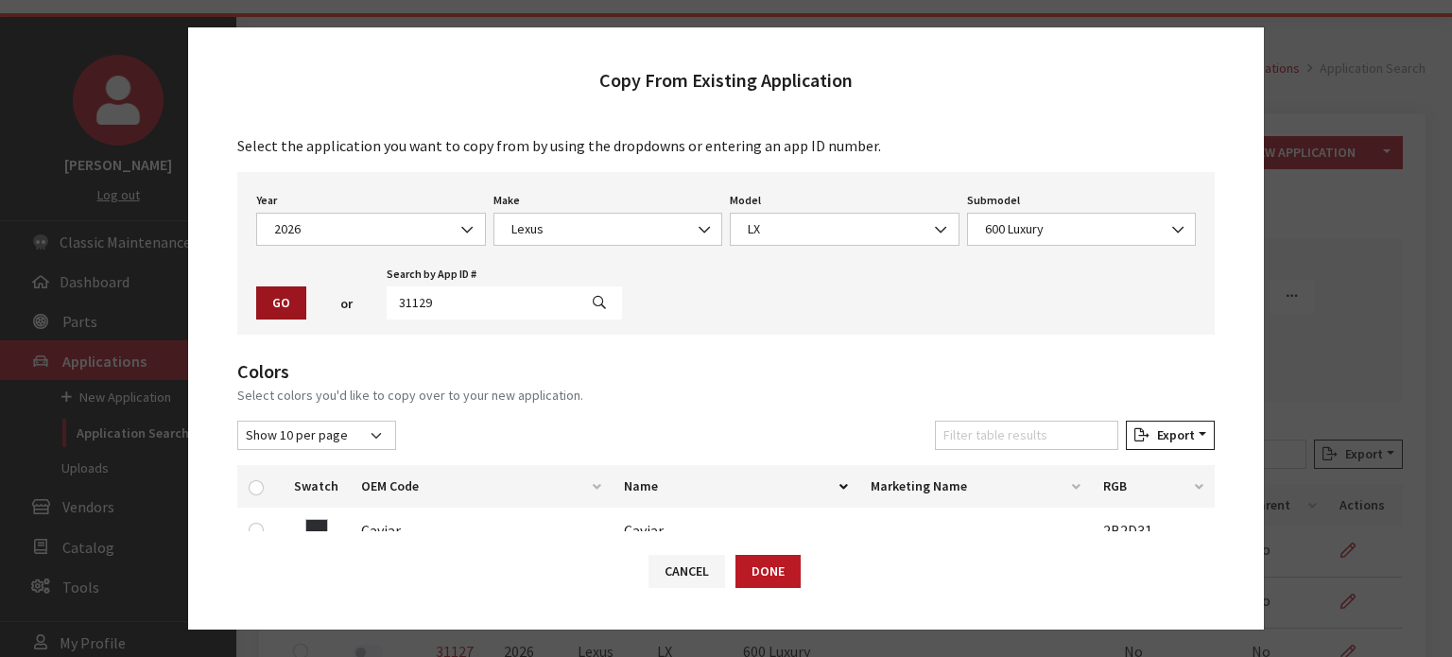
drag, startPoint x: 292, startPoint y: 306, endPoint x: 248, endPoint y: 293, distance: 46.4
click at [291, 303] on button "Go" at bounding box center [281, 302] width 50 height 33
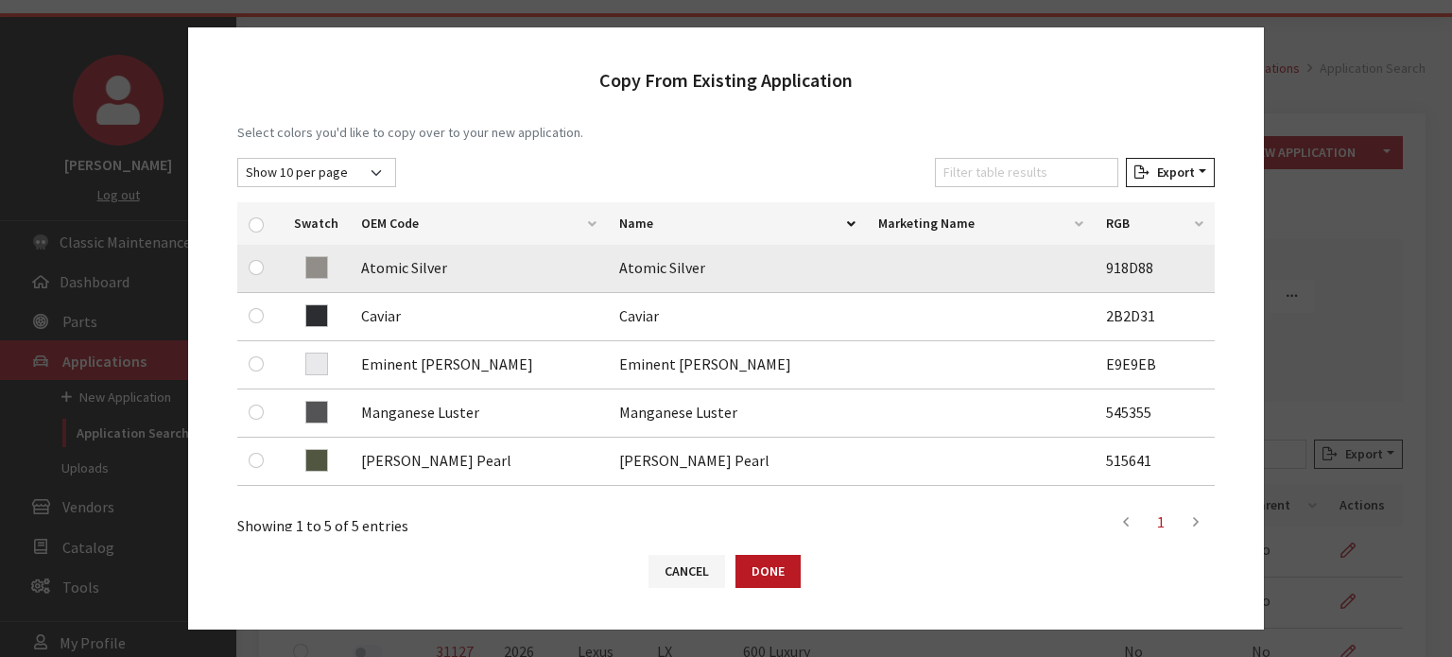
scroll to position [284, 0]
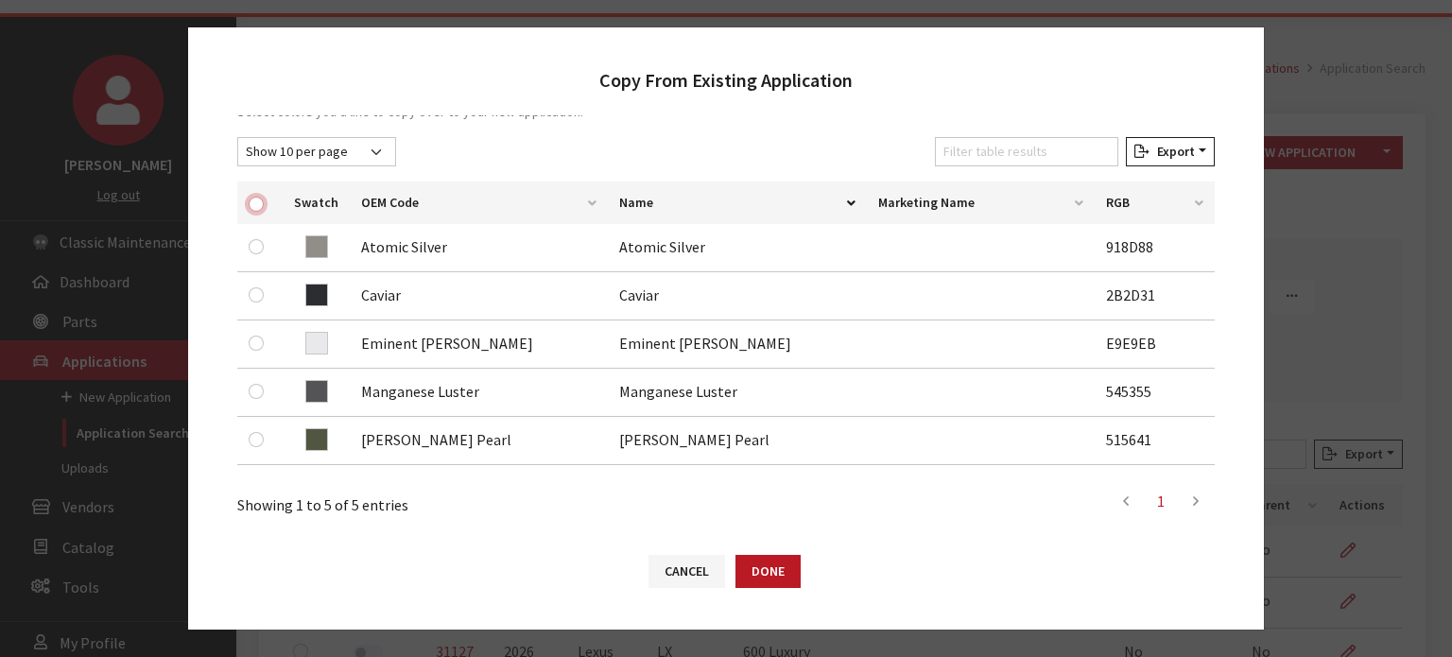
click at [254, 197] on input "checkbox" at bounding box center [256, 204] width 15 height 15
checkbox input "true"
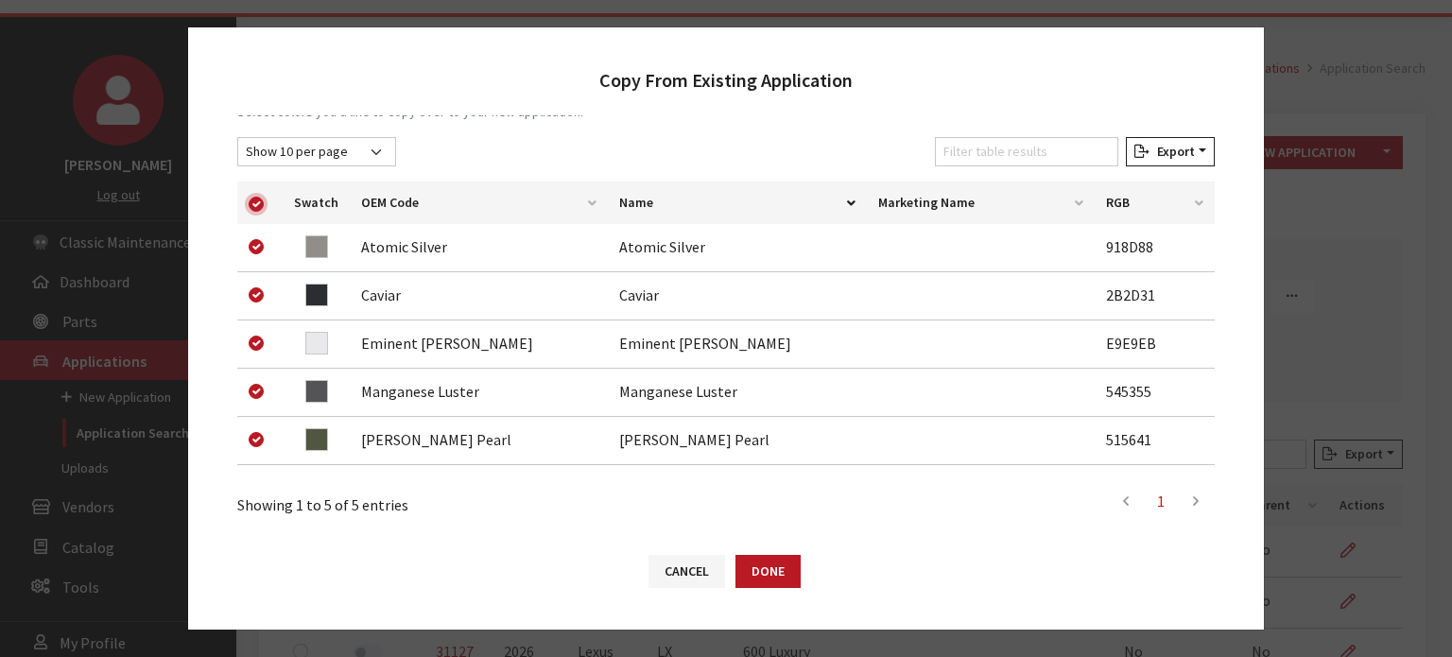
checkbox input "true"
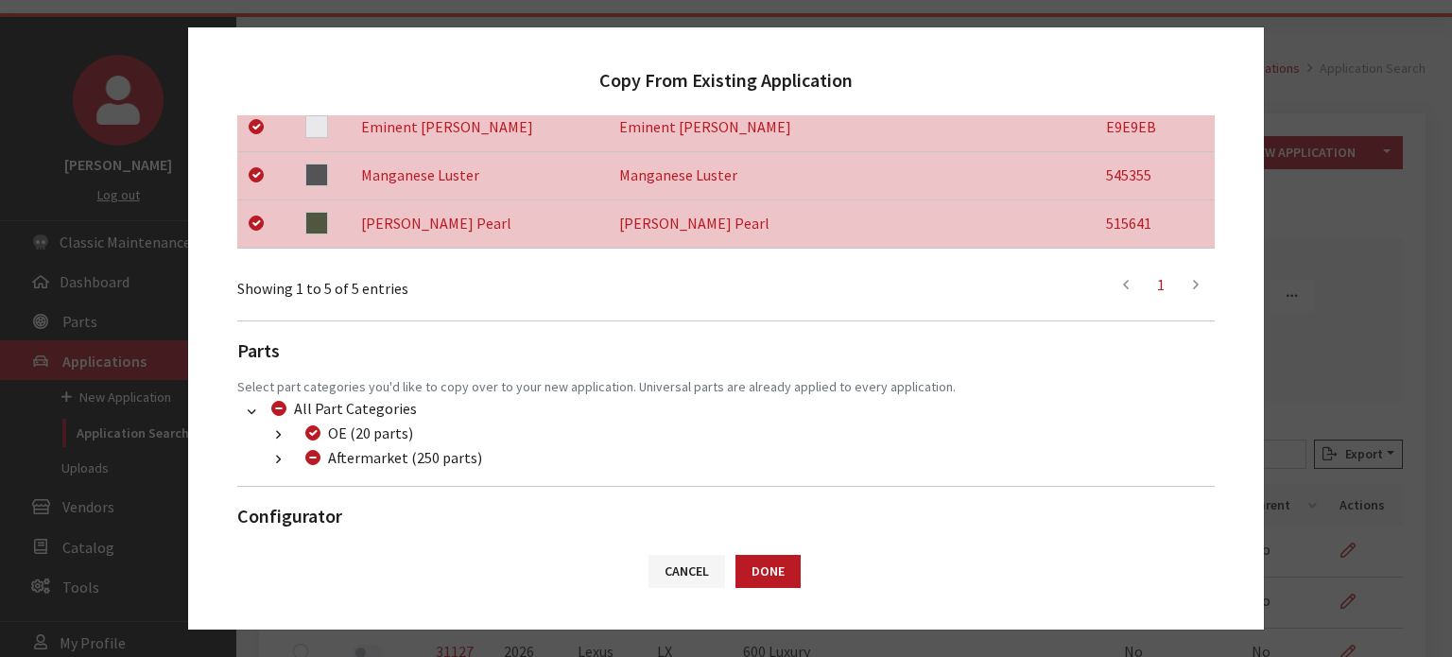
scroll to position [548, 0]
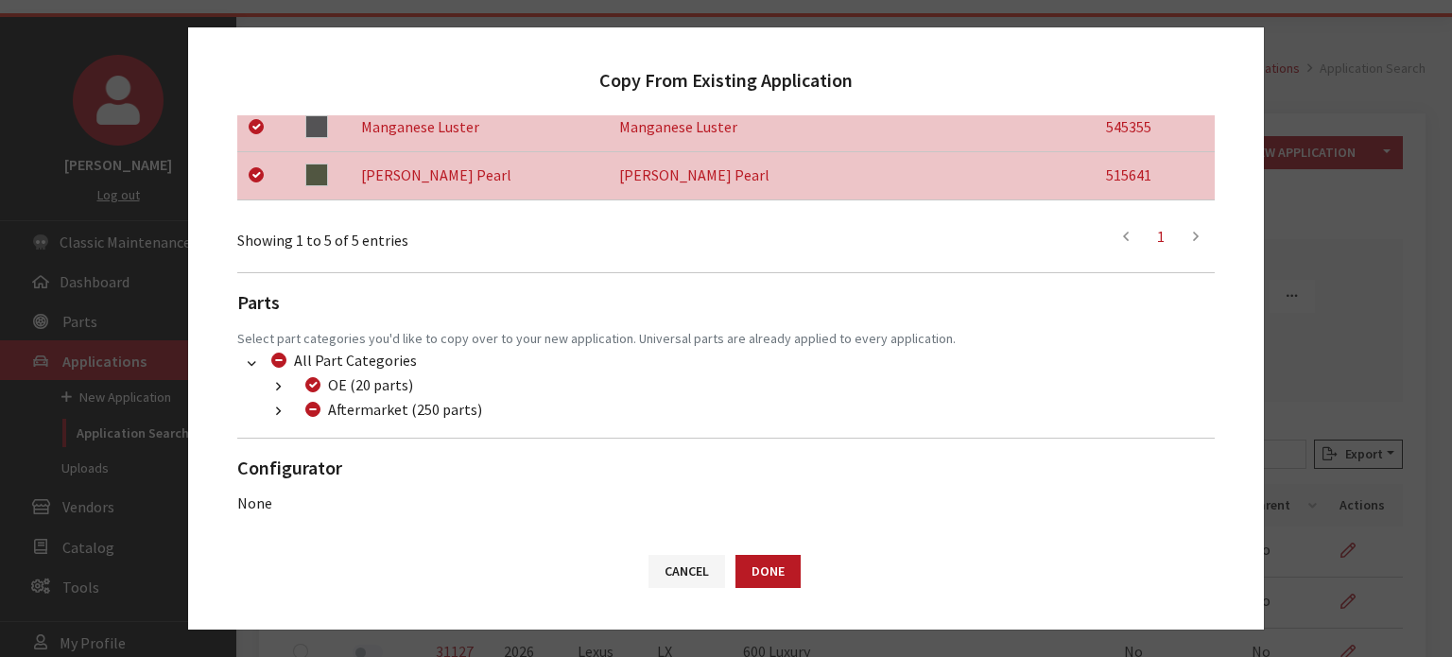
click at [274, 411] on button "button" at bounding box center [278, 412] width 37 height 22
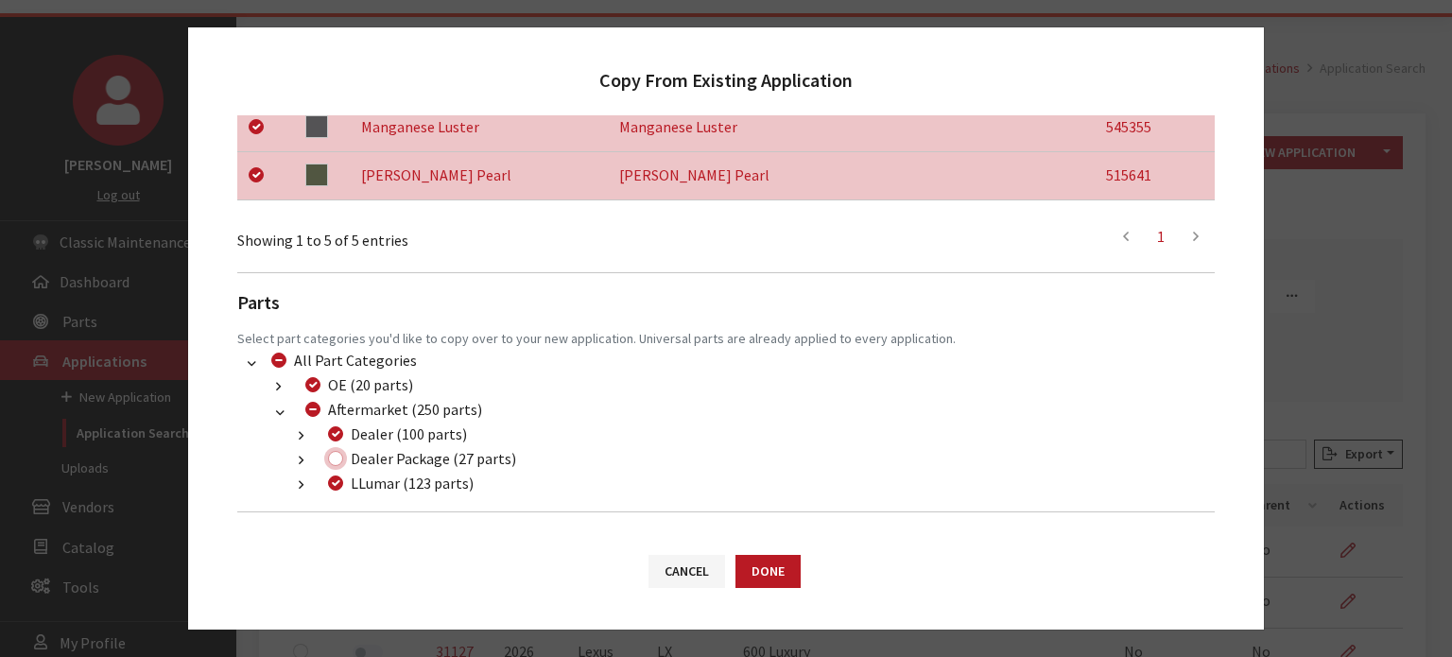
drag, startPoint x: 335, startPoint y: 463, endPoint x: 363, endPoint y: 477, distance: 31.3
click at [336, 463] on input "Dealer Package (27 parts)" at bounding box center [335, 458] width 15 height 15
checkbox input "true"
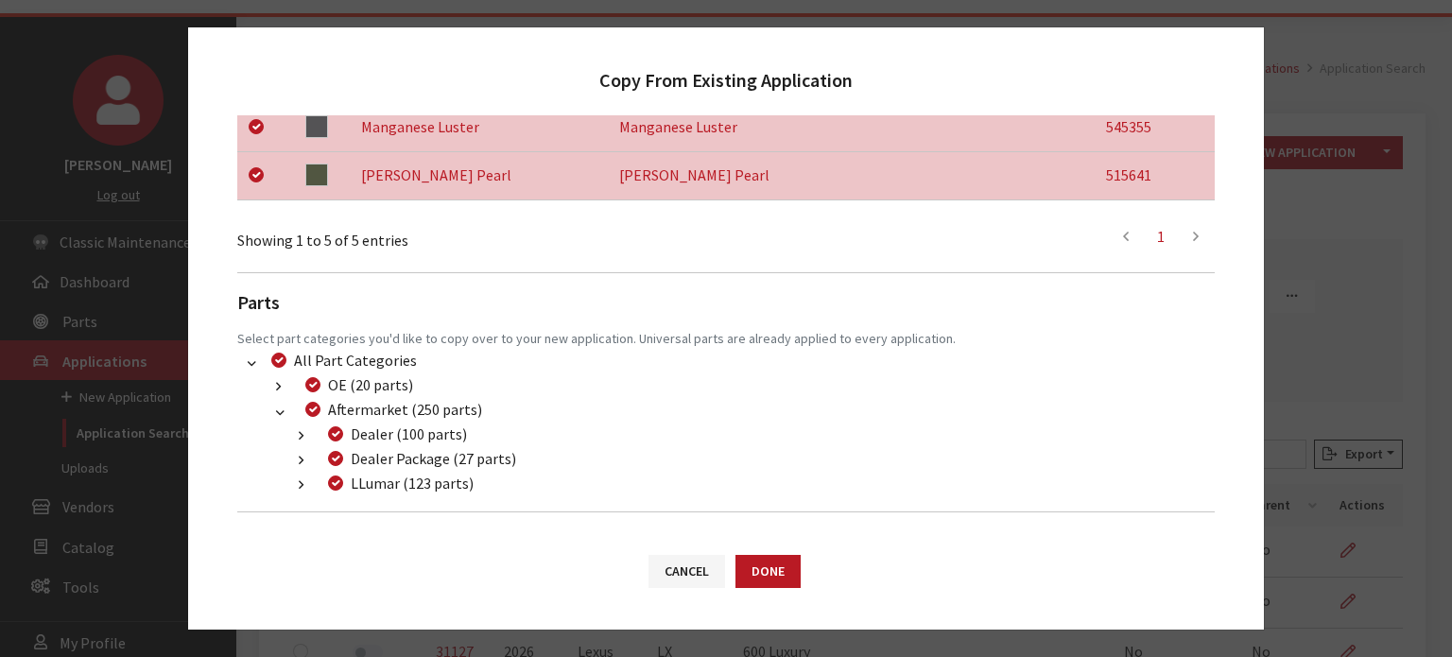
click at [757, 589] on div "Cancel Done" at bounding box center [726, 580] width 1076 height 98
drag, startPoint x: 755, startPoint y: 589, endPoint x: 756, endPoint y: 562, distance: 27.4
click at [754, 581] on div "Cancel Done" at bounding box center [726, 580] width 1076 height 98
click at [756, 561] on button "Done" at bounding box center [768, 571] width 65 height 33
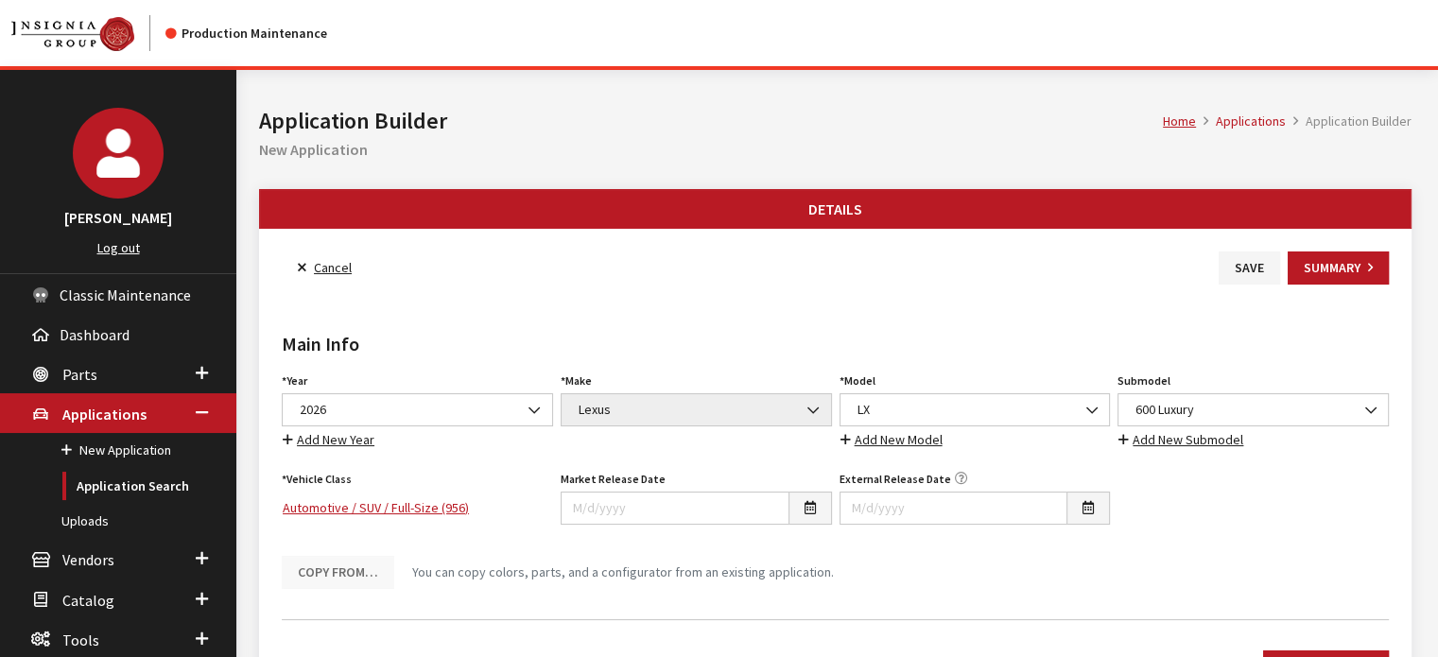
click at [1176, 389] on div "Submodel Select Submodel #PinkBeetle (E36) 2.5 Roadster (E36) 2.8 Coupe (E36) 2…" at bounding box center [1253, 409] width 279 height 83
click at [1185, 405] on span "600 Luxury" at bounding box center [1253, 410] width 247 height 20
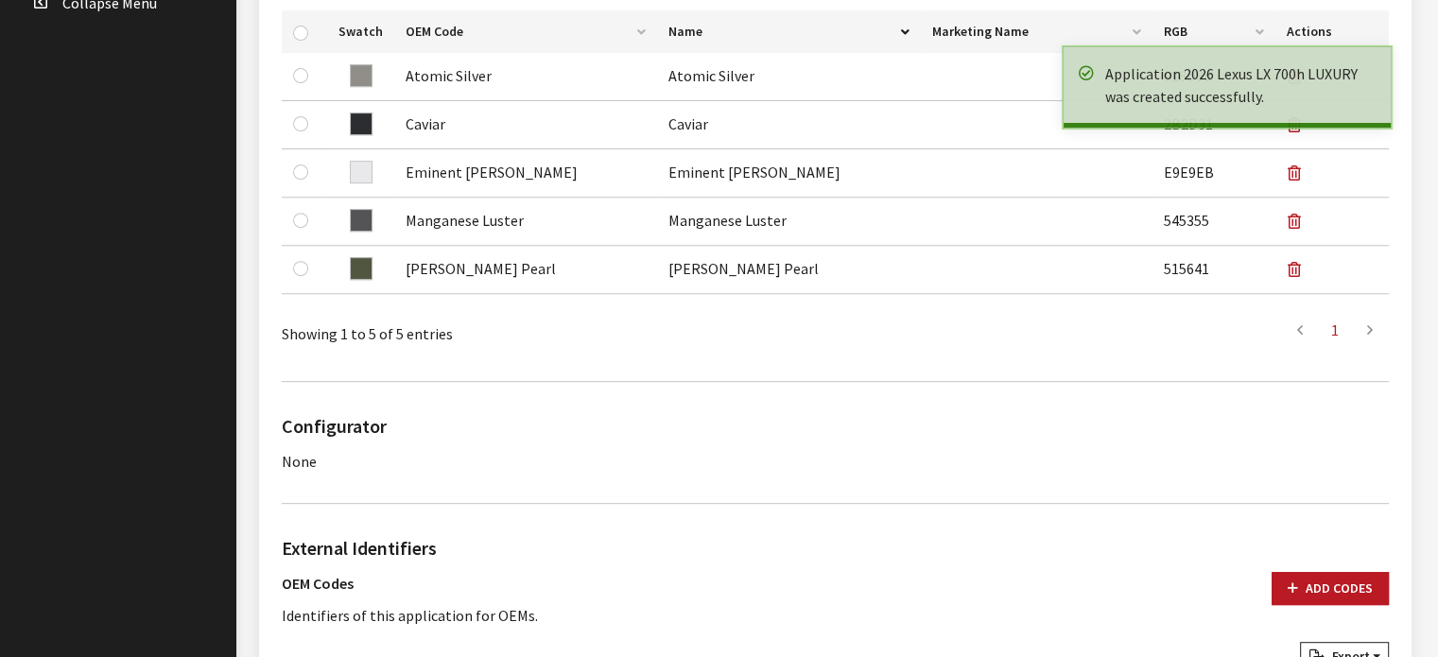
scroll to position [1110, 0]
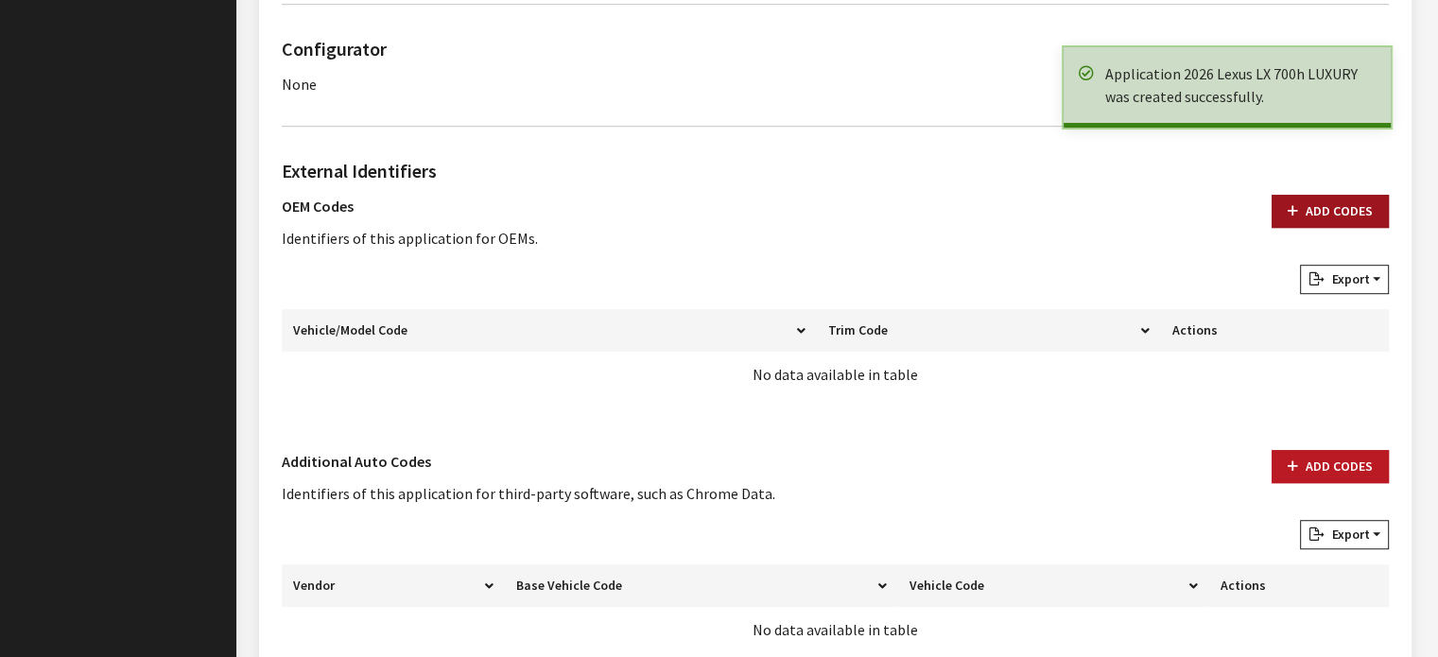
click at [1317, 218] on button "Add Codes" at bounding box center [1330, 211] width 117 height 33
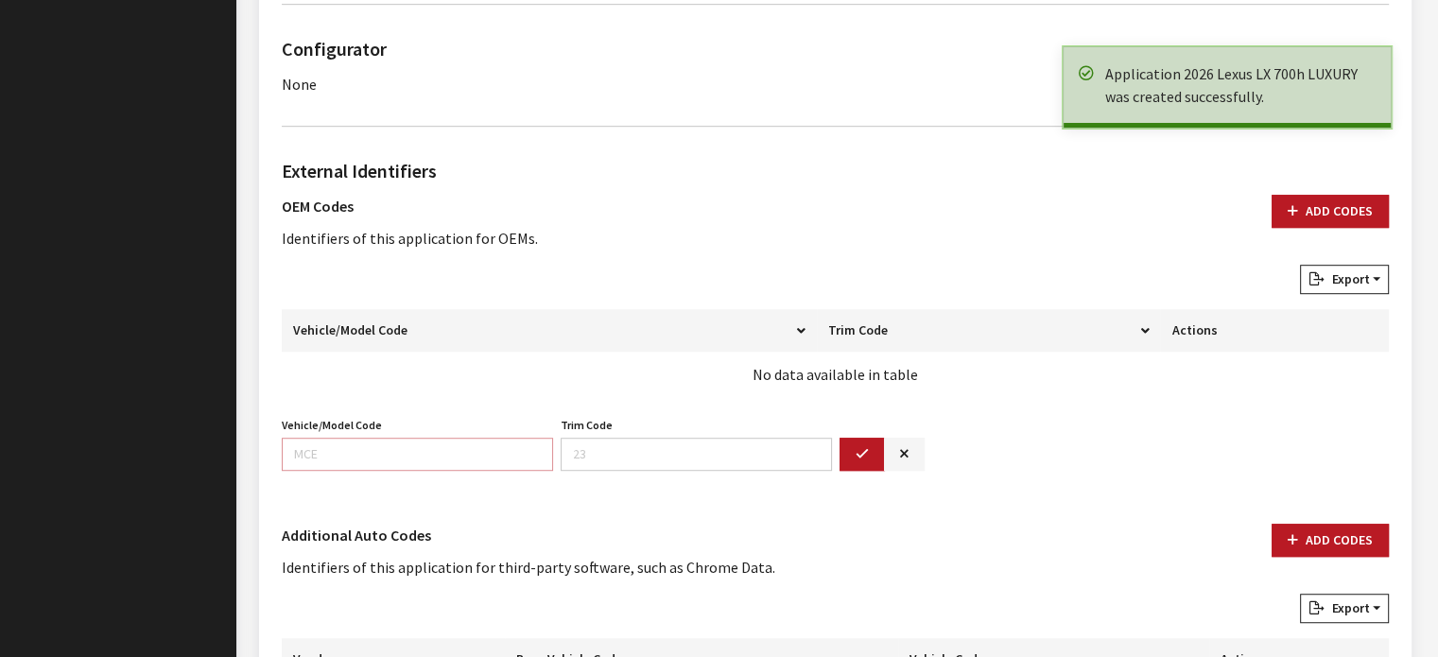
click at [386, 461] on input "Vehicle/Model Code" at bounding box center [417, 454] width 271 height 33
type input "9628"
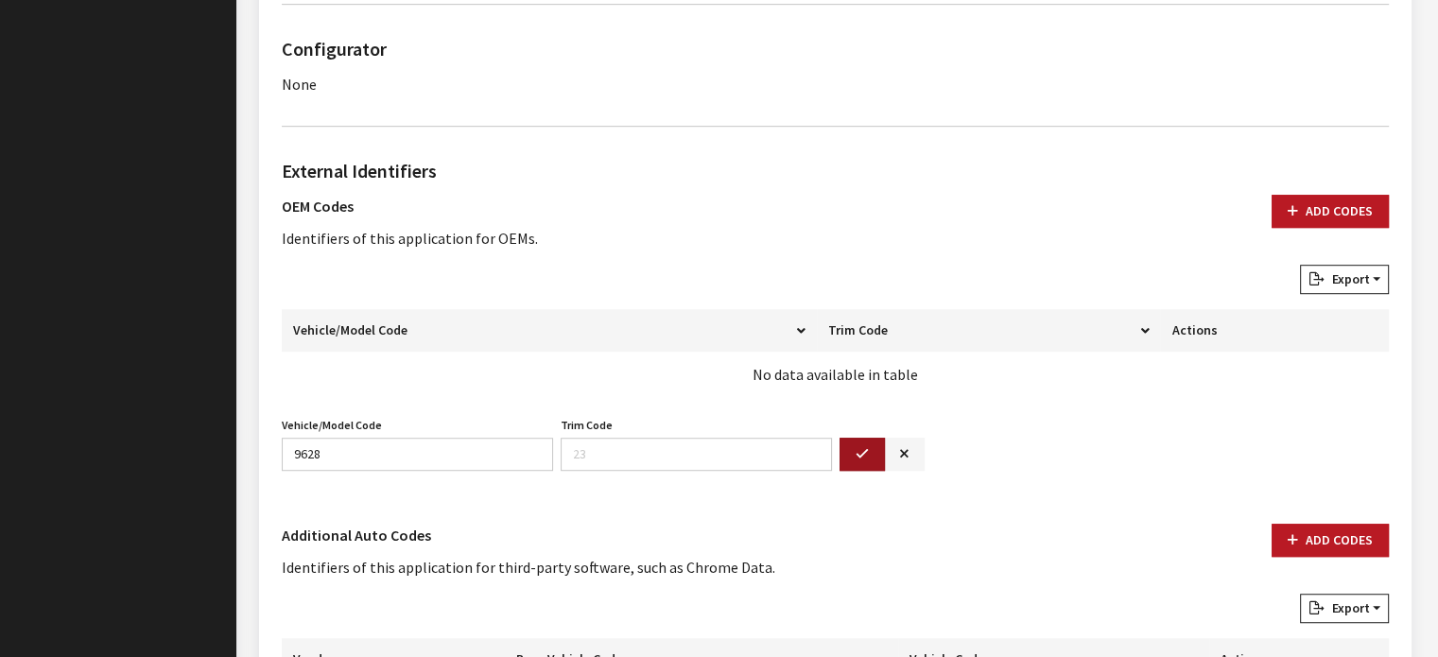
click at [876, 442] on button "button" at bounding box center [862, 454] width 45 height 33
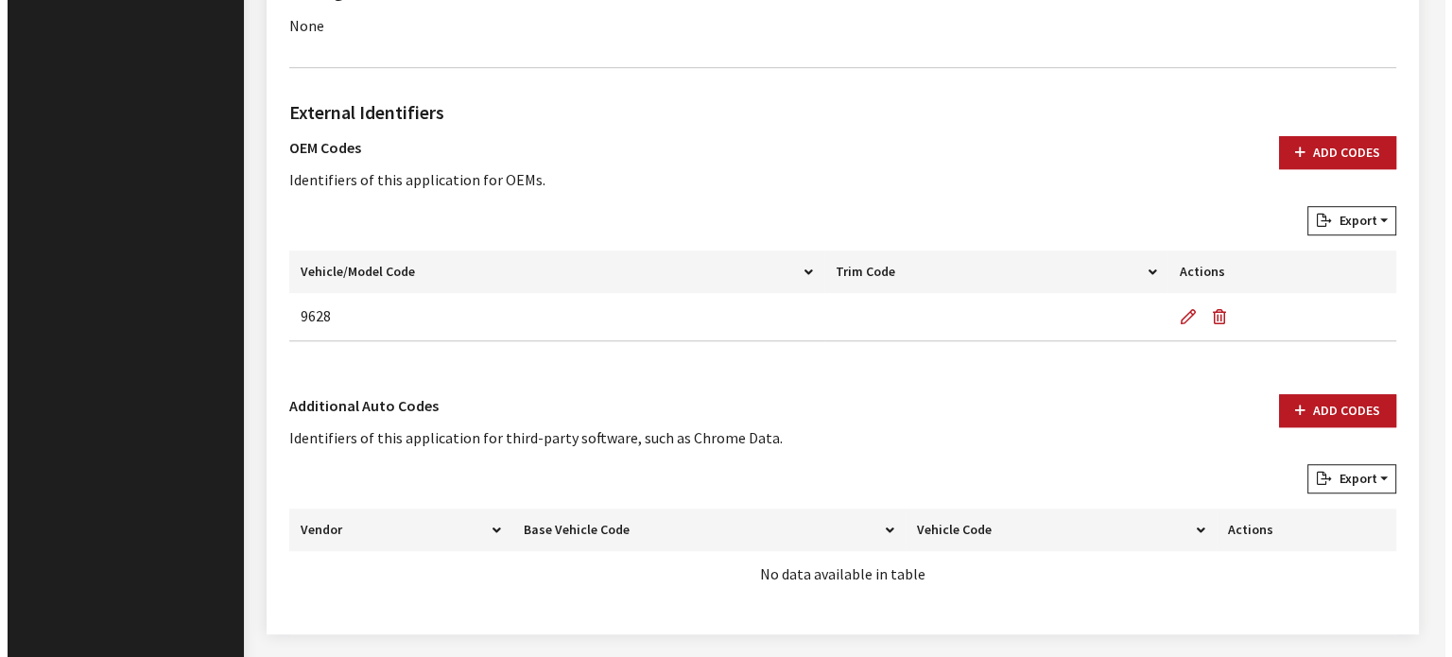
scroll to position [1222, 0]
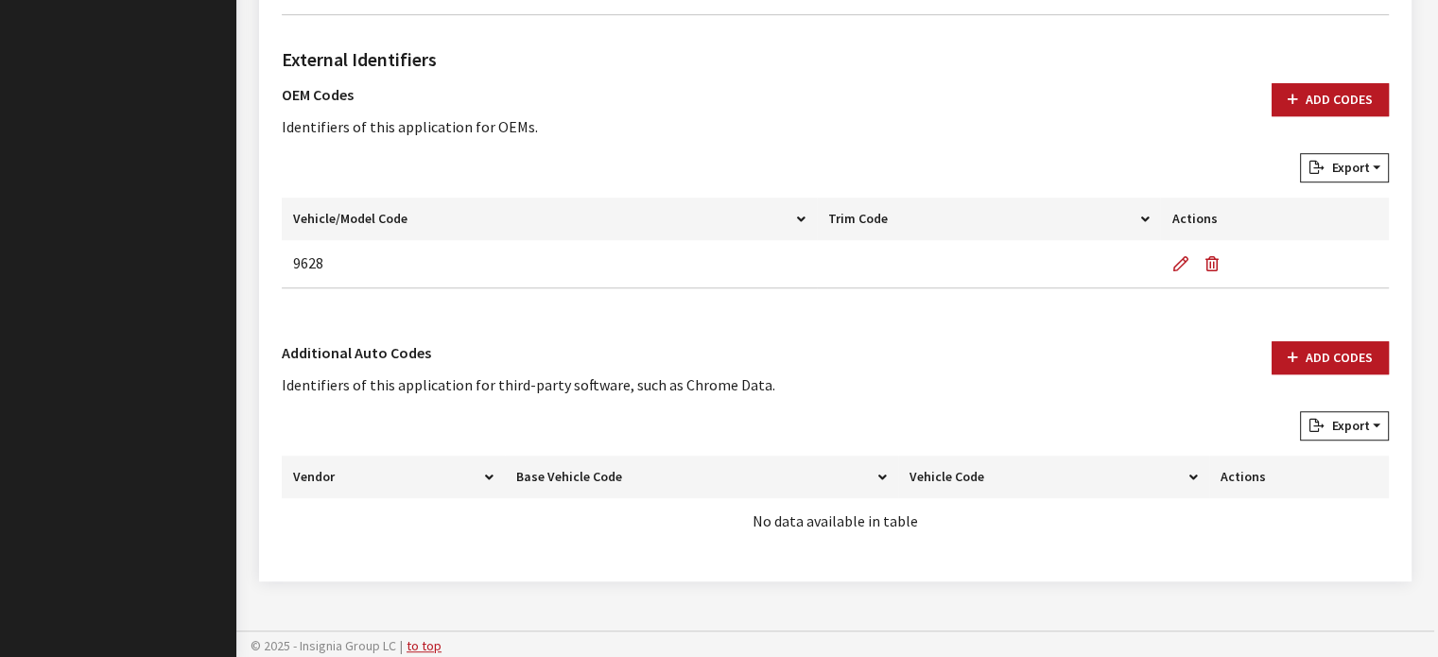
click at [1395, 341] on div "Add Codes" at bounding box center [1330, 376] width 140 height 70
click at [1335, 355] on button "Add Codes" at bounding box center [1330, 357] width 117 height 33
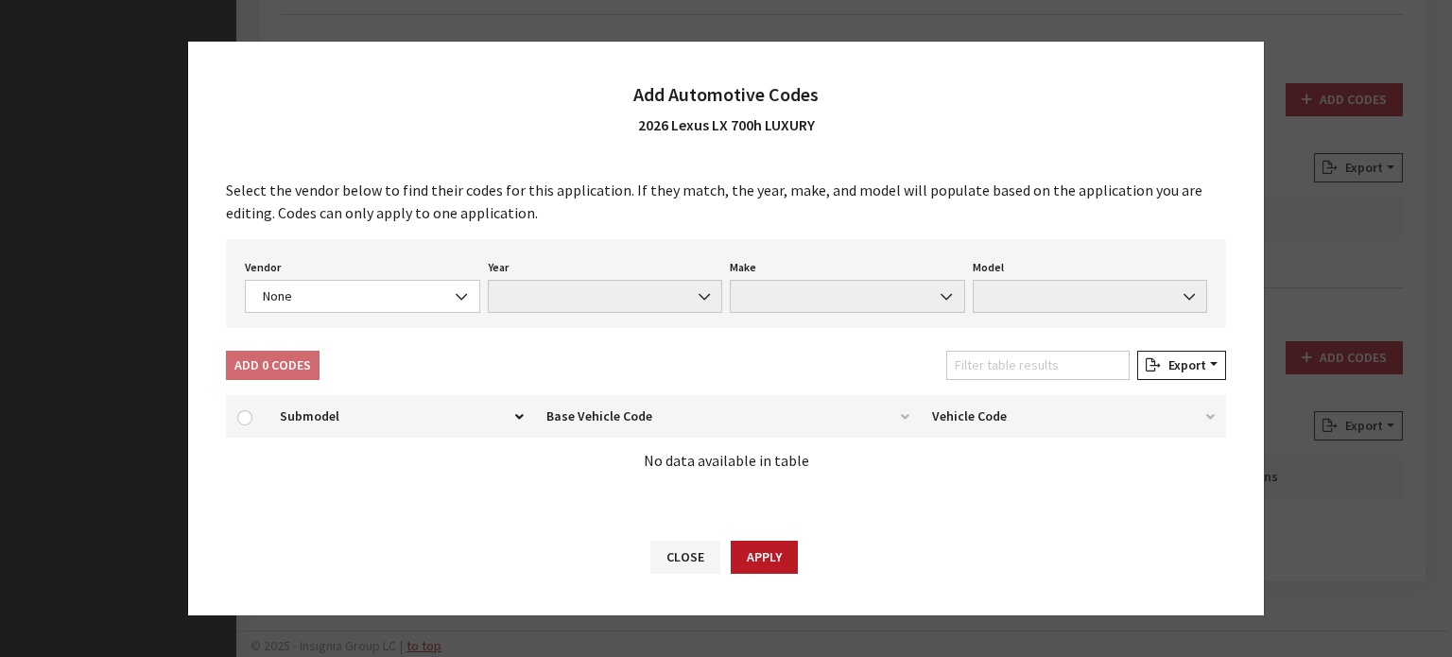
click at [394, 316] on div "Vendor None Chrome® Data Aftermarket Catalog Exchange Standard None Year None M…" at bounding box center [726, 283] width 1000 height 89
click at [384, 302] on span "None" at bounding box center [362, 296] width 211 height 20
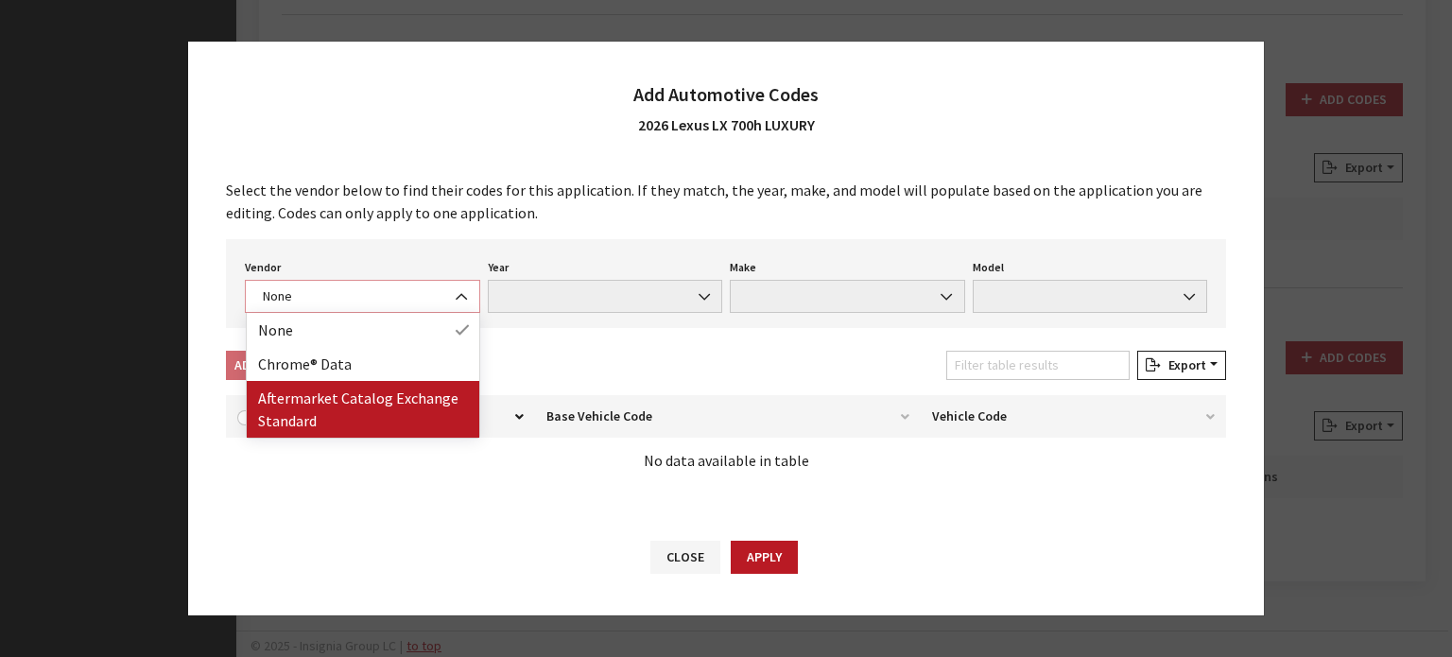
select select "2"
select select "2026"
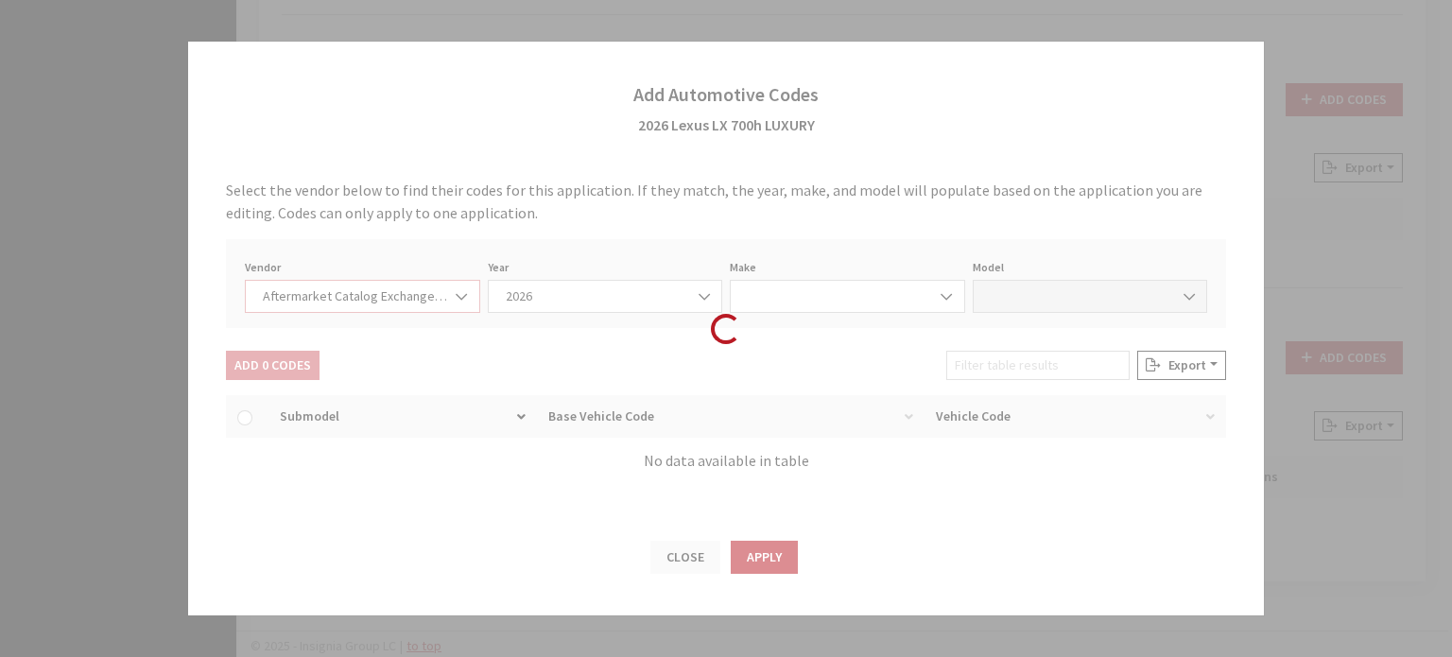
select select "75"
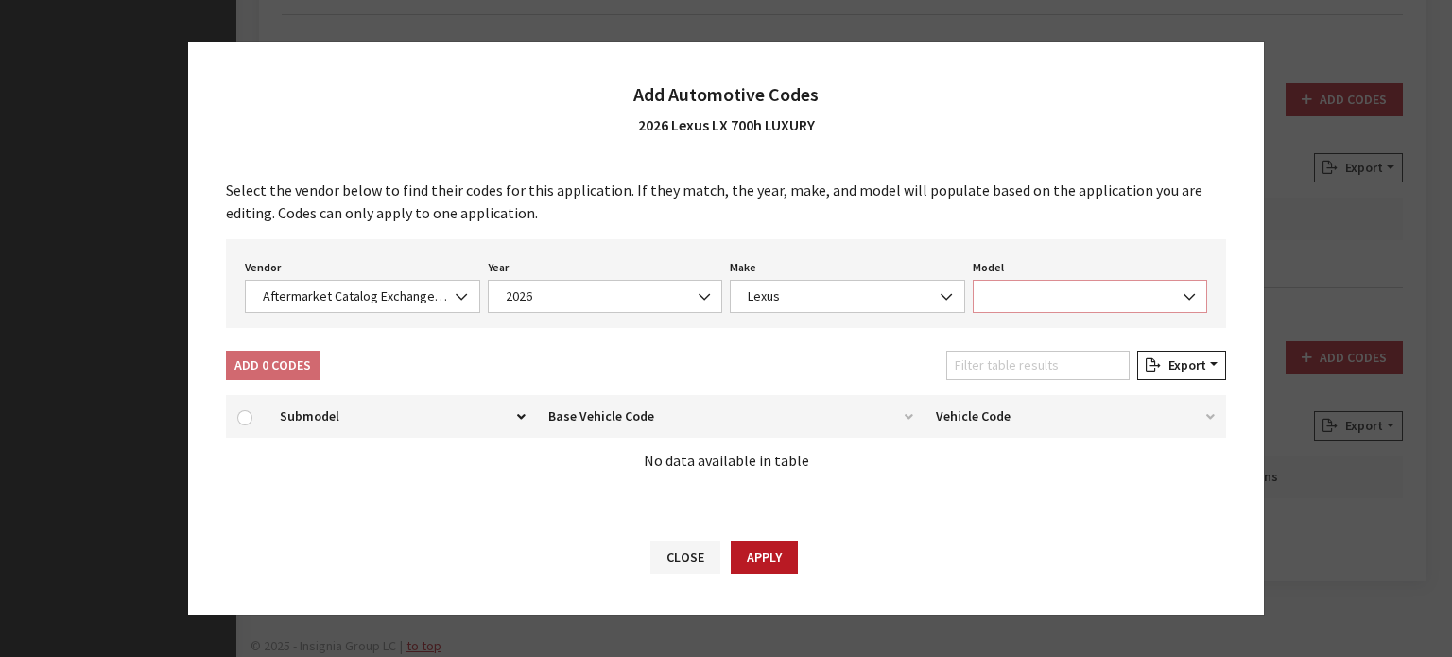
click at [1053, 300] on span at bounding box center [1090, 296] width 235 height 33
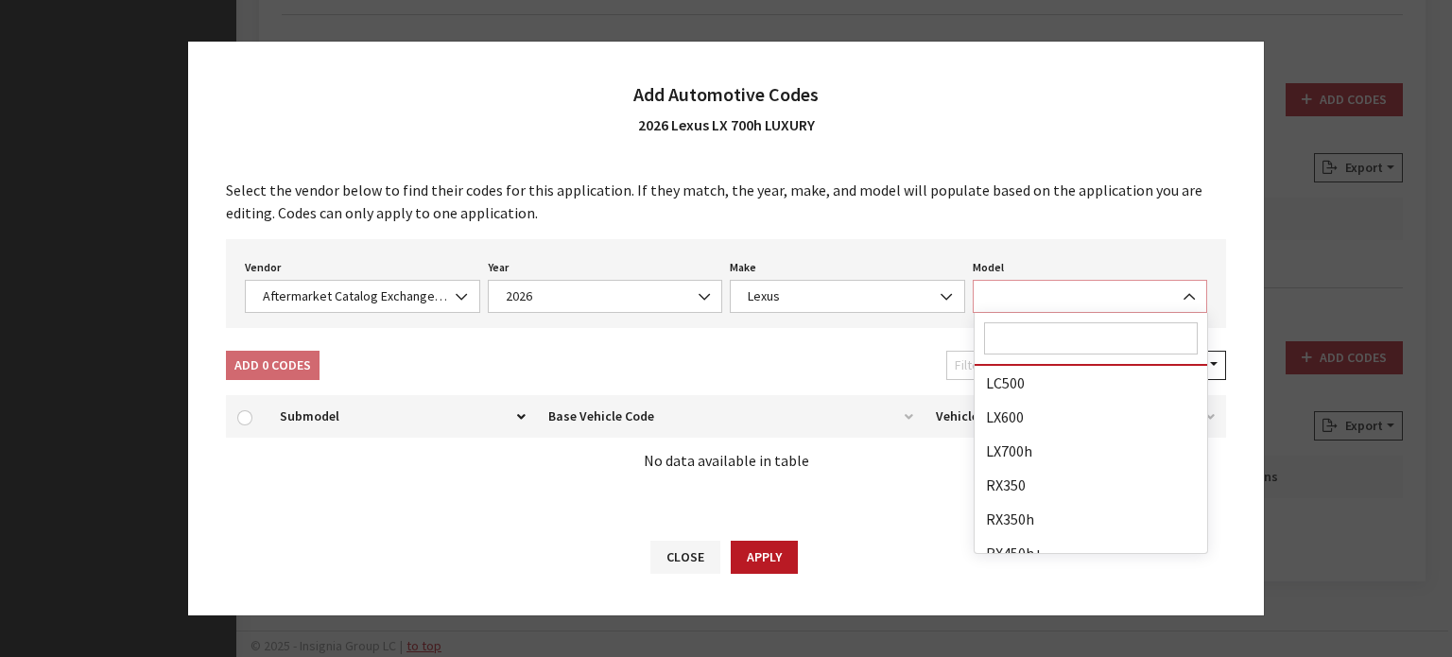
scroll to position [95, 0]
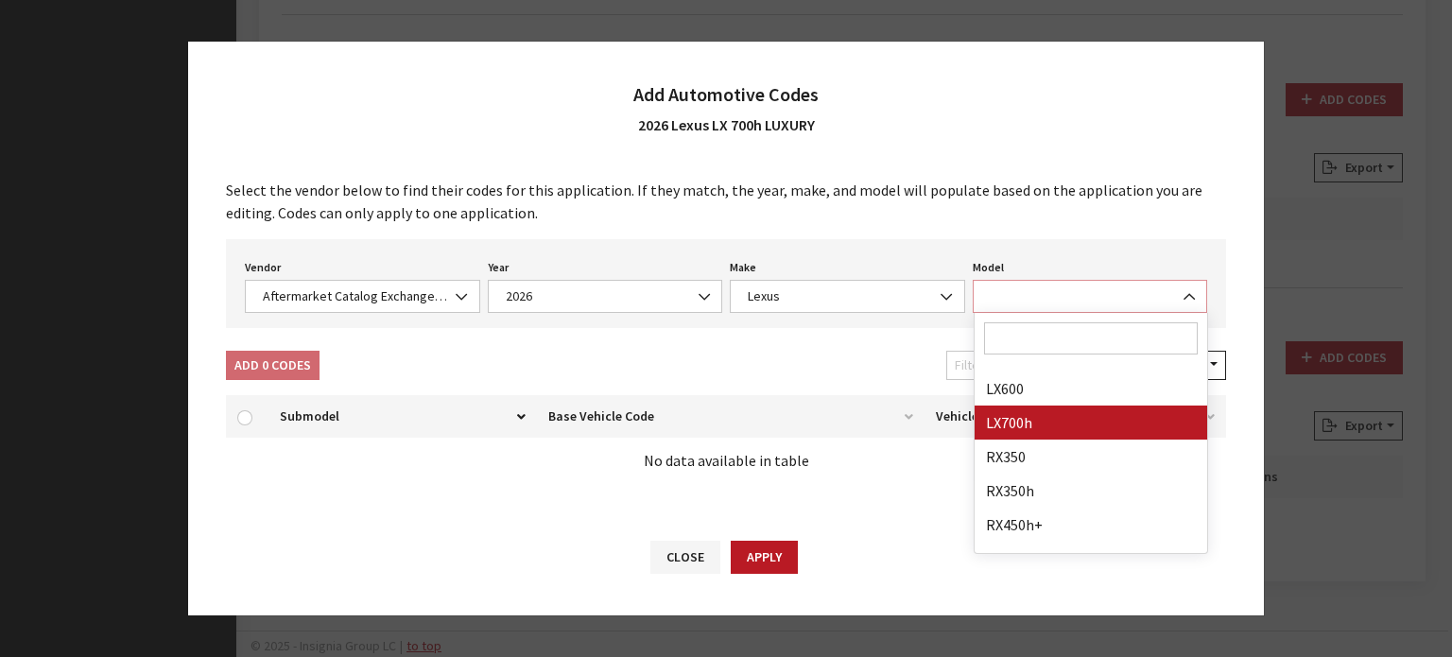
select select "33845"
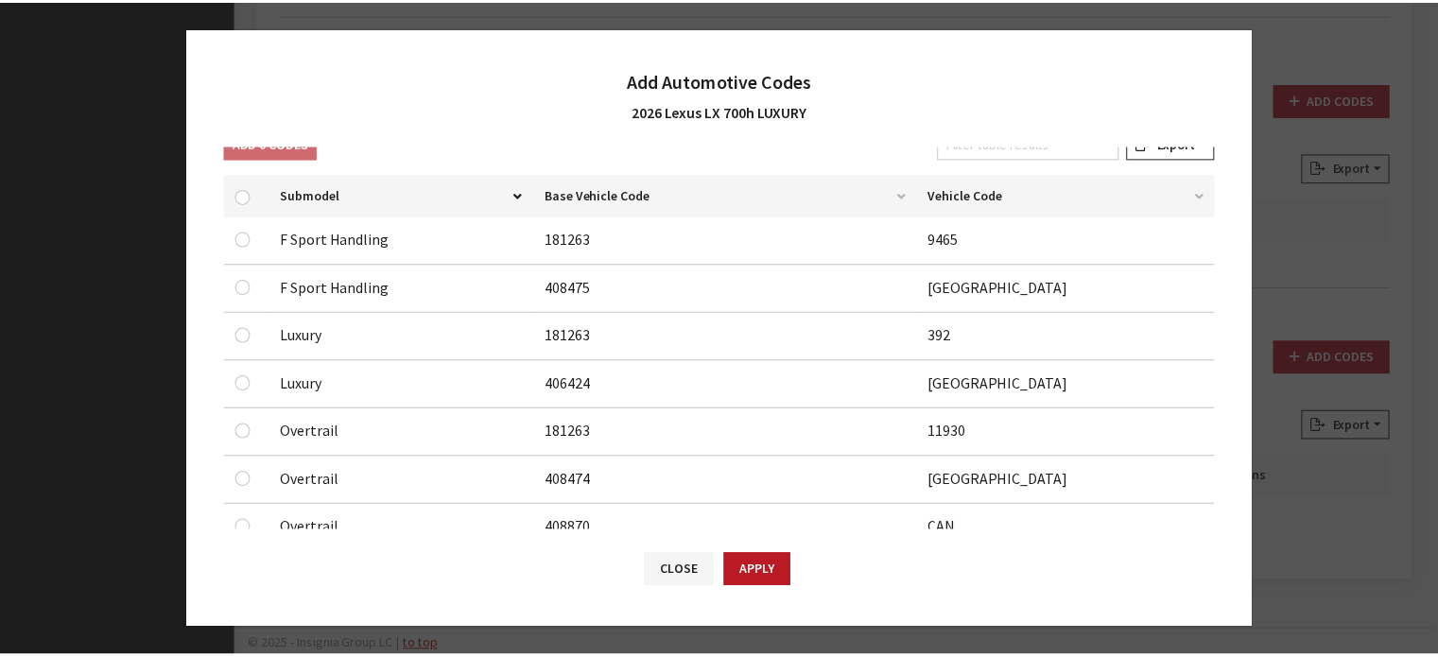
scroll to position [284, 0]
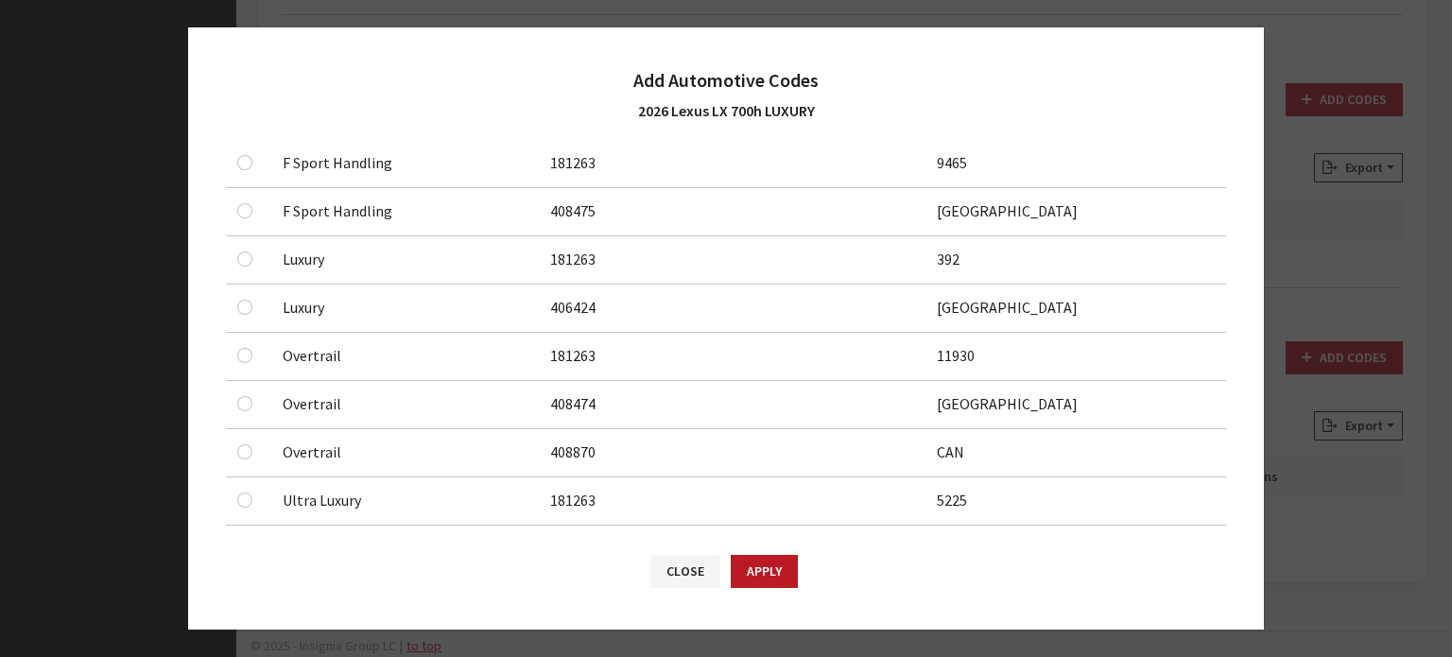
click at [256, 256] on div at bounding box center [248, 259] width 23 height 23
click at [249, 258] on input "checkbox" at bounding box center [244, 258] width 15 height 15
checkbox input "true"
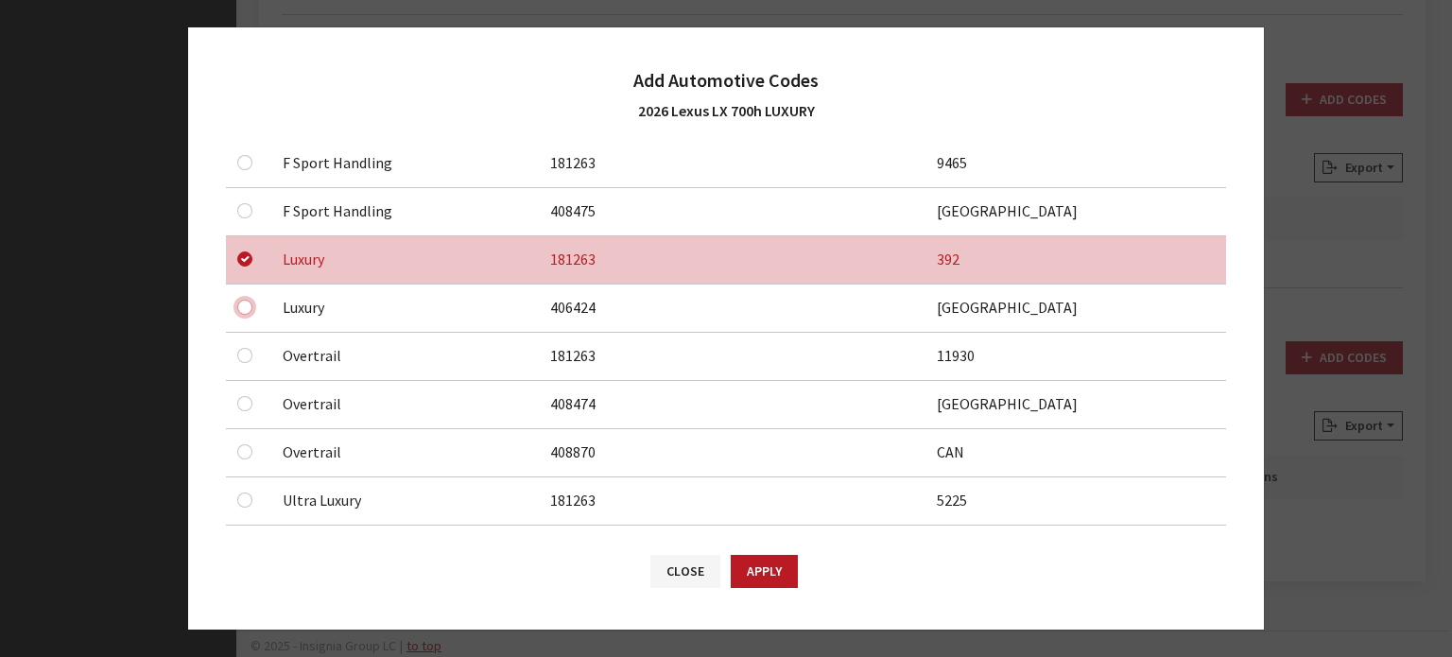
click at [247, 312] on input "checkbox" at bounding box center [244, 307] width 15 height 15
checkbox input "true"
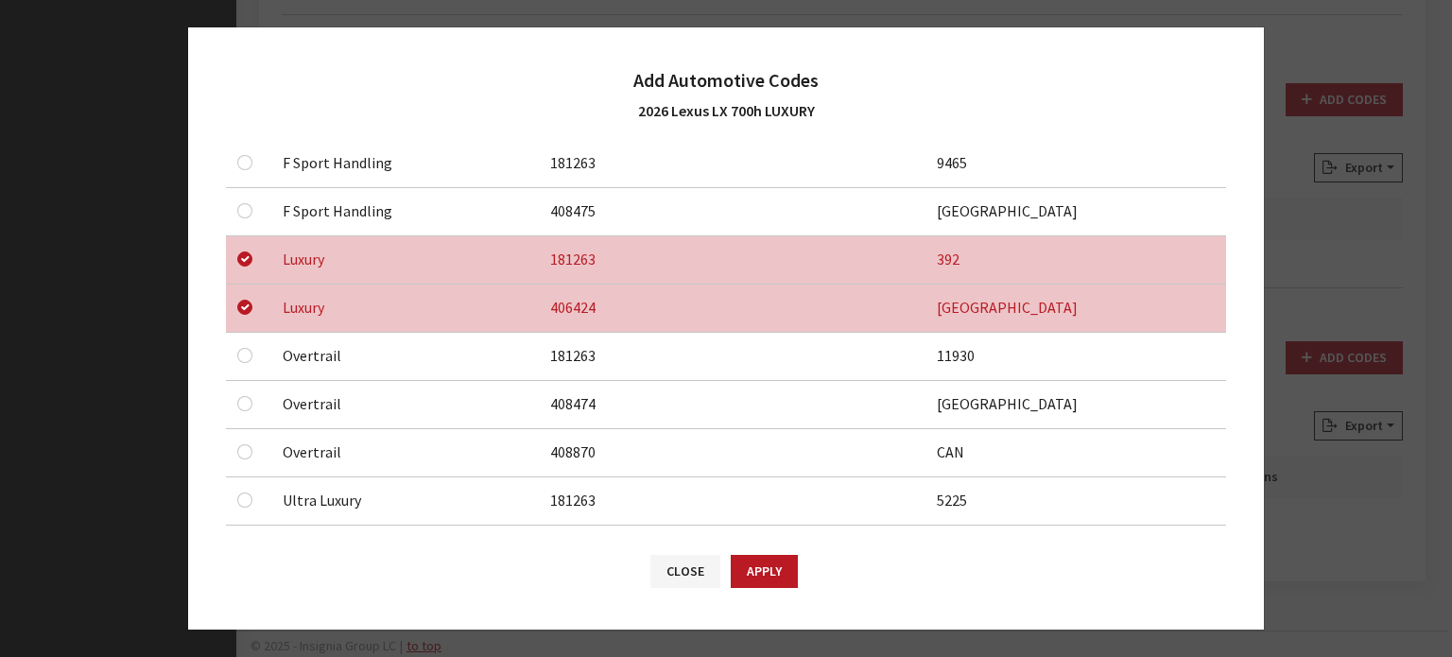
click at [769, 544] on div "Close Apply" at bounding box center [726, 580] width 1076 height 98
click at [779, 581] on button "Apply" at bounding box center [764, 571] width 67 height 33
checkbox input "false"
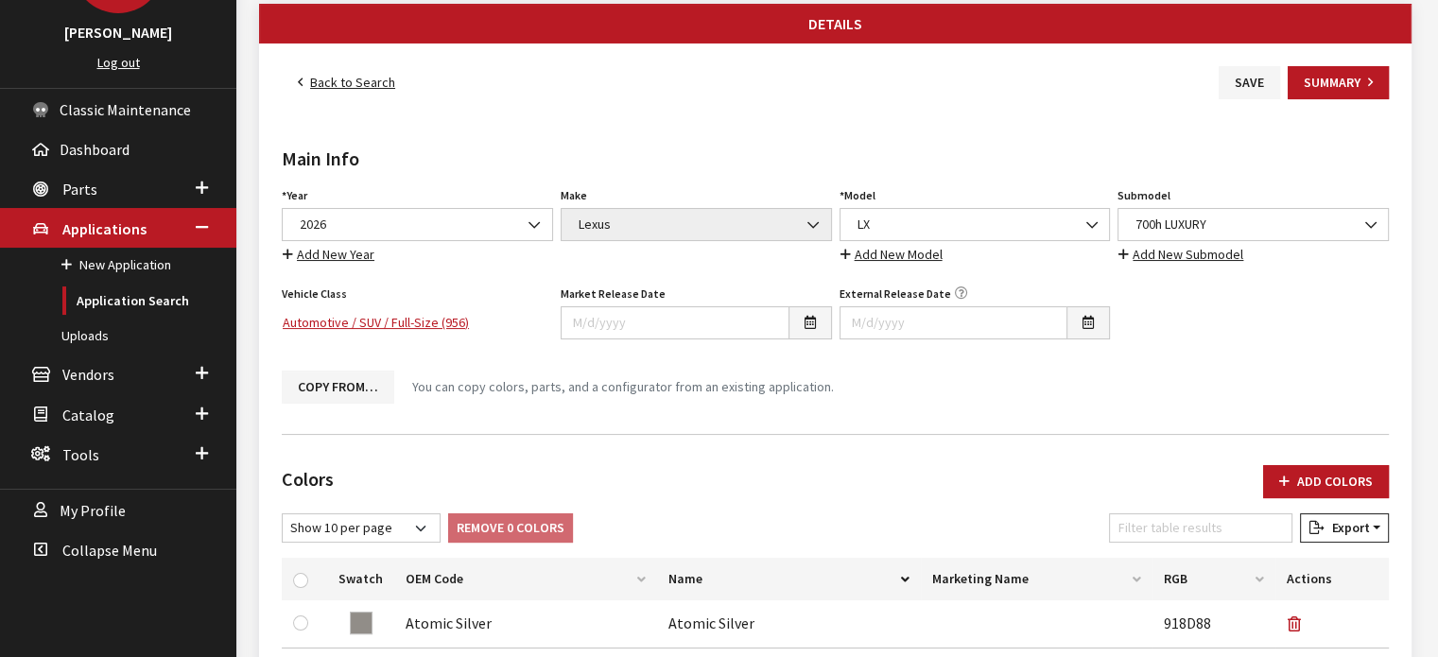
scroll to position [43, 0]
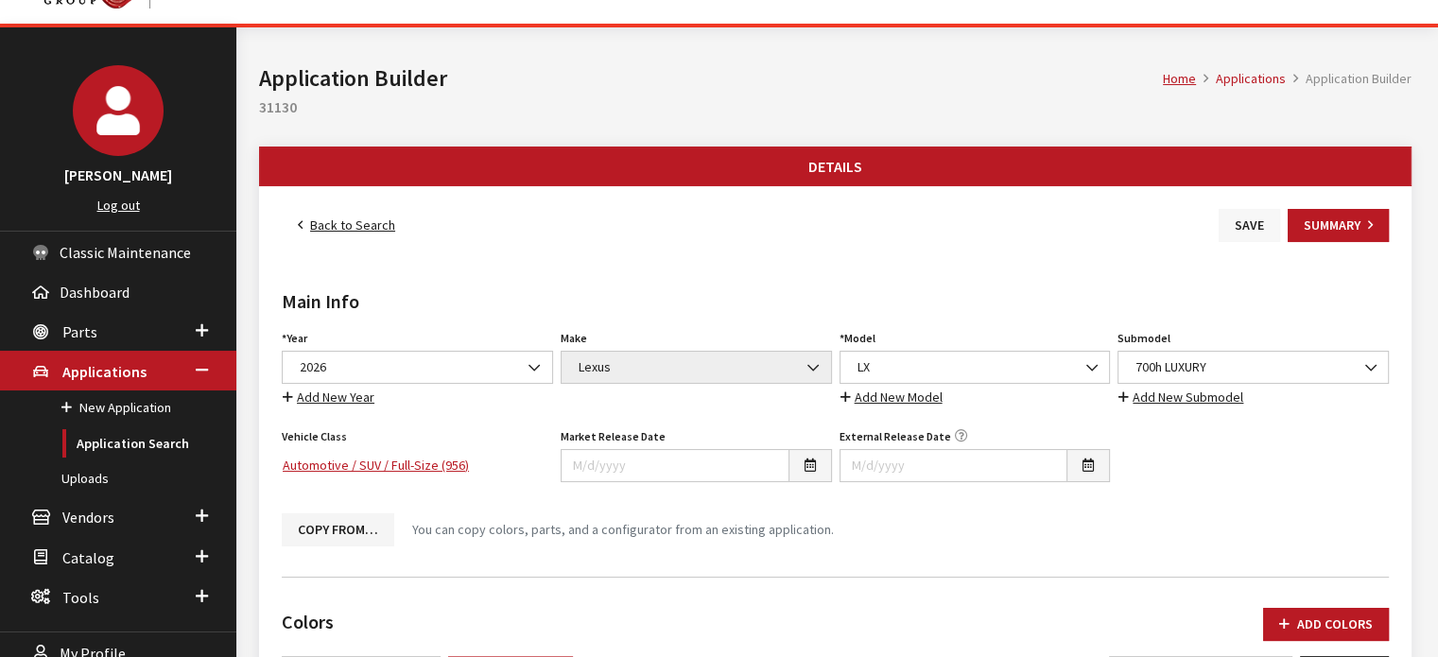
click at [1247, 238] on button "Save" at bounding box center [1249, 225] width 61 height 33
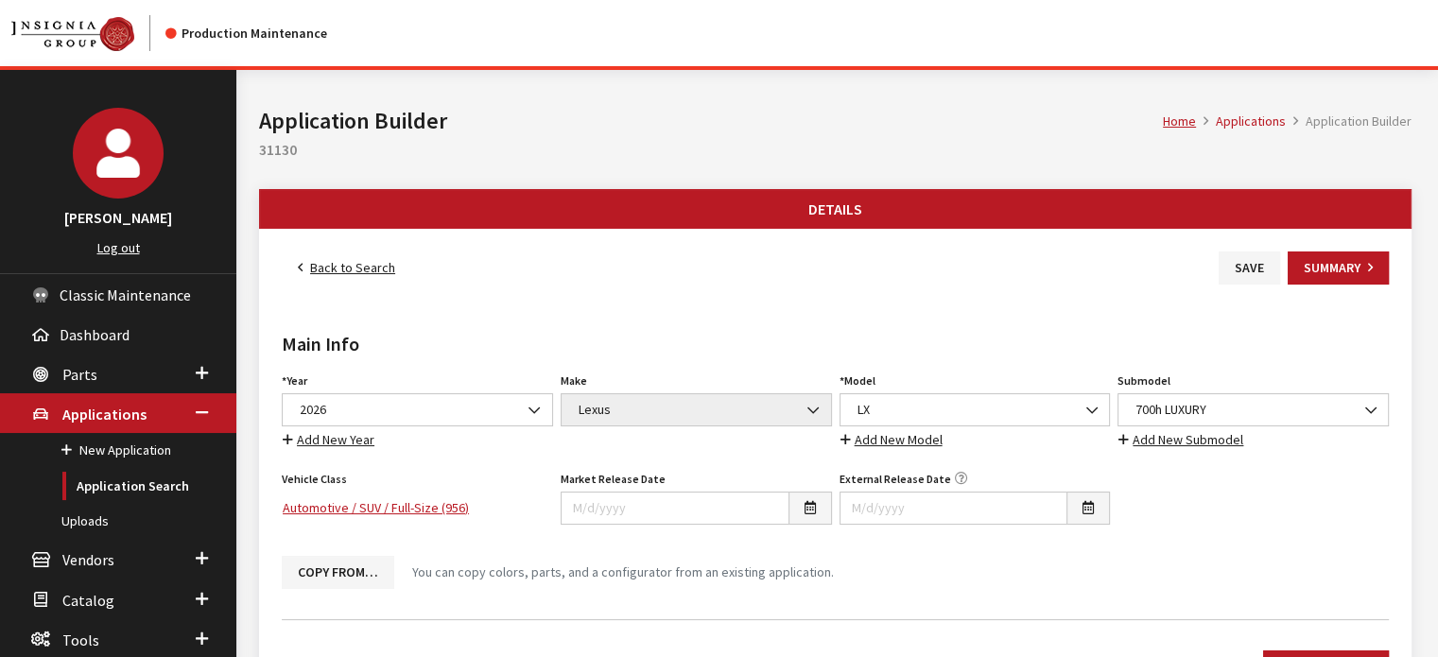
click at [1020, 258] on div "Back to Search Save Summary" at bounding box center [835, 267] width 1115 height 33
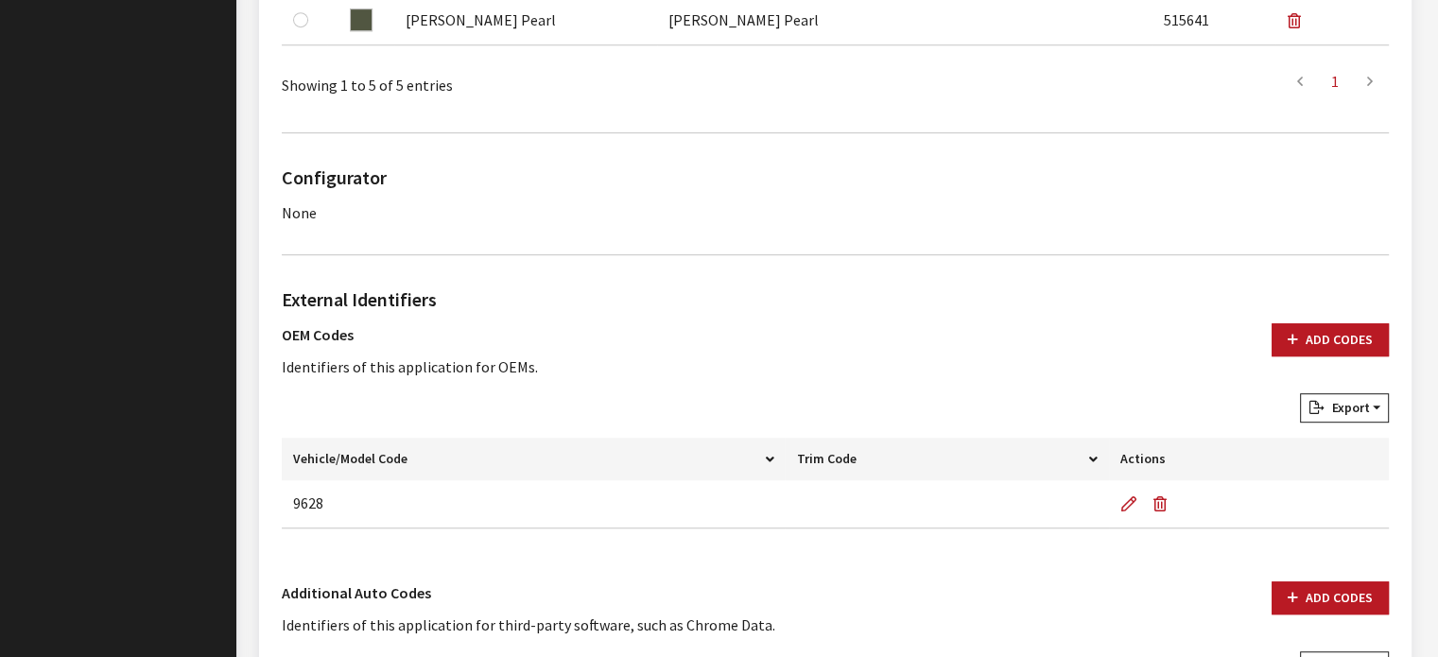
scroll to position [1229, 0]
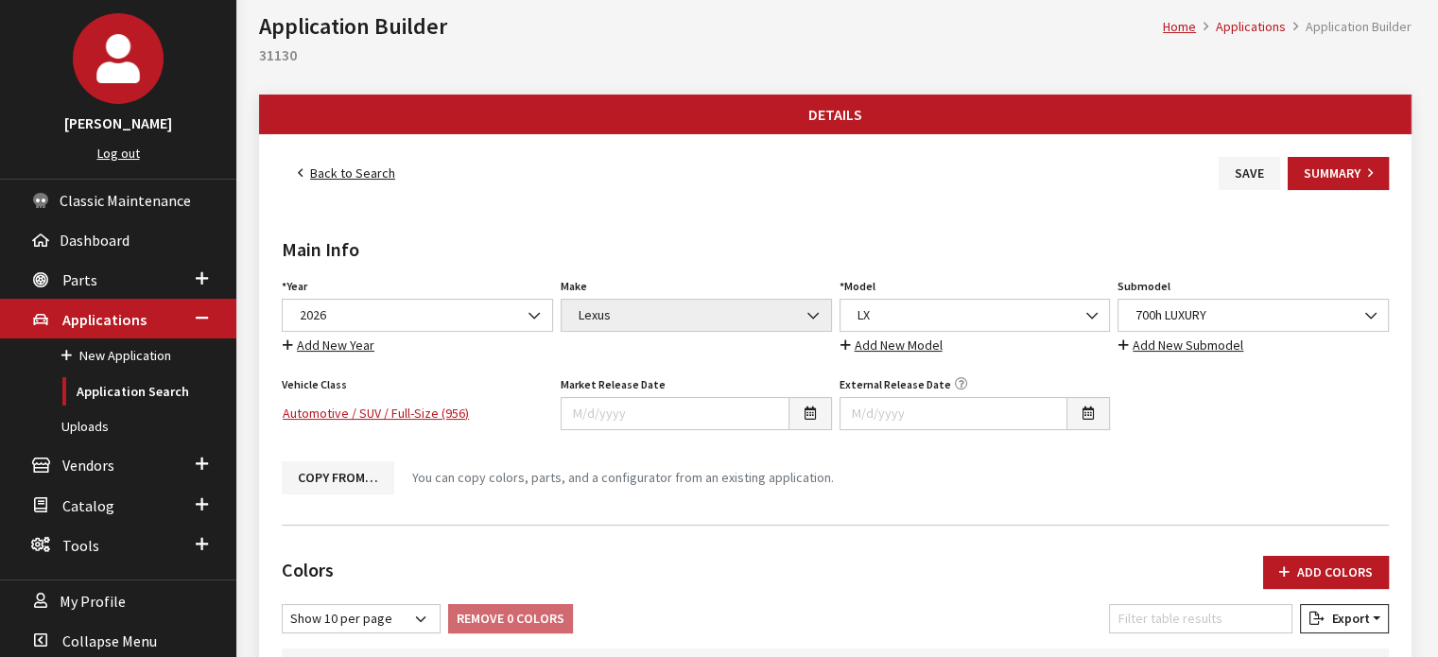
click at [348, 179] on link "Back to Search" at bounding box center [347, 173] width 130 height 33
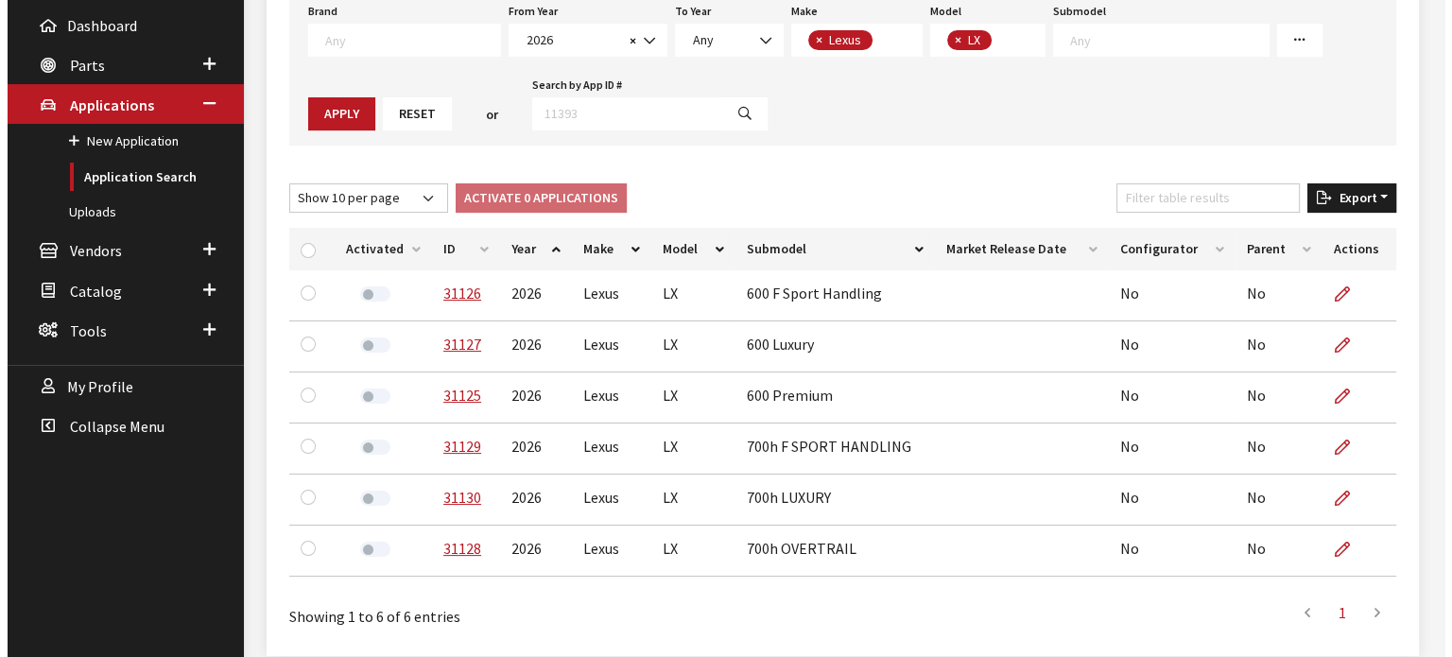
scroll to position [103, 0]
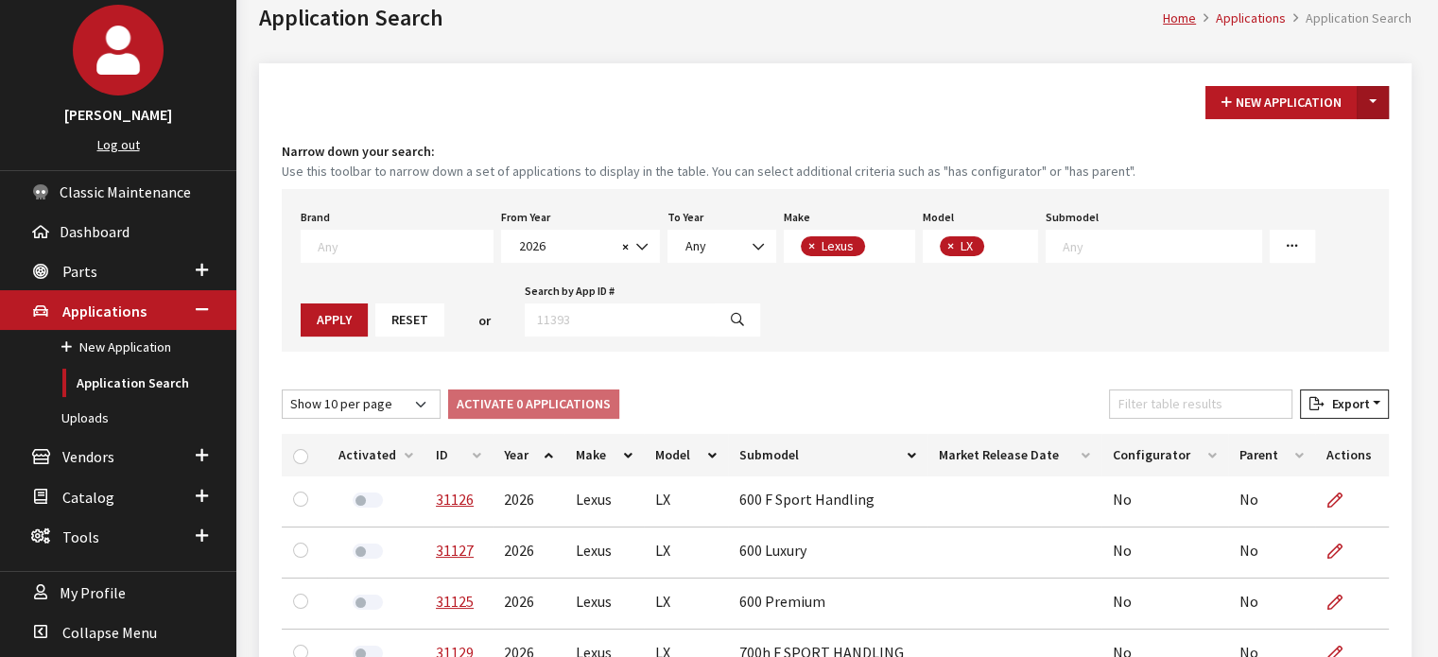
click at [1370, 117] on button "Toggle Dropdown" at bounding box center [1373, 102] width 32 height 33
click at [1354, 152] on button "New From Existing..." at bounding box center [1307, 142] width 163 height 33
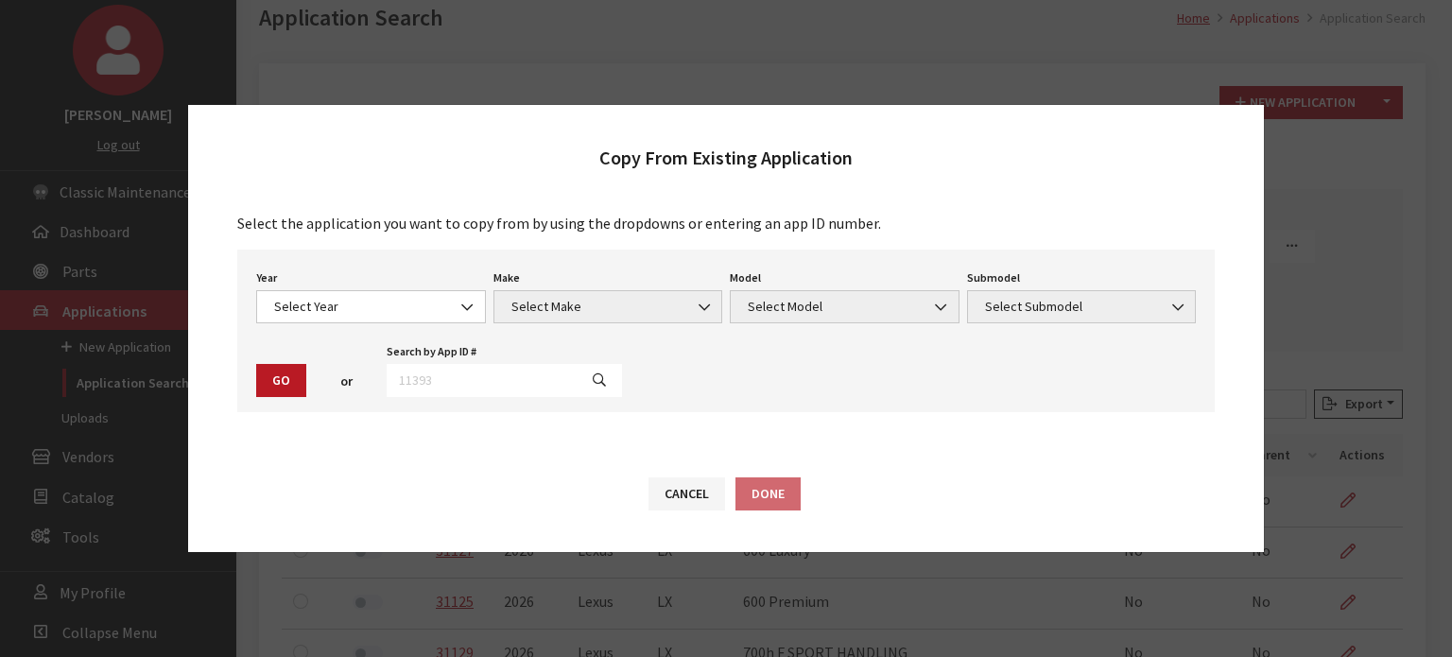
click at [363, 286] on div "Year Select Year 2026 2025 2024 2023 2022 2021 2020 2019 2018 2017 2016 2015 20…" at bounding box center [370, 294] width 237 height 59
click at [359, 332] on div "Year Select Year 2026 2025 2024 2023 2022 2021 2020 2019 2018 2017 2016 2015 20…" at bounding box center [726, 331] width 978 height 163
click at [387, 324] on div "Year Select Year 2026 2025 2024 2023 2022 2021 2020 2019 2018 2017 2016 2015 20…" at bounding box center [726, 331] width 978 height 163
click at [386, 313] on span "Select Year" at bounding box center [371, 307] width 205 height 20
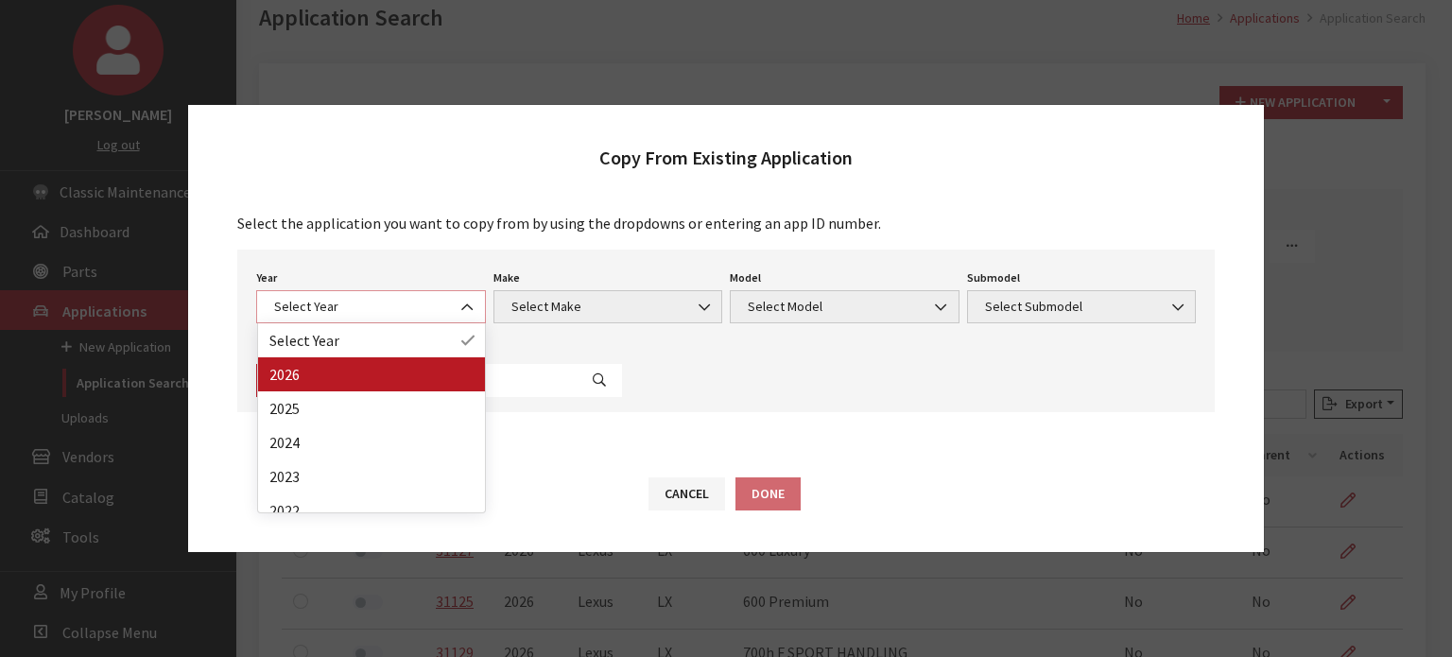
select select "44"
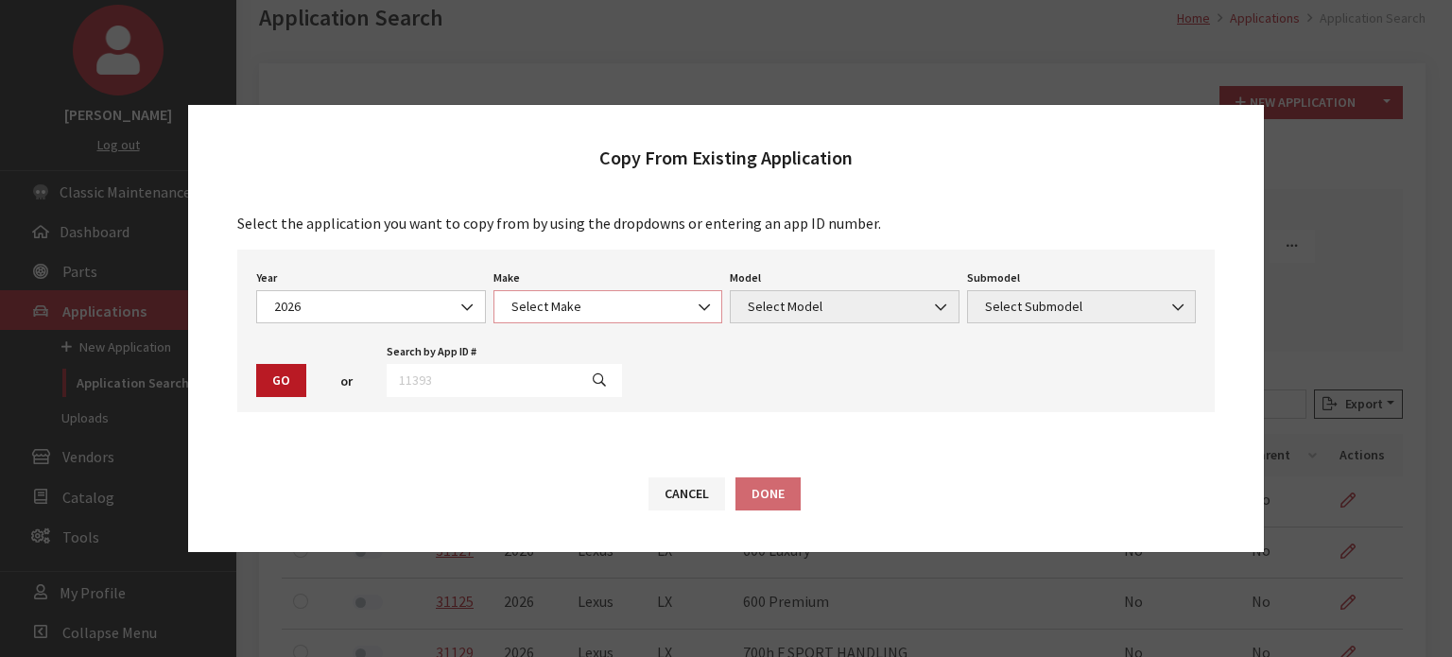
click at [567, 321] on span "Select Make" at bounding box center [609, 306] width 230 height 33
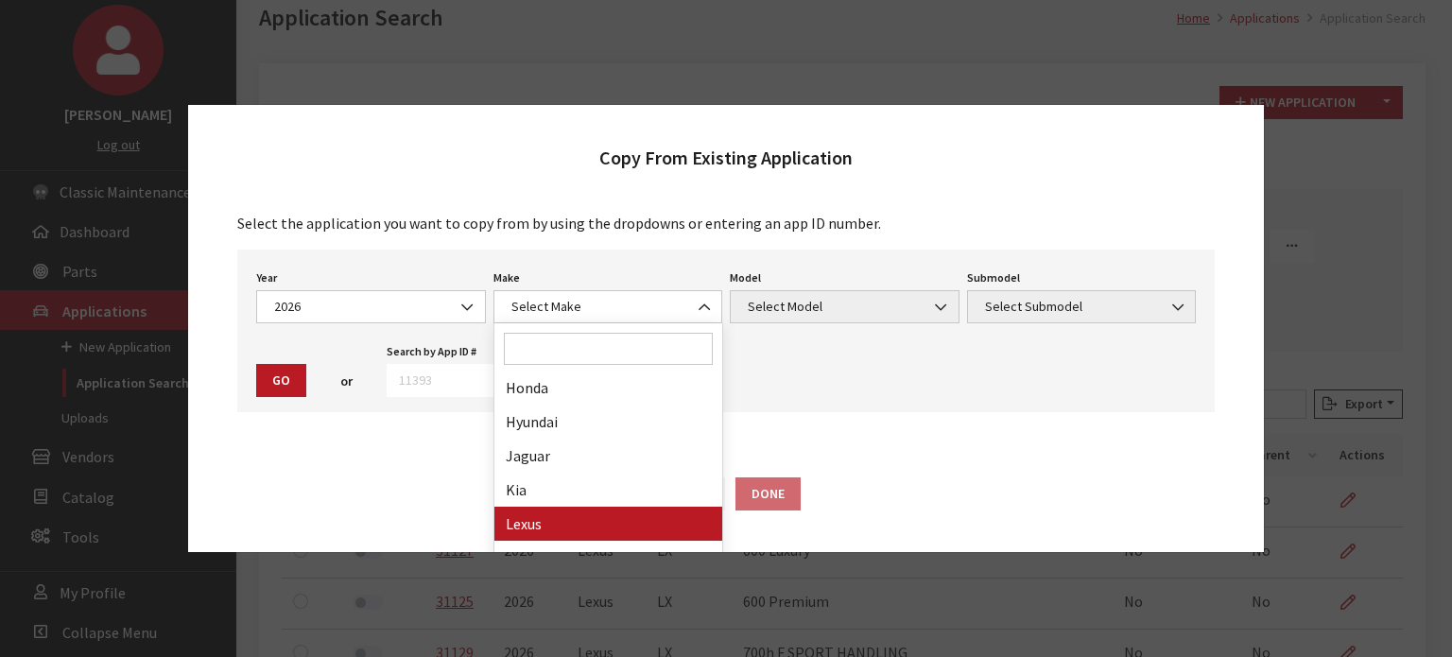
drag, startPoint x: 601, startPoint y: 510, endPoint x: 806, endPoint y: 333, distance: 270.8
select select "27"
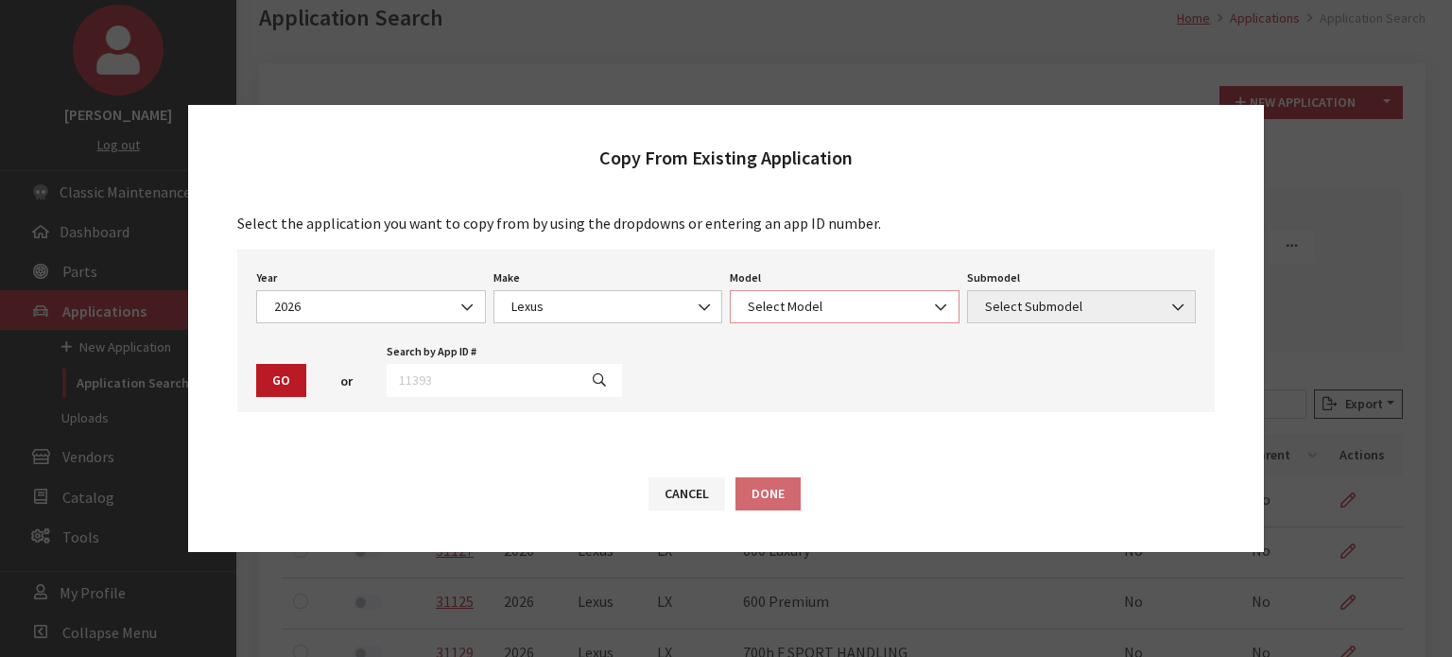
click at [820, 315] on span "Select Model" at bounding box center [844, 307] width 205 height 20
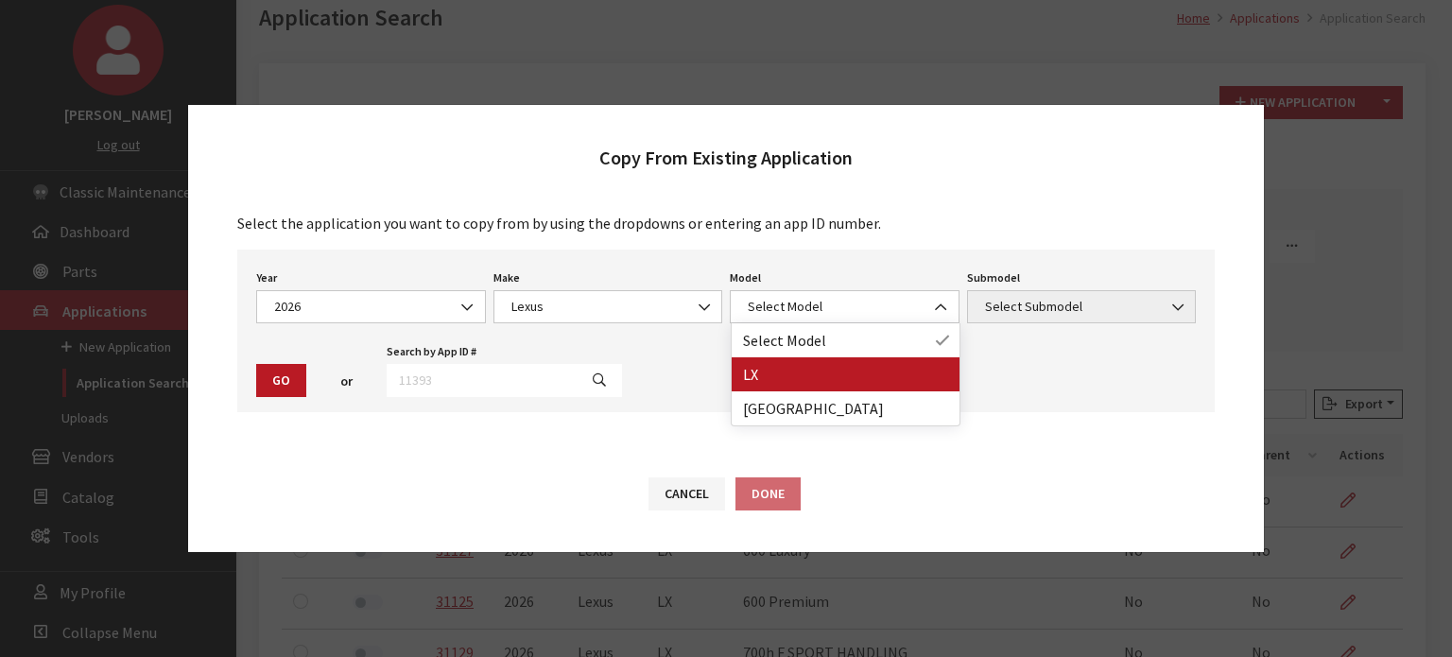
drag, startPoint x: 824, startPoint y: 364, endPoint x: 958, endPoint y: 318, distance: 141.1
select select "1101"
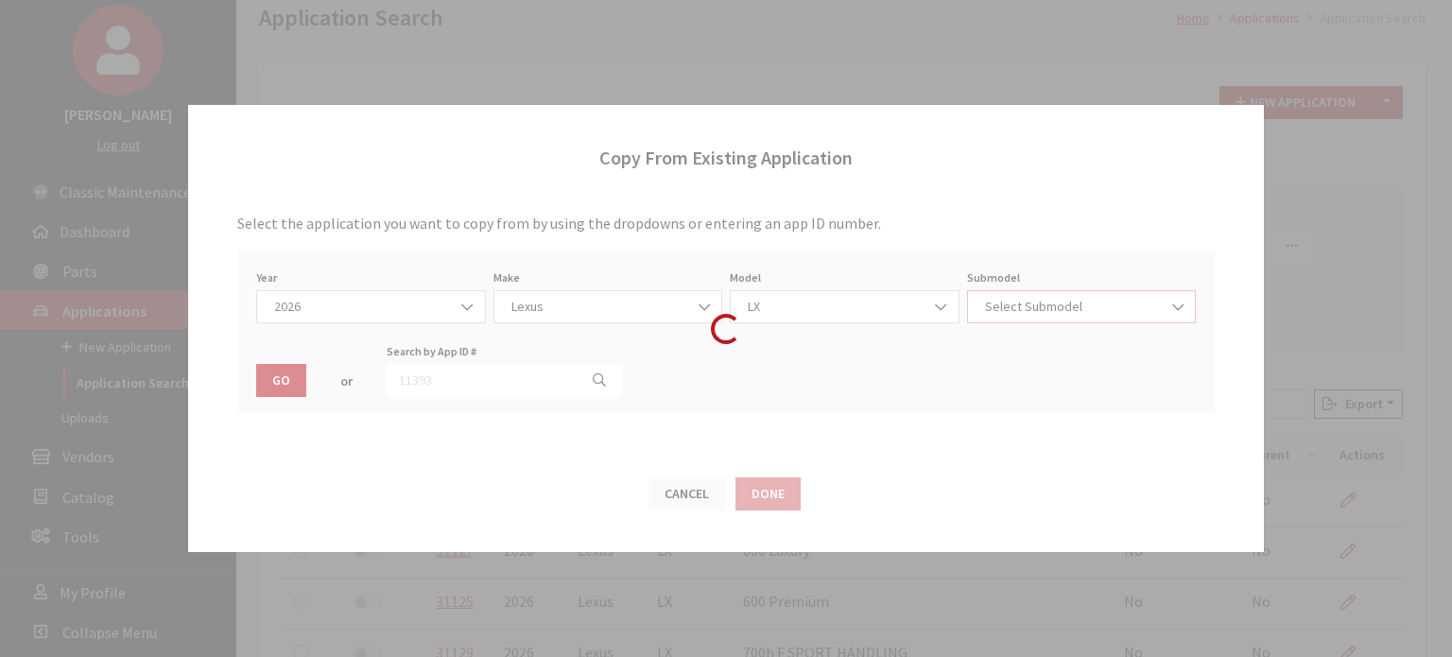
click at [1006, 311] on span "Select Submodel" at bounding box center [1082, 307] width 205 height 20
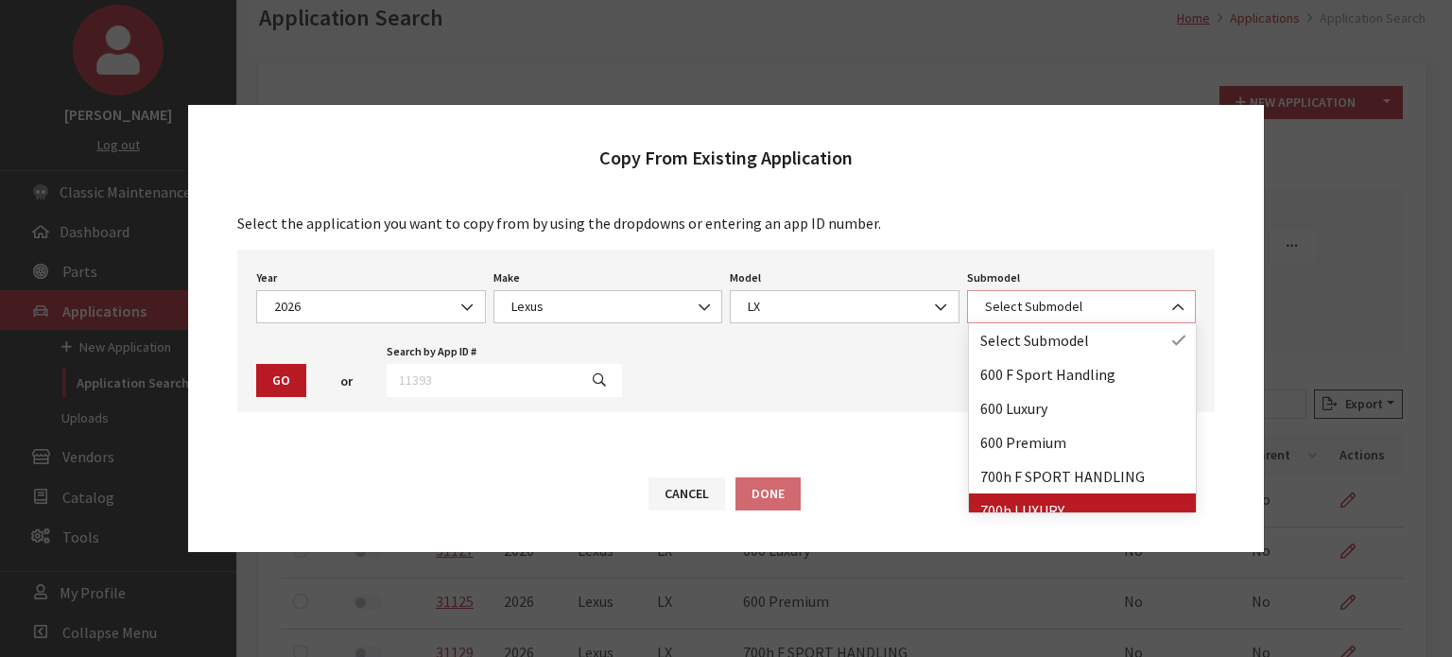
select select "4705"
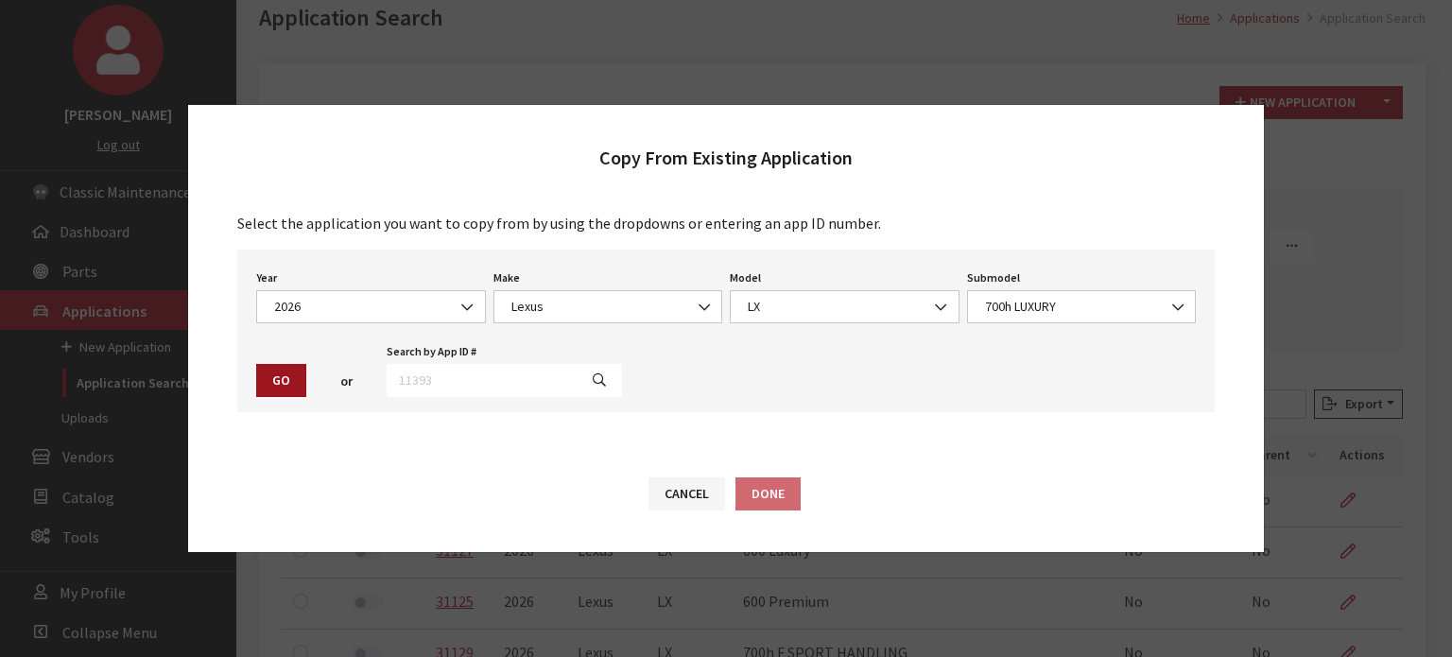
click at [286, 384] on button "Go" at bounding box center [281, 380] width 50 height 33
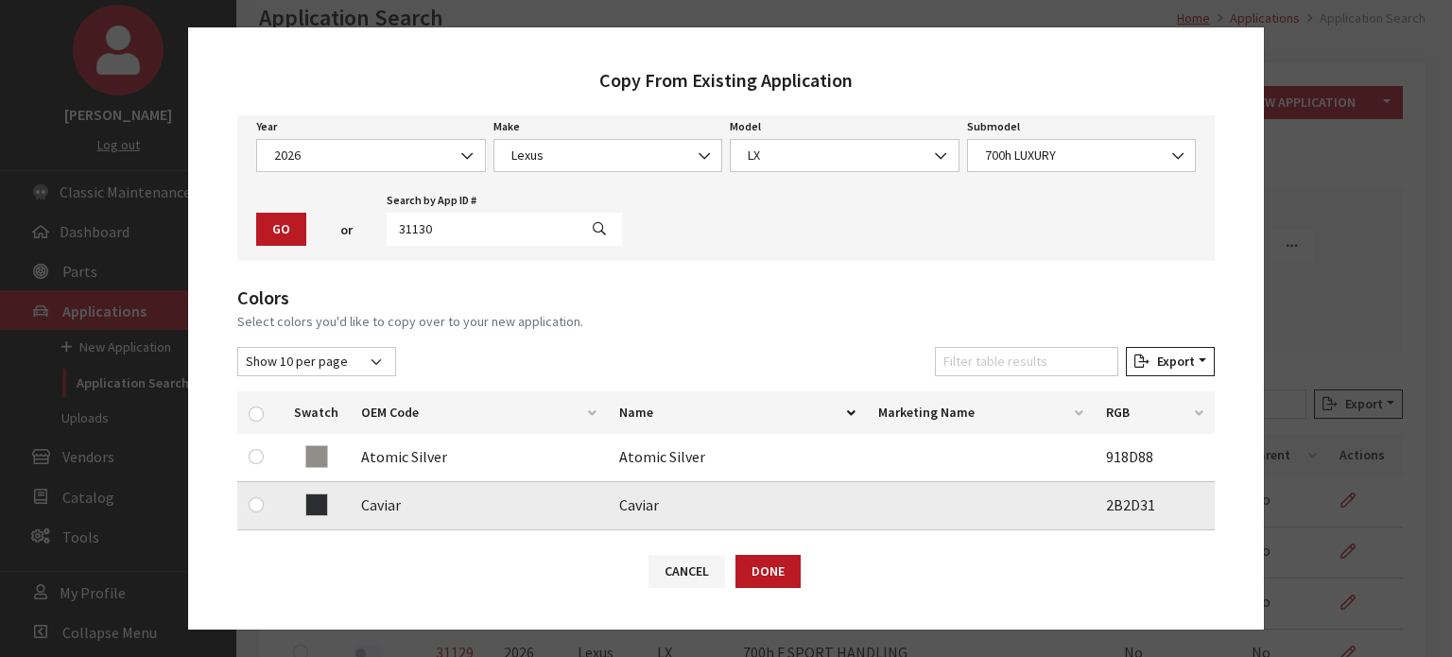
scroll to position [189, 0]
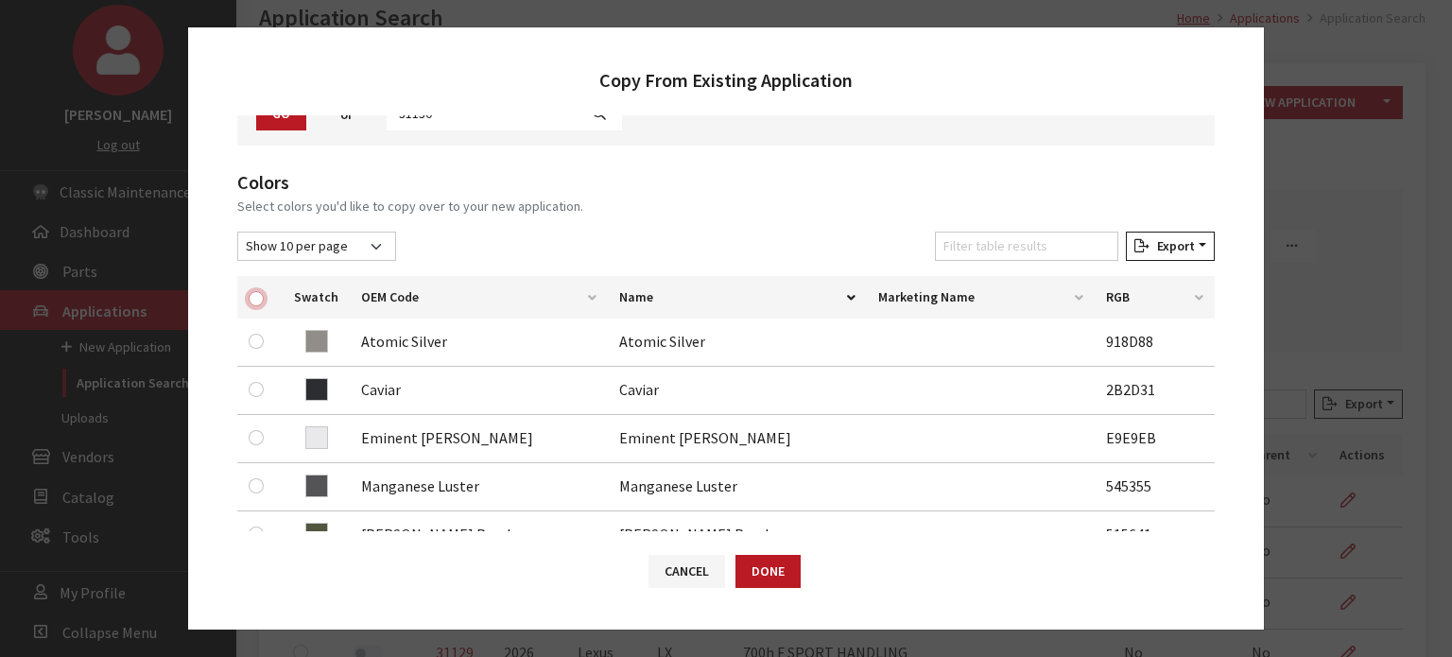
click at [263, 293] on input "checkbox" at bounding box center [256, 298] width 15 height 15
checkbox input "true"
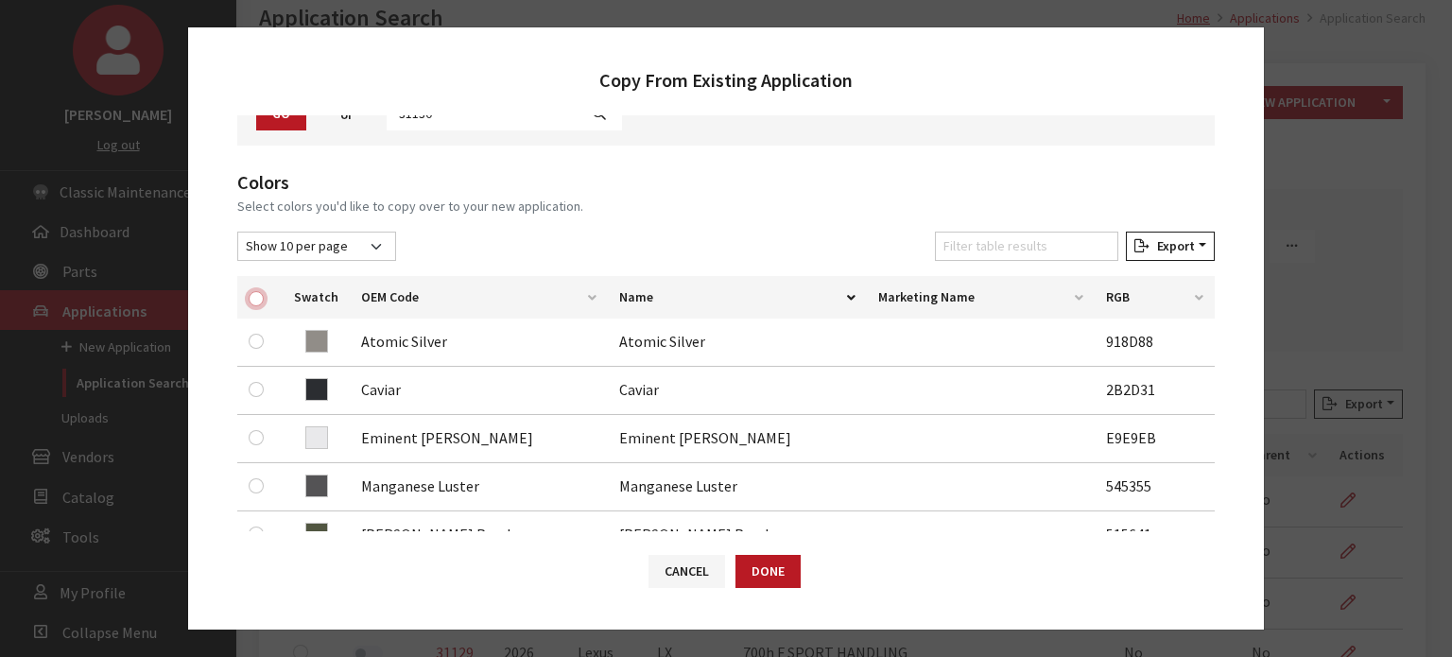
checkbox input "true"
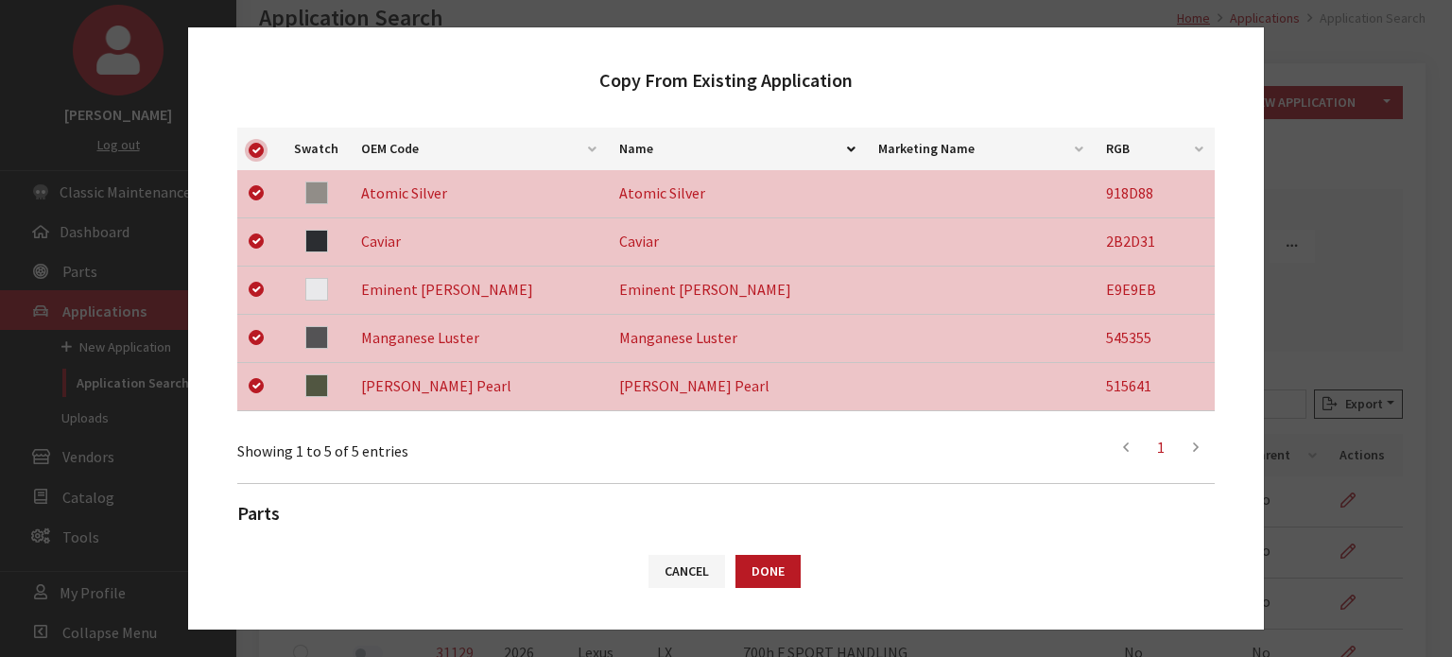
scroll to position [548, 0]
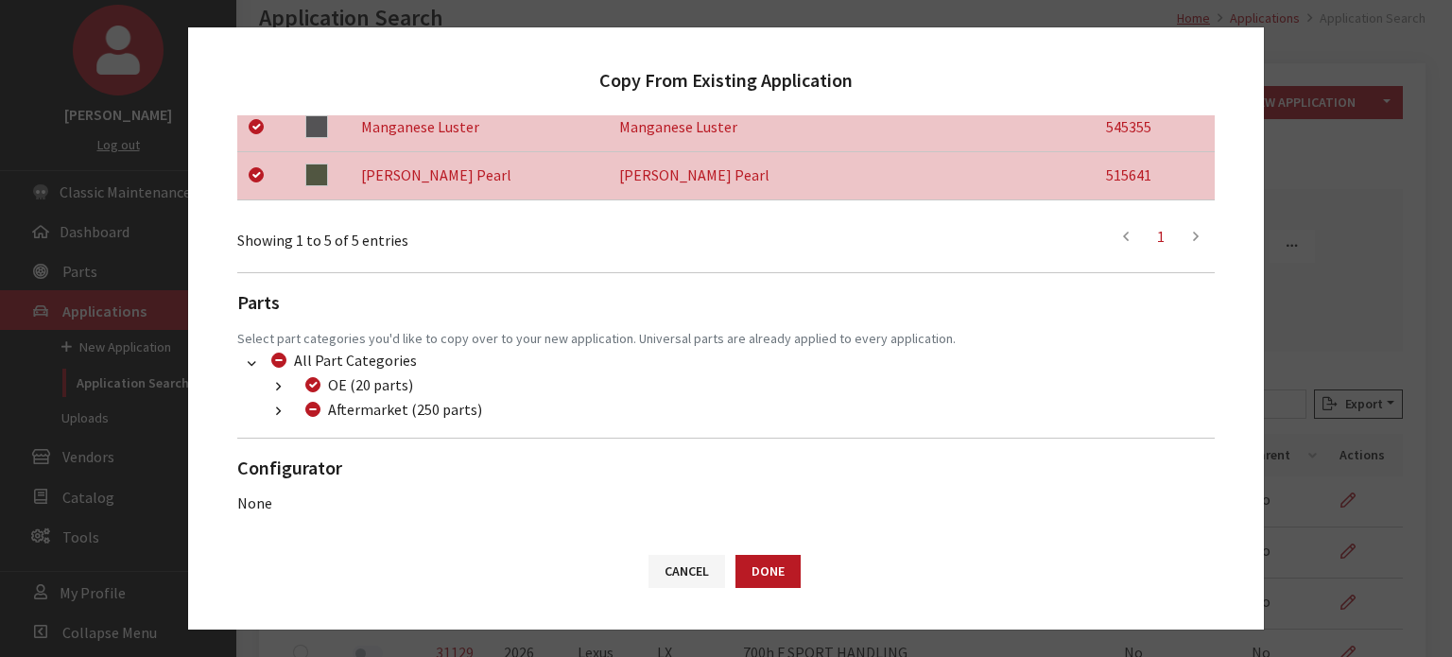
click at [287, 409] on button "button" at bounding box center [278, 412] width 37 height 22
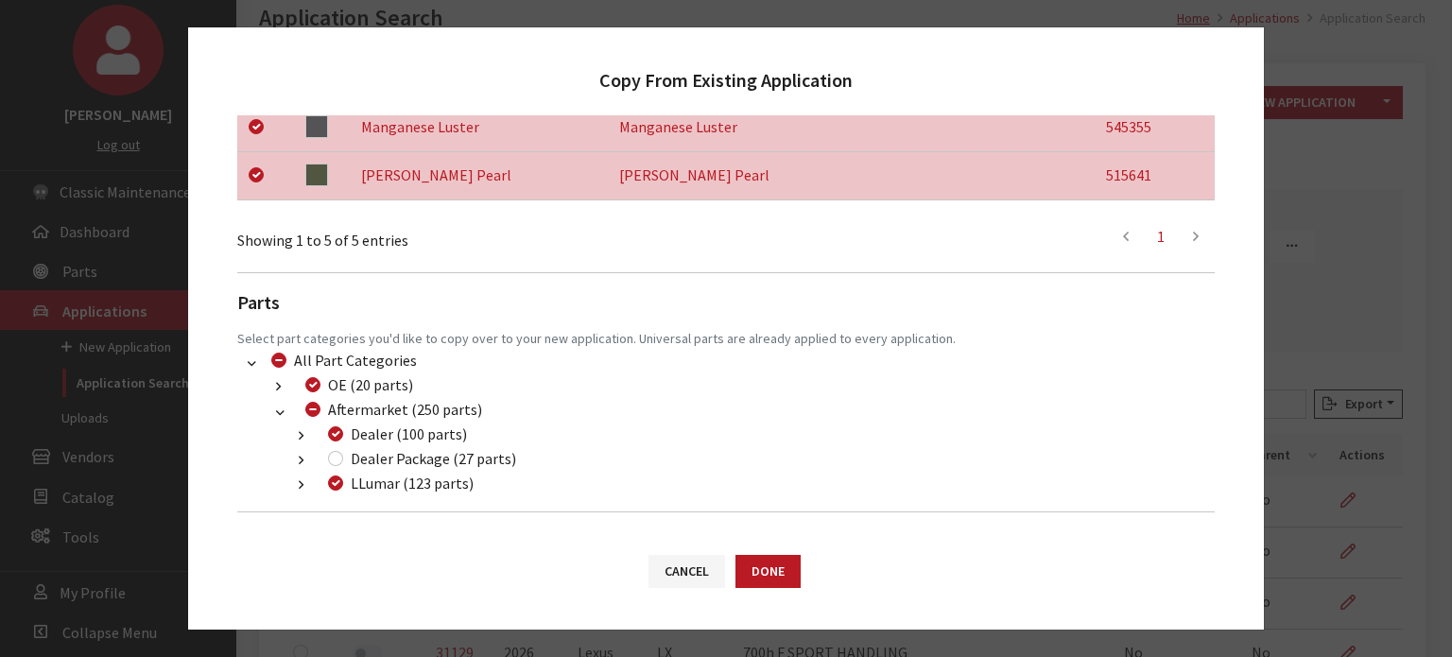
click at [344, 459] on div "Dealer Package (27 parts)" at bounding box center [419, 458] width 194 height 23
drag, startPoint x: 344, startPoint y: 456, endPoint x: 333, endPoint y: 457, distance: 11.4
click at [338, 457] on div "Dealer Package (27 parts)" at bounding box center [419, 458] width 194 height 23
drag, startPoint x: 333, startPoint y: 457, endPoint x: 551, endPoint y: 539, distance: 233.4
click at [333, 458] on input "Dealer Package (27 parts)" at bounding box center [335, 458] width 15 height 15
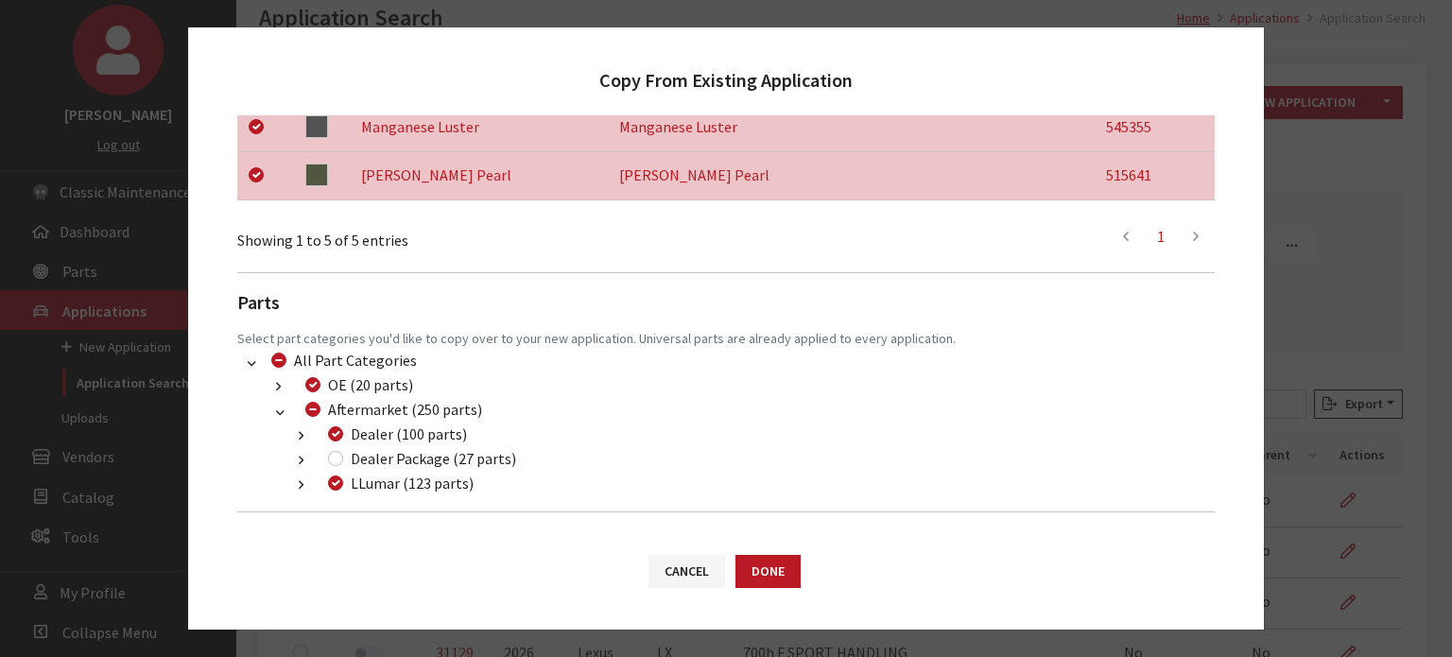
checkbox input "true"
click at [770, 585] on button "Done" at bounding box center [768, 571] width 65 height 33
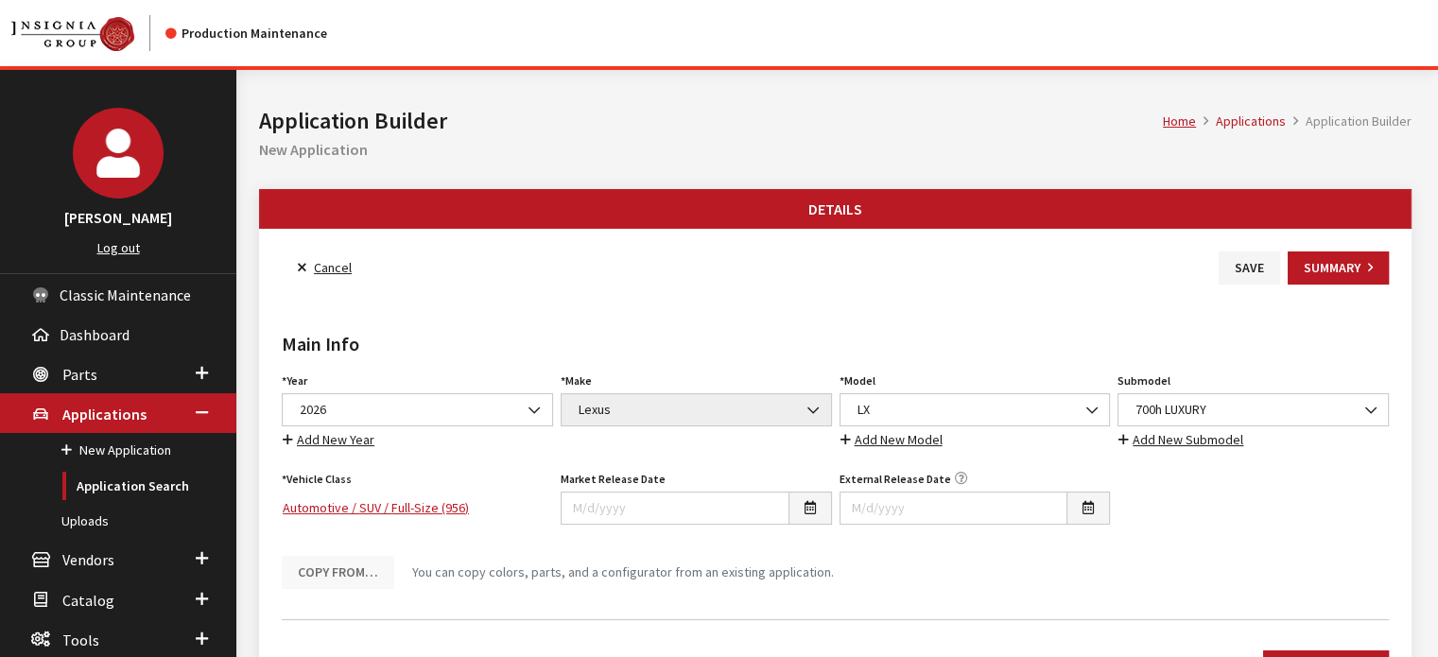
click at [1319, 411] on span "700h LUXURY" at bounding box center [1253, 410] width 247 height 20
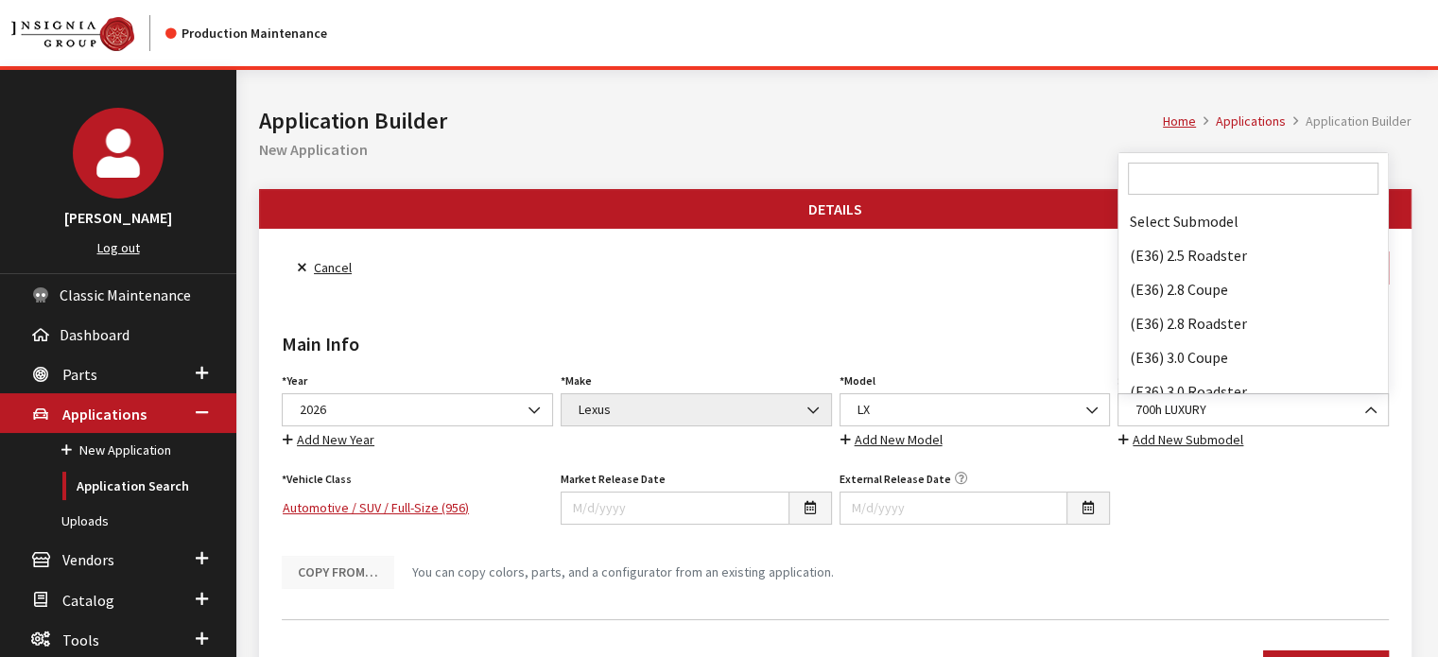
scroll to position [34593, 0]
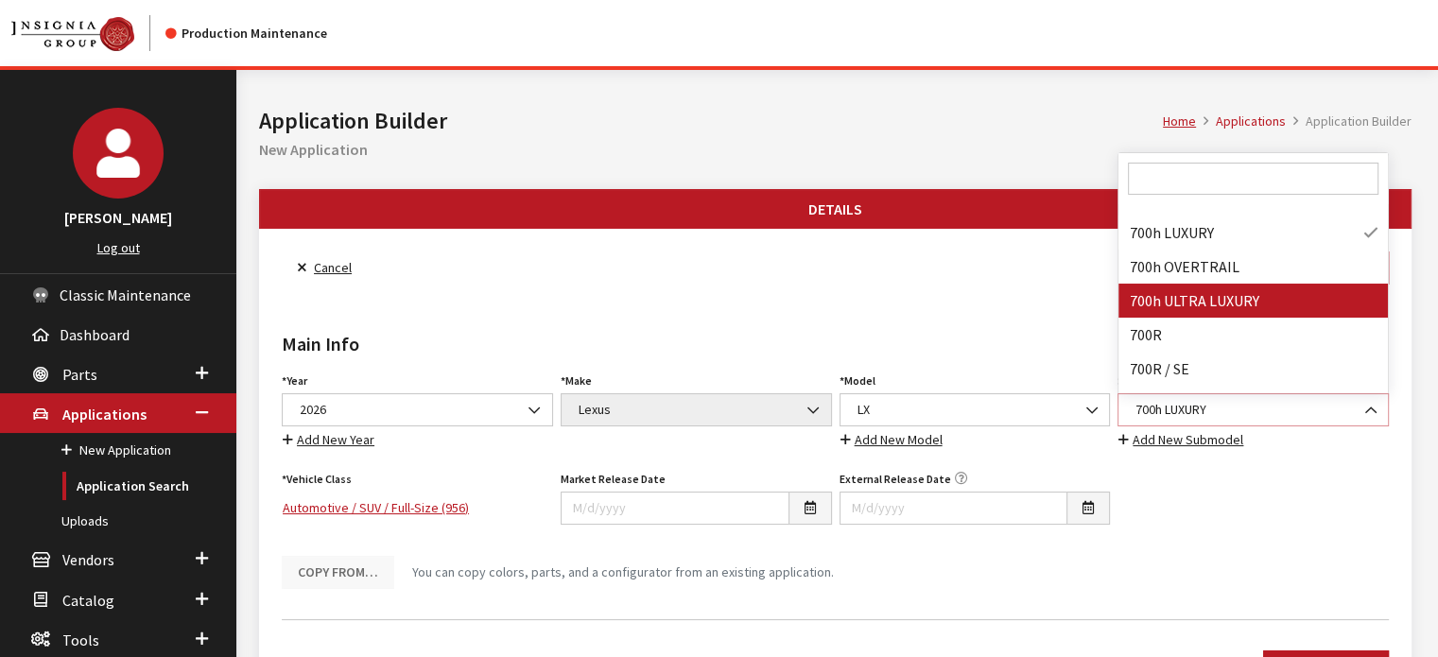
select select "4706"
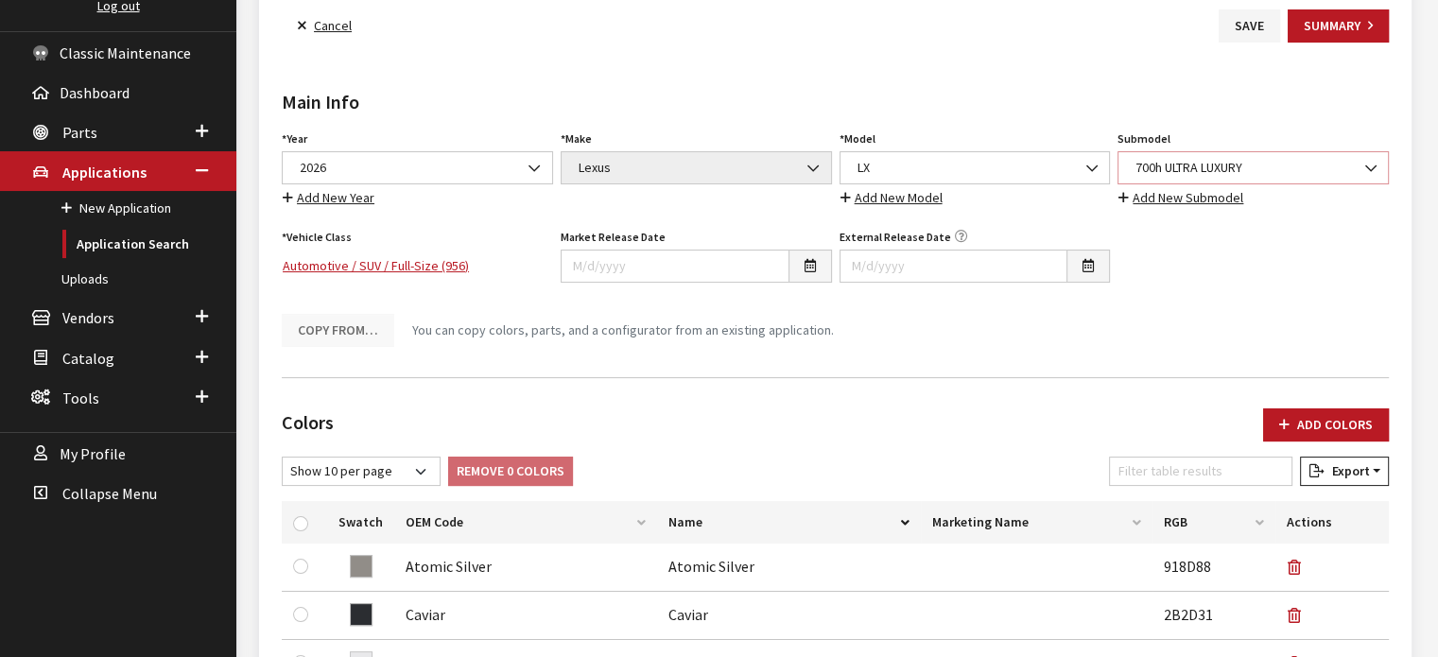
scroll to position [95, 0]
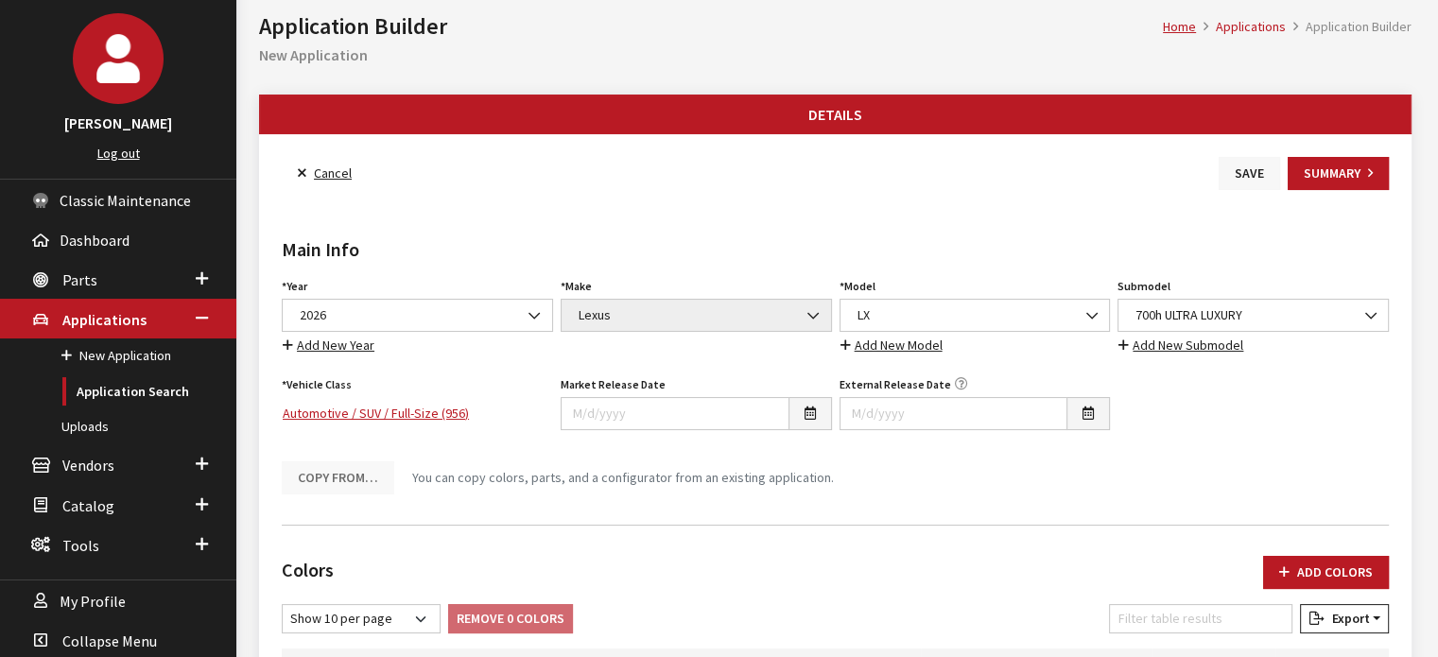
click at [1240, 174] on button "Save" at bounding box center [1249, 173] width 61 height 33
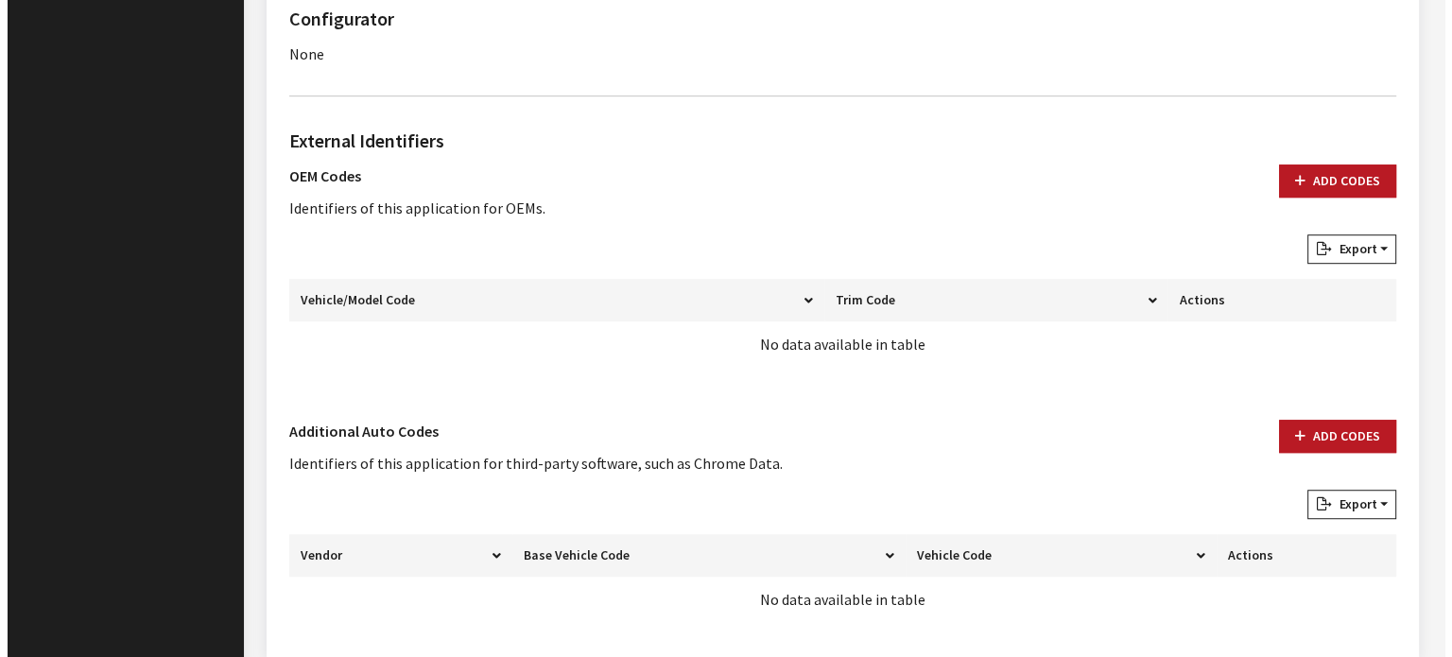
scroll to position [1220, 0]
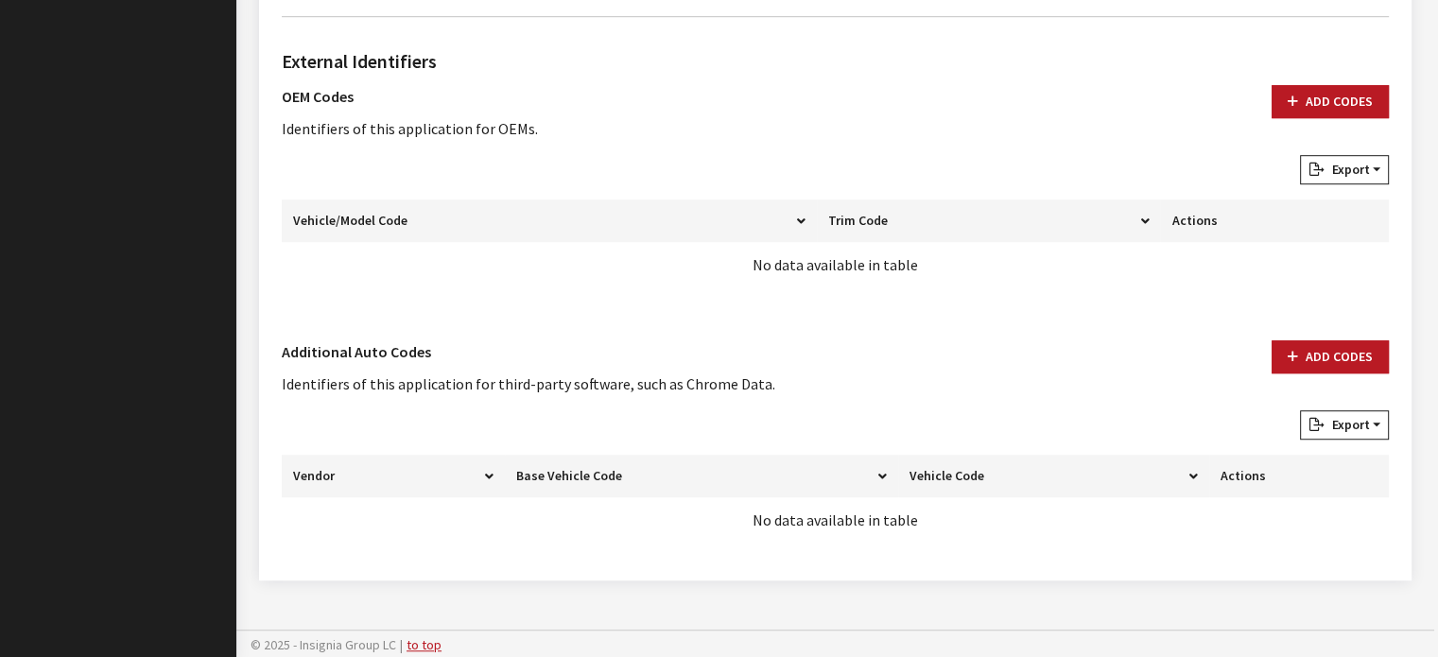
click at [1339, 67] on h2 "External Identifiers" at bounding box center [835, 61] width 1107 height 28
drag, startPoint x: 1319, startPoint y: 92, endPoint x: 886, endPoint y: 135, distance: 435.2
click at [1319, 89] on button "Add Codes" at bounding box center [1330, 101] width 117 height 33
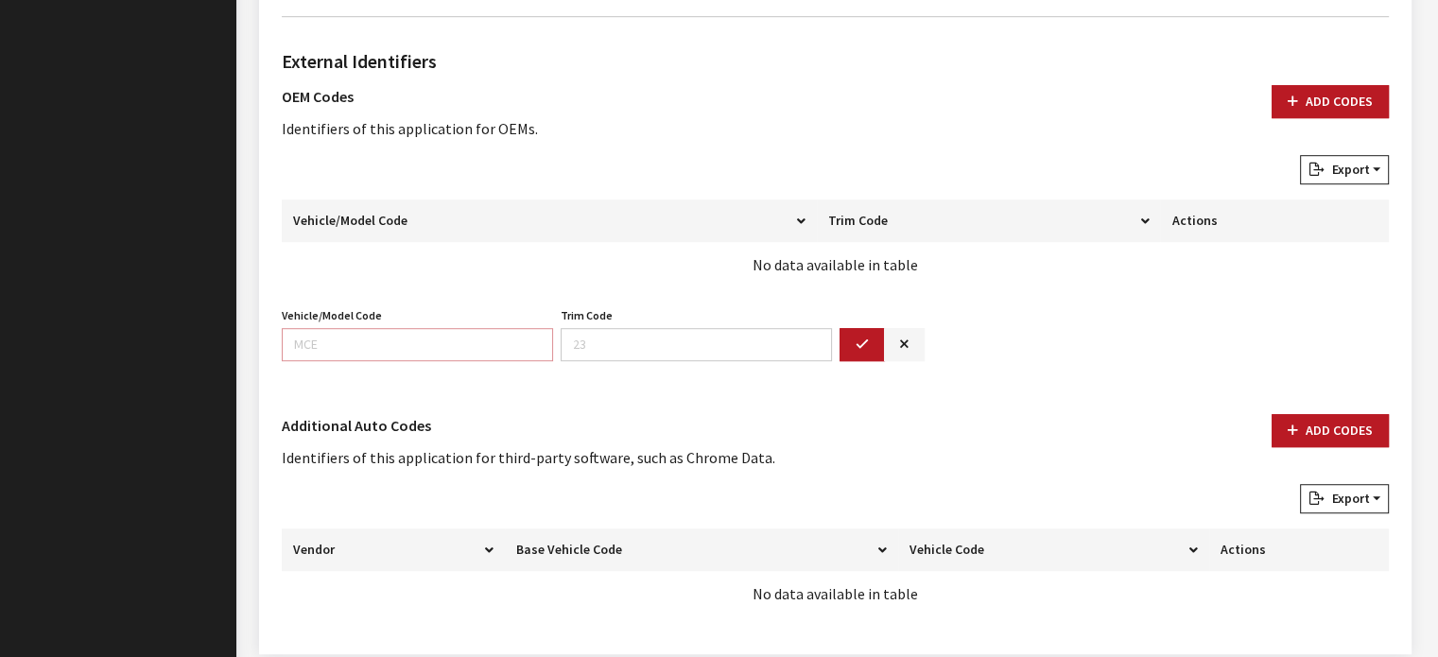
click at [379, 333] on input "Vehicle/Model Code" at bounding box center [417, 344] width 271 height 33
type input "9629"
drag, startPoint x: 851, startPoint y: 351, endPoint x: 889, endPoint y: 356, distance: 38.2
click at [852, 351] on button "button" at bounding box center [862, 344] width 45 height 33
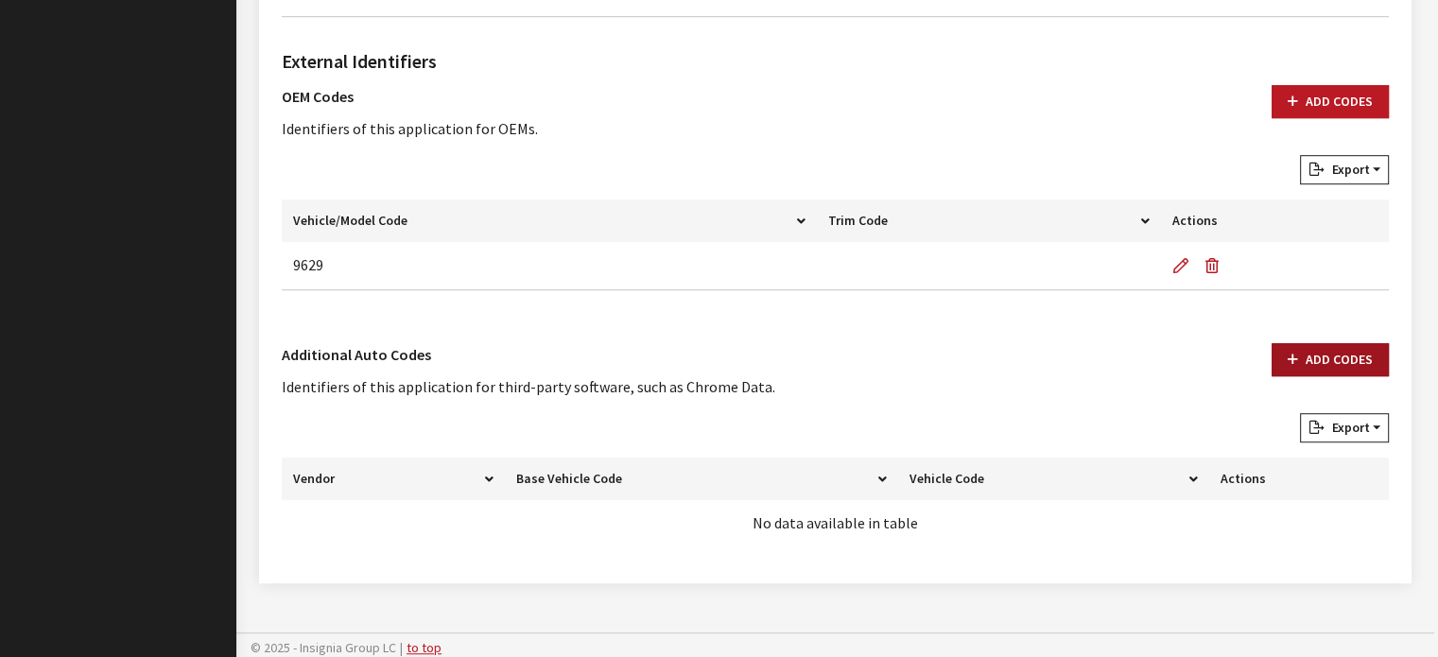
click at [1339, 353] on button "Add Codes" at bounding box center [1330, 359] width 117 height 33
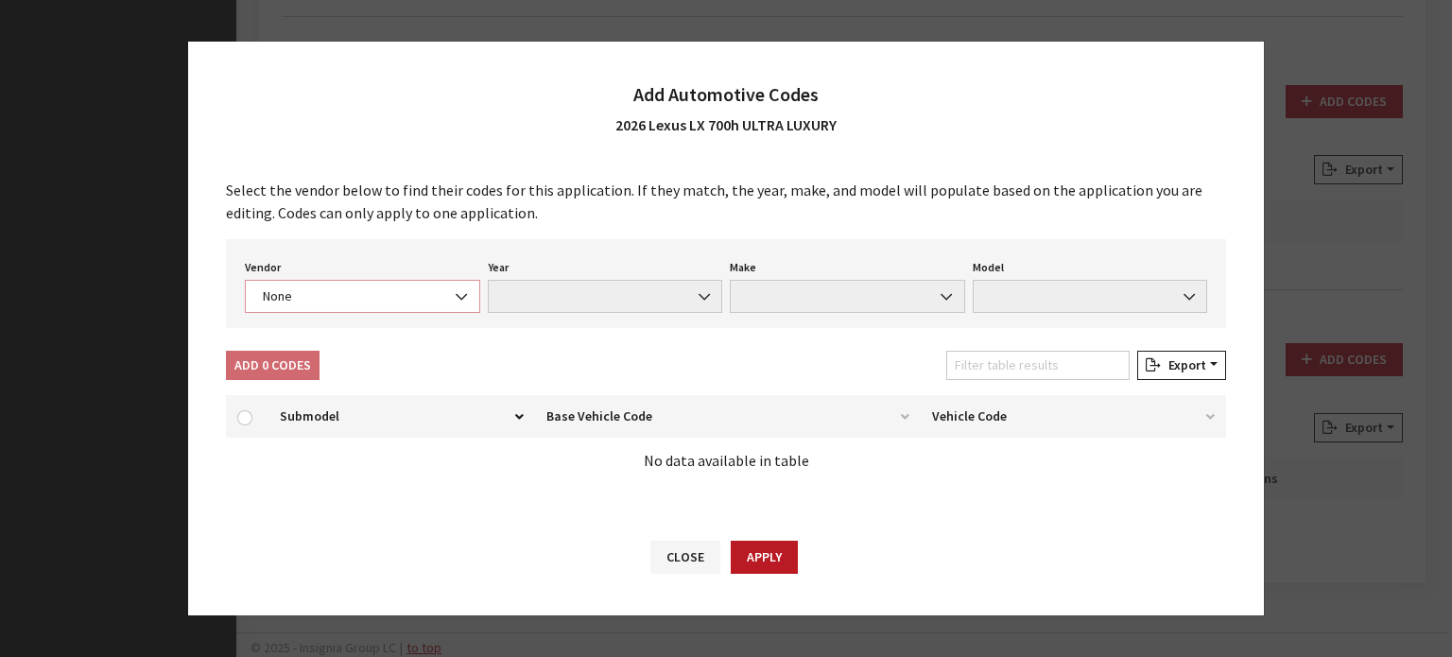
drag, startPoint x: 359, startPoint y: 294, endPoint x: 364, endPoint y: 307, distance: 14.1
click at [359, 294] on span "None" at bounding box center [362, 296] width 211 height 20
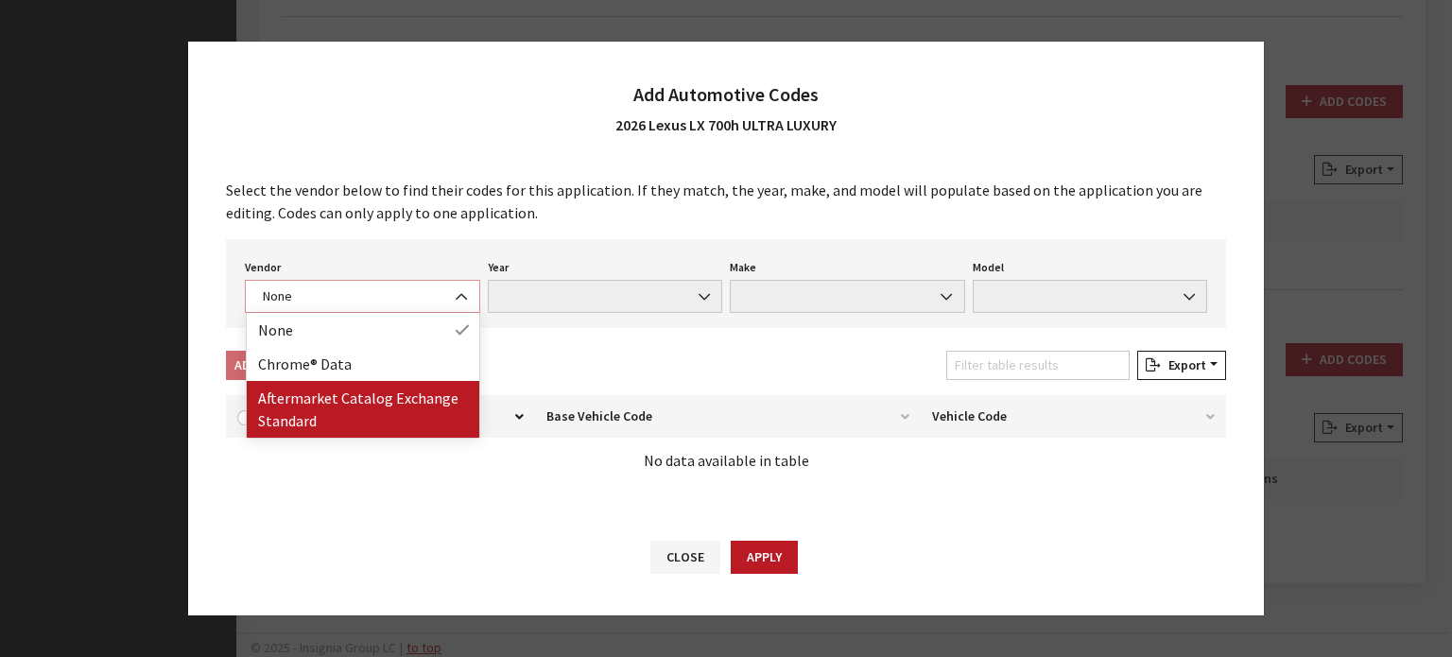
select select "2"
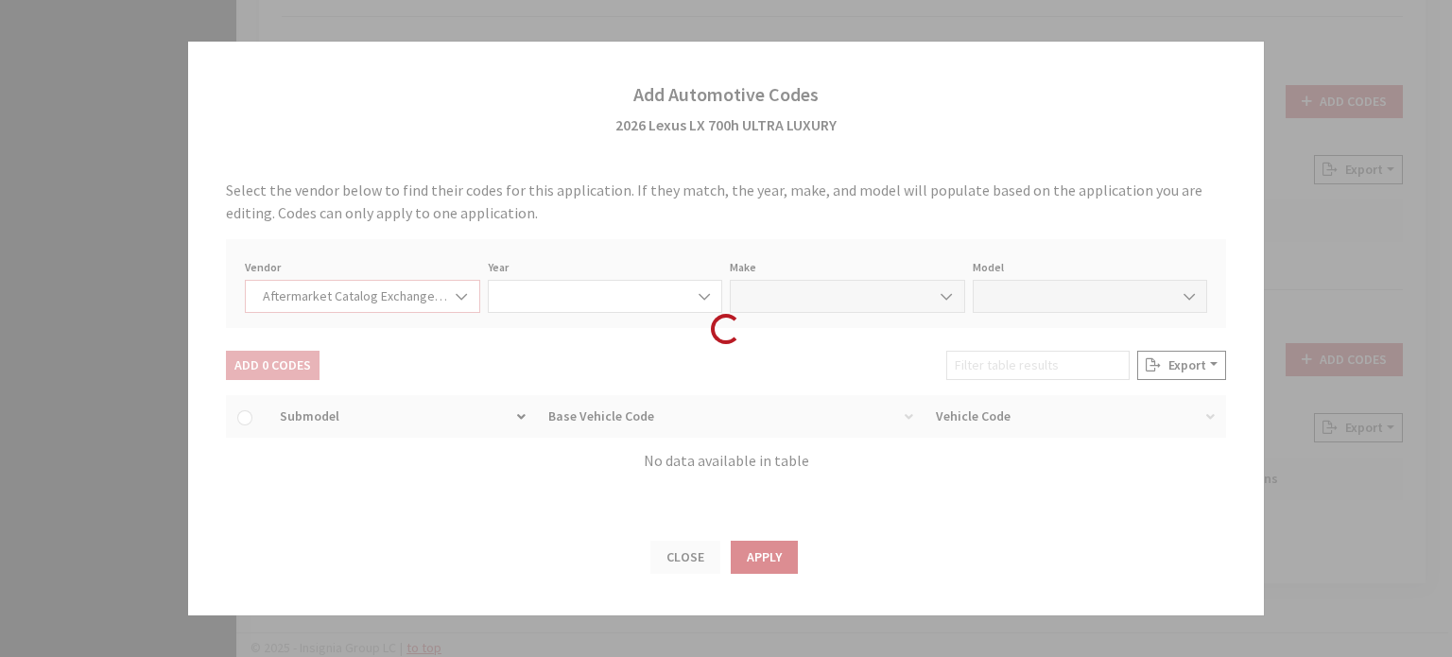
select select "2026"
select select "75"
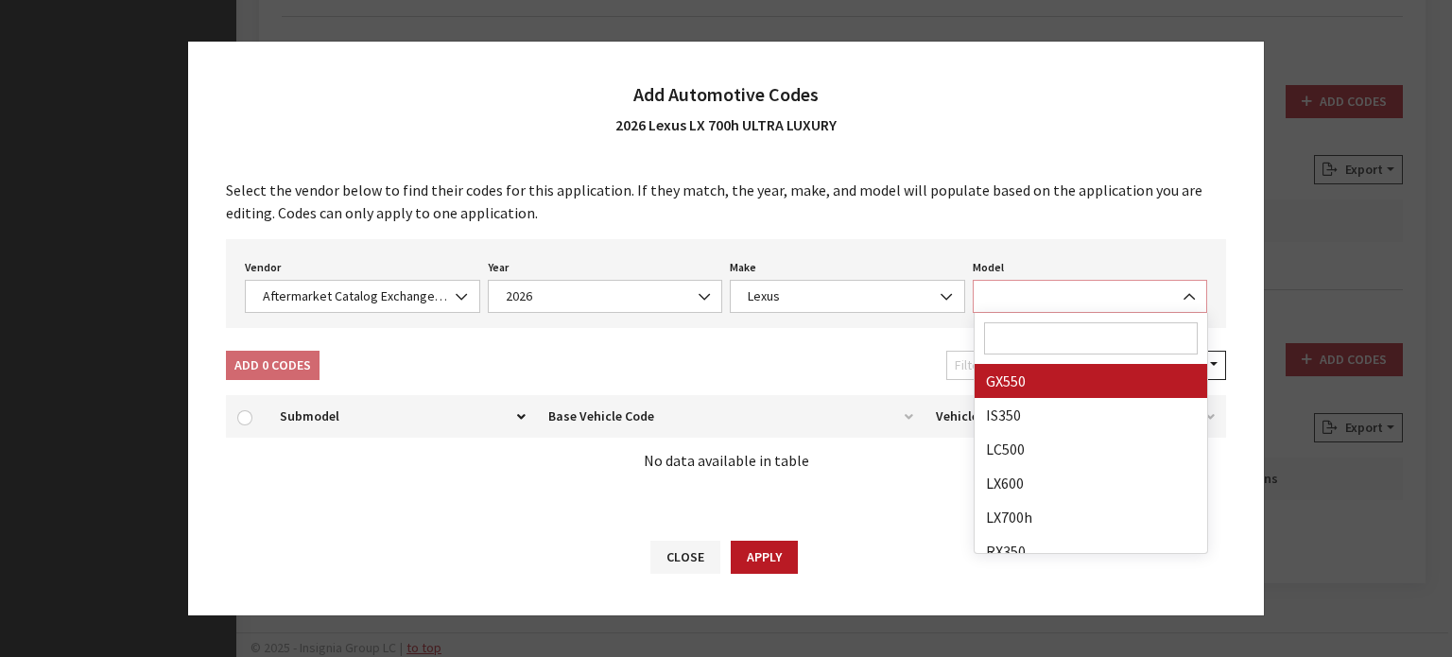
click at [1060, 299] on span at bounding box center [1090, 296] width 235 height 33
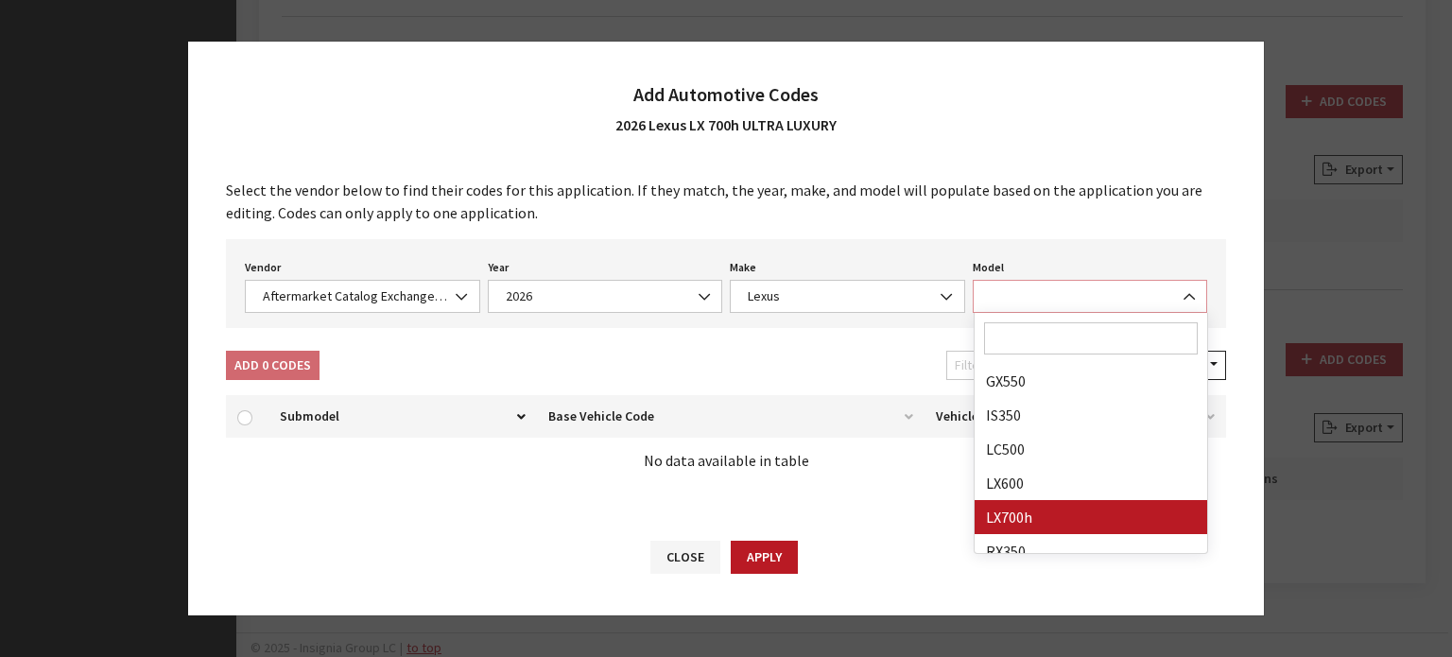
select select "33845"
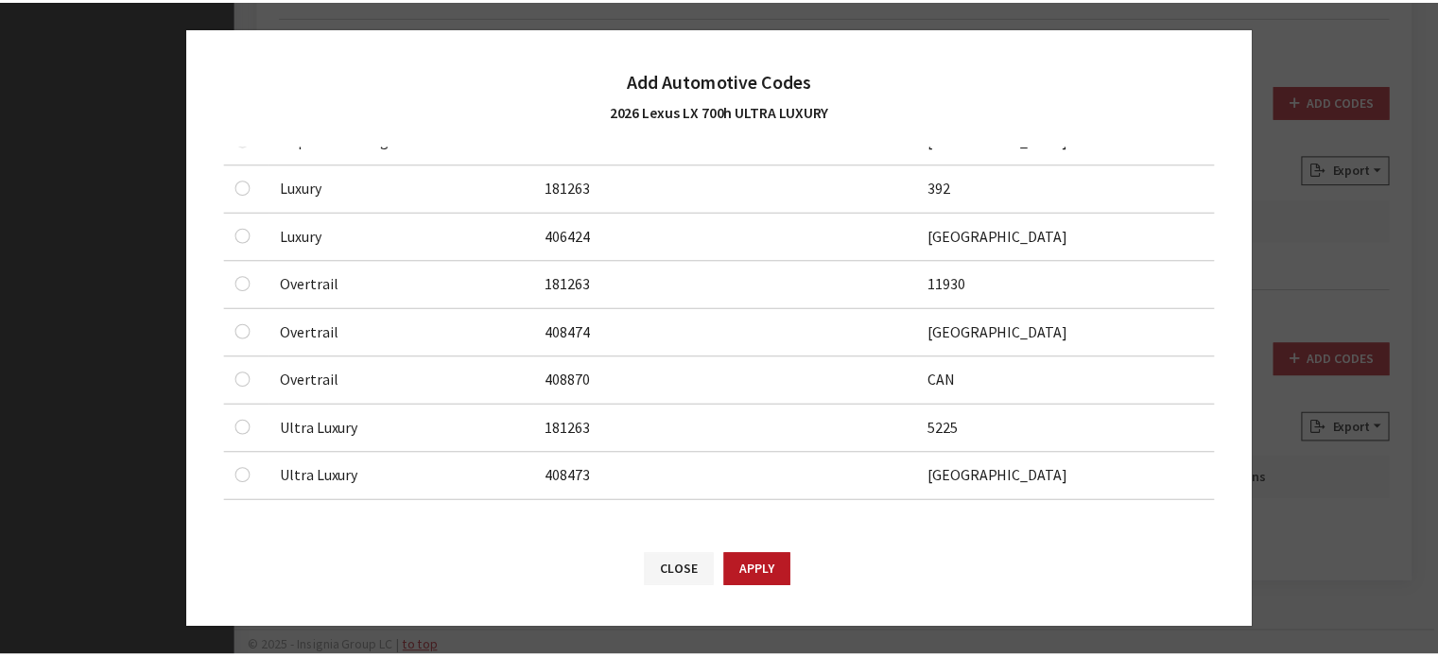
scroll to position [356, 0]
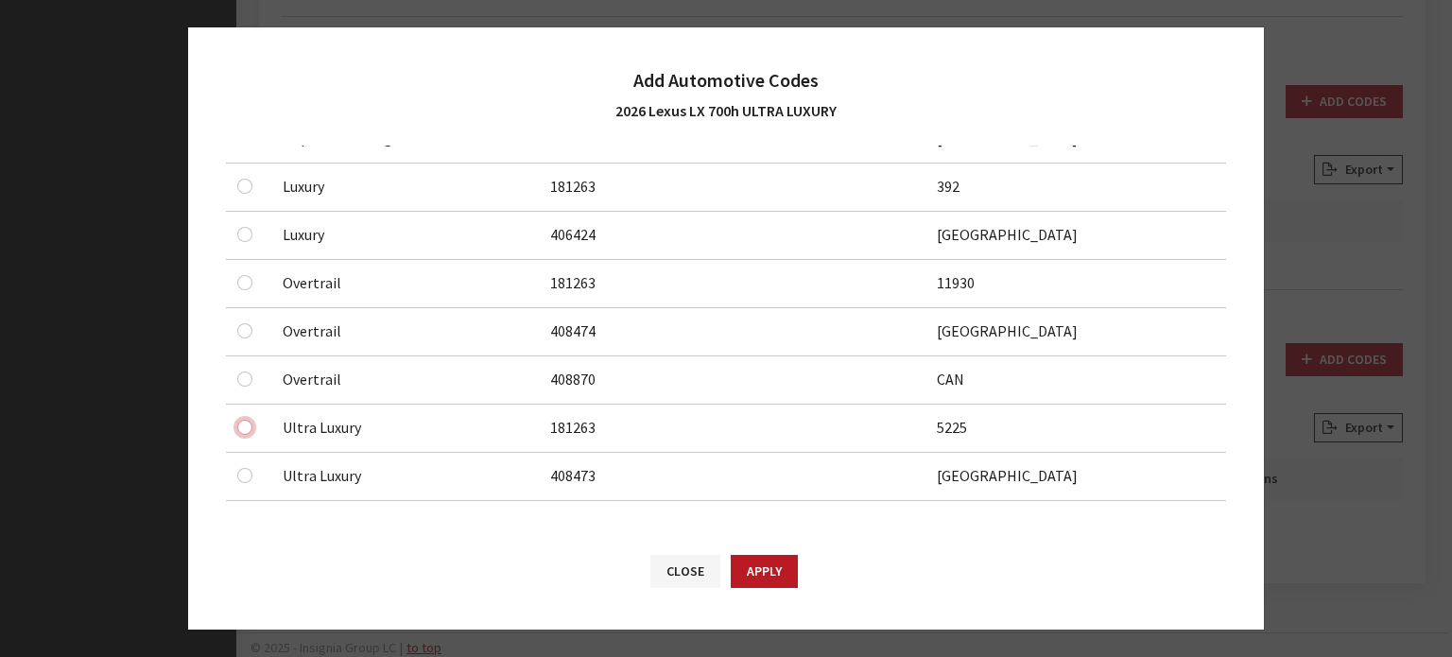
click at [246, 420] on input "checkbox" at bounding box center [244, 427] width 15 height 15
checkbox input "true"
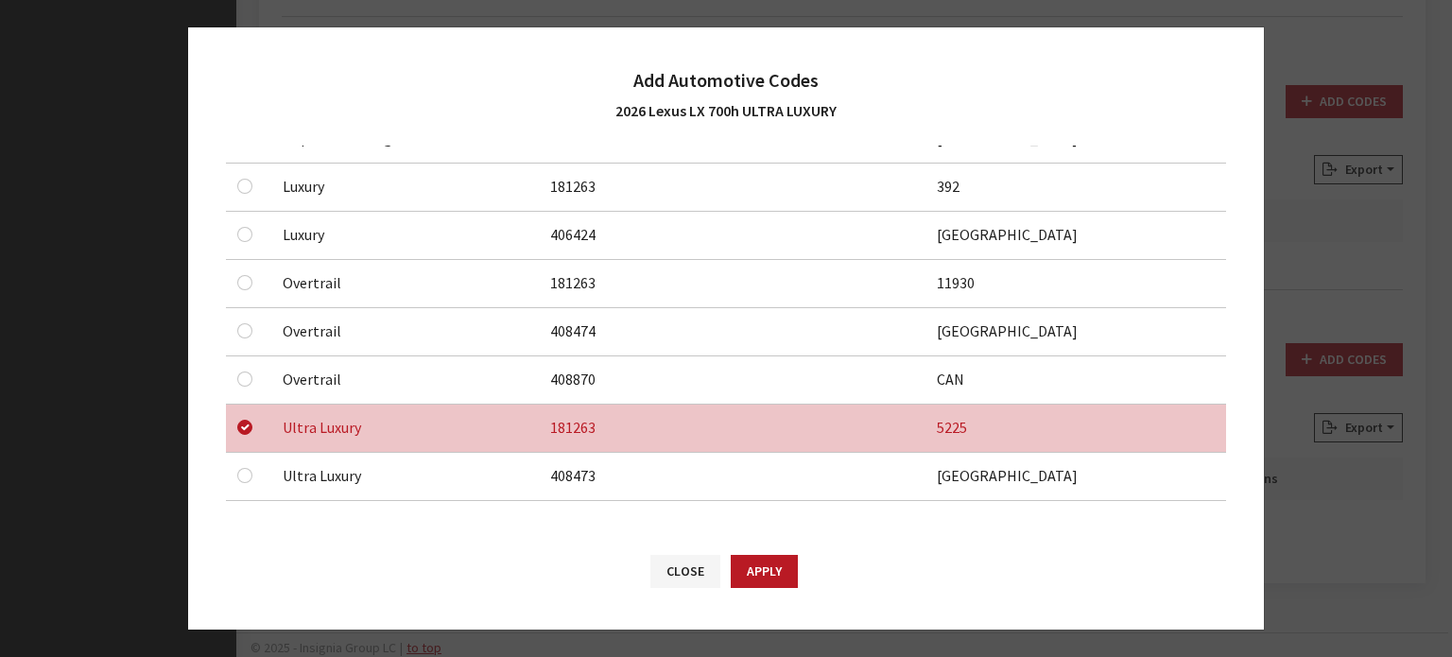
click at [238, 479] on div at bounding box center [248, 475] width 23 height 23
click at [243, 478] on input "checkbox" at bounding box center [244, 475] width 15 height 15
checkbox input "true"
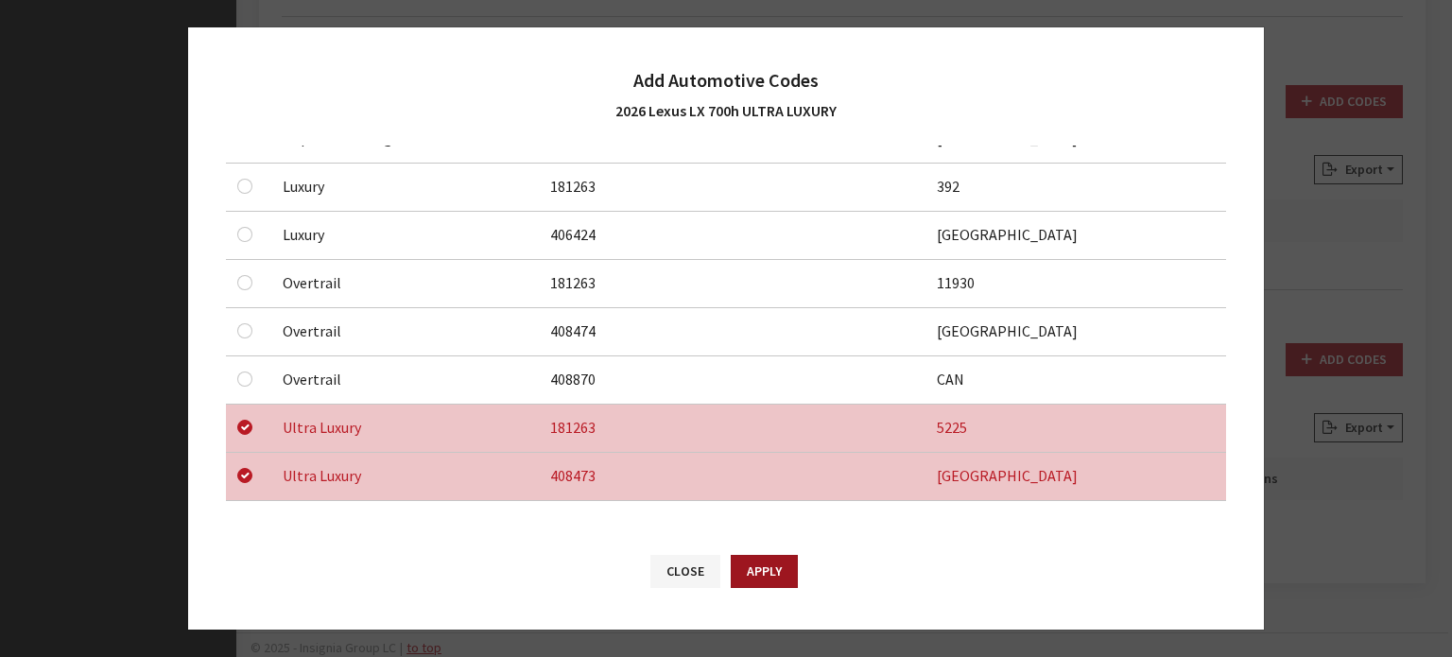
click at [745, 583] on button "Apply" at bounding box center [764, 571] width 67 height 33
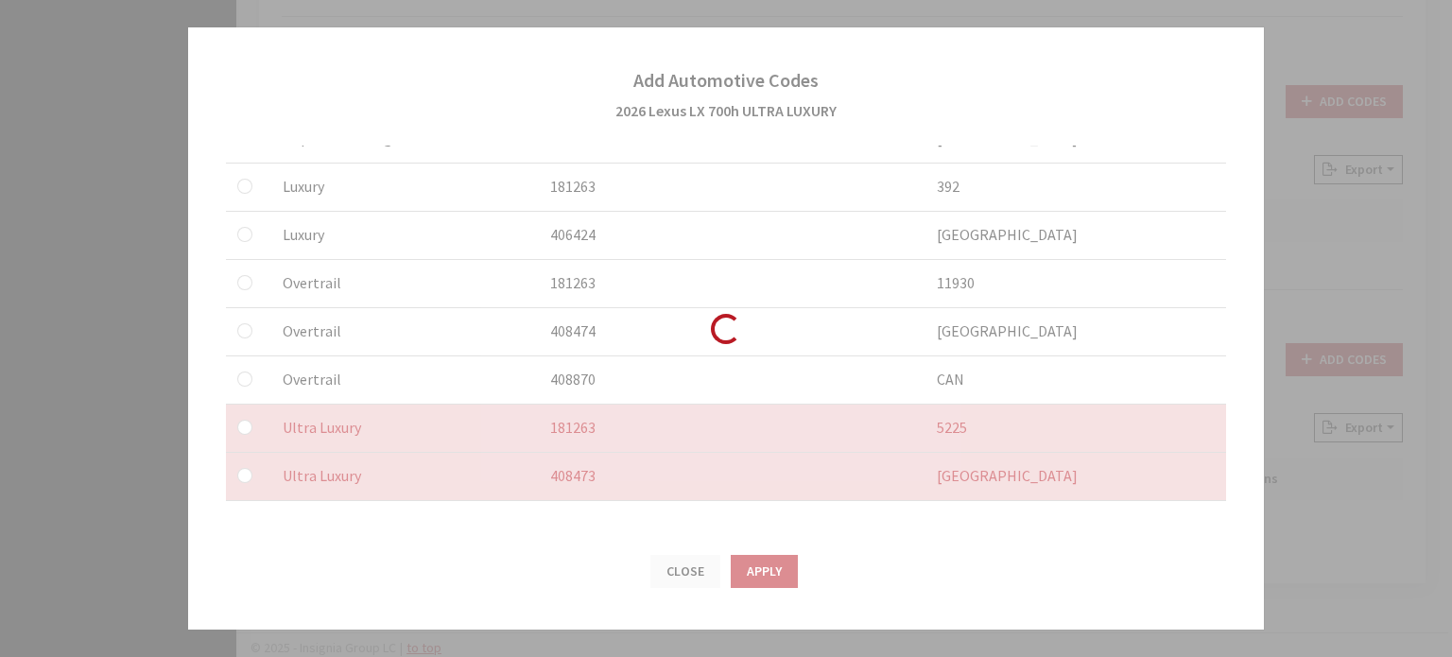
checkbox input "false"
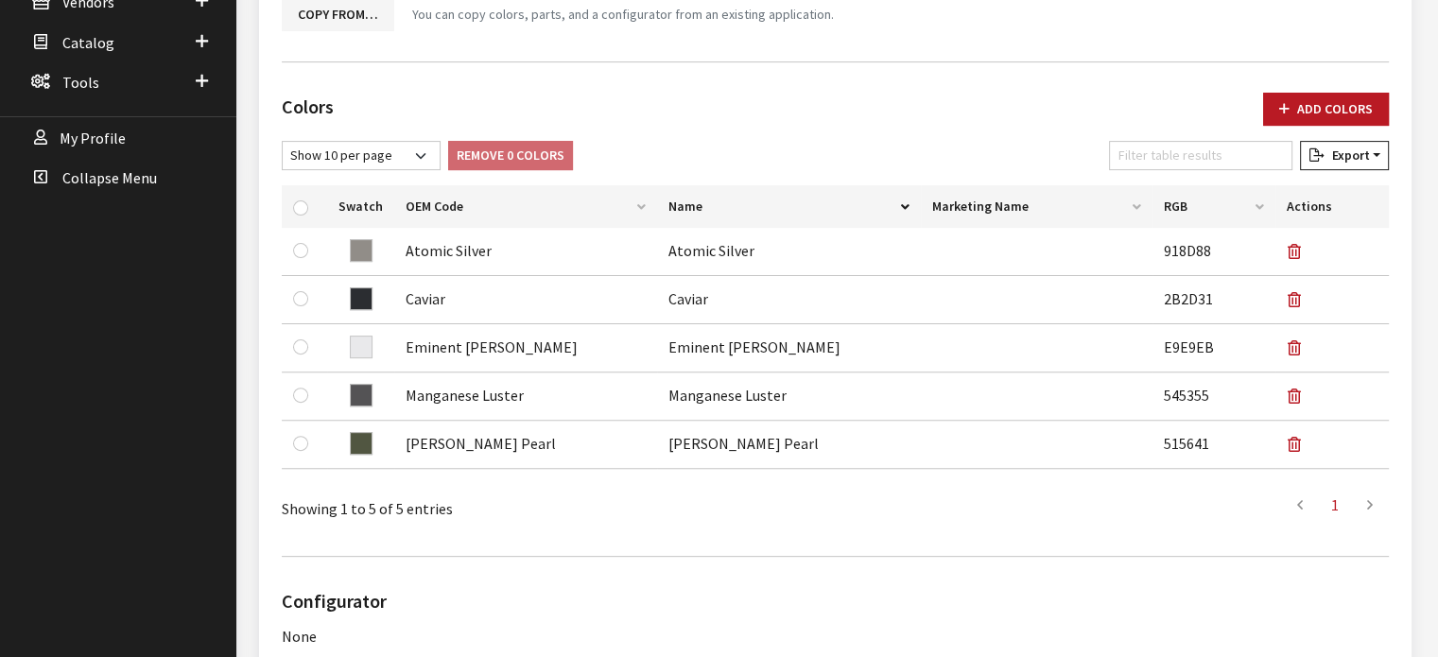
scroll to position [85, 0]
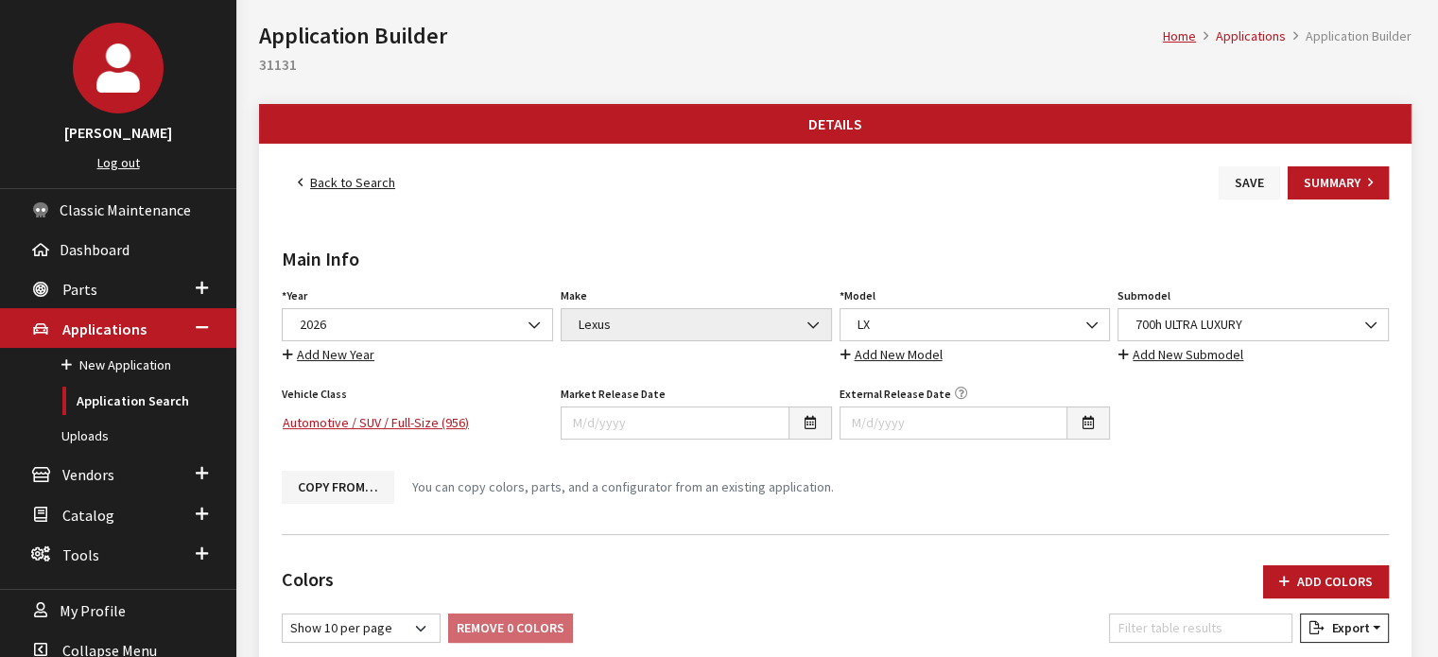
click at [1277, 187] on button "Save" at bounding box center [1249, 182] width 61 height 33
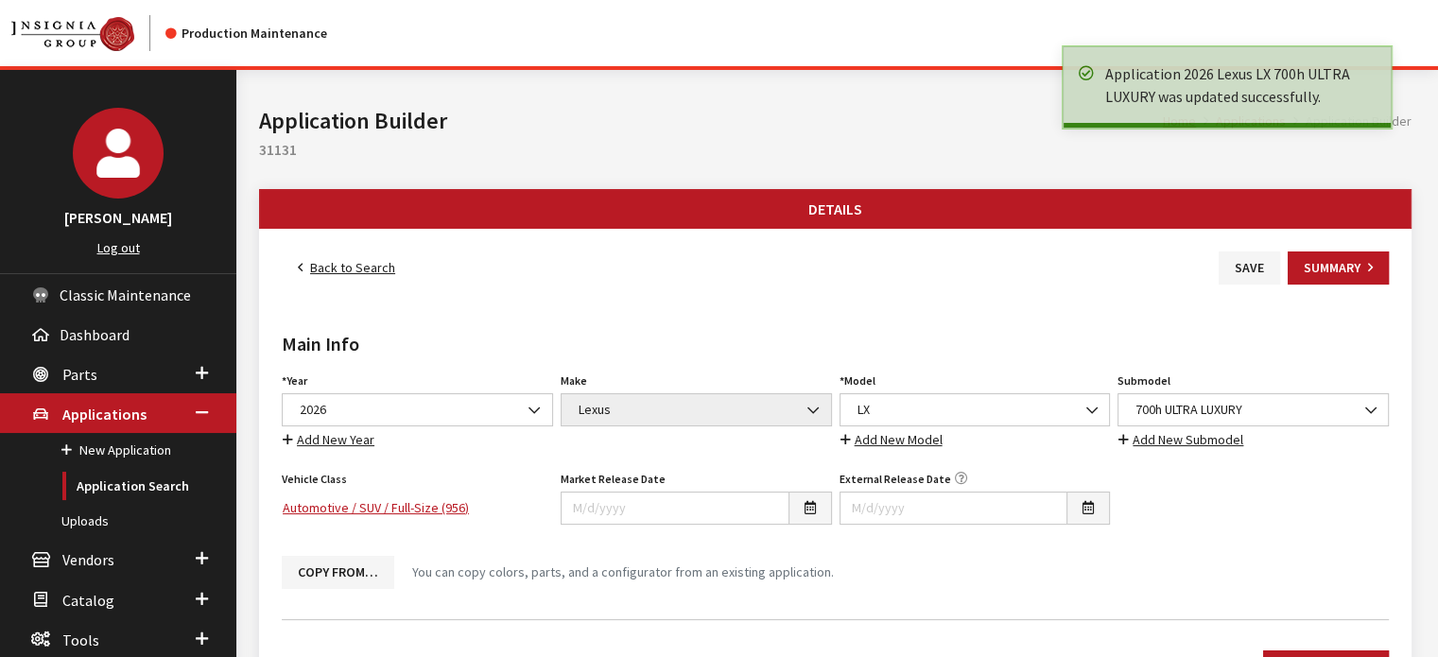
click at [344, 269] on link "Back to Search" at bounding box center [347, 267] width 130 height 33
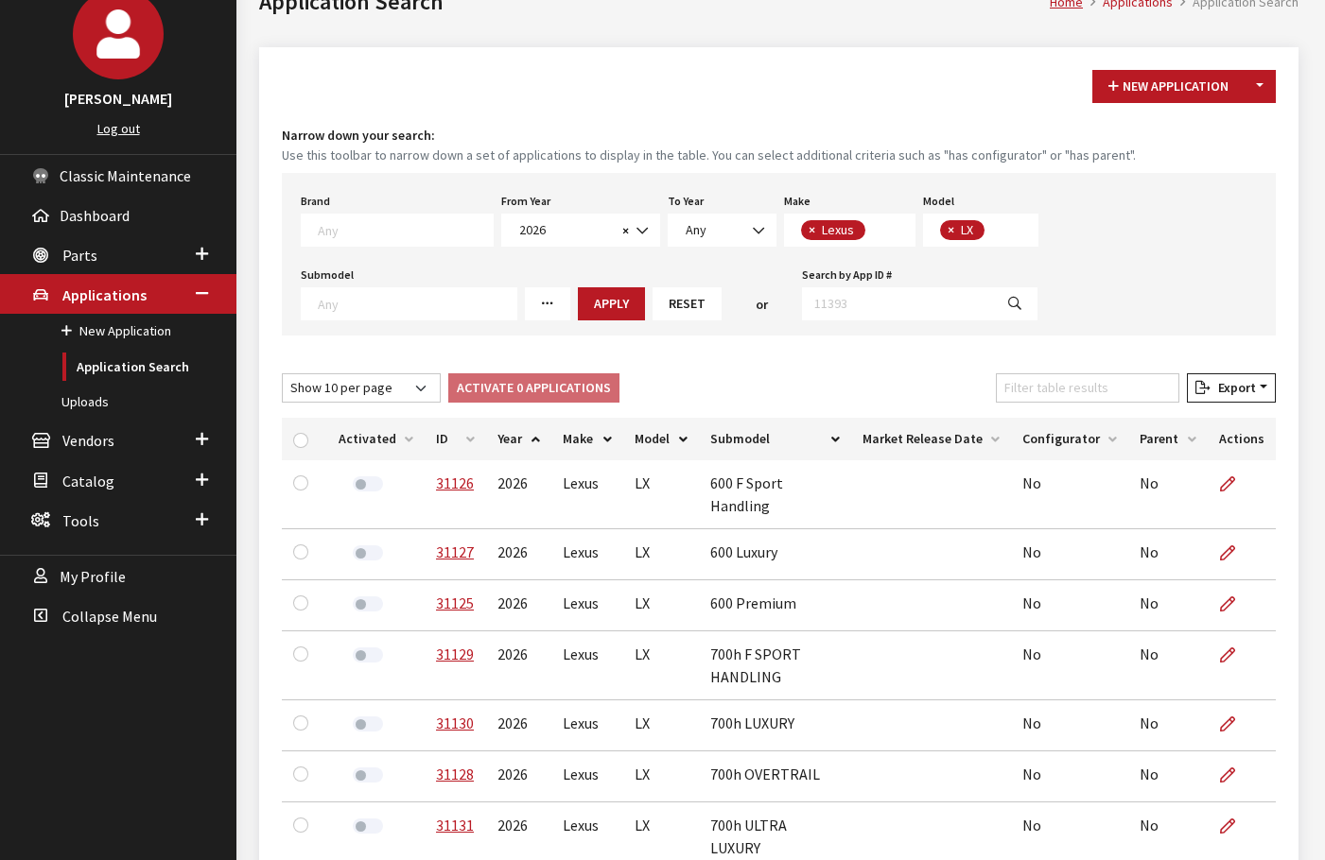
scroll to position [189, 0]
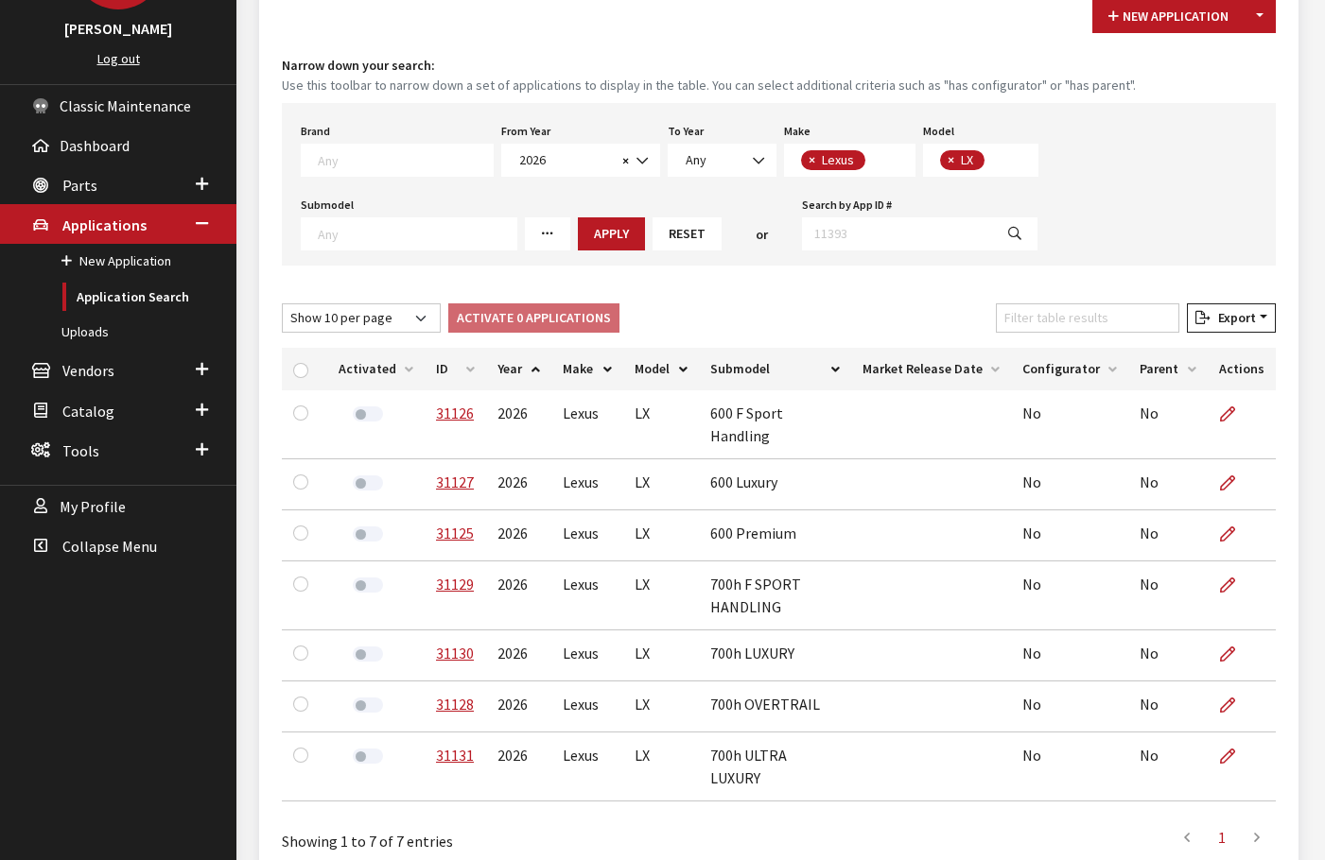
click at [465, 371] on th "ID" at bounding box center [455, 369] width 61 height 43
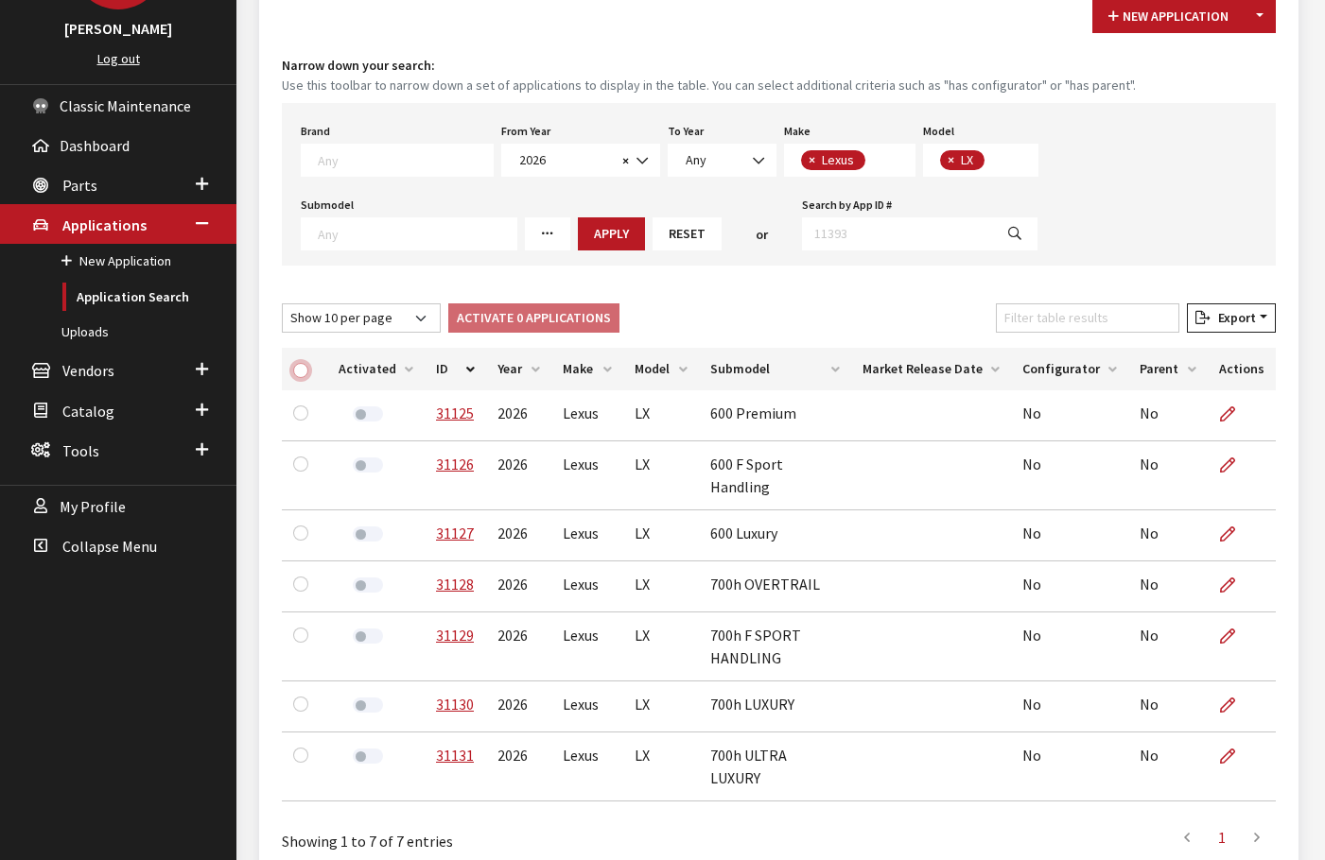
drag, startPoint x: 301, startPoint y: 368, endPoint x: 534, endPoint y: 314, distance: 239.7
click at [301, 368] on input "checkbox" at bounding box center [300, 370] width 15 height 15
checkbox input "true"
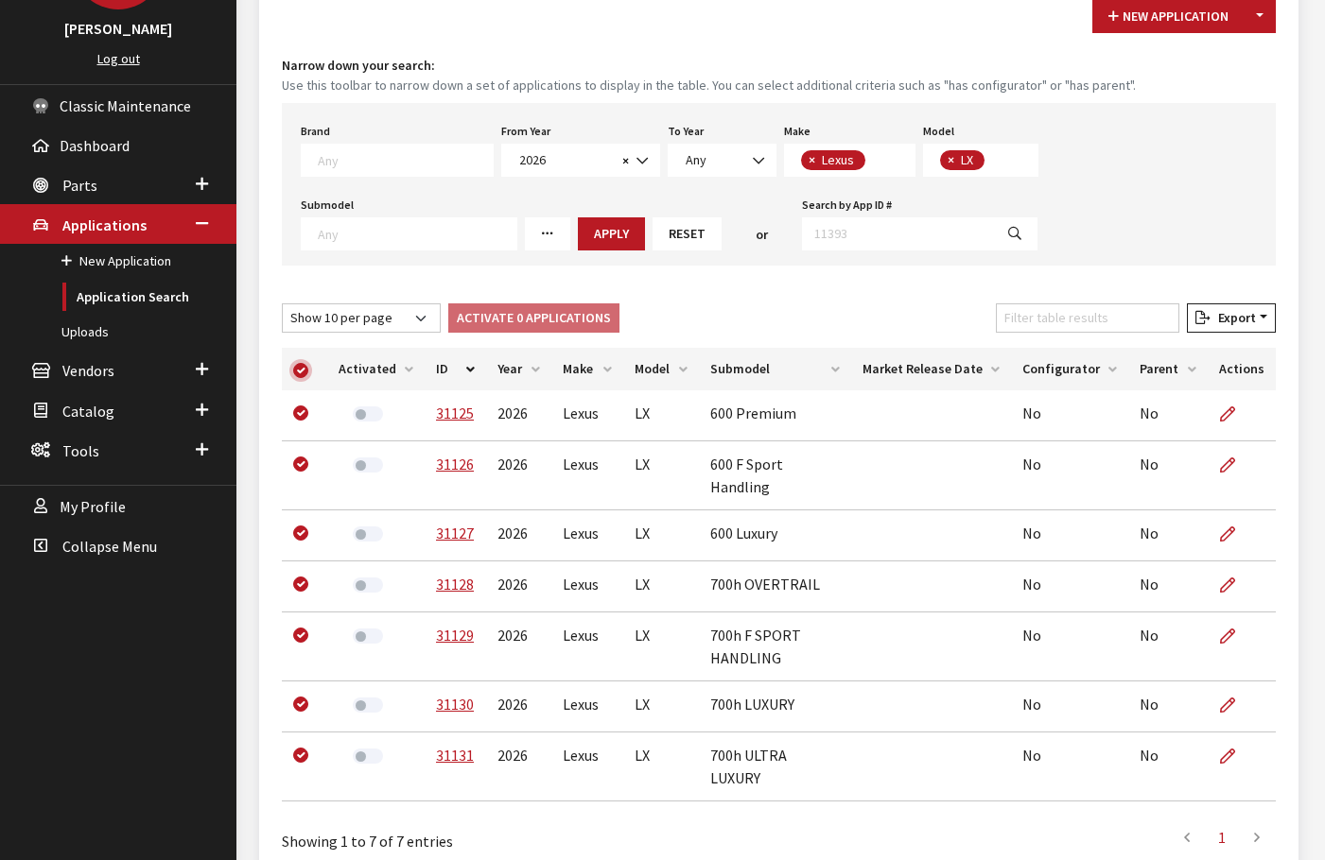
checkbox input "true"
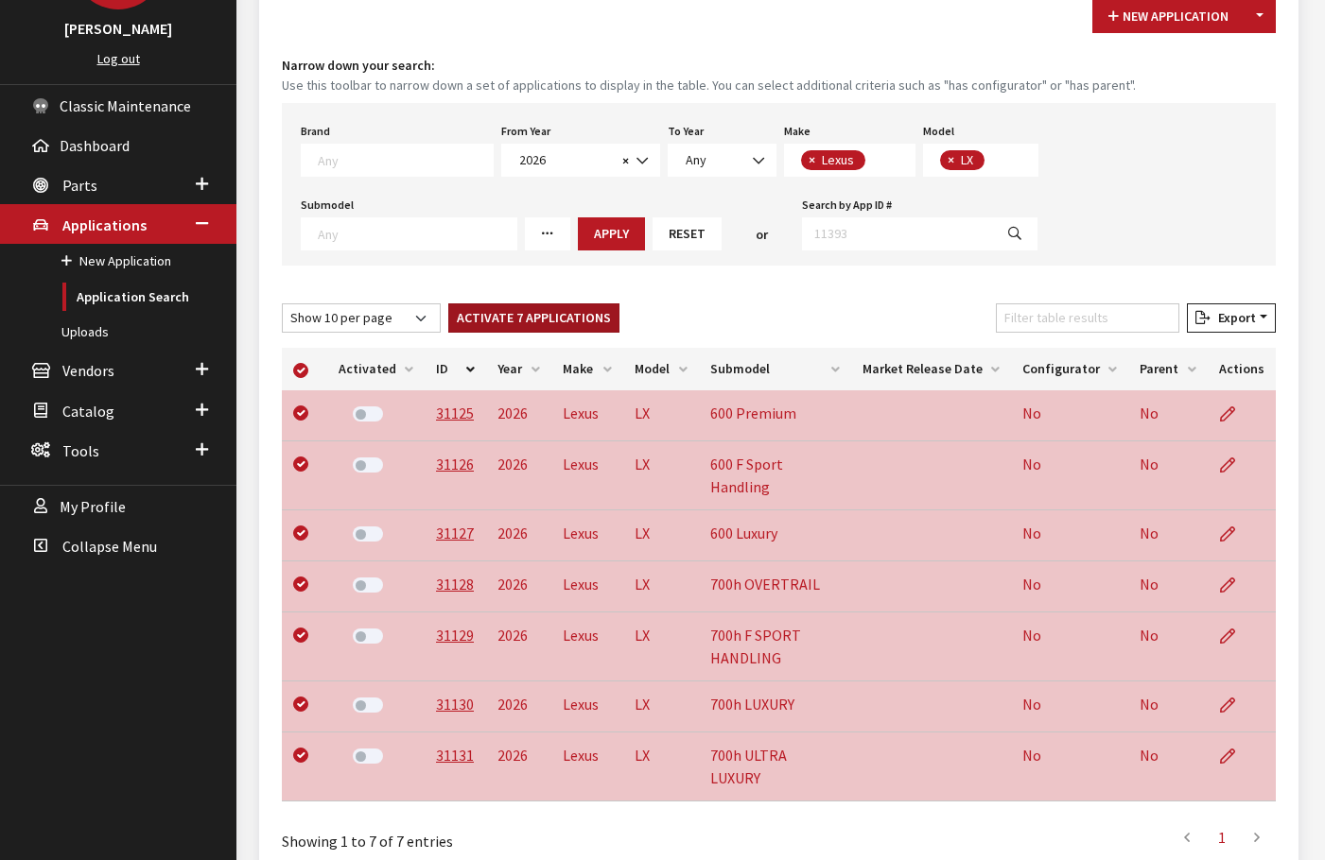
click at [562, 324] on button "Activate 7 Applications" at bounding box center [533, 317] width 171 height 29
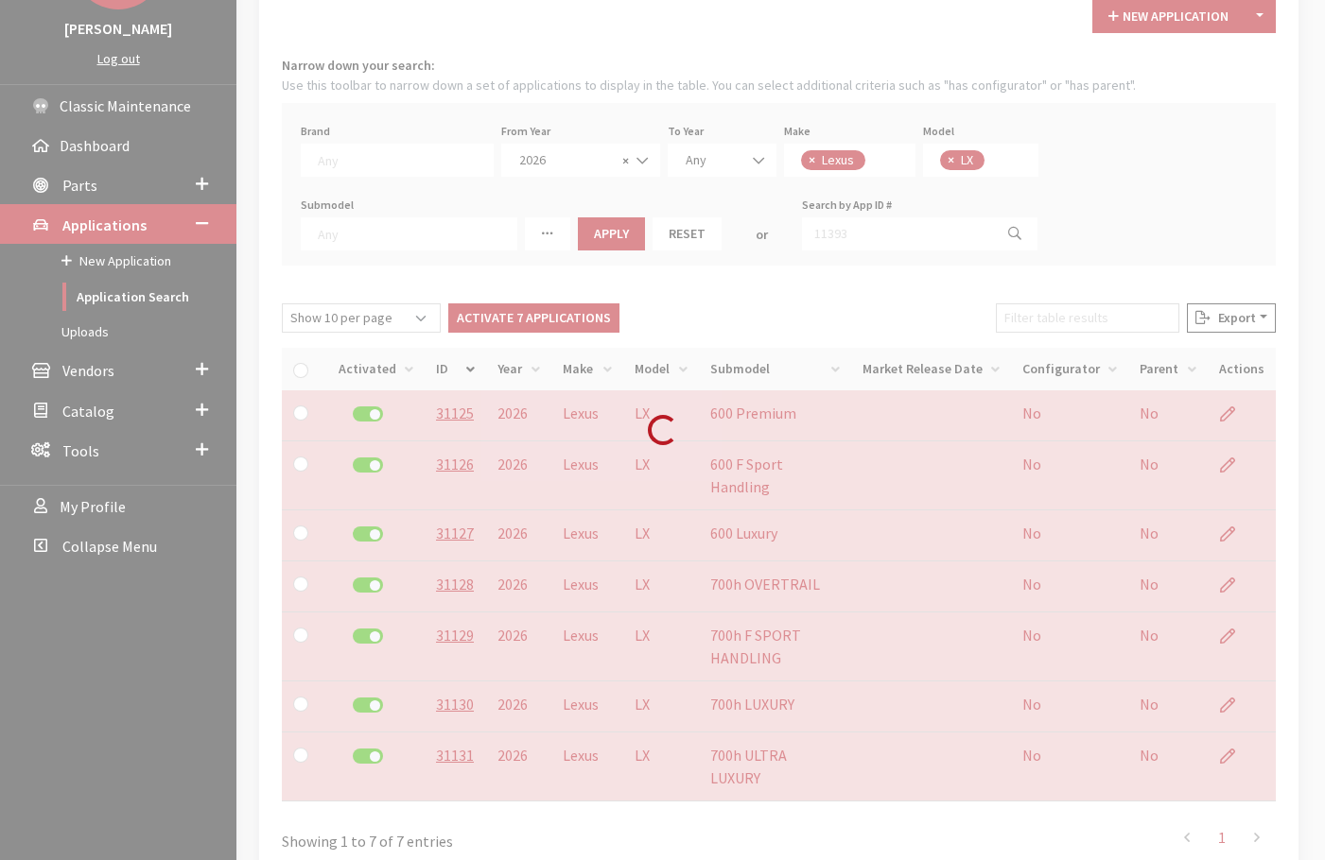
checkbox input "false"
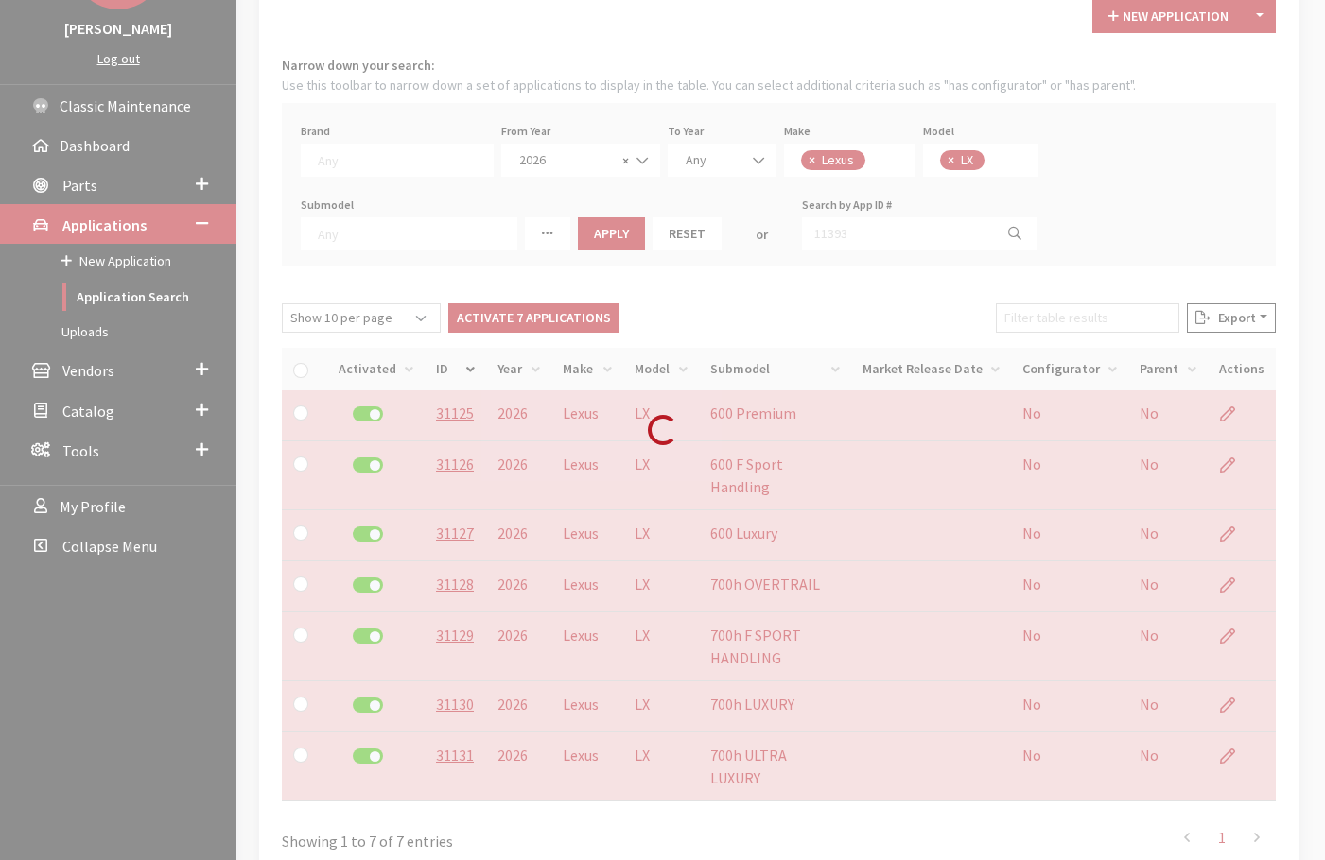
checkbox input "false"
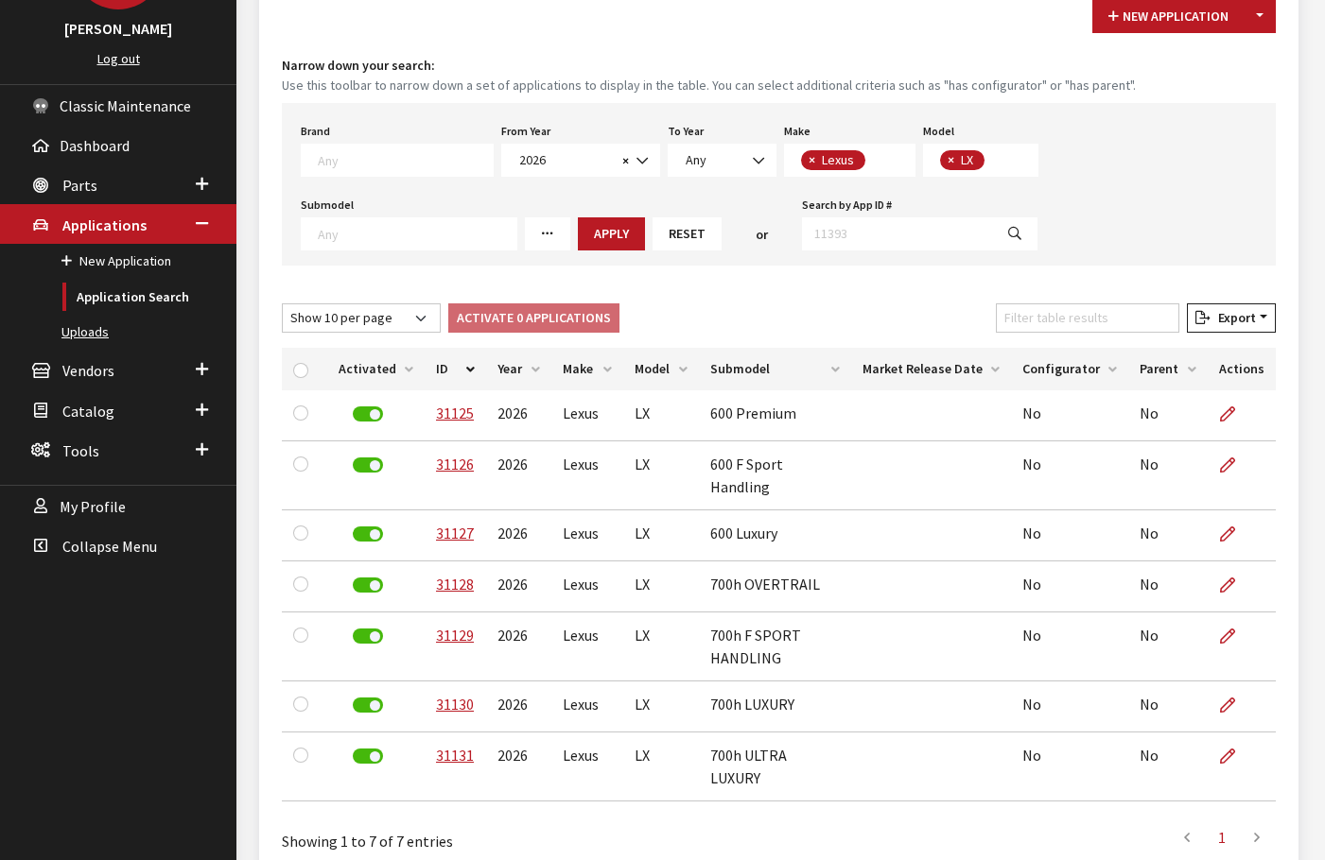
click at [99, 333] on link "Uploads" at bounding box center [118, 332] width 236 height 35
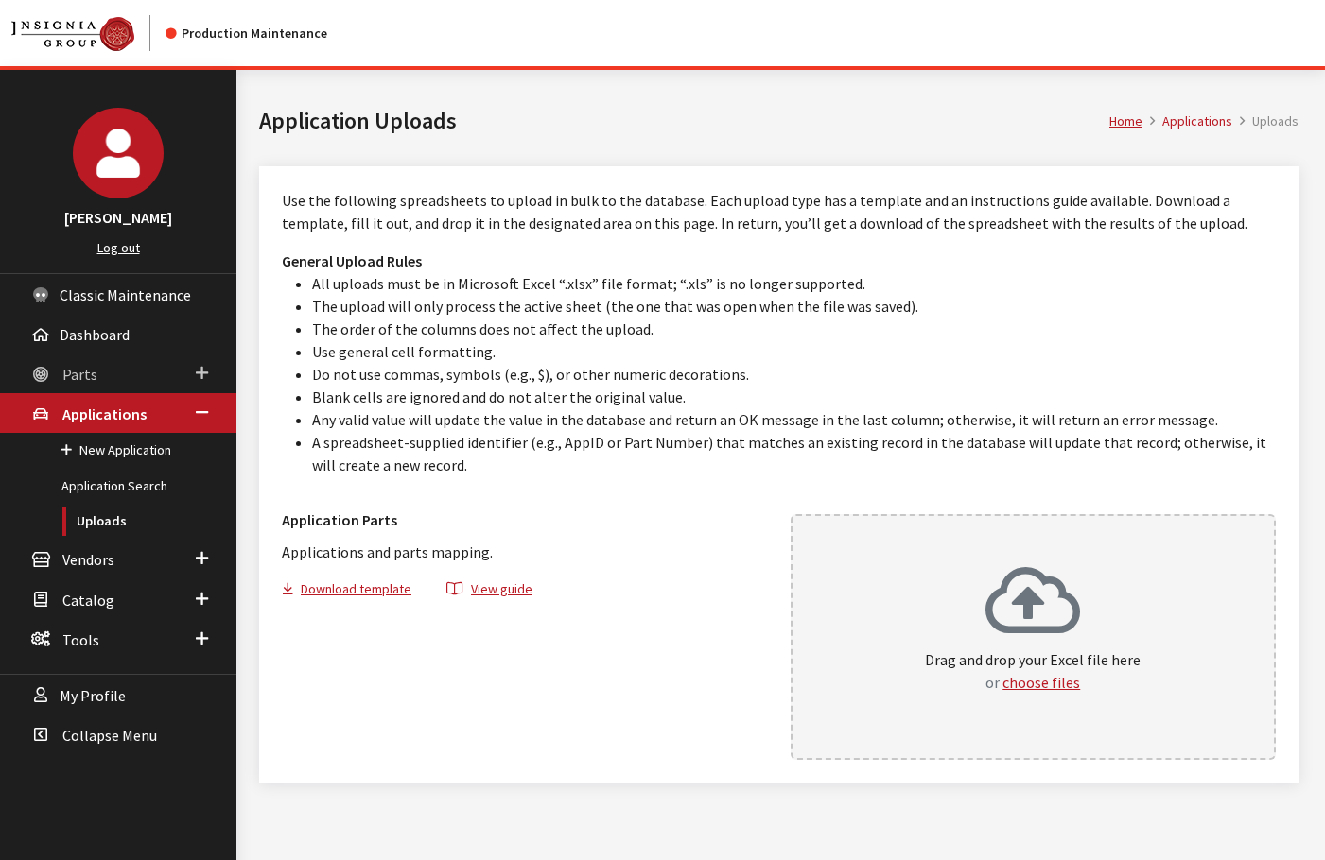
click at [95, 371] on link "Parts" at bounding box center [118, 374] width 236 height 40
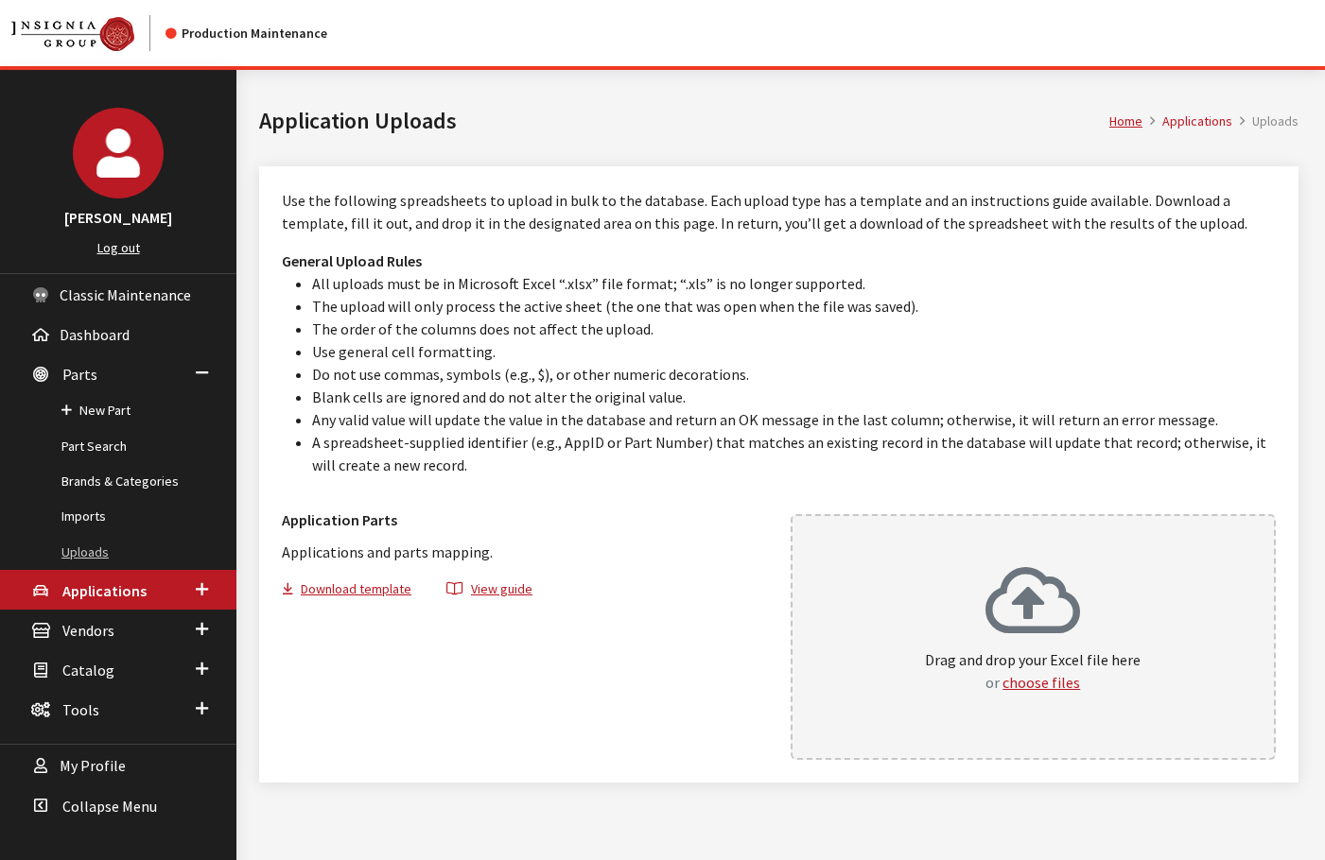
click at [78, 544] on link "Uploads" at bounding box center [118, 552] width 236 height 35
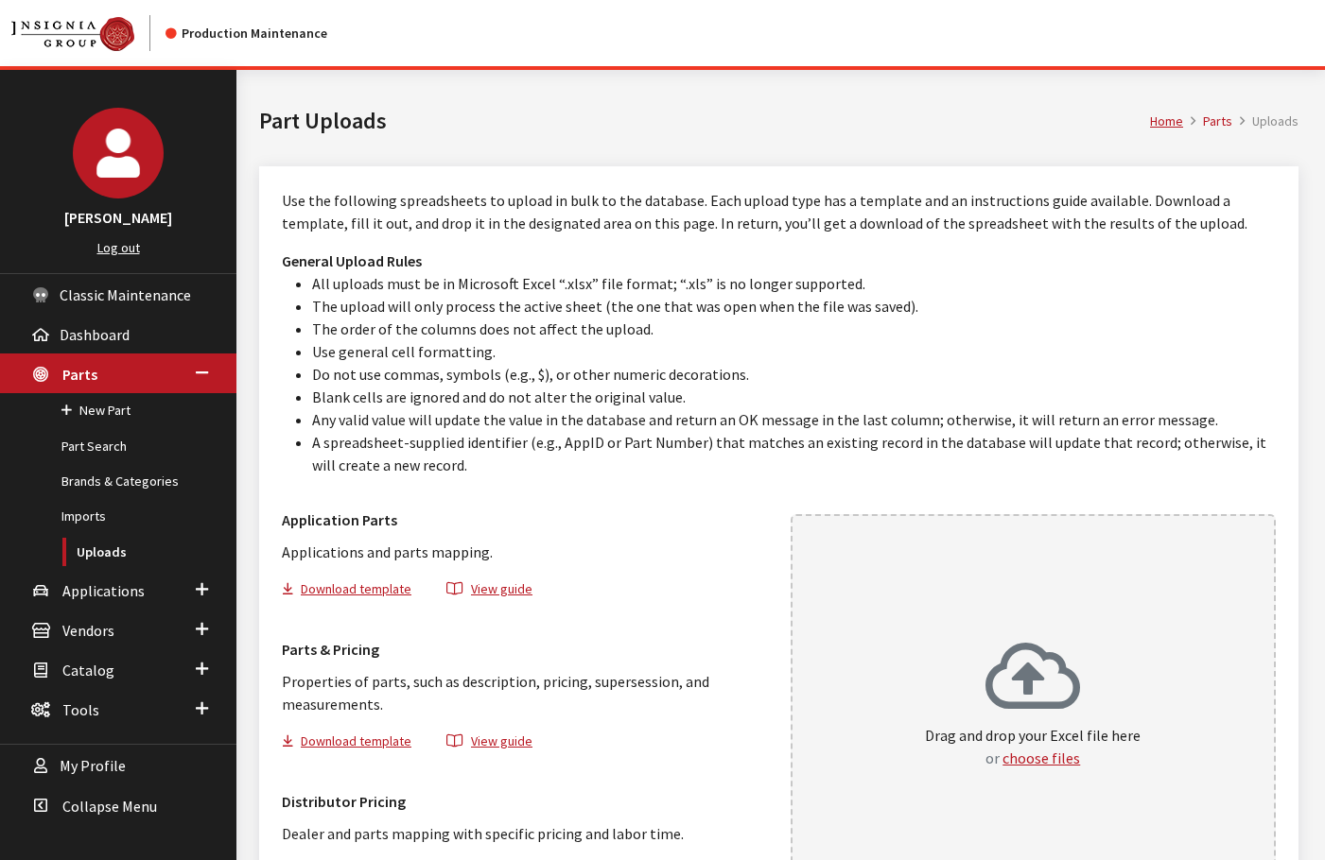
click at [971, 610] on div "Drag and drop your Excel file here or choose files" at bounding box center [1033, 712] width 486 height 396
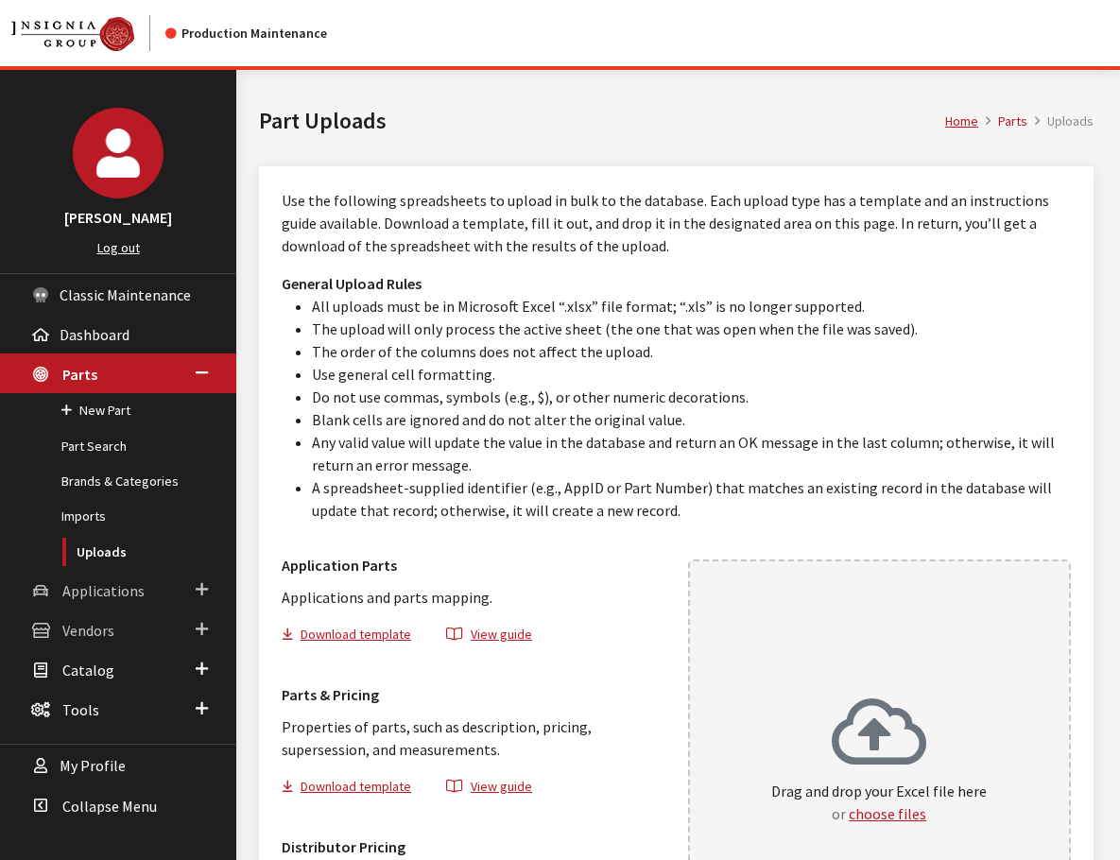
click at [116, 581] on span "Applications" at bounding box center [103, 590] width 82 height 19
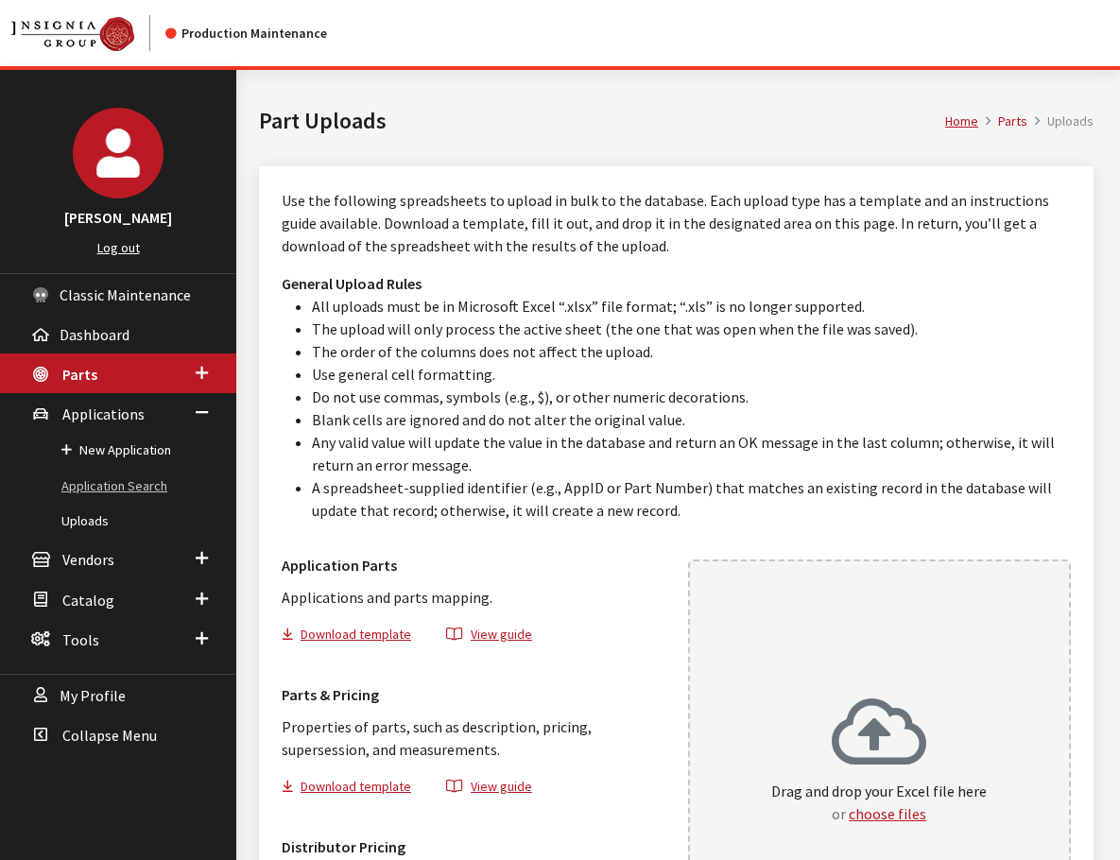
click at [140, 489] on link "Application Search" at bounding box center [118, 486] width 236 height 35
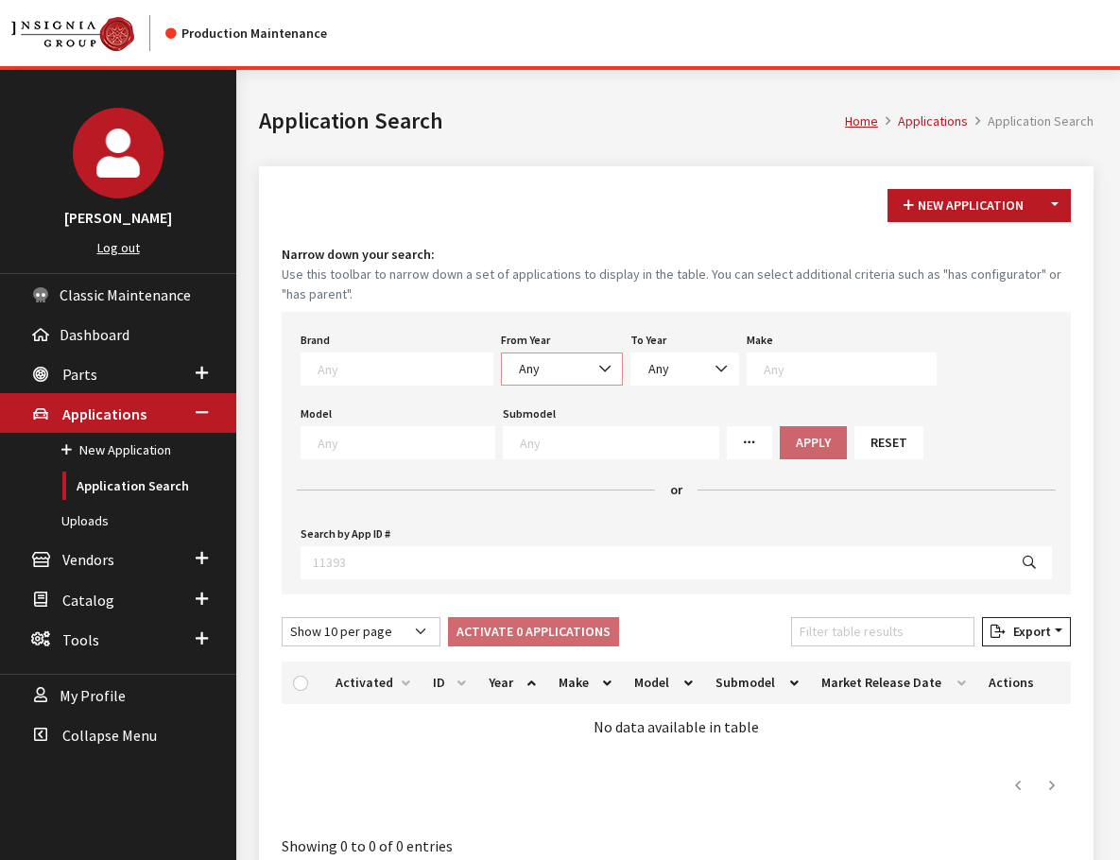
click at [551, 354] on span "Any" at bounding box center [562, 369] width 122 height 33
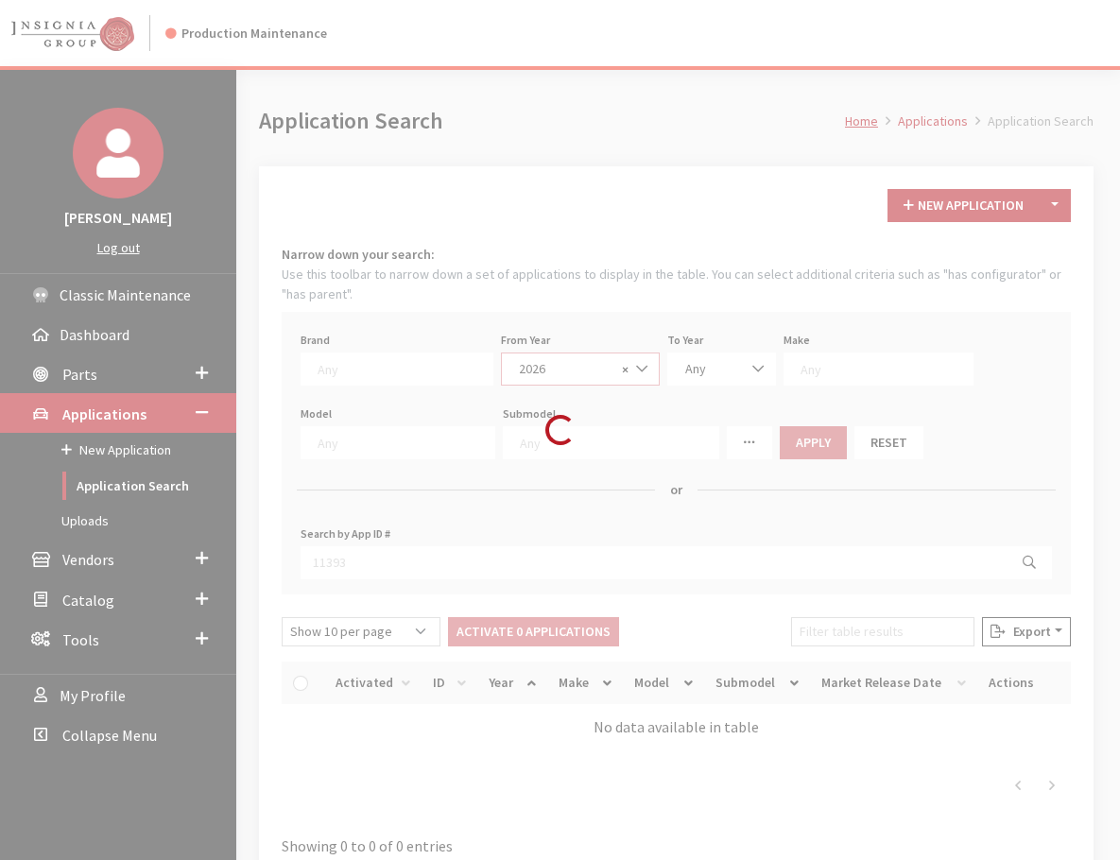
select select "2026"
select select
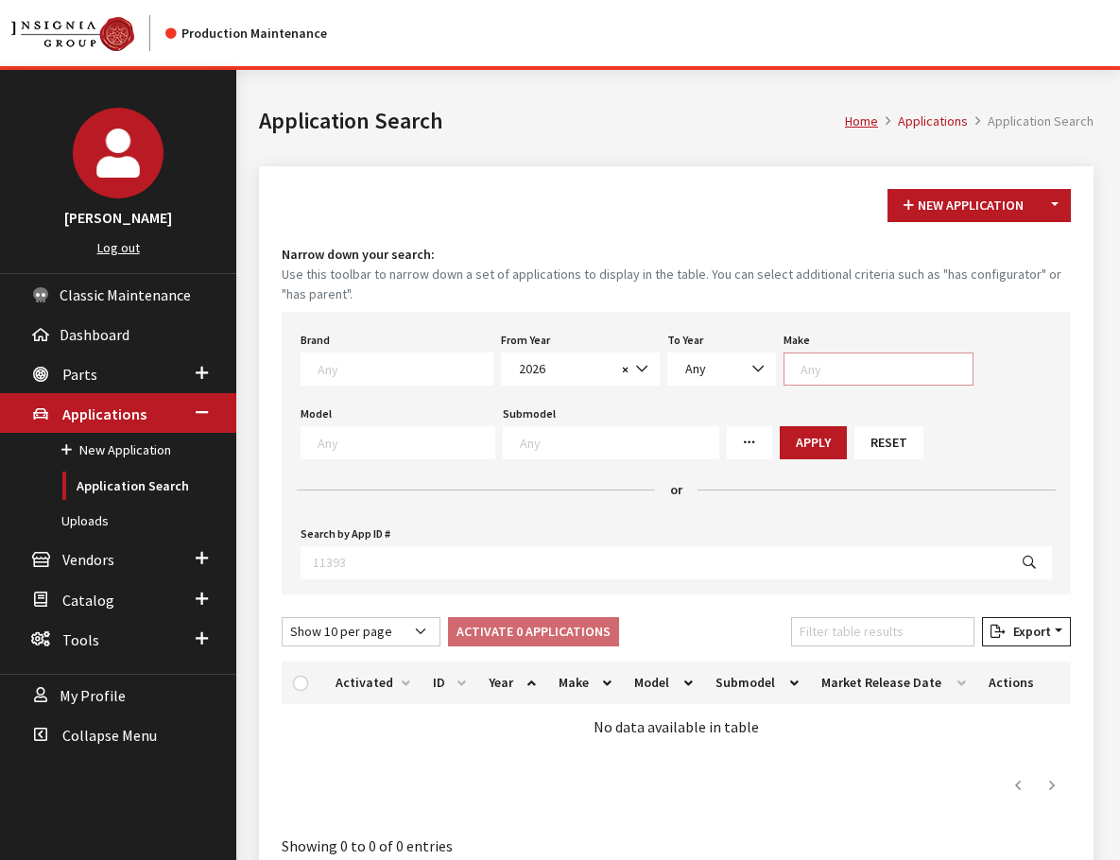
click at [839, 366] on textarea "Search" at bounding box center [887, 368] width 172 height 17
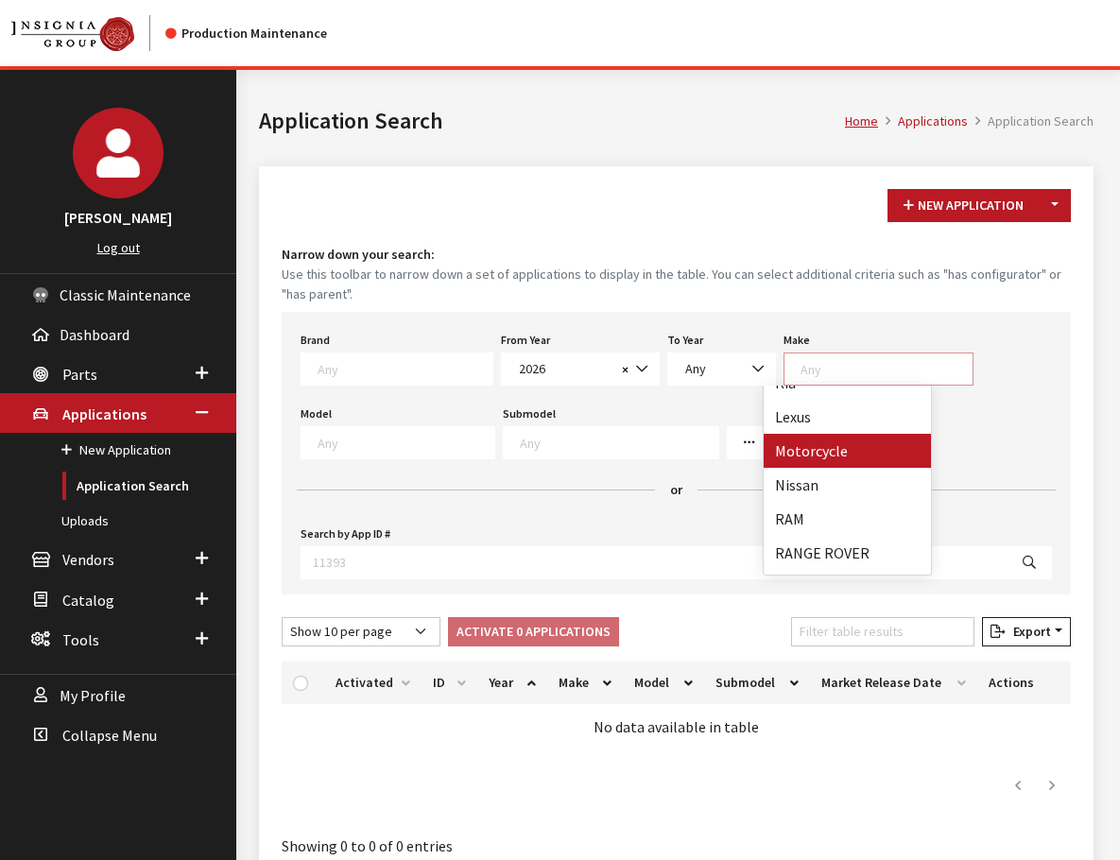
scroll to position [567, 0]
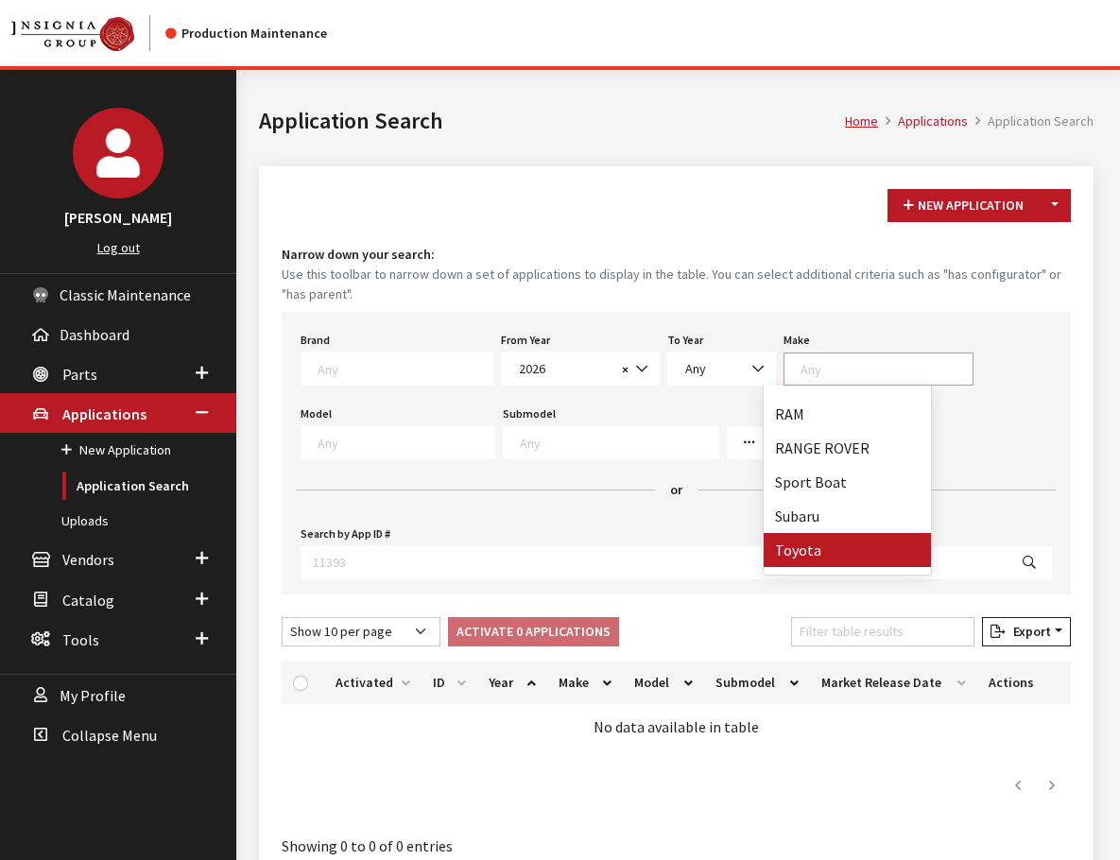
select select "20"
select select
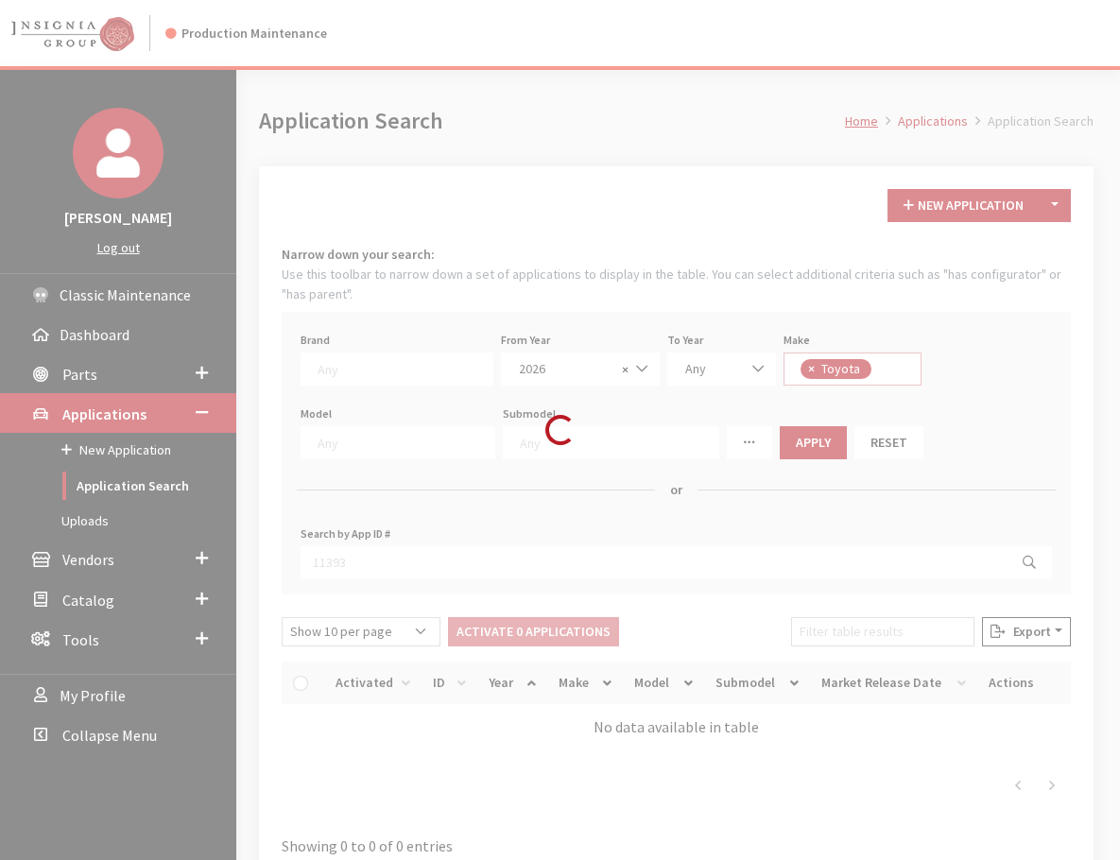
scroll to position [377, 0]
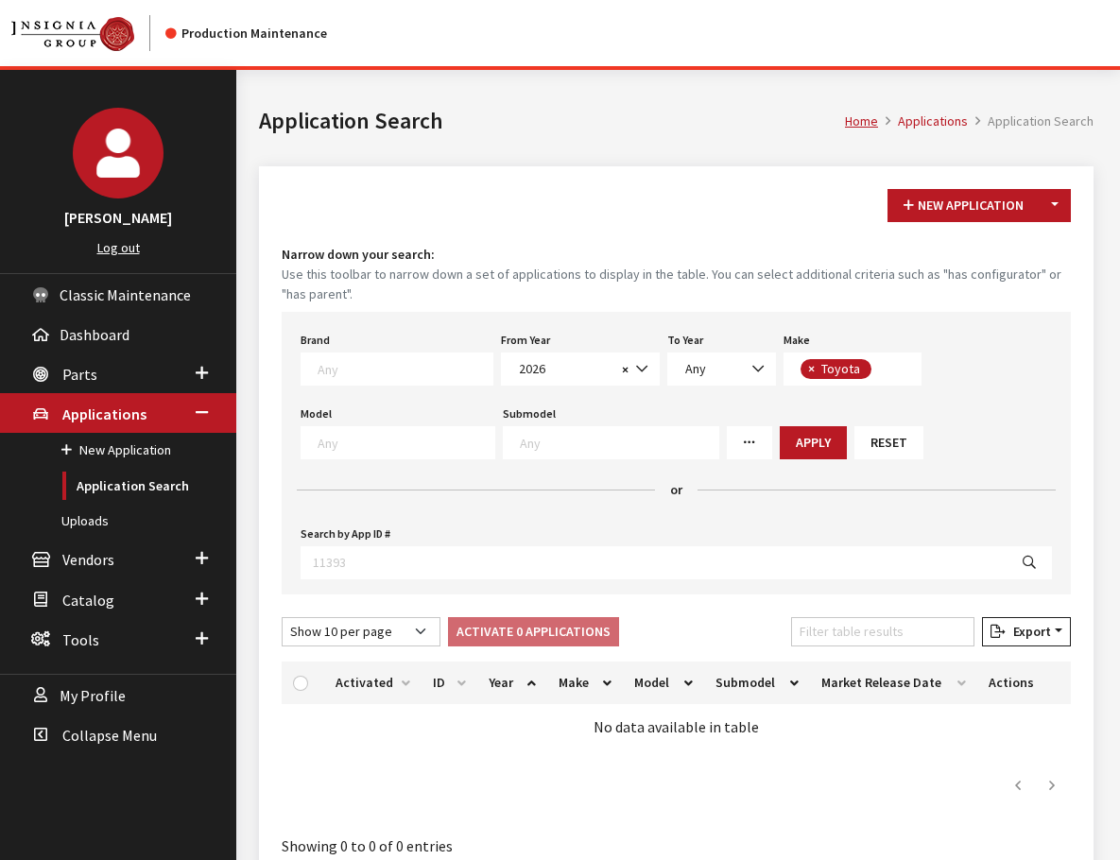
click at [962, 346] on div "Brand Any Acura Alfa Romeo Audi Bentley BMW DoubleTake Ford GM Honda Hyundai In…" at bounding box center [676, 453] width 789 height 283
click at [272, 436] on div "New Application Toggle Dropdown New From Existing... Narrow down your search: U…" at bounding box center [676, 523] width 835 height 714
click at [367, 439] on textarea "Search" at bounding box center [406, 442] width 177 height 17
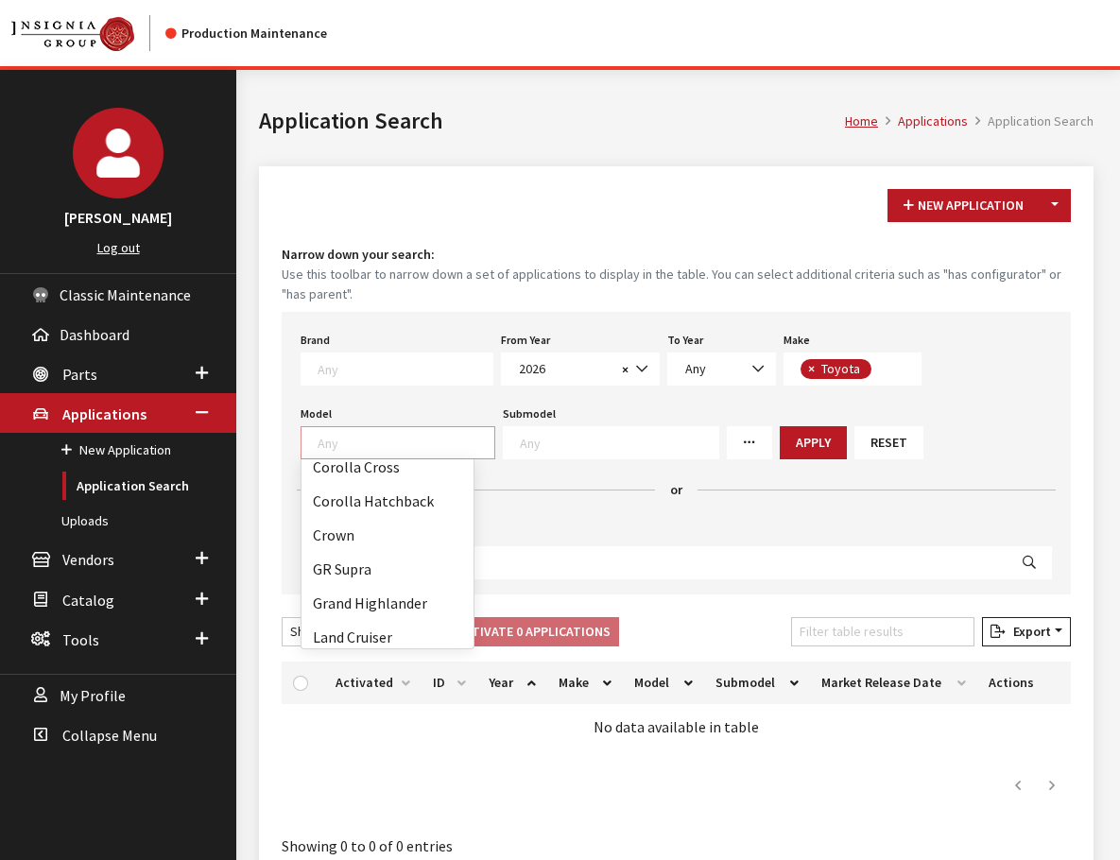
scroll to position [219, 0]
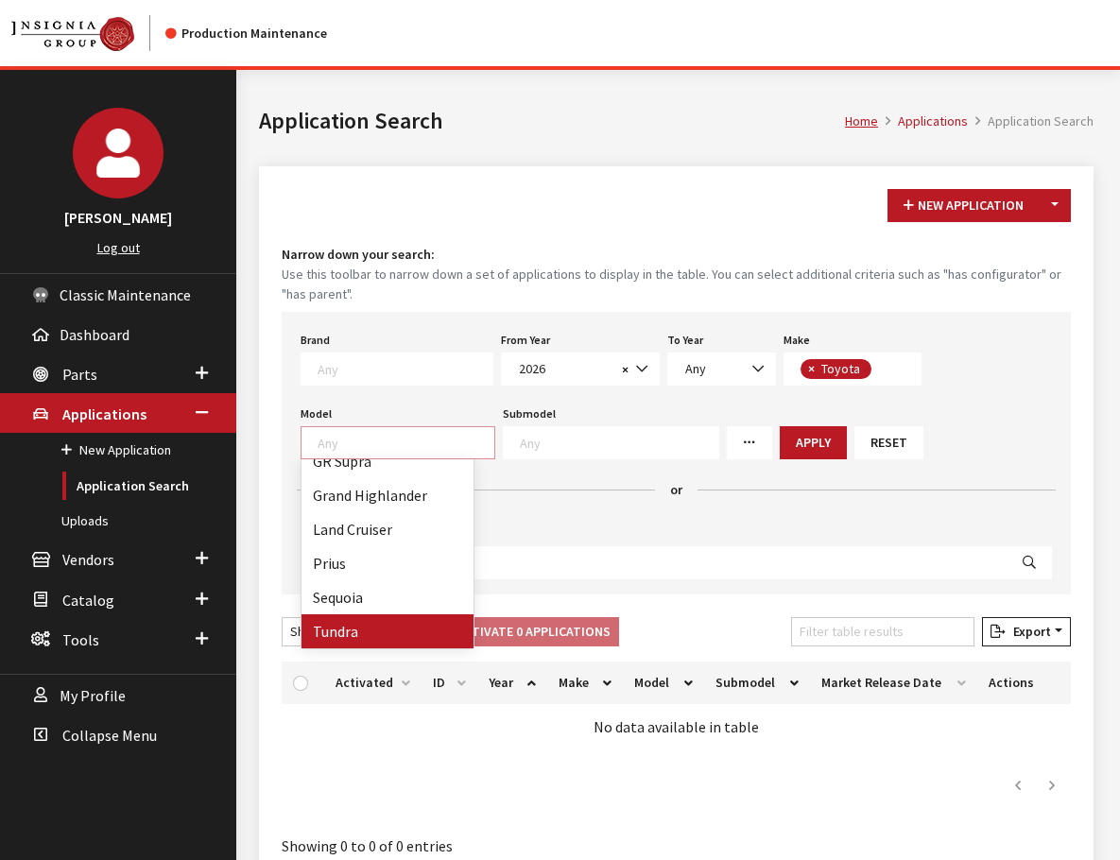
select select "247"
select select
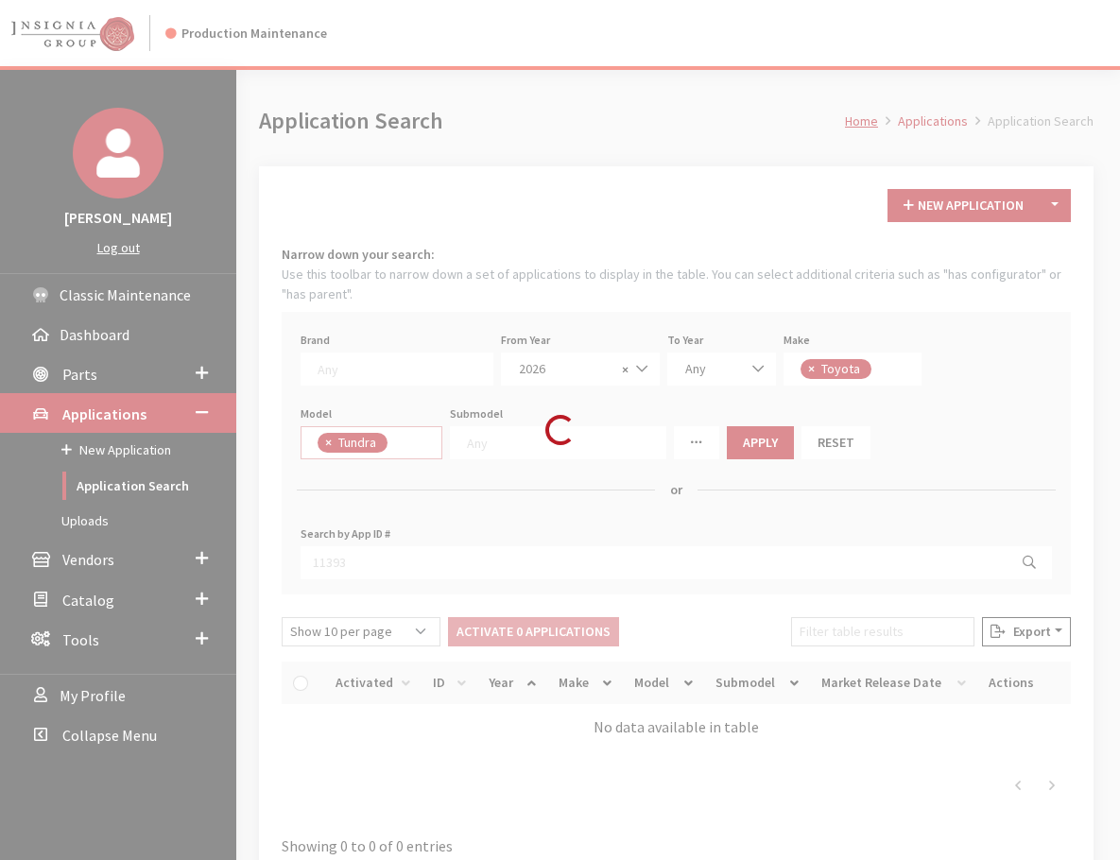
scroll to position [162, 0]
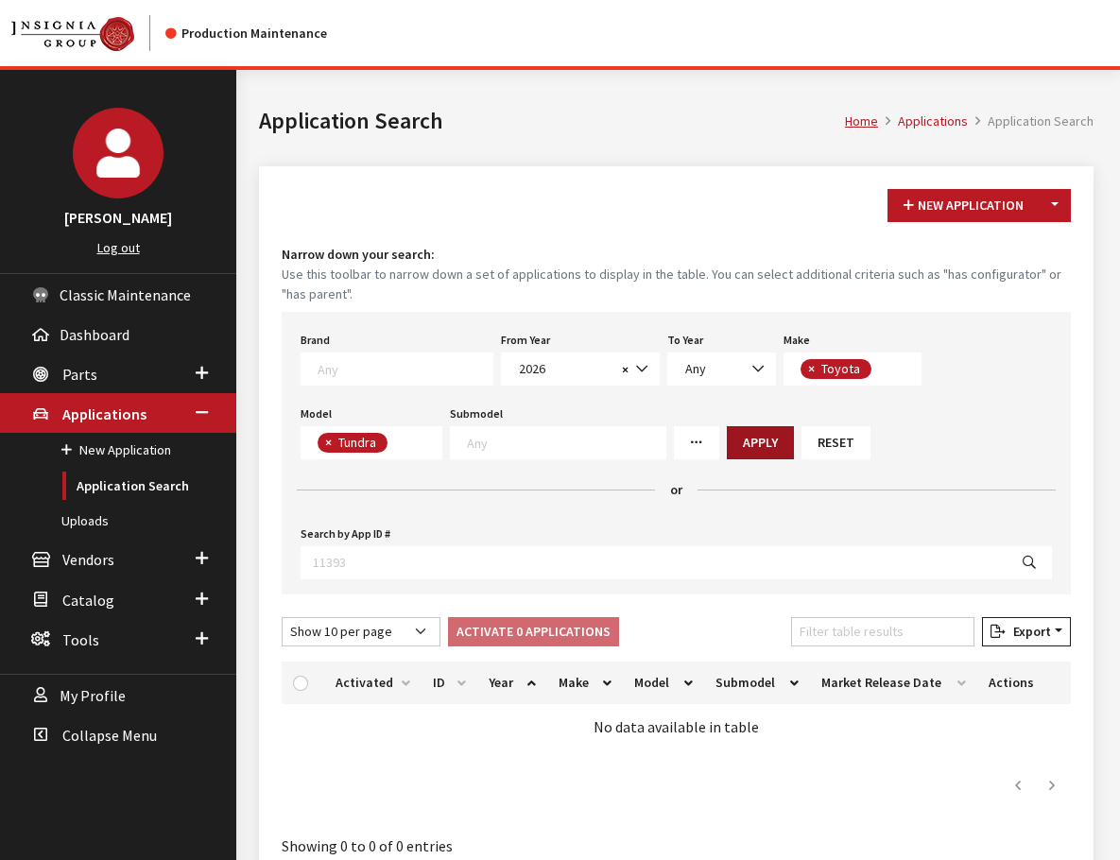
click at [727, 444] on button "Apply" at bounding box center [760, 442] width 67 height 33
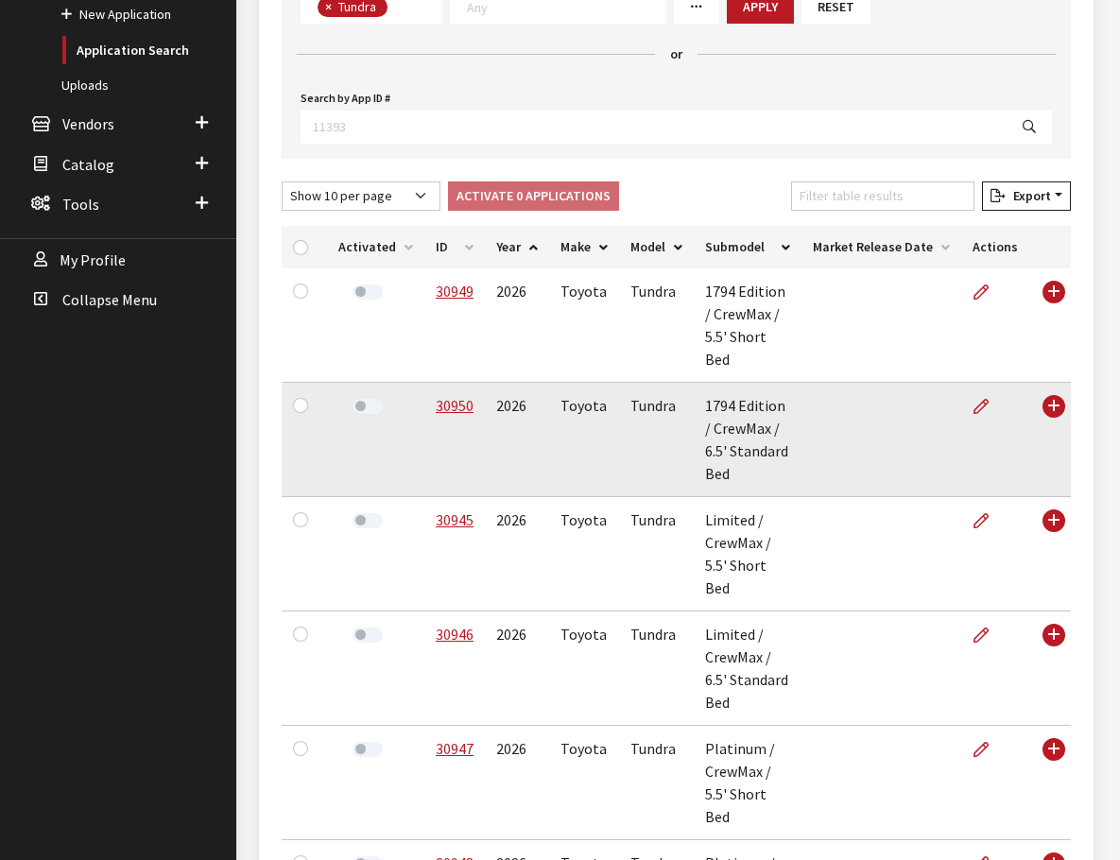
scroll to position [473, 0]
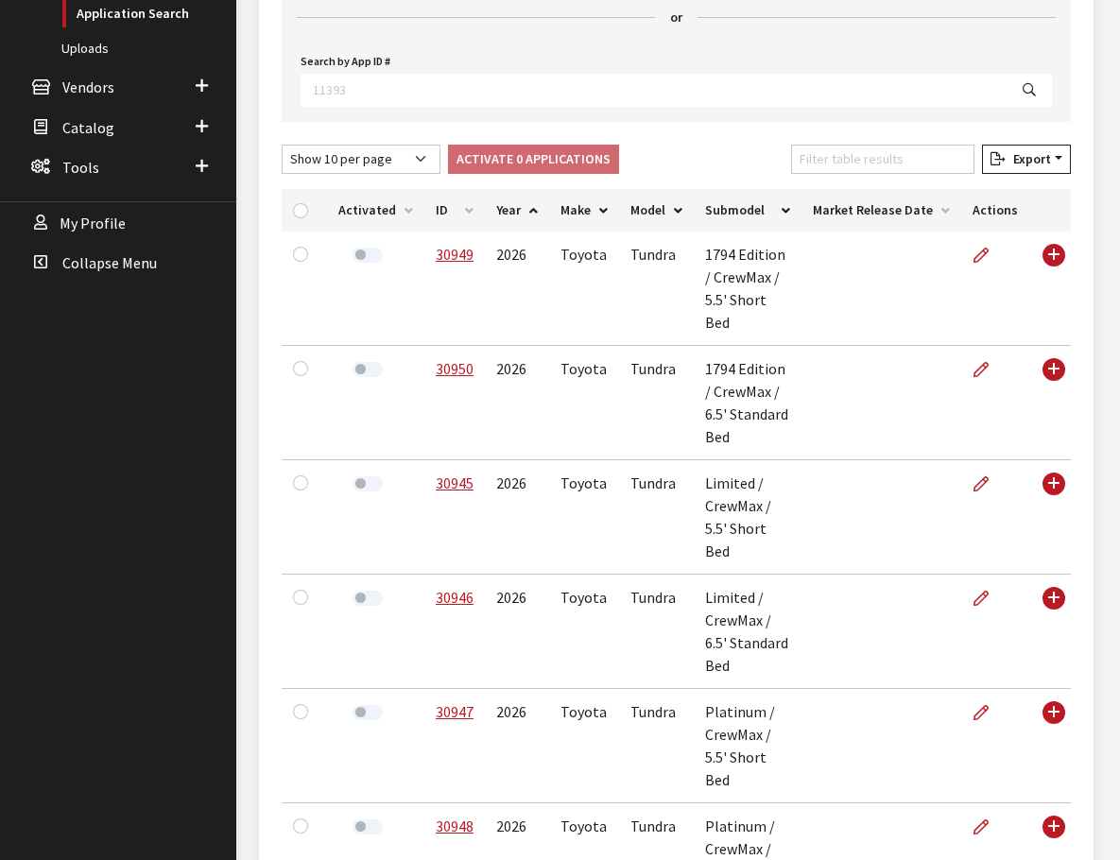
click at [440, 189] on th "ID" at bounding box center [455, 210] width 61 height 43
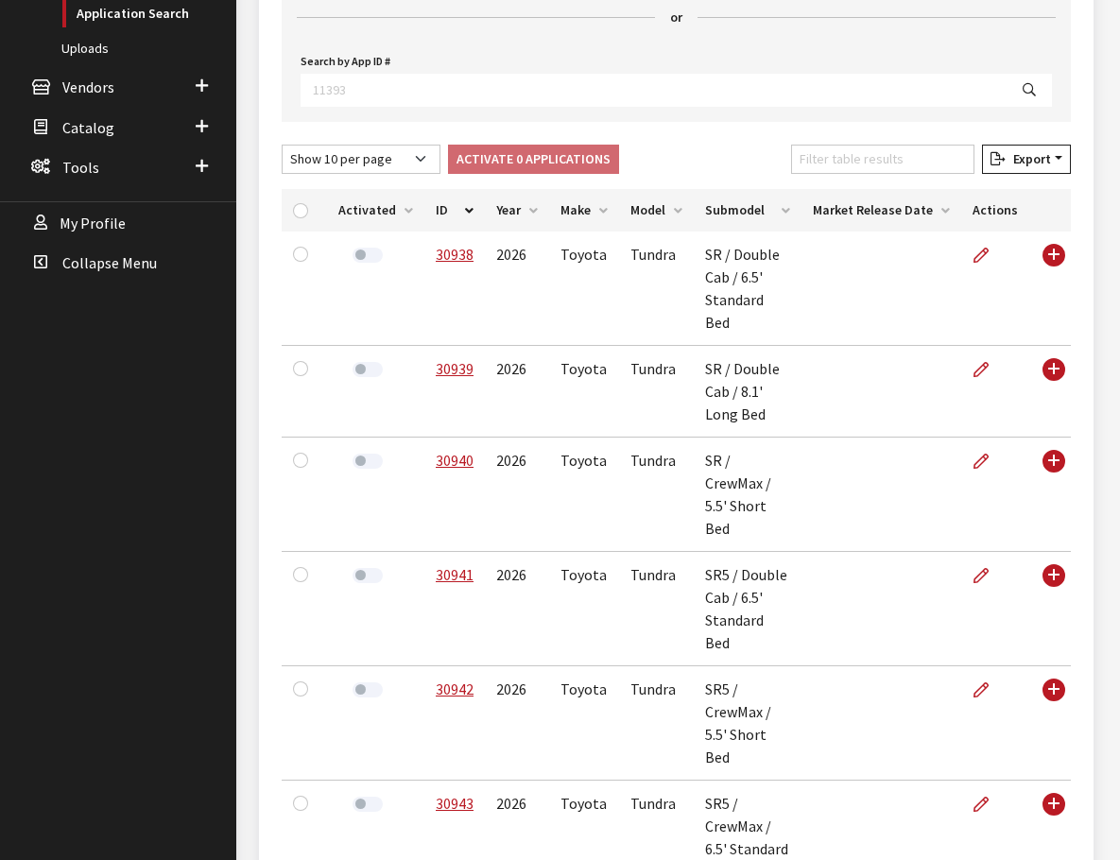
click at [440, 189] on th "ID" at bounding box center [455, 210] width 61 height 43
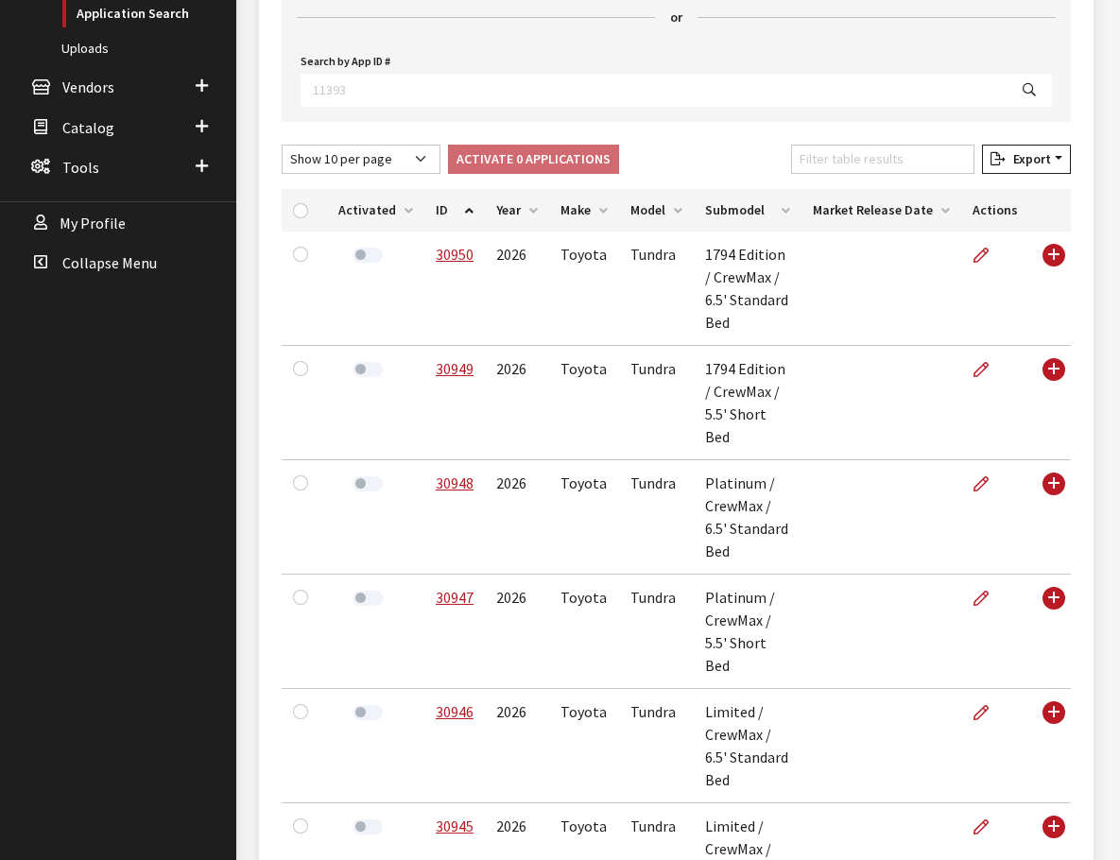
click at [431, 189] on th "ID" at bounding box center [455, 210] width 61 height 43
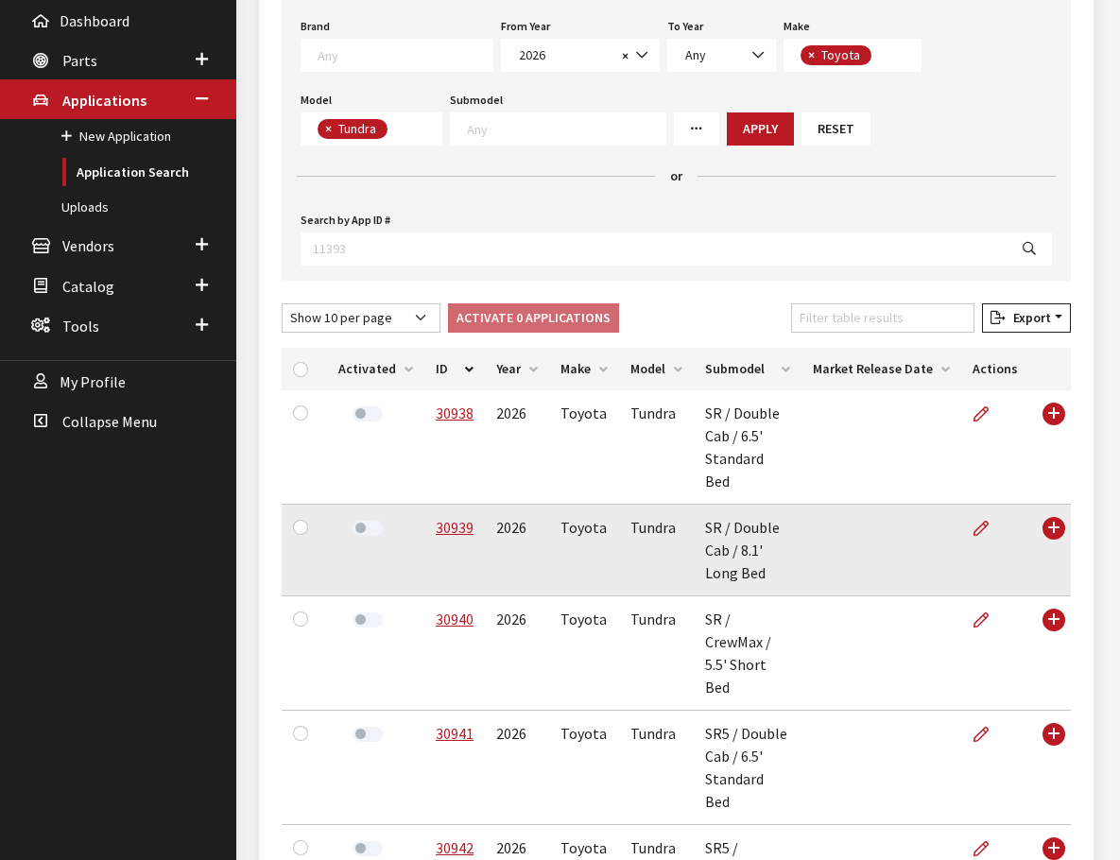
scroll to position [284, 0]
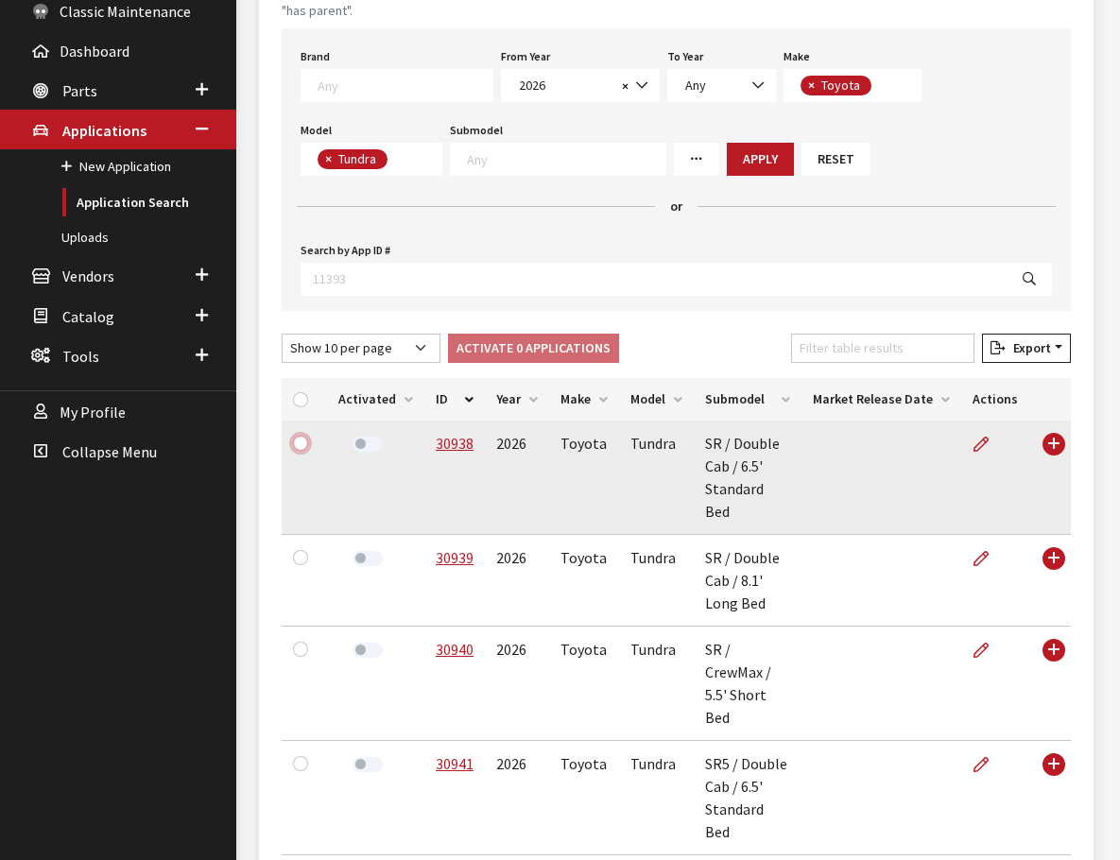
click at [305, 436] on input "checkbox" at bounding box center [300, 443] width 15 height 15
checkbox input "true"
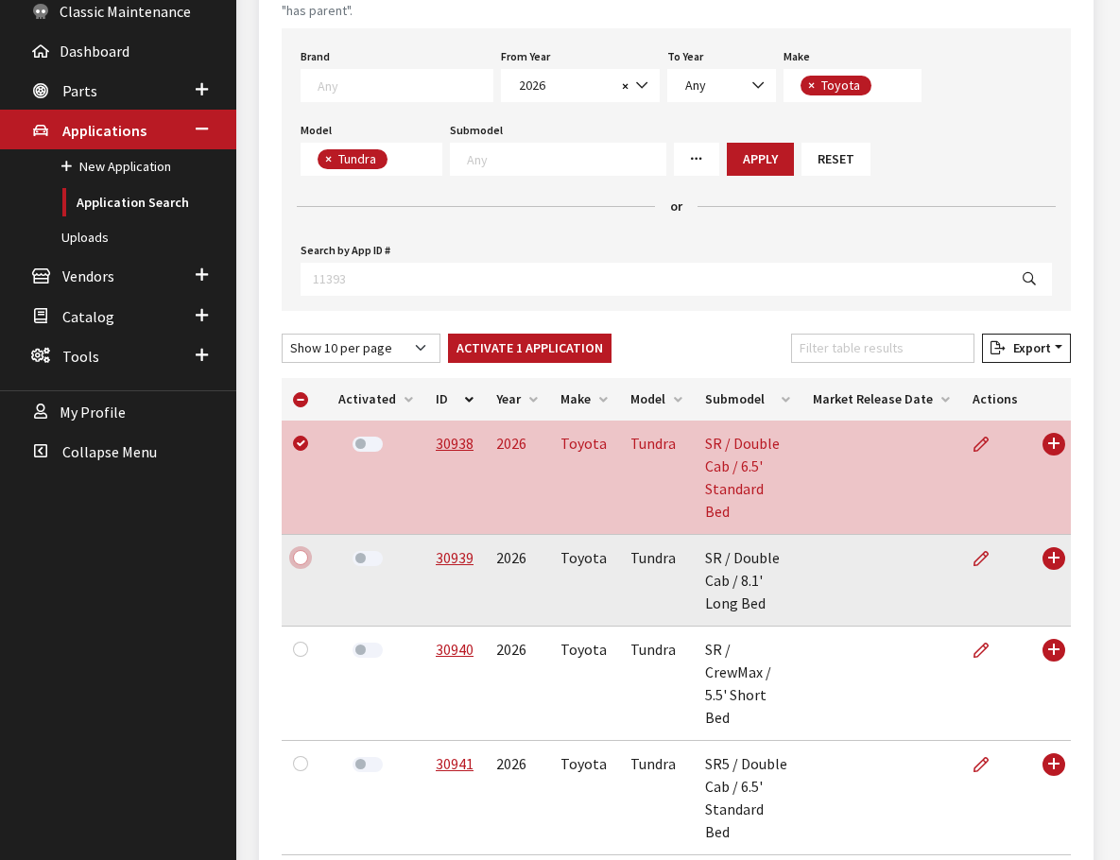
click at [296, 550] on input "checkbox" at bounding box center [300, 557] width 15 height 15
checkbox input "true"
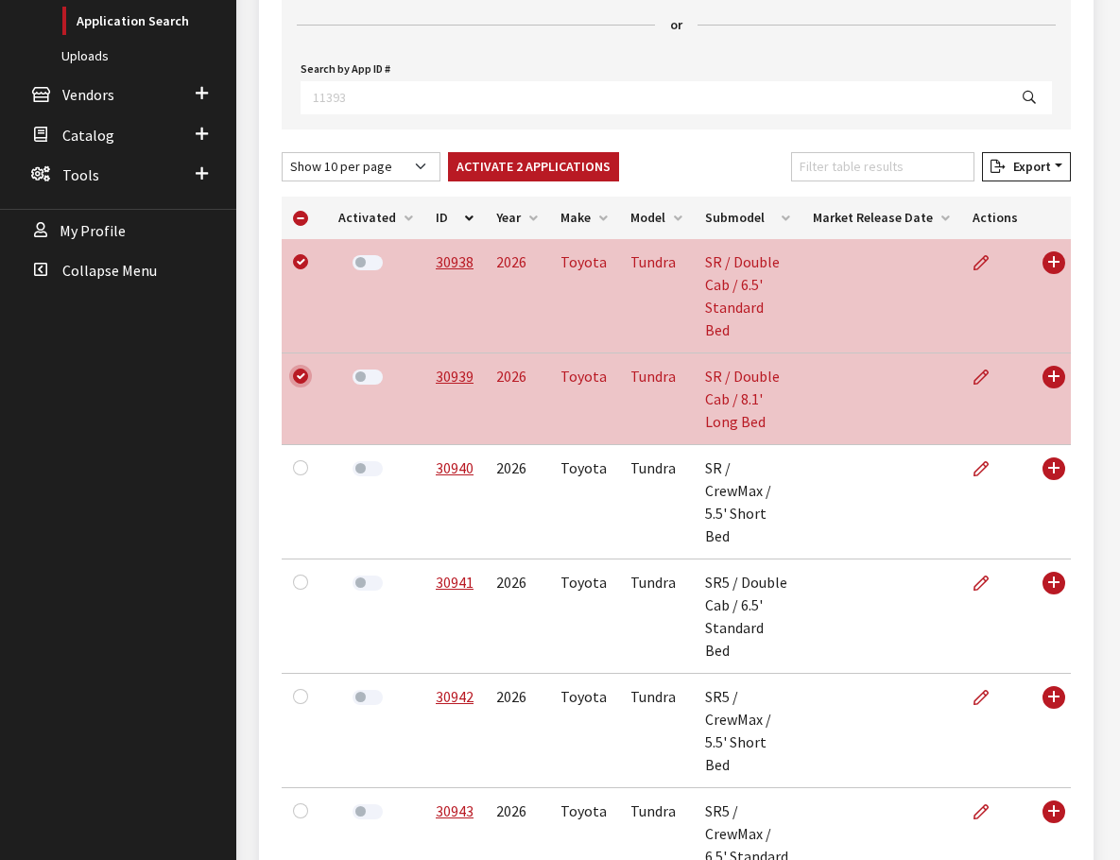
scroll to position [473, 0]
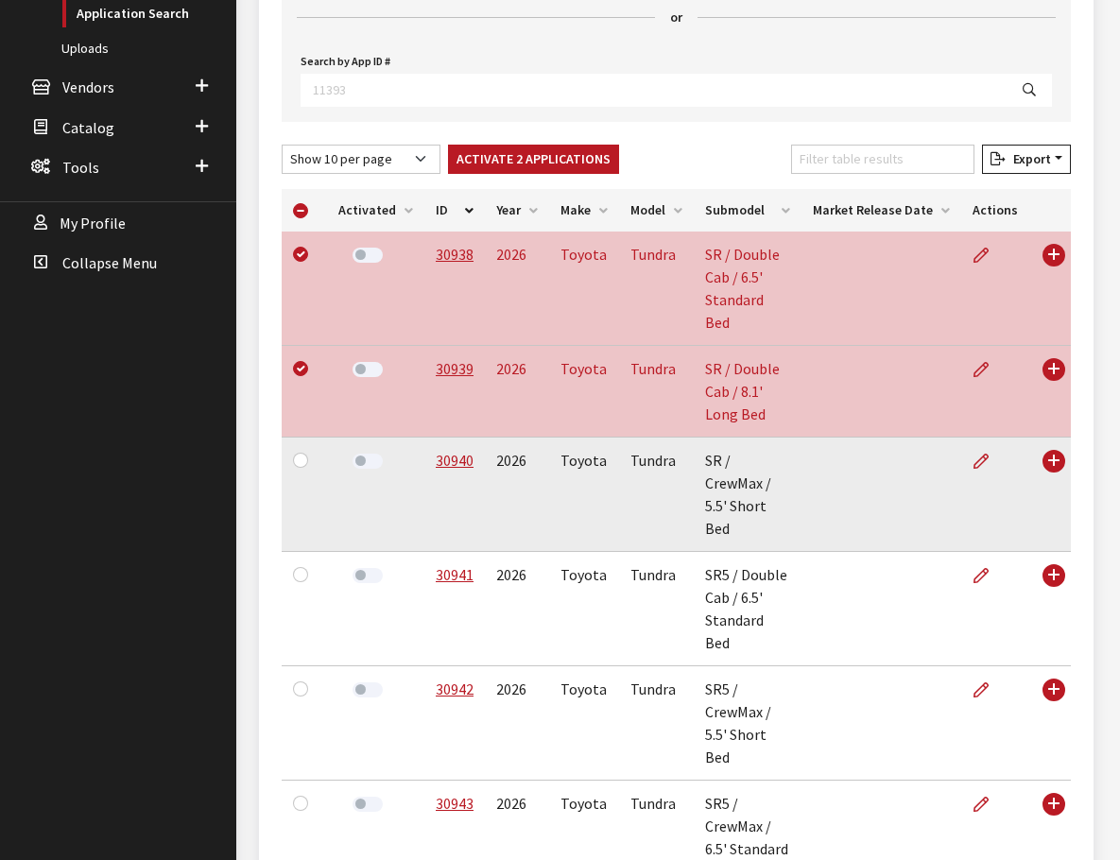
click at [302, 449] on div at bounding box center [304, 460] width 23 height 23
click at [303, 453] on input "checkbox" at bounding box center [300, 460] width 15 height 15
checkbox input "true"
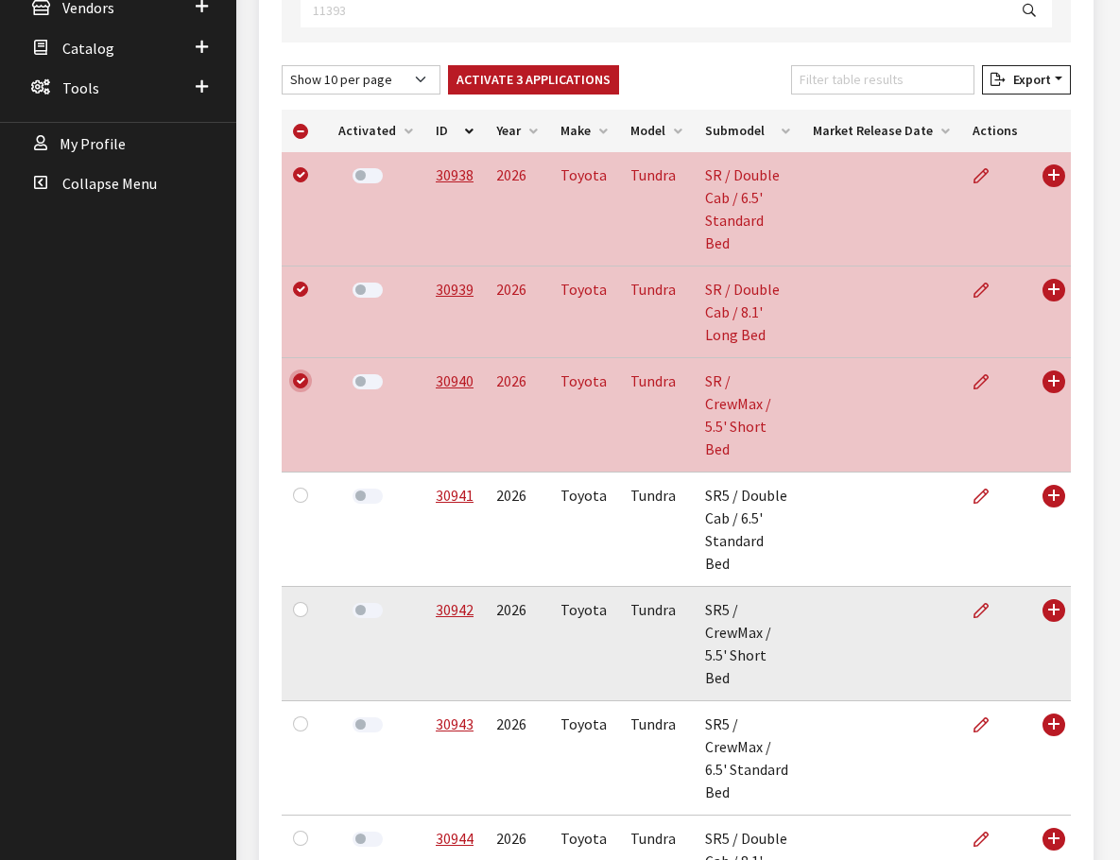
scroll to position [662, 0]
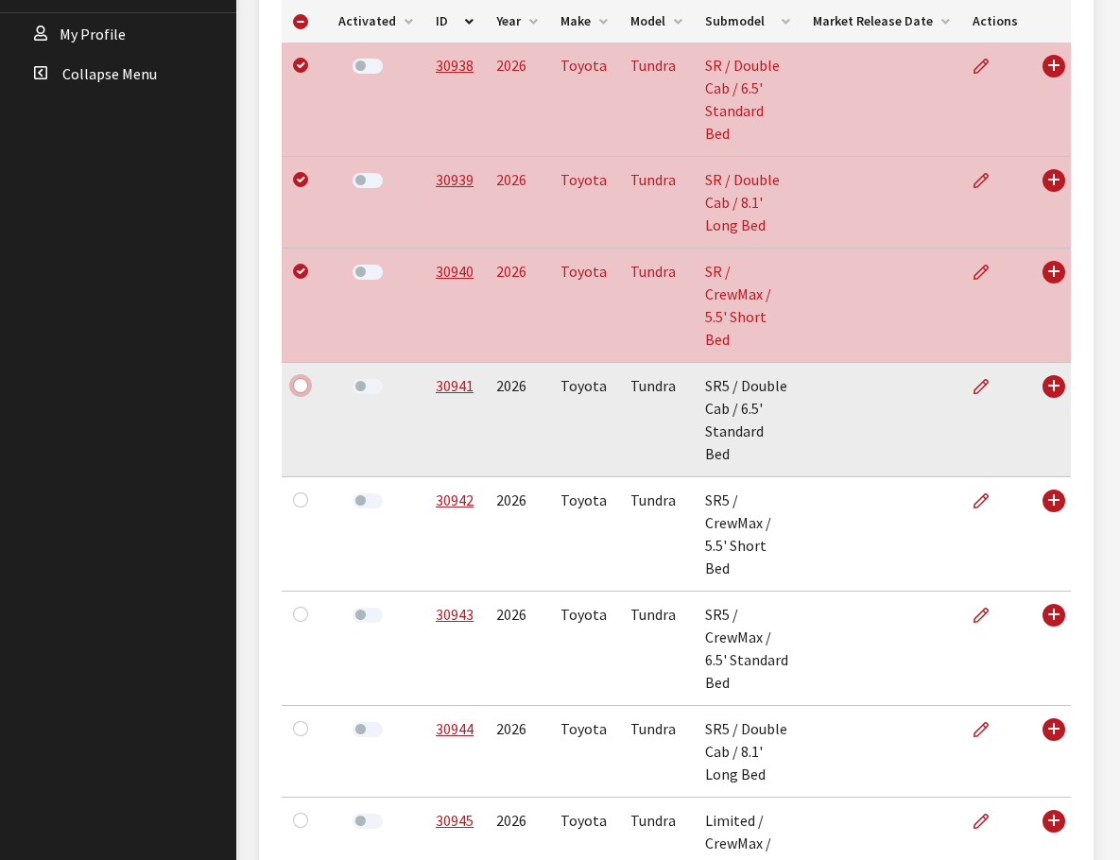
click at [298, 378] on input "checkbox" at bounding box center [300, 385] width 15 height 15
checkbox input "true"
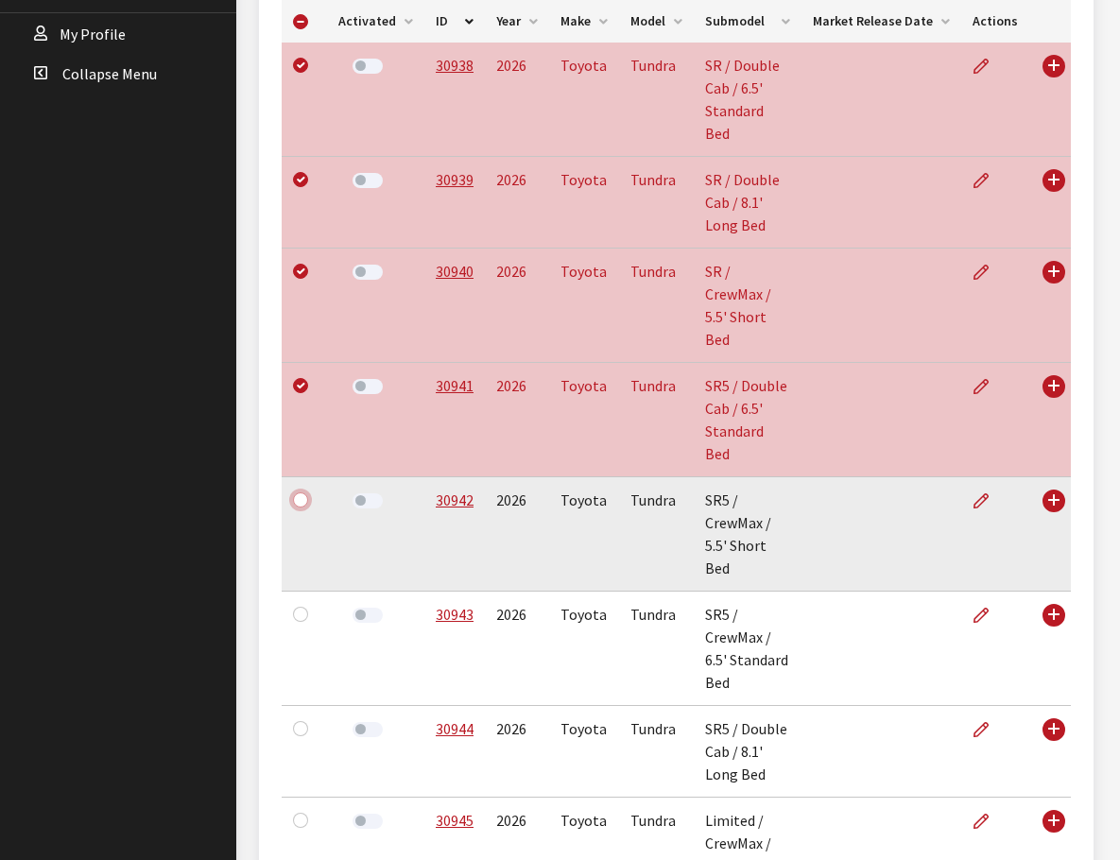
click at [299, 493] on input "checkbox" at bounding box center [300, 500] width 15 height 15
checkbox input "true"
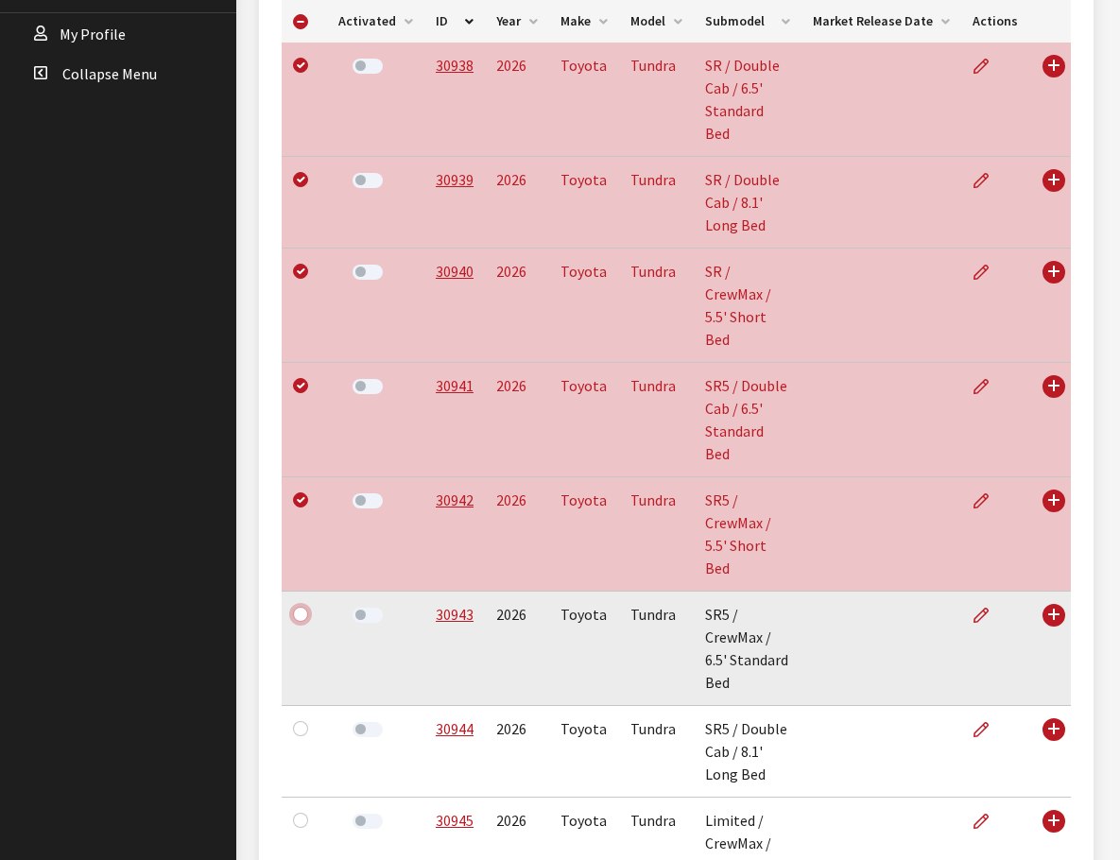
click at [297, 607] on input "checkbox" at bounding box center [300, 614] width 15 height 15
checkbox input "true"
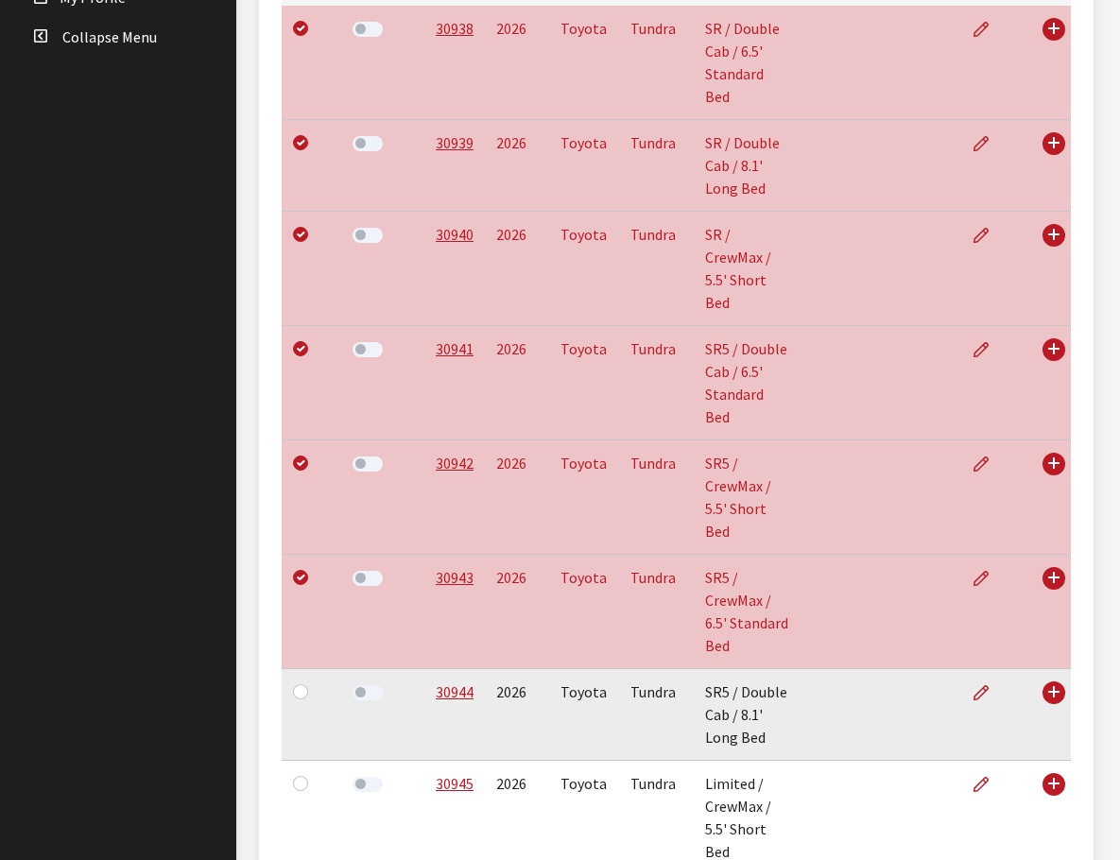
scroll to position [756, 0]
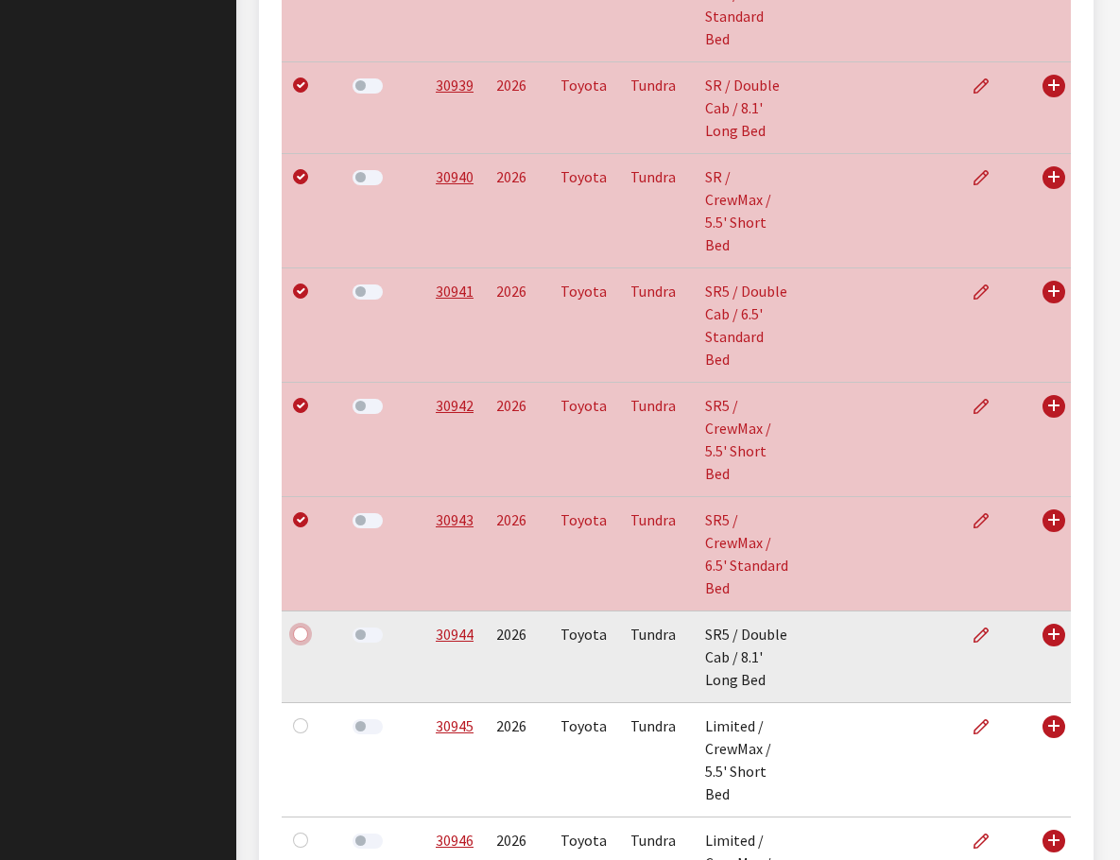
click at [303, 627] on input "checkbox" at bounding box center [300, 634] width 15 height 15
checkbox input "true"
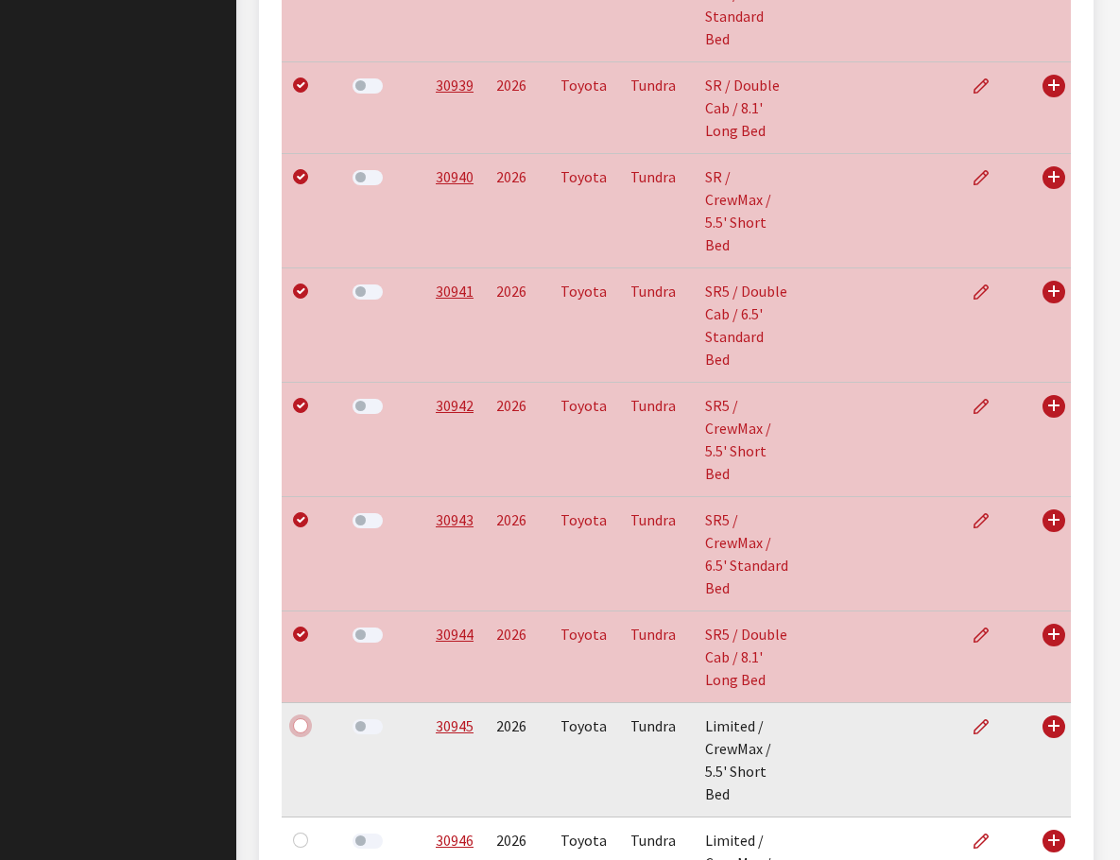
click at [305, 719] on input "checkbox" at bounding box center [300, 726] width 15 height 15
checkbox input "true"
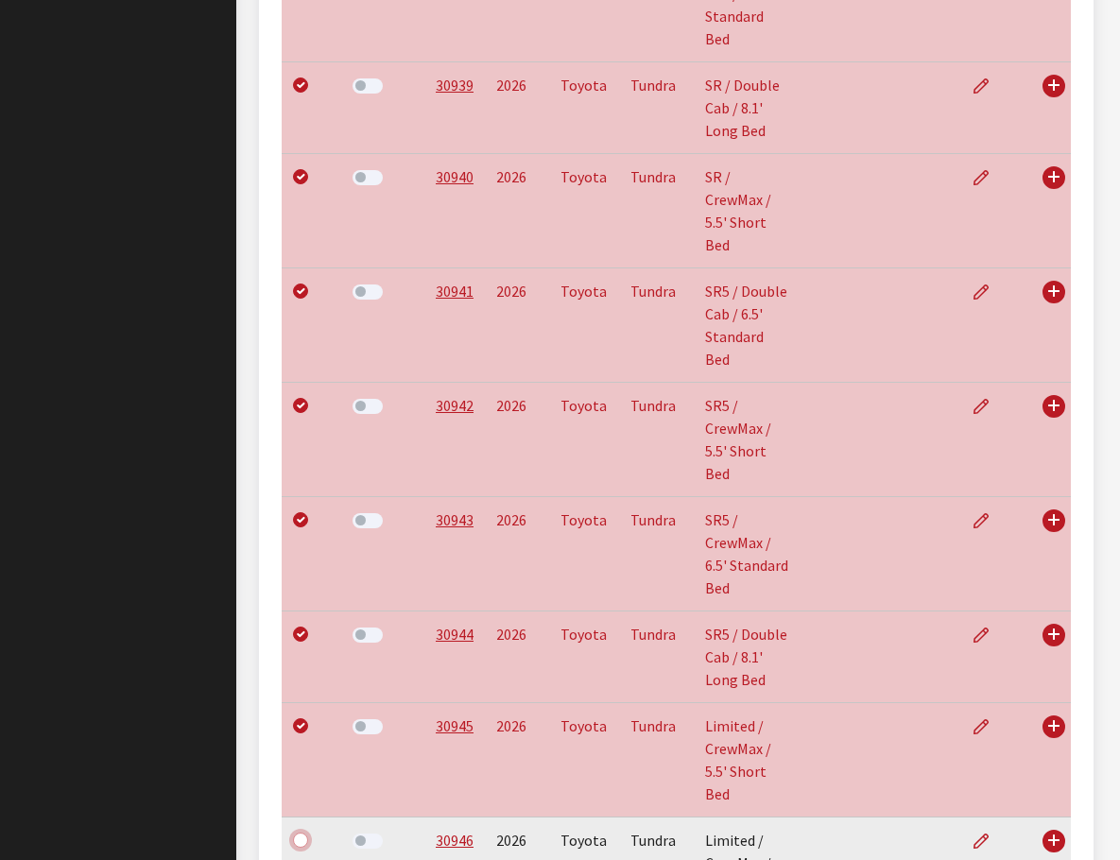
click at [301, 833] on input "checkbox" at bounding box center [300, 840] width 15 height 15
checkbox input "true"
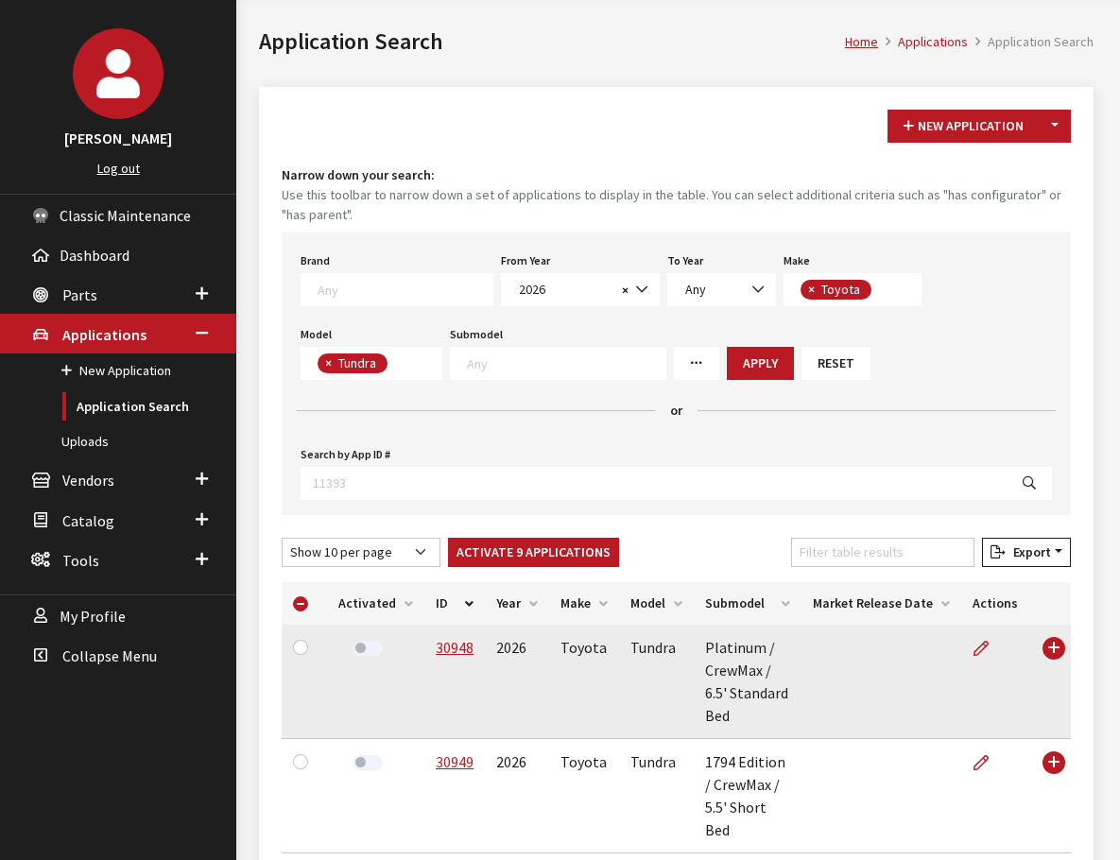
scroll to position [173, 0]
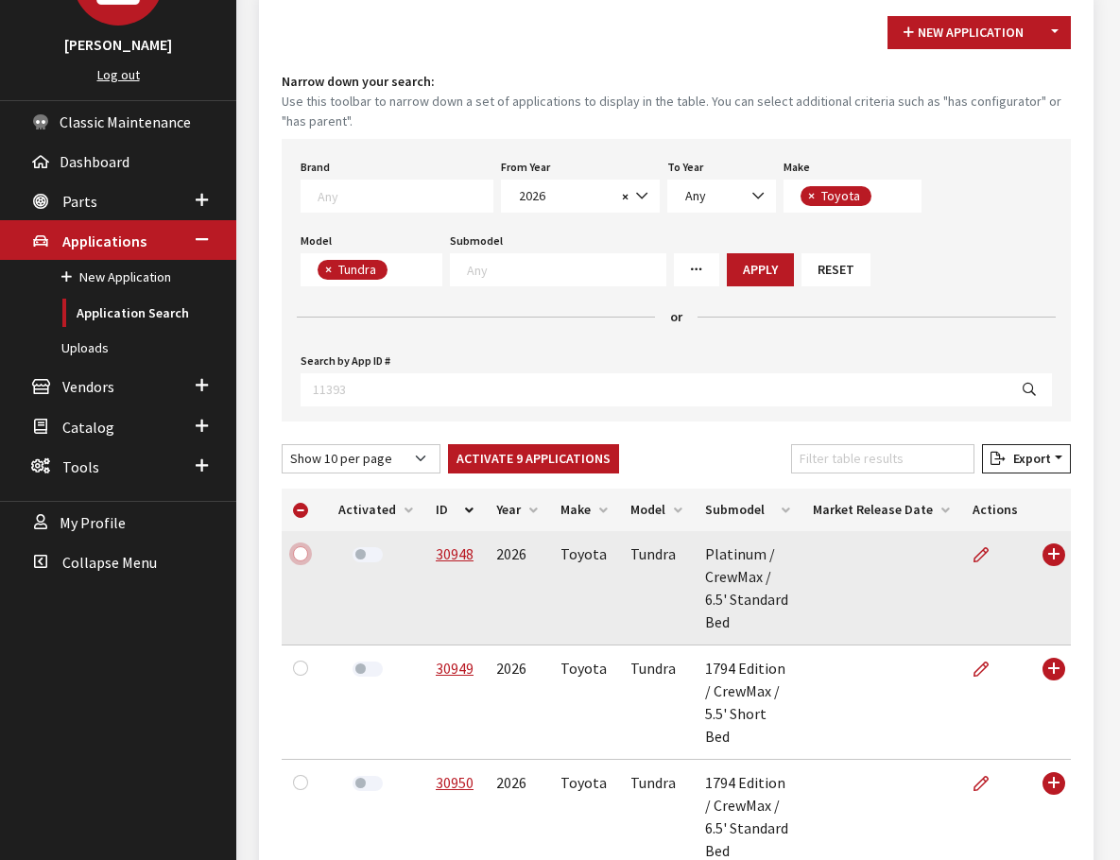
click at [293, 546] on input "checkbox" at bounding box center [300, 553] width 15 height 15
checkbox input "true"
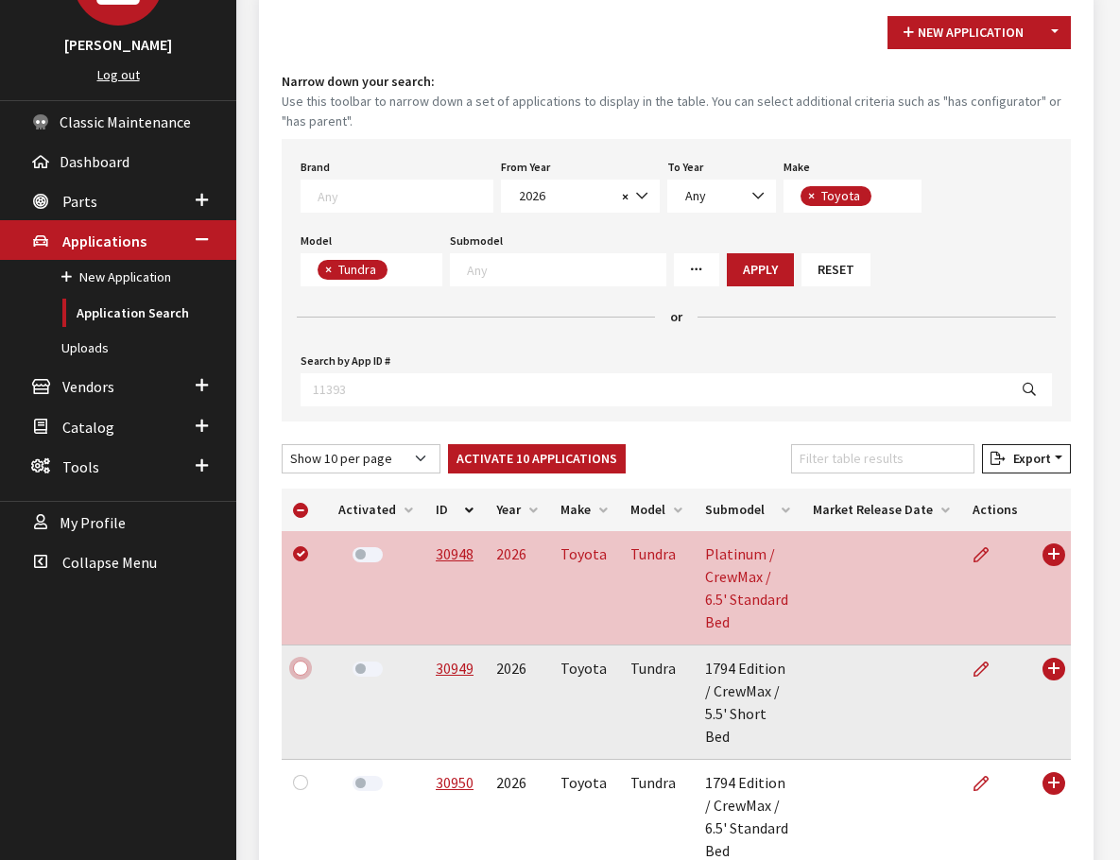
click at [301, 661] on input "checkbox" at bounding box center [300, 668] width 15 height 15
checkbox input "true"
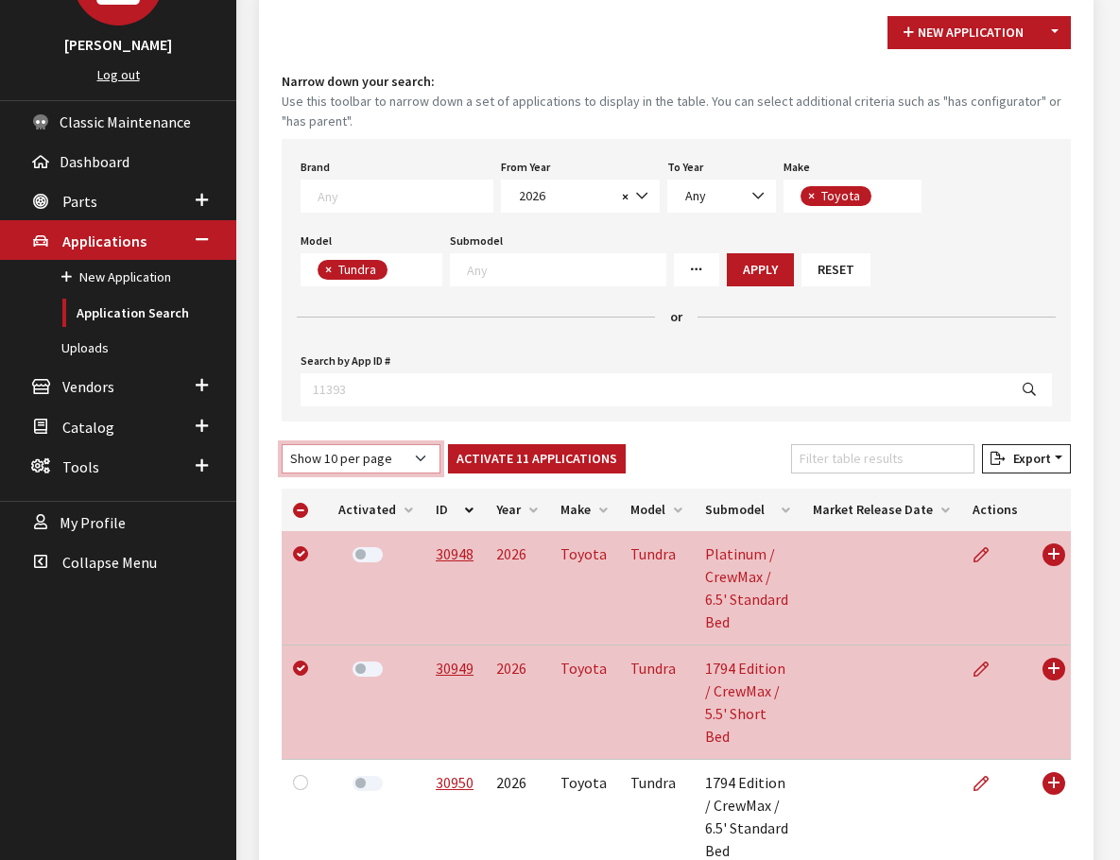
click at [424, 444] on select "Show 10 per page Show 25 per page Show 50 per page Show 100 per page Show 1000 …" at bounding box center [361, 458] width 159 height 29
select select "25"
click at [282, 444] on select "Show 10 per page Show 25 per page Show 50 per page Show 100 per page Show 1000 …" at bounding box center [361, 458] width 159 height 29
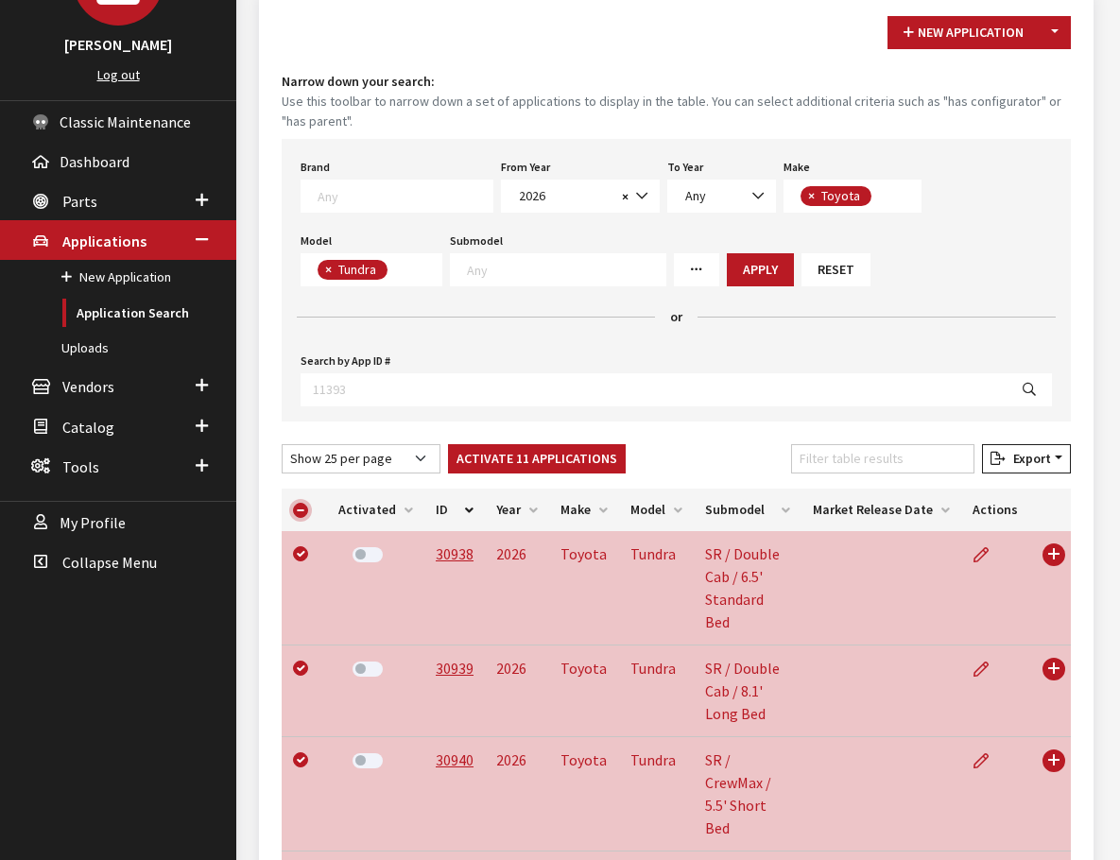
click at [298, 503] on input "checkbox" at bounding box center [300, 510] width 15 height 15
checkbox input "false"
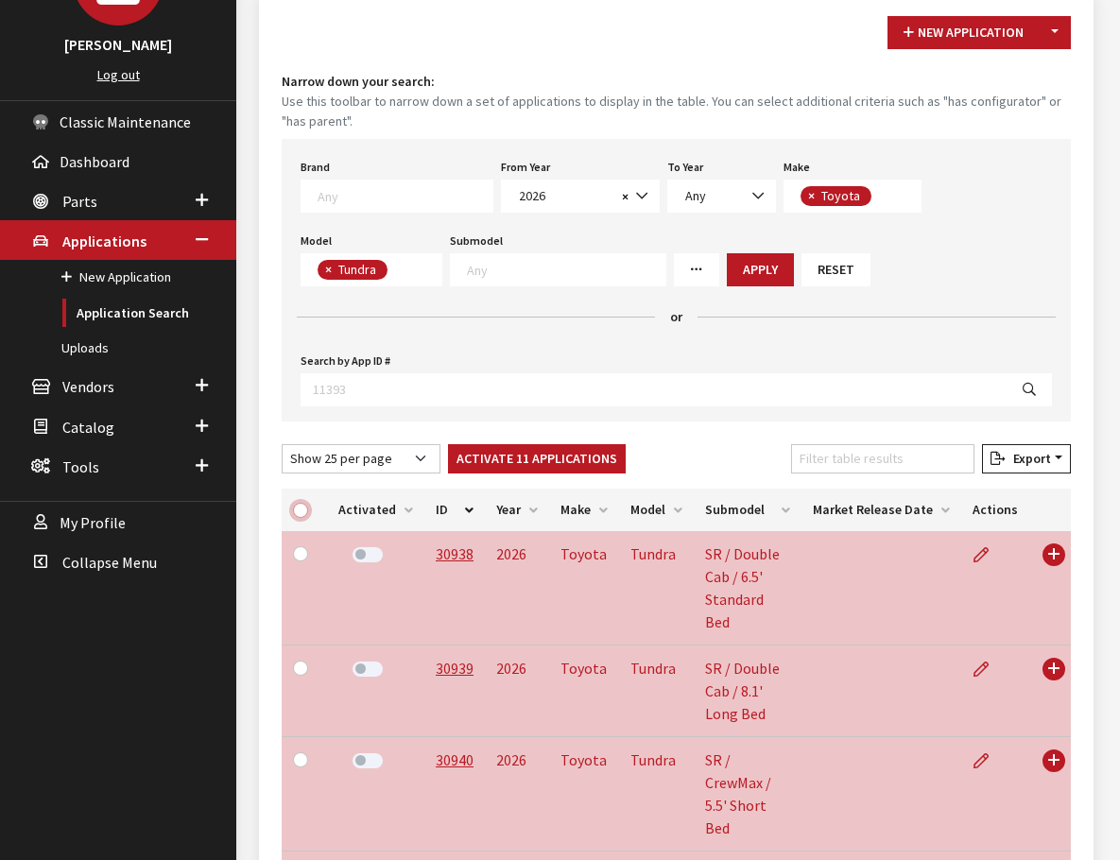
checkbox input "false"
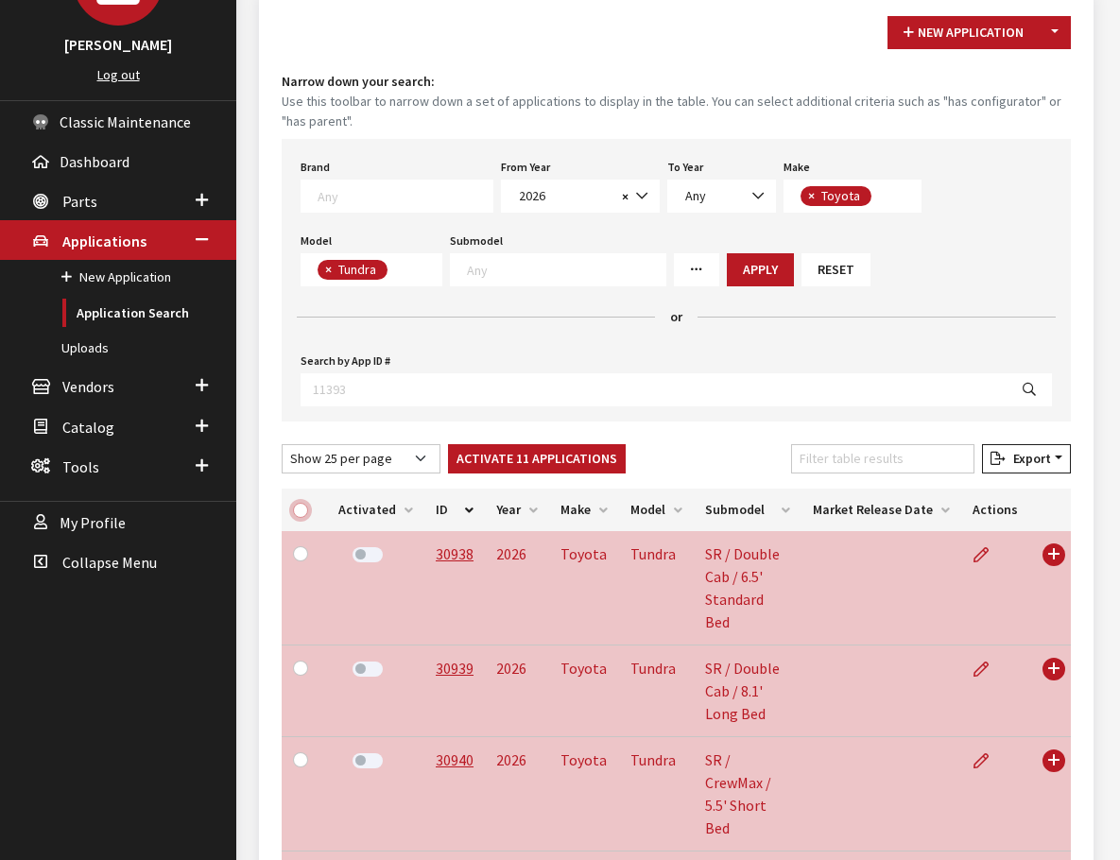
checkbox input "false"
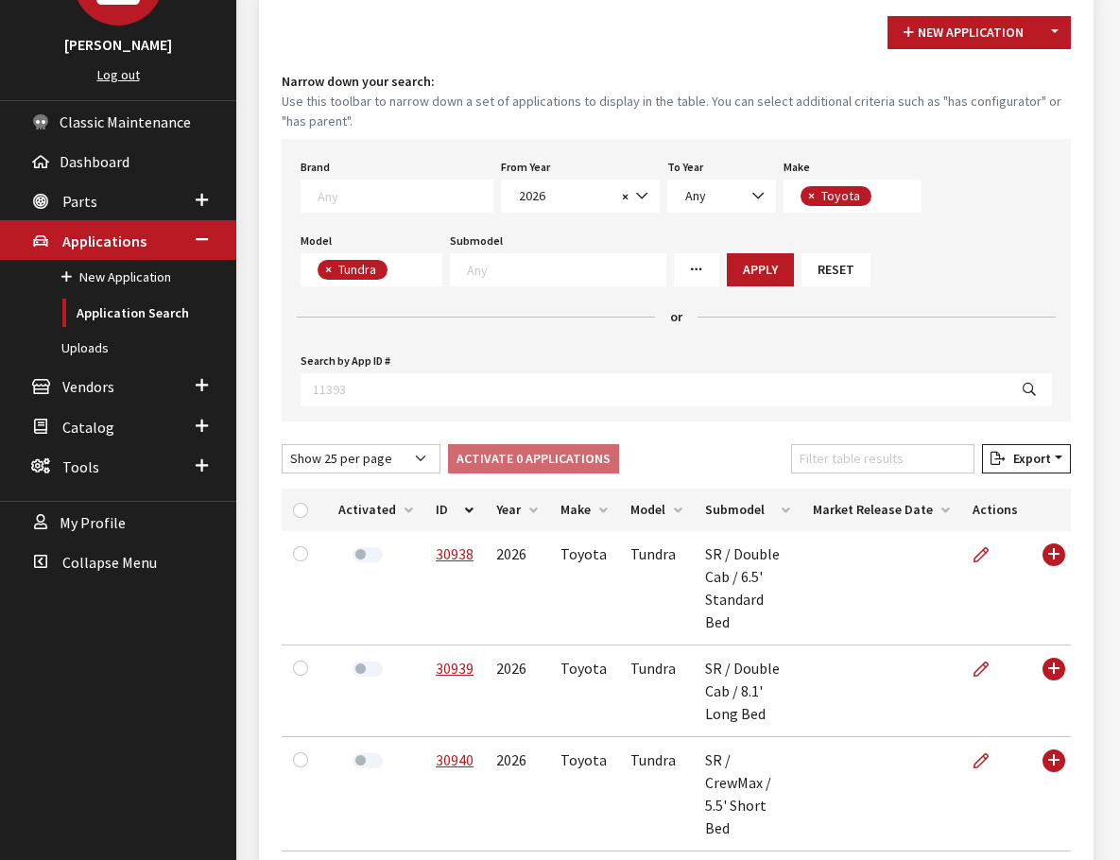
click at [298, 489] on th at bounding box center [304, 510] width 45 height 43
click at [296, 503] on input "checkbox" at bounding box center [300, 510] width 15 height 15
checkbox input "true"
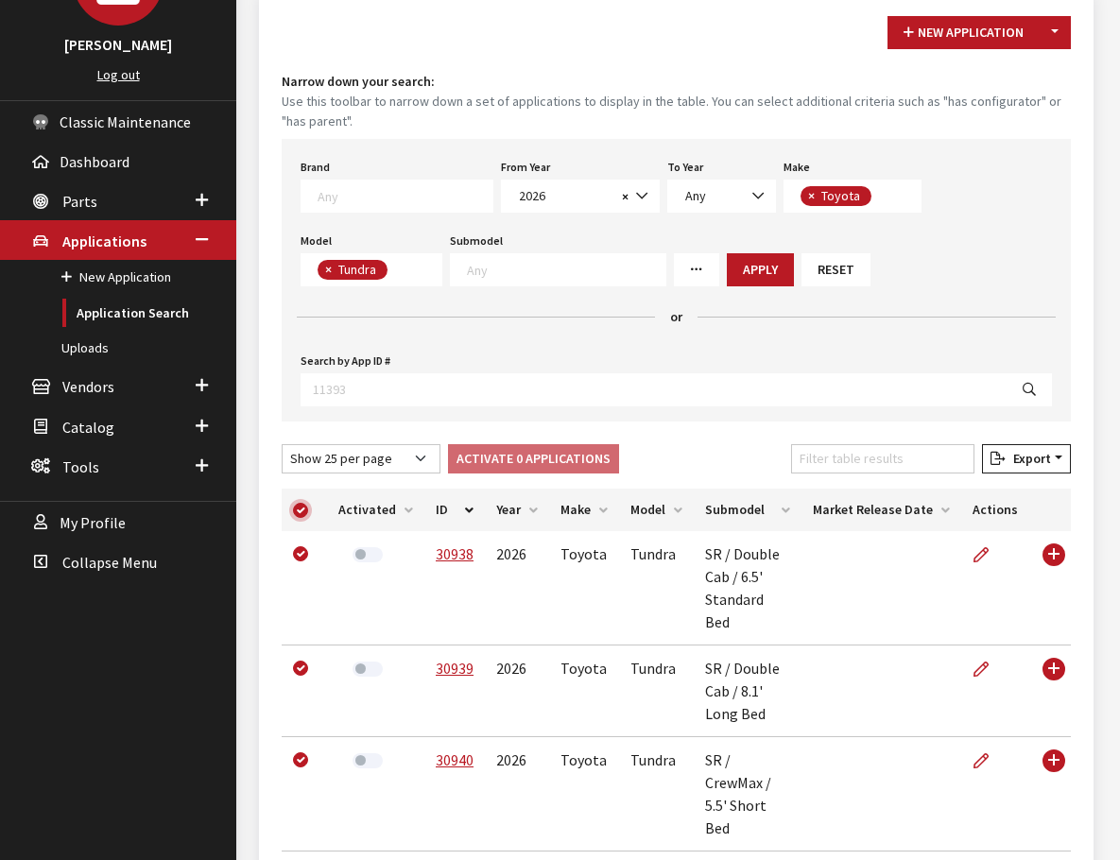
checkbox input "true"
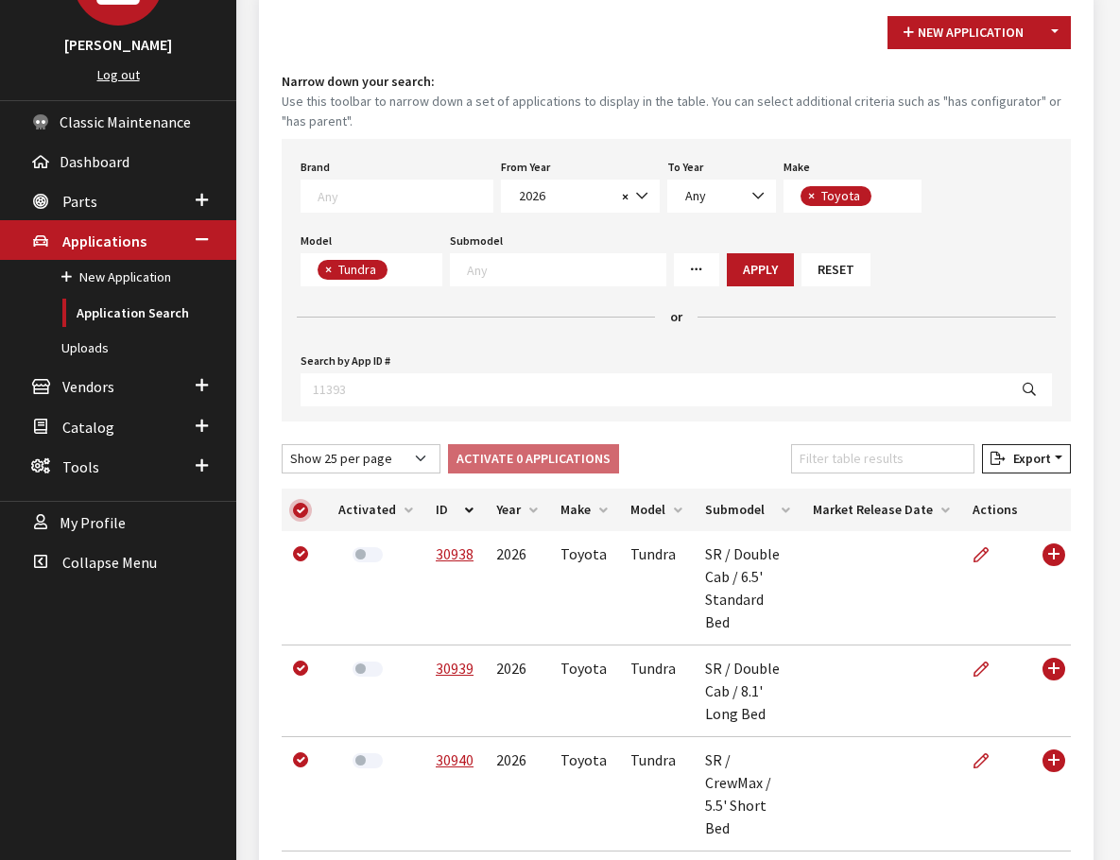
checkbox input "true"
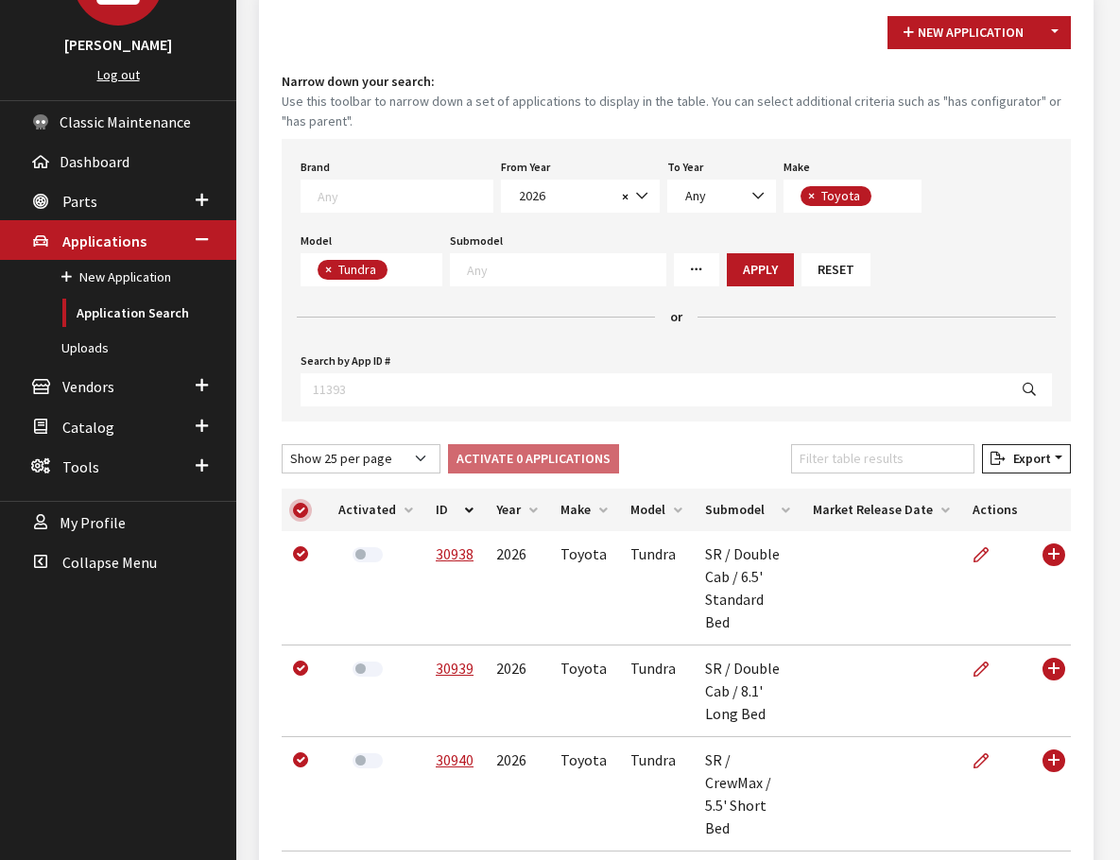
checkbox input "true"
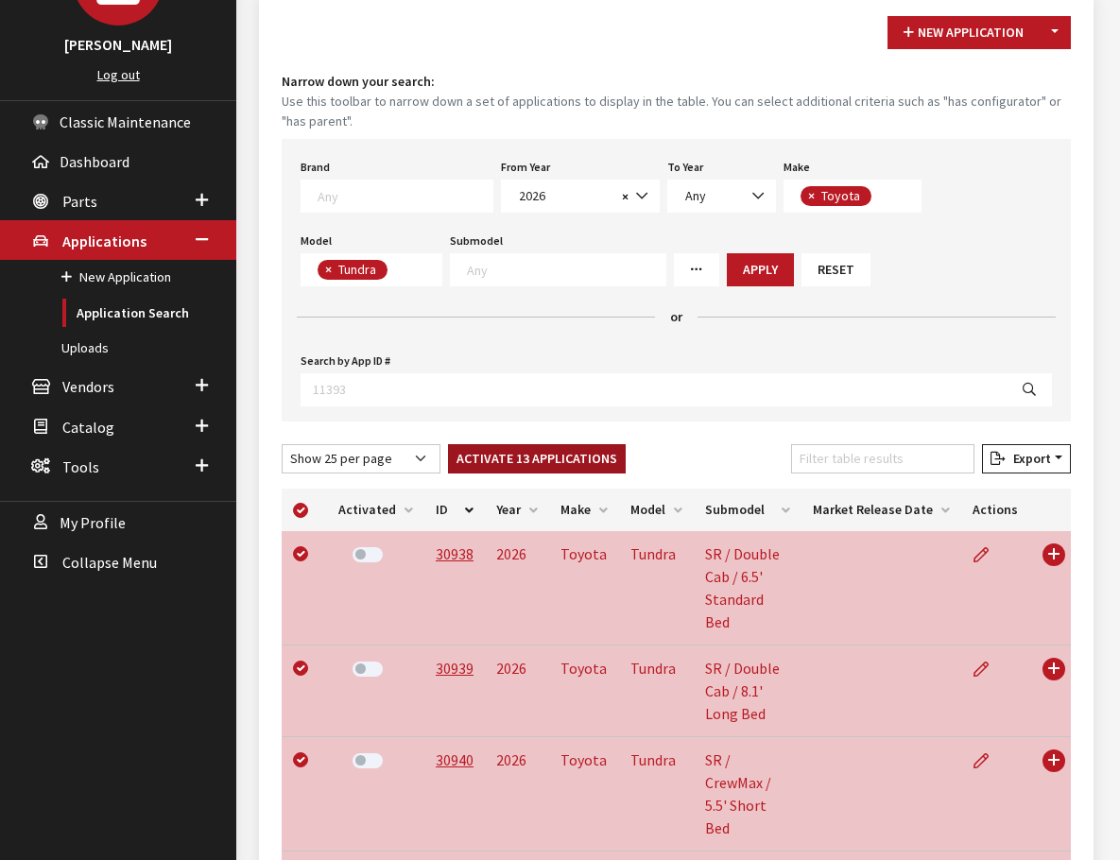
click at [512, 444] on button "Activate 13 Applications" at bounding box center [537, 458] width 178 height 29
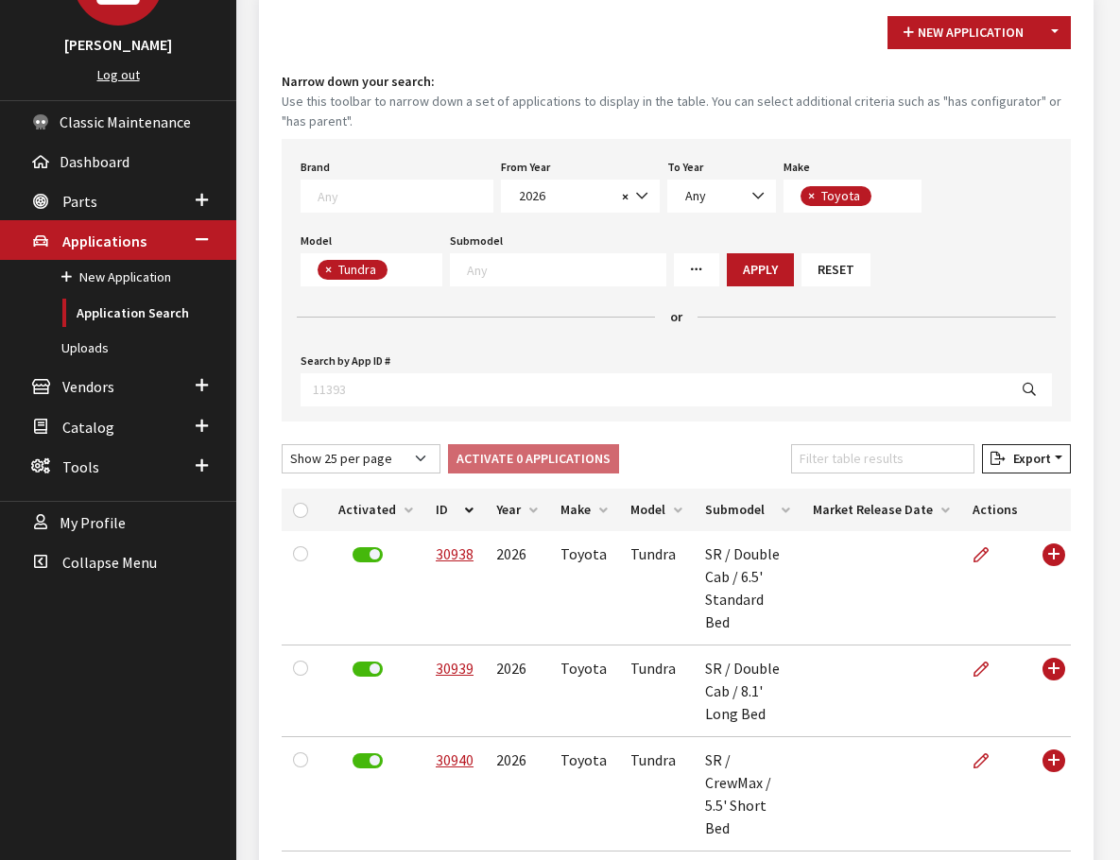
checkbox input "false"
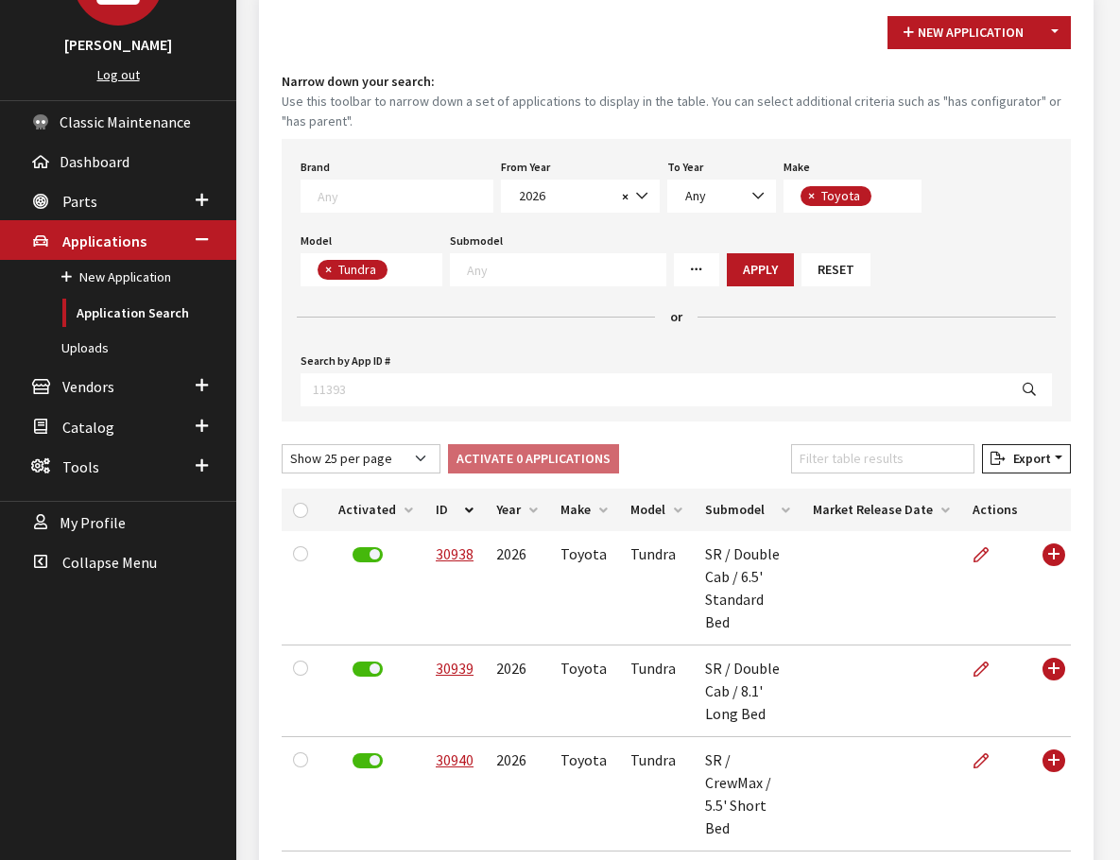
checkbox input "false"
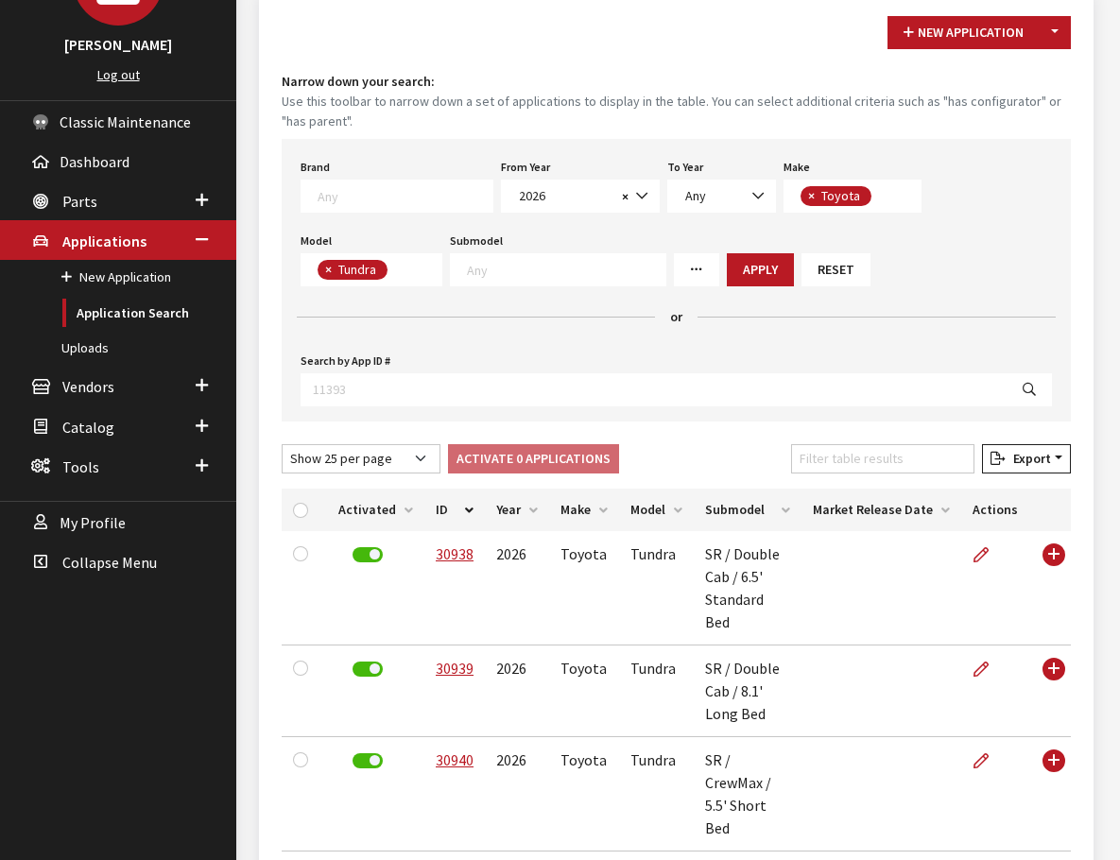
checkbox input "false"
click at [97, 190] on link "Parts" at bounding box center [118, 201] width 236 height 40
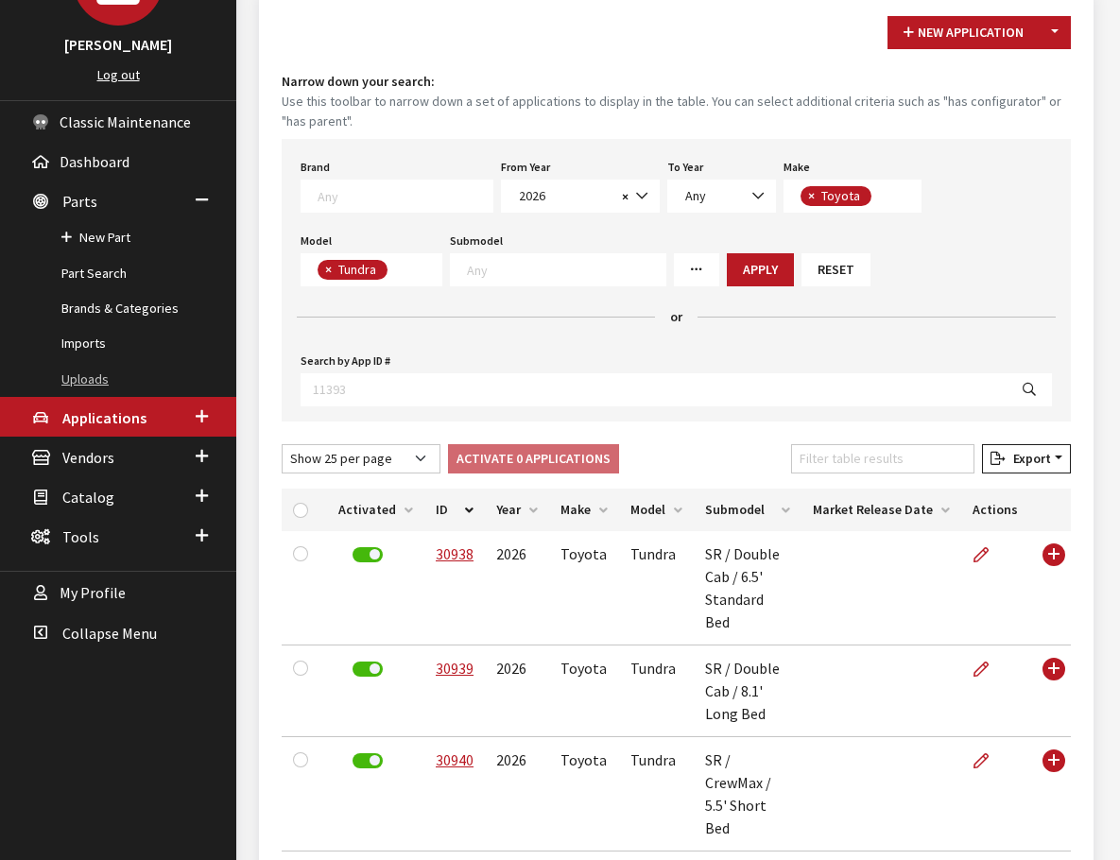
click at [104, 374] on link "Uploads" at bounding box center [118, 379] width 236 height 35
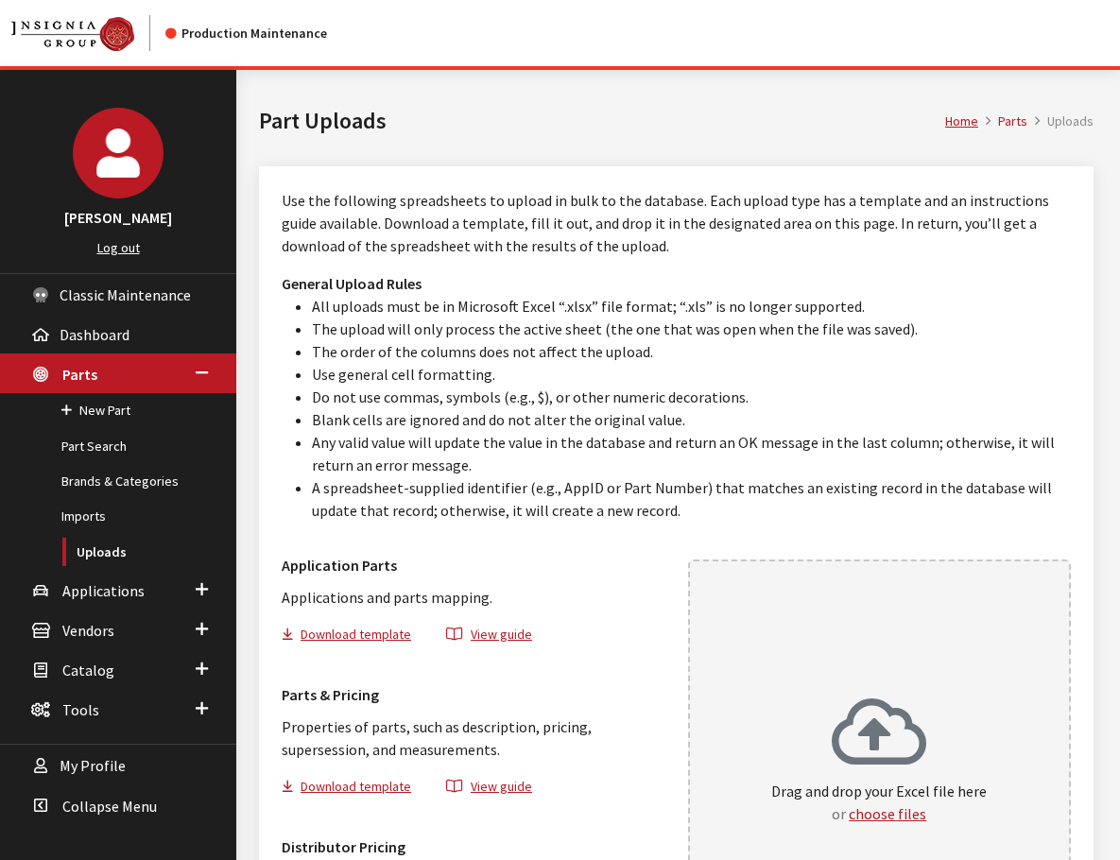
click at [922, 786] on p "Drag and drop your Excel file here or choose files" at bounding box center [879, 802] width 216 height 45
